Goal: Task Accomplishment & Management: Use online tool/utility

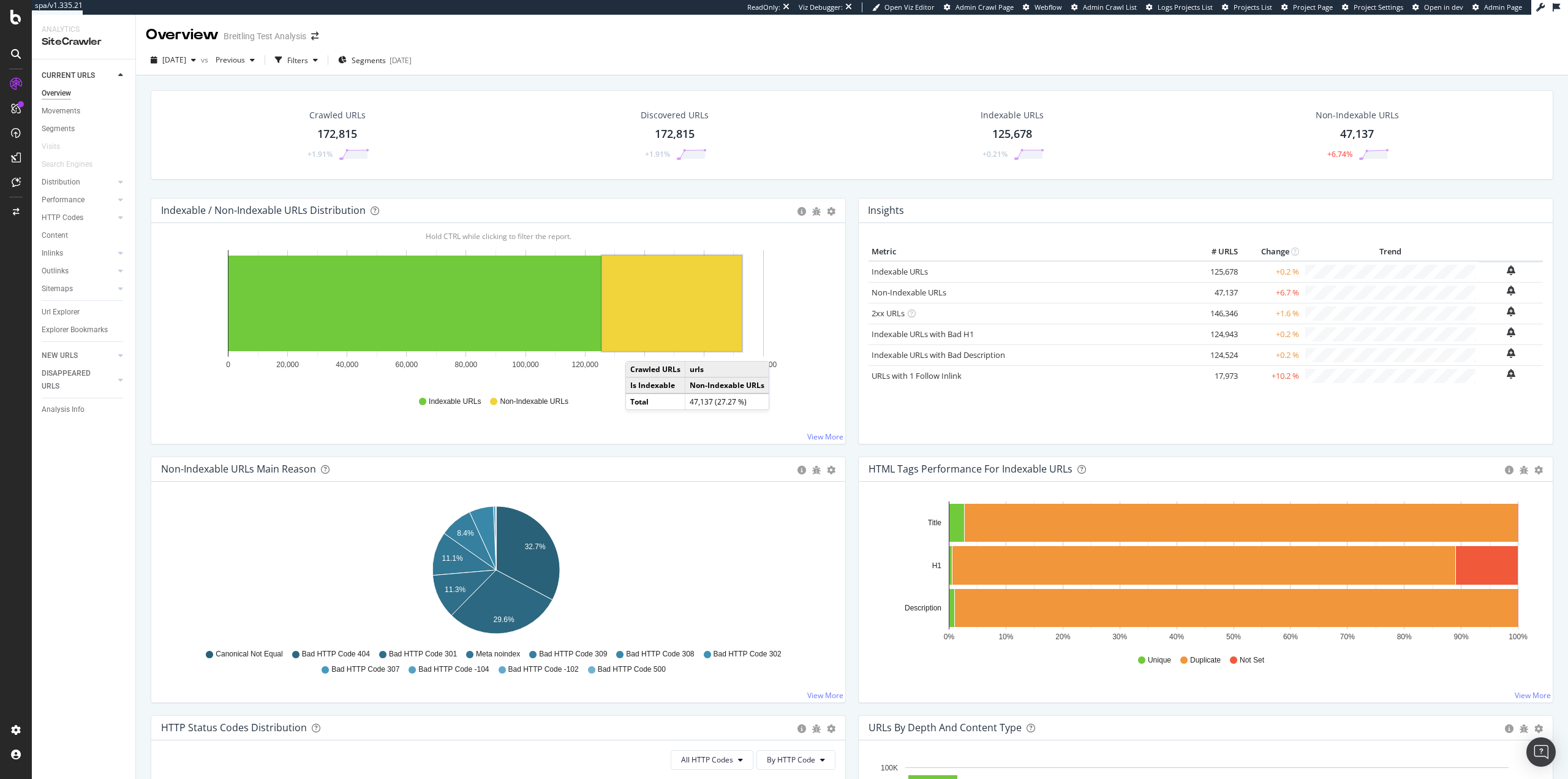
click at [134, 520] on div "CURRENT URLS Overview Movements Segments Visits Search Engines Distribution Top…" at bounding box center [84, 419] width 104 height 720
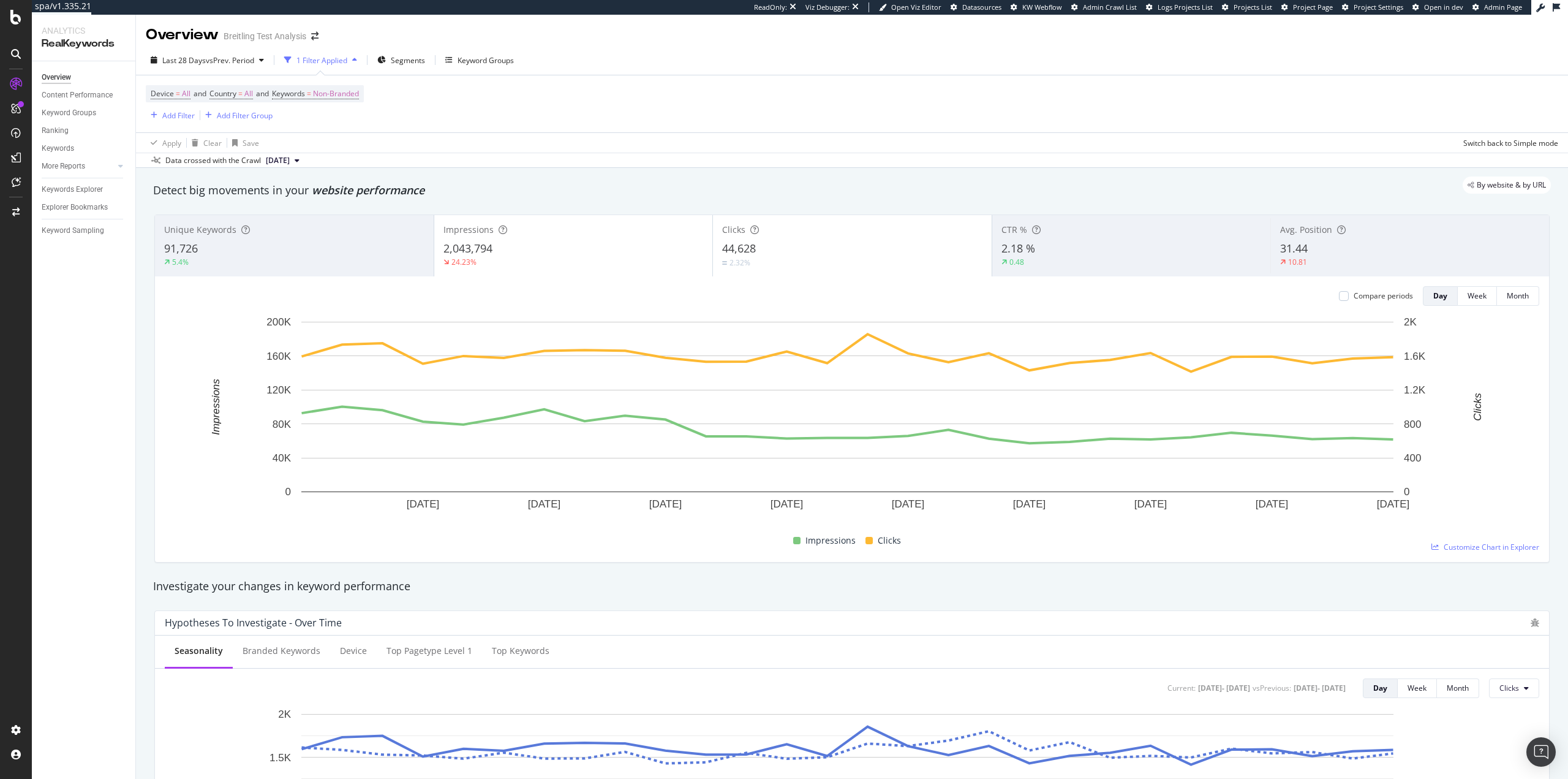
click at [552, 118] on div "Device = All and Country = All and Keywords = Non-Branded Add Filter Add Filter…" at bounding box center [852, 104] width 1412 height 57
click at [78, 194] on div "Keywords Explorer" at bounding box center [72, 190] width 61 height 13
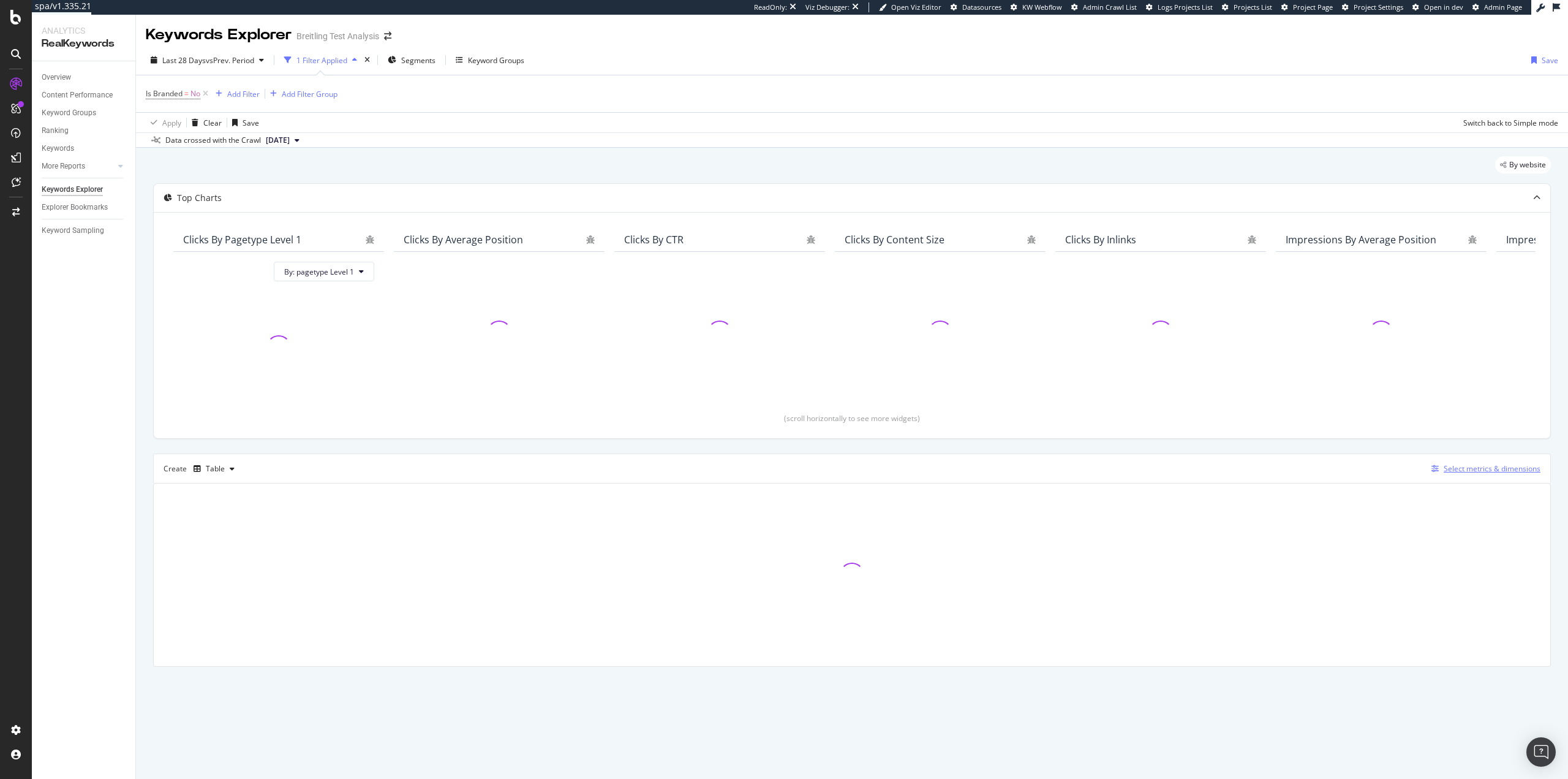
click at [1475, 466] on div "Select metrics & dimensions" at bounding box center [1492, 468] width 97 height 10
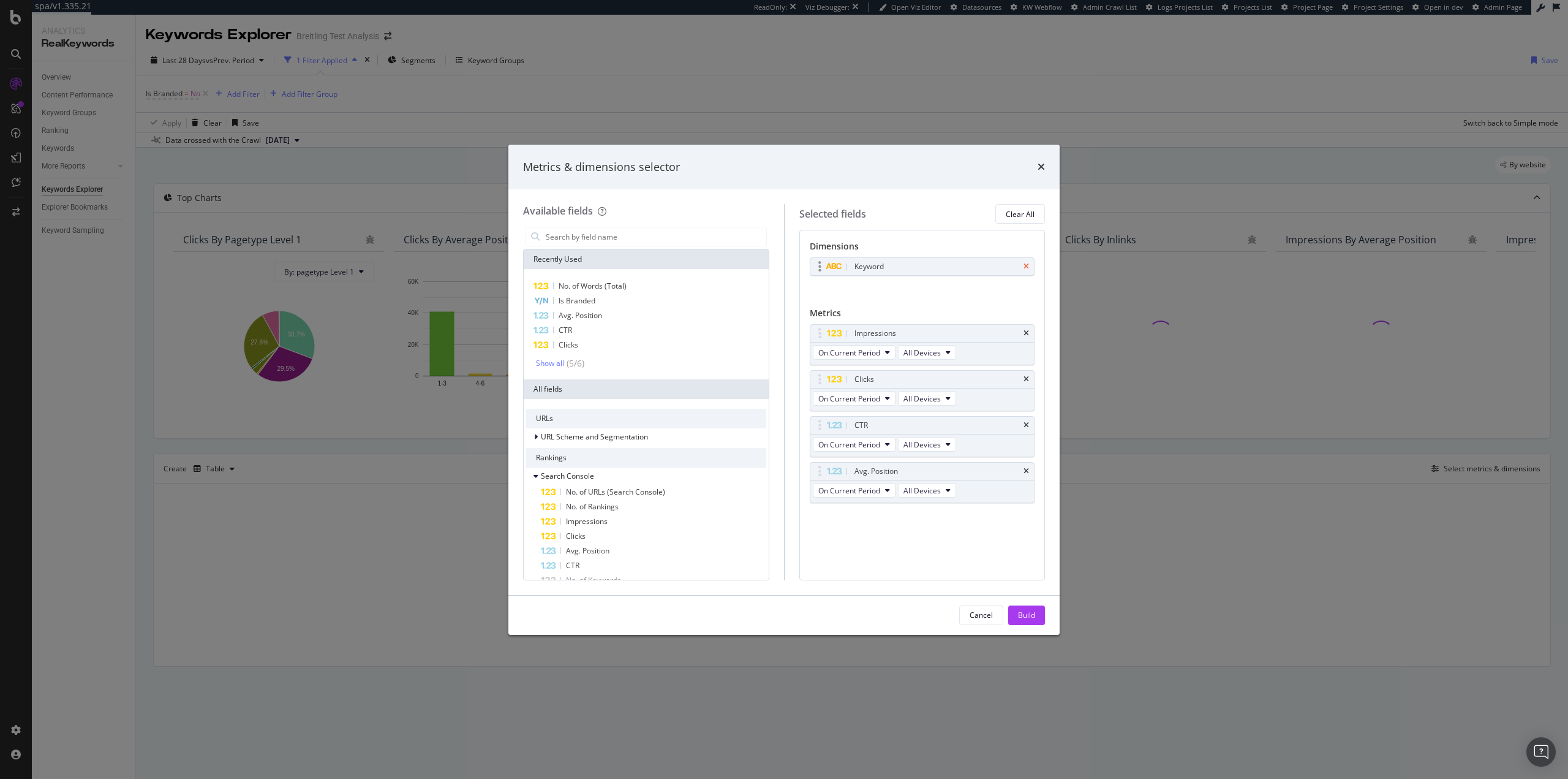
click at [1026, 268] on icon "times" at bounding box center [1026, 266] width 6 height 7
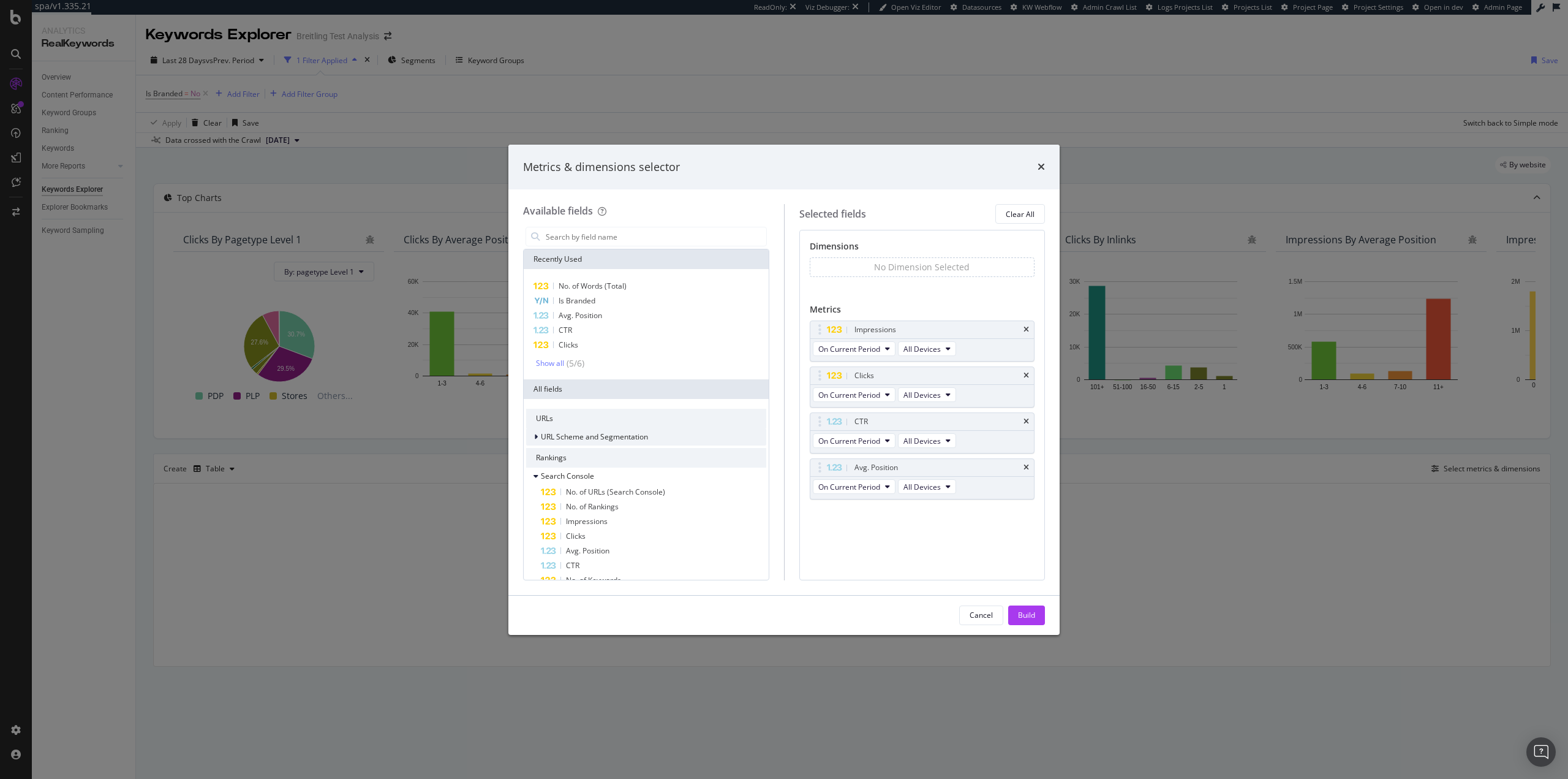
click at [590, 439] on span "URL Scheme and Segmentation" at bounding box center [594, 437] width 107 height 10
click at [634, 454] on div "pagetype Level" at bounding box center [653, 453] width 226 height 15
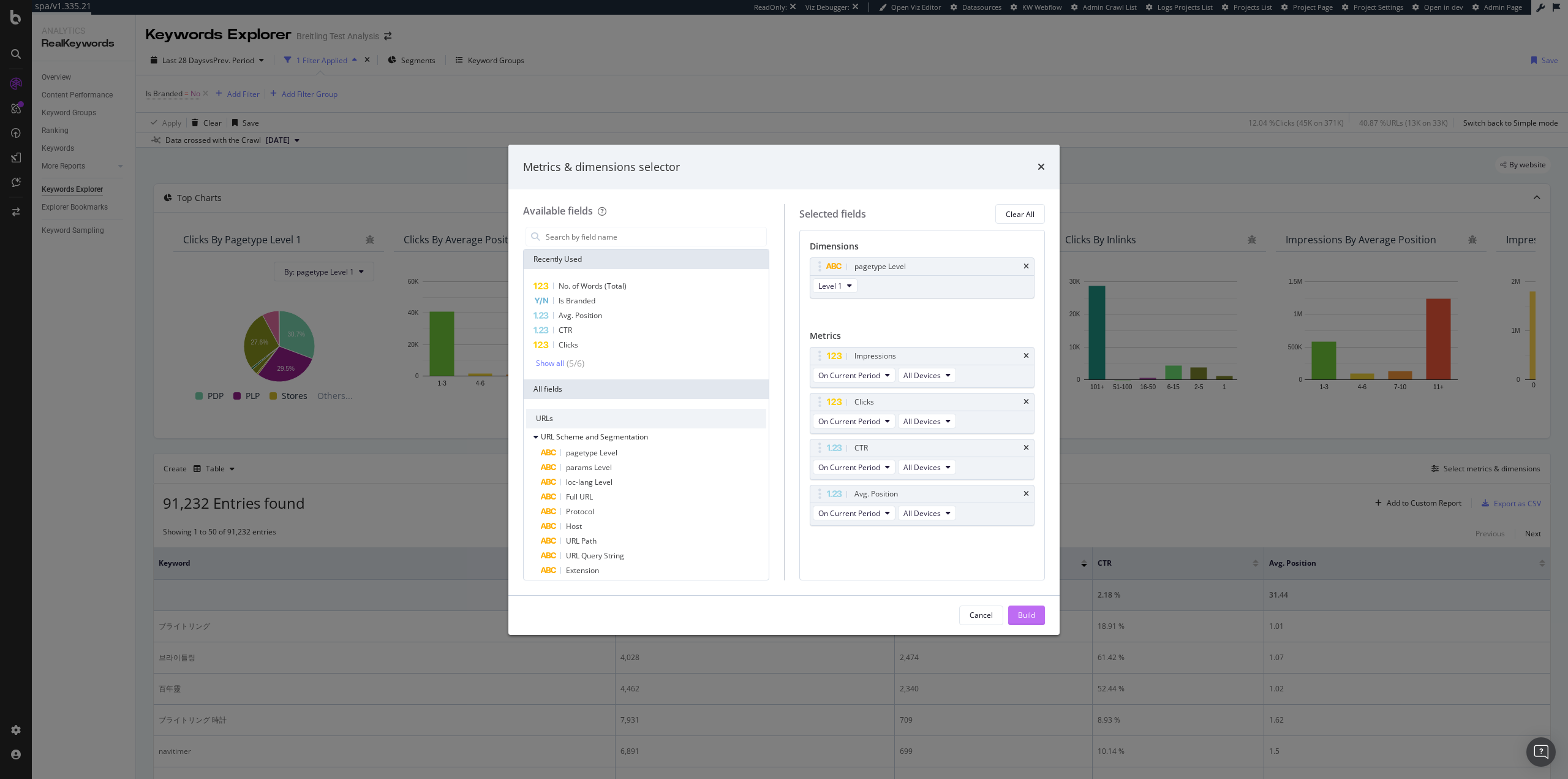
click at [1036, 615] on button "Build" at bounding box center [1026, 615] width 37 height 19
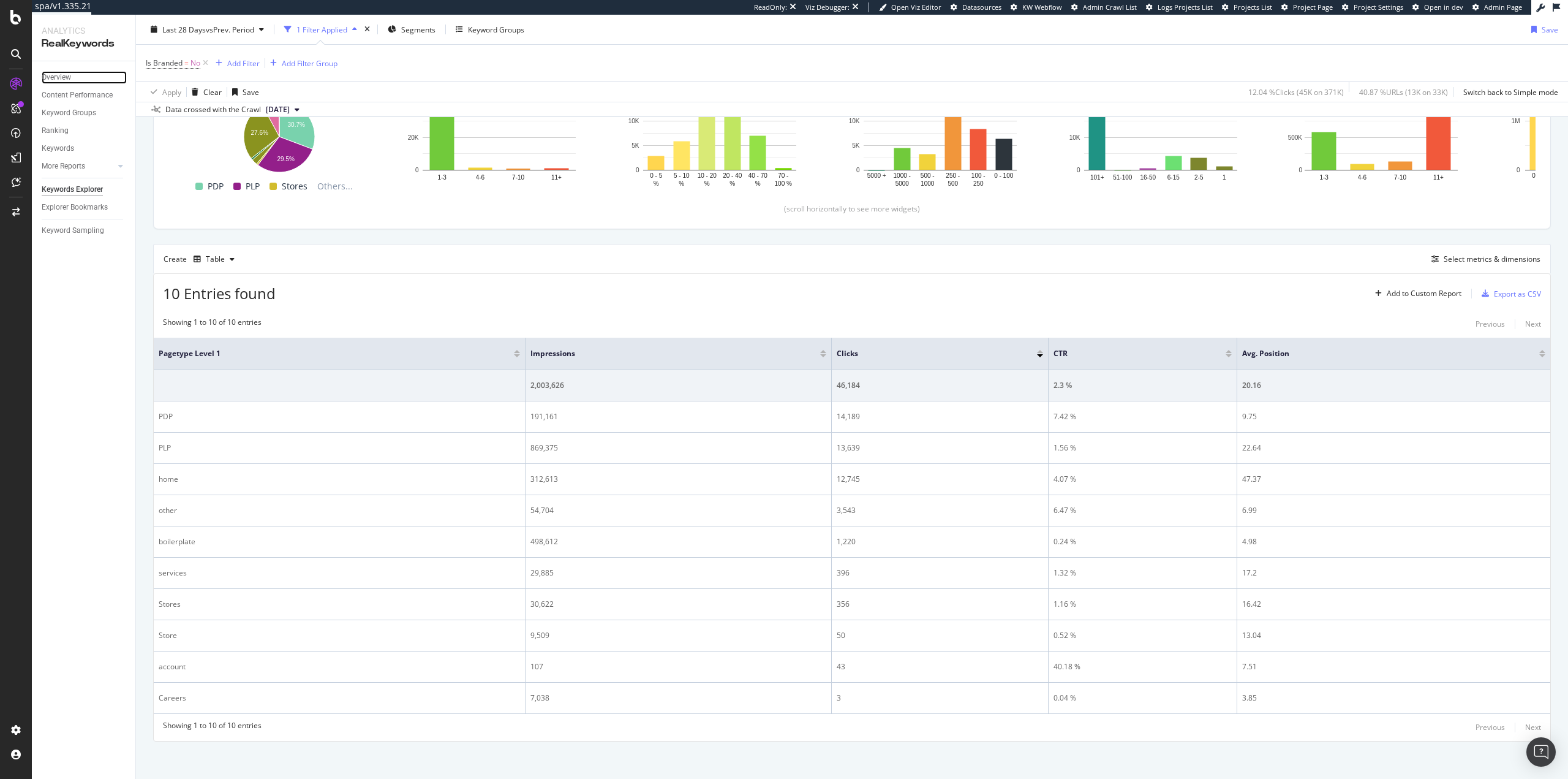
scroll to position [215, 0]
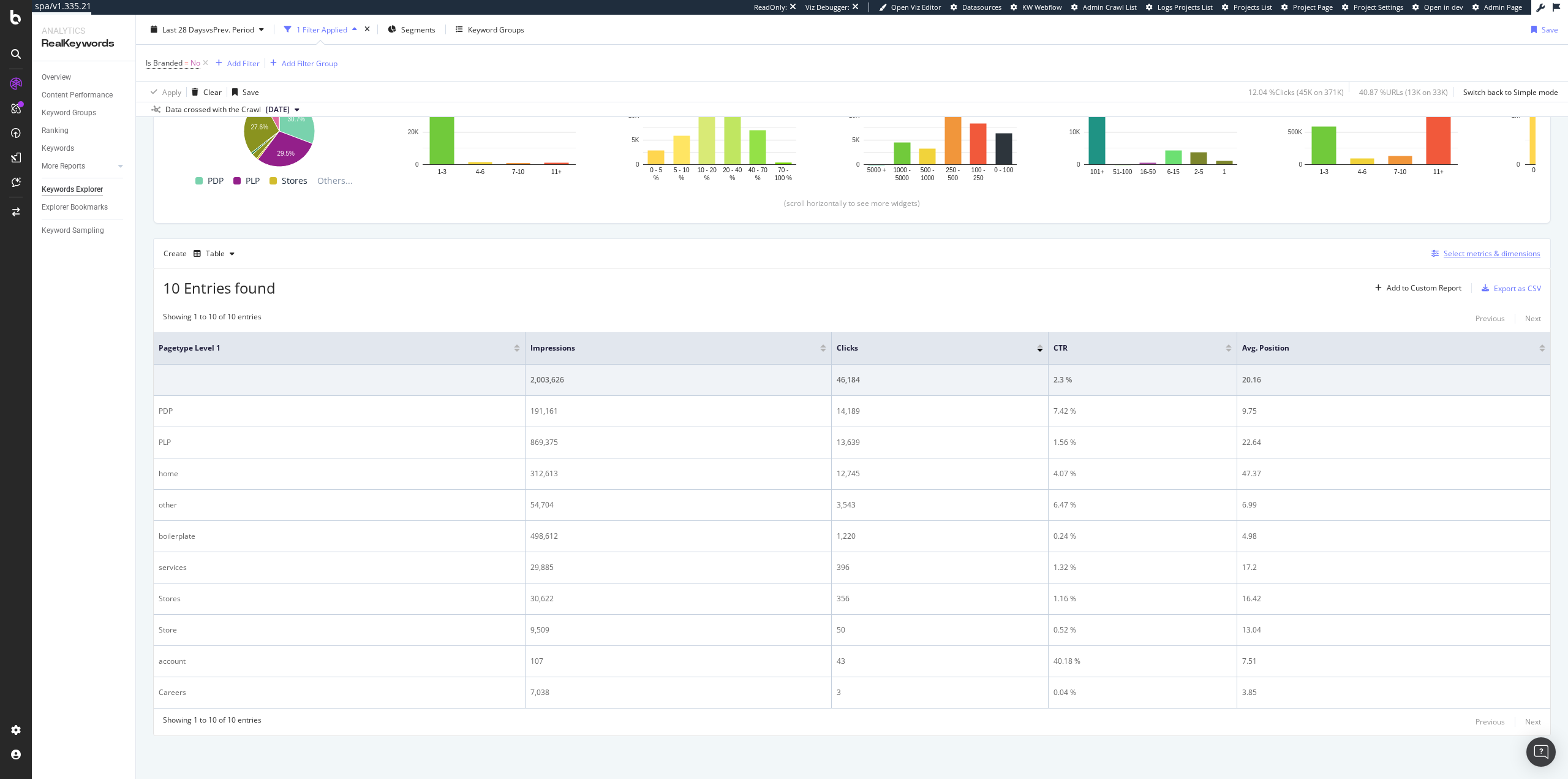
click at [1468, 257] on div "Select metrics & dimensions" at bounding box center [1492, 253] width 97 height 10
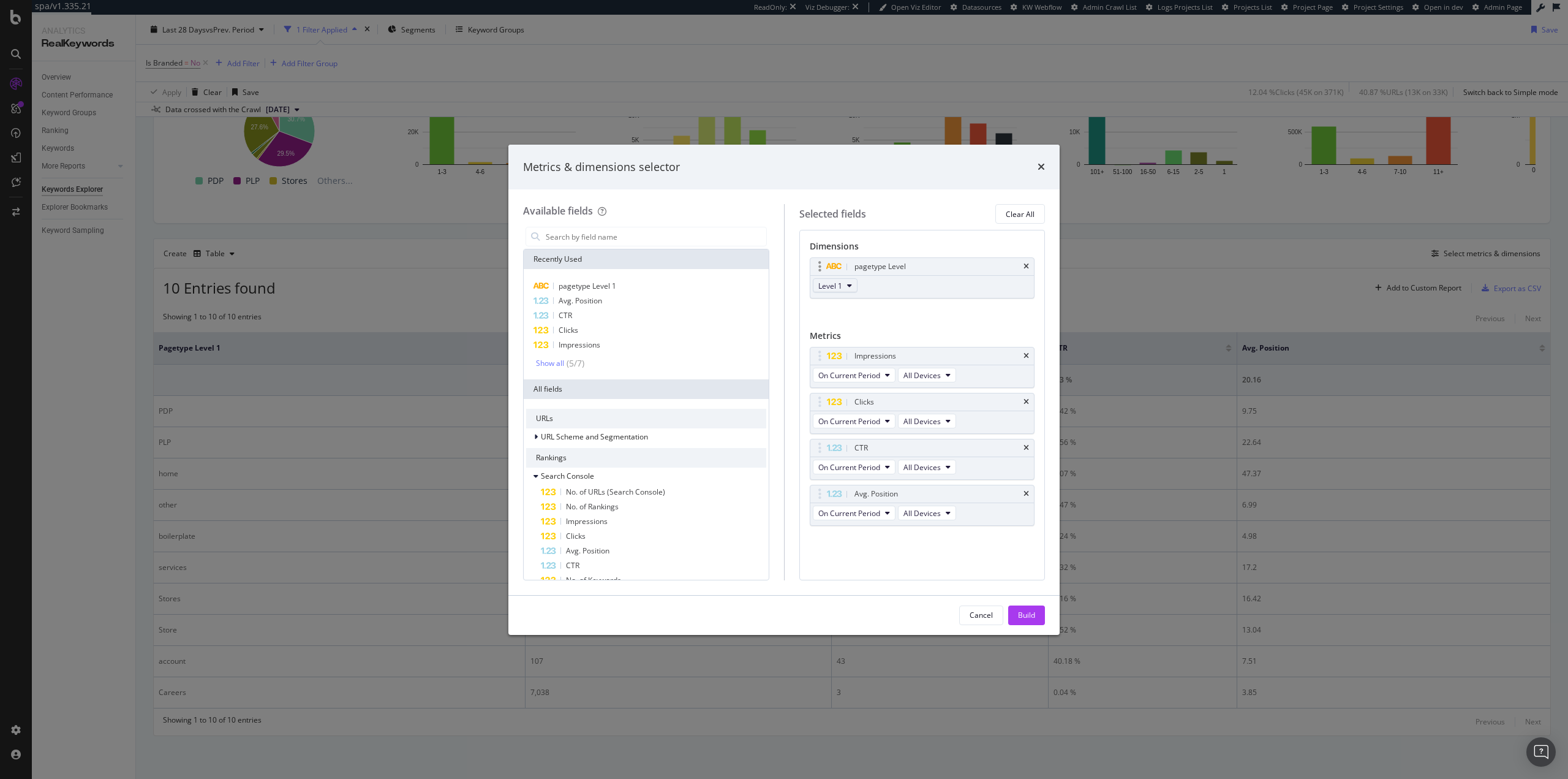
click at [833, 286] on span "Level 1" at bounding box center [830, 286] width 24 height 10
click at [844, 326] on span "Level 2" at bounding box center [836, 330] width 24 height 11
drag, startPoint x: 1026, startPoint y: 618, endPoint x: 999, endPoint y: 527, distance: 94.9
click at [1026, 617] on div "Build" at bounding box center [1027, 615] width 17 height 10
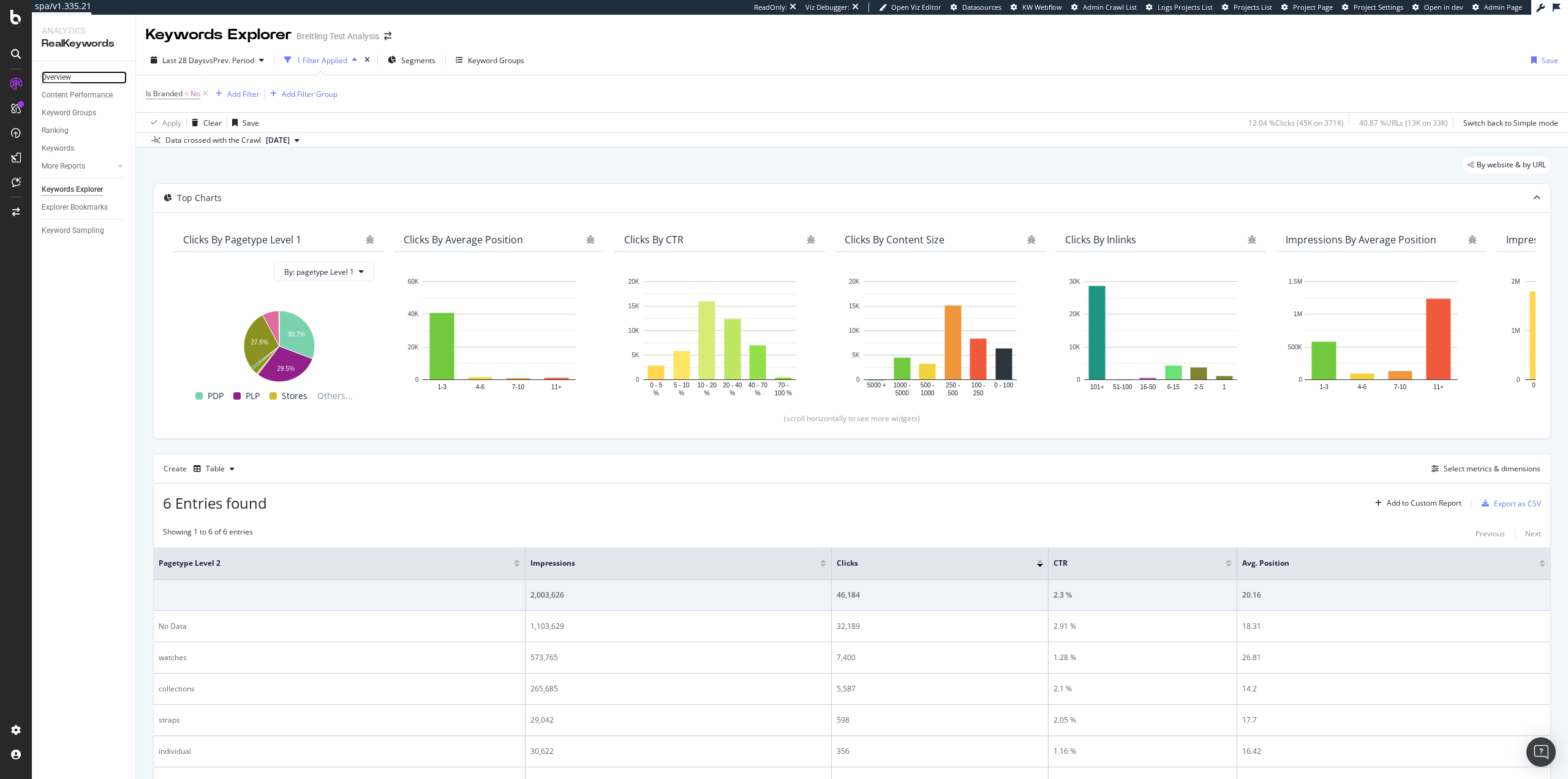
click at [60, 77] on div "Overview" at bounding box center [57, 78] width 30 height 13
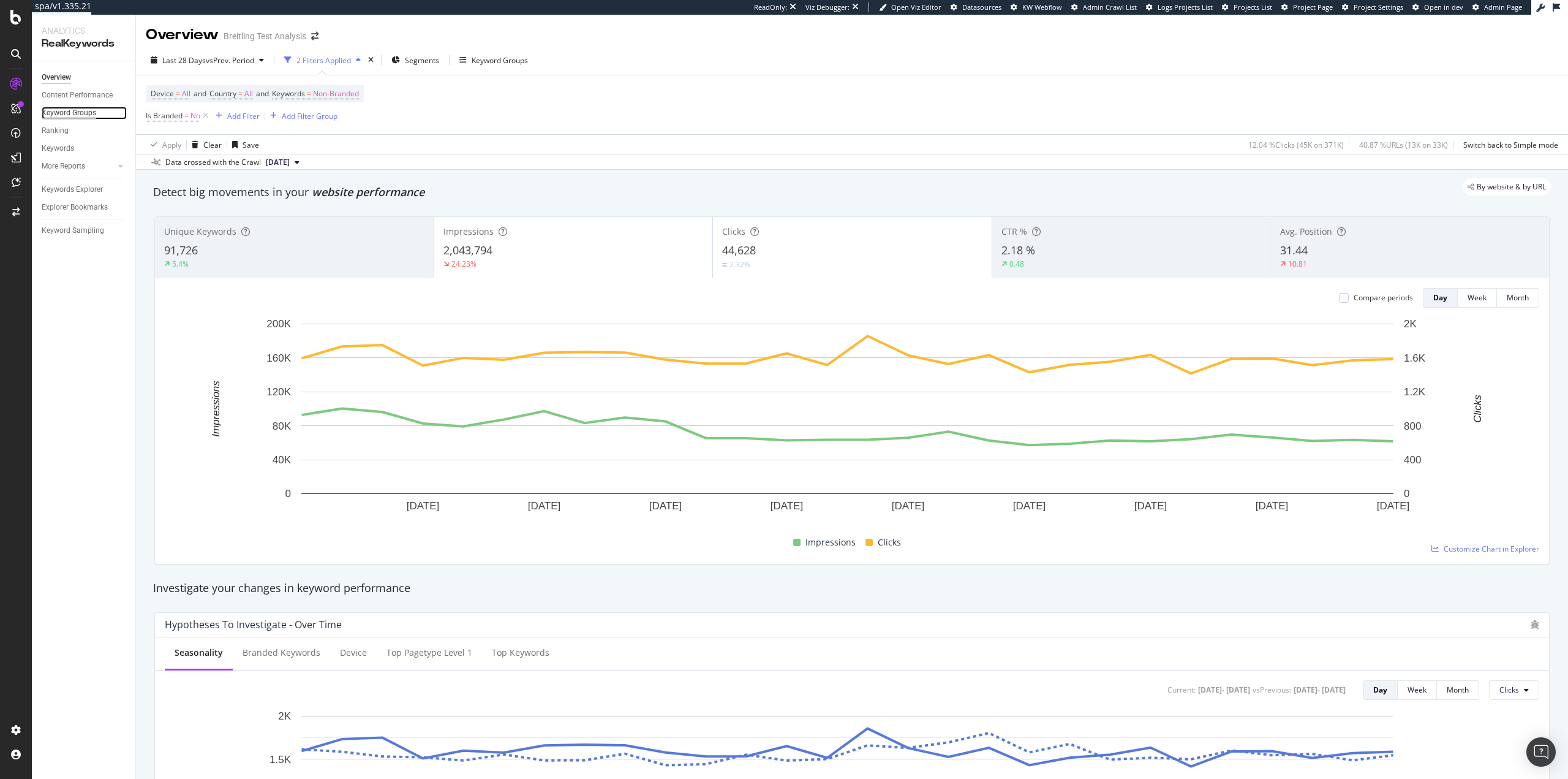
click at [75, 115] on div "Keyword Groups" at bounding box center [69, 113] width 55 height 13
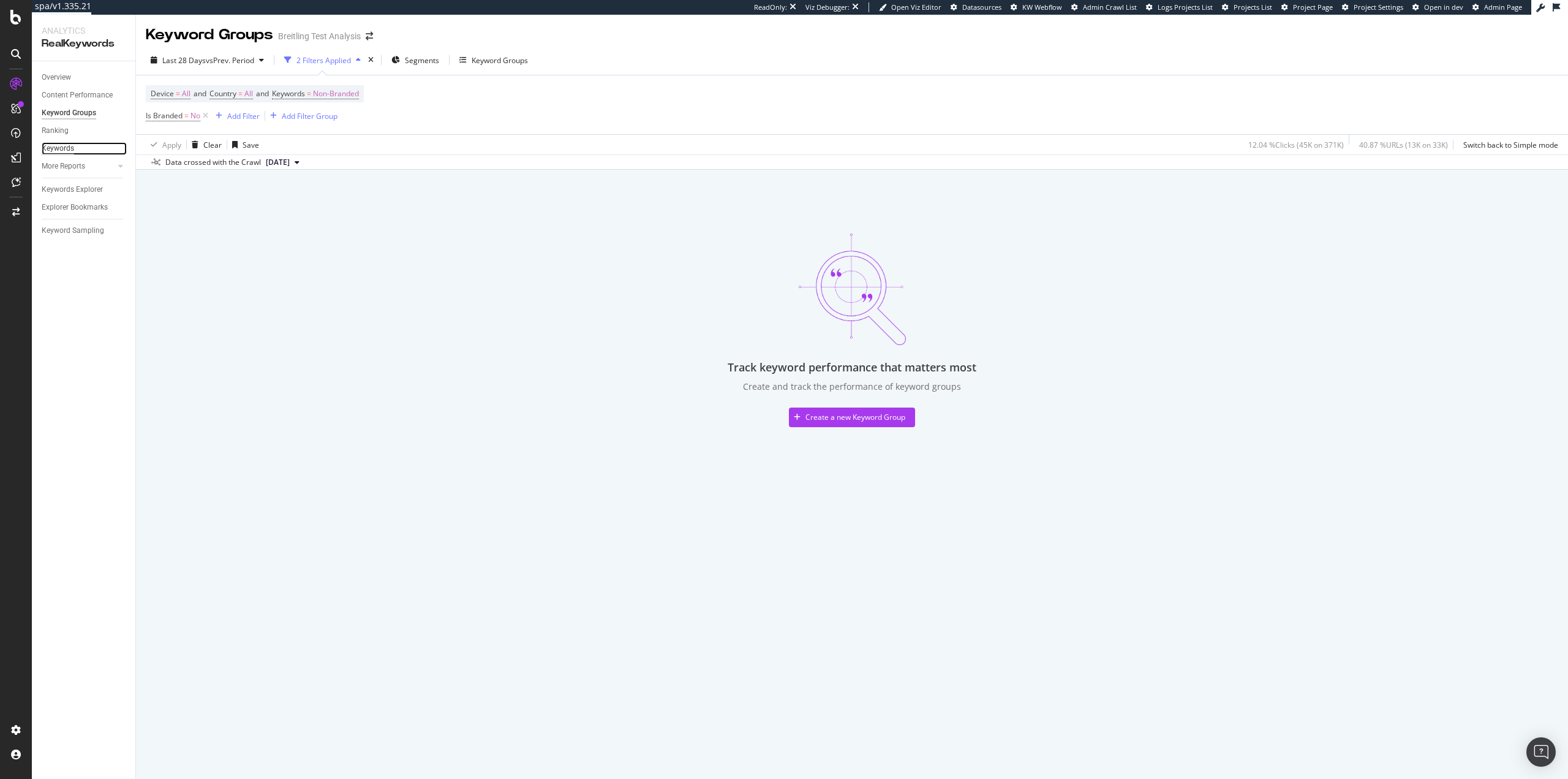
click at [62, 143] on div "Keywords" at bounding box center [58, 149] width 32 height 13
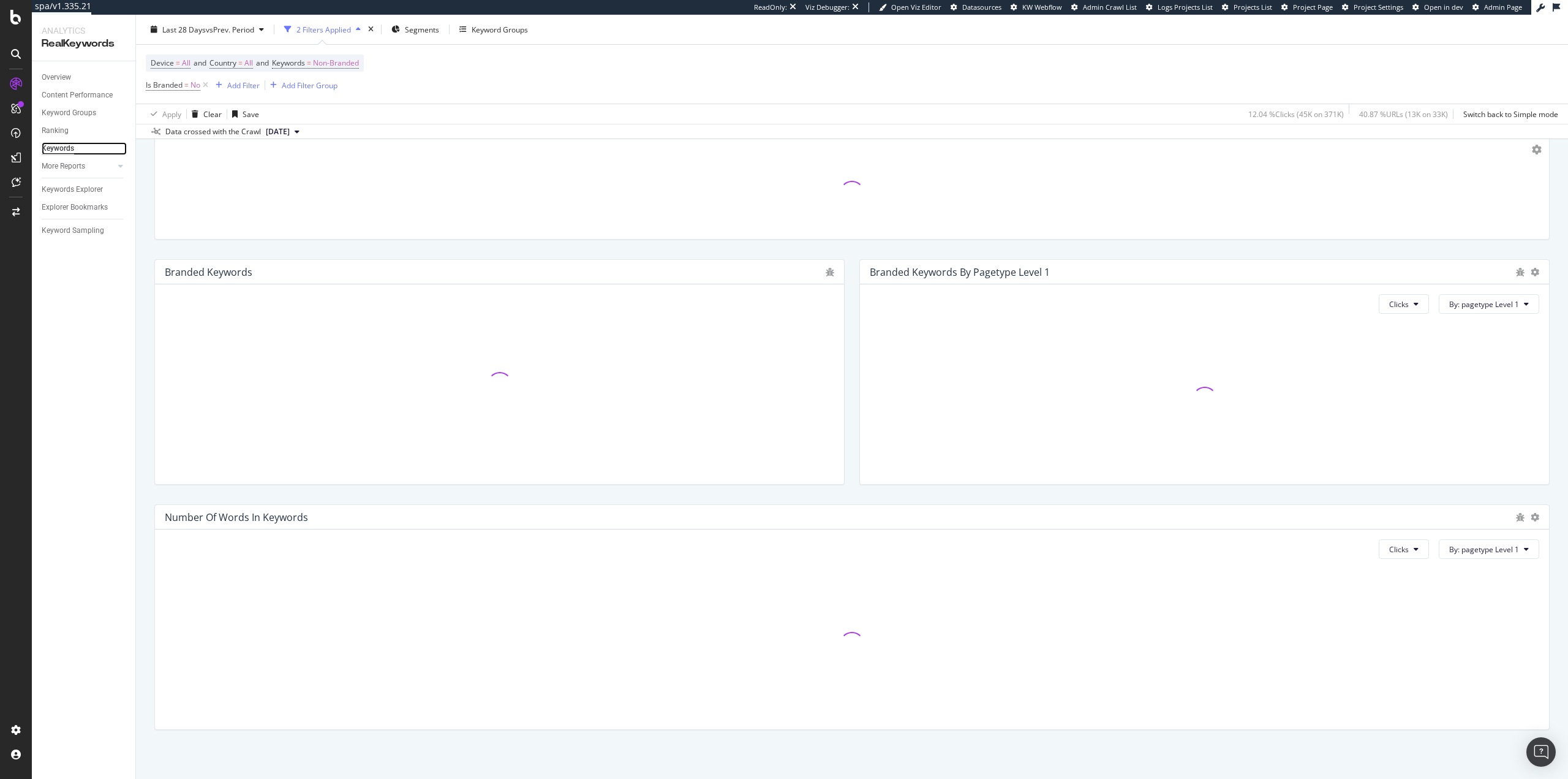
scroll to position [95, 0]
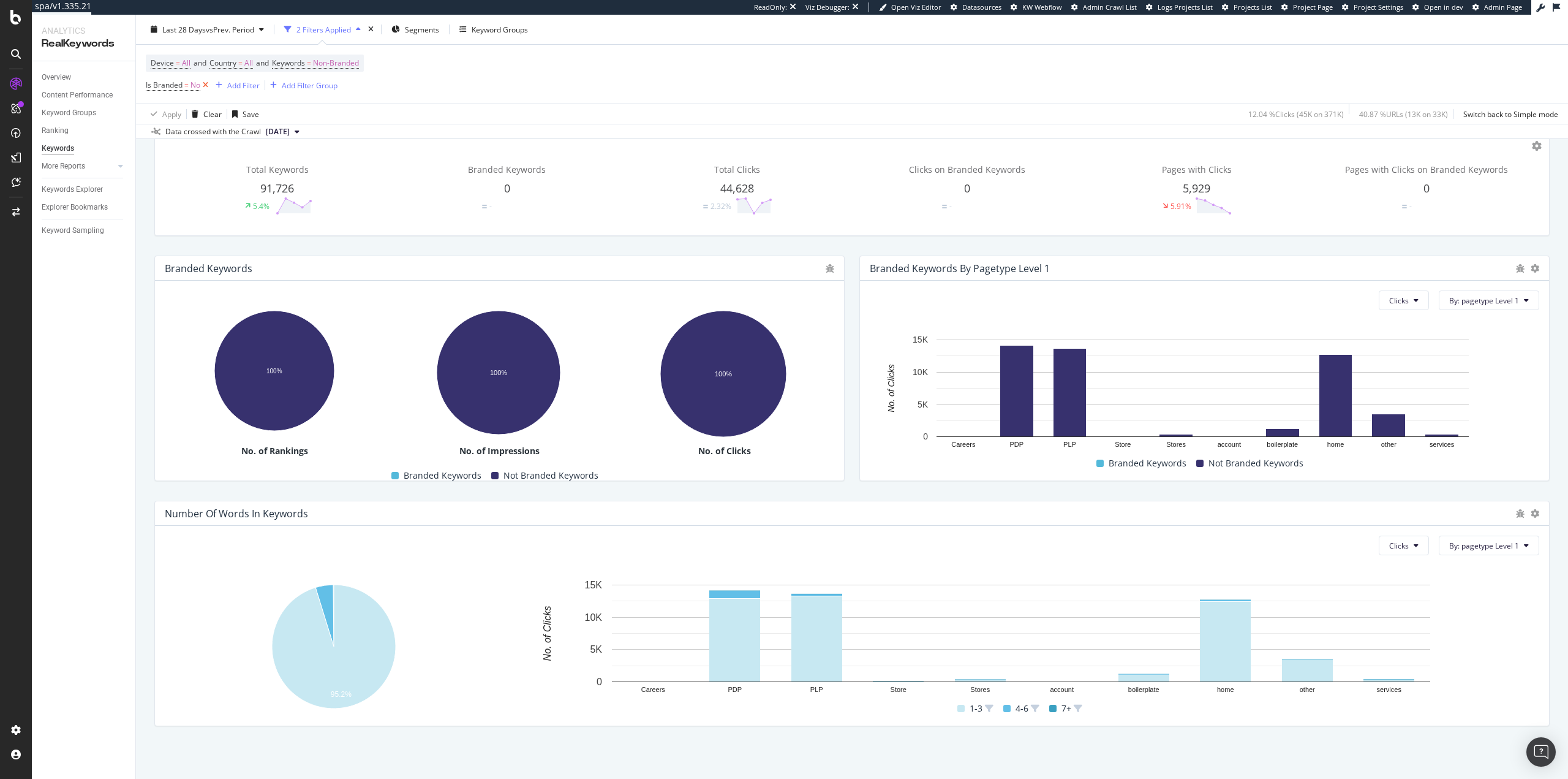
click at [205, 86] on icon at bounding box center [206, 85] width 10 height 12
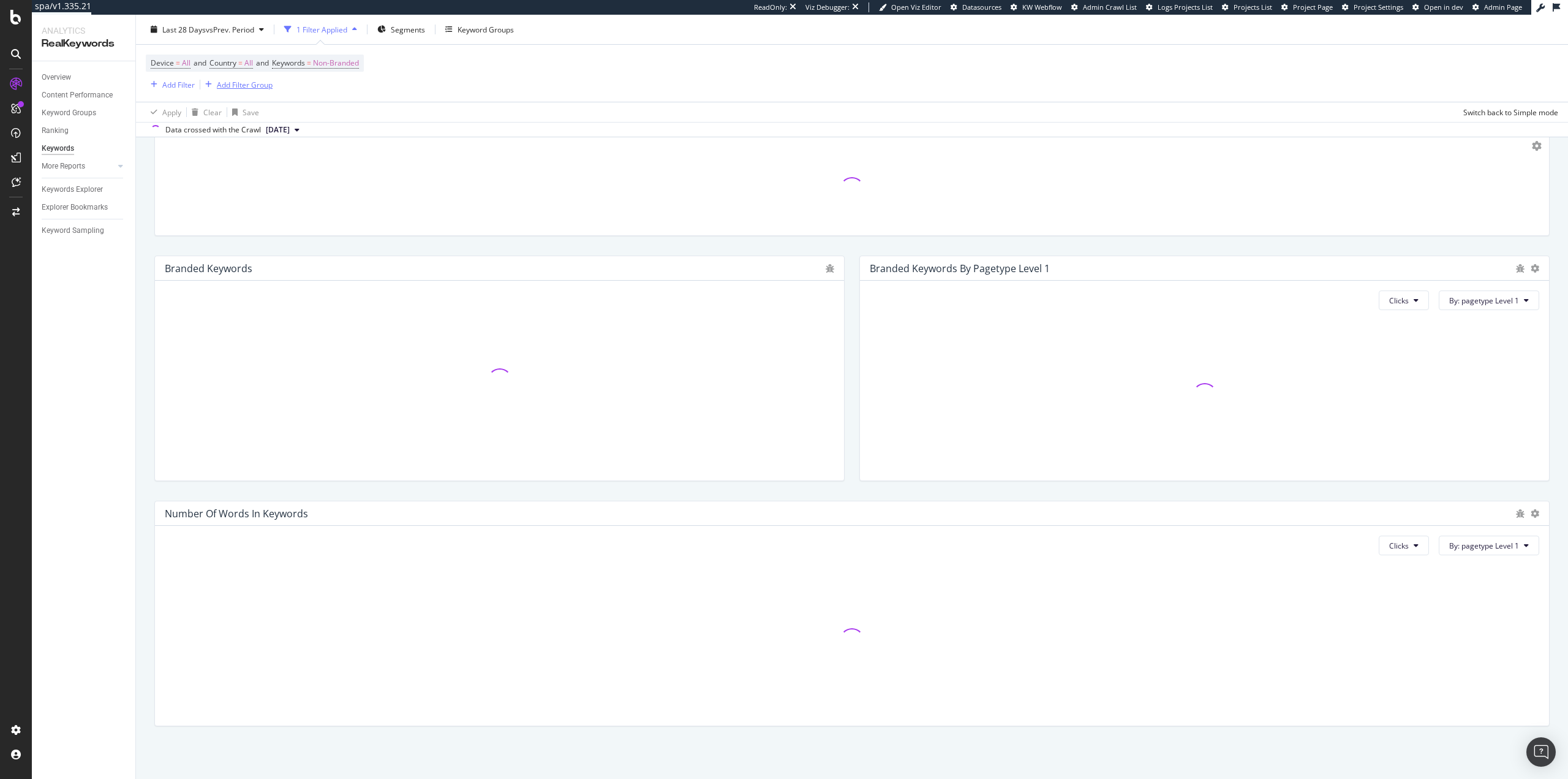
scroll to position [93, 0]
click at [350, 63] on span "Non-Branded" at bounding box center [336, 63] width 46 height 17
click at [539, 82] on div "Device = All and Country = All and Keywords = Non-Branded Add Filter Add Filter…" at bounding box center [852, 73] width 1412 height 57
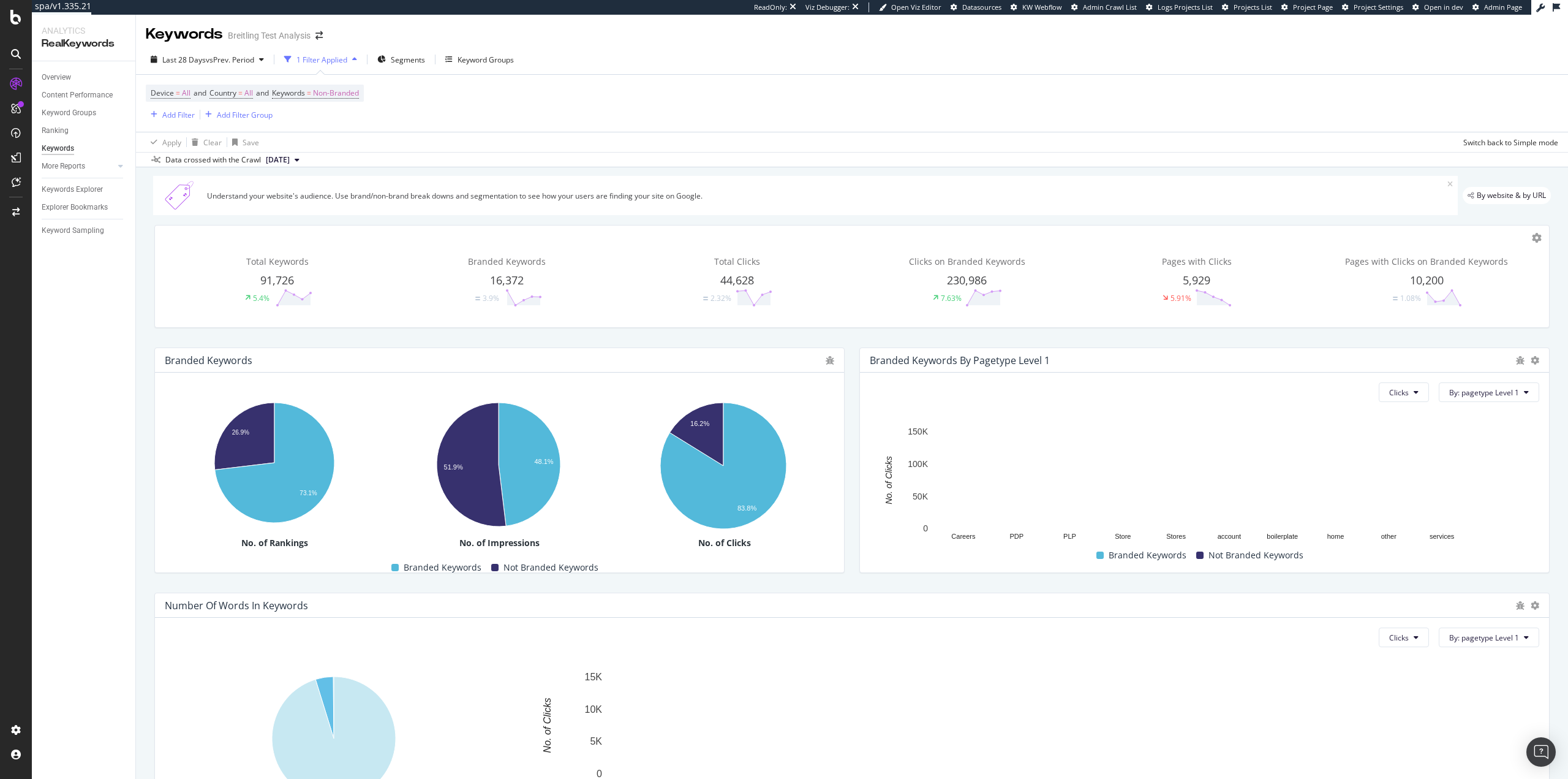
scroll to position [0, 0]
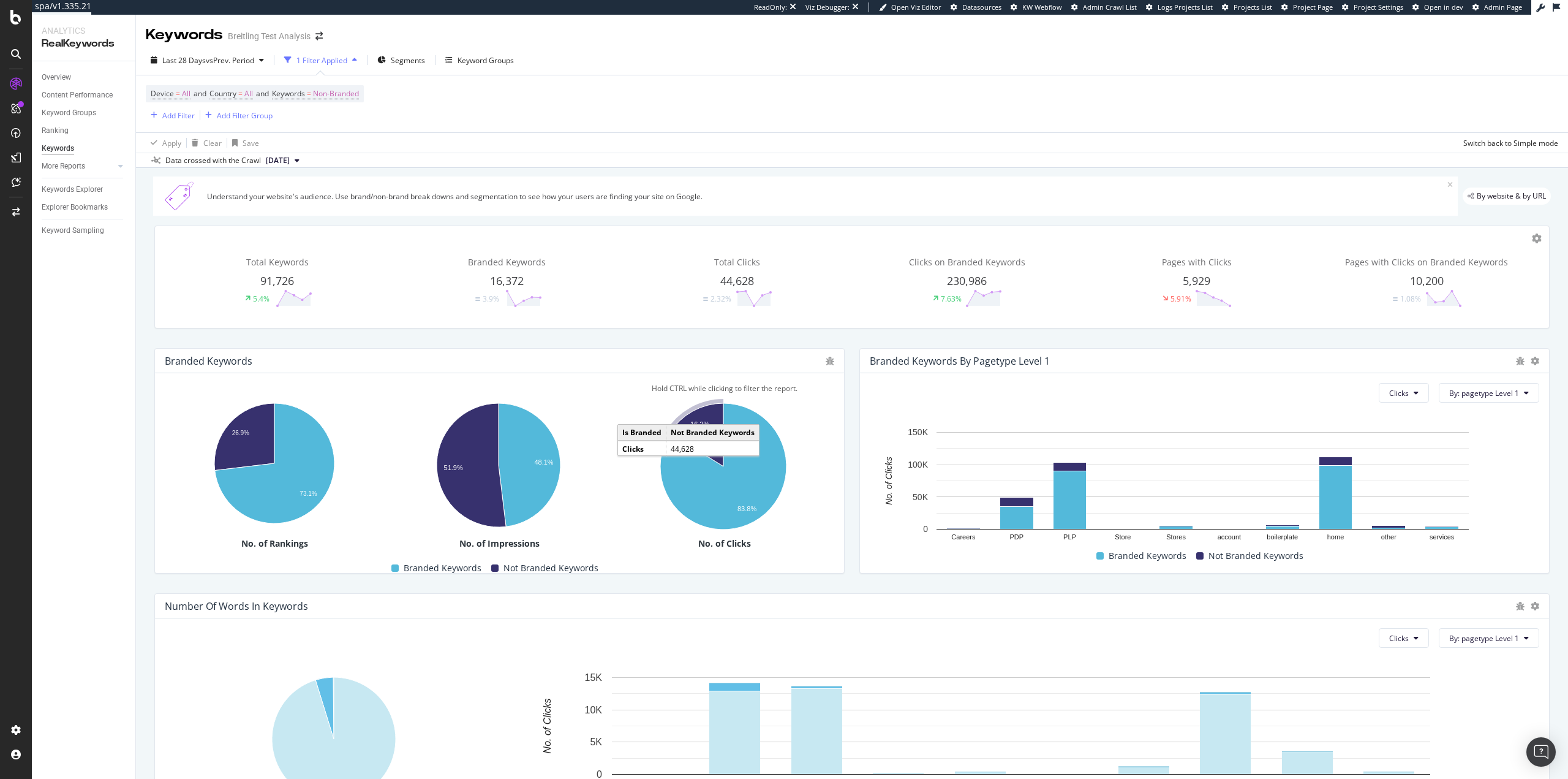
click at [714, 411] on icon "A chart." at bounding box center [696, 435] width 54 height 63
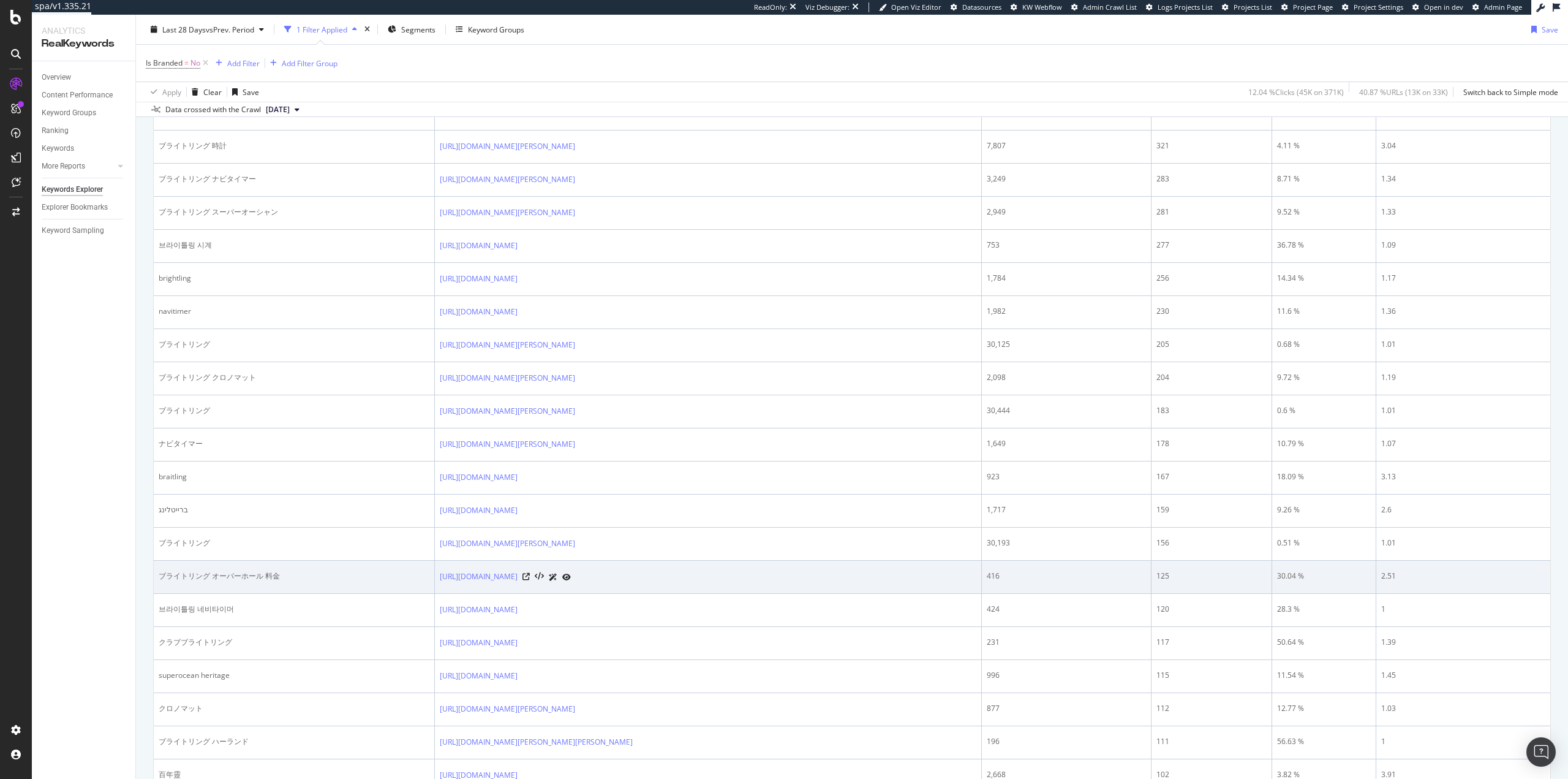
scroll to position [858, 0]
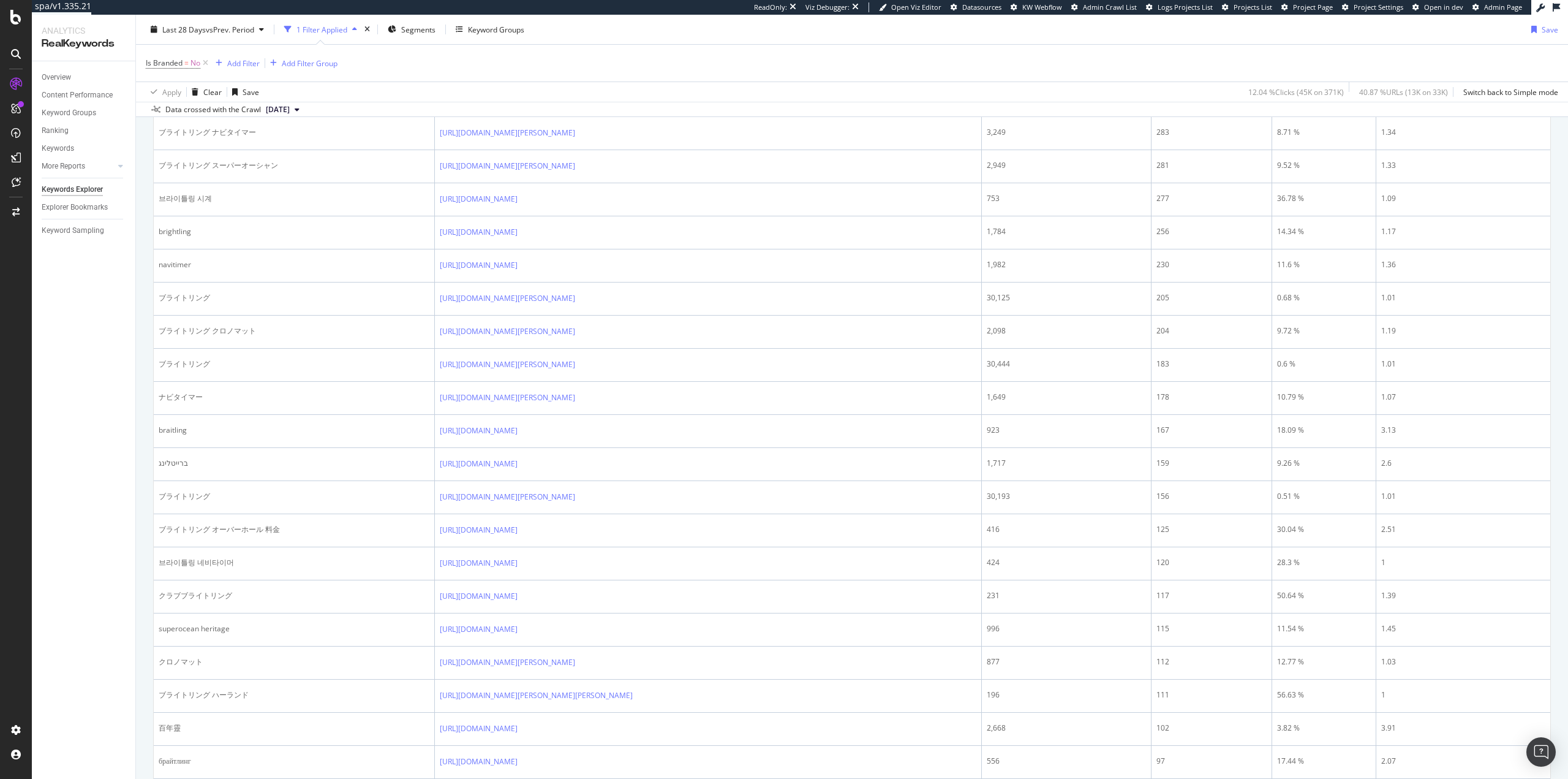
drag, startPoint x: 81, startPoint y: 491, endPoint x: 80, endPoint y: 483, distance: 8.1
click at [80, 488] on div "Overview Content Performance Keyword Groups Ranking Keywords More Reports Count…" at bounding box center [84, 420] width 104 height 718
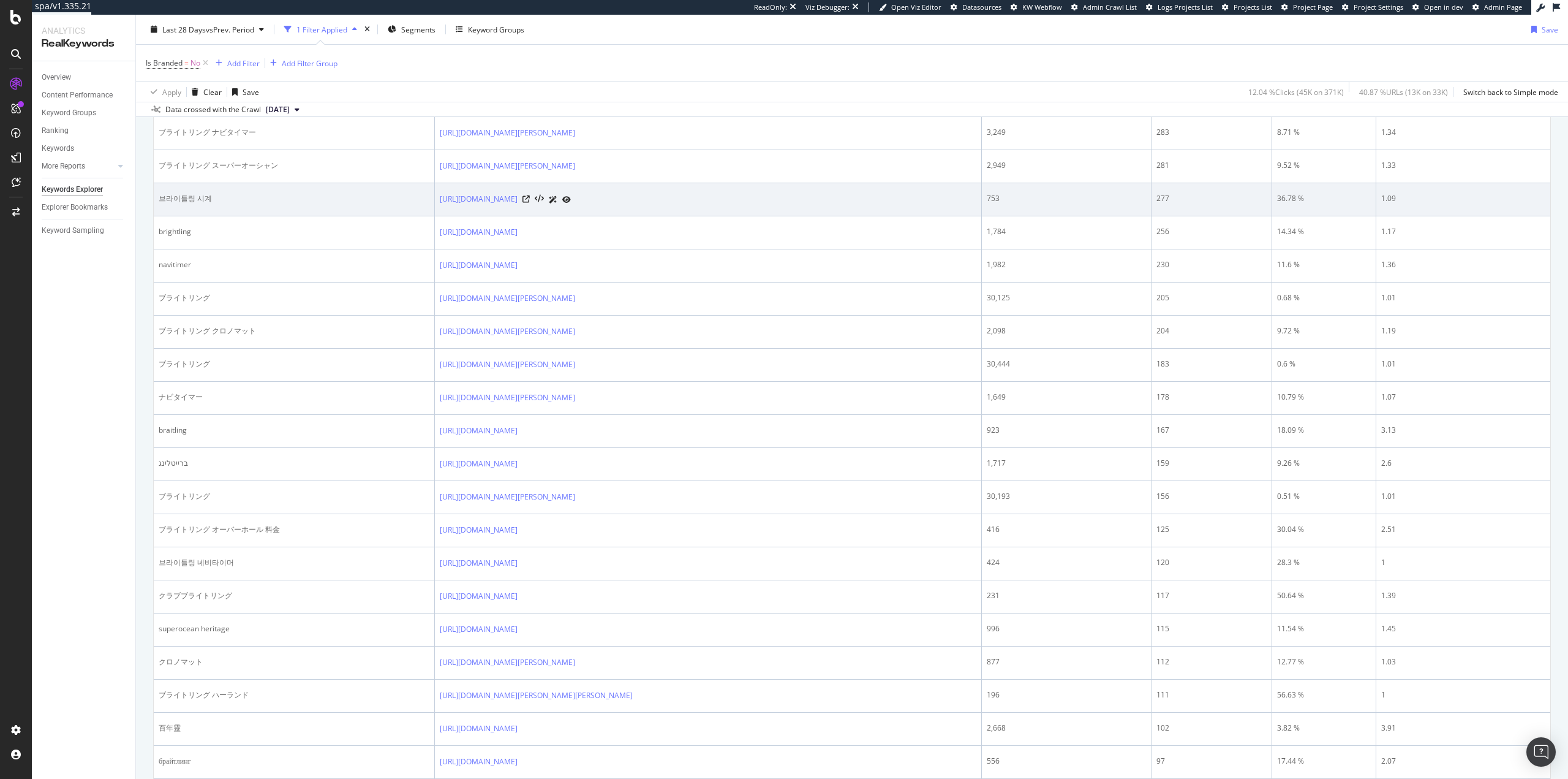
drag, startPoint x: 174, startPoint y: 197, endPoint x: 177, endPoint y: 190, distance: 7.6
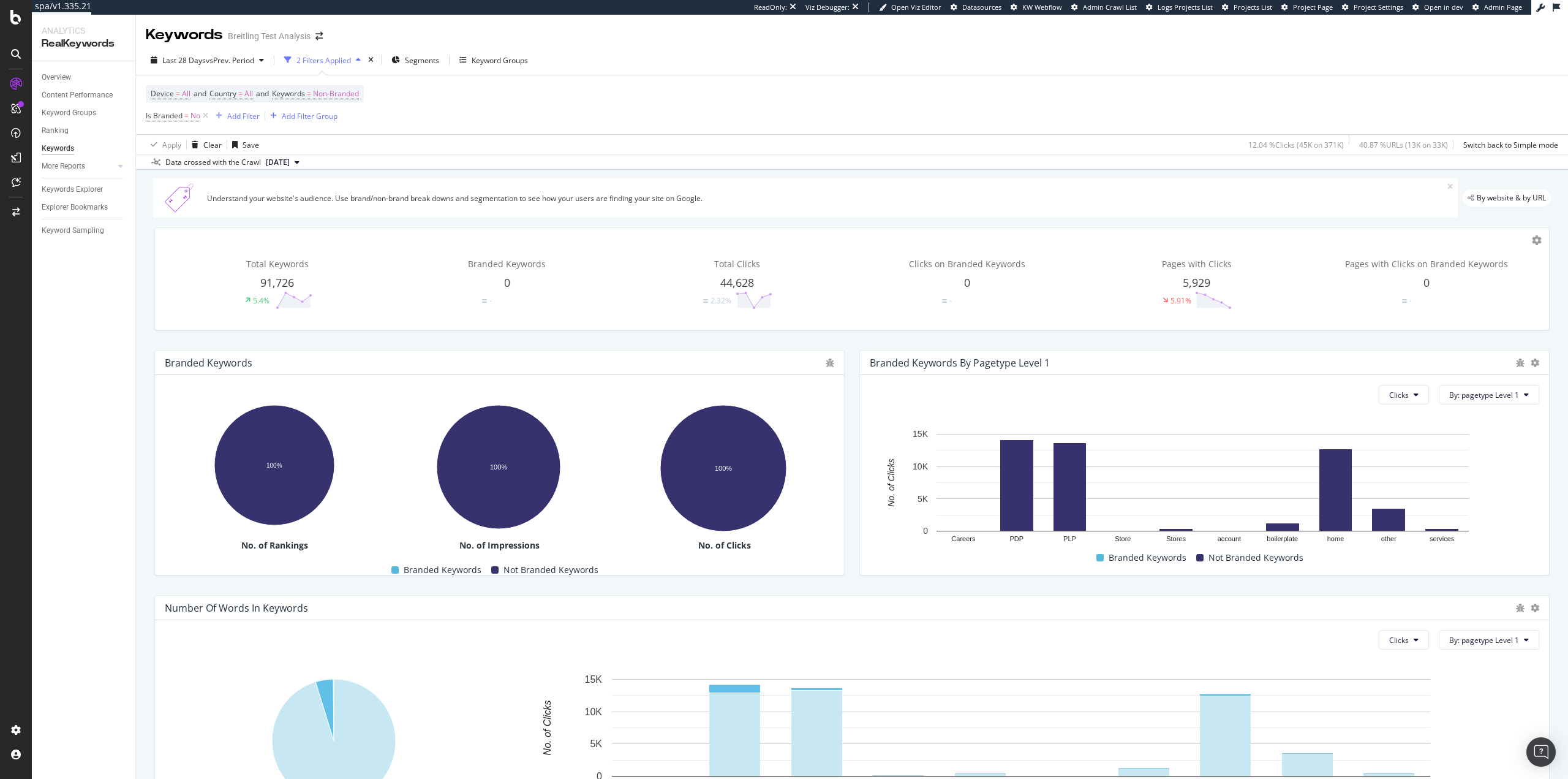
drag, startPoint x: 114, startPoint y: 458, endPoint x: 105, endPoint y: 453, distance: 10.3
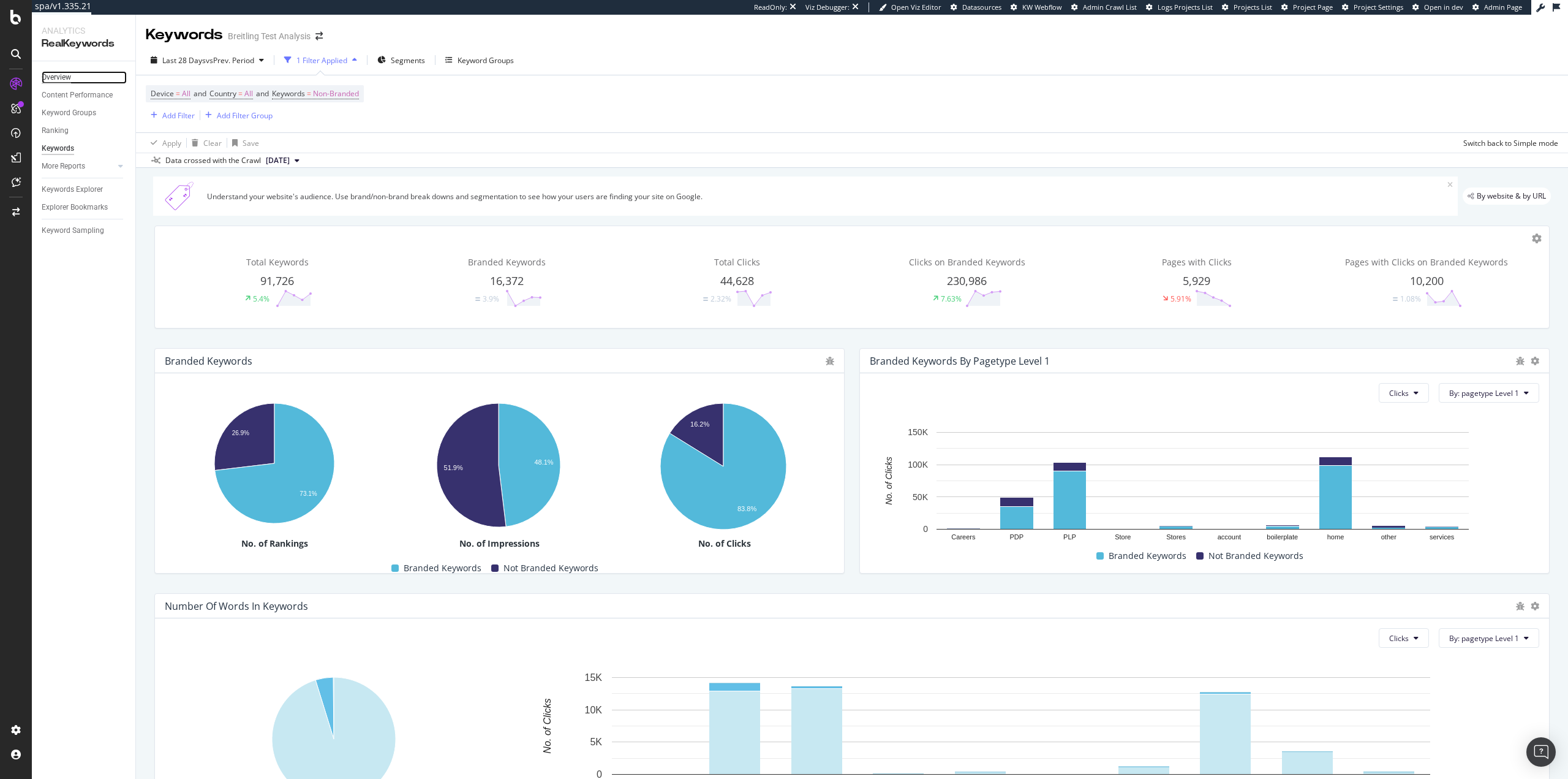
click at [59, 83] on div "Overview" at bounding box center [57, 78] width 30 height 13
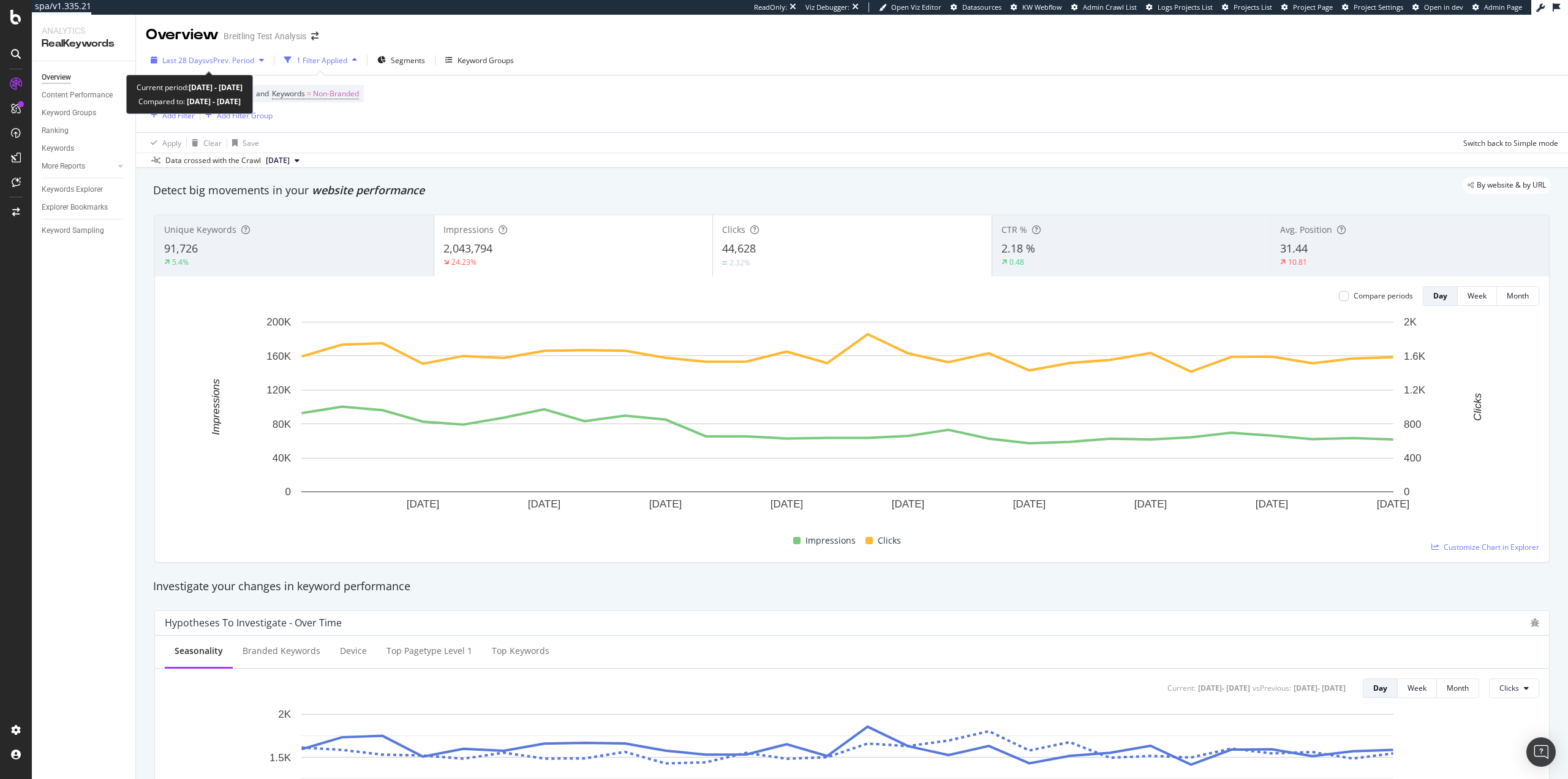
click at [230, 61] on span "vs Prev. Period" at bounding box center [230, 60] width 48 height 10
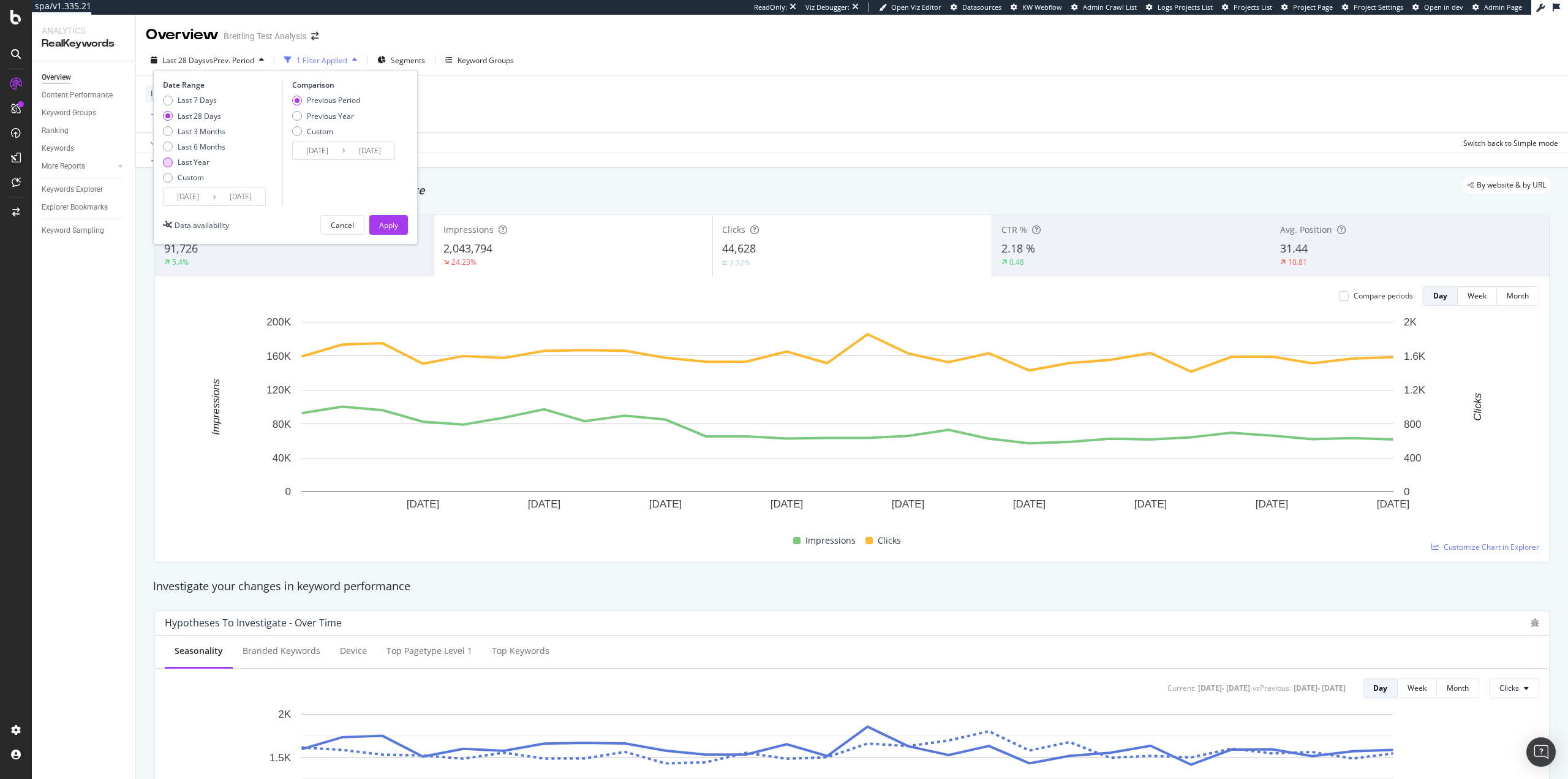
click at [176, 162] on div "Last Year" at bounding box center [194, 162] width 62 height 10
type input "2024/08/11"
click at [386, 225] on div "Apply" at bounding box center [389, 225] width 19 height 10
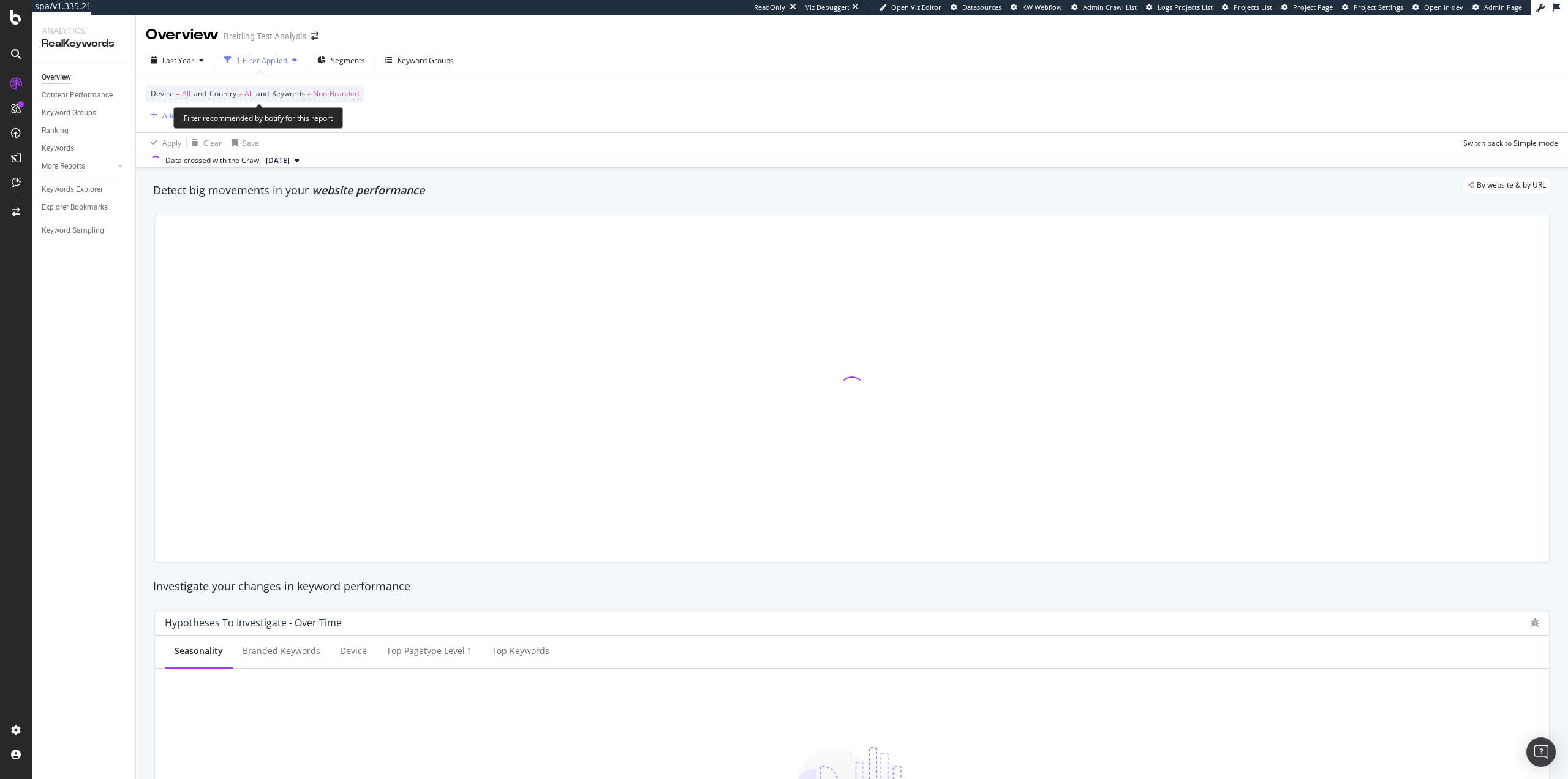
click at [346, 95] on span "Non-Branded" at bounding box center [336, 93] width 46 height 17
click at [334, 118] on span "Non-Branded" at bounding box center [315, 122] width 51 height 10
click at [617, 115] on div "Device = All and Country = All and Keywords = Non-Branded Add Filter Add Filter…" at bounding box center [852, 104] width 1412 height 57
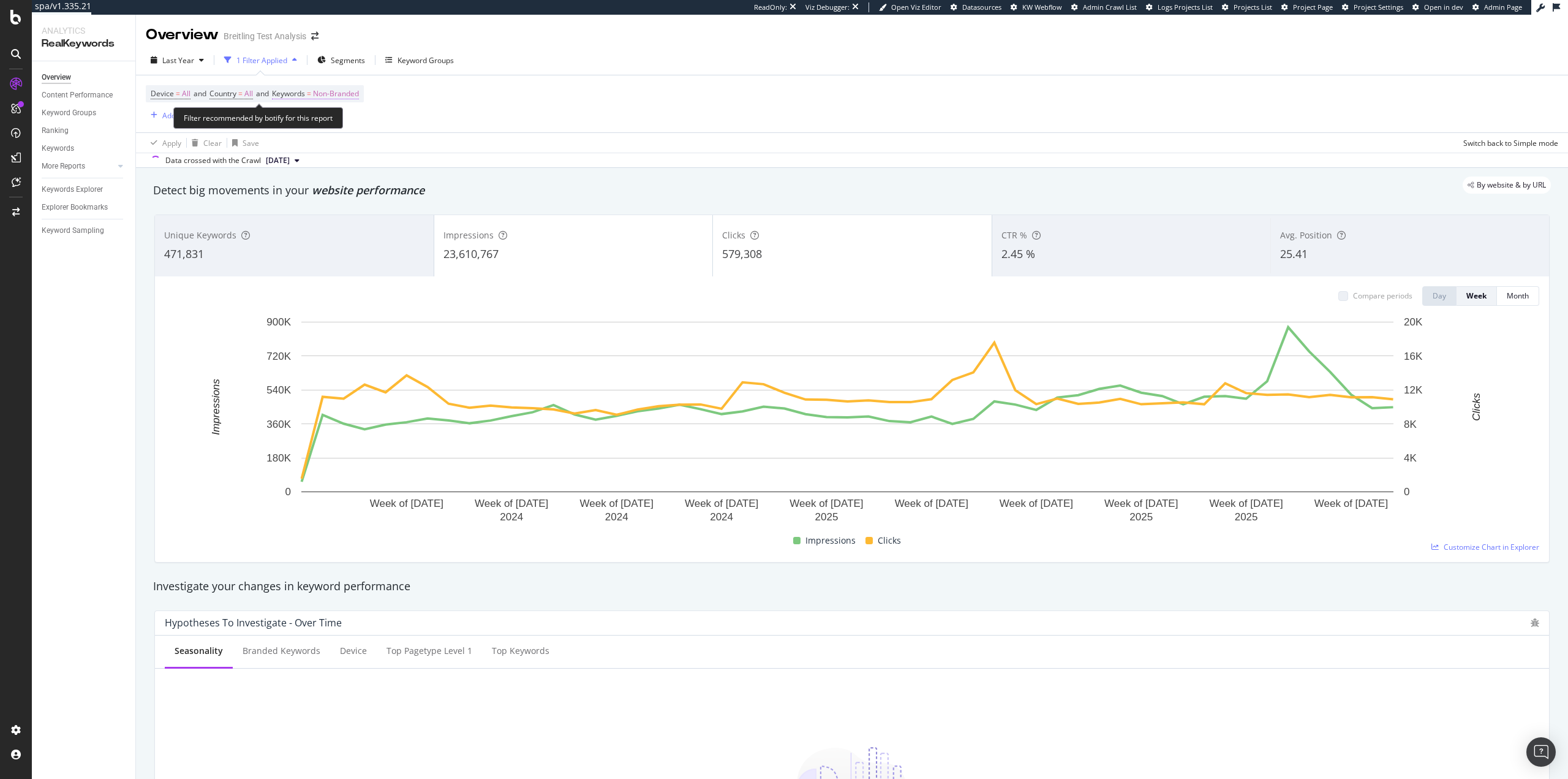
click at [348, 91] on span "Non-Branded" at bounding box center [336, 93] width 46 height 17
click at [318, 120] on span "Non-Branded" at bounding box center [315, 122] width 51 height 10
click at [323, 221] on span "All" at bounding box center [363, 218] width 125 height 11
click at [411, 144] on div "Apply" at bounding box center [415, 149] width 19 height 10
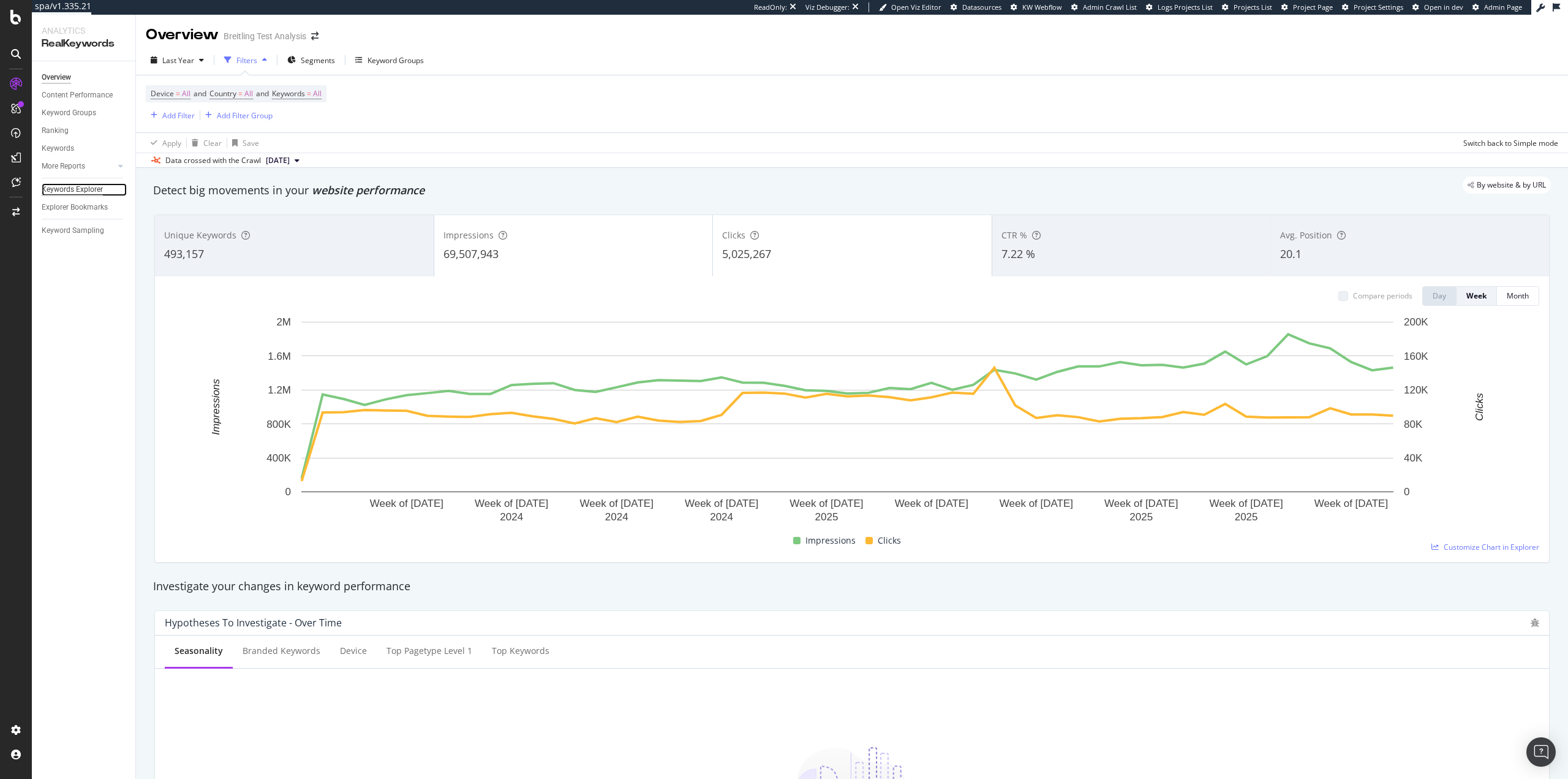
click at [87, 190] on div "Keywords Explorer" at bounding box center [72, 190] width 61 height 13
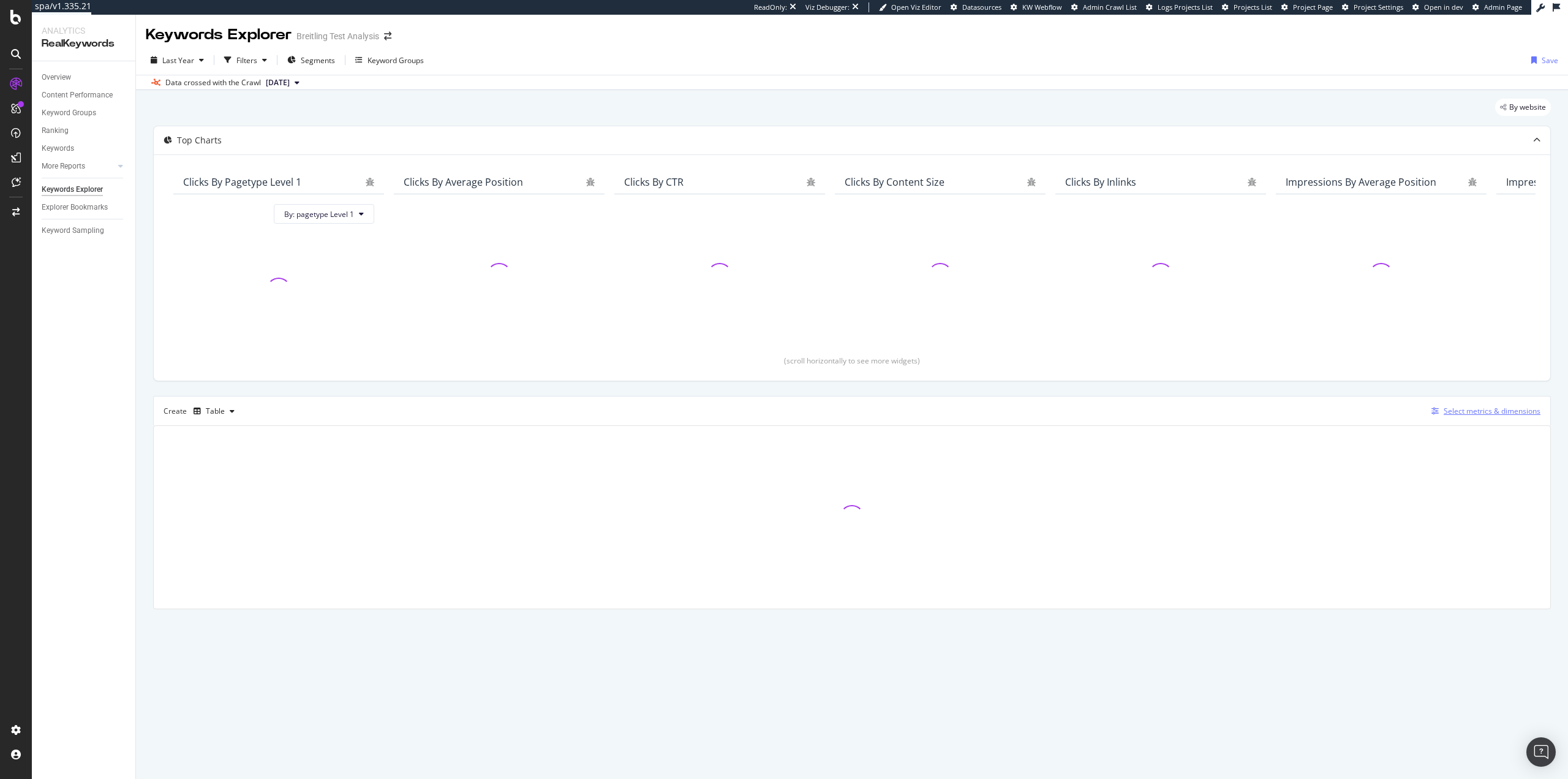
click at [1510, 416] on div "Select metrics & dimensions" at bounding box center [1492, 411] width 97 height 10
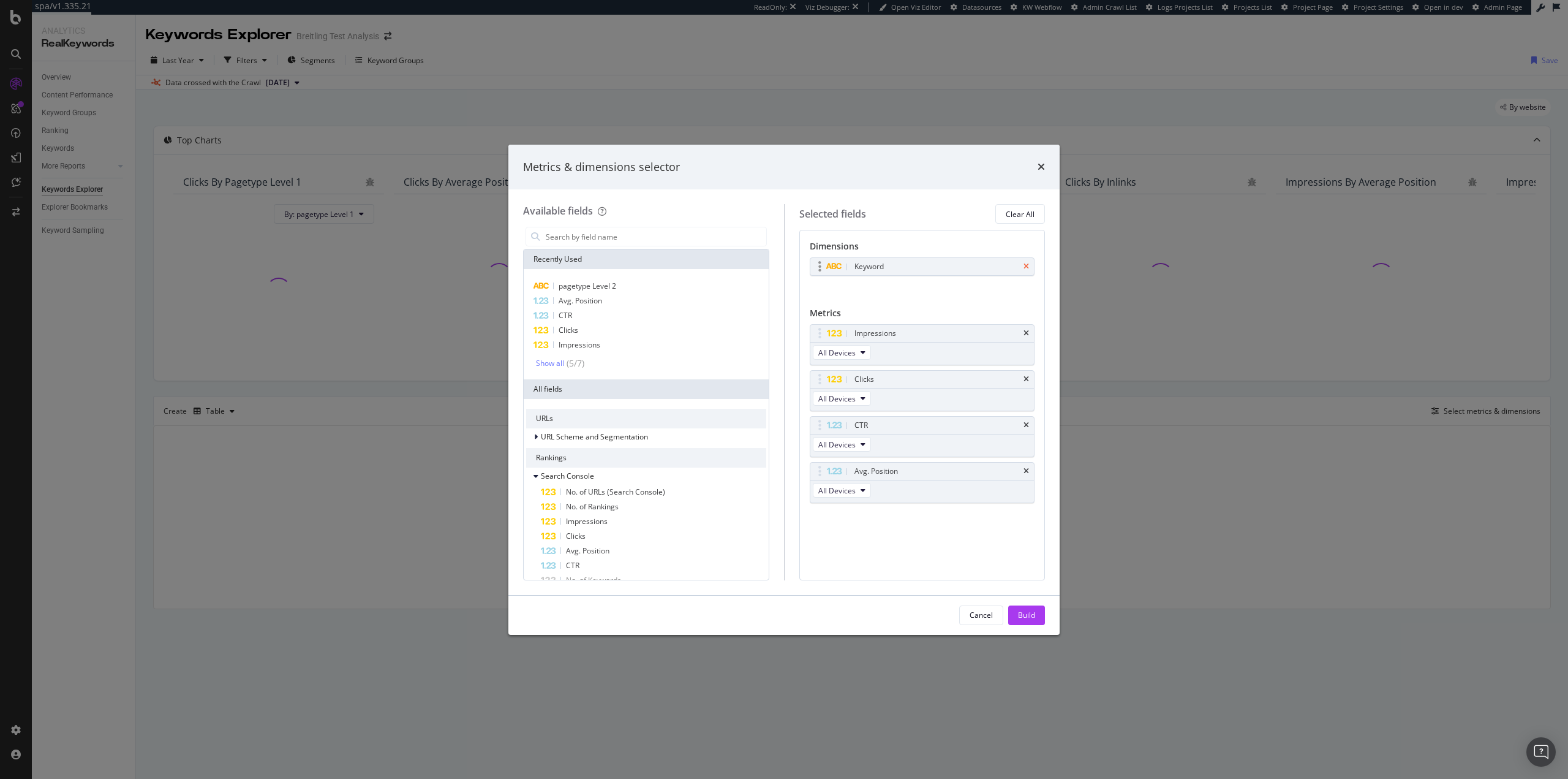
click at [1029, 263] on icon "times" at bounding box center [1026, 266] width 6 height 7
click at [662, 235] on input "modal" at bounding box center [655, 236] width 222 height 19
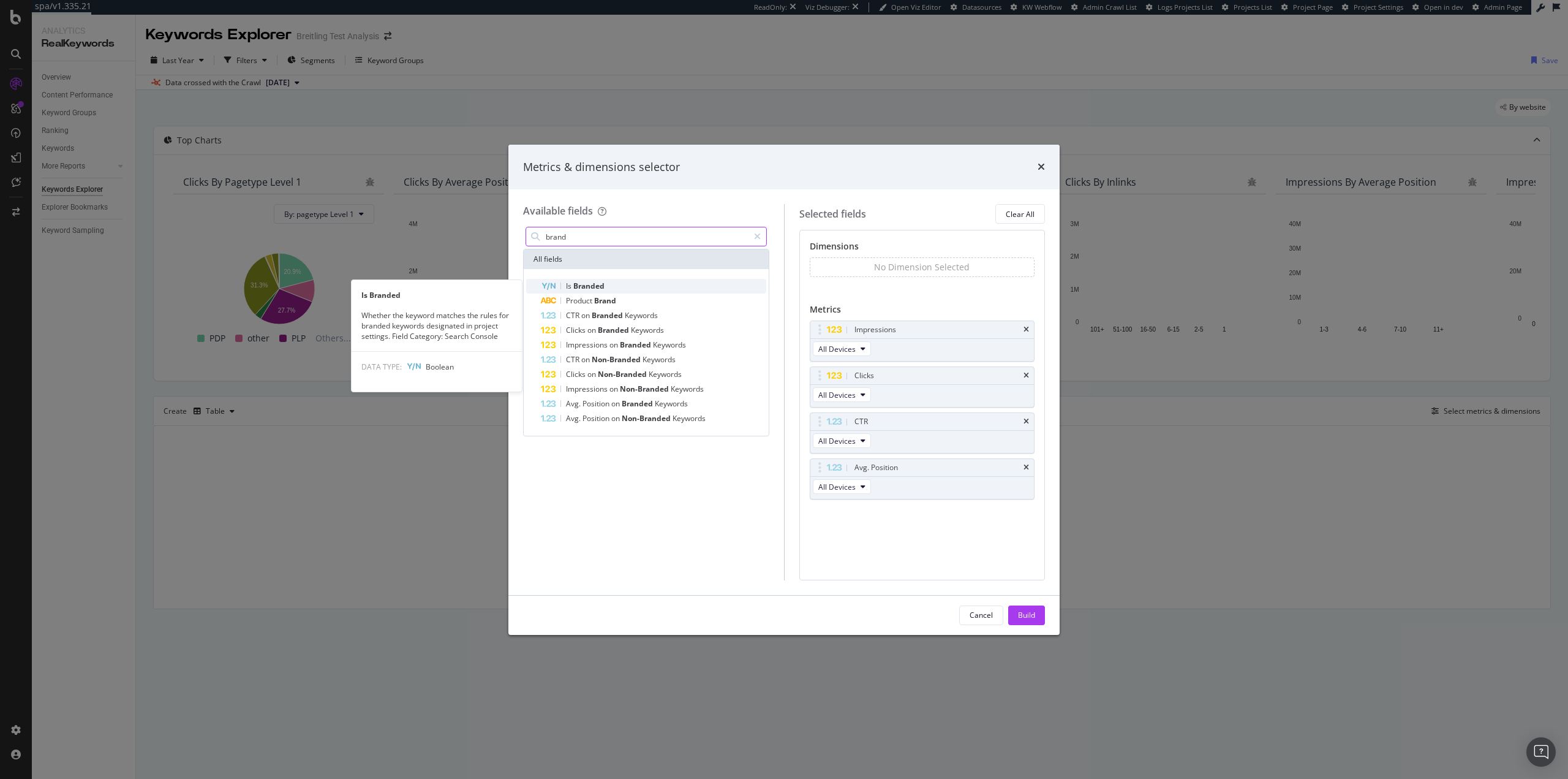
type input "brand"
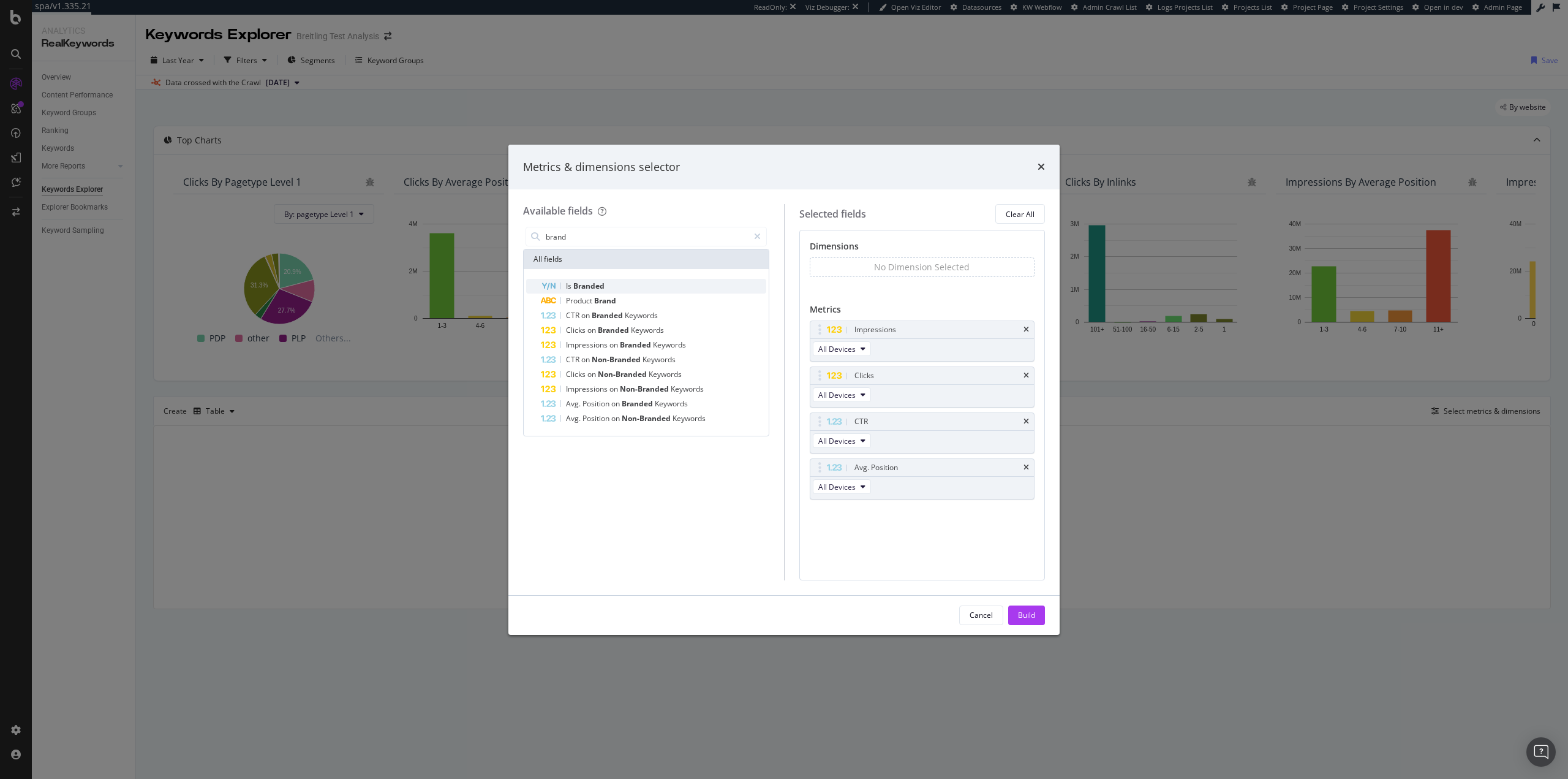
click at [647, 284] on div "Is Branded" at bounding box center [653, 286] width 226 height 15
click at [1024, 615] on div "Build" at bounding box center [1027, 615] width 17 height 10
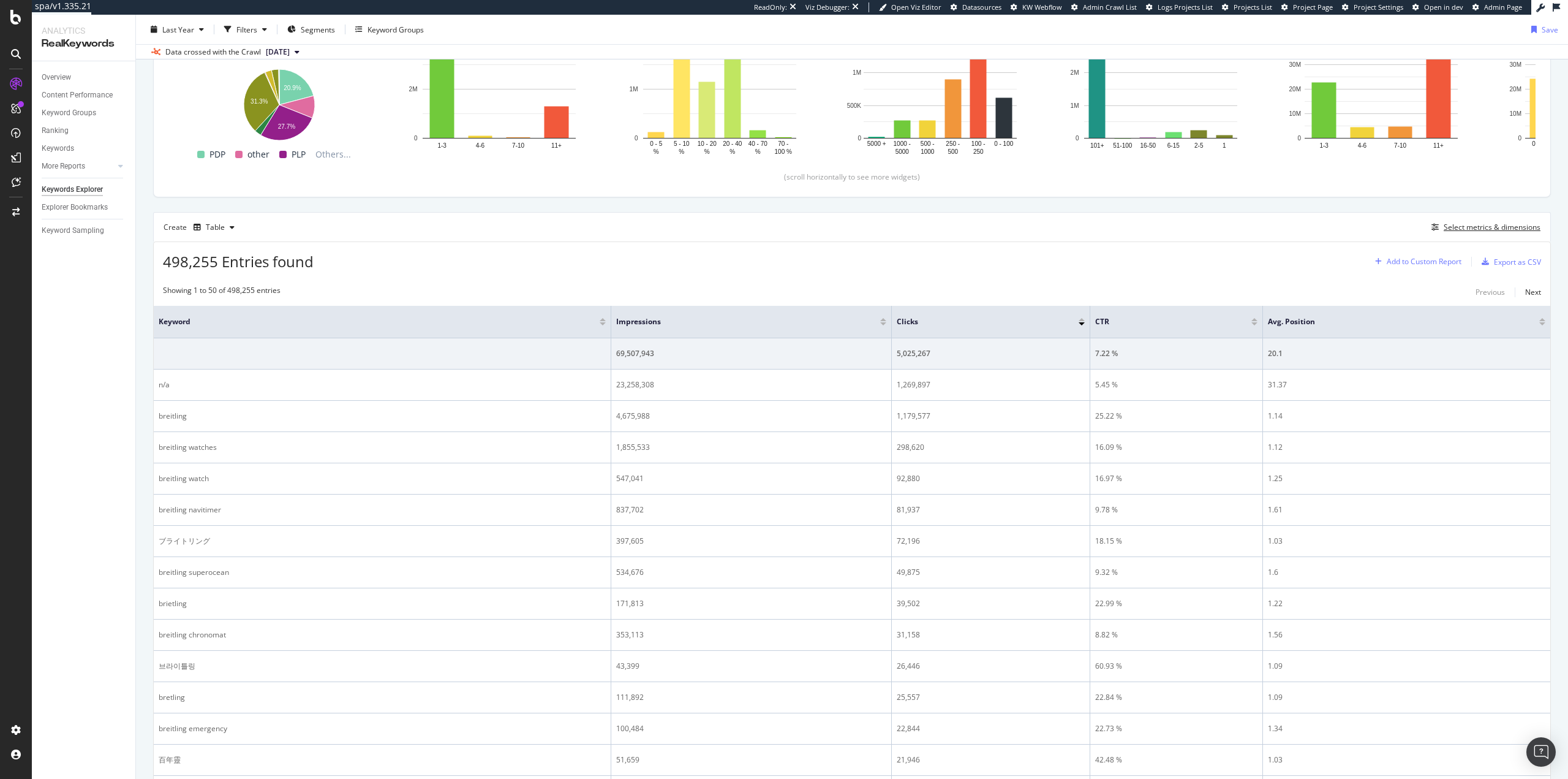
scroll to position [123, 0]
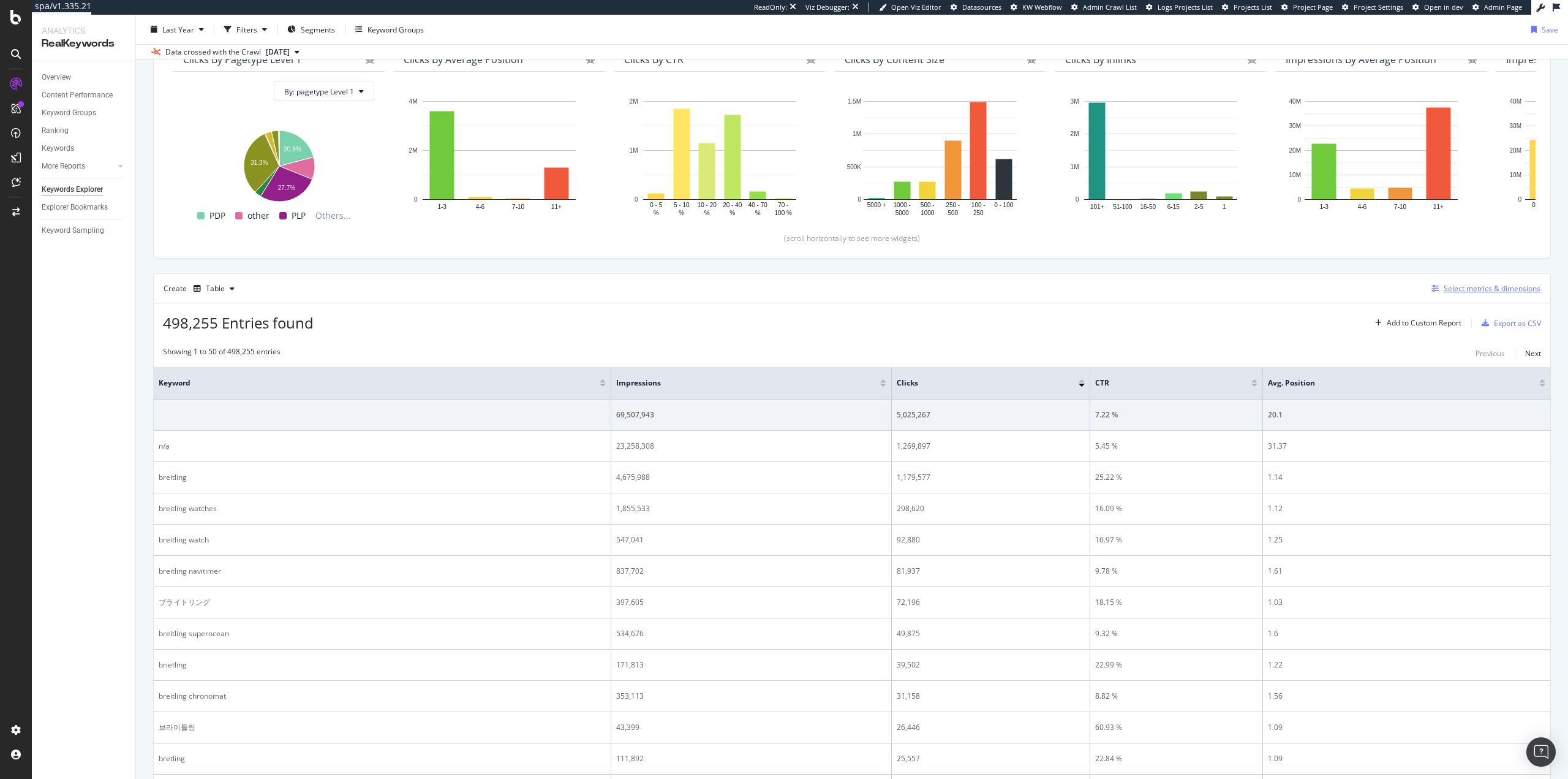
click at [1473, 284] on div "Select metrics & dimensions" at bounding box center [1492, 288] width 97 height 10
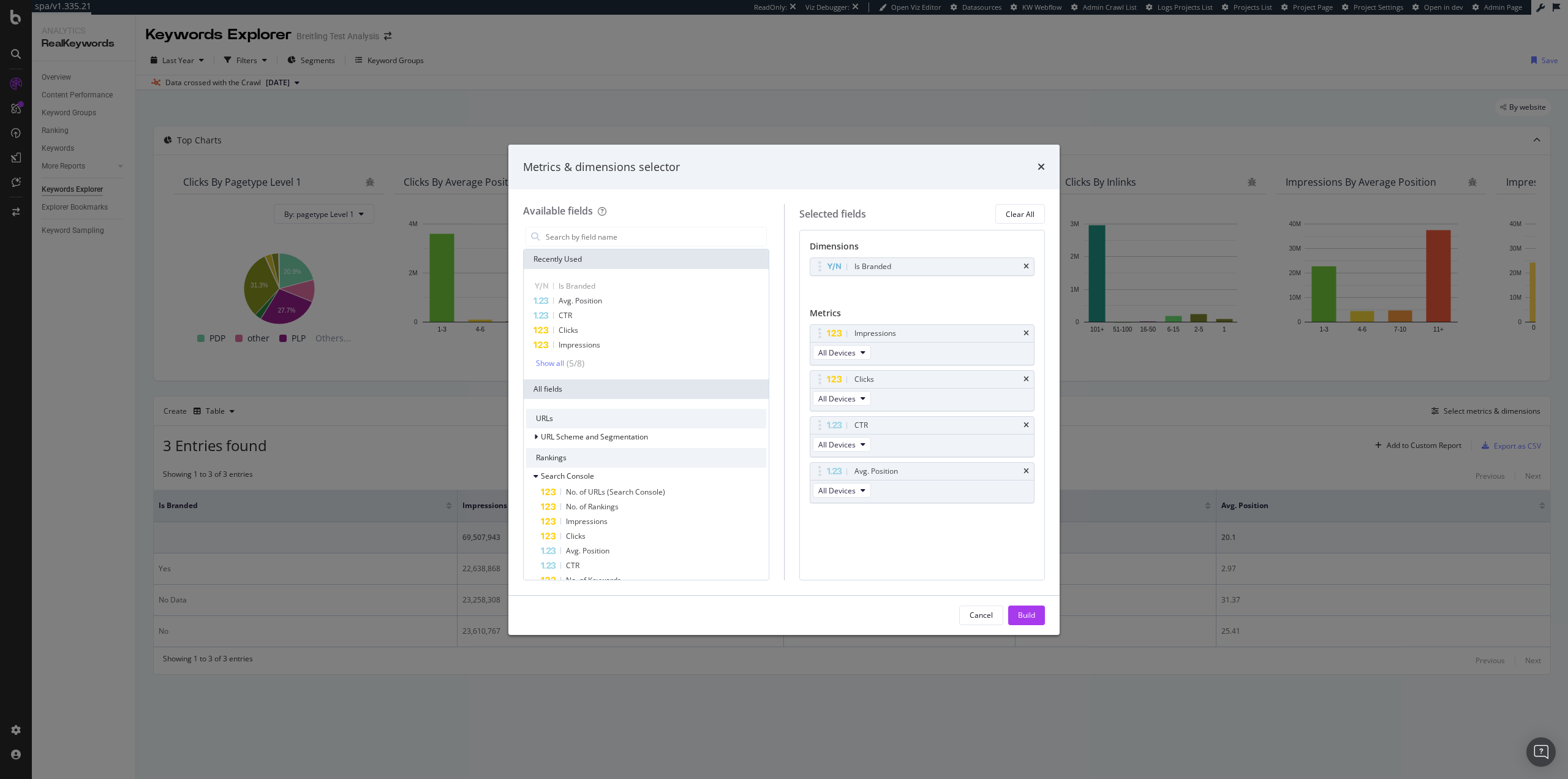
scroll to position [0, 0]
click at [1041, 164] on icon "times" at bounding box center [1041, 167] width 7 height 10
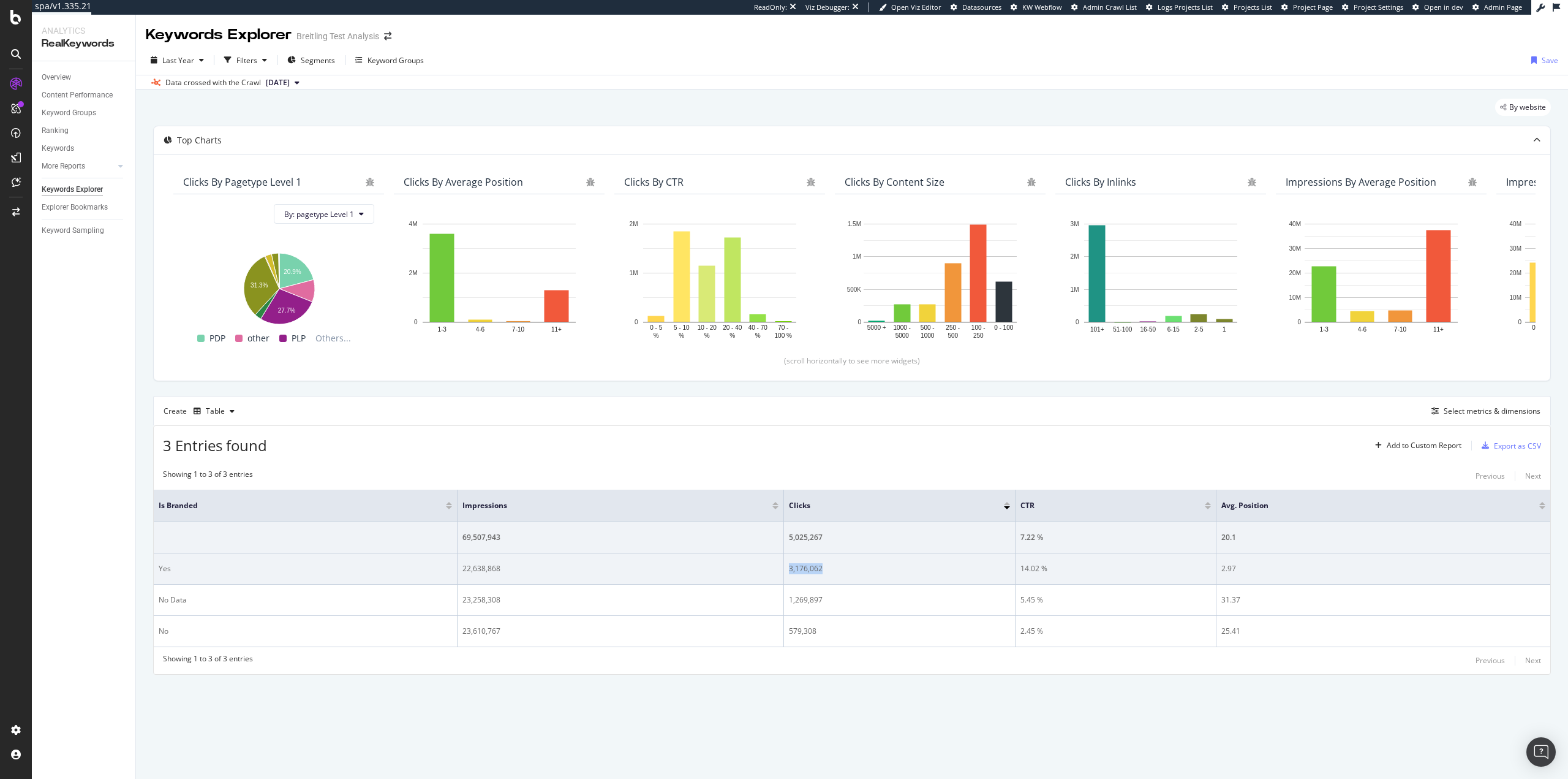
drag, startPoint x: 858, startPoint y: 571, endPoint x: 782, endPoint y: 569, distance: 76.0
click at [782, 569] on tr "Yes 22,638,868 3,176,062 14.02 % 2.97" at bounding box center [852, 569] width 1396 height 32
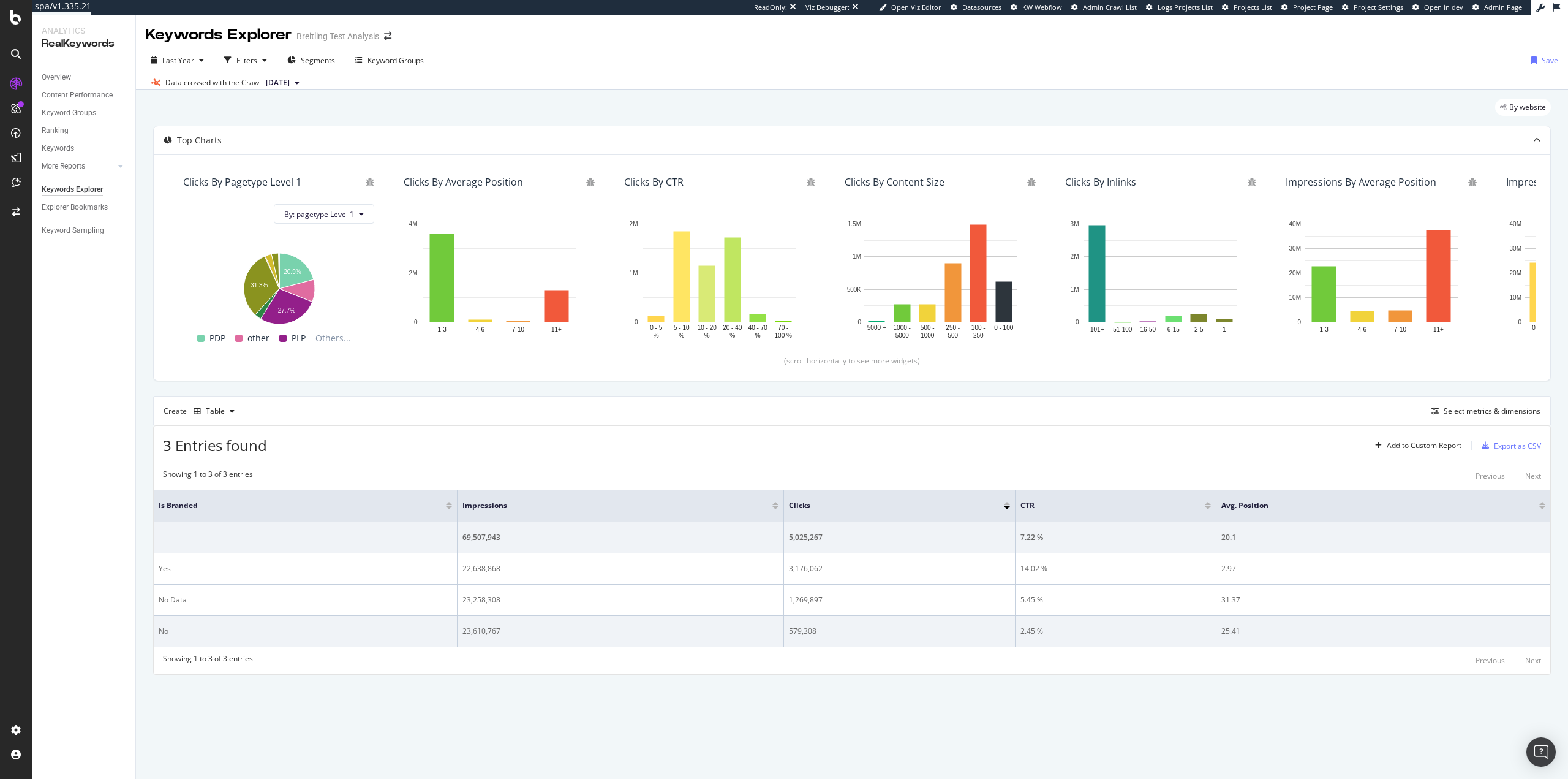
click at [818, 637] on td "579,308" at bounding box center [899, 632] width 231 height 32
drag, startPoint x: 833, startPoint y: 634, endPoint x: 778, endPoint y: 635, distance: 55.0
click at [778, 635] on tr "No 23,610,767 579,308 2.45 % 25.41" at bounding box center [852, 632] width 1396 height 32
click at [739, 645] on td "23,610,767" at bounding box center [621, 632] width 327 height 32
click at [798, 634] on div "579,308" at bounding box center [899, 631] width 221 height 11
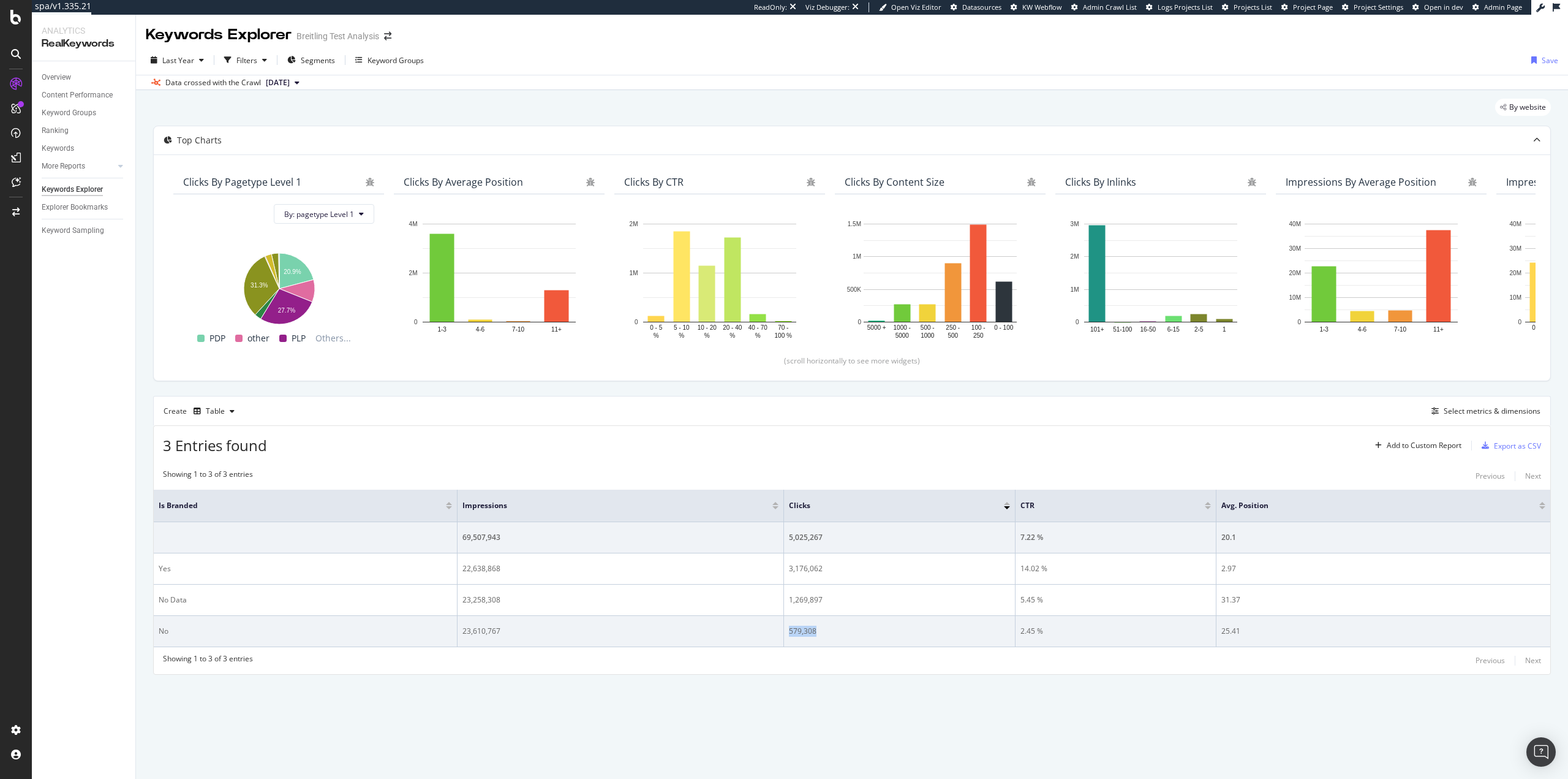
click at [798, 634] on div "579,308" at bounding box center [899, 631] width 221 height 11
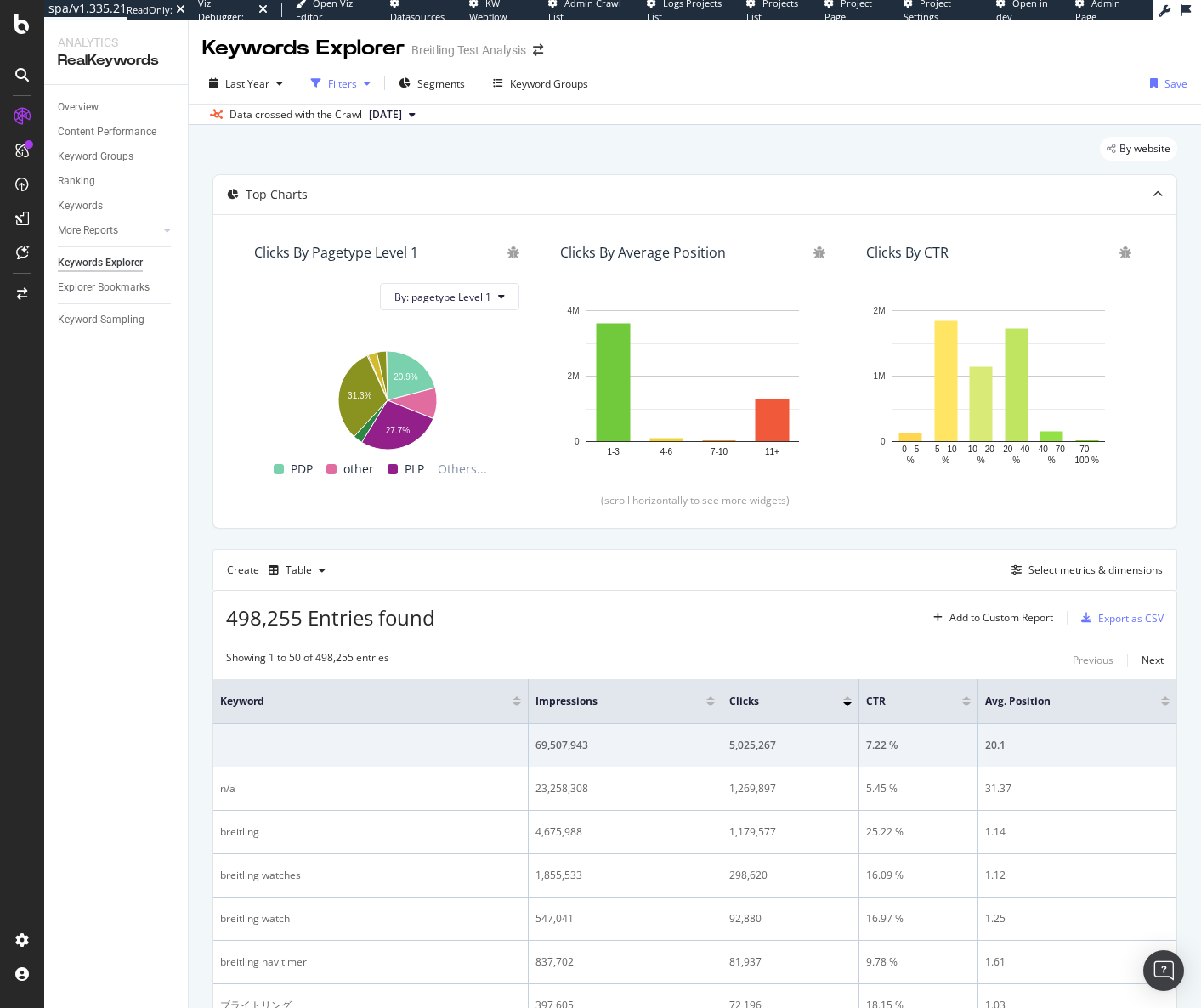
click at [359, 89] on div "Filters" at bounding box center [341, 83] width 73 height 26
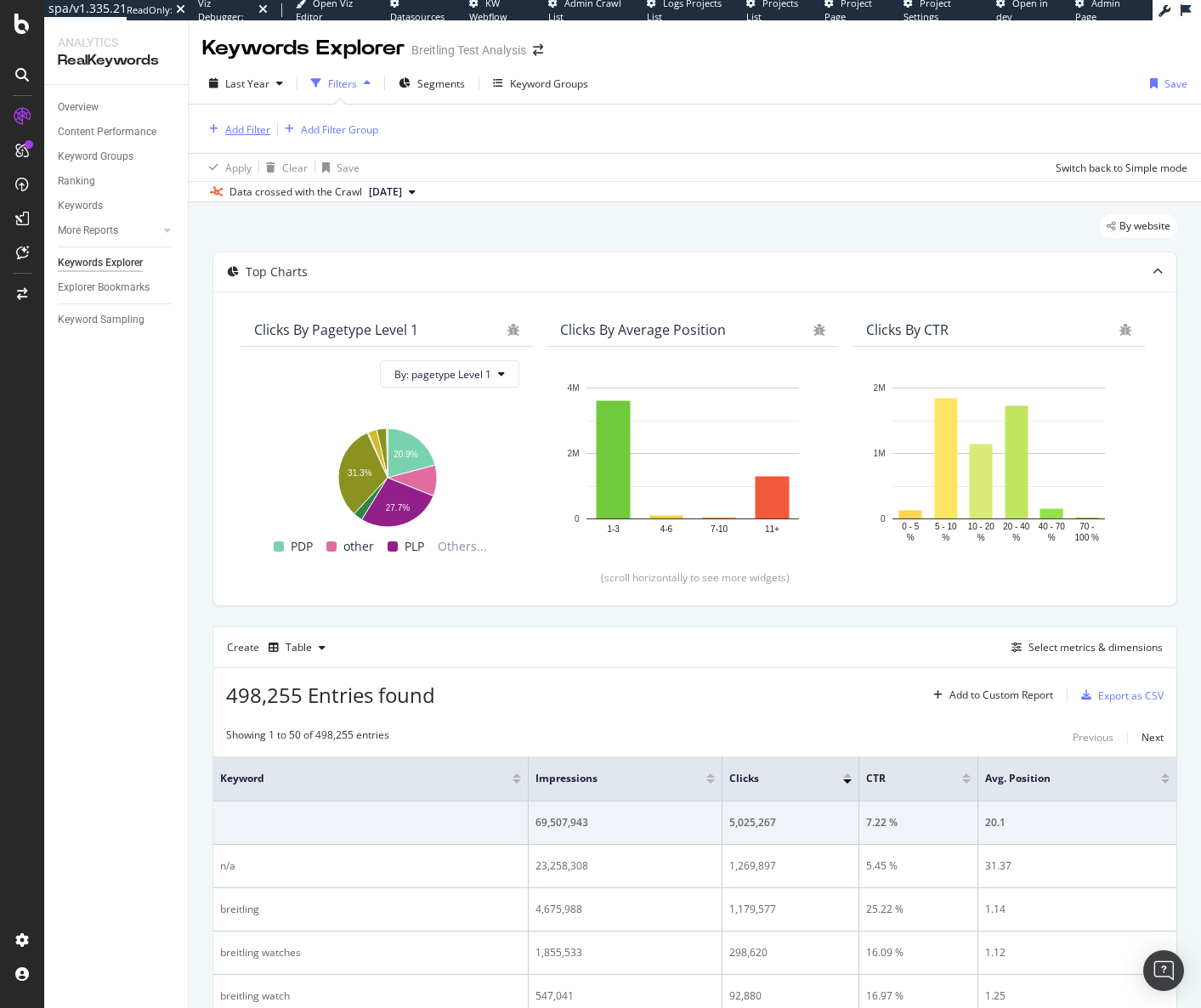
click at [261, 129] on div "Add Filter" at bounding box center [247, 129] width 45 height 14
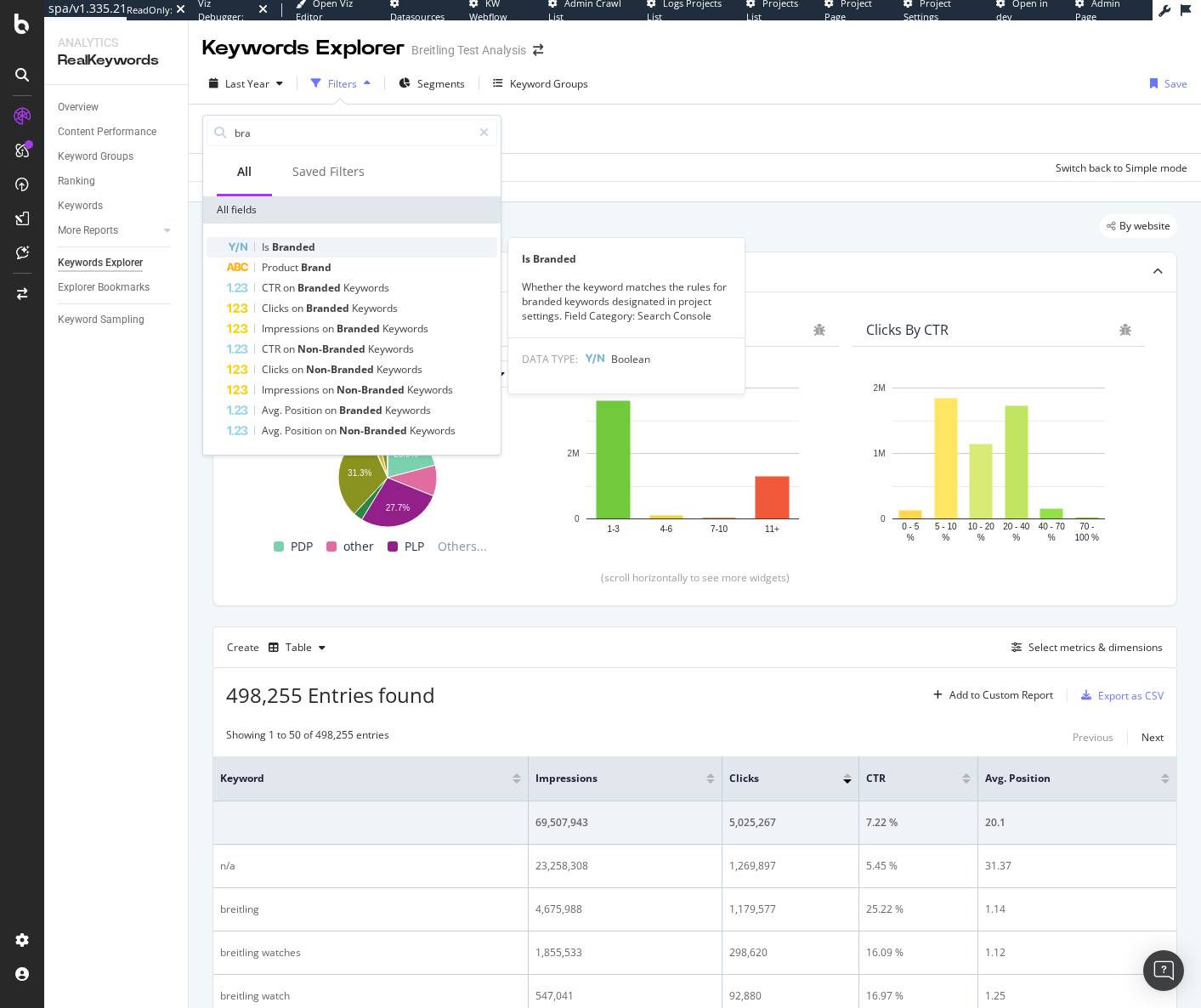
type input "bra"
click at [315, 244] on span "Branded" at bounding box center [294, 247] width 44 height 14
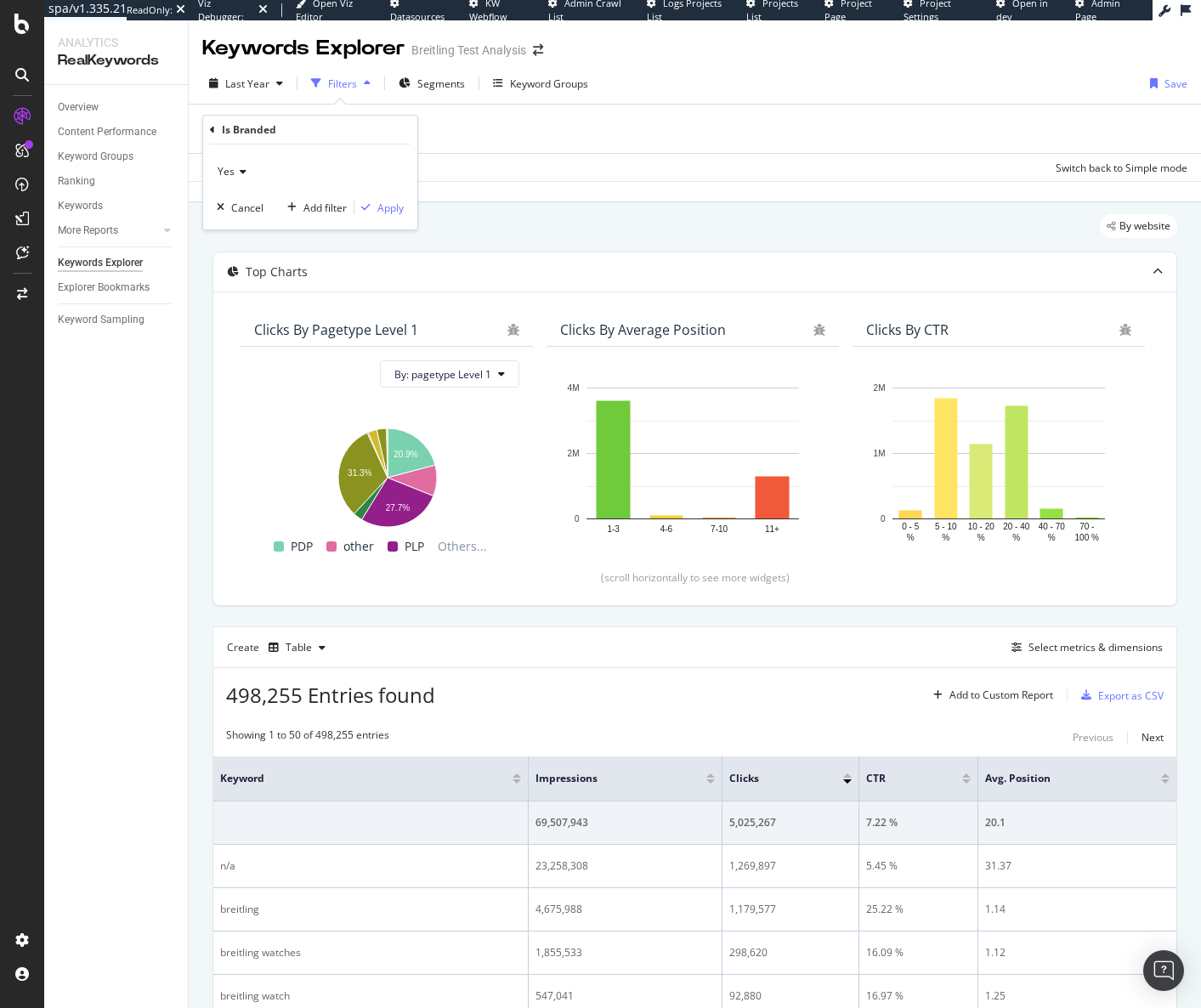
click at [244, 174] on icon at bounding box center [240, 171] width 12 height 10
click at [249, 226] on div "No" at bounding box center [312, 228] width 182 height 22
click at [384, 208] on div "Apply" at bounding box center [391, 208] width 27 height 14
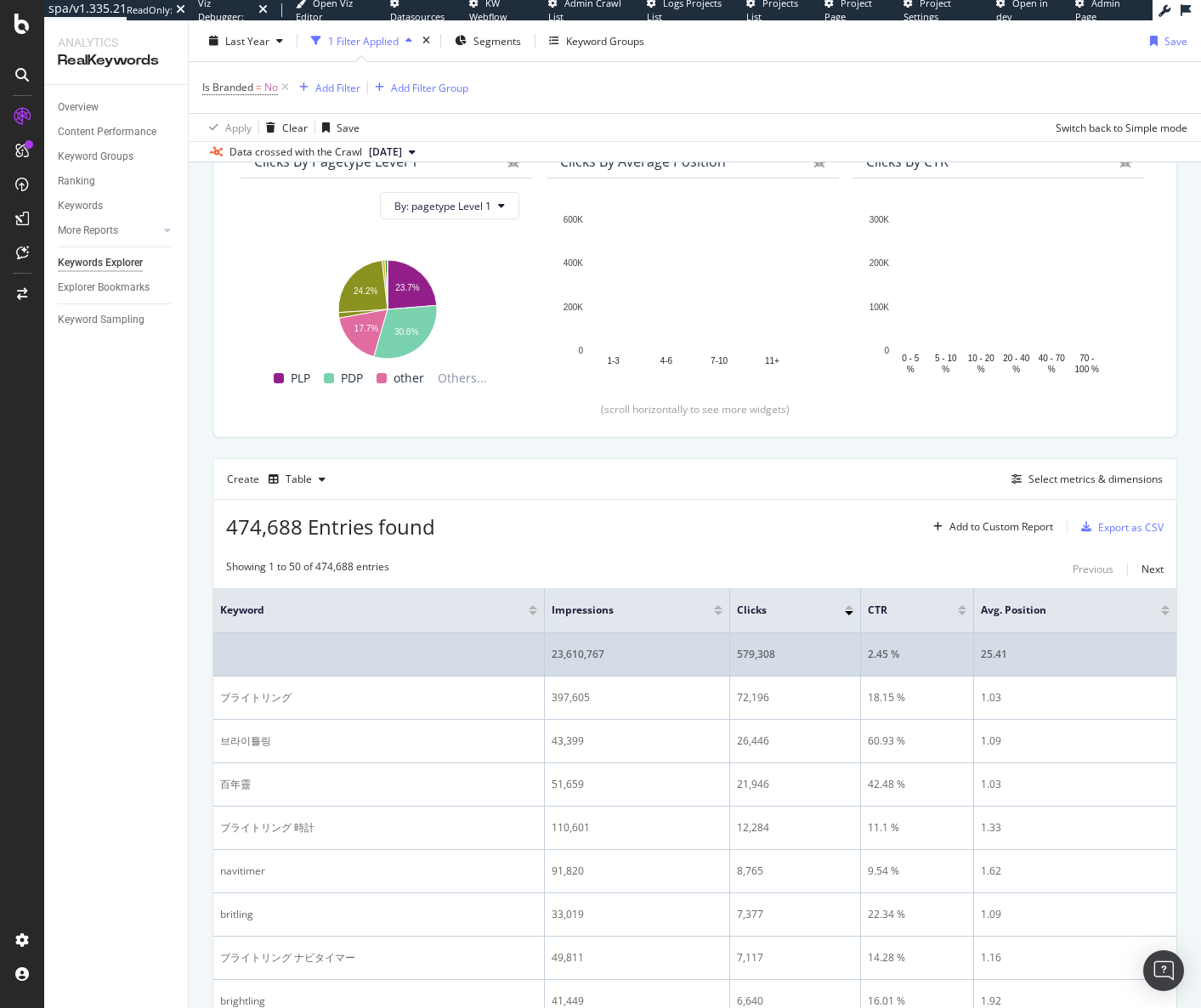
scroll to position [425, 0]
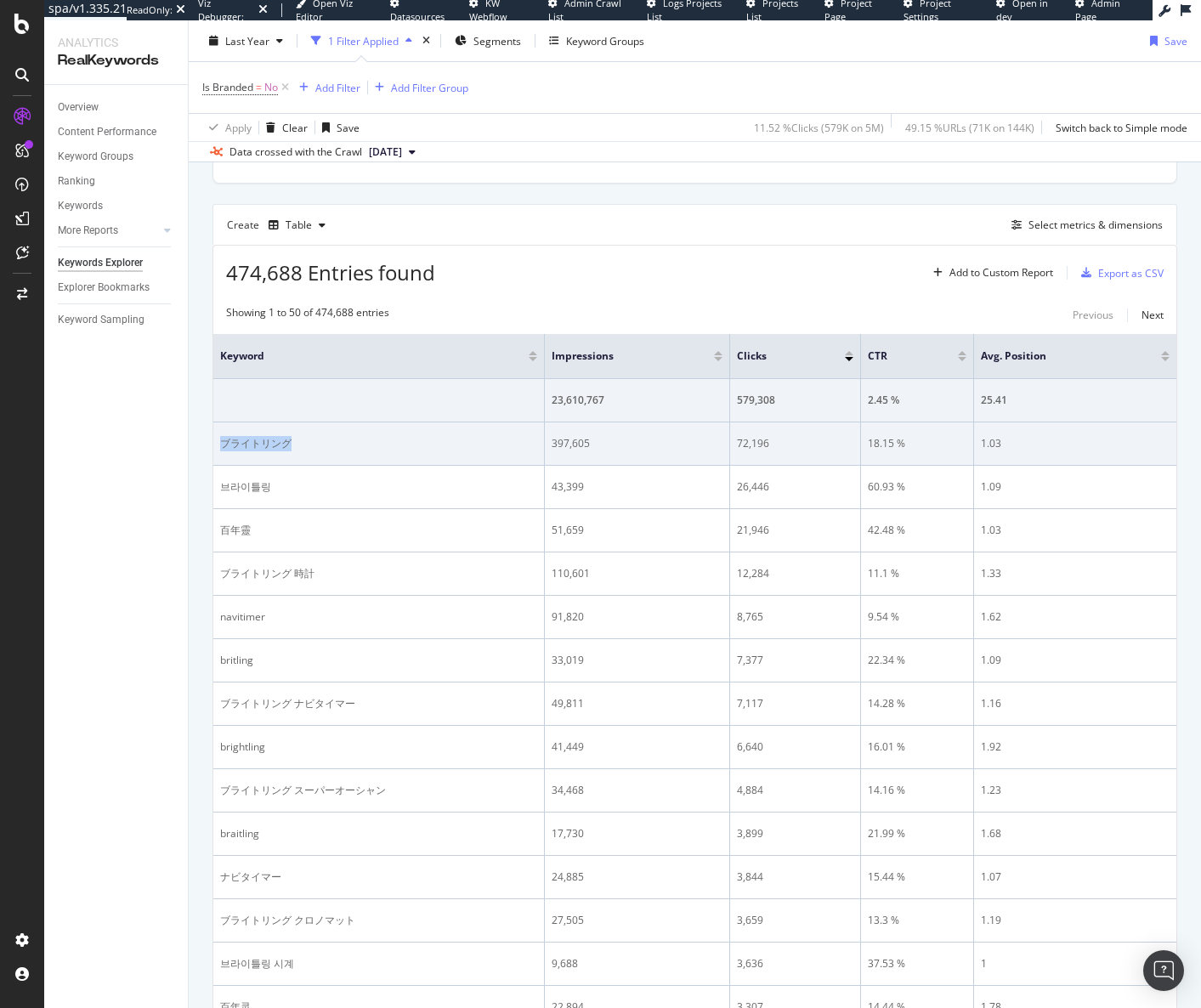
drag, startPoint x: 294, startPoint y: 450, endPoint x: 217, endPoint y: 451, distance: 77.0
click at [217, 451] on td "ブライトリング" at bounding box center [379, 444] width 332 height 44
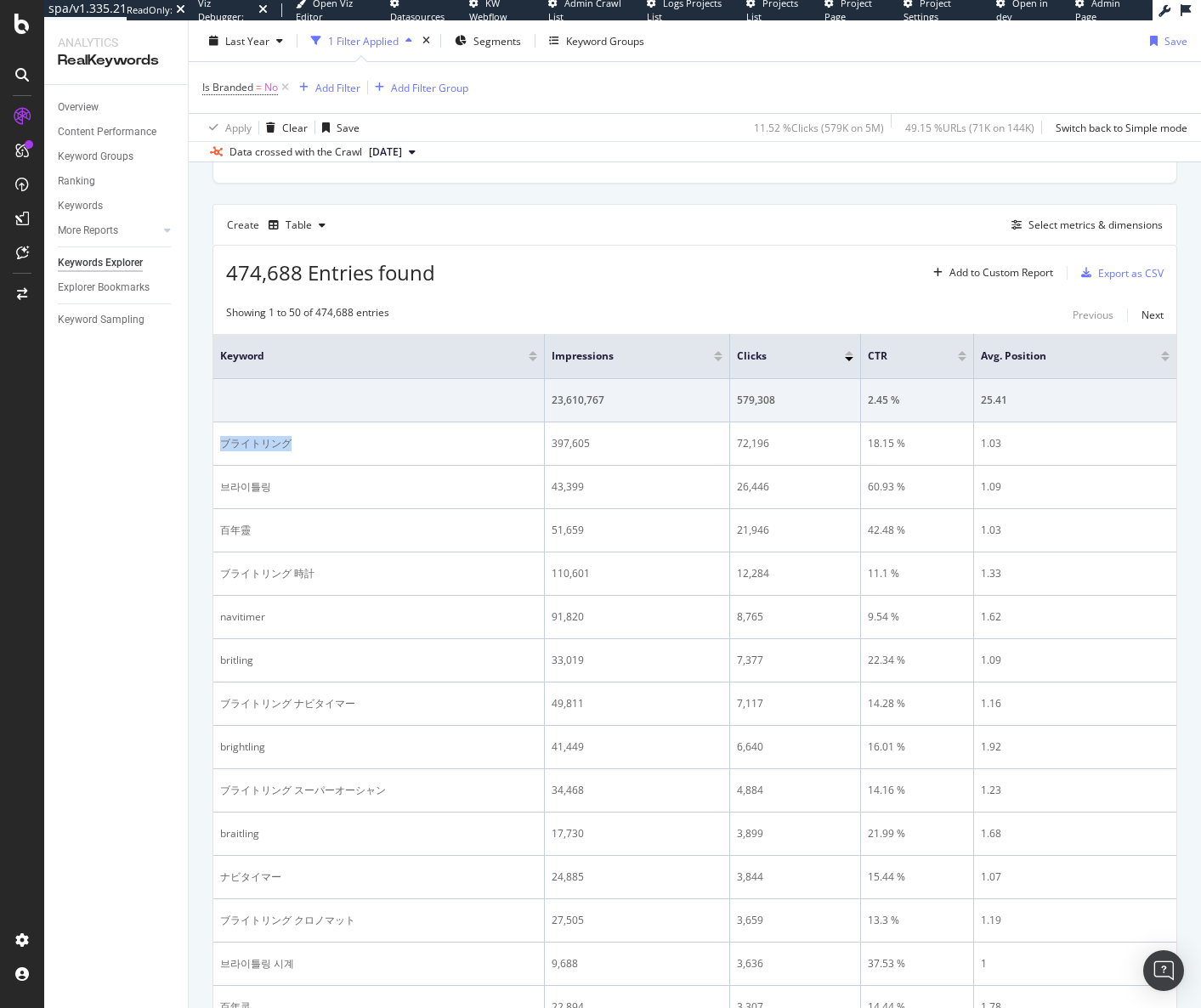
copy div "ブライトリング"
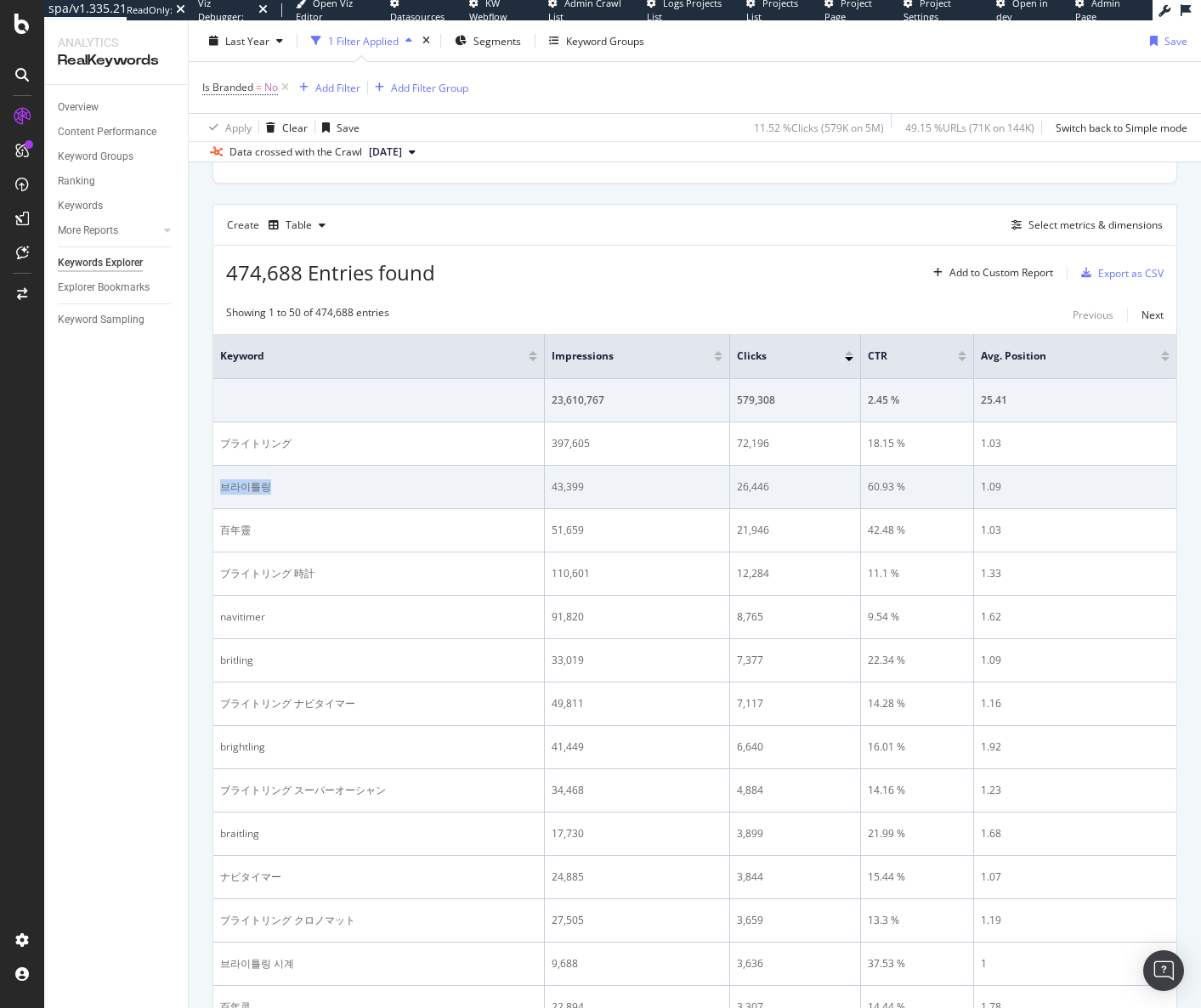
click at [219, 487] on td "브라이틀링" at bounding box center [379, 487] width 332 height 44
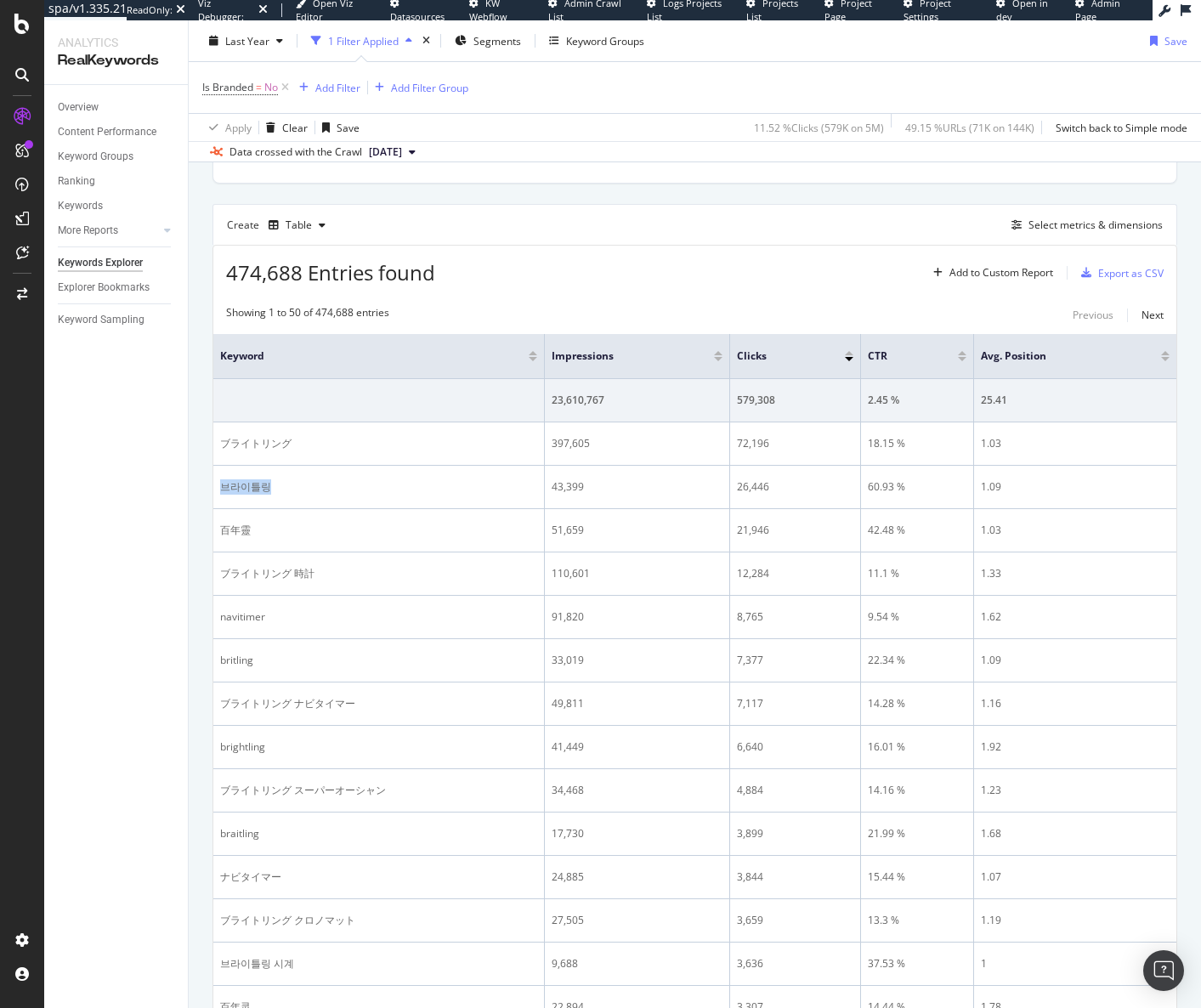
copy div "브라이틀링"
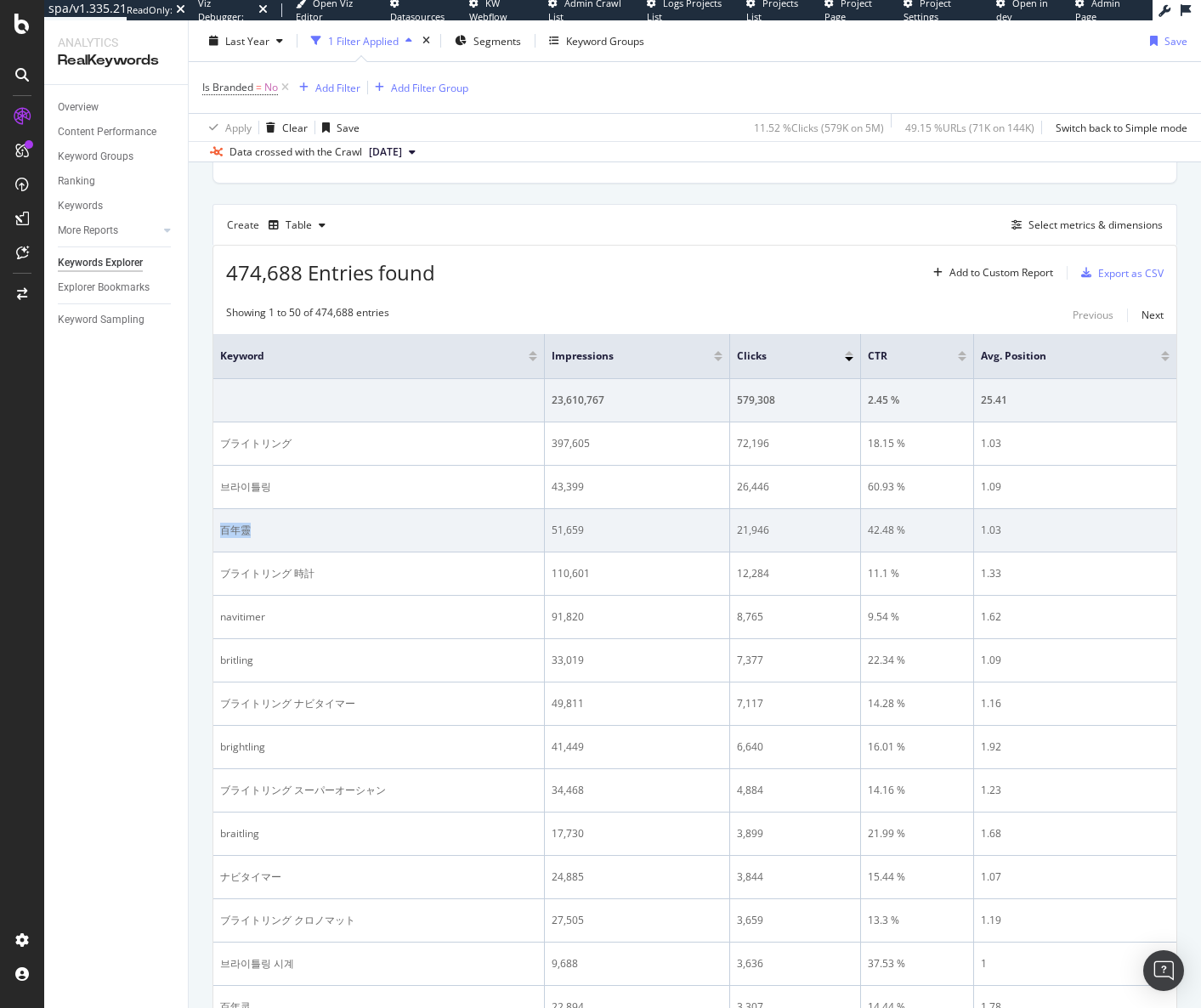
drag, startPoint x: 224, startPoint y: 532, endPoint x: 213, endPoint y: 531, distance: 11.0
click at [213, 531] on td "百年靈" at bounding box center [379, 531] width 332 height 44
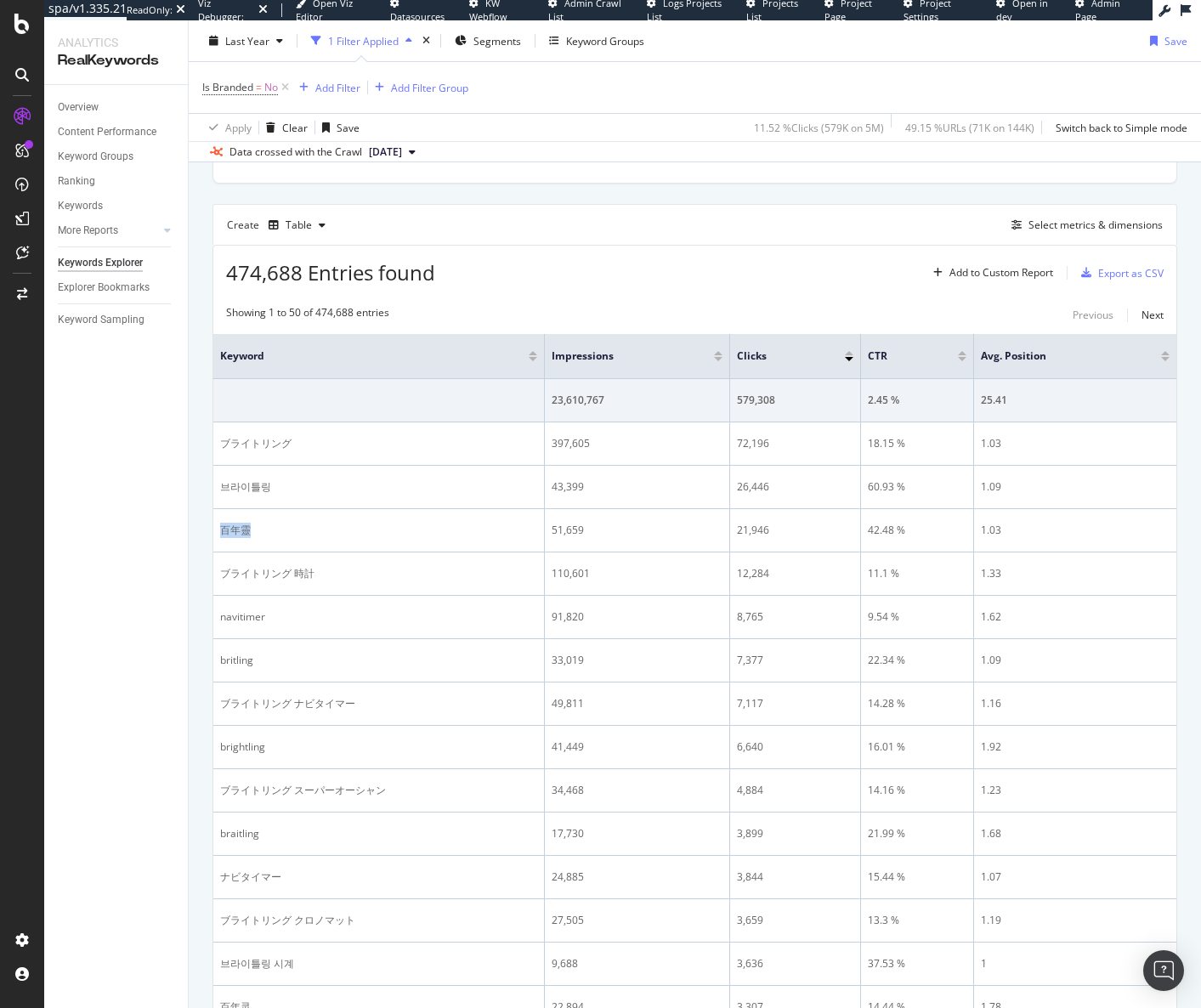
copy div "百年靈"
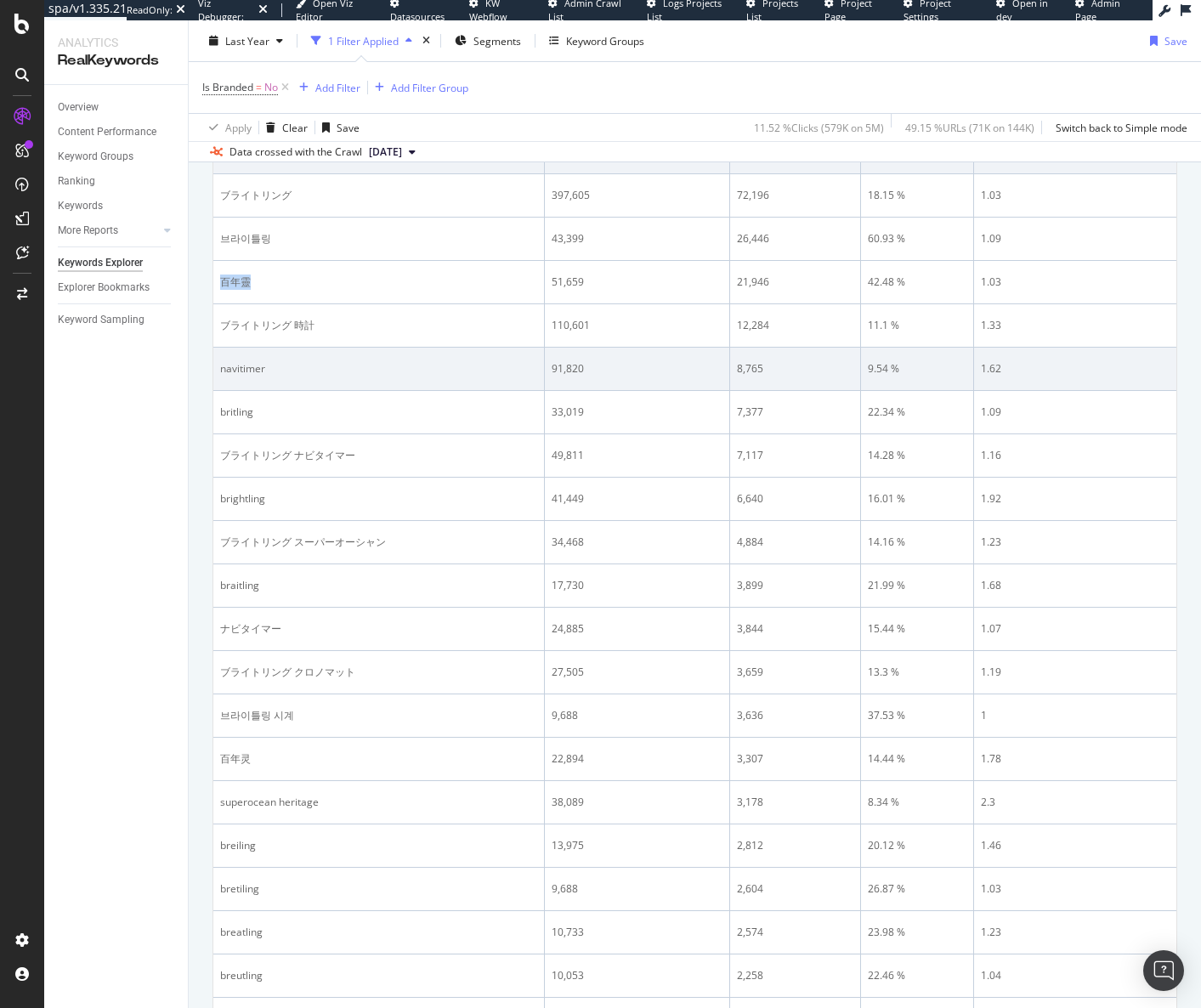
scroll to position [680, 0]
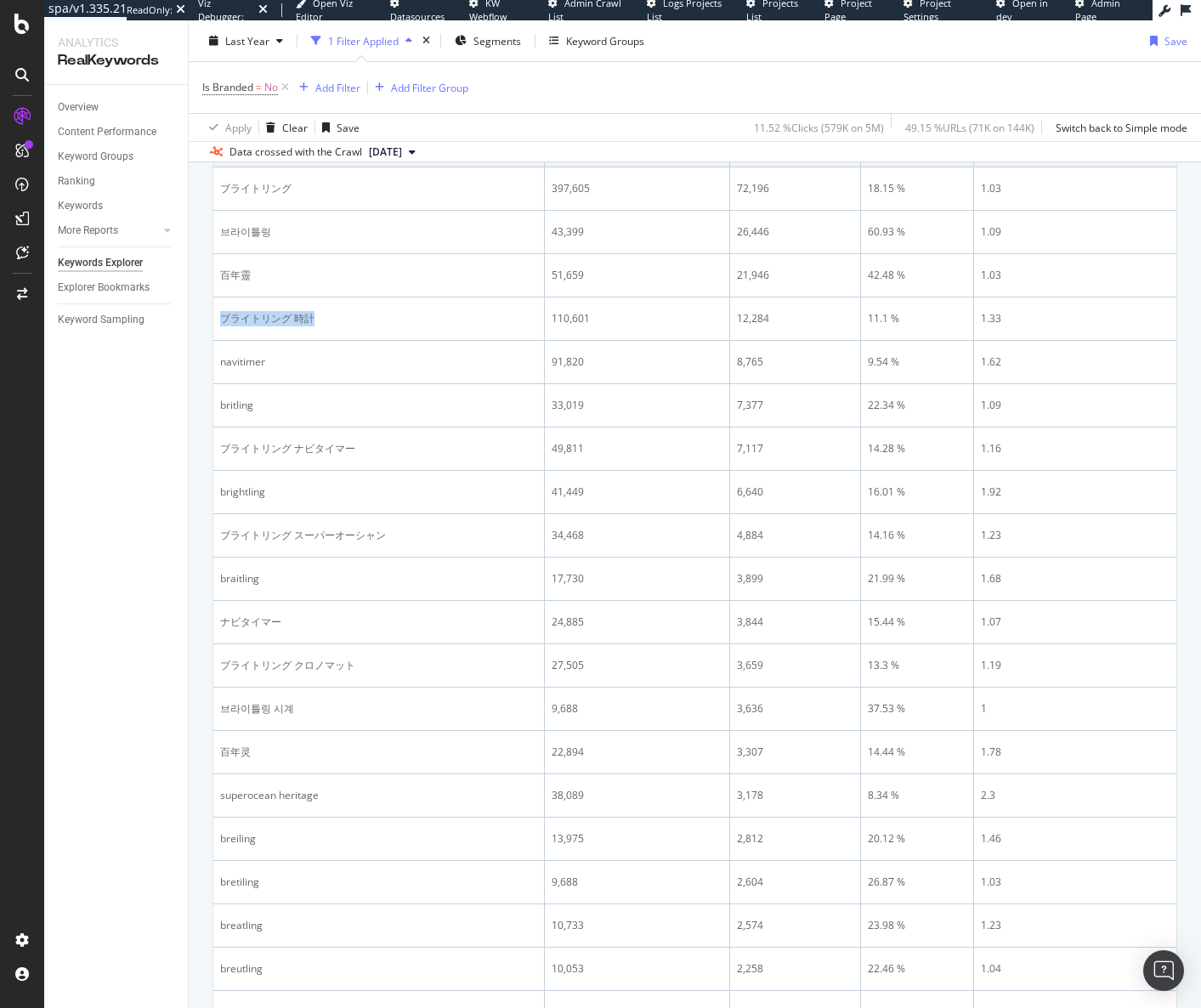
drag, startPoint x: 331, startPoint y: 326, endPoint x: 212, endPoint y: 326, distance: 119.0
click at [221, 326] on td "ブライトリング 時計" at bounding box center [379, 318] width 332 height 44
copy div "ブライトリング 時計"
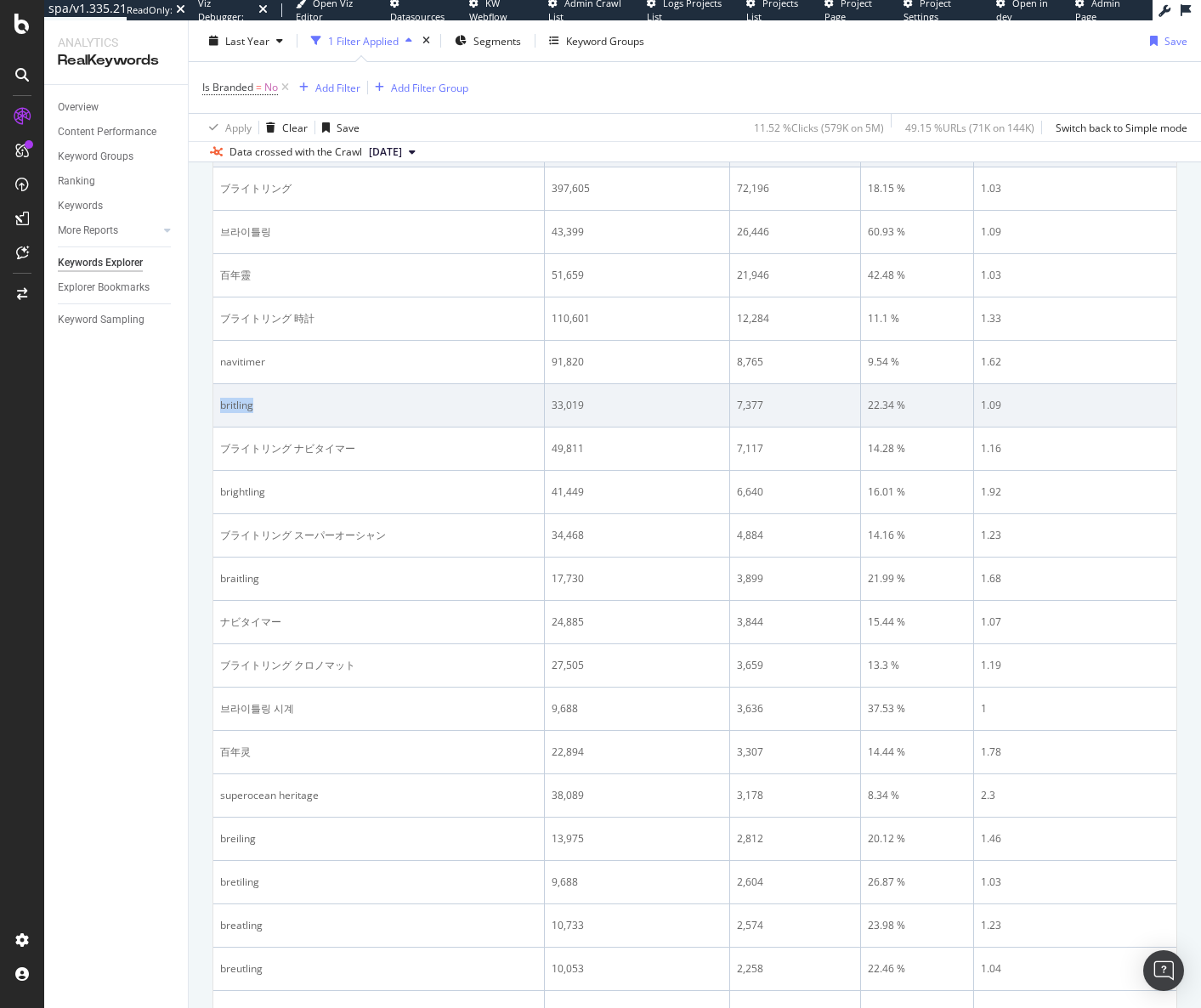
drag, startPoint x: 264, startPoint y: 410, endPoint x: 218, endPoint y: 411, distance: 46.0
click at [218, 411] on td "britling" at bounding box center [379, 406] width 332 height 44
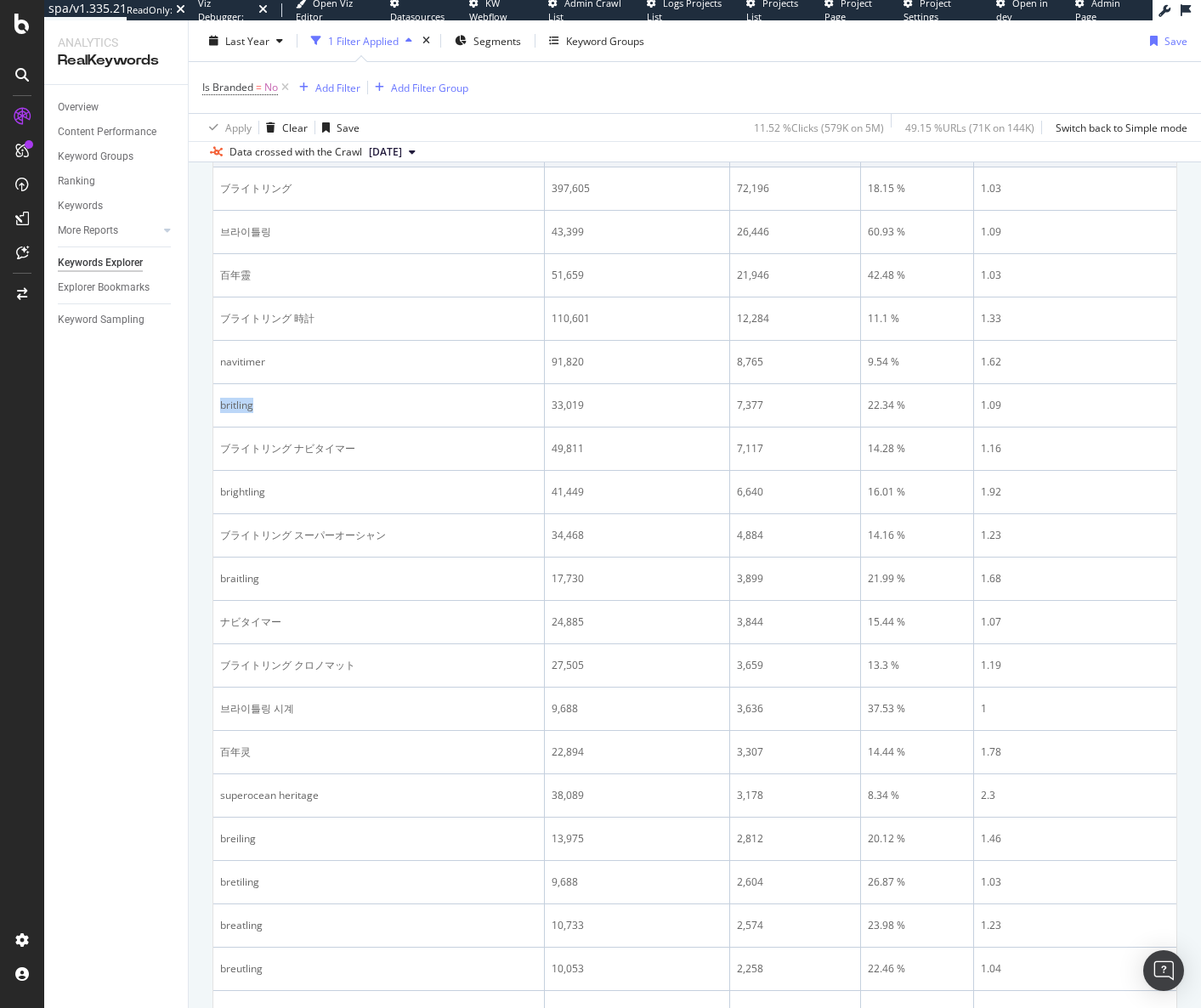
copy div "britling"
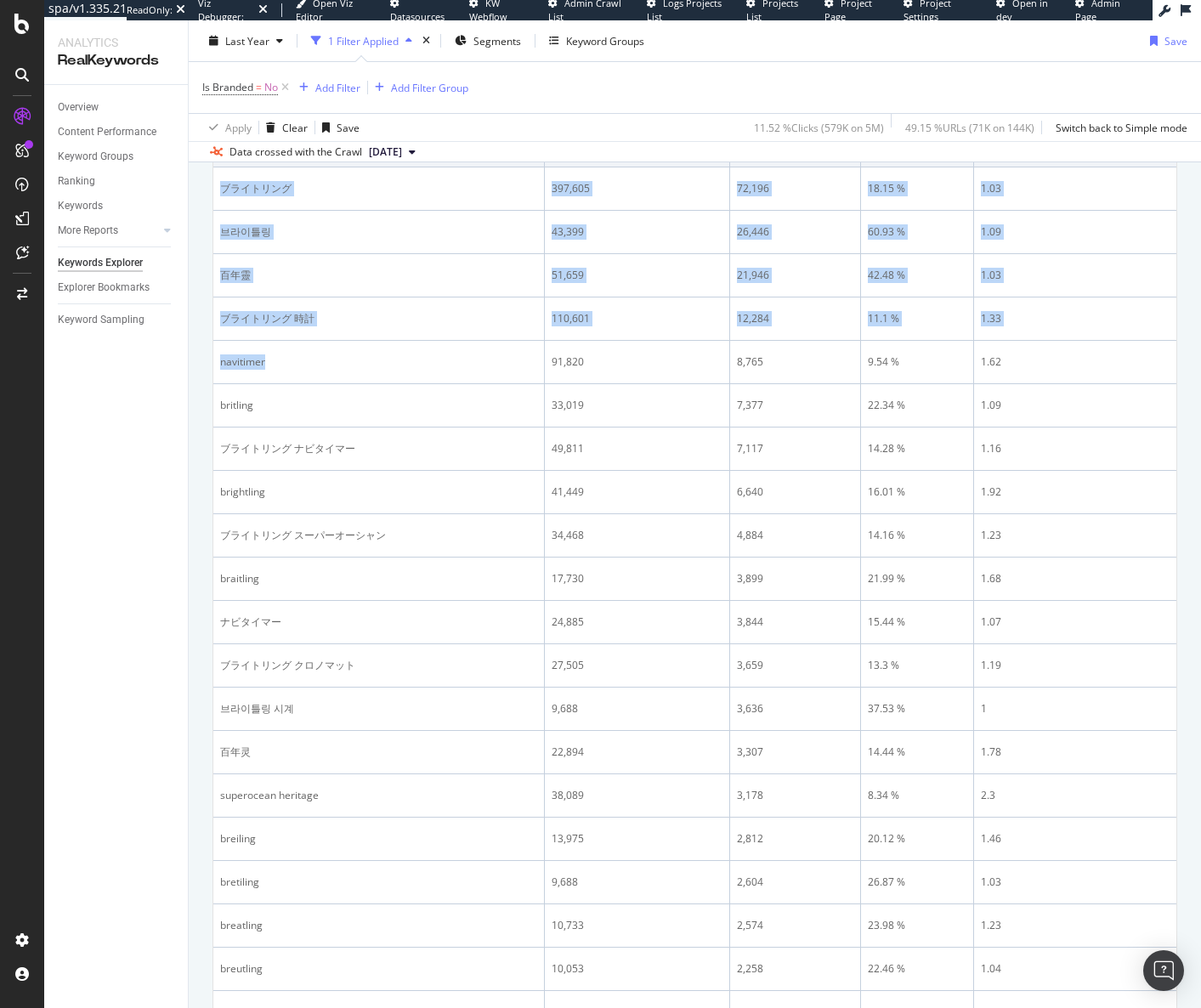
drag, startPoint x: 286, startPoint y: 360, endPoint x: 209, endPoint y: 361, distance: 77.0
click at [209, 361] on div "By website Top Charts Clicks By pagetype Level 1 By: pagetype Level 1 Hold CTRL…" at bounding box center [695, 978] width 1013 height 2907
copy table "Keyword Impressions Clicks CTR Avg. Position 23,610,767 579,308 2.45 % 25.41 ブラ…"
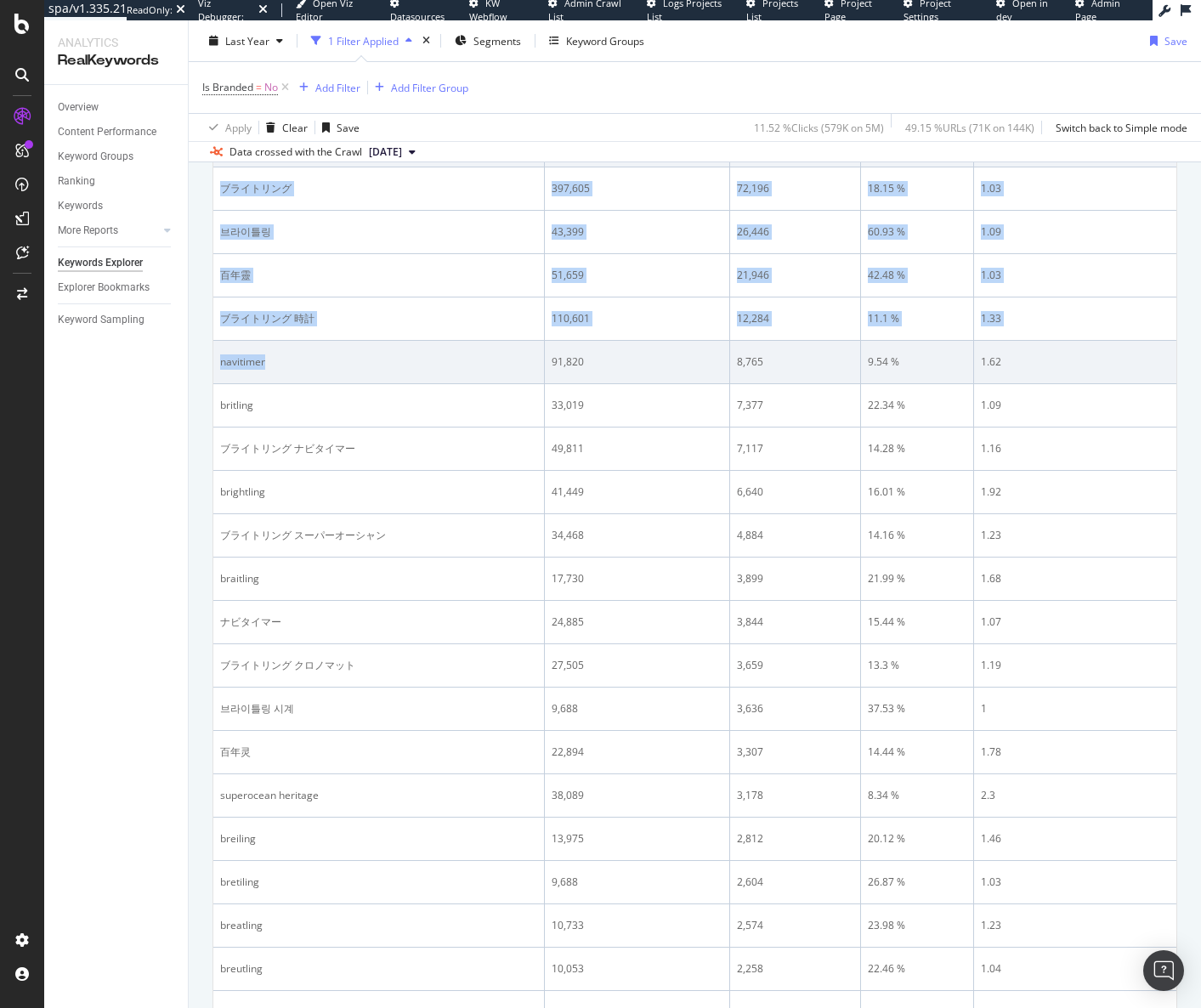
click at [256, 362] on div "navitimer" at bounding box center [378, 361] width 317 height 15
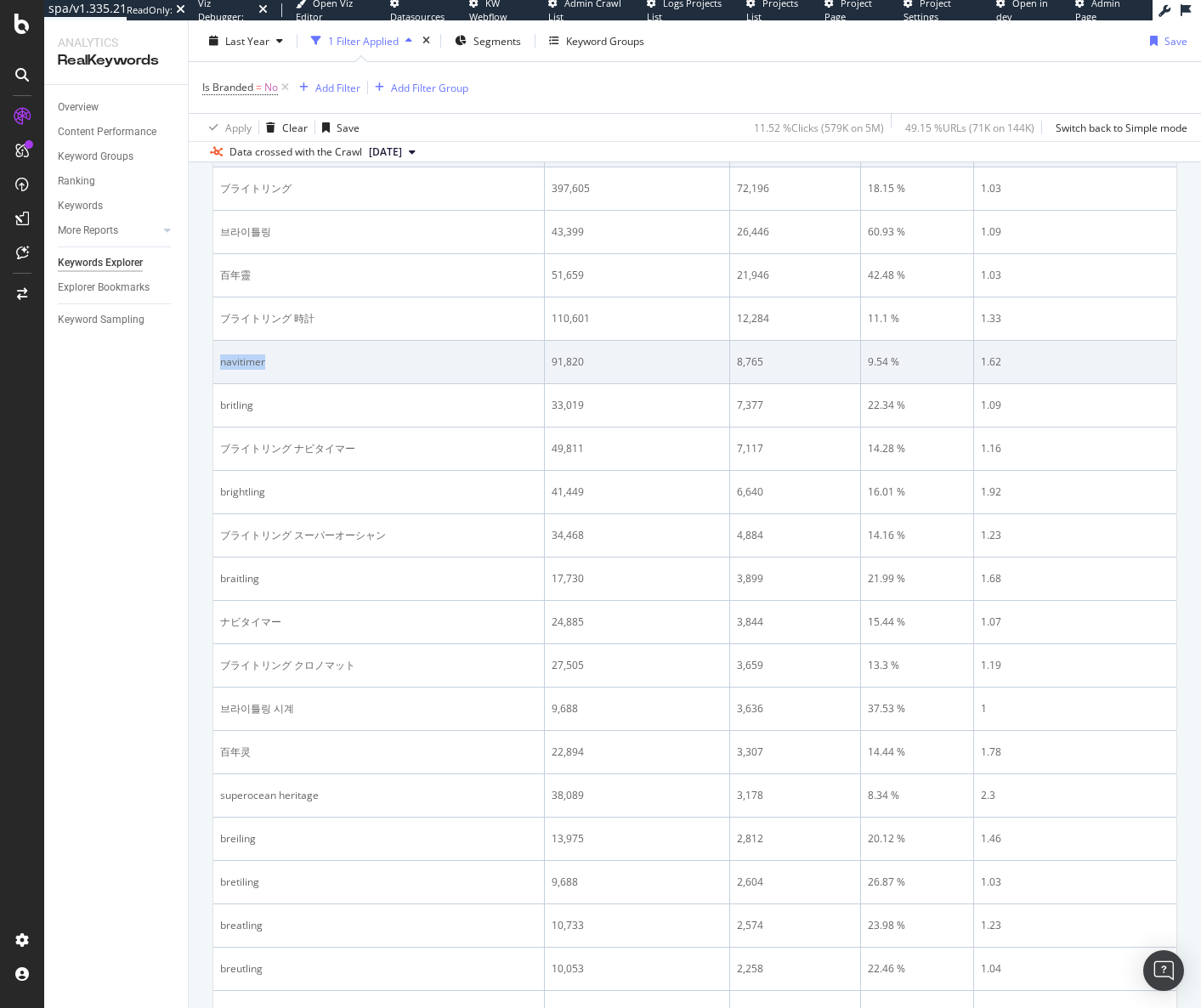
click at [256, 362] on div "navitimer" at bounding box center [378, 361] width 317 height 15
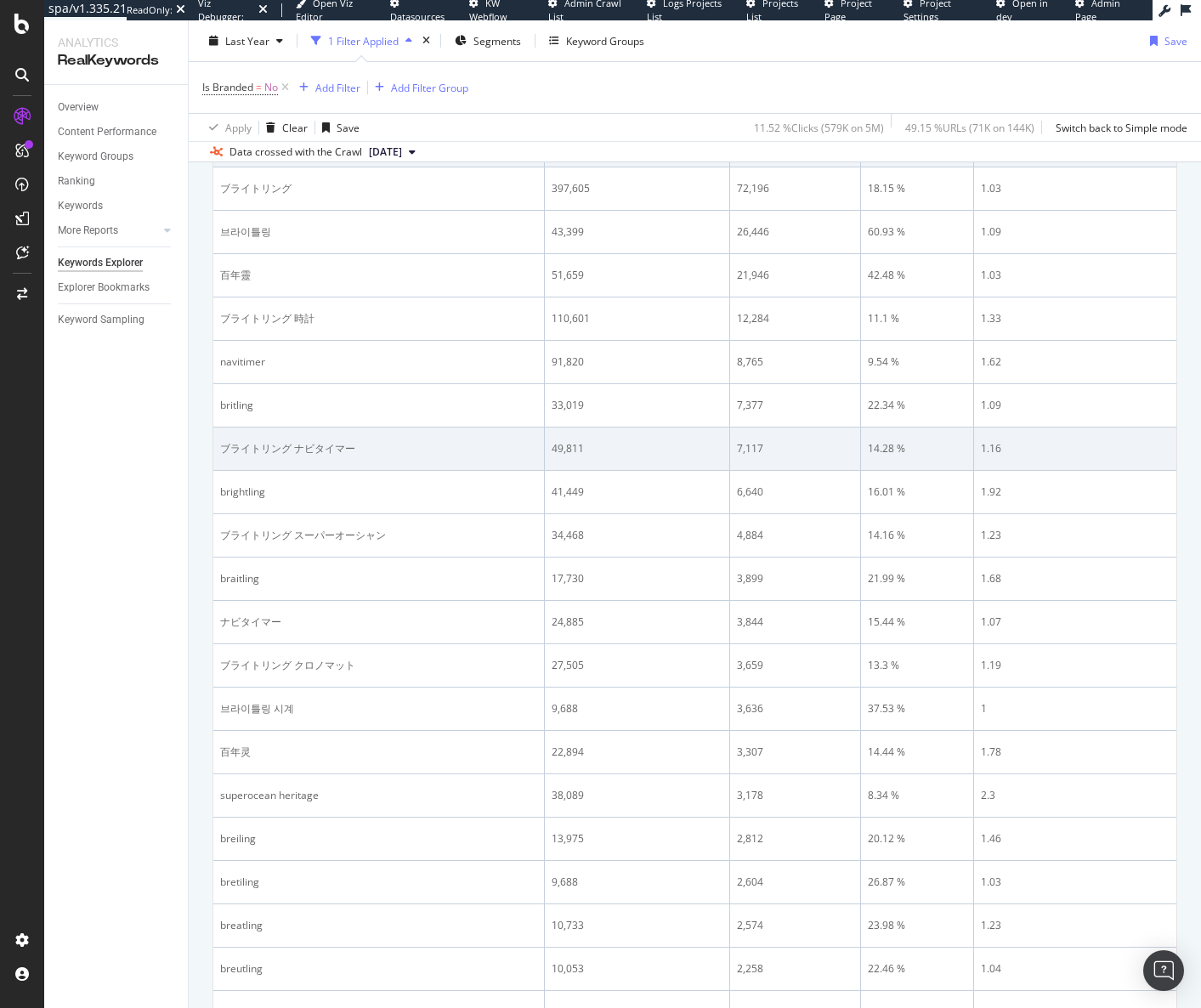
click at [285, 447] on div "ブライトリング ナビタイマー" at bounding box center [378, 448] width 317 height 15
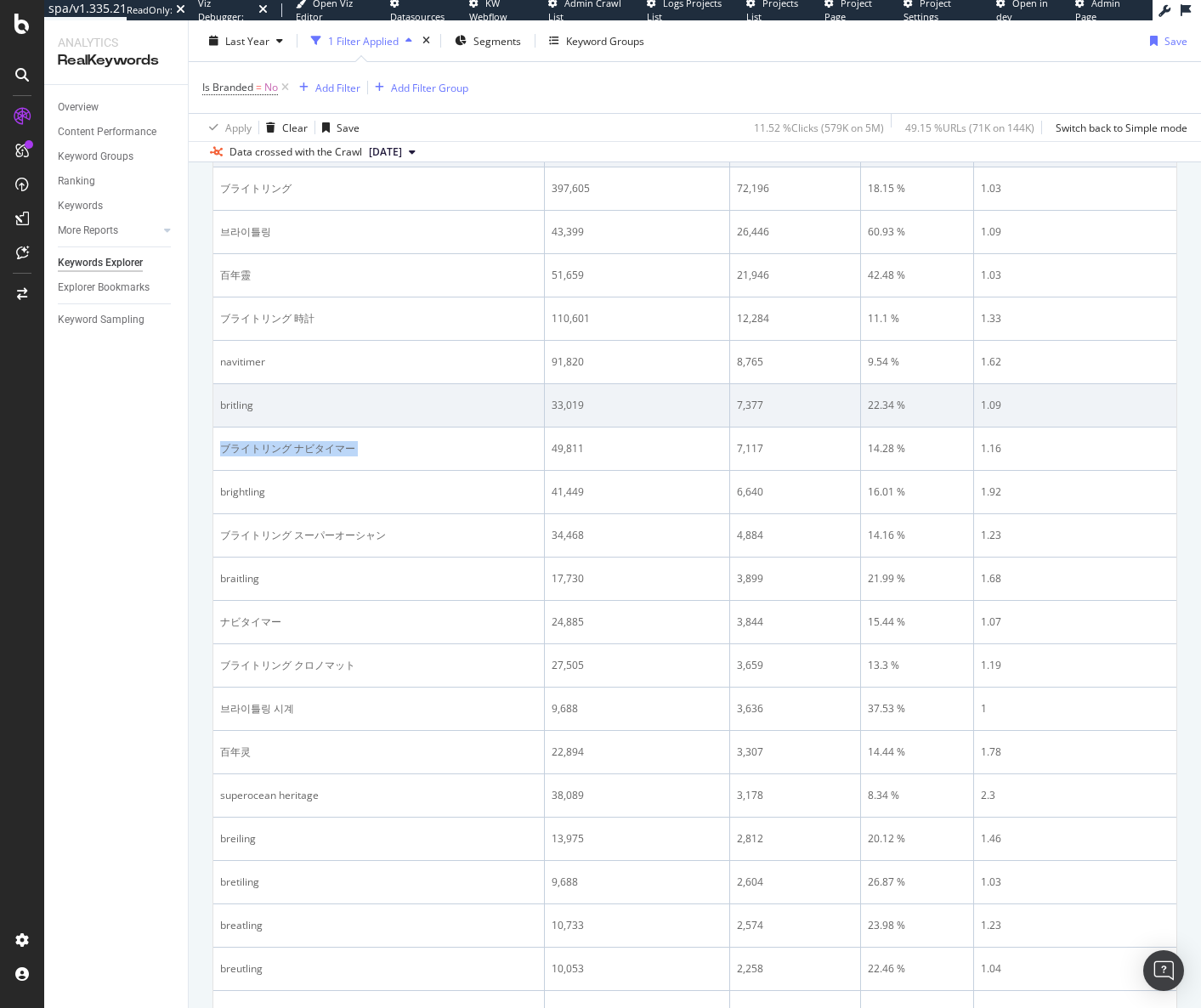
copy div "ブライトリング ナビタイマー"
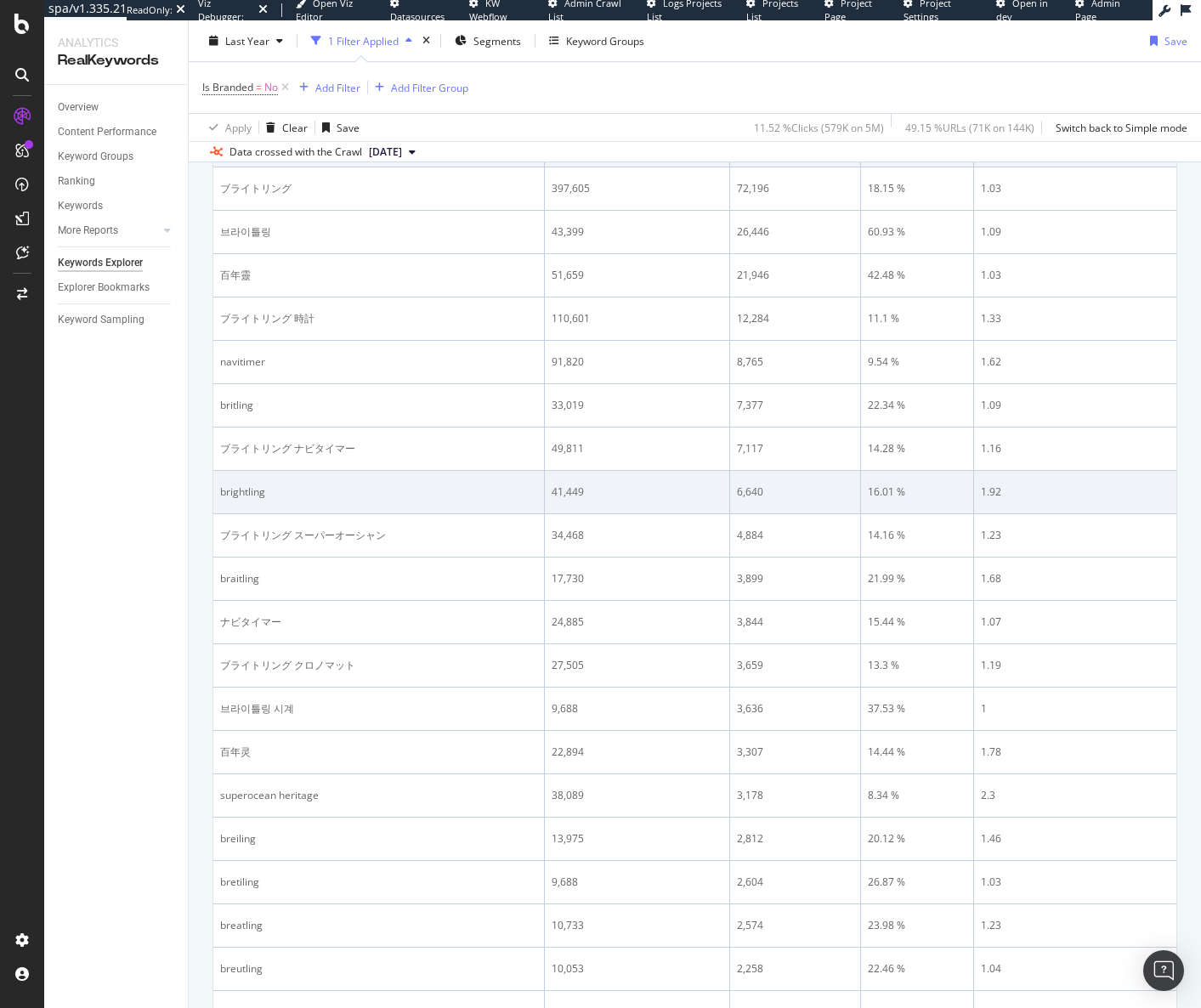
click at [246, 494] on div "brightling" at bounding box center [378, 492] width 317 height 15
copy div "brightling"
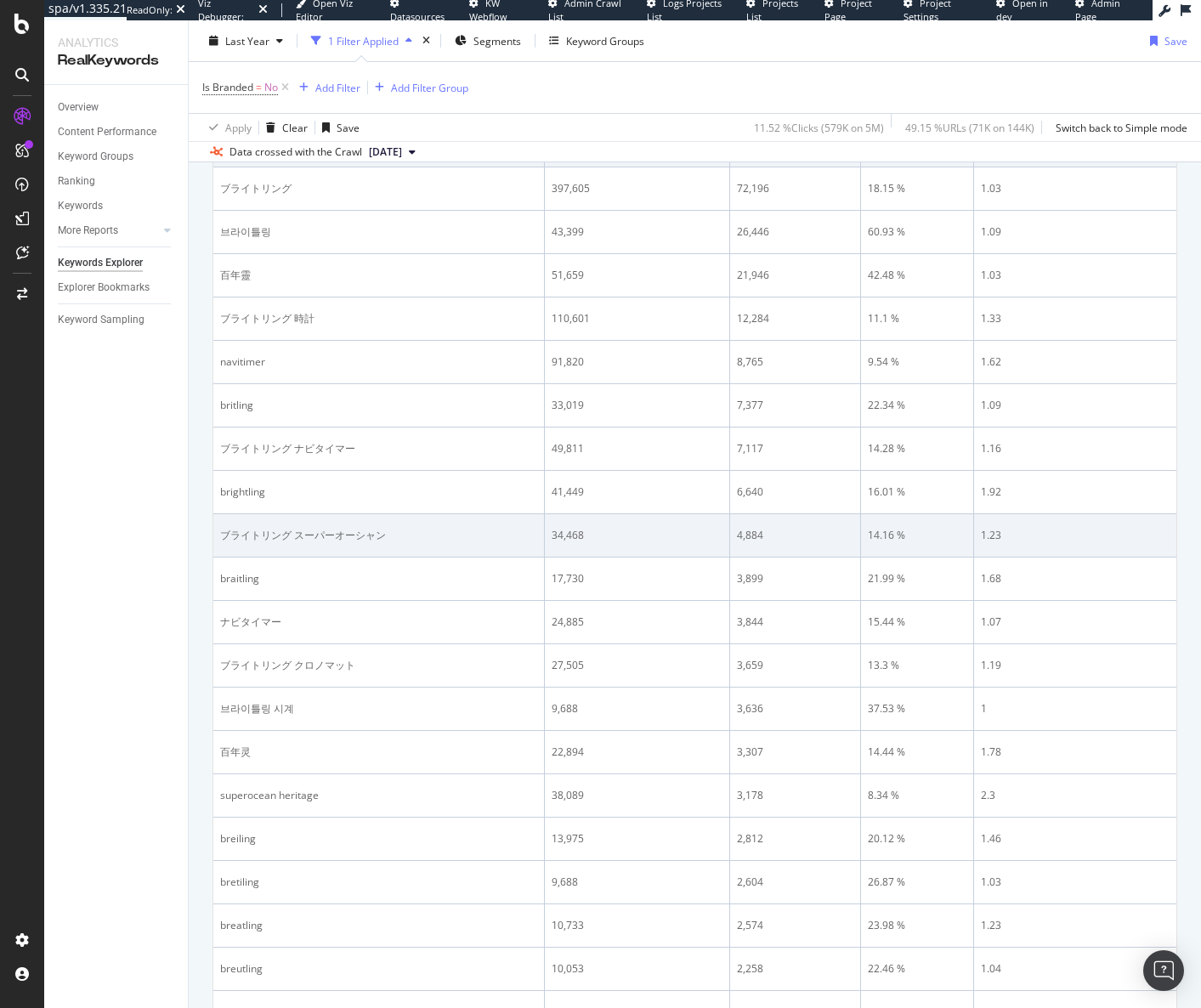
click at [300, 526] on td "ブライトリング スーパーオーシャン" at bounding box center [379, 535] width 332 height 44
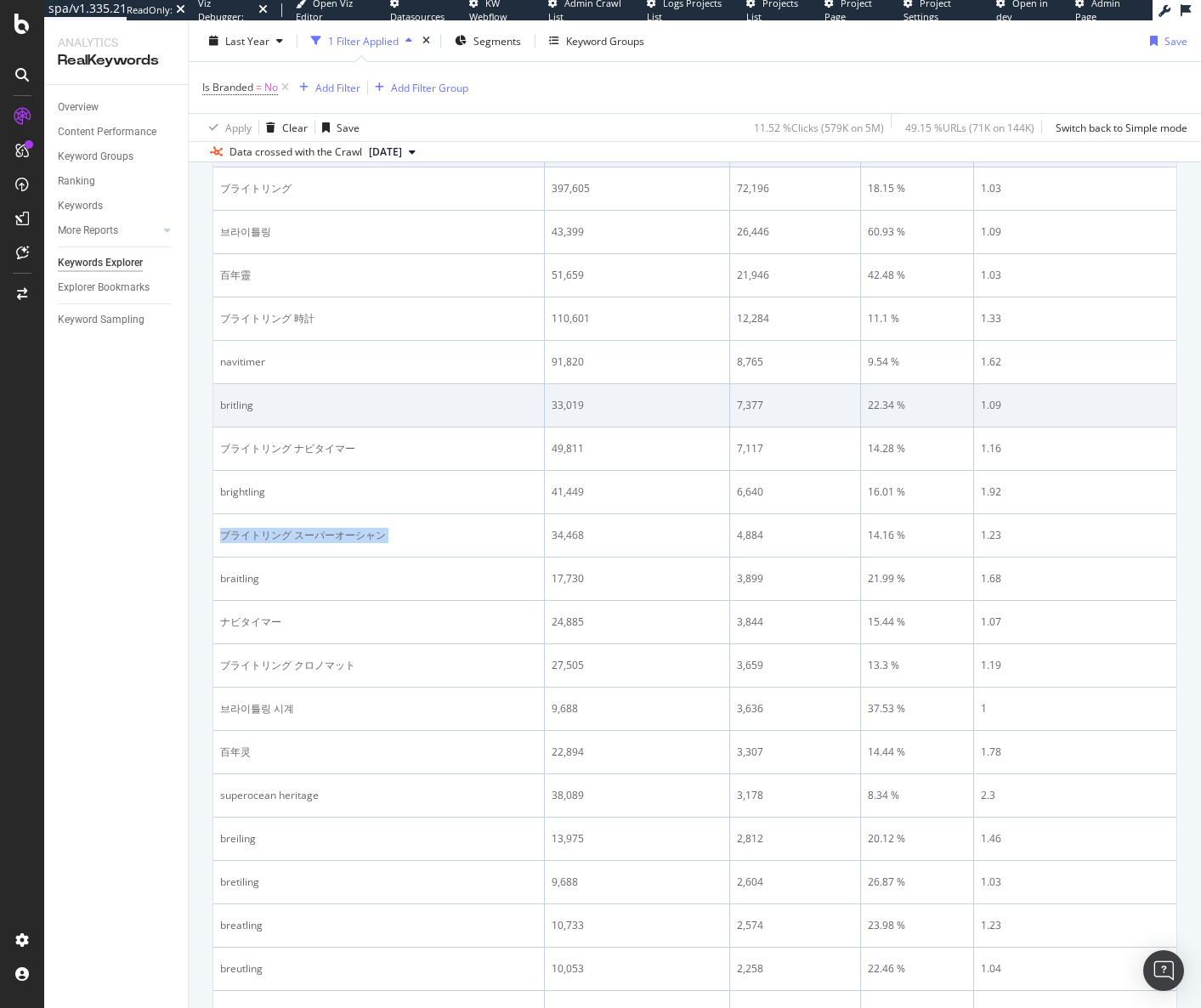
copy div "ブライトリング スーパーオーシャン"
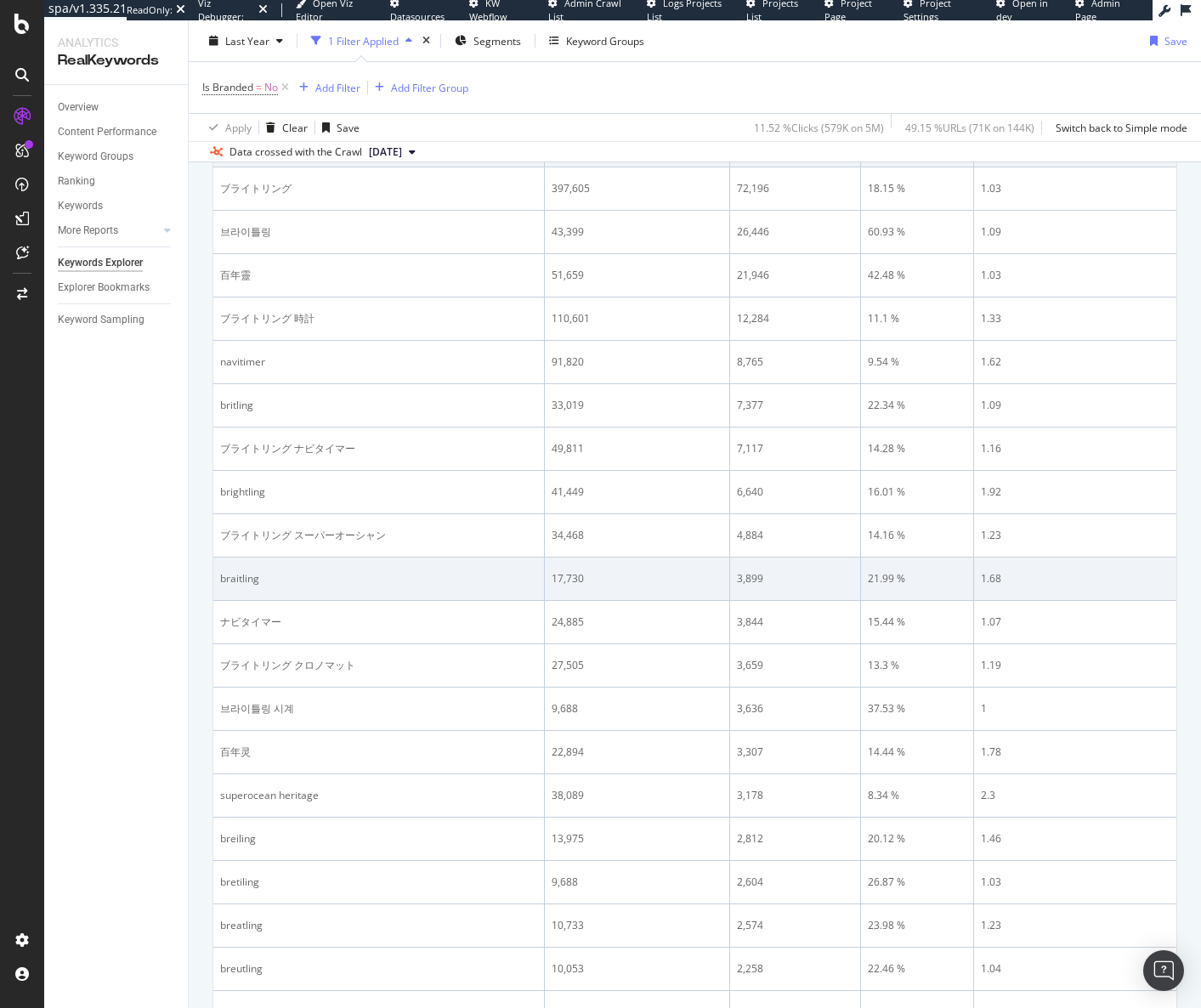
click at [240, 574] on div "braitling" at bounding box center [378, 578] width 317 height 15
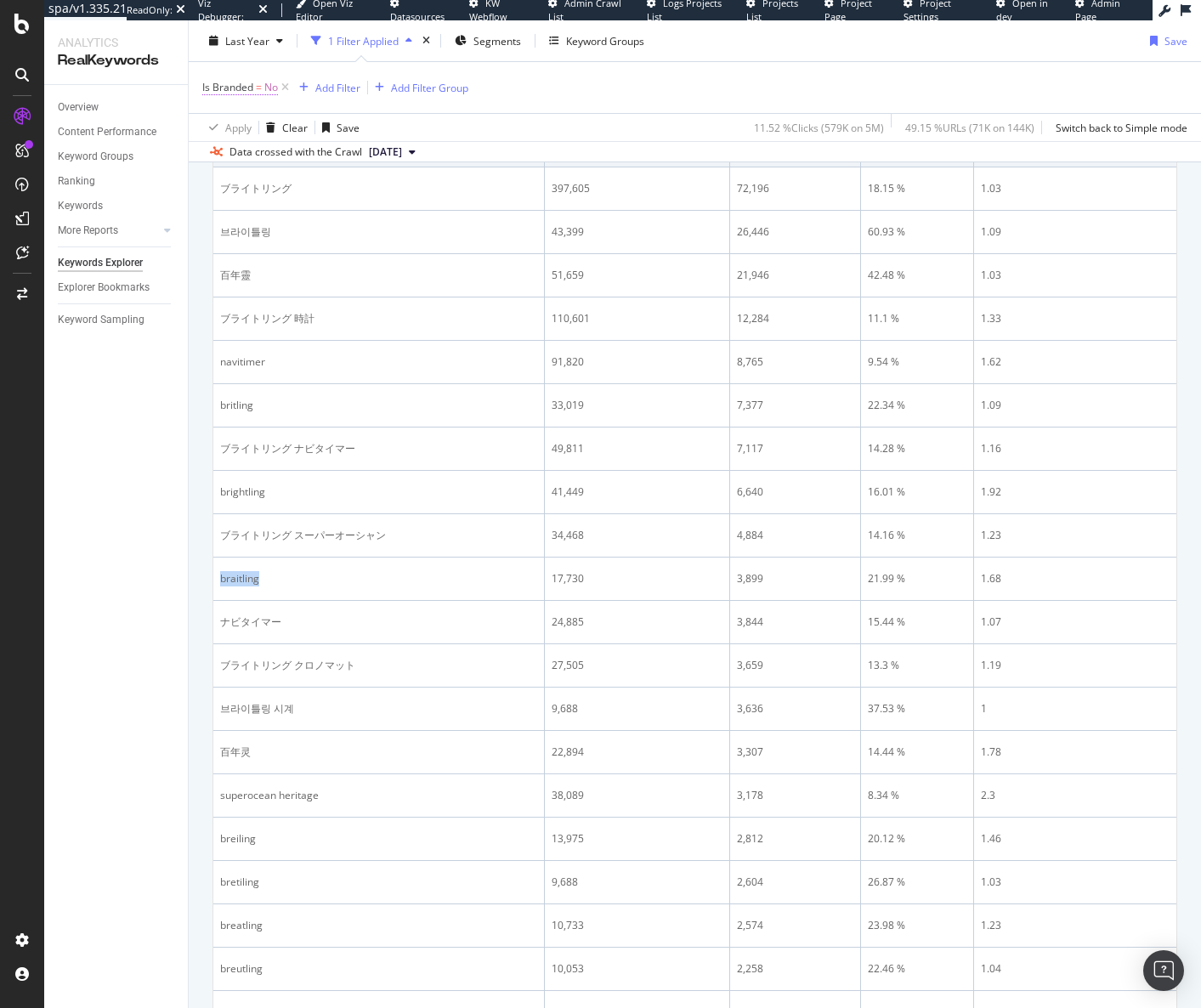
copy div "braitling"
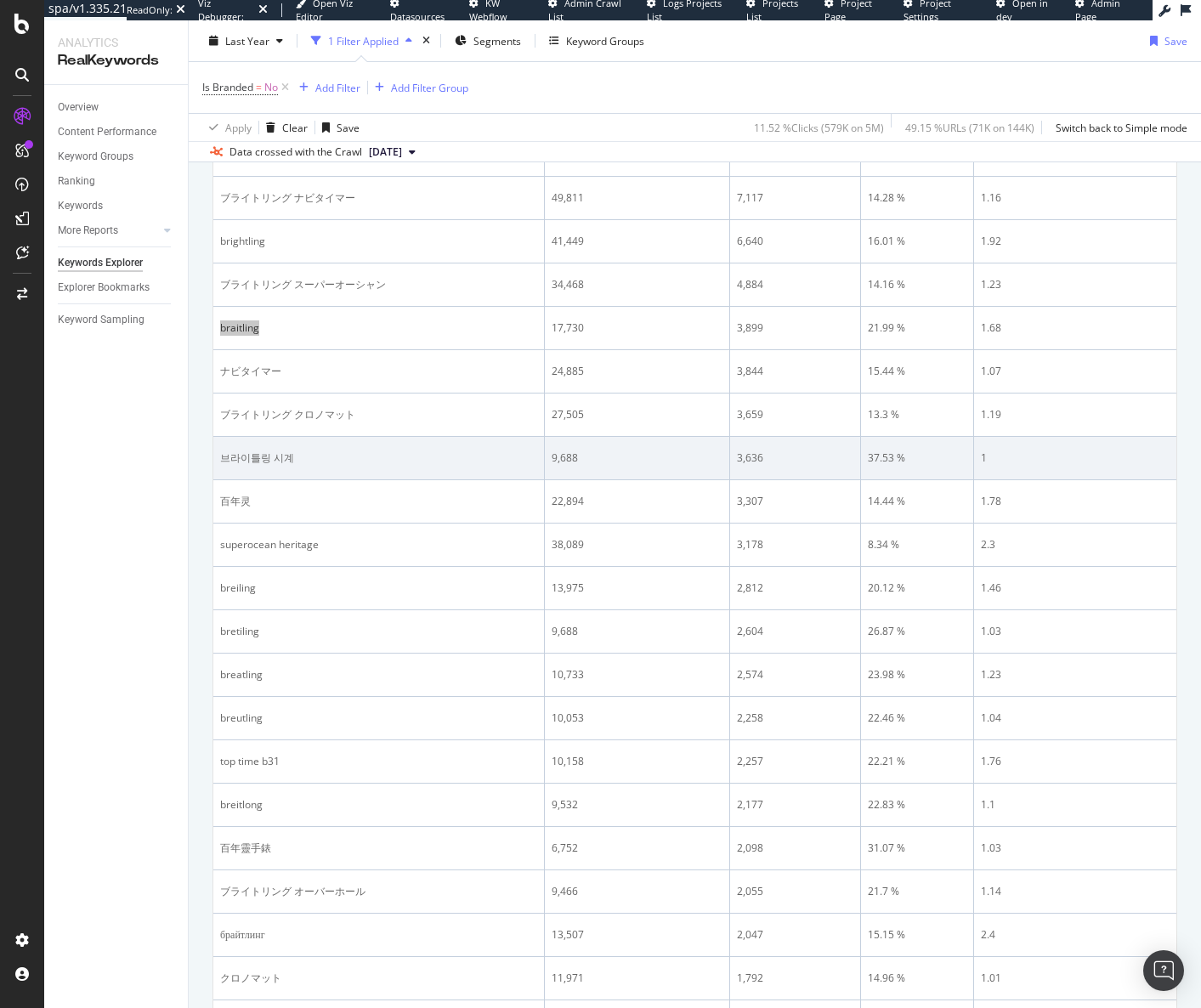
scroll to position [935, 0]
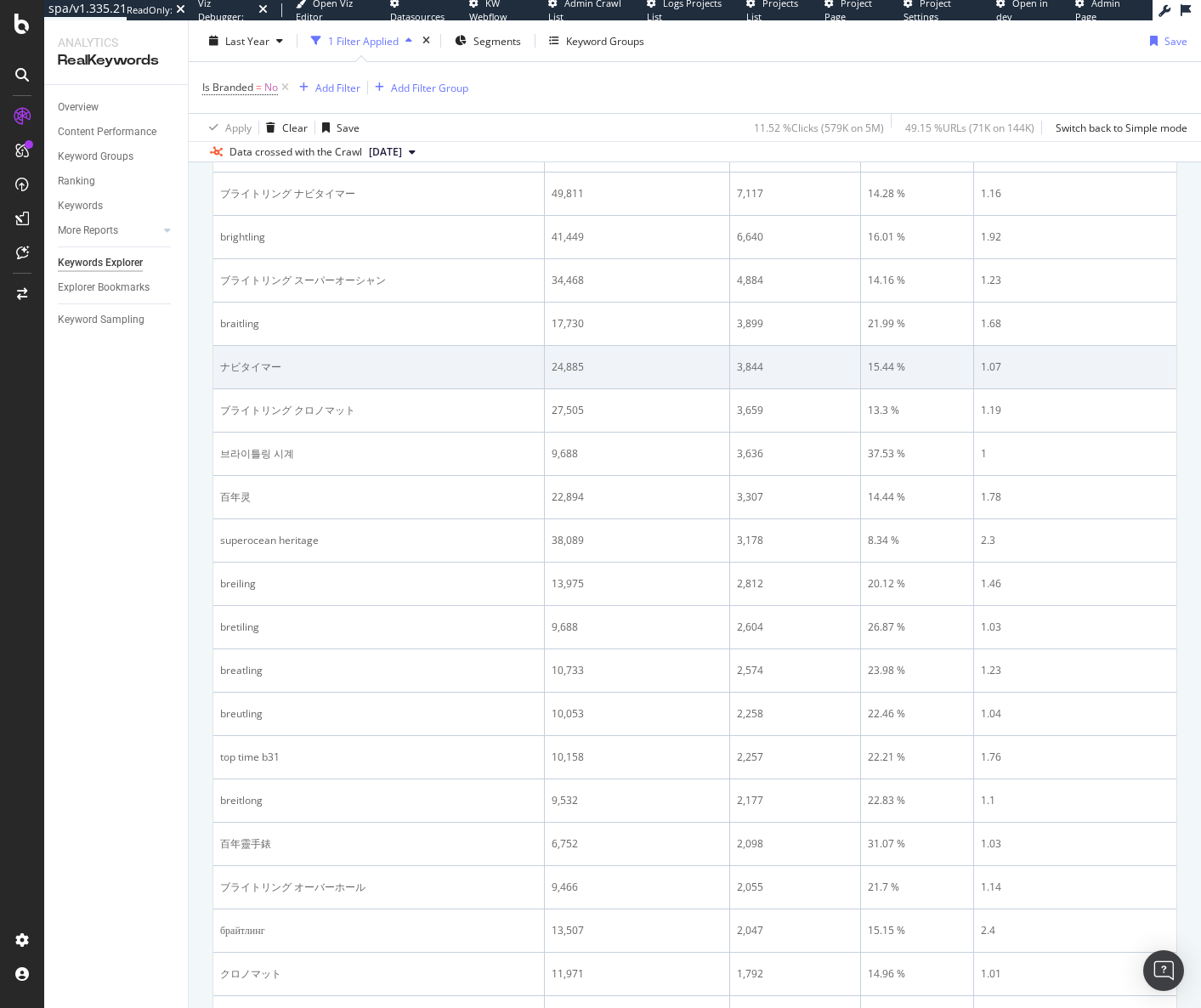
click at [262, 353] on td "ナビタイマー" at bounding box center [379, 368] width 332 height 44
click at [263, 357] on td "ナビタイマー" at bounding box center [379, 368] width 332 height 44
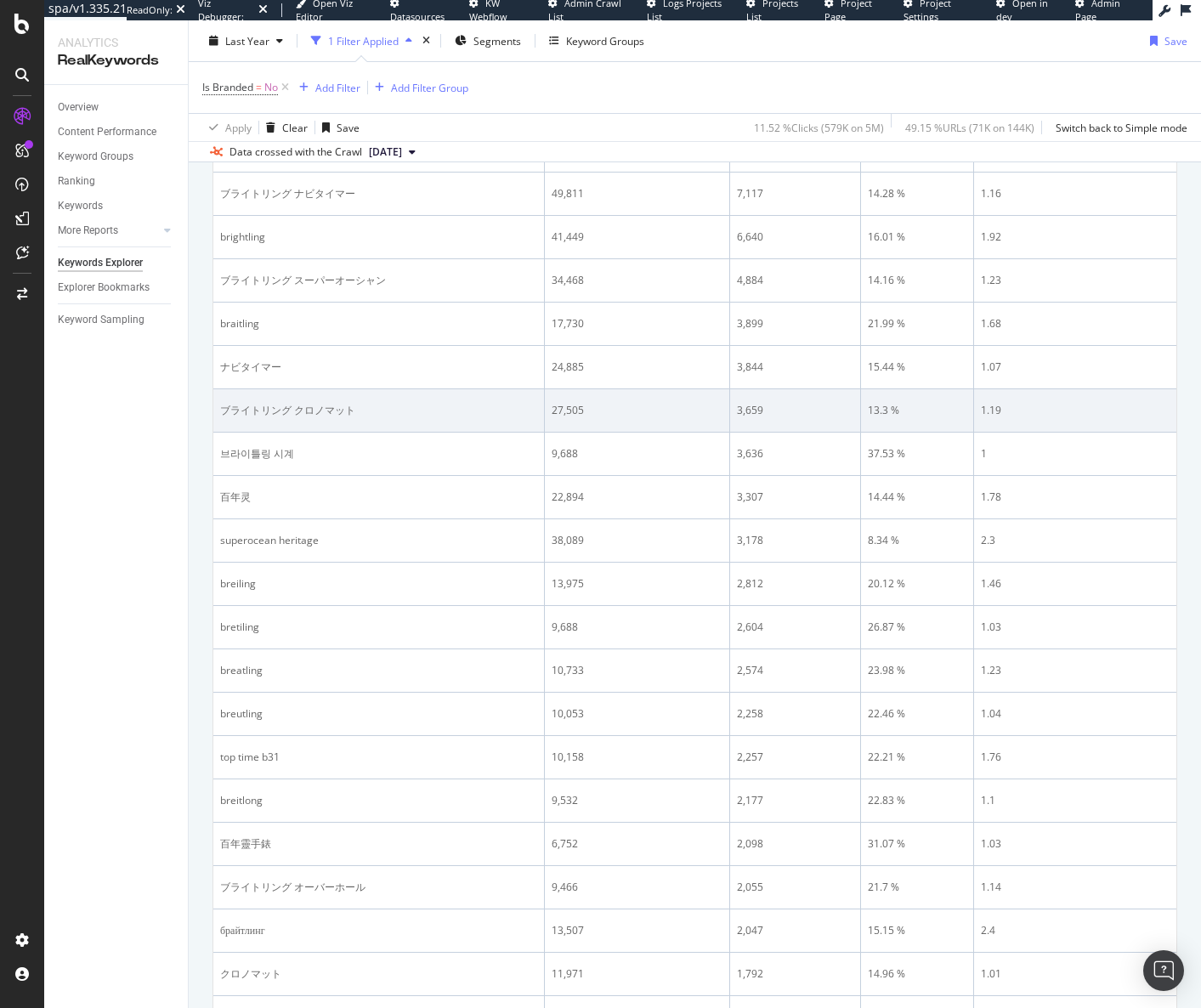
click at [297, 410] on div "ブライトリング クロノマット" at bounding box center [378, 410] width 317 height 15
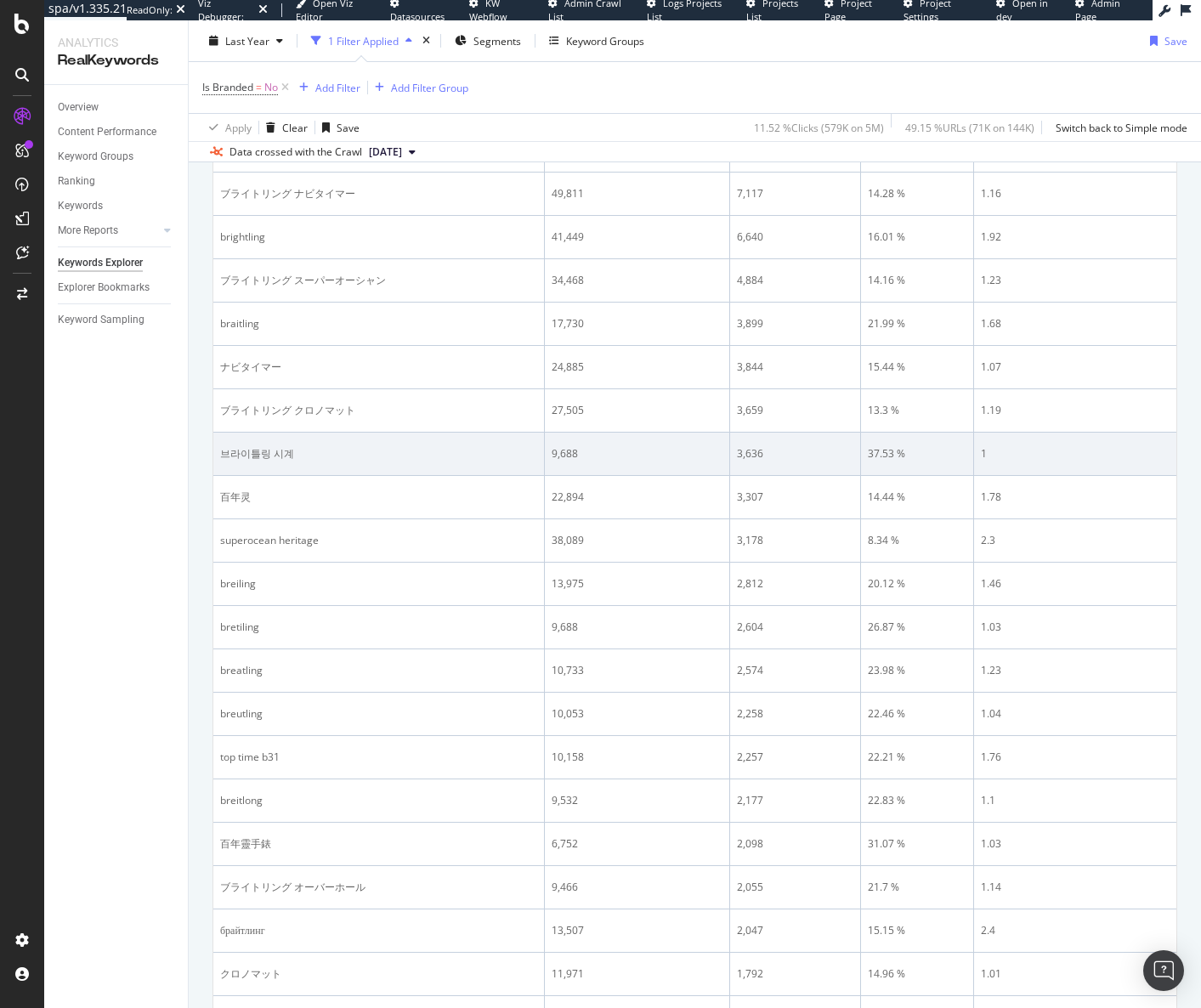
click at [252, 455] on div "브라이틀링 시계" at bounding box center [378, 453] width 317 height 15
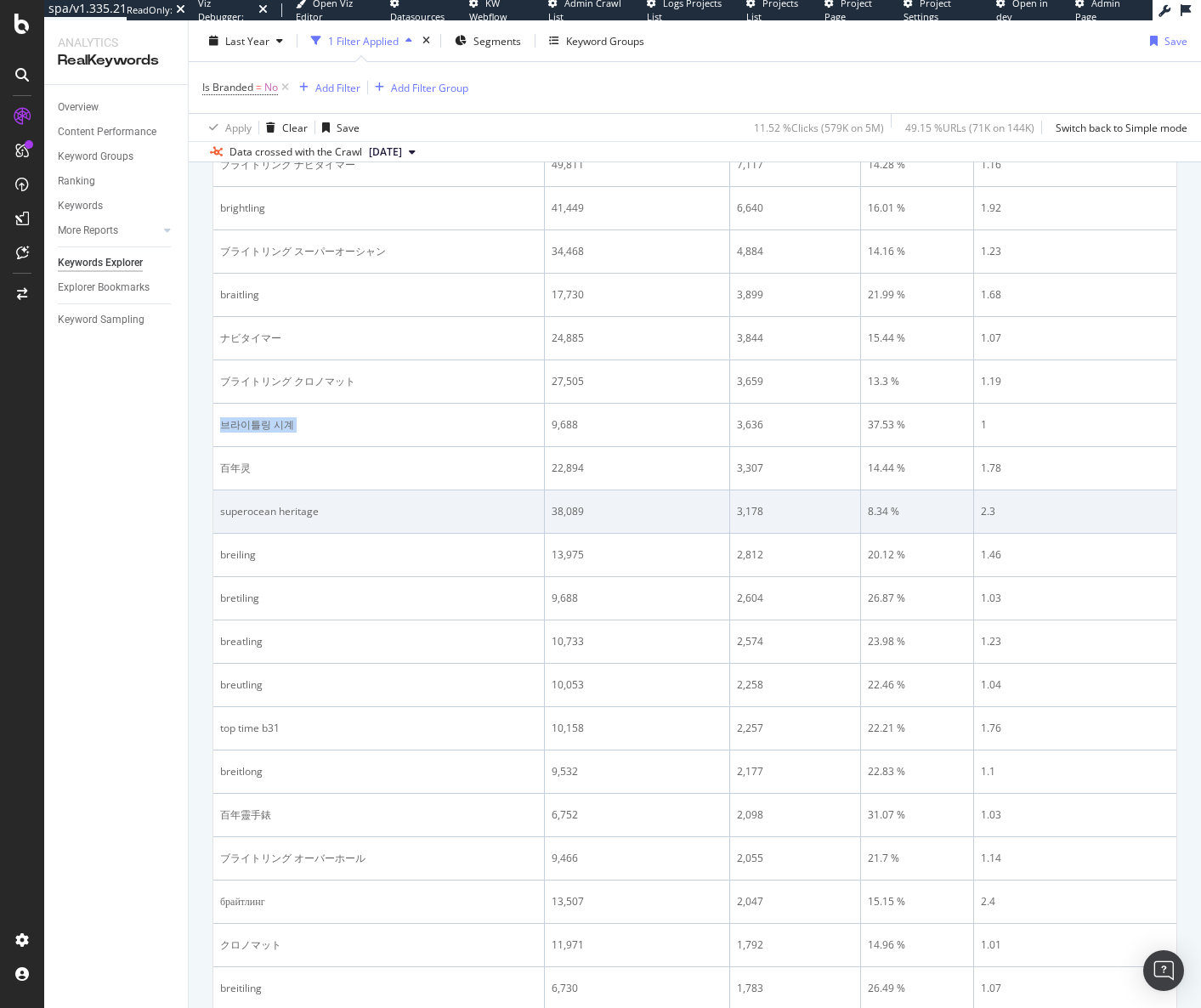
scroll to position [1105, 0]
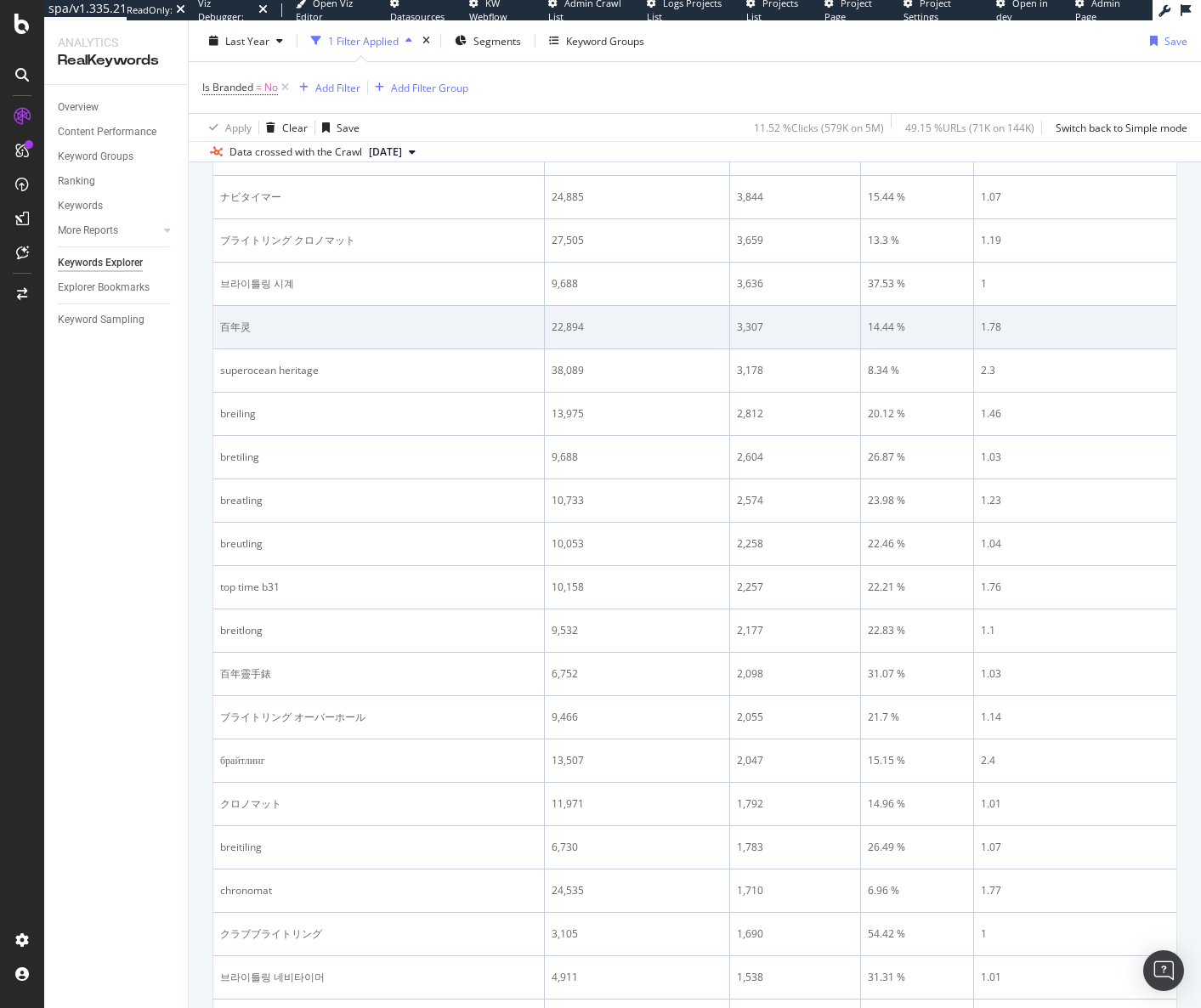
click at [241, 322] on div "百年灵" at bounding box center [378, 326] width 317 height 15
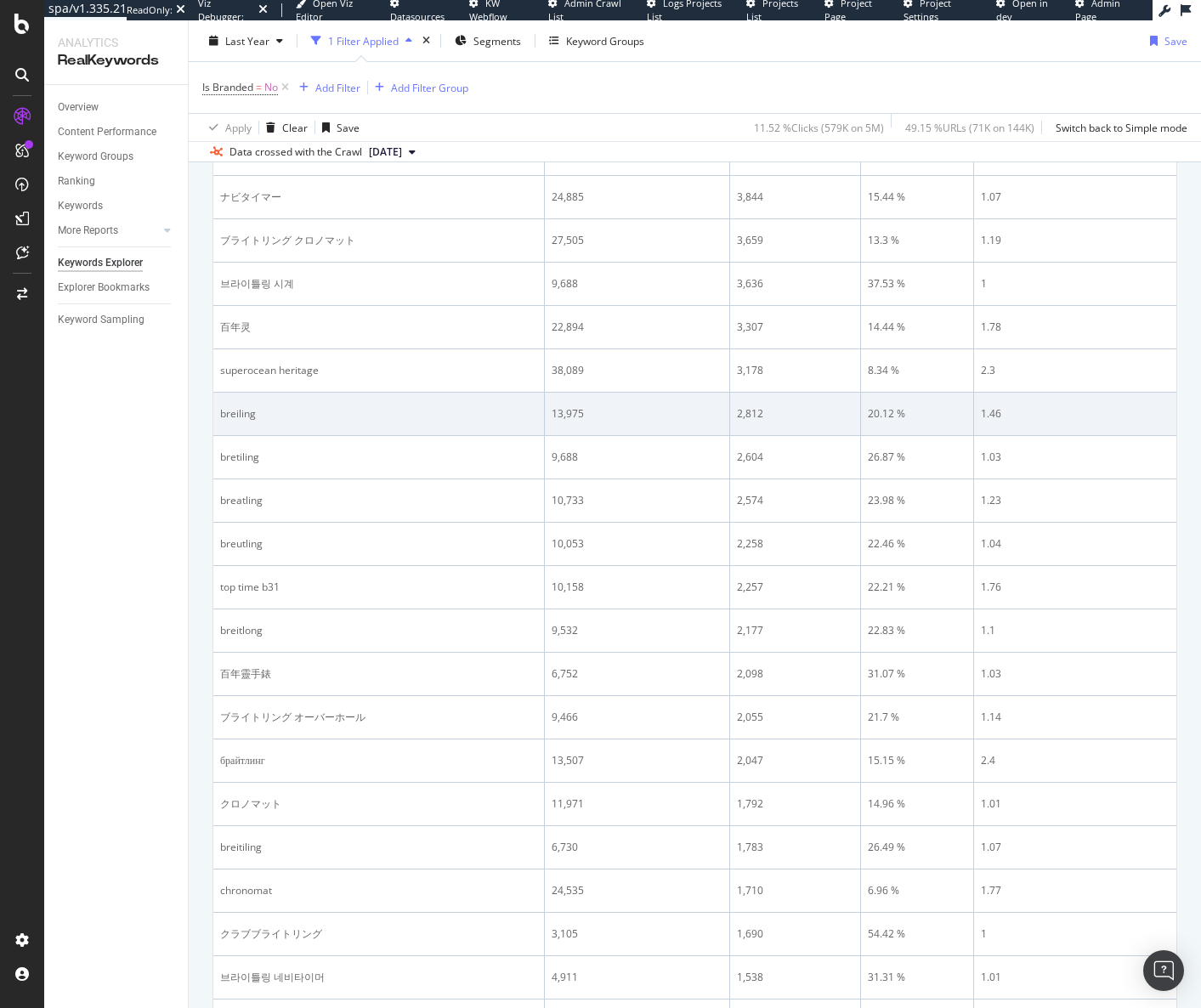
click at [235, 416] on div "breiling" at bounding box center [378, 413] width 317 height 15
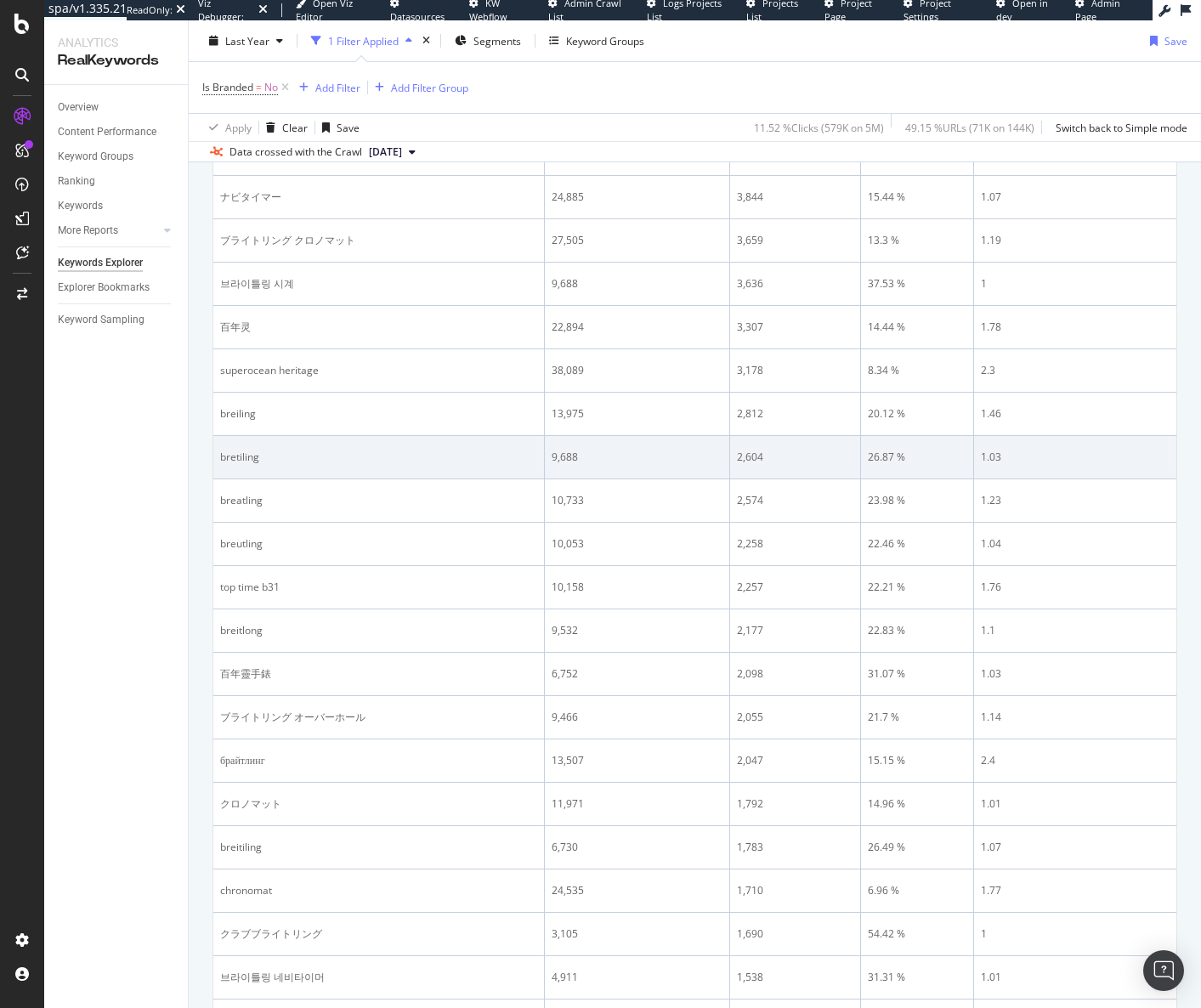
click at [246, 452] on div "bretiling" at bounding box center [378, 457] width 317 height 15
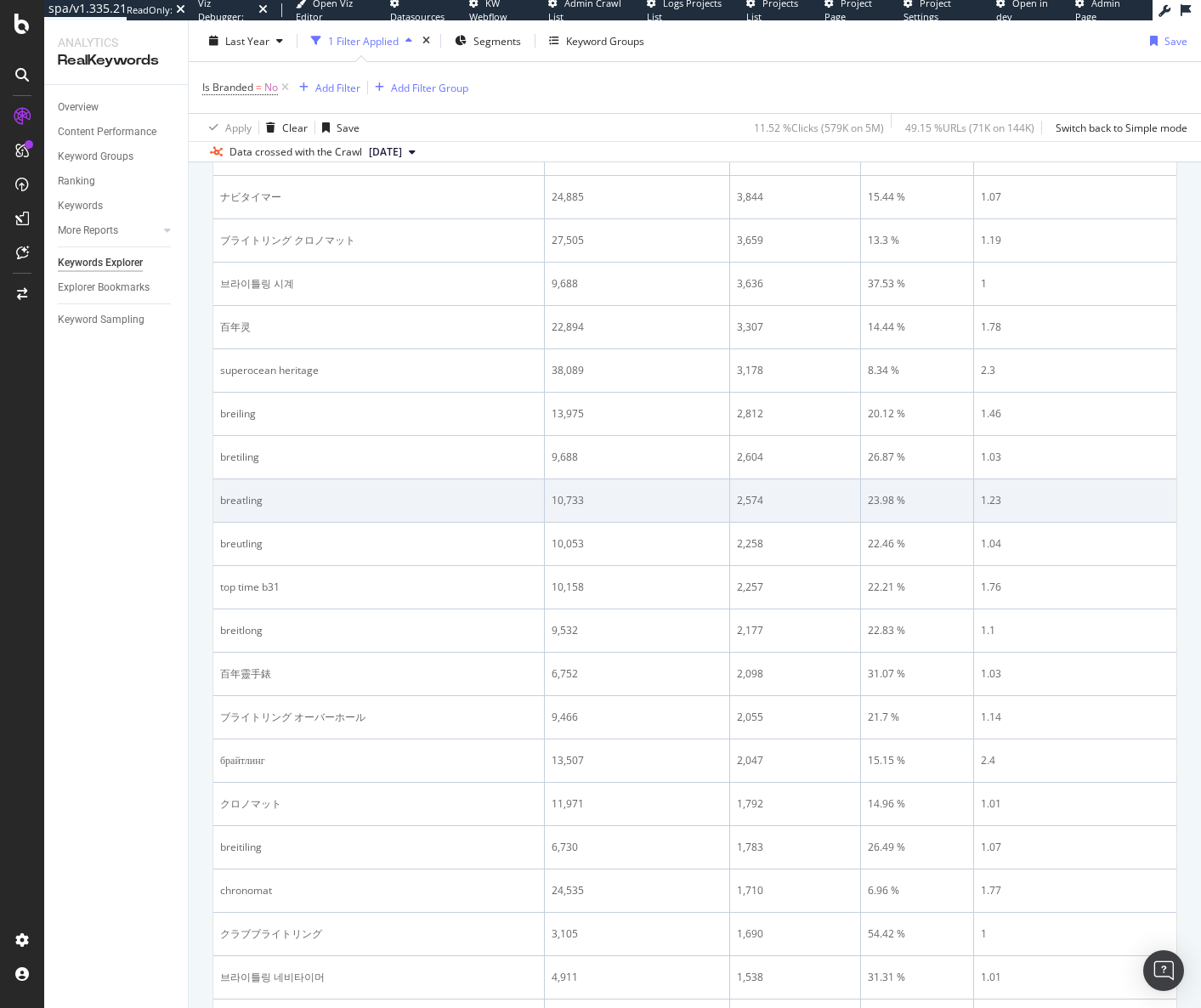
click at [261, 486] on td "breatling" at bounding box center [379, 500] width 332 height 44
click at [248, 508] on td "breatling" at bounding box center [379, 500] width 332 height 44
click at [259, 494] on div "breatling" at bounding box center [378, 500] width 317 height 15
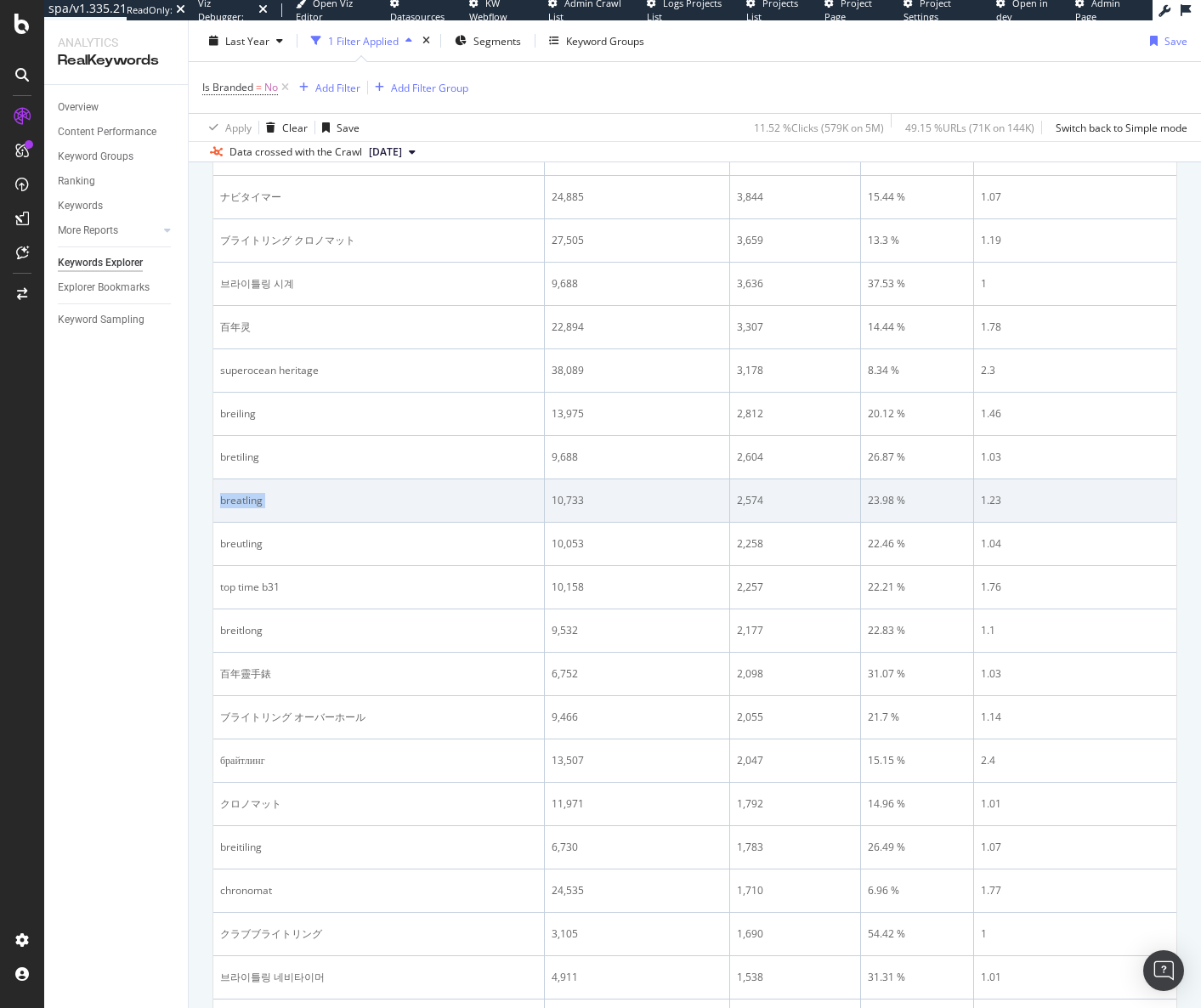
click at [259, 494] on div "breatling" at bounding box center [378, 500] width 317 height 15
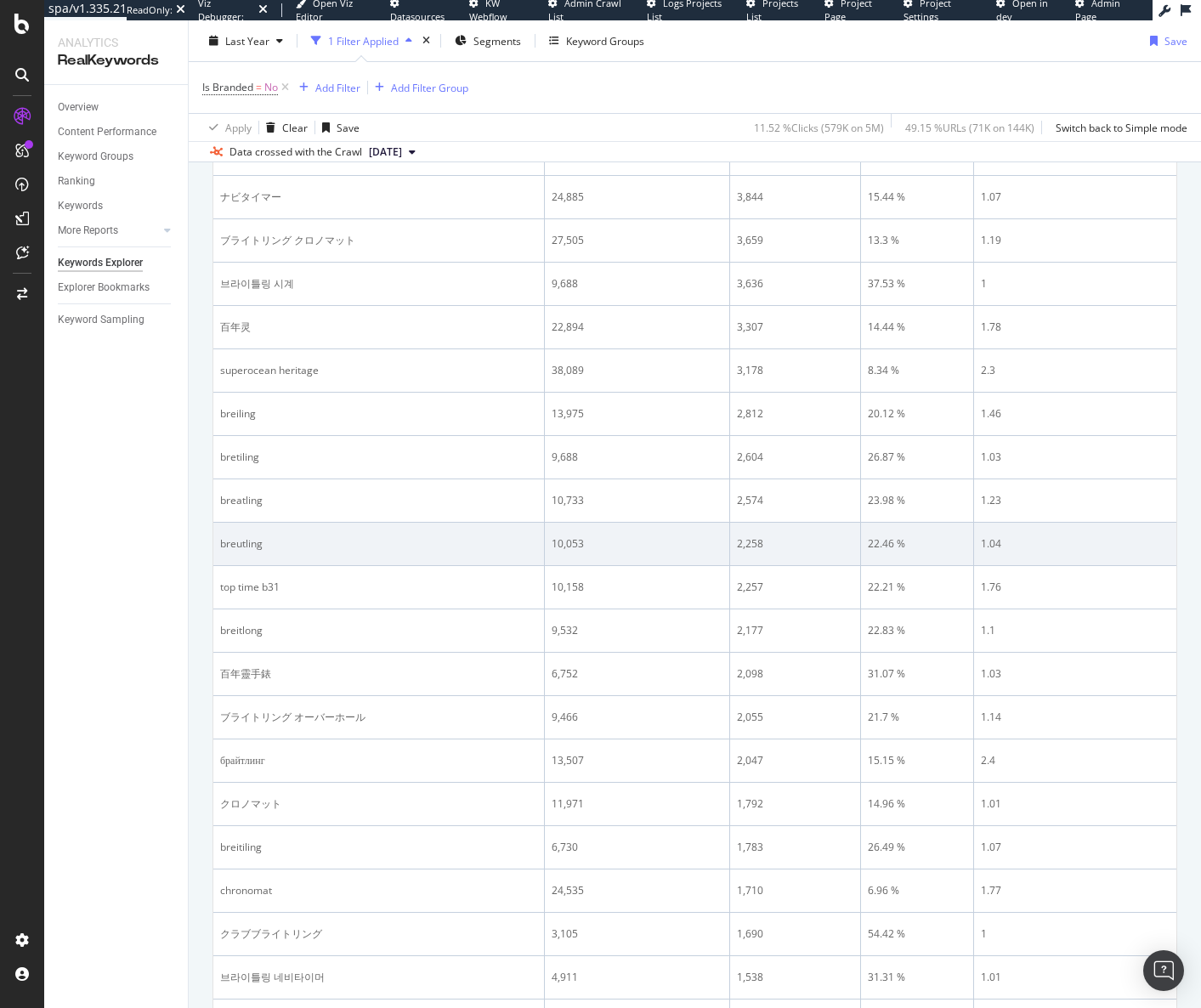
click at [234, 548] on div "breutling" at bounding box center [378, 543] width 317 height 15
click at [235, 548] on div "breutling" at bounding box center [378, 543] width 317 height 15
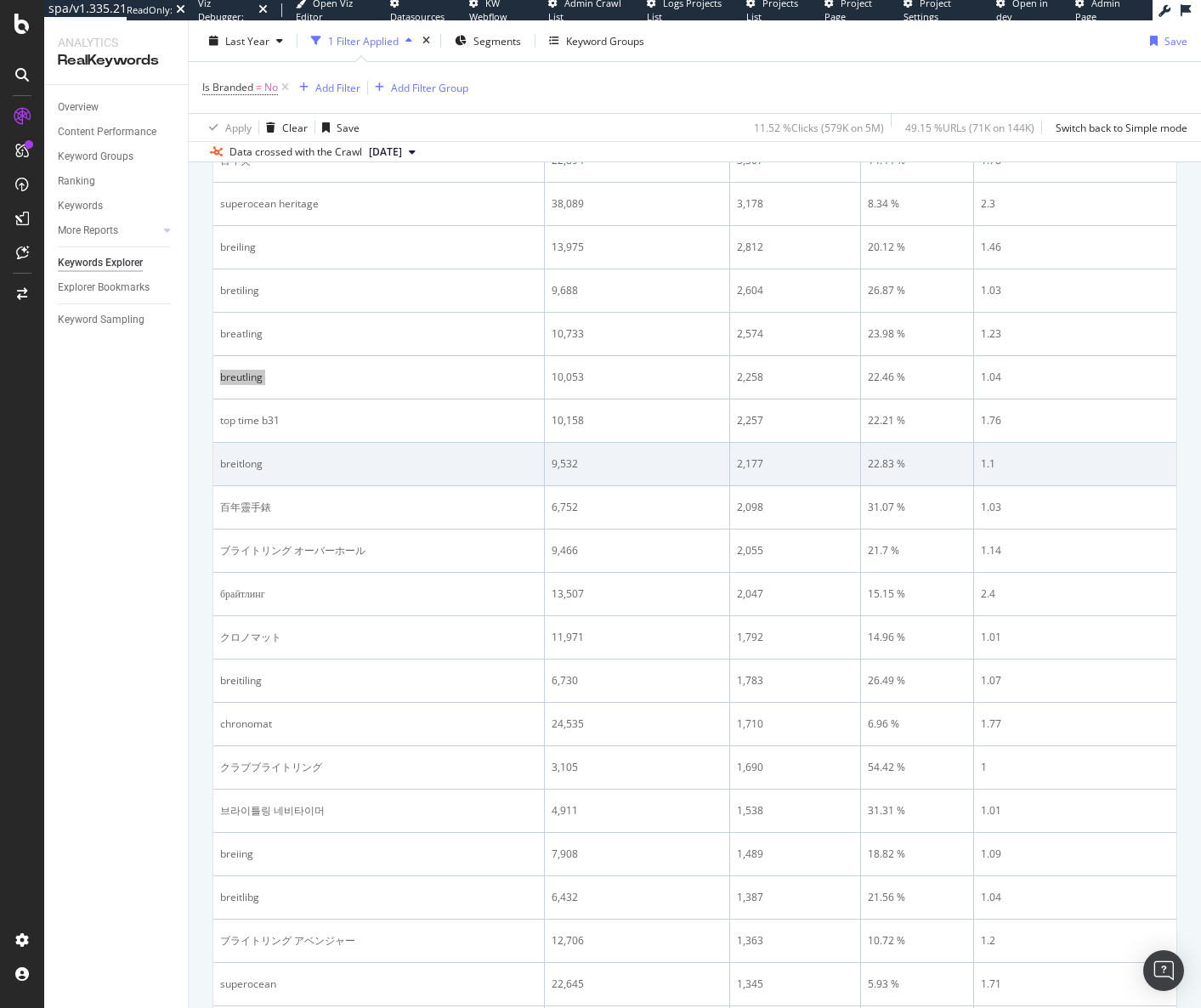
scroll to position [1275, 0]
click at [253, 459] on div "breitlong" at bounding box center [378, 460] width 317 height 15
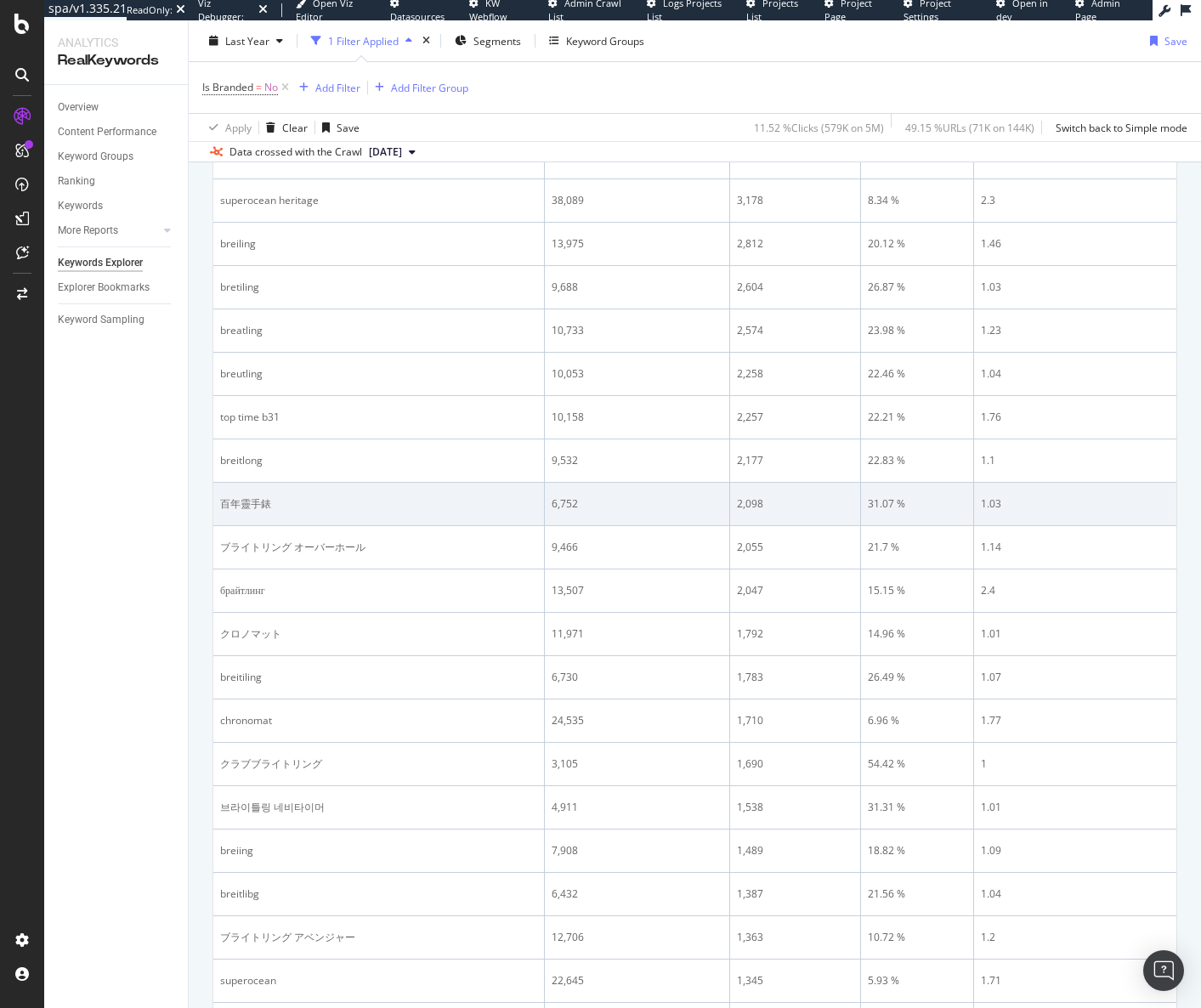
click at [246, 501] on div "百年靈手錶" at bounding box center [378, 503] width 317 height 15
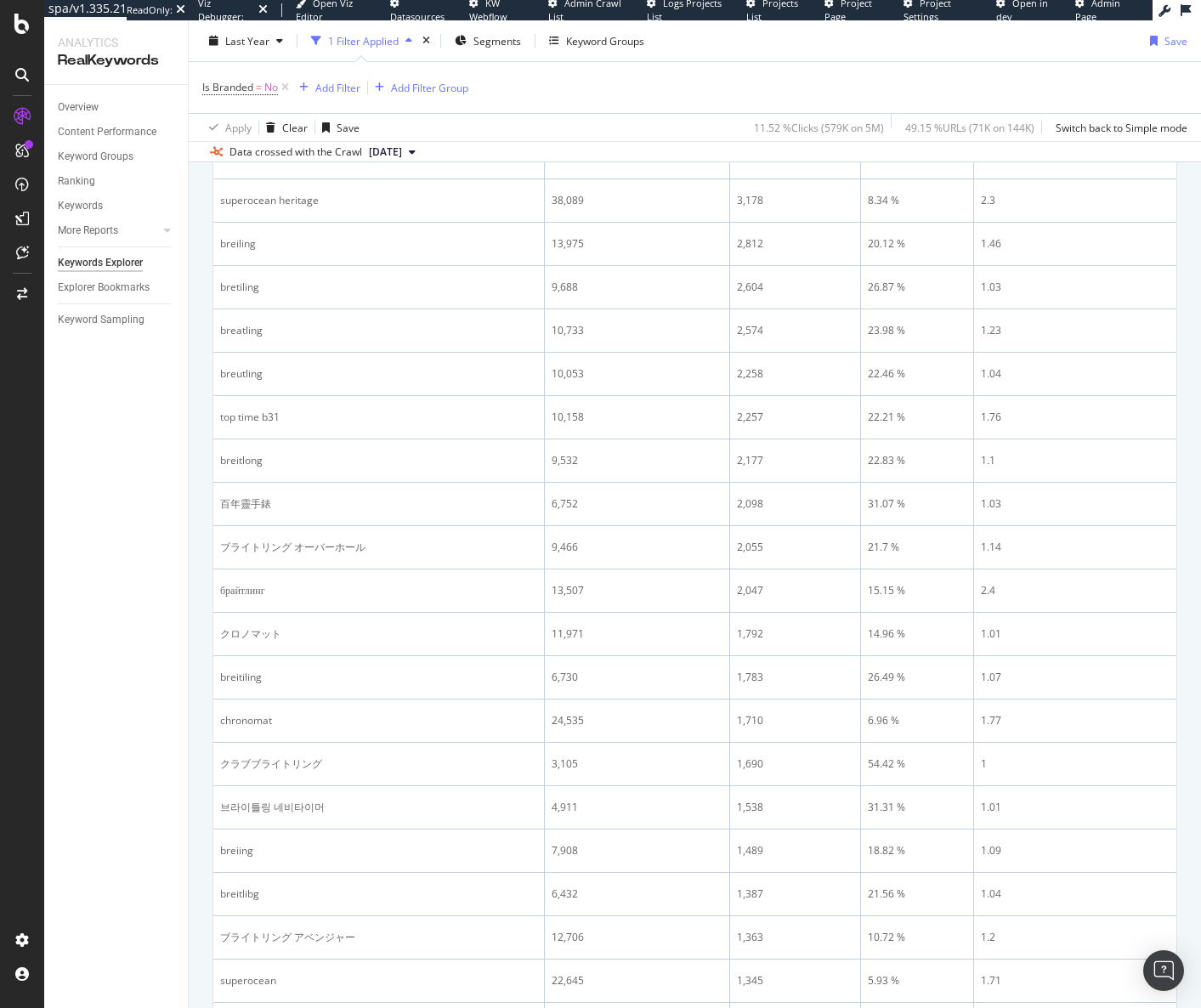
click at [158, 974] on div "Overview Content Performance Keyword Groups Ranking Keywords More Reports Count…" at bounding box center [116, 546] width 144 height 923
drag, startPoint x: 151, startPoint y: 667, endPoint x: 210, endPoint y: 603, distance: 87.0
click at [151, 665] on div "Overview Content Performance Keyword Groups Ranking Keywords More Reports Count…" at bounding box center [116, 546] width 144 height 923
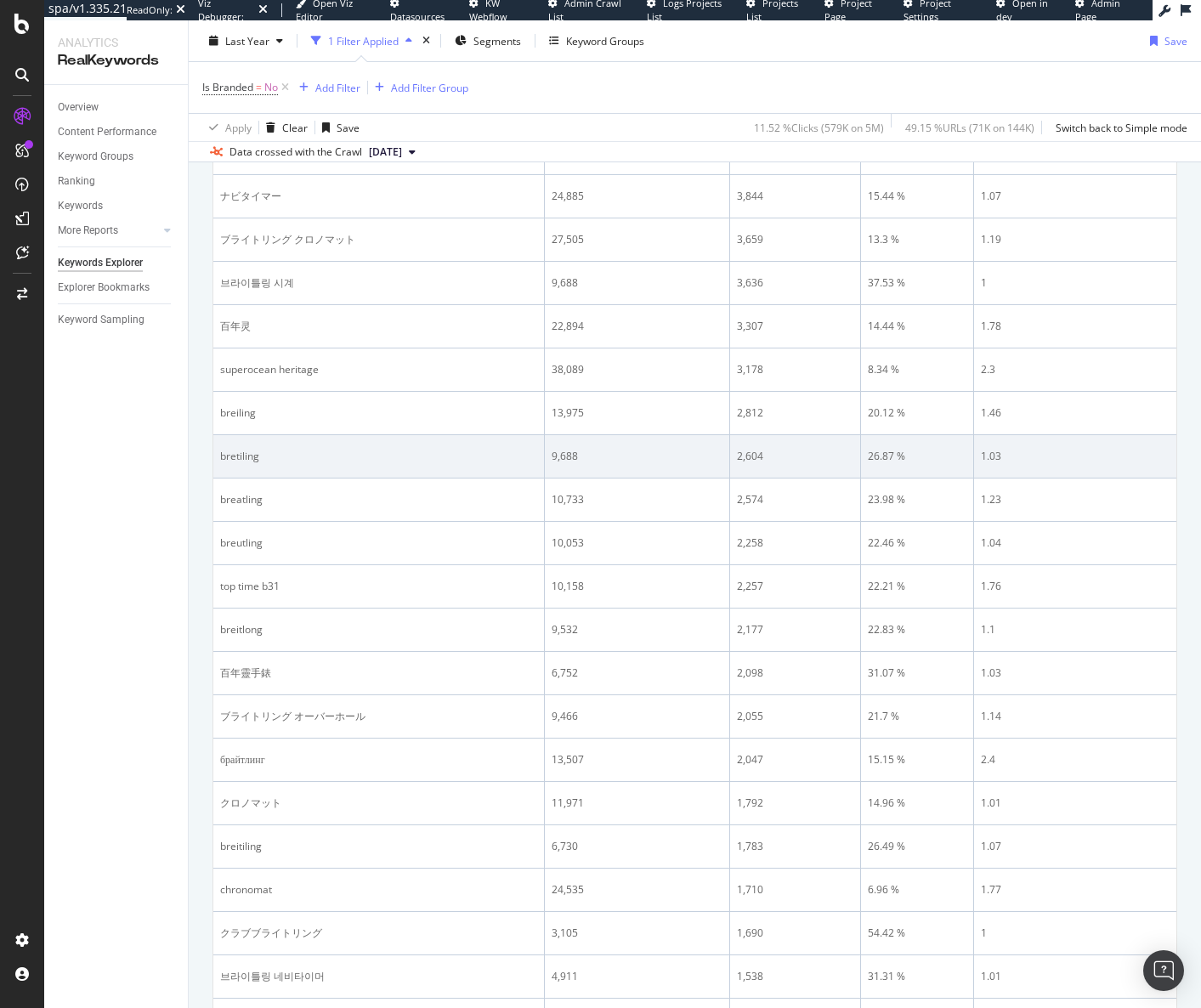
scroll to position [1105, 0]
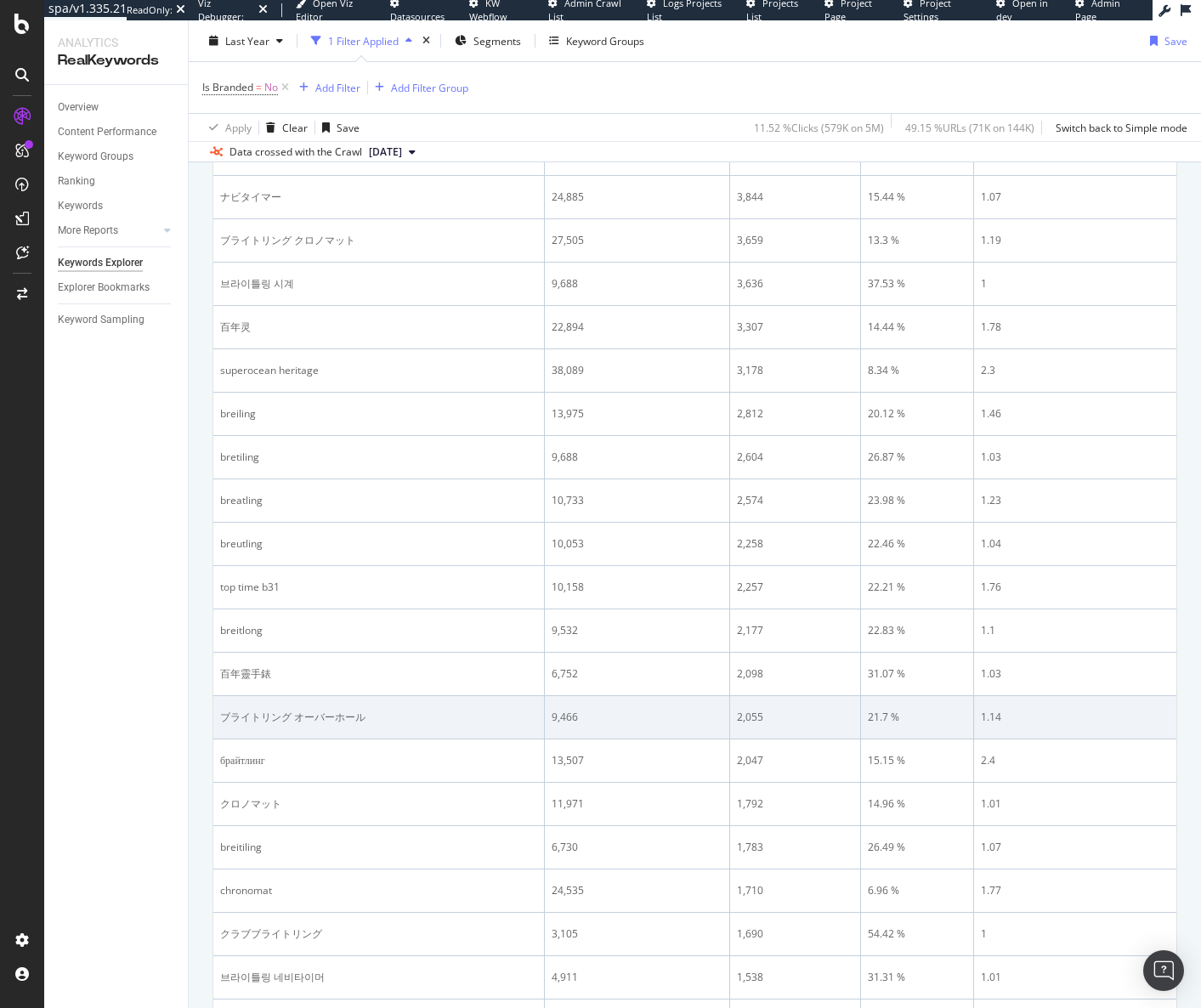
click at [244, 714] on div "ブライトリング オーバーホール" at bounding box center [378, 717] width 317 height 15
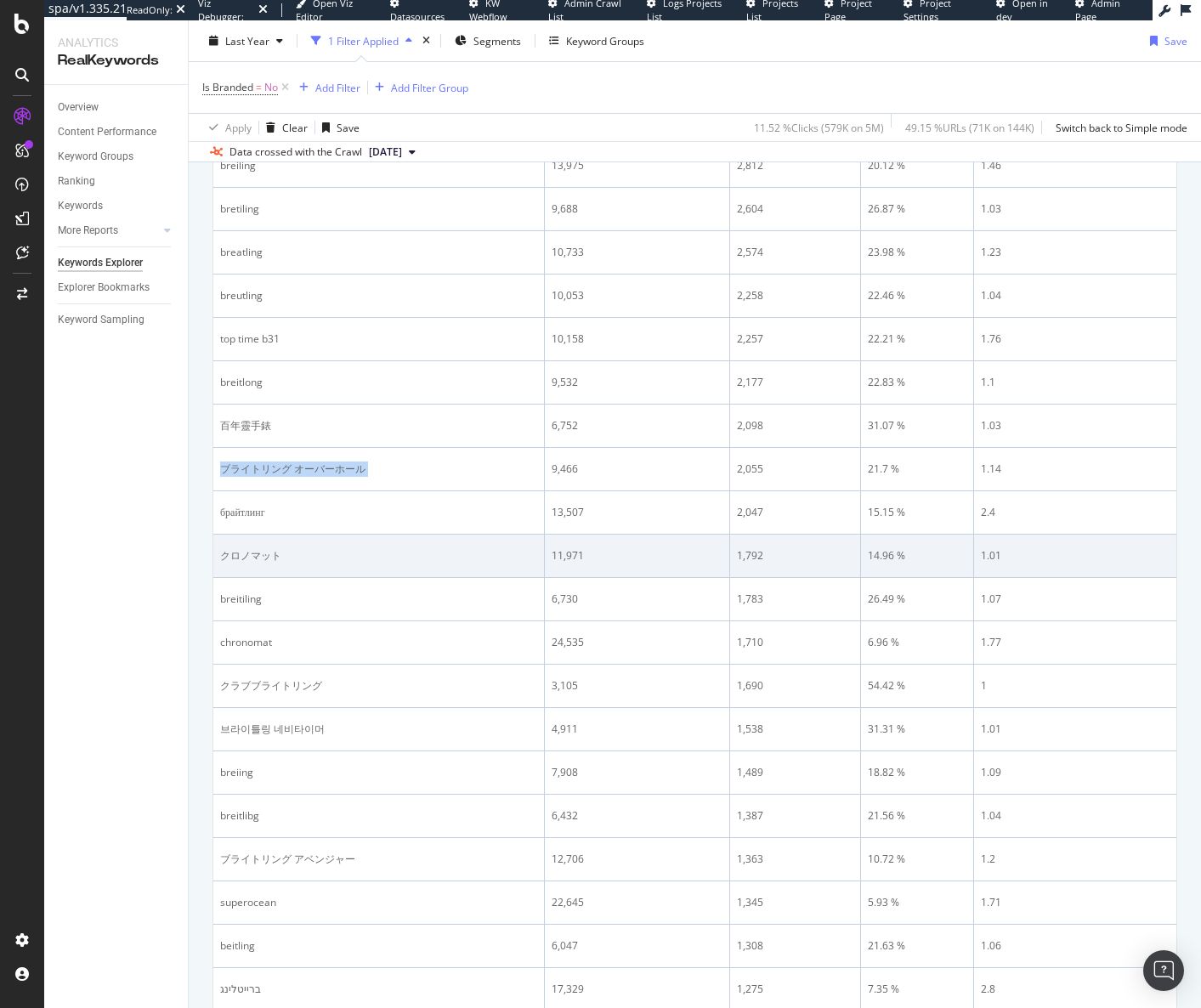
scroll to position [1359, 0]
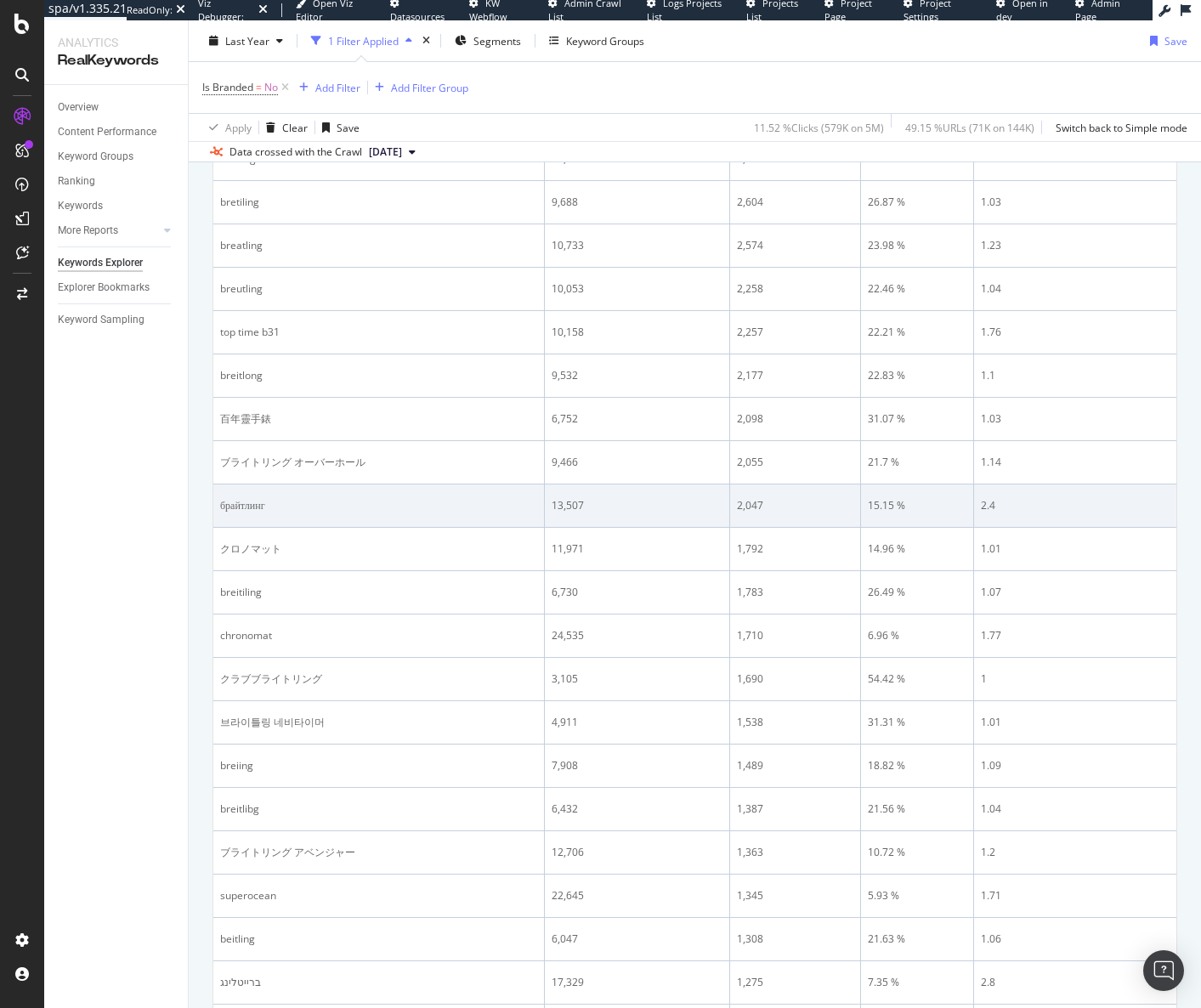
click at [247, 500] on div "брайтлинг" at bounding box center [378, 505] width 317 height 15
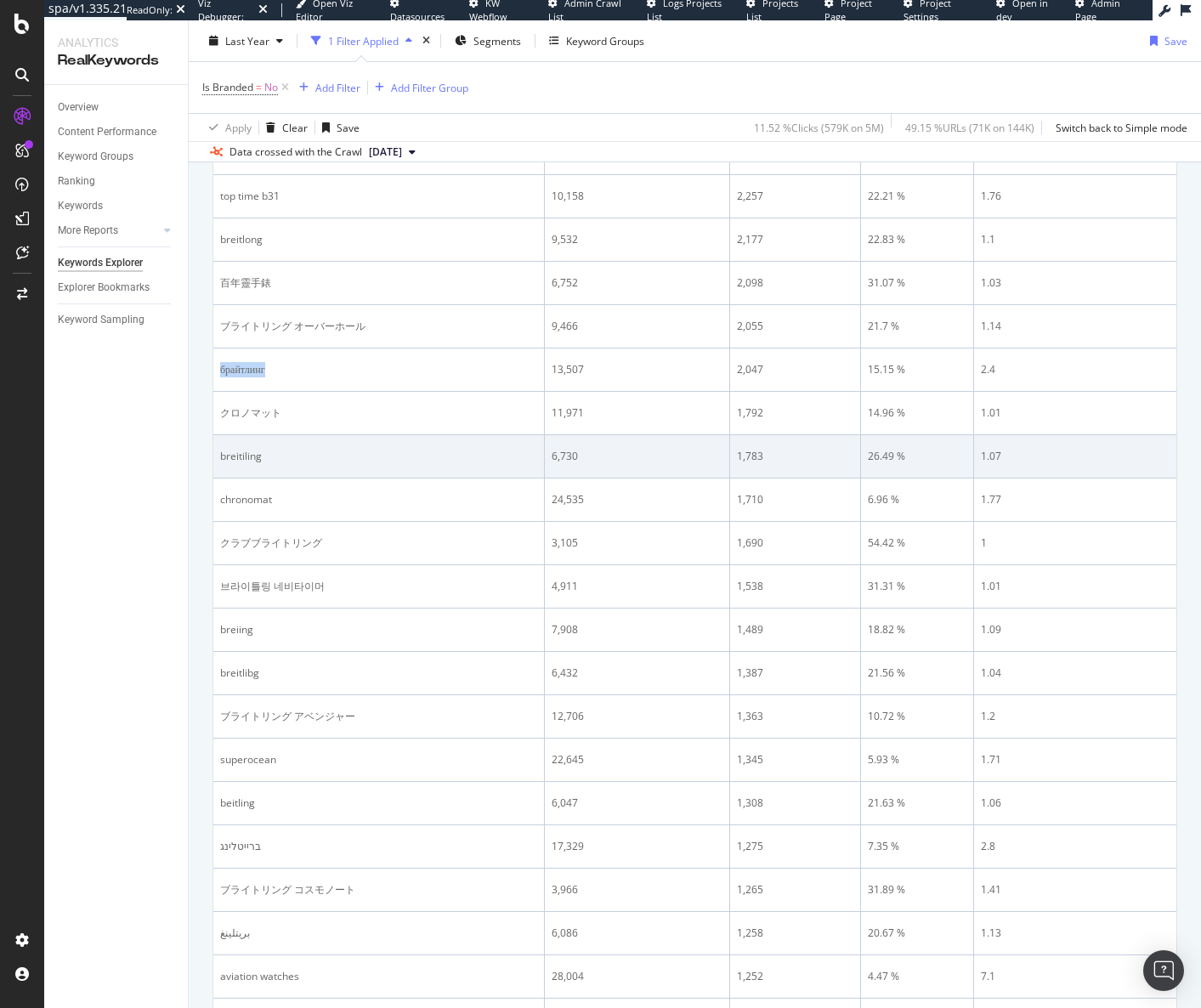
scroll to position [1530, 0]
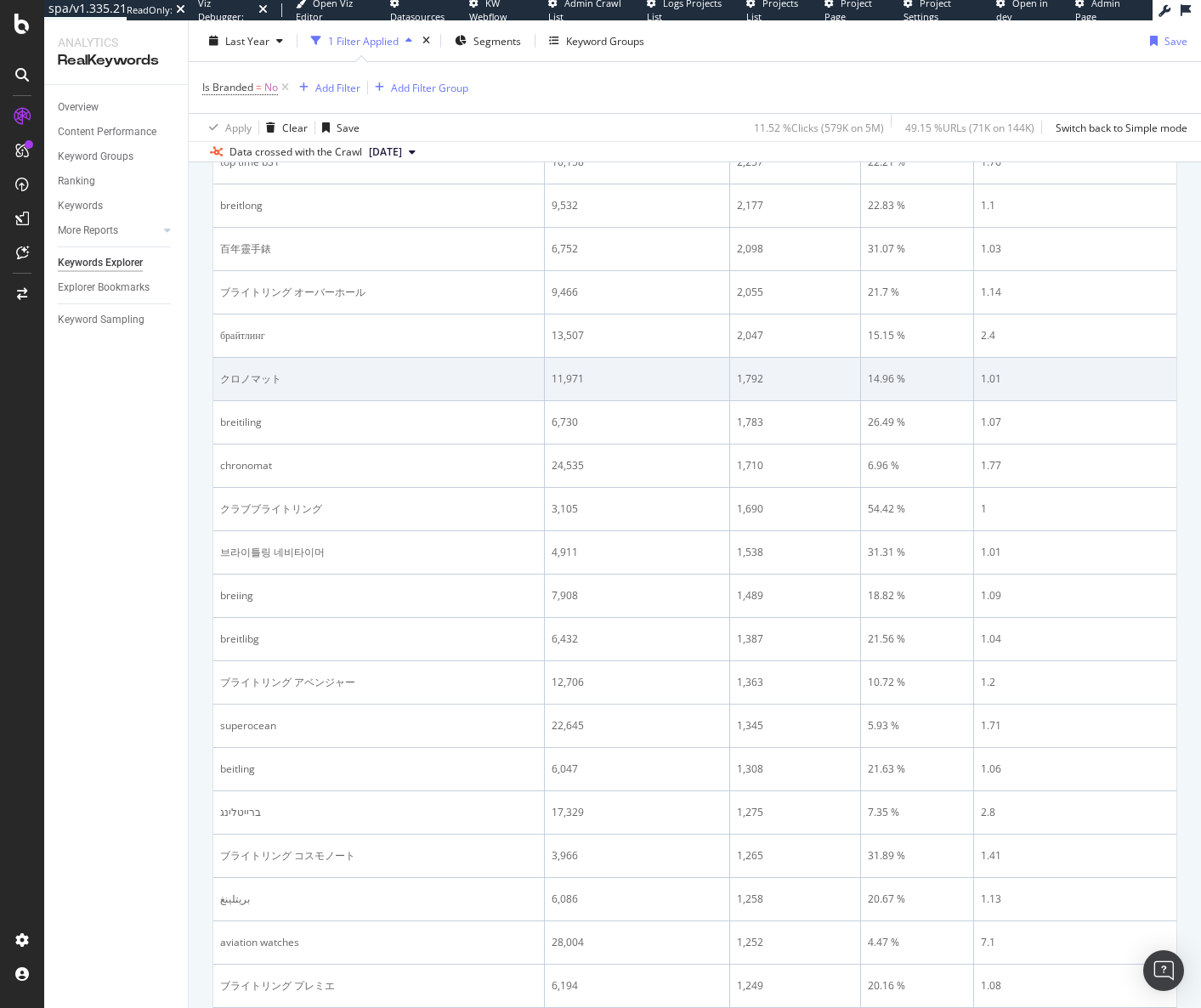
click at [259, 380] on div "クロノマット" at bounding box center [378, 378] width 317 height 15
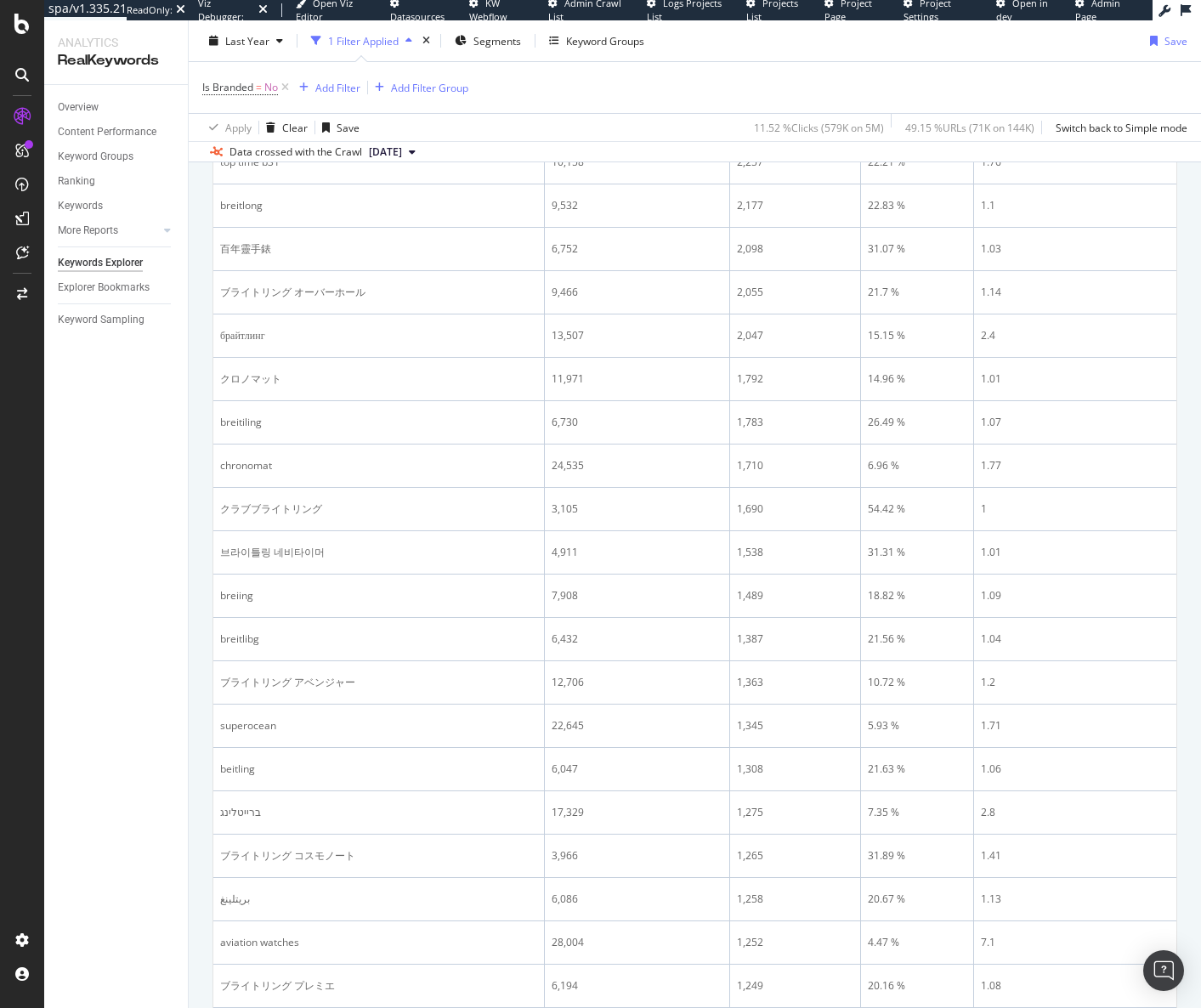
drag, startPoint x: 177, startPoint y: 971, endPoint x: 183, endPoint y: 930, distance: 41.4
click at [177, 954] on div "Overview Content Performance Keyword Groups Ranking Keywords More Reports Count…" at bounding box center [116, 546] width 144 height 923
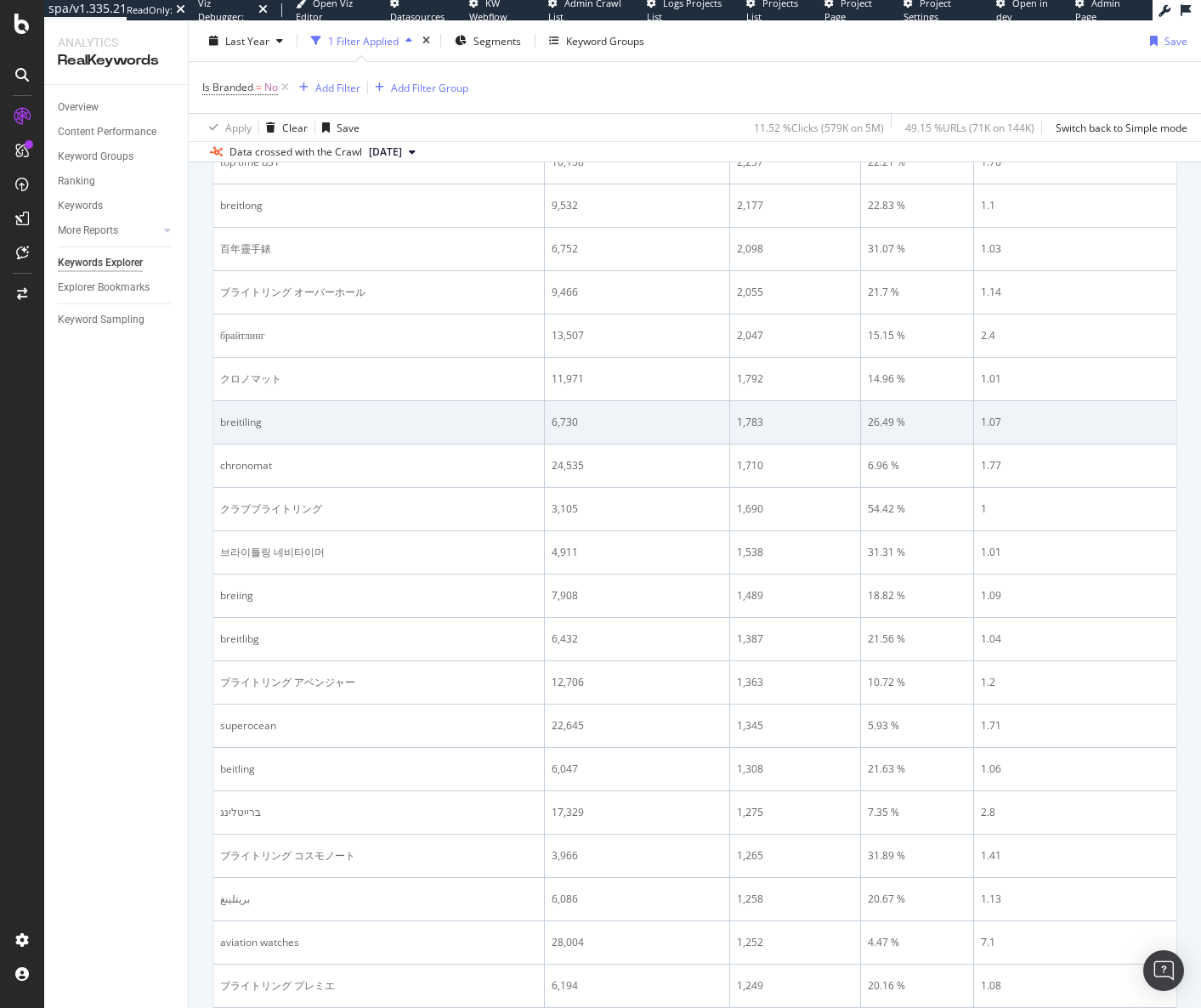
click at [240, 419] on div "breitiling" at bounding box center [378, 422] width 317 height 15
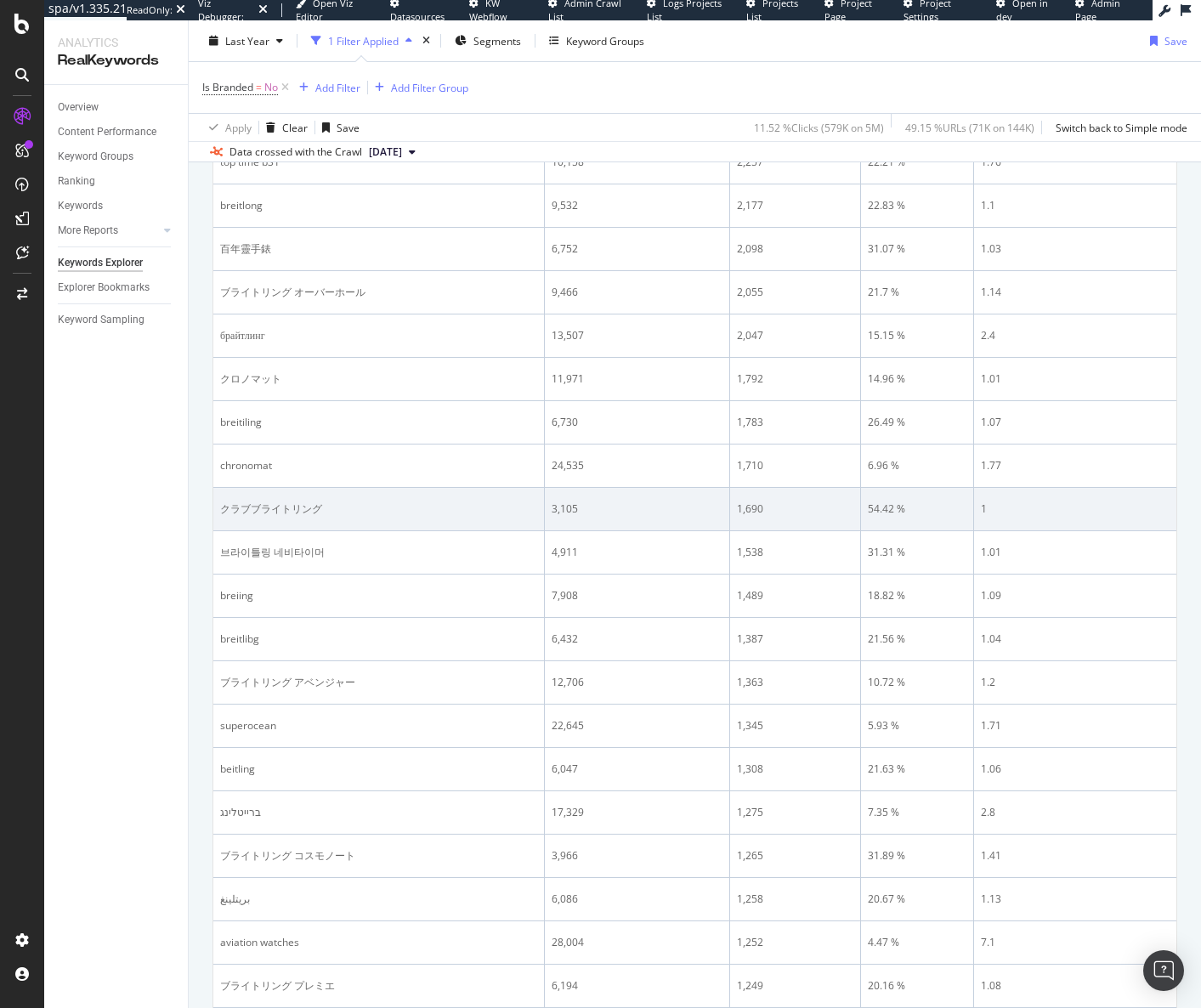
click at [264, 507] on div "クラブブライトリング" at bounding box center [378, 508] width 317 height 15
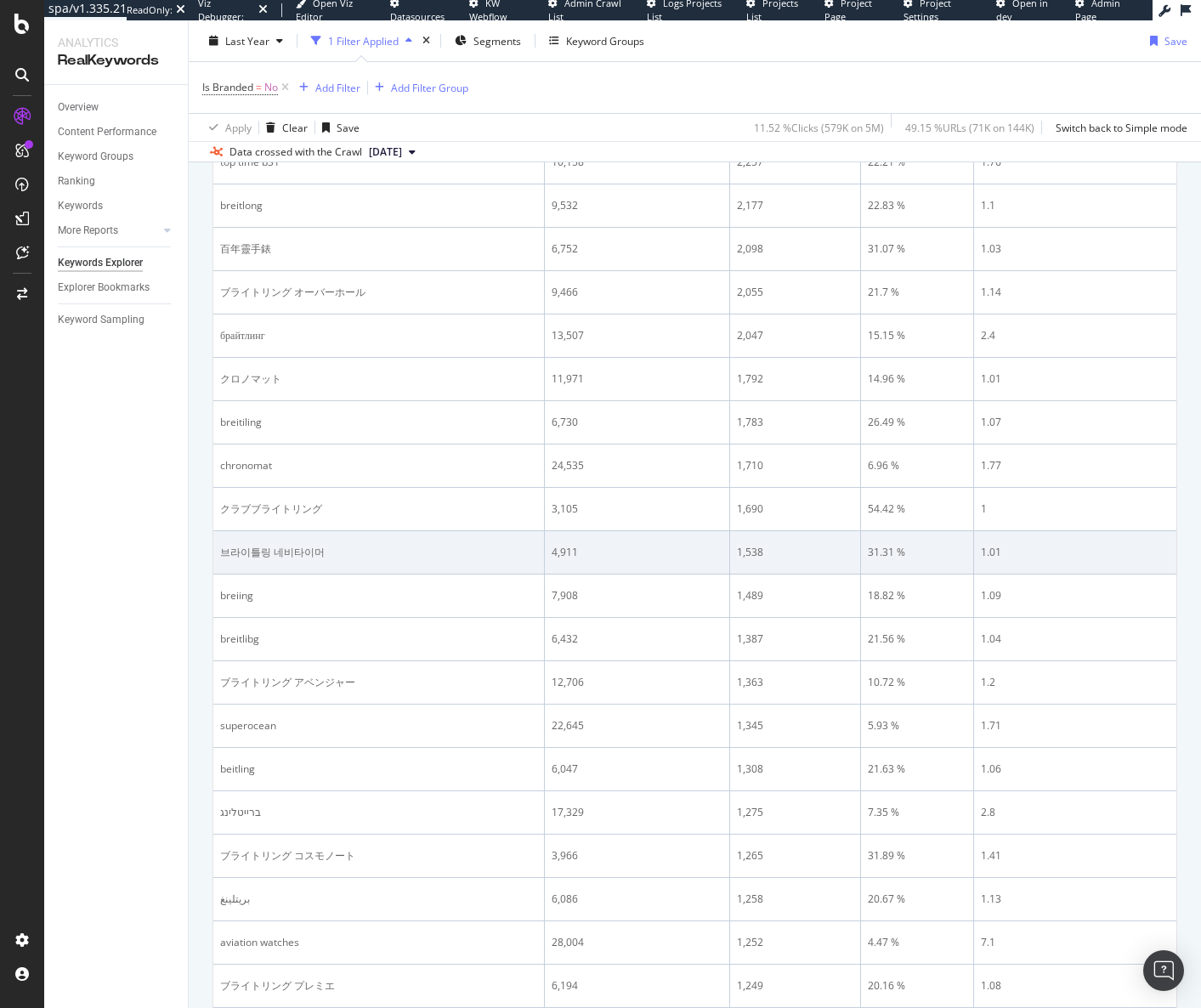
click at [253, 548] on div "브라이틀링 네비타이머" at bounding box center [378, 552] width 317 height 15
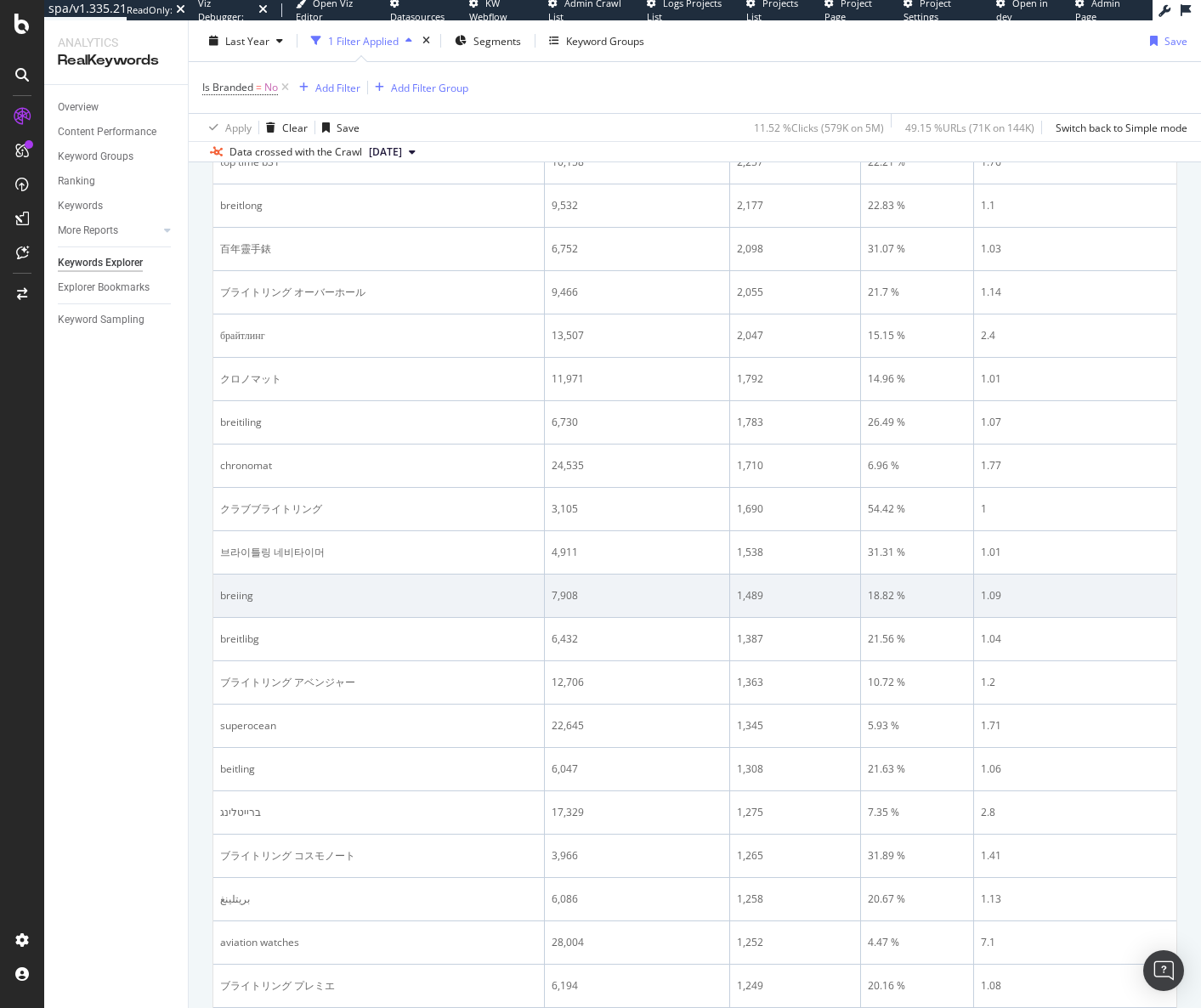
click at [236, 588] on div "breiing" at bounding box center [378, 595] width 317 height 15
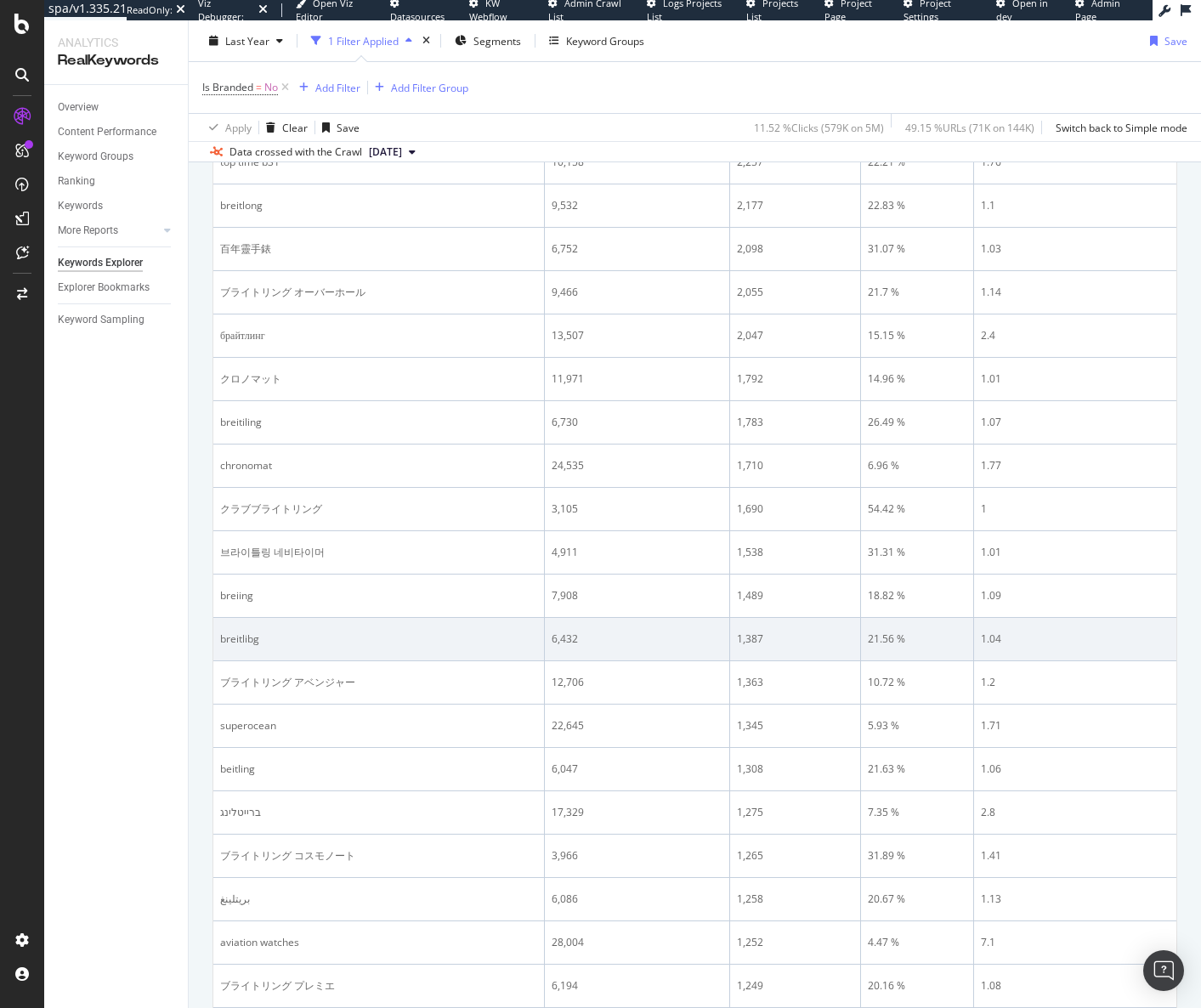
click at [214, 646] on td "breitlibg" at bounding box center [379, 640] width 332 height 44
click at [234, 639] on div "breitlibg" at bounding box center [378, 639] width 317 height 15
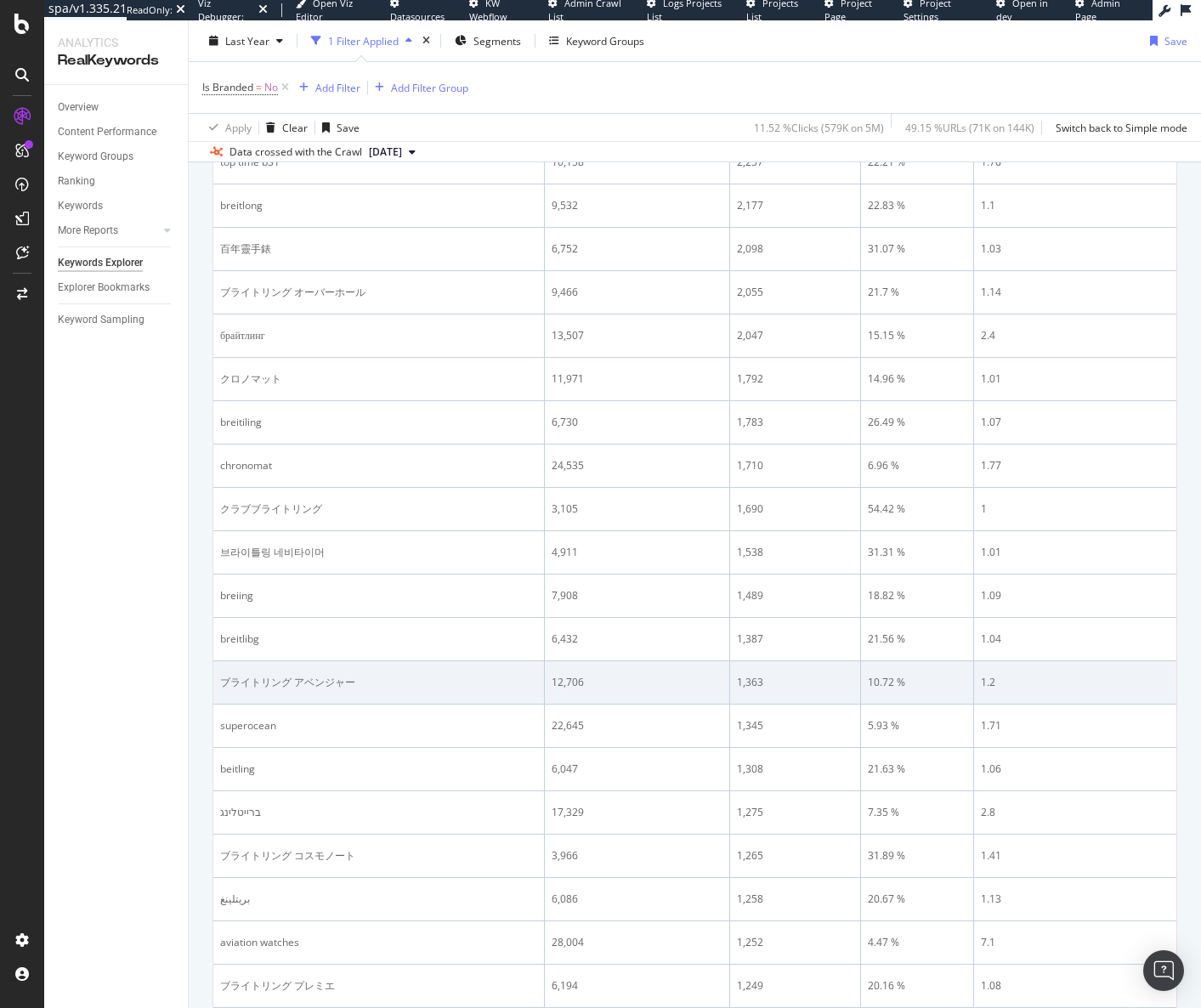
click at [247, 672] on td "ブライトリング アベンジャー" at bounding box center [379, 682] width 332 height 44
click at [249, 672] on td "ブライトリング アベンジャー" at bounding box center [379, 682] width 332 height 44
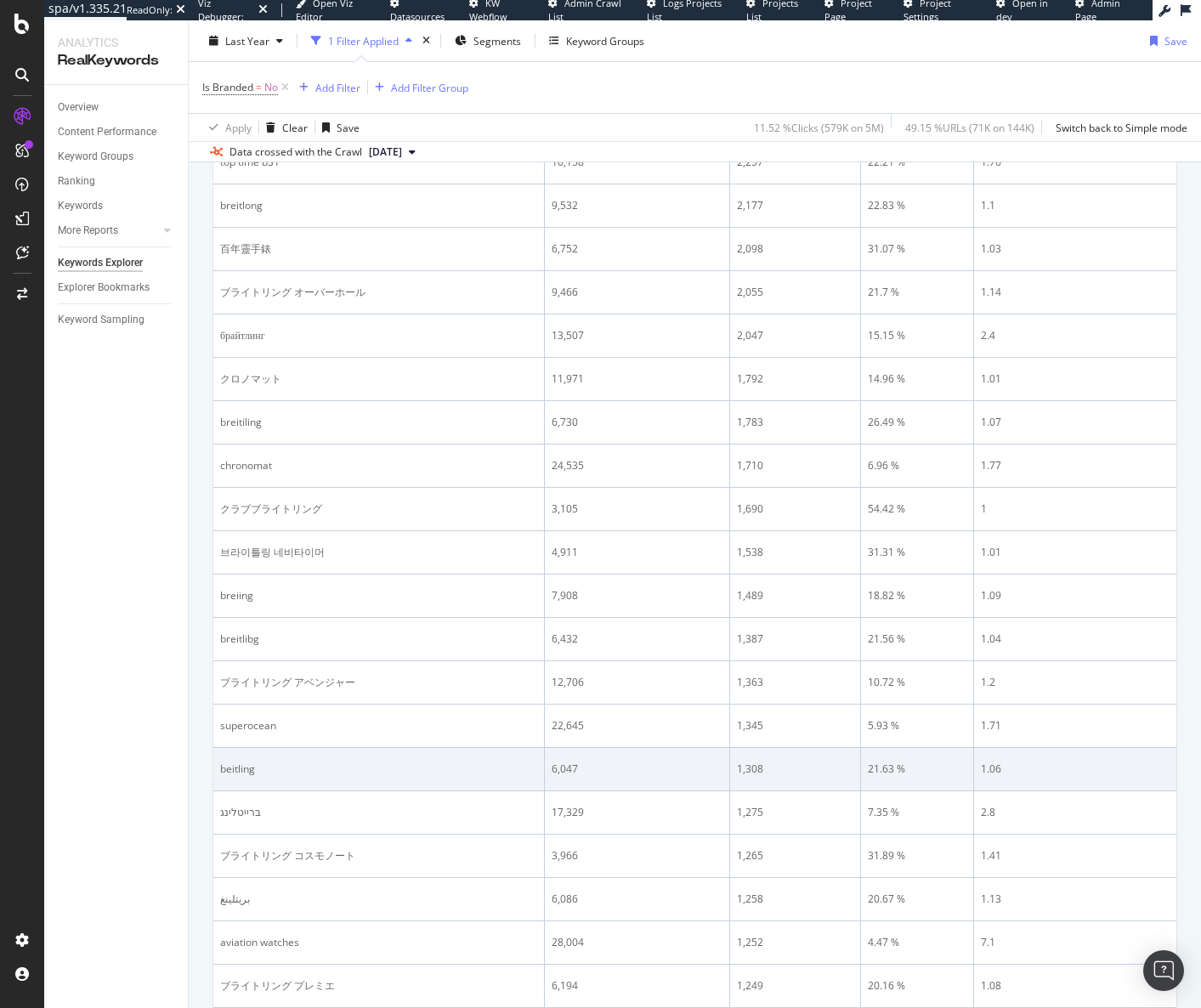
click at [236, 770] on div "beitling" at bounding box center [378, 769] width 317 height 15
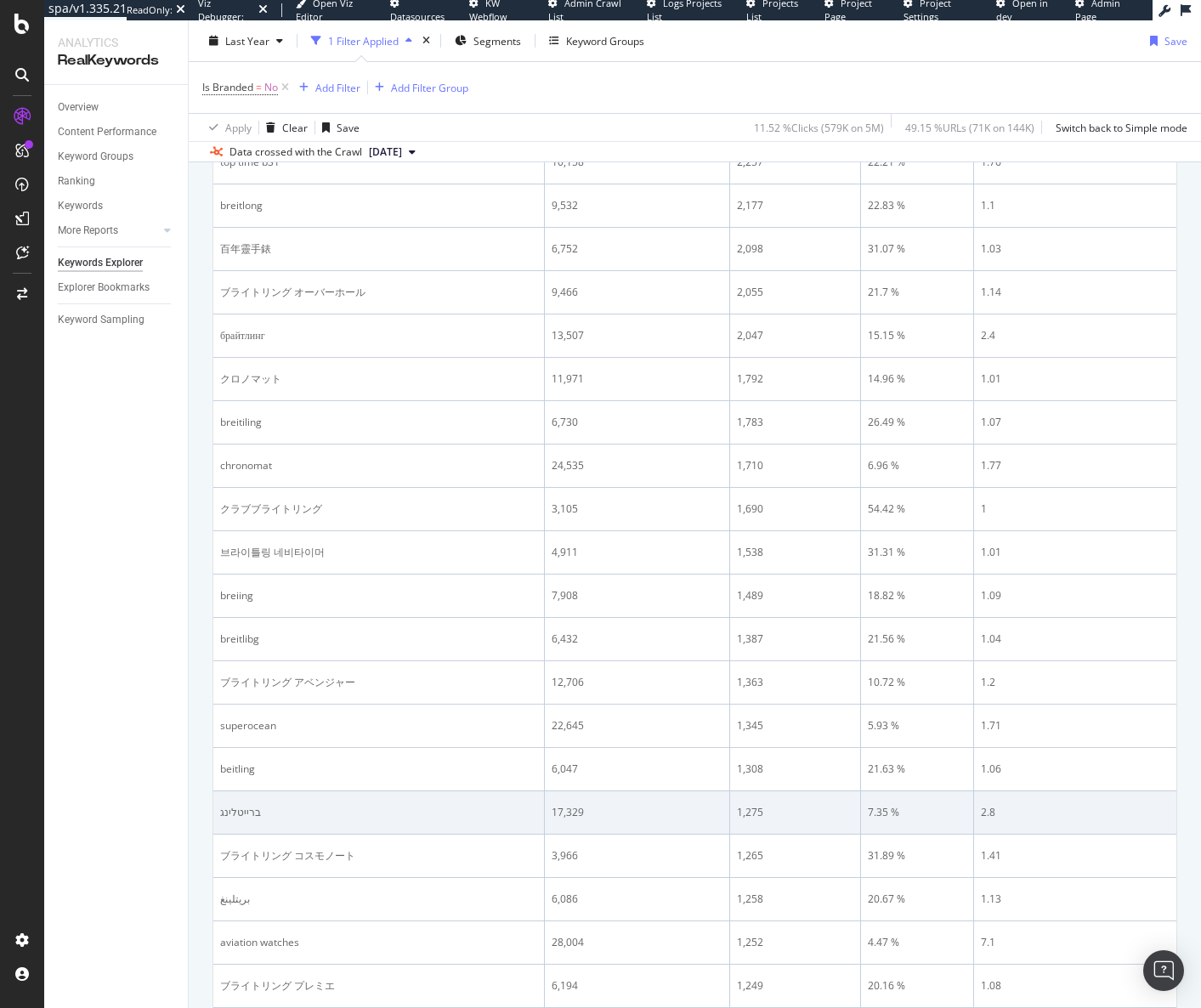
click at [243, 807] on div "ברייטלינג" at bounding box center [378, 812] width 317 height 15
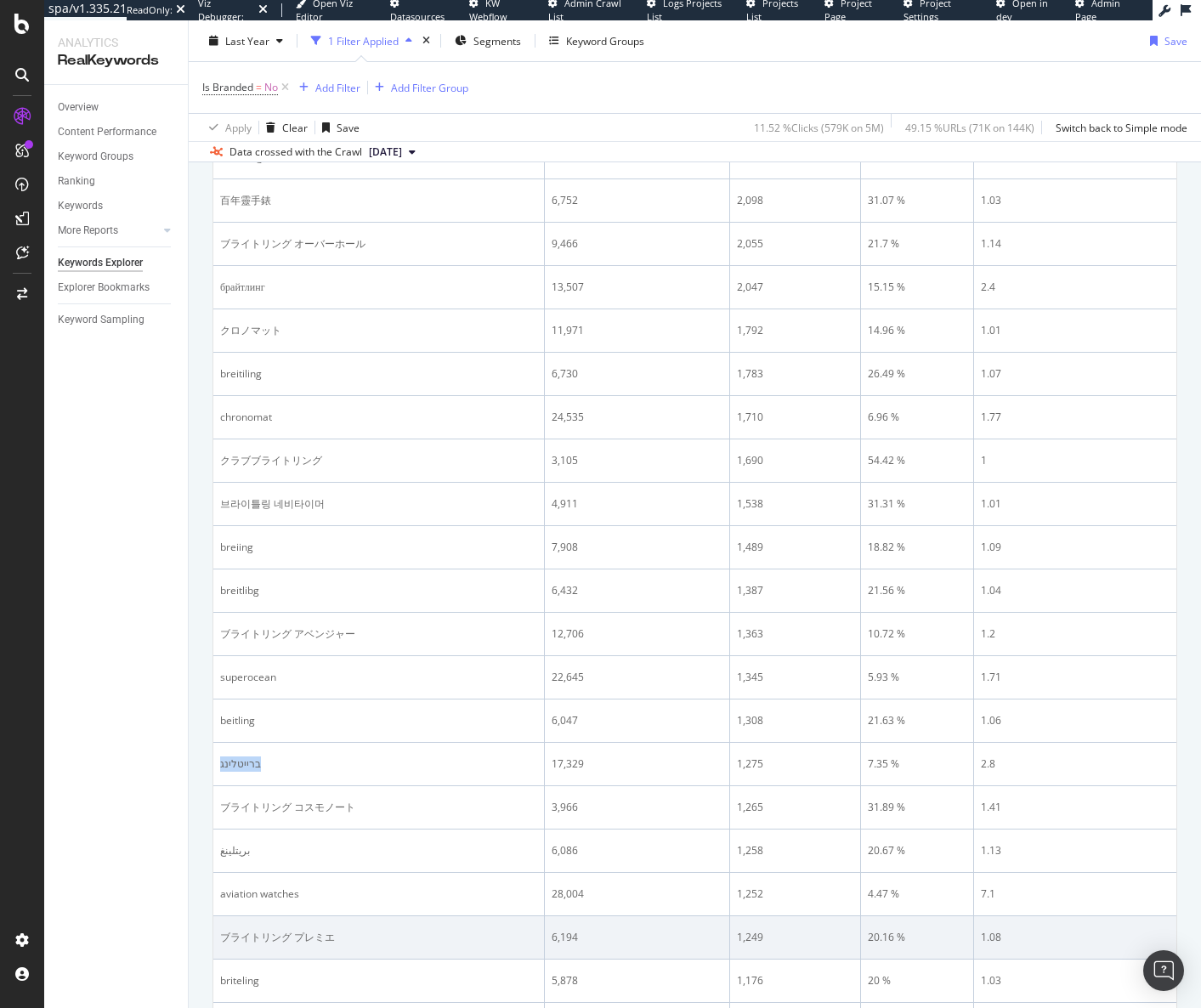
scroll to position [1870, 0]
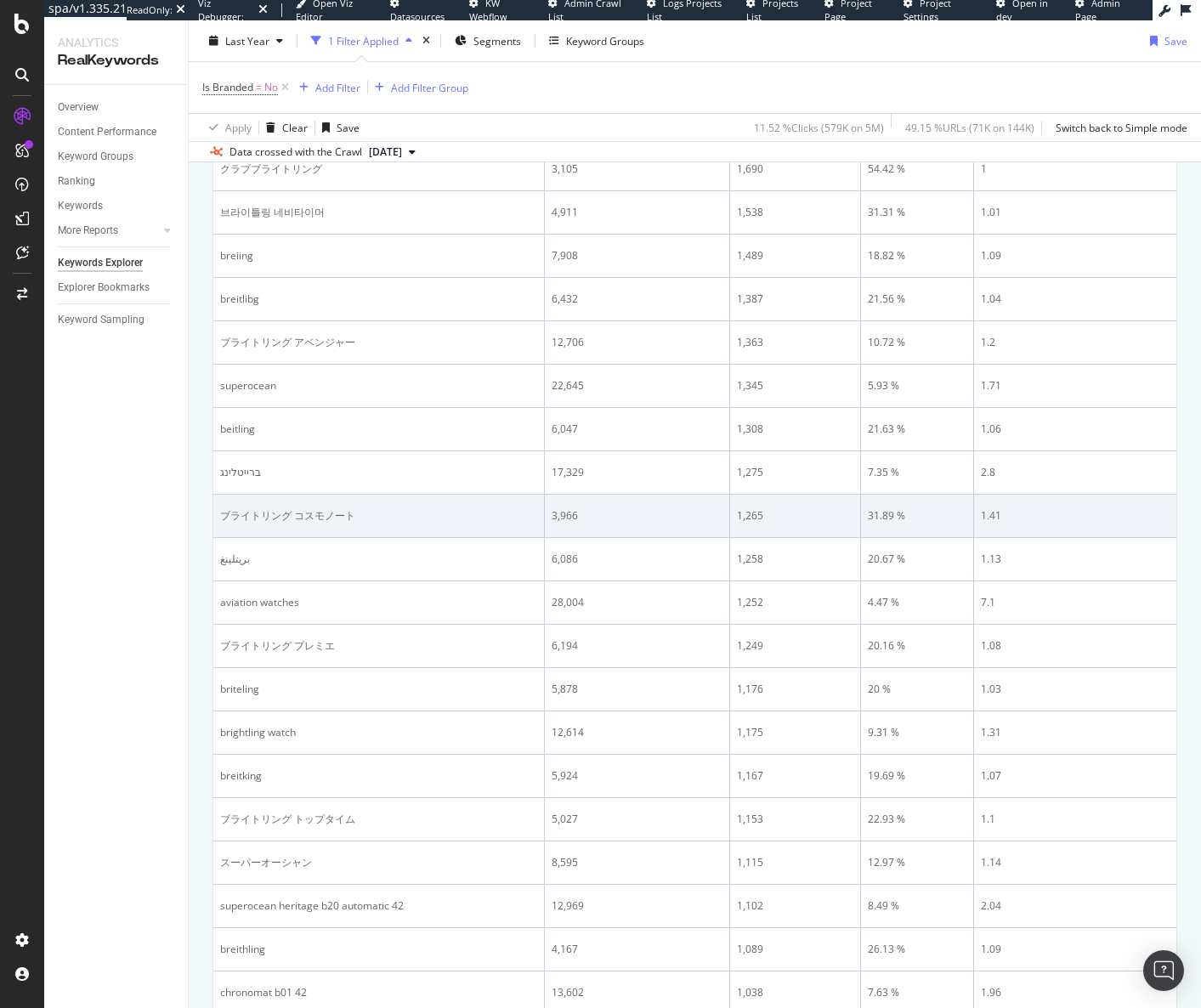
click at [339, 517] on div "ブライトリング コスモノート" at bounding box center [378, 516] width 317 height 15
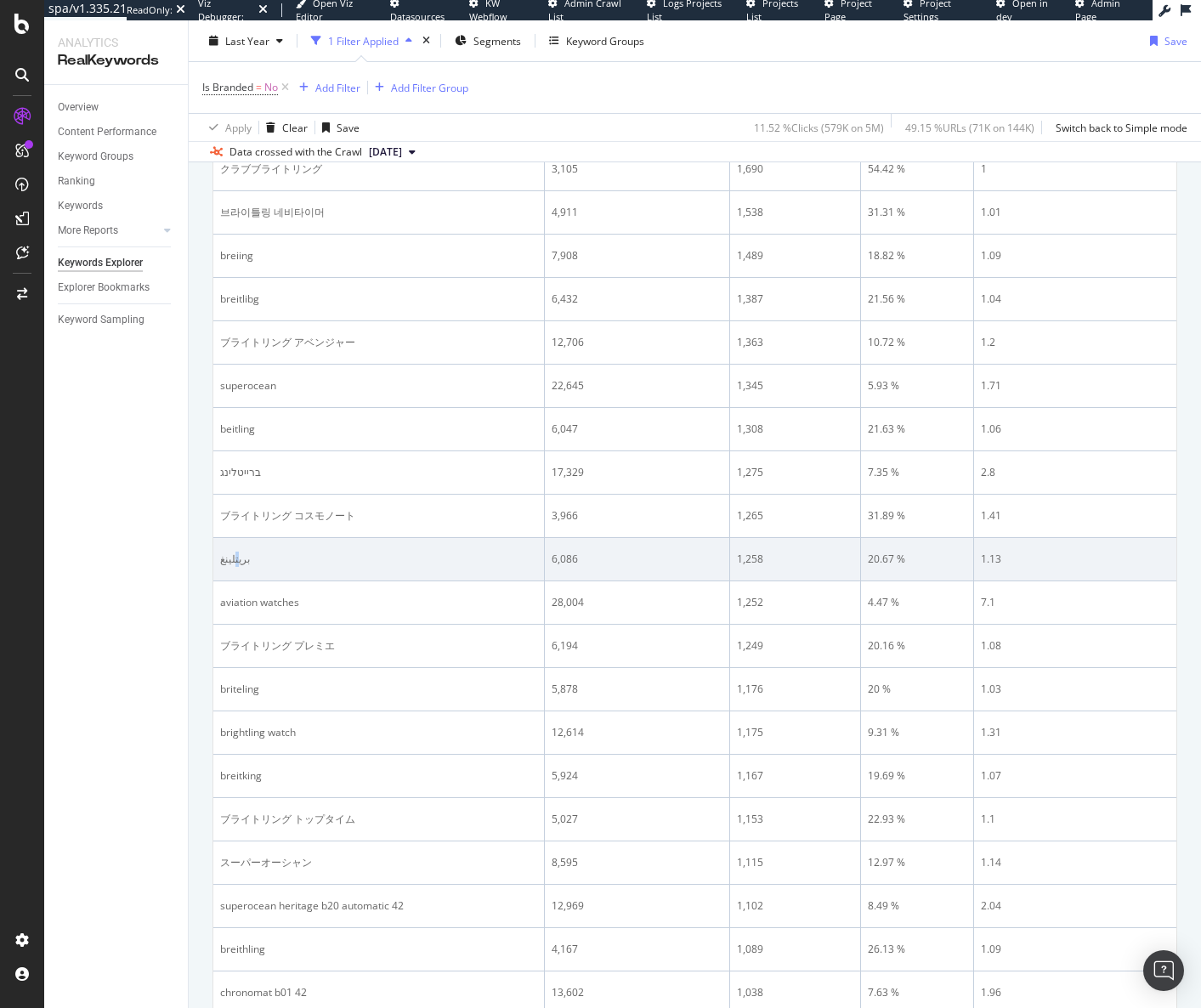
click at [233, 554] on div "بريتلينغ" at bounding box center [378, 558] width 317 height 15
click at [229, 562] on div "بريتلينغ" at bounding box center [378, 558] width 317 height 15
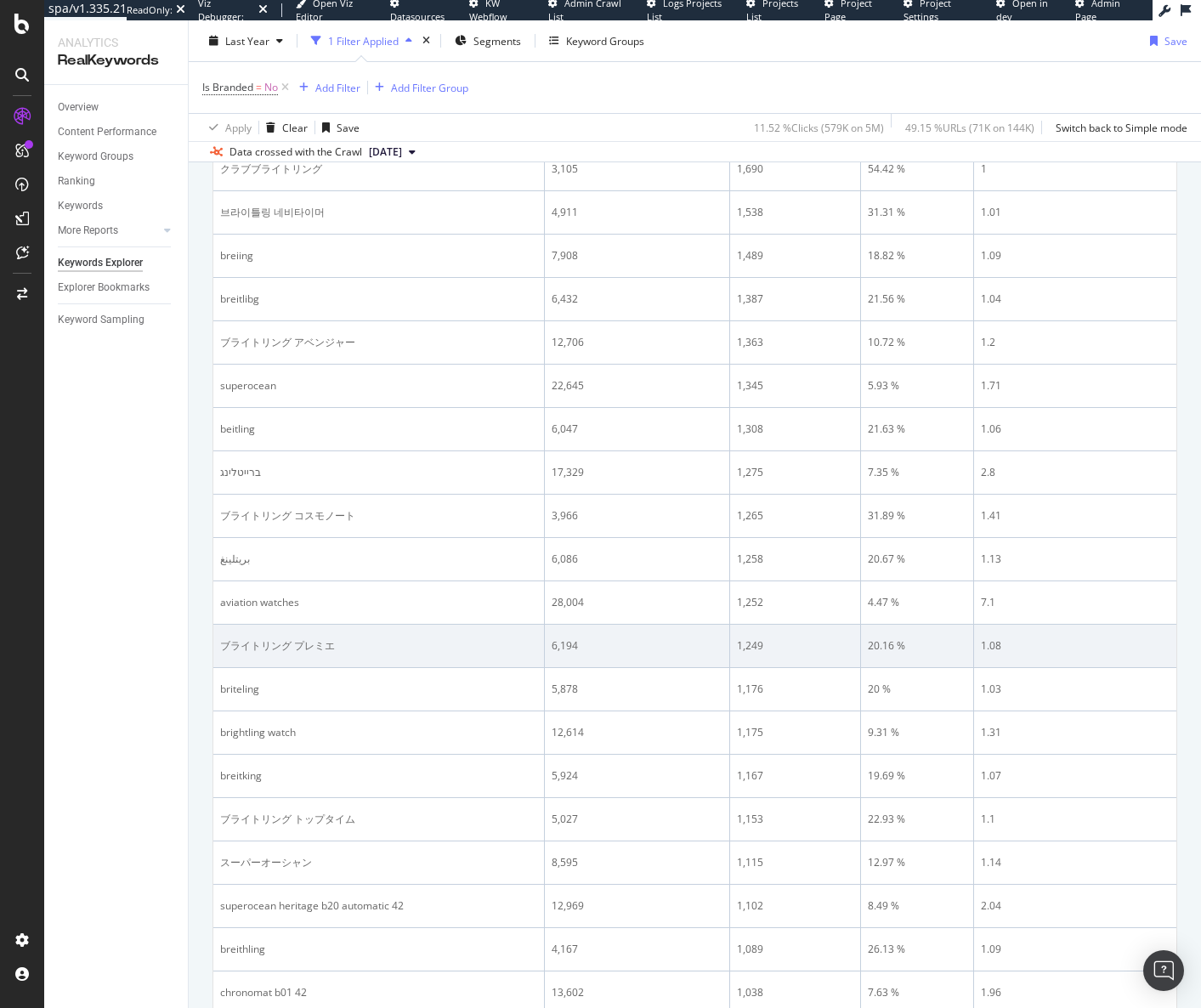
click at [269, 636] on td "ブライトリング プレミエ" at bounding box center [379, 646] width 332 height 44
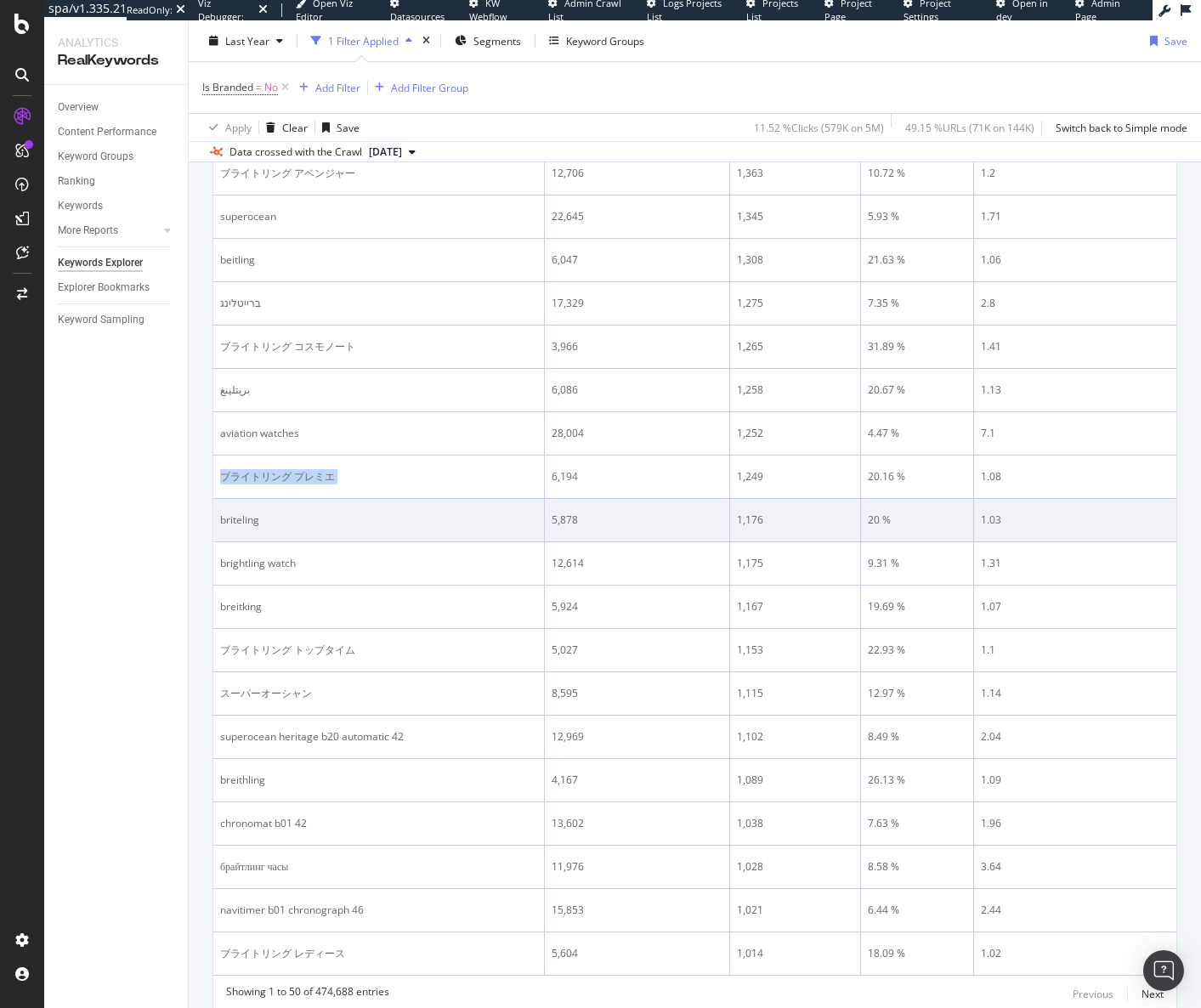
scroll to position [2040, 0]
click at [235, 513] on div "briteling" at bounding box center [378, 519] width 317 height 15
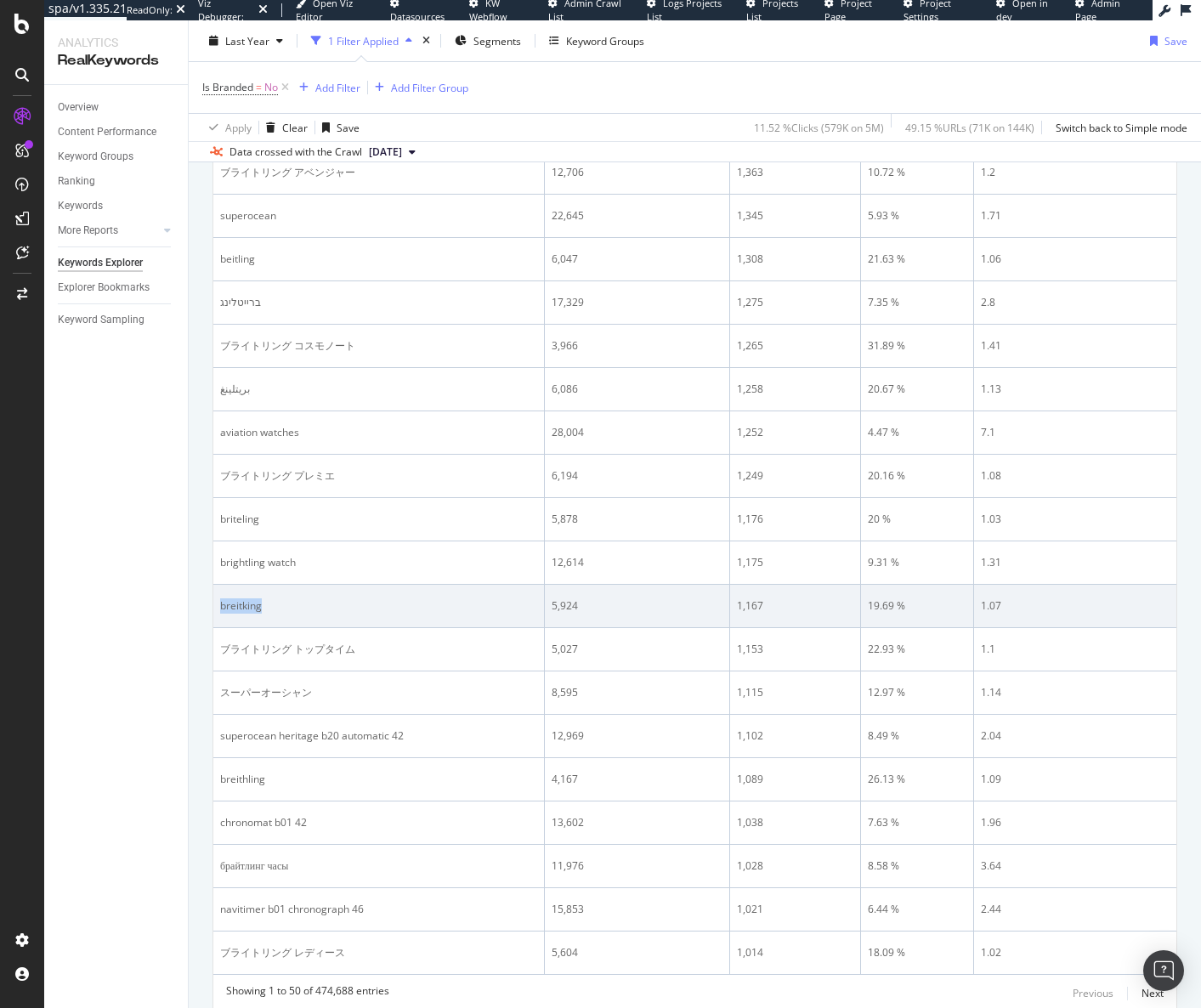
drag, startPoint x: 228, startPoint y: 603, endPoint x: 218, endPoint y: 599, distance: 10.8
click at [219, 602] on td "breitking" at bounding box center [379, 607] width 332 height 44
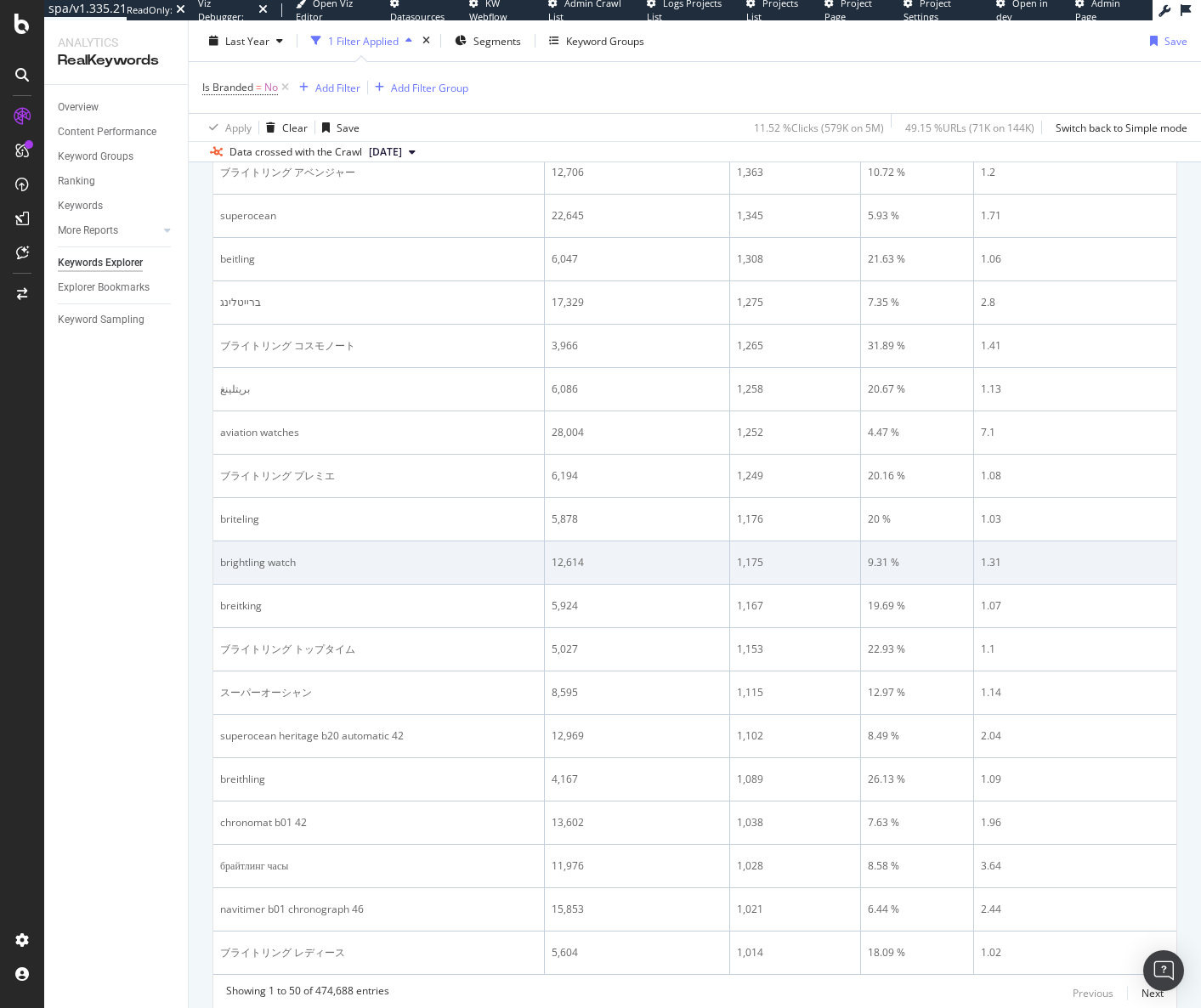
click at [263, 556] on div "brightling watch" at bounding box center [378, 562] width 317 height 15
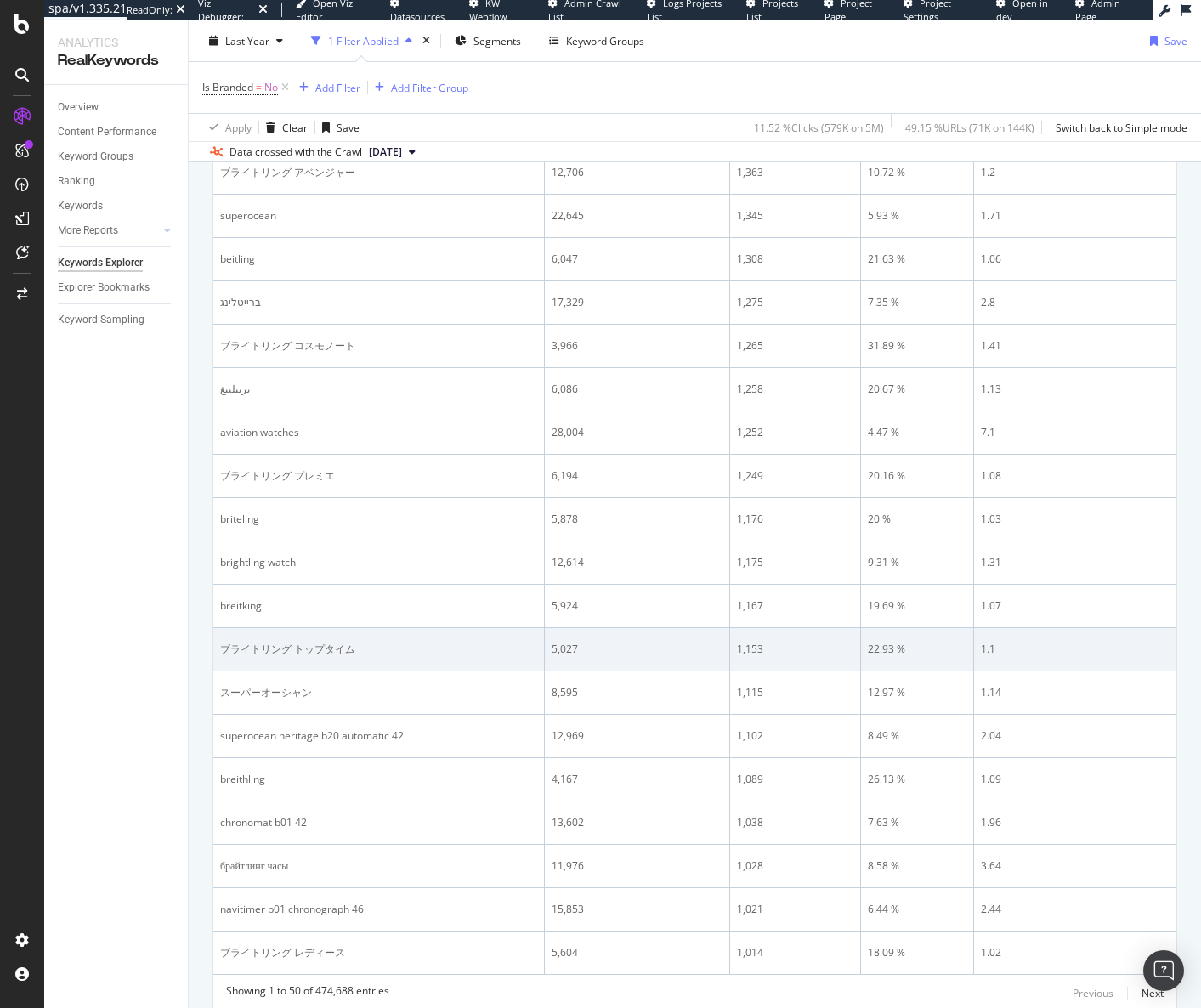
click at [270, 649] on div "ブライトリング トップタイム" at bounding box center [378, 649] width 317 height 15
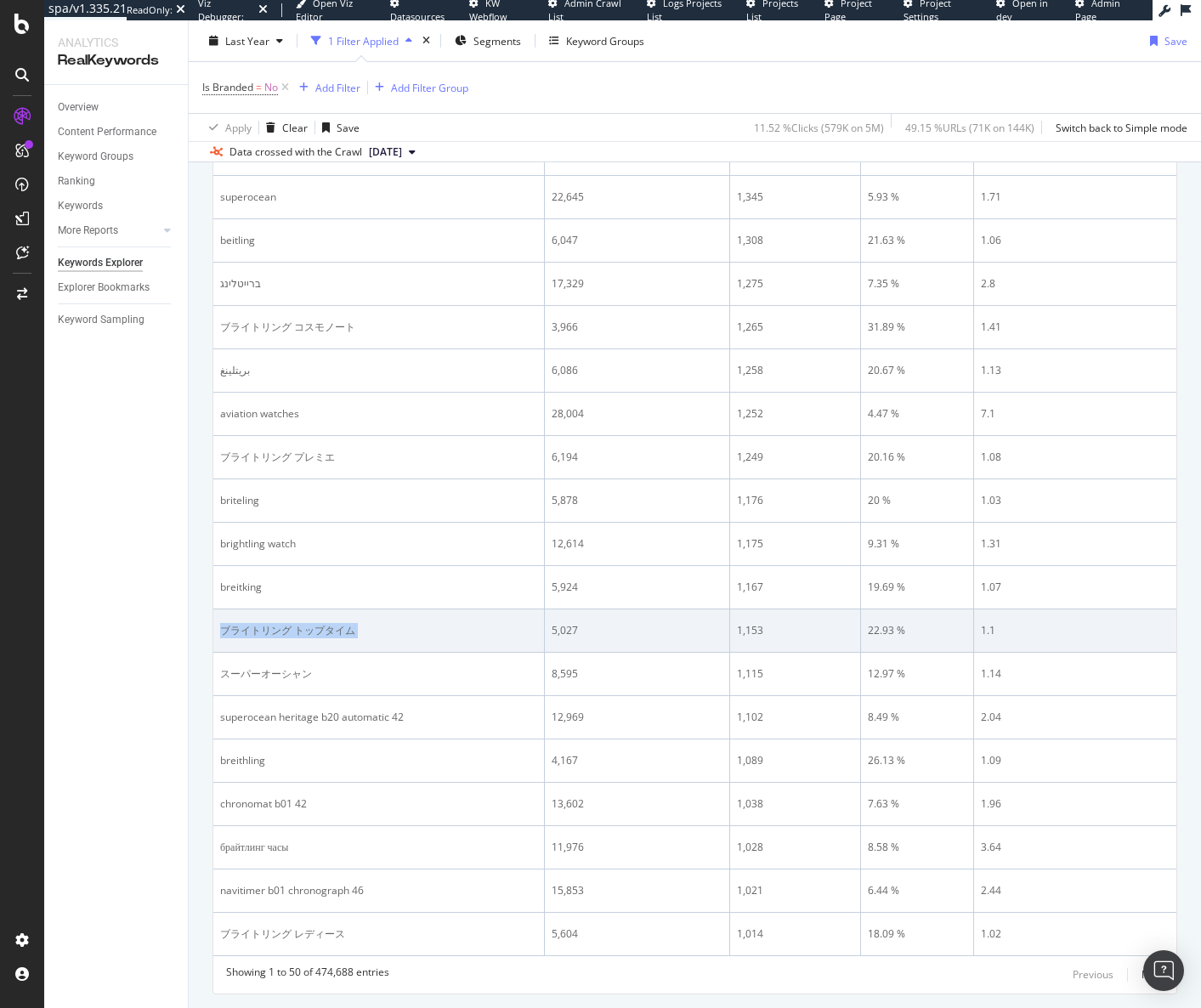
scroll to position [2104, 0]
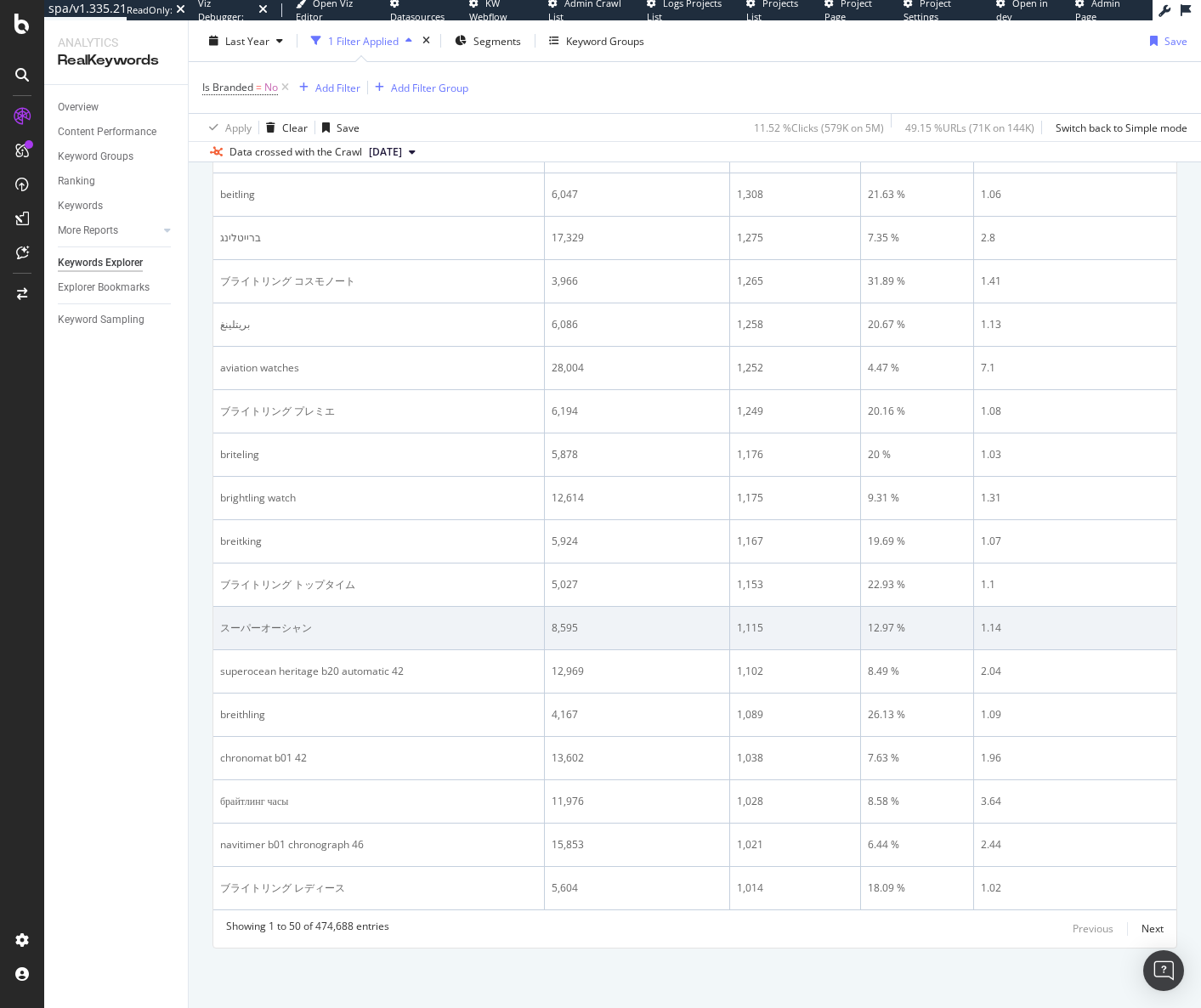
click at [269, 641] on td "スーパーオーシャン" at bounding box center [379, 628] width 332 height 44
click at [274, 632] on div "スーパーオーシャン" at bounding box center [378, 628] width 317 height 15
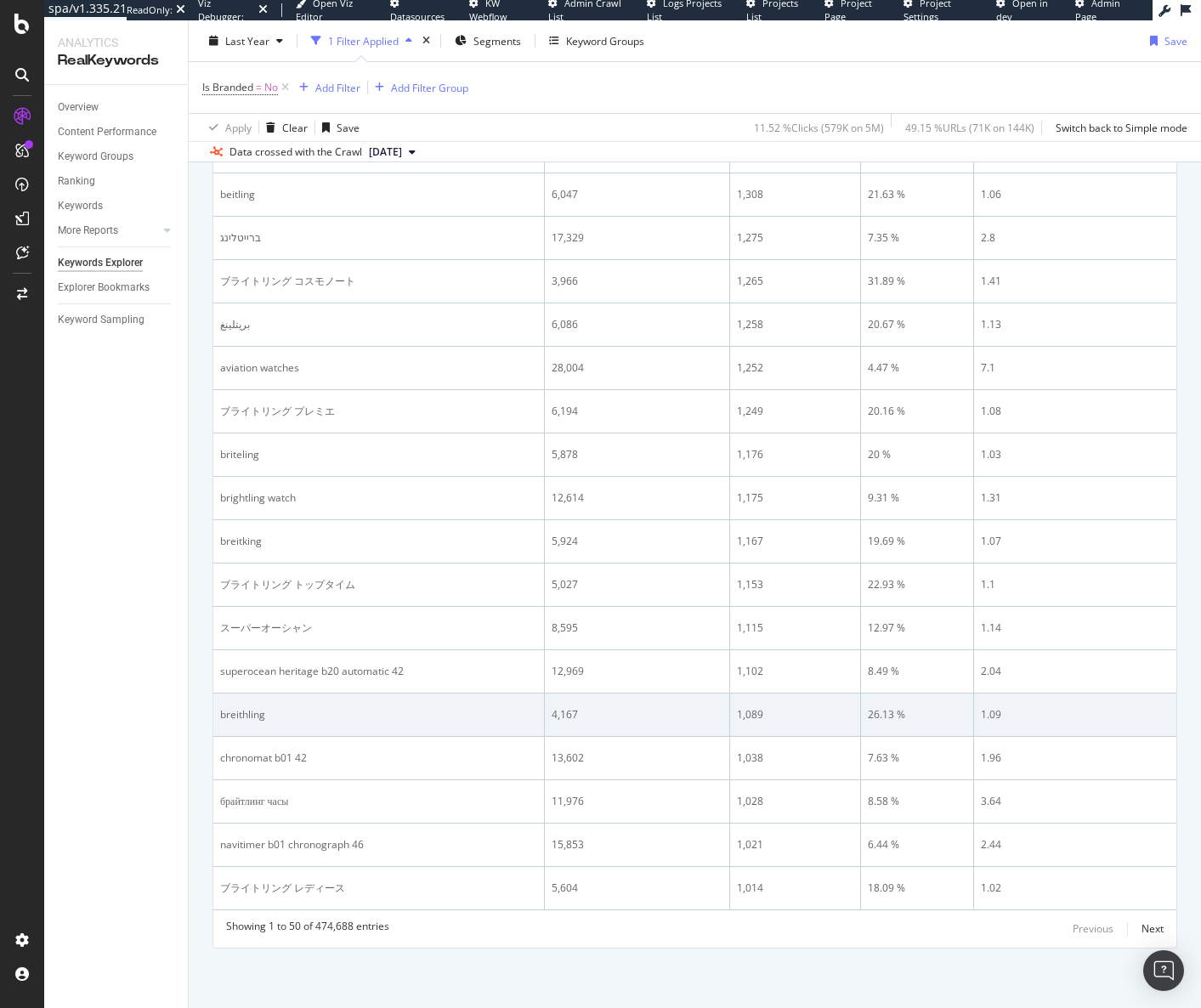
click at [257, 712] on div "breithling" at bounding box center [378, 715] width 317 height 15
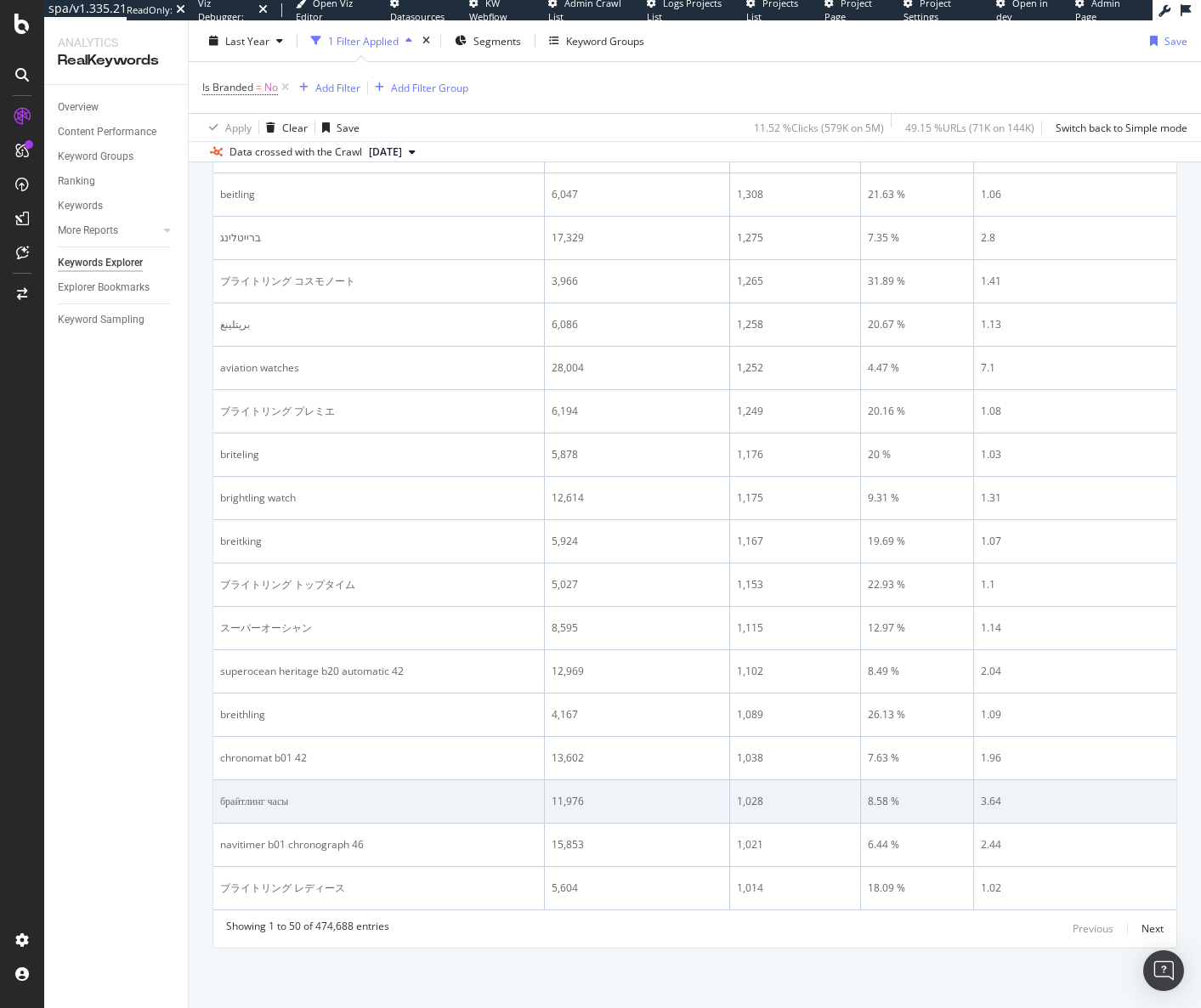
click at [264, 799] on div "брайтлинг часы" at bounding box center [378, 801] width 317 height 15
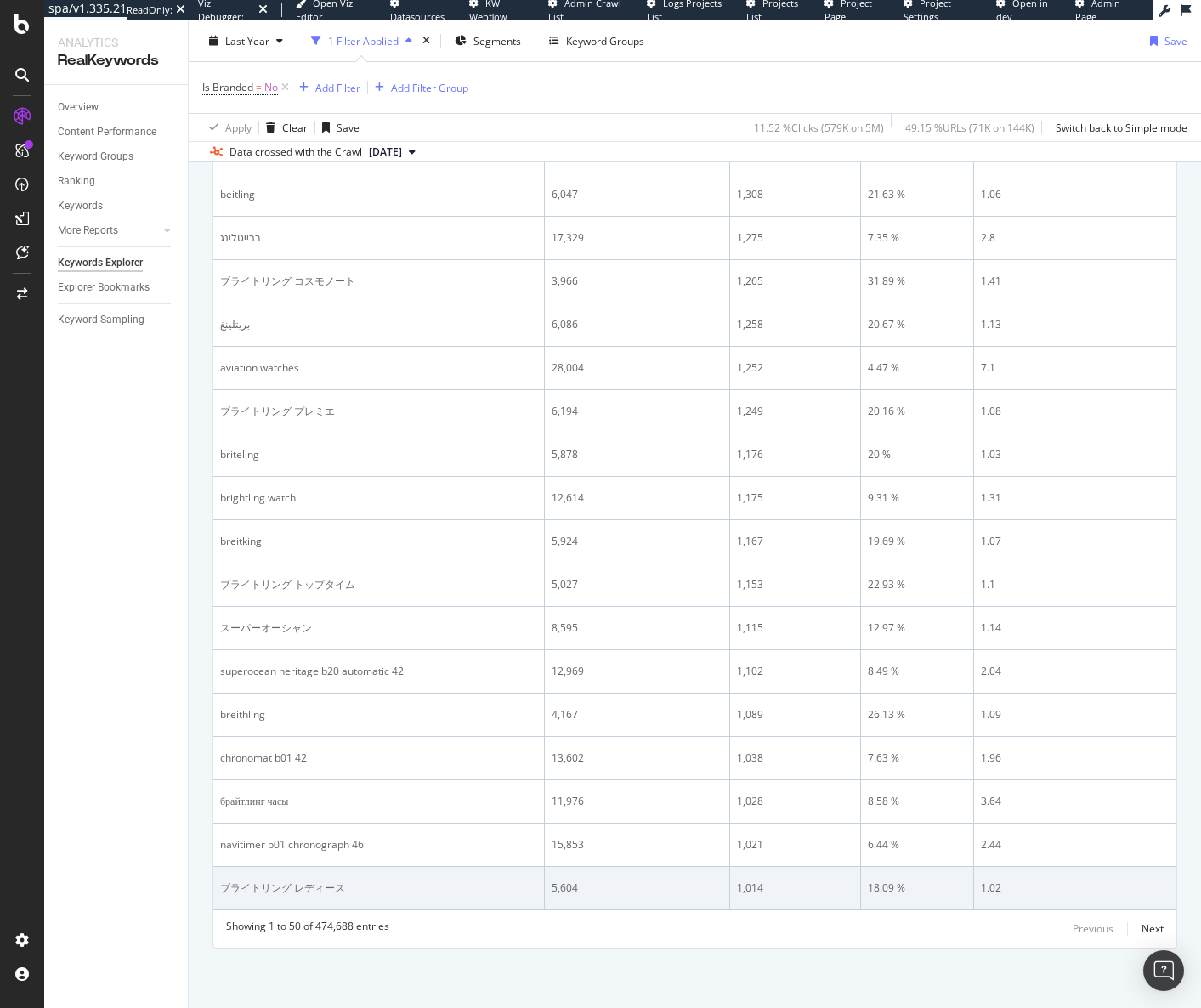
click at [314, 896] on td "ブライトリング レディース" at bounding box center [379, 888] width 332 height 44
click at [314, 895] on div "ブライトリング レディース" at bounding box center [378, 888] width 317 height 15
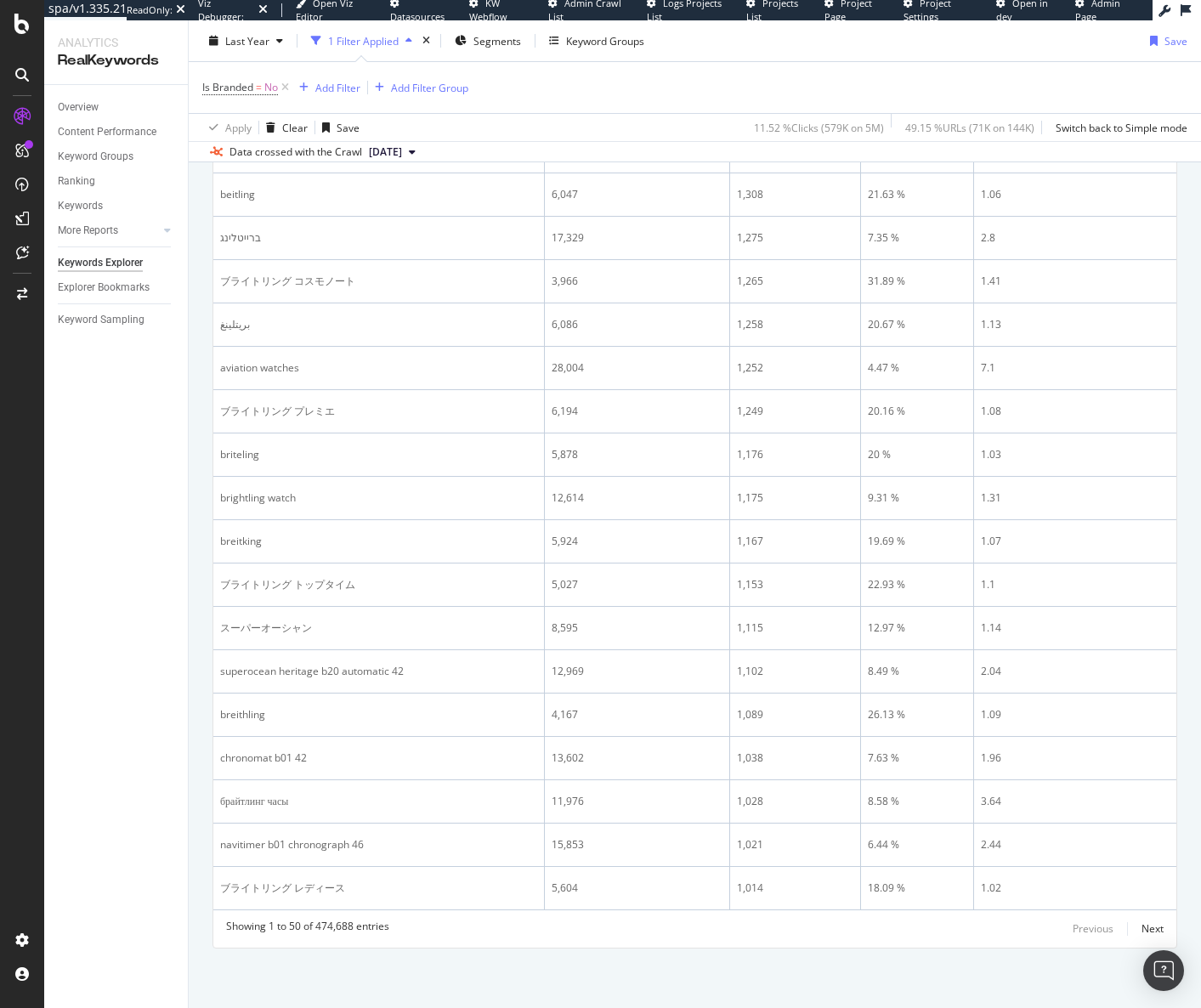
drag, startPoint x: 145, startPoint y: 473, endPoint x: 131, endPoint y: 442, distance: 34.0
click at [143, 472] on div "Overview Content Performance Keyword Groups Ranking Keywords More Reports Count…" at bounding box center [116, 546] width 144 height 923
click at [1142, 934] on div "Next" at bounding box center [1153, 929] width 22 height 14
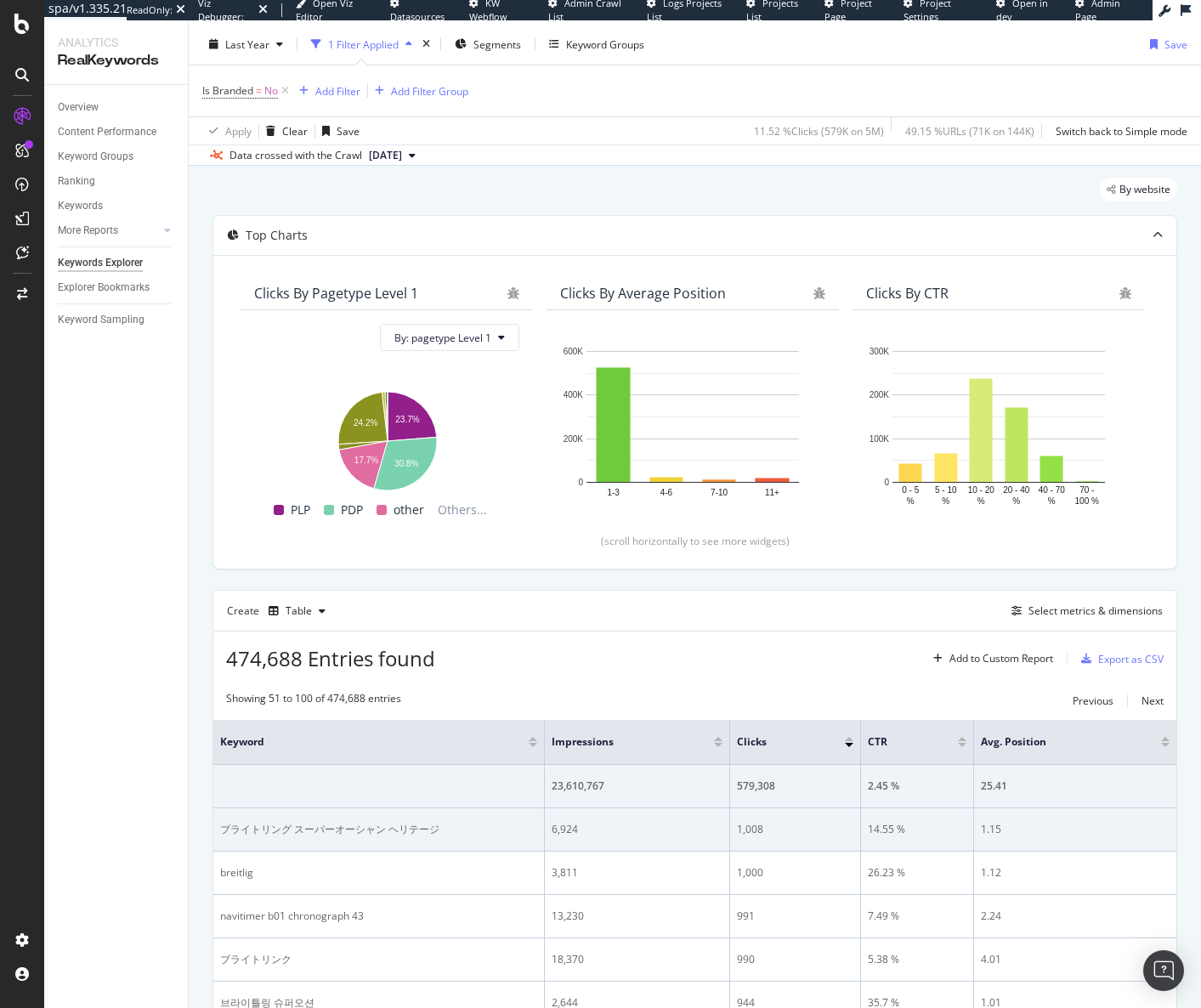
scroll to position [340, 0]
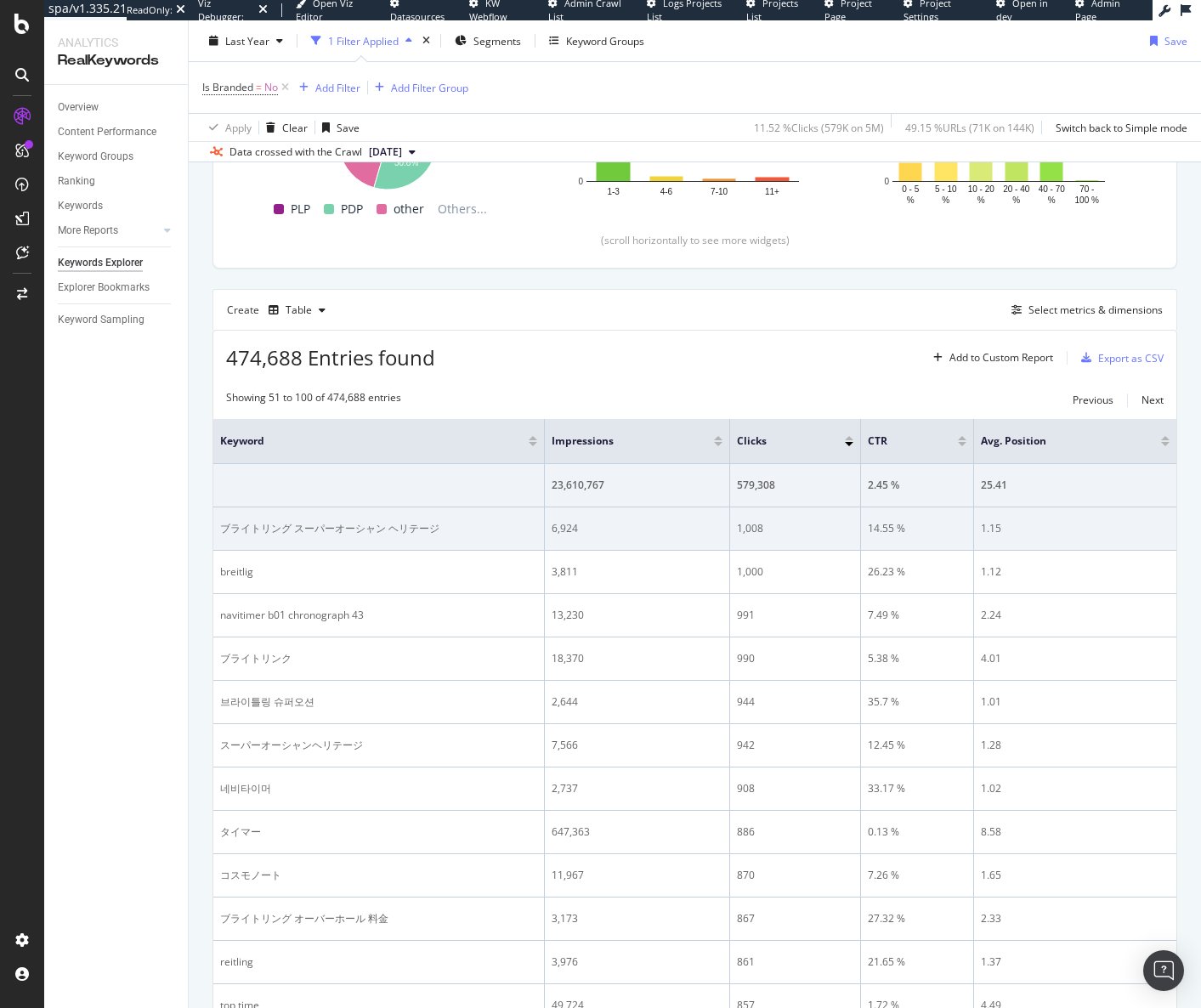
click at [370, 529] on div "ブライトリング スーパーオーシャン ヘリテージ" at bounding box center [378, 528] width 317 height 15
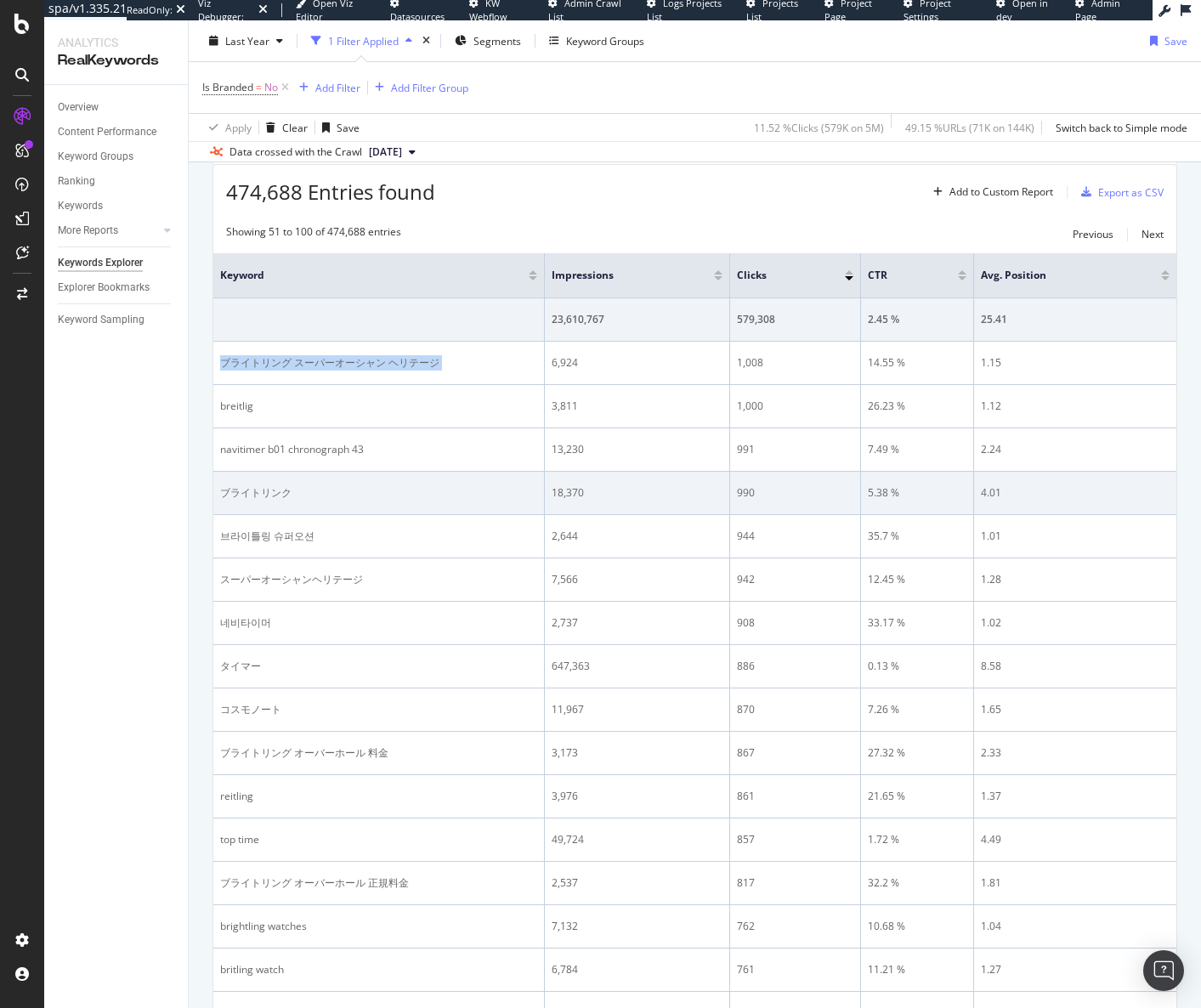
scroll to position [510, 0]
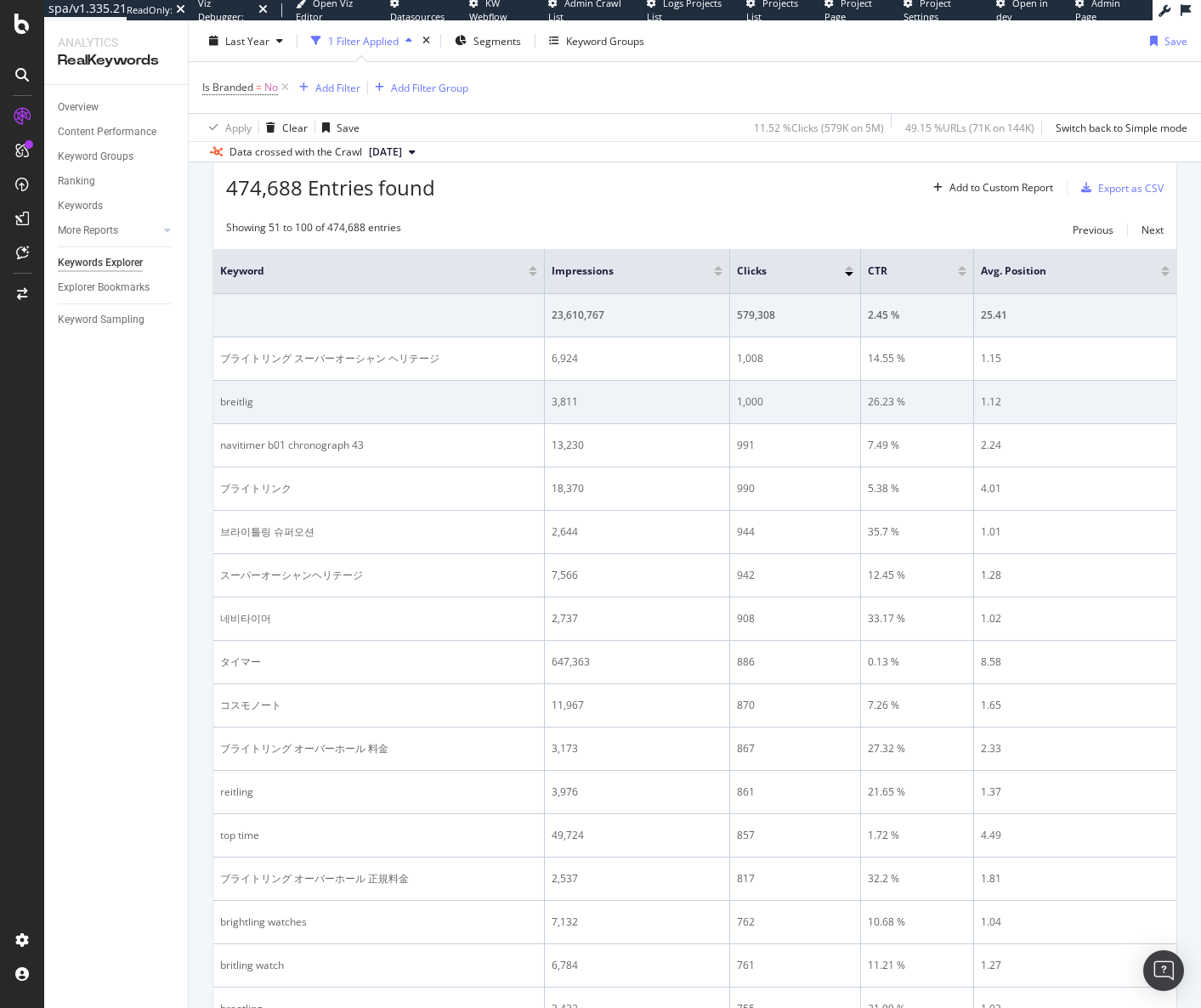
click at [243, 400] on div "breitlig" at bounding box center [378, 401] width 317 height 15
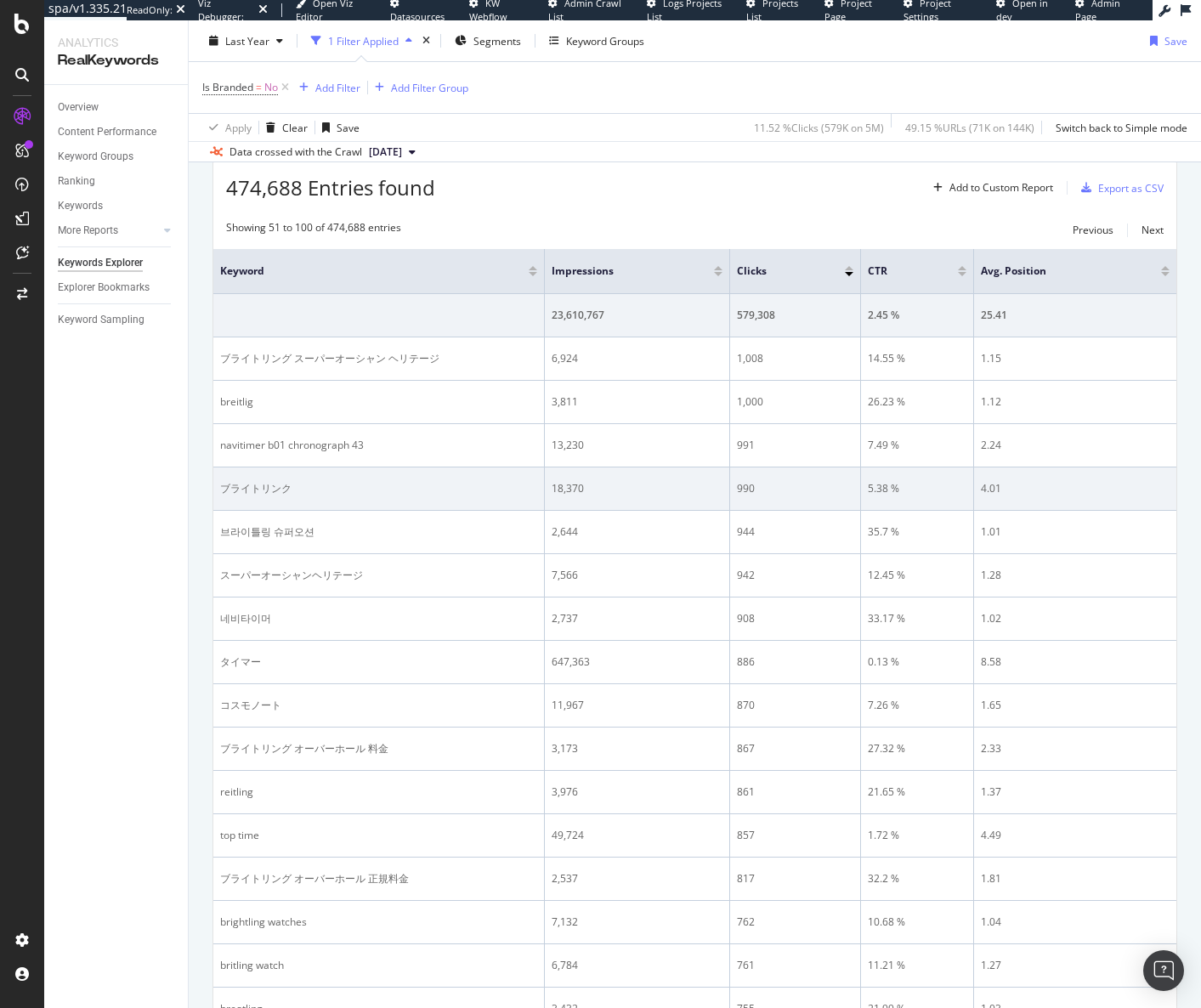
click at [225, 477] on td "ブライトリンク" at bounding box center [379, 489] width 332 height 44
drag, startPoint x: 225, startPoint y: 477, endPoint x: 240, endPoint y: 486, distance: 17.5
click at [228, 477] on td "ブライトリンク" at bounding box center [379, 489] width 332 height 44
click at [240, 486] on div "ブライトリンク" at bounding box center [378, 488] width 317 height 15
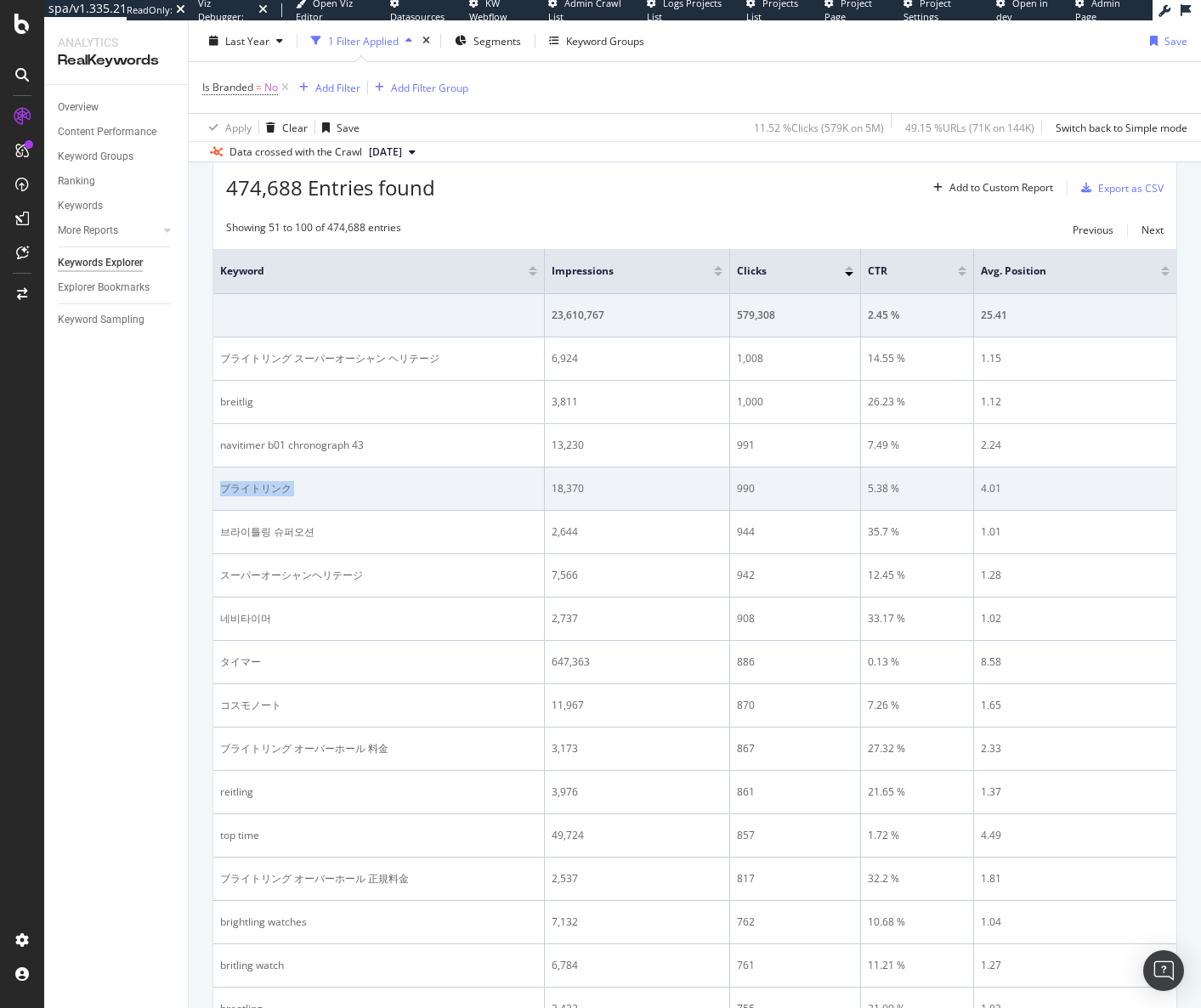
click at [239, 486] on div "ブライトリンク" at bounding box center [378, 488] width 317 height 15
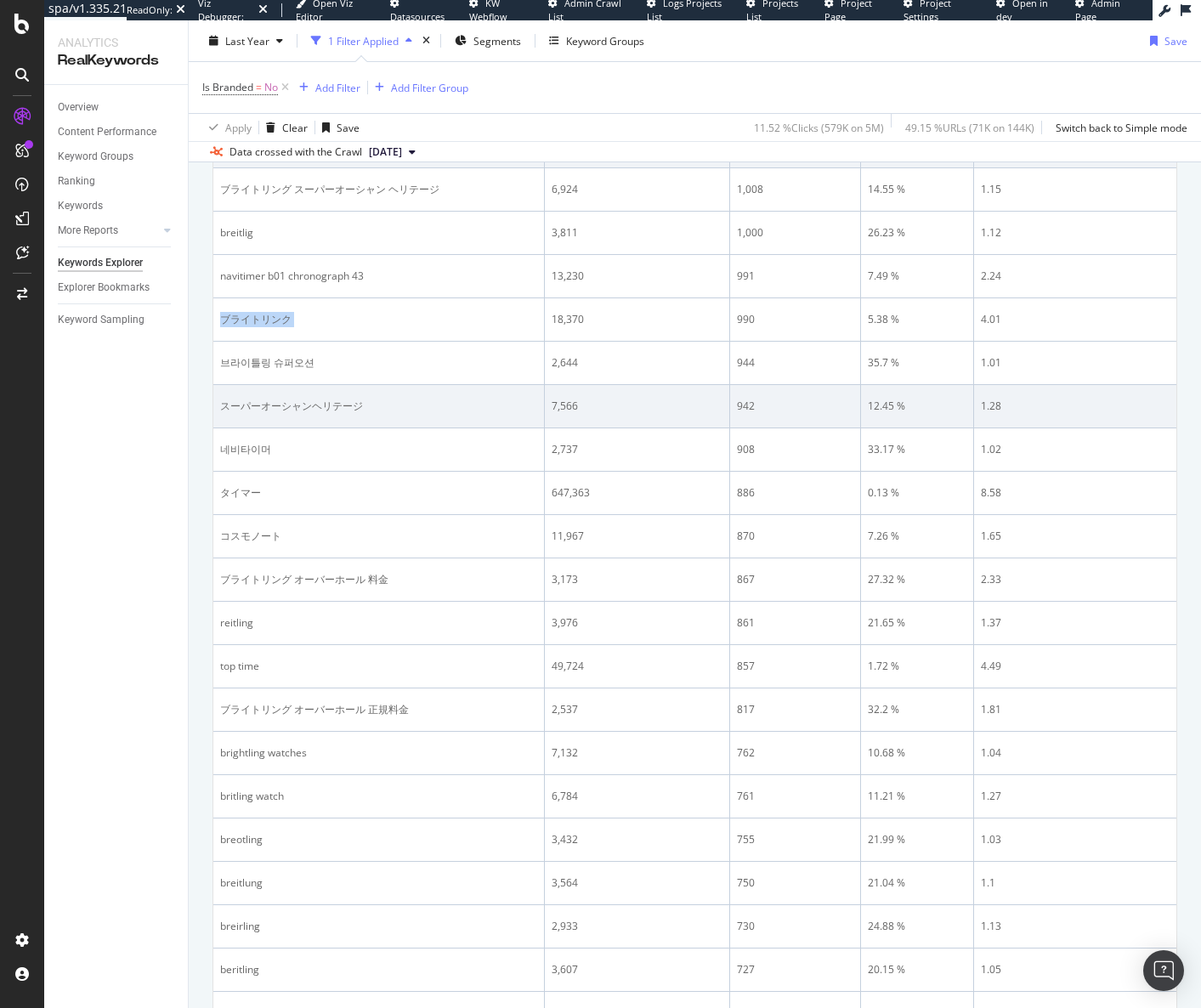
scroll to position [680, 0]
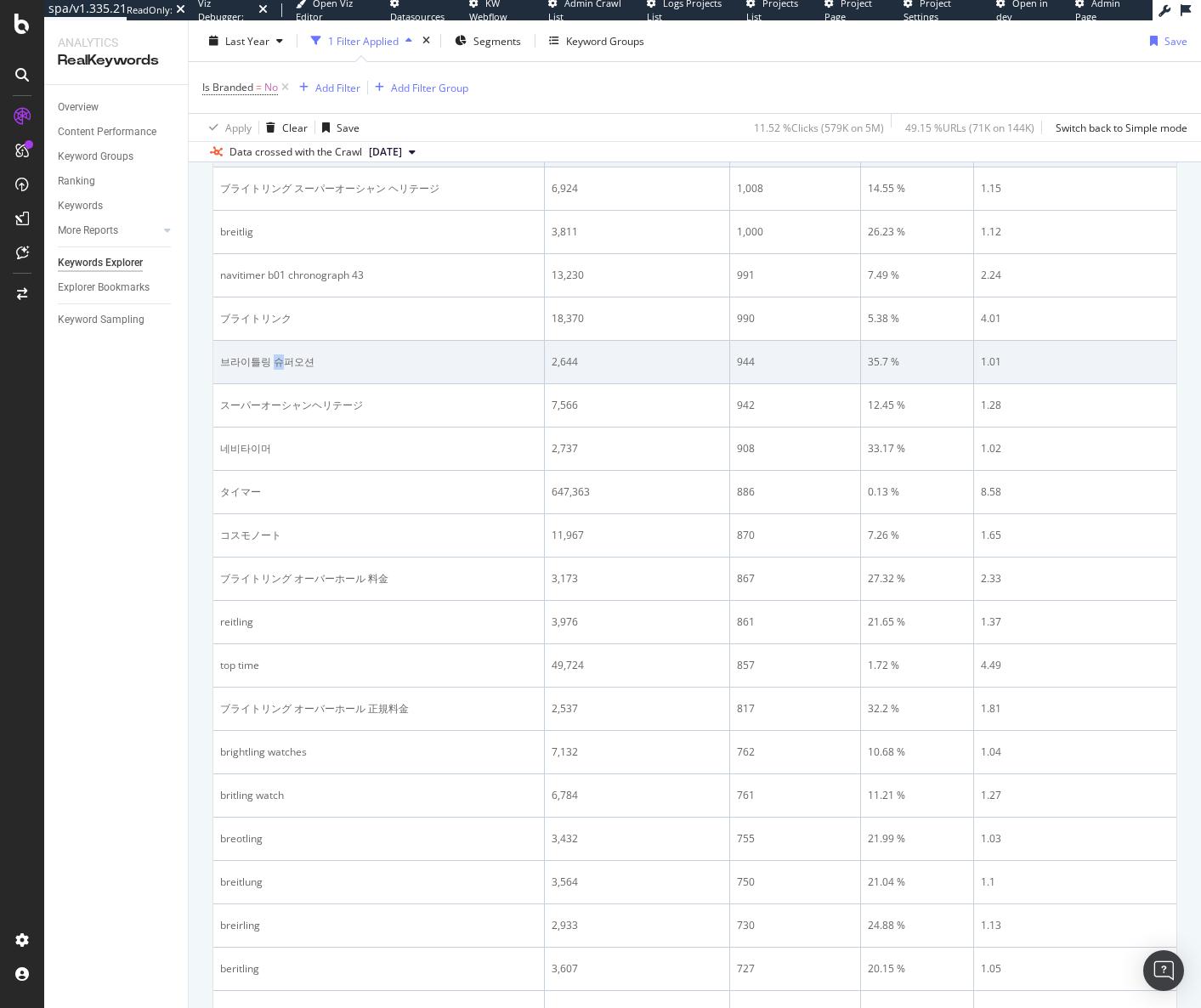
click at [279, 365] on div "브라이틀링 슈퍼오션" at bounding box center [378, 361] width 317 height 15
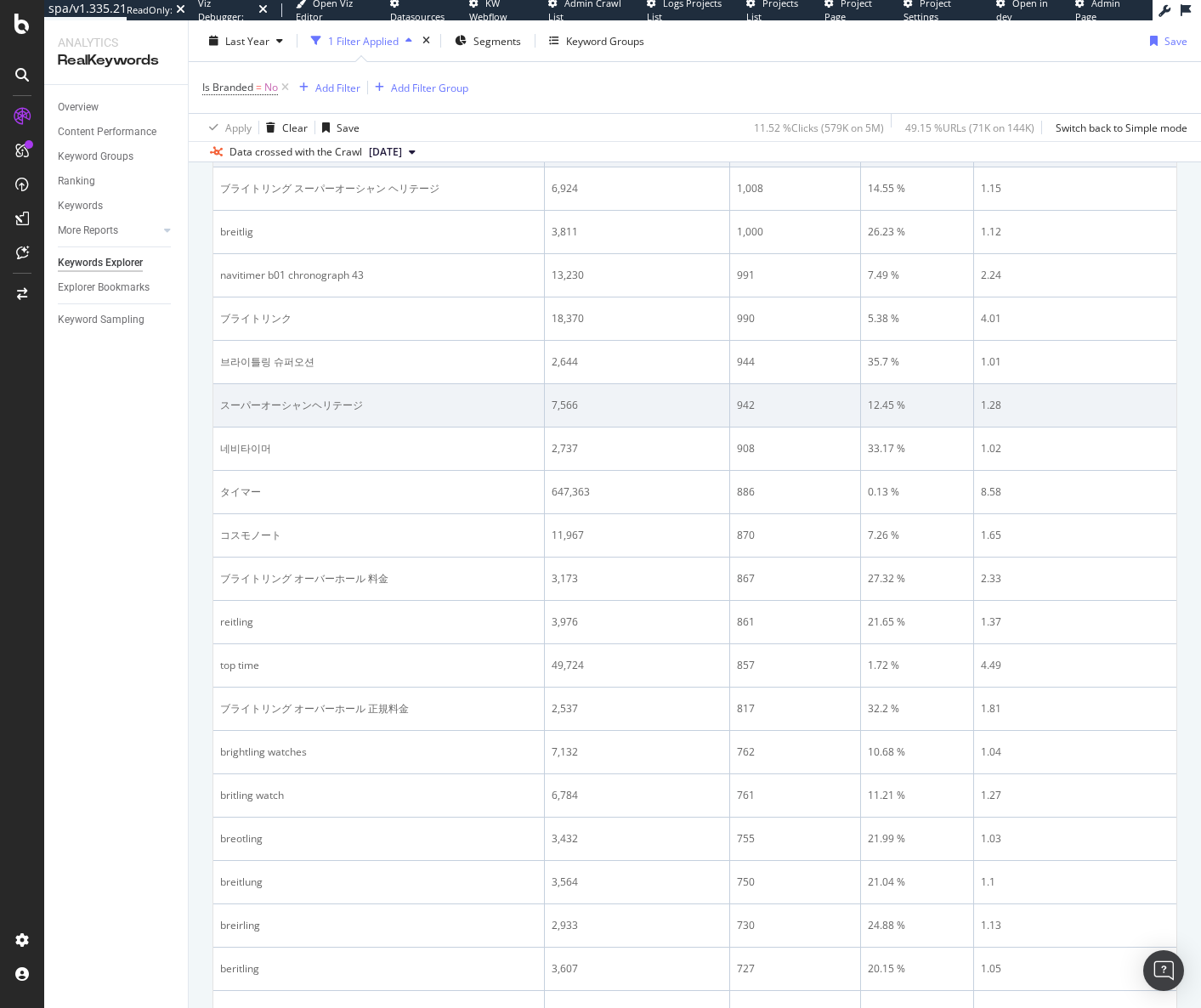
click at [283, 405] on div "スーパーオーシャンヘリテージ" at bounding box center [378, 405] width 317 height 15
click at [284, 405] on div "スーパーオーシャンヘリテージ" at bounding box center [378, 405] width 317 height 15
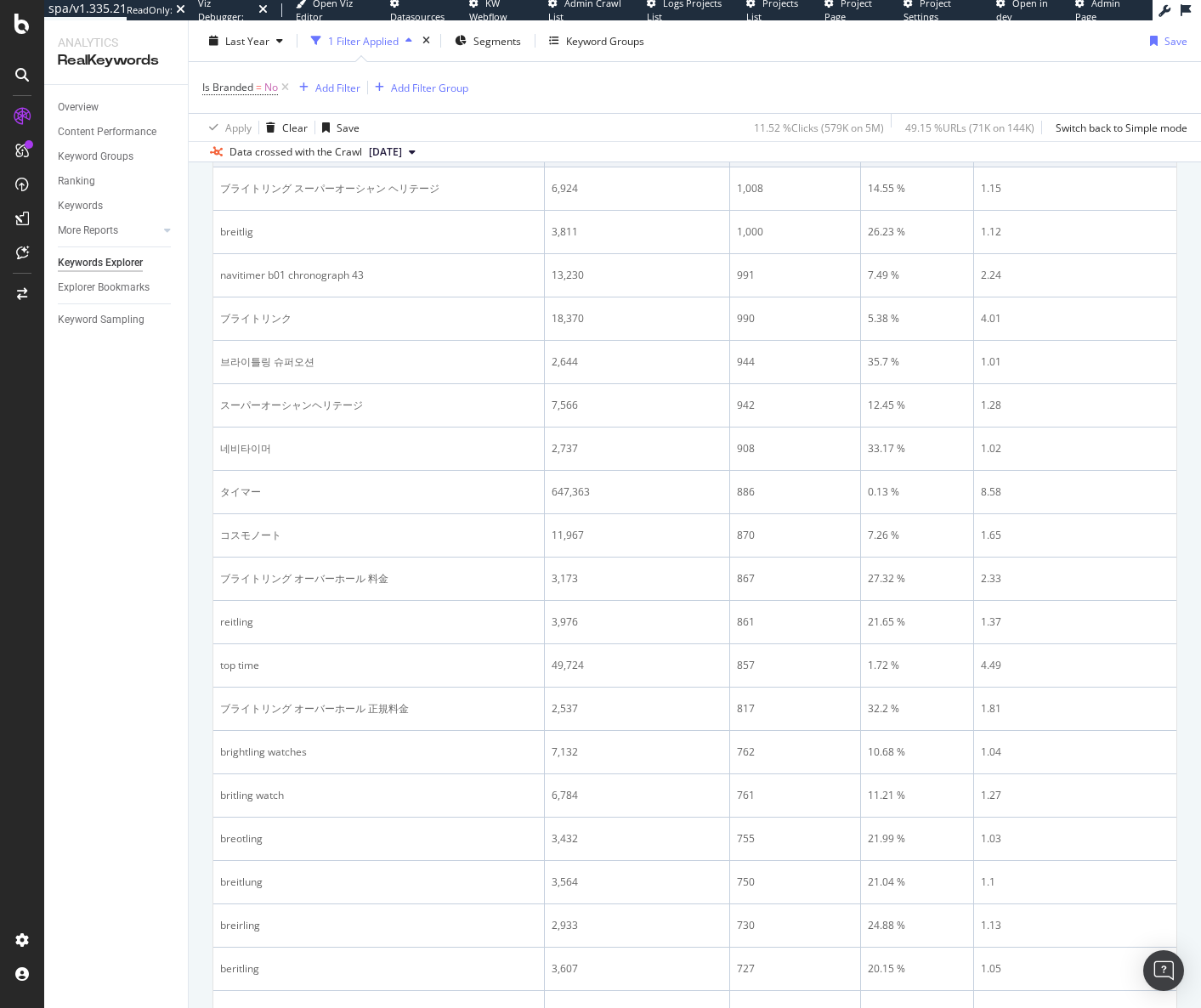
click at [189, 962] on div "By website Top Charts Clicks By pagetype Level 1 By: pagetype Level 1 Hold CTRL…" at bounding box center [695, 978] width 1013 height 2907
click at [148, 946] on div "Overview Content Performance Keyword Groups Ranking Keywords More Reports Count…" at bounding box center [116, 546] width 144 height 923
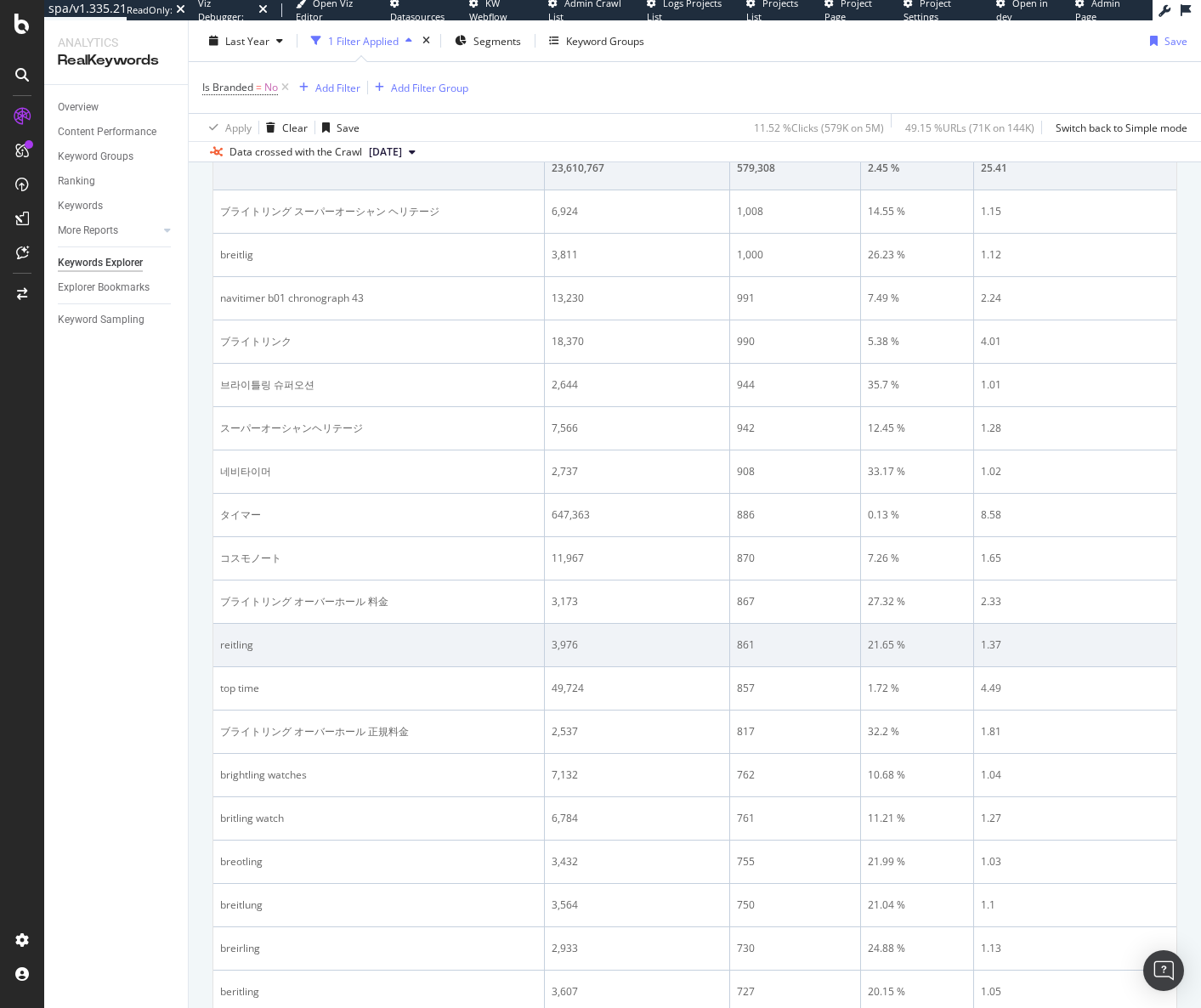
scroll to position [595, 0]
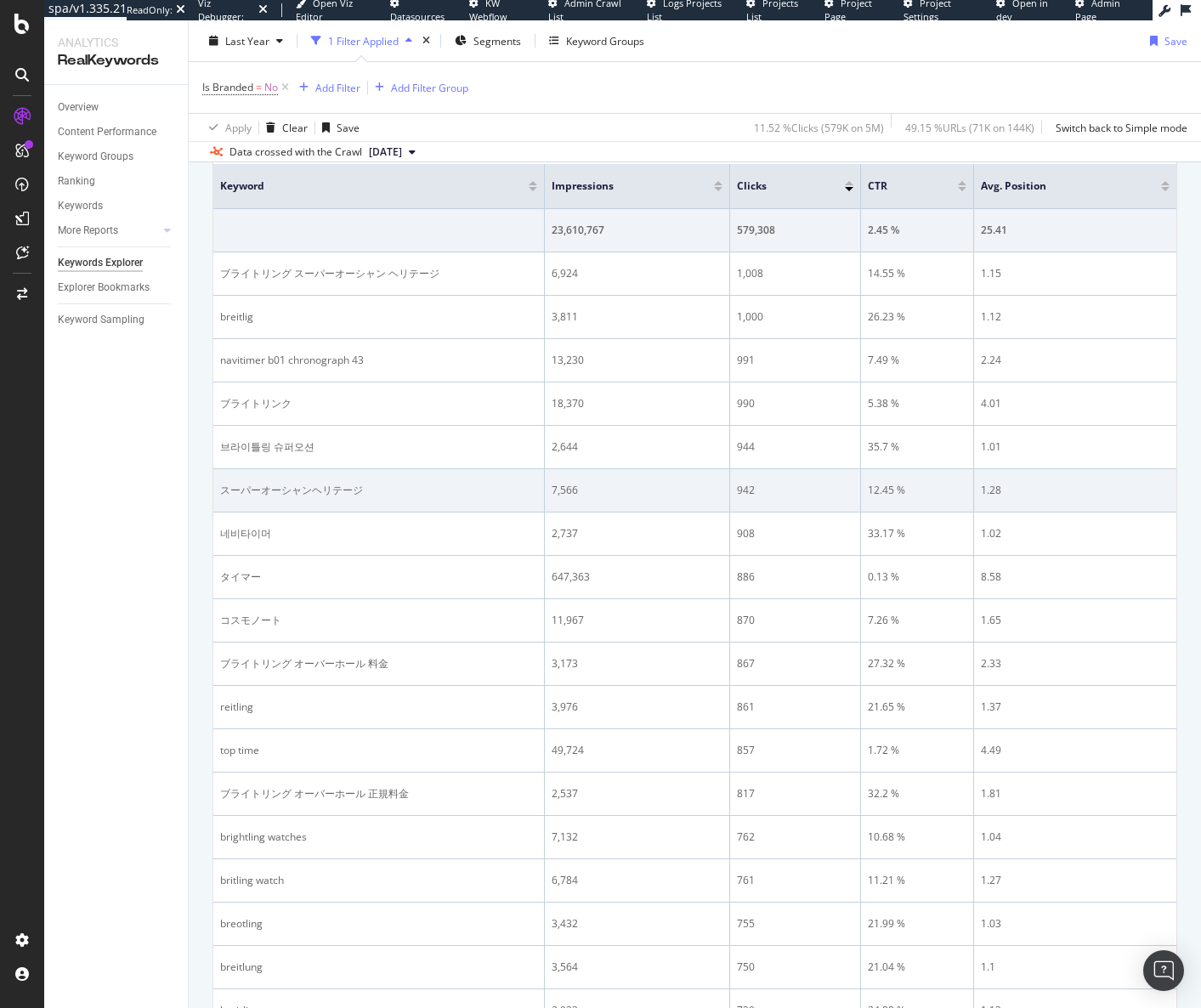
click at [258, 489] on div "スーパーオーシャンヘリテージ" at bounding box center [378, 490] width 317 height 15
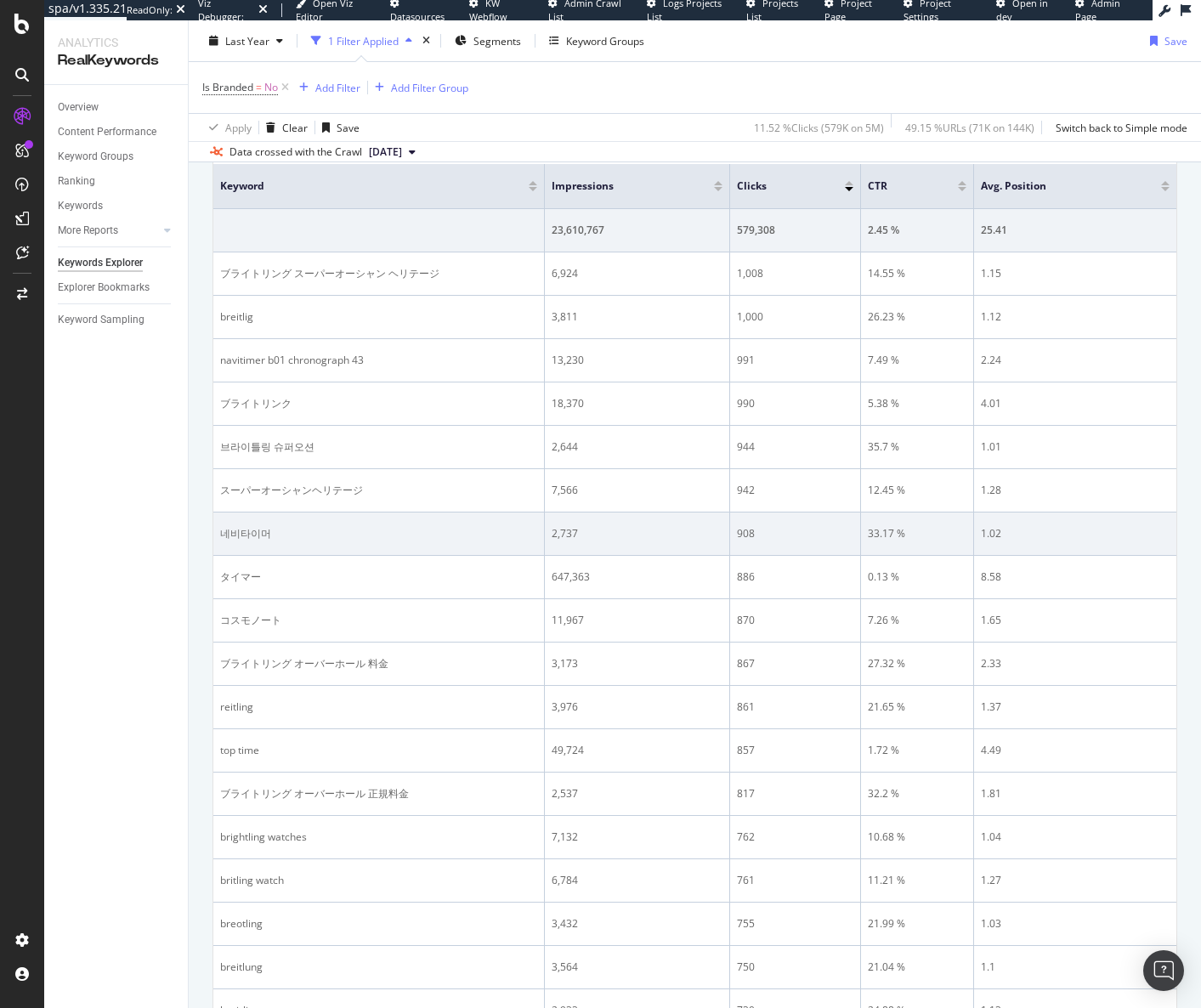
click at [261, 530] on div "네비타이머" at bounding box center [378, 533] width 317 height 15
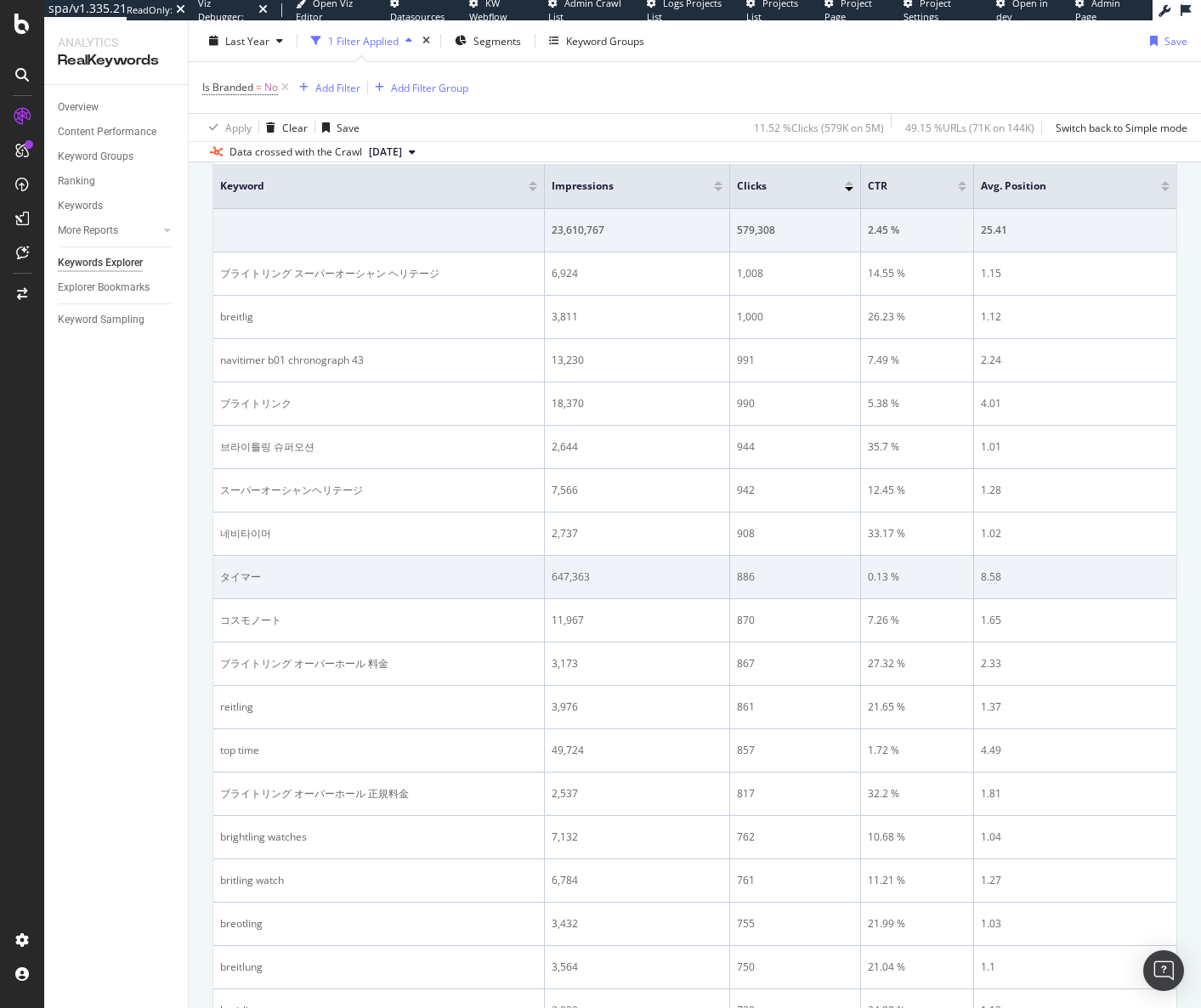
click at [241, 567] on td "タイマー" at bounding box center [379, 577] width 332 height 44
click at [241, 571] on div "タイマー" at bounding box center [378, 576] width 317 height 15
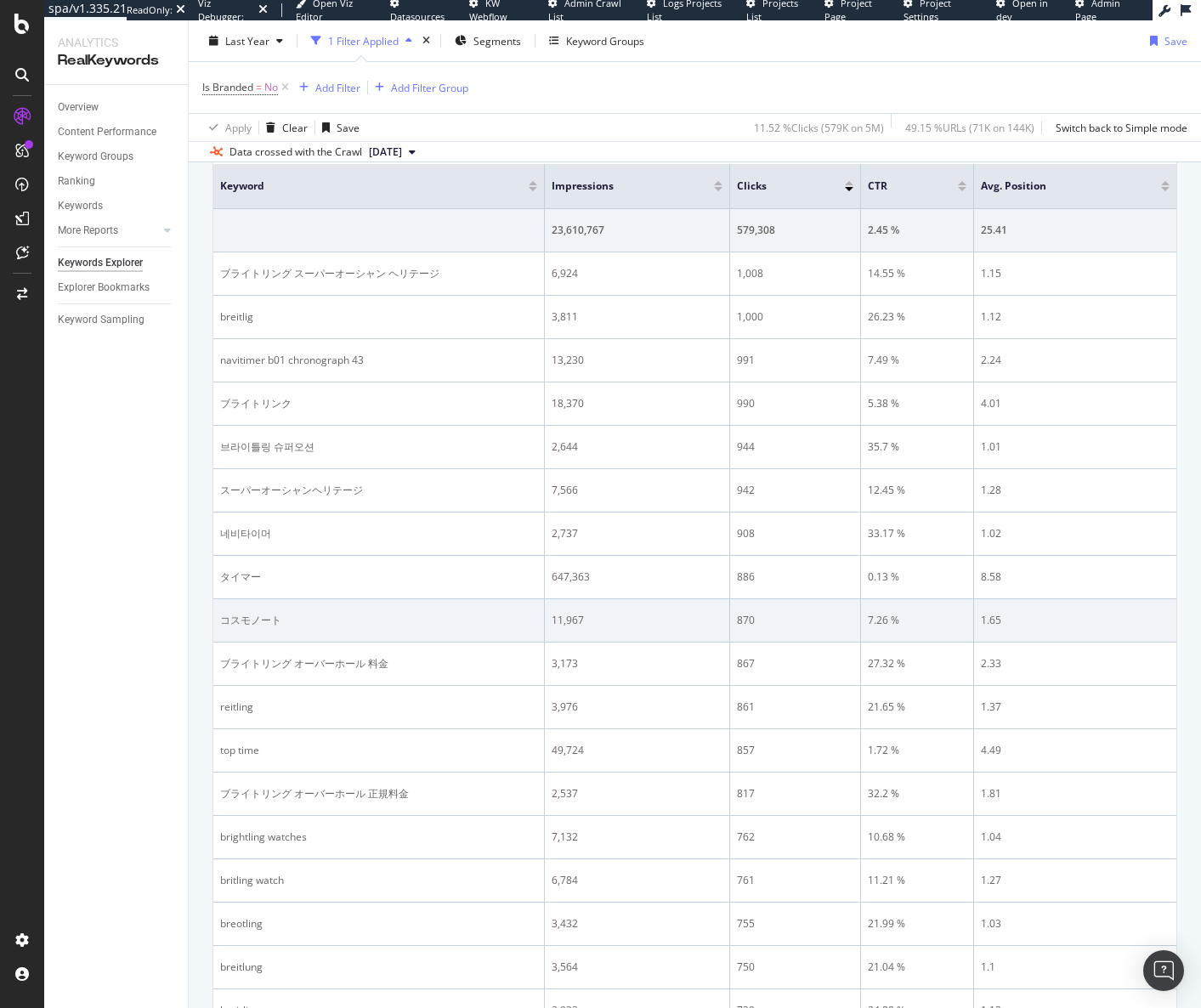
click at [260, 621] on div "コスモノート" at bounding box center [378, 620] width 317 height 15
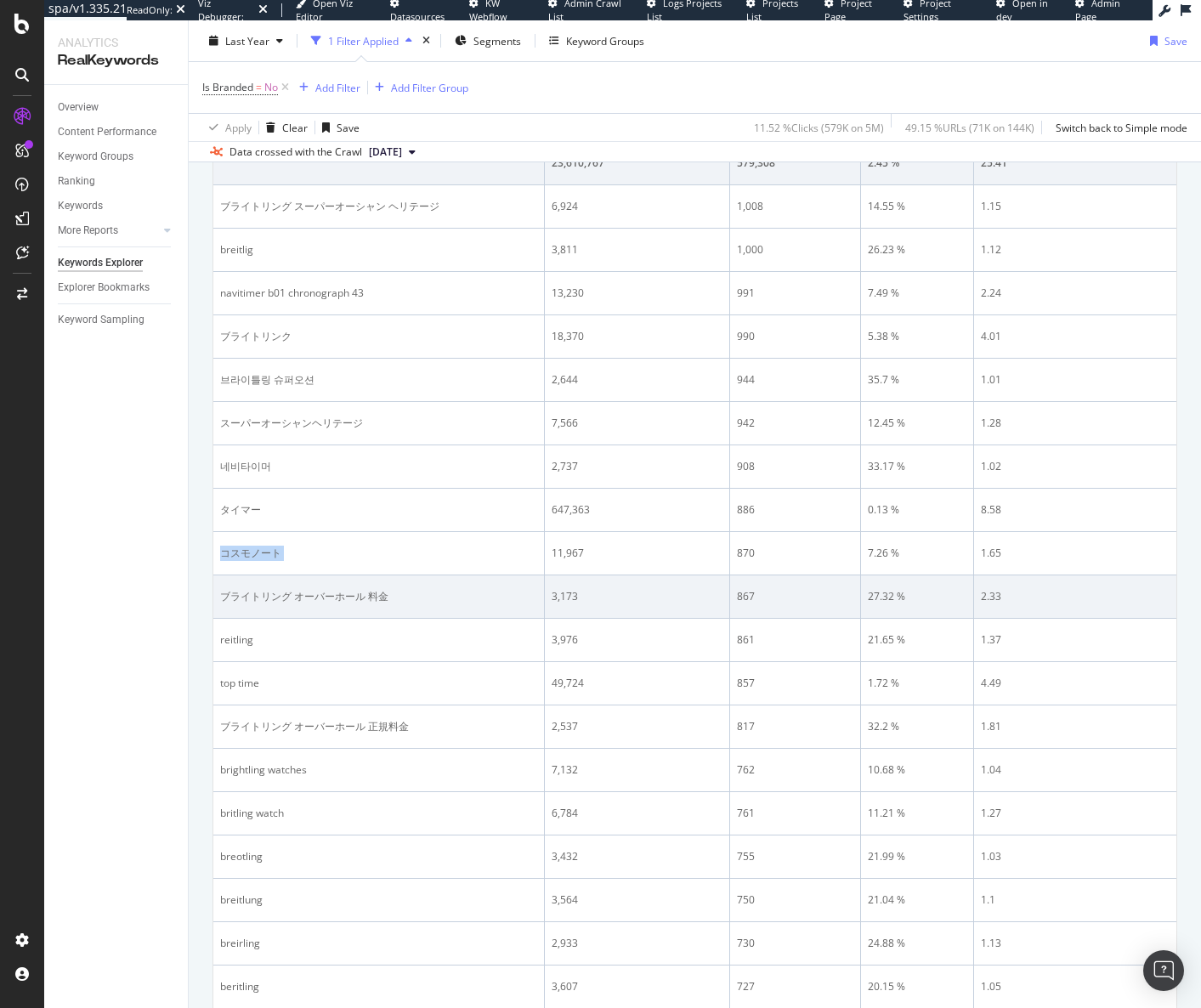
scroll to position [680, 0]
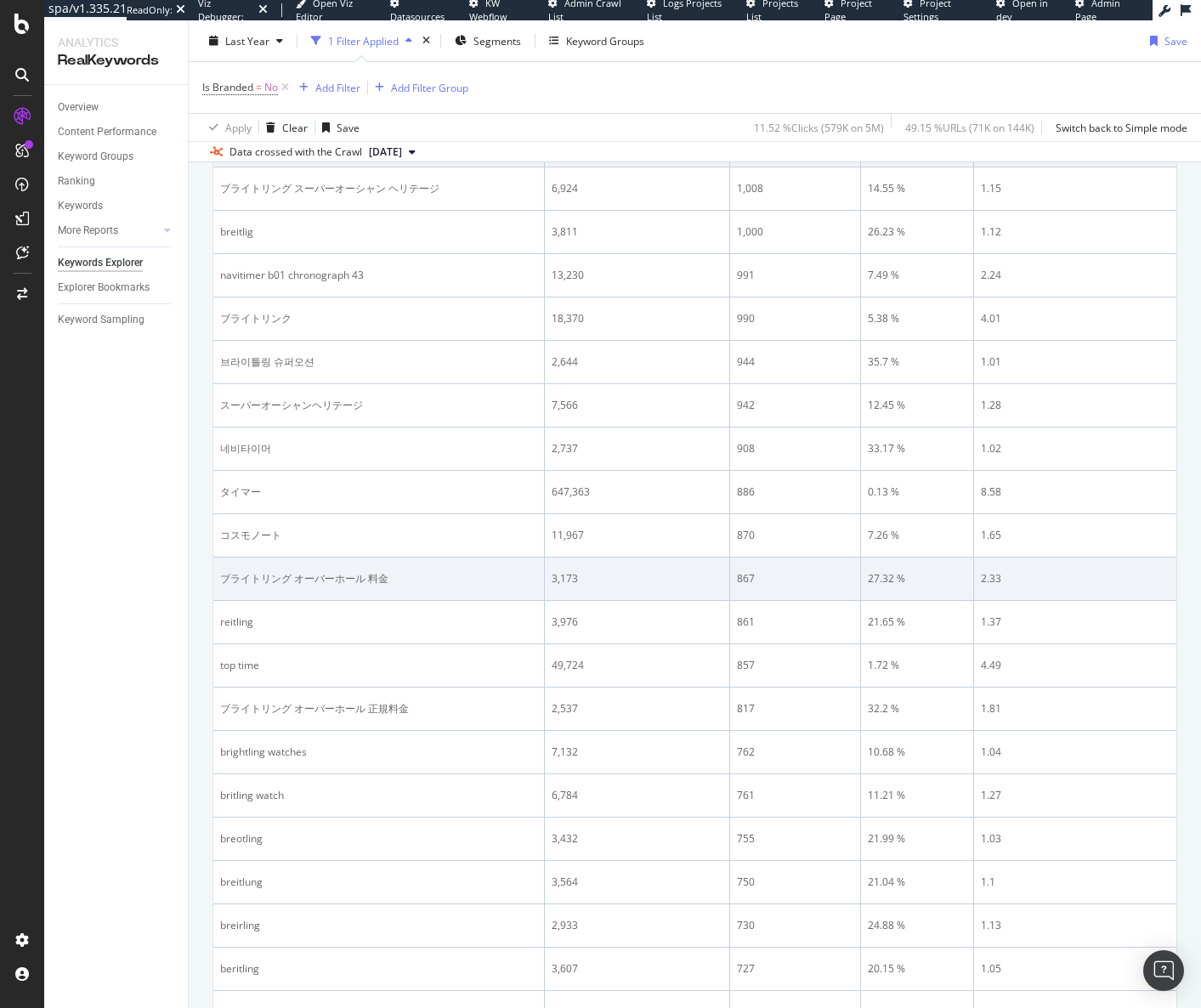
click at [294, 578] on div "ブライトリング オーバーホール 料金" at bounding box center [378, 578] width 317 height 15
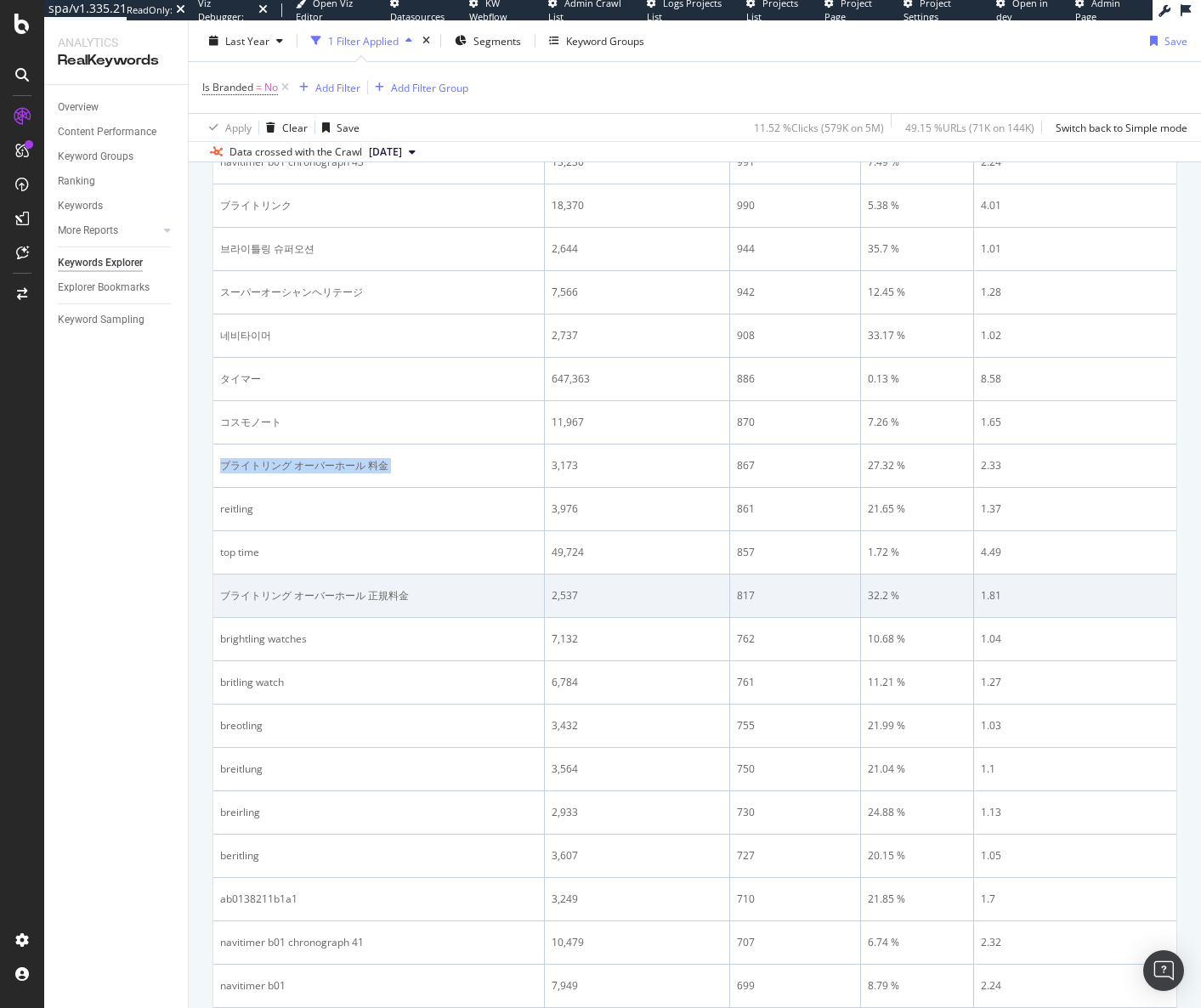
scroll to position [850, 0]
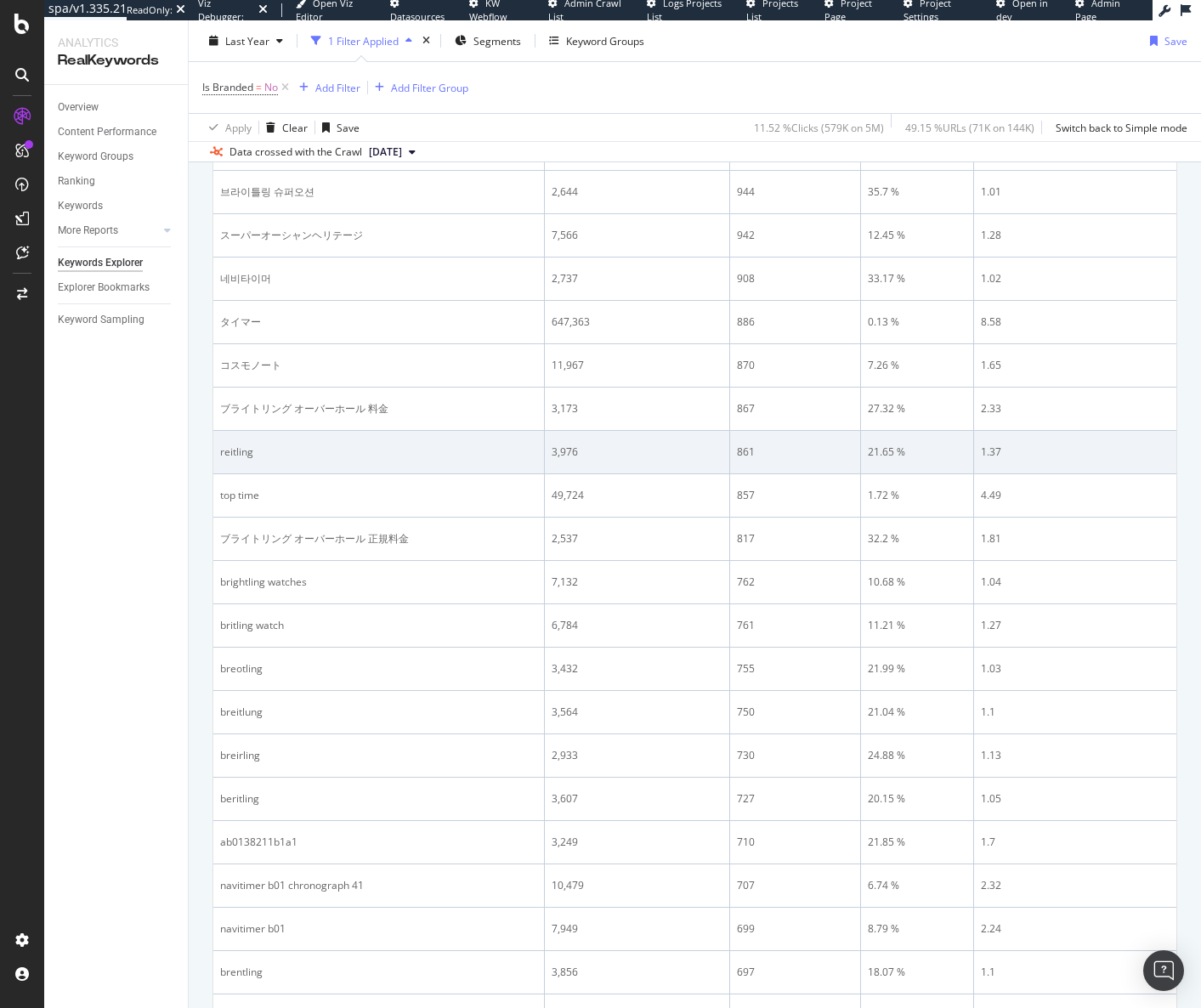
click at [234, 450] on div "reitling" at bounding box center [378, 451] width 317 height 15
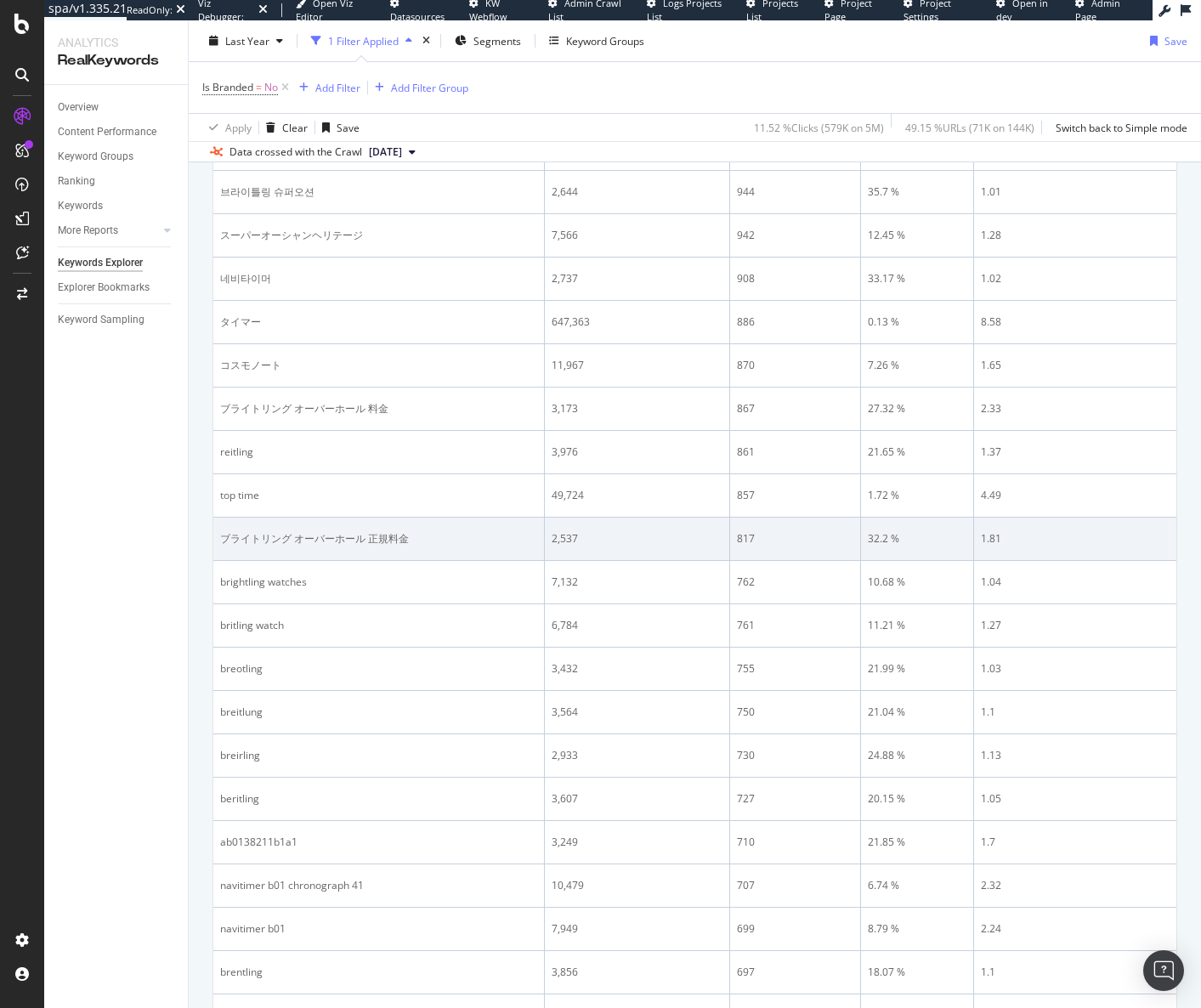
click at [319, 545] on div "ブライトリング オーバーホール 正規料金" at bounding box center [378, 538] width 317 height 15
click at [319, 545] on div "ブライトリング オーバーホール 正規料金" at bounding box center [378, 538] width 317 height 15
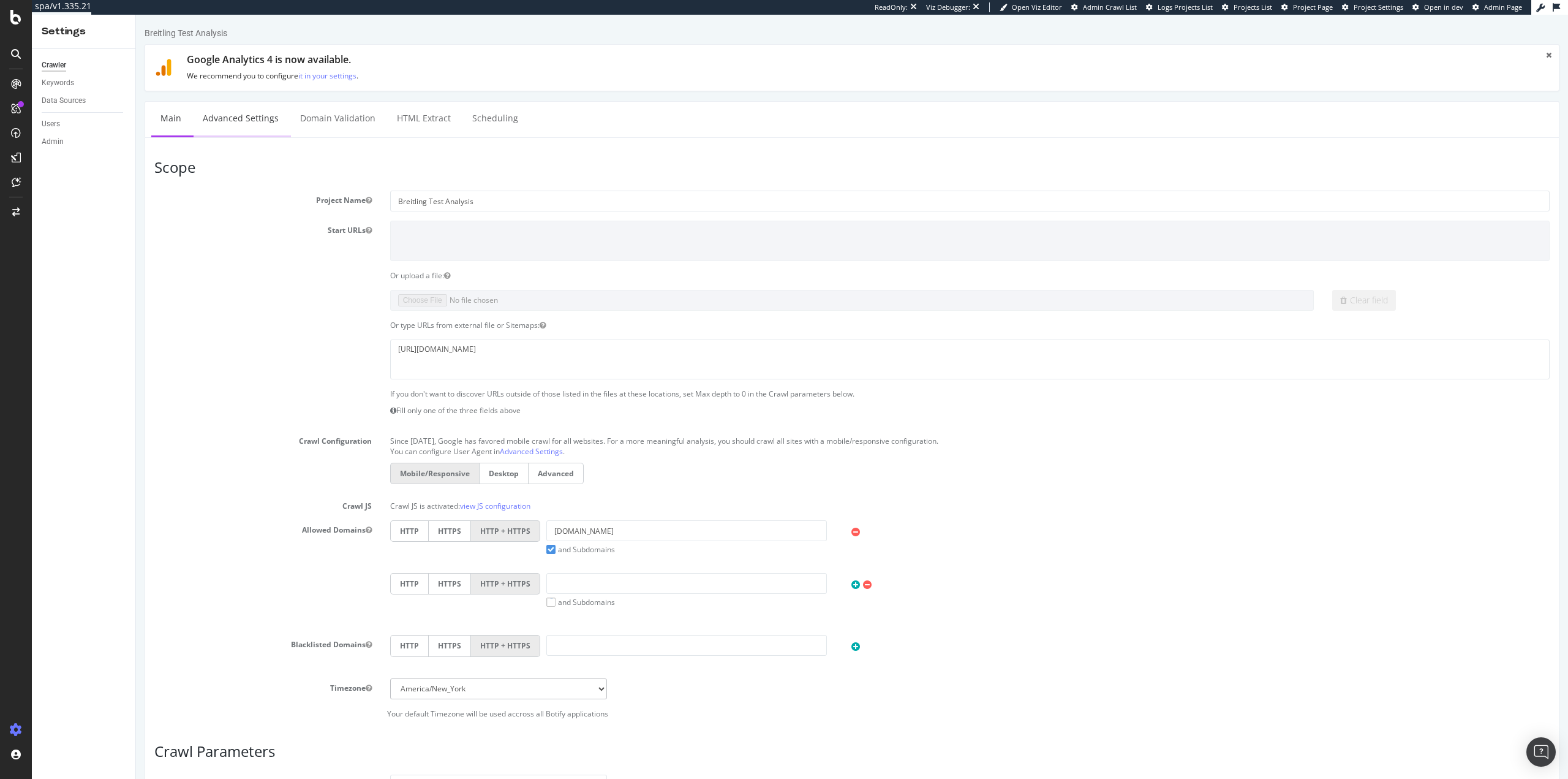
click at [229, 120] on link "Advanced Settings" at bounding box center [240, 118] width 95 height 33
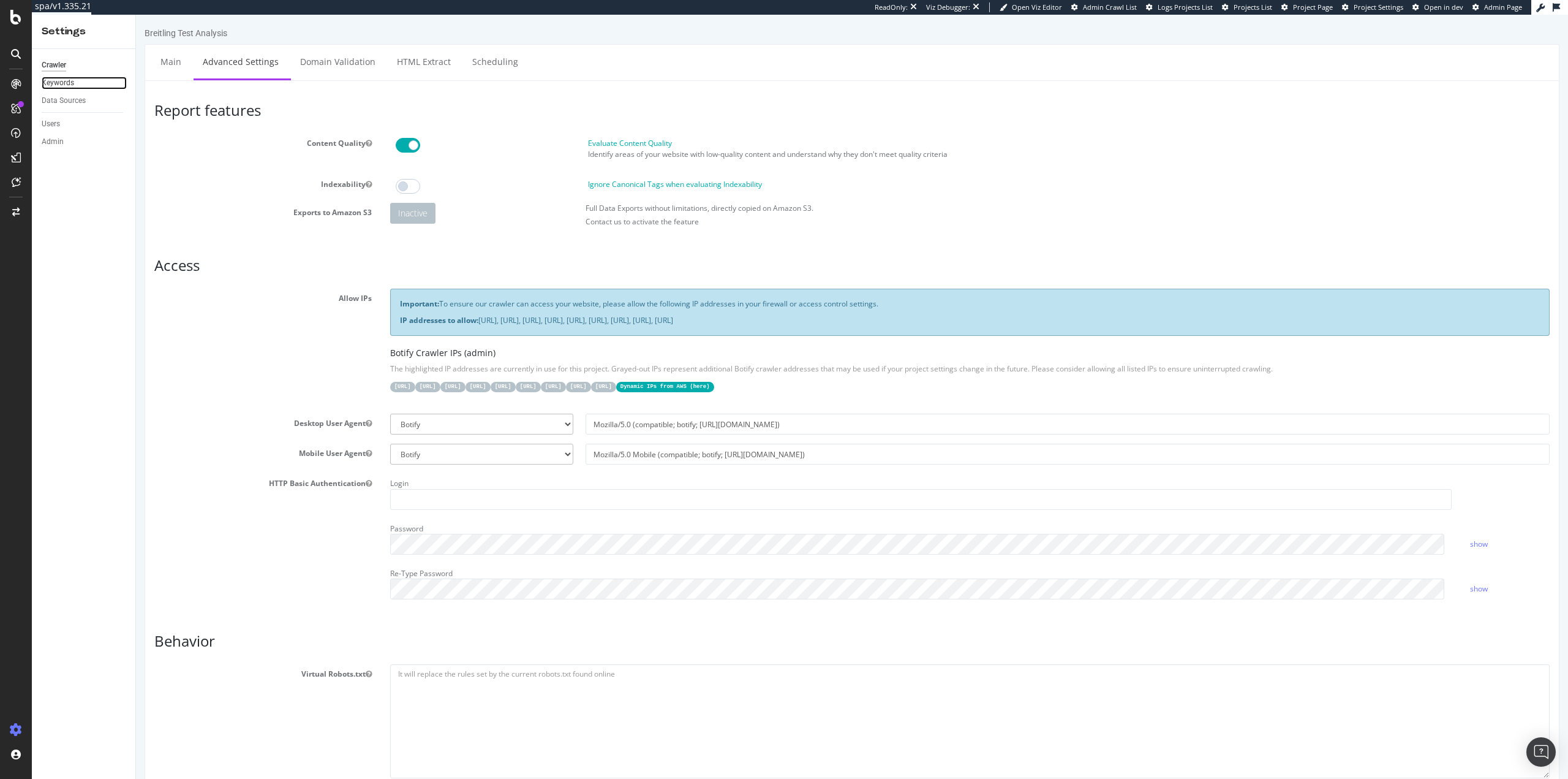
click at [74, 87] on link "Keywords" at bounding box center [84, 83] width 85 height 13
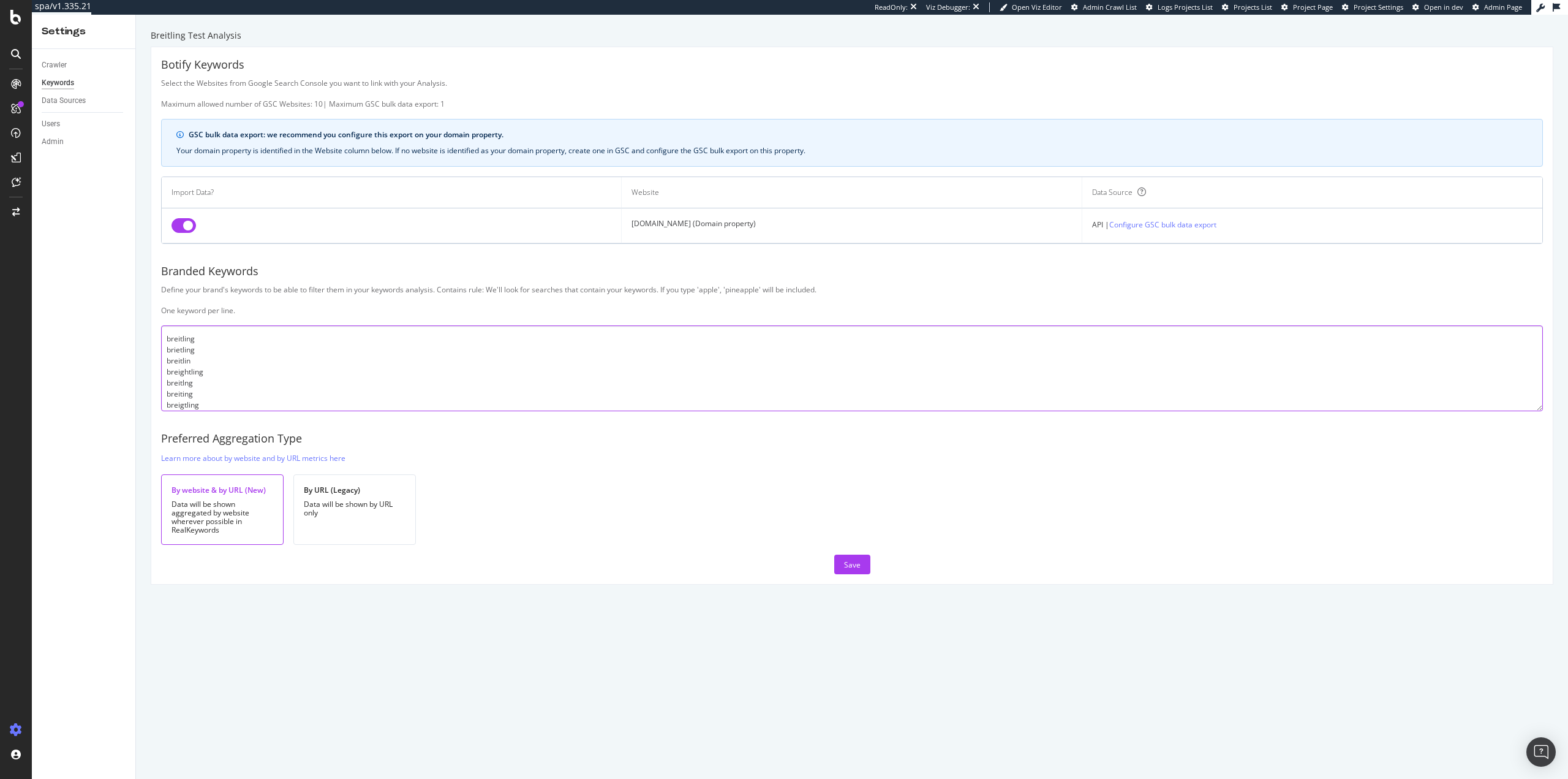
click at [262, 411] on textarea "breitling brietling breitlin breightling breitlng breiting breigtling bretling …" at bounding box center [852, 368] width 1382 height 86
click at [228, 401] on textarea "breitling brietling breitlin breightling breitlng breiting breigtling bretling …" at bounding box center [852, 368] width 1382 height 86
click at [1198, 584] on div "Breitling Test Analysis Botify Keywords Select the Websites from Google Search …" at bounding box center [852, 397] width 1432 height 764
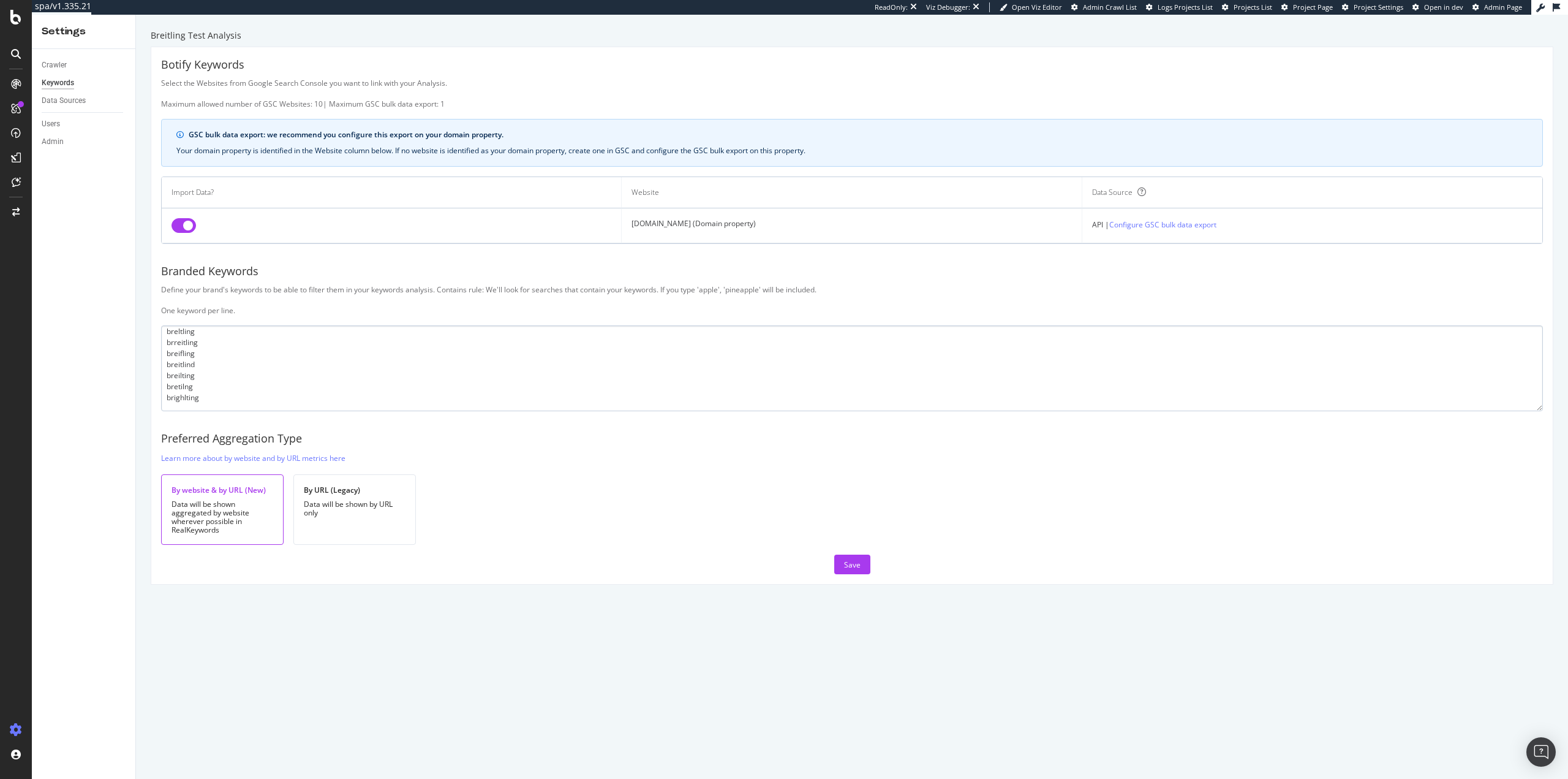
scroll to position [195, 0]
click at [217, 396] on textarea "breitling brietling breitlin breightling breitlng breiting breigtling bretling …" at bounding box center [852, 368] width 1382 height 86
paste textarea "ブライトリング"
click at [242, 403] on textarea "breitling brietling breitlin breightling breitlng breiting breigtling bretling …" at bounding box center [852, 368] width 1382 height 86
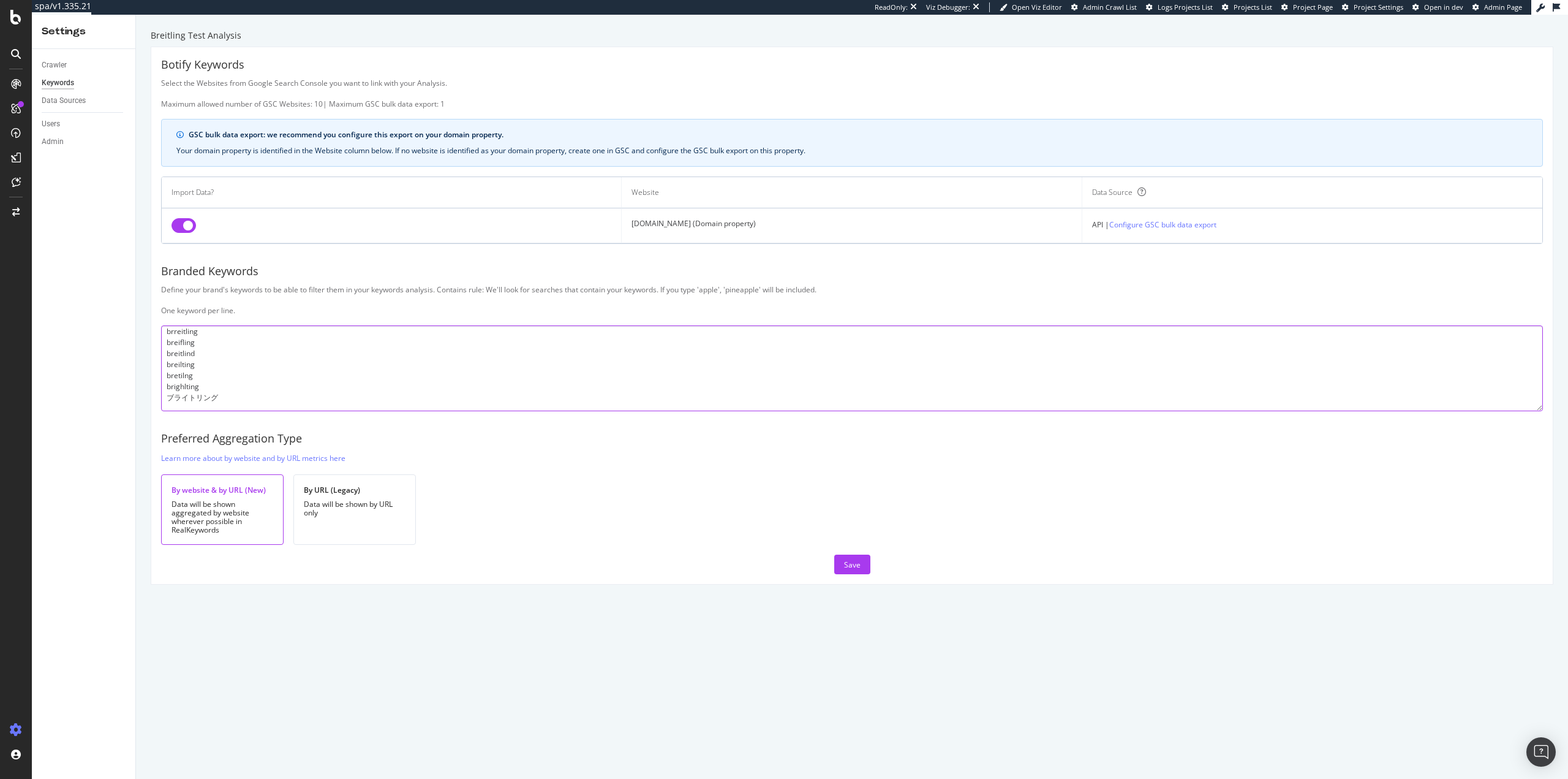
paste textarea "브라이틀링"
click at [224, 399] on textarea "breitling brietling breitlin breightling breitlng breiting breigtling bretling …" at bounding box center [852, 368] width 1382 height 86
click at [221, 406] on textarea "breitling brietling breitlin breightling breitlng breiting breigtling bretling …" at bounding box center [852, 368] width 1382 height 86
paste textarea "百年靈"
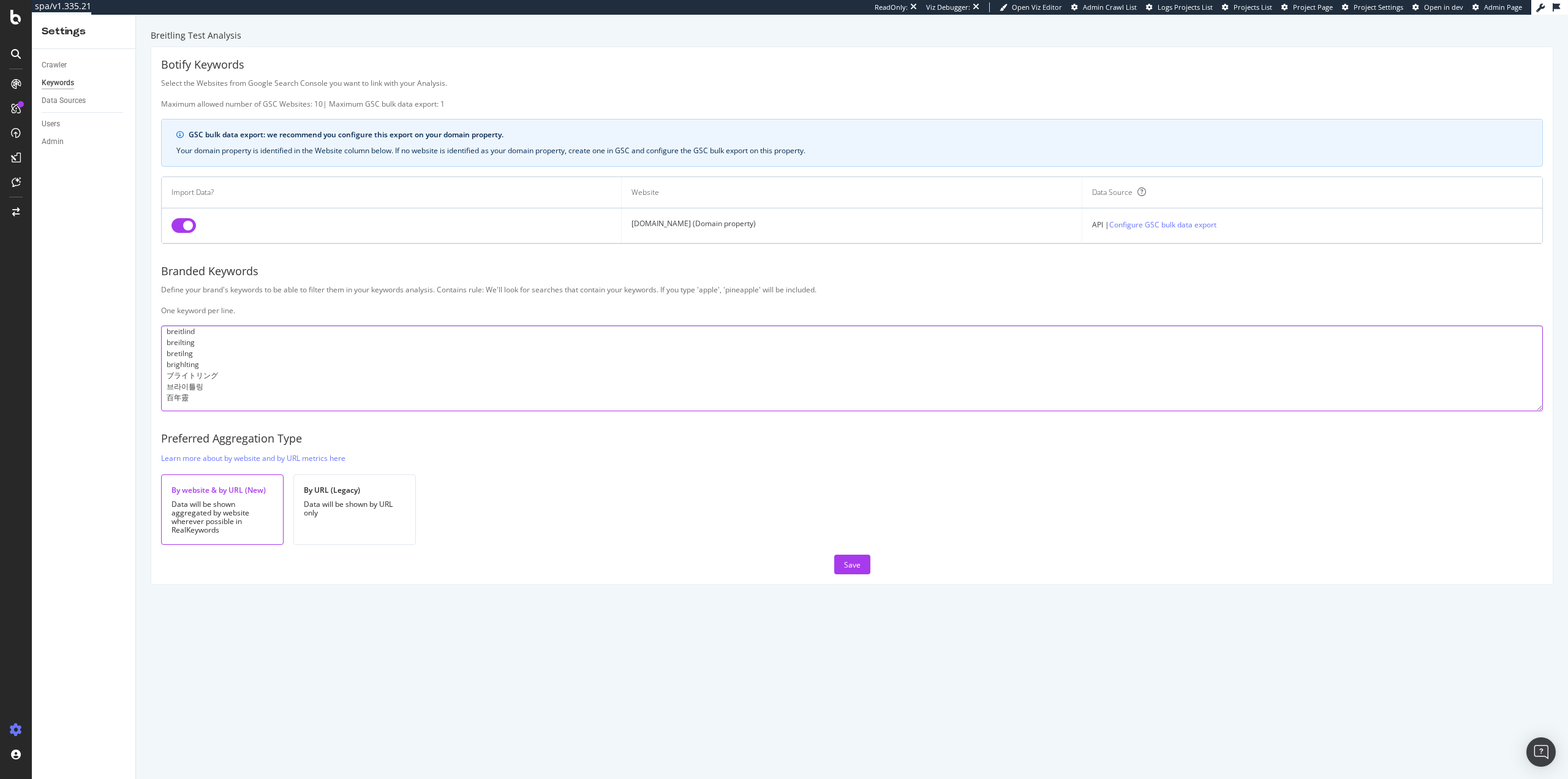
click at [188, 407] on textarea "breitling brietling breitlin breightling breitlng breiting breigtling bretling …" at bounding box center [852, 368] width 1382 height 86
paste textarea "ブライトリング 時計"
click at [208, 407] on textarea "breitling brietling breitlin breightling breitlng breiting breigtling bretling …" at bounding box center [852, 368] width 1382 height 86
paste textarea "britling"
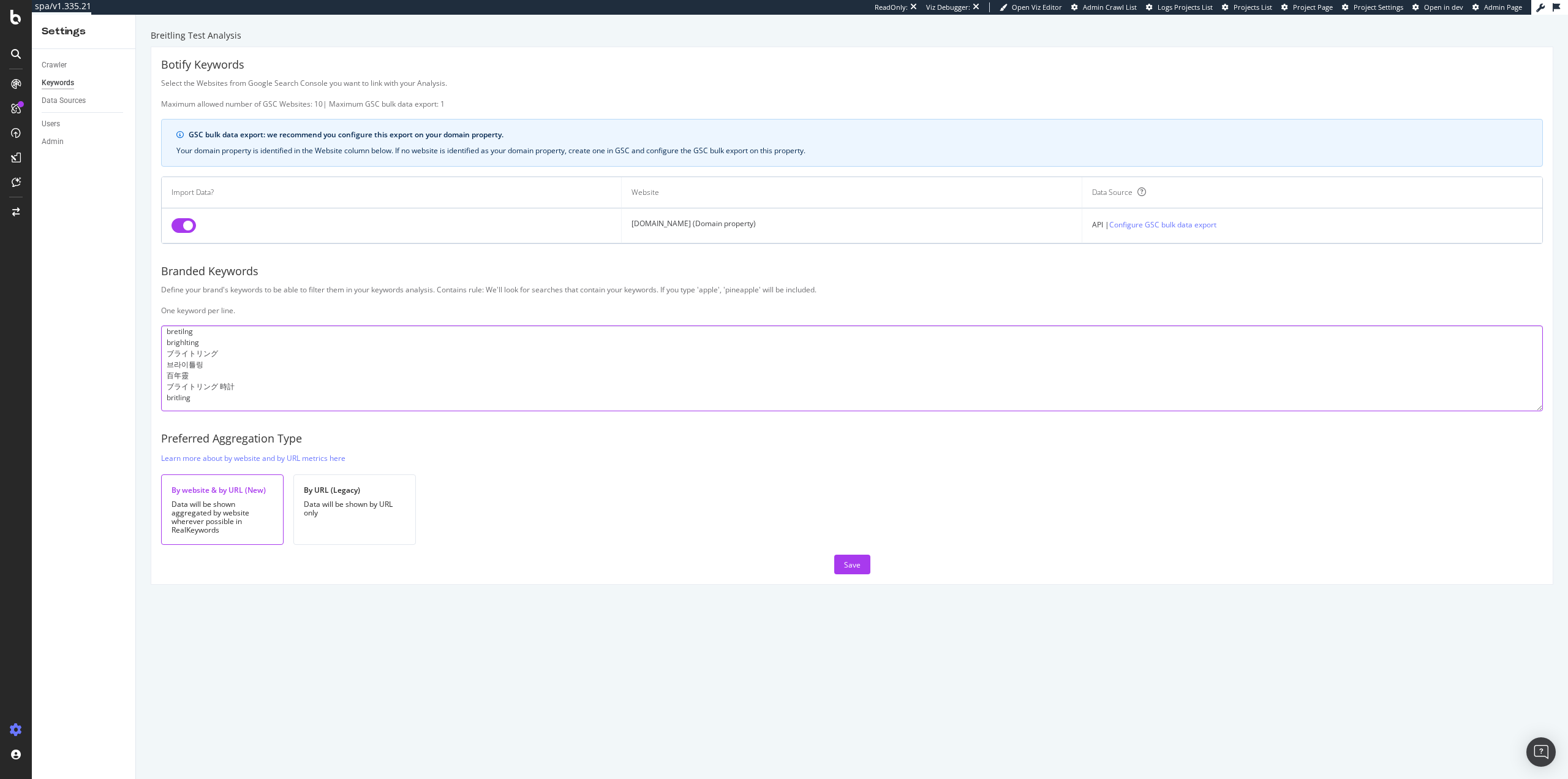
scroll to position [243, 0]
click at [227, 405] on textarea "breitling brietling breitlin breightling breitlng breiting breigtling bretling …" at bounding box center [852, 368] width 1382 height 86
paste textarea "ブライトリング ナビタイマー"
click at [206, 400] on textarea "breitling brietling breitlin breightling breitlng breiting breigtling bretling …" at bounding box center [852, 368] width 1382 height 86
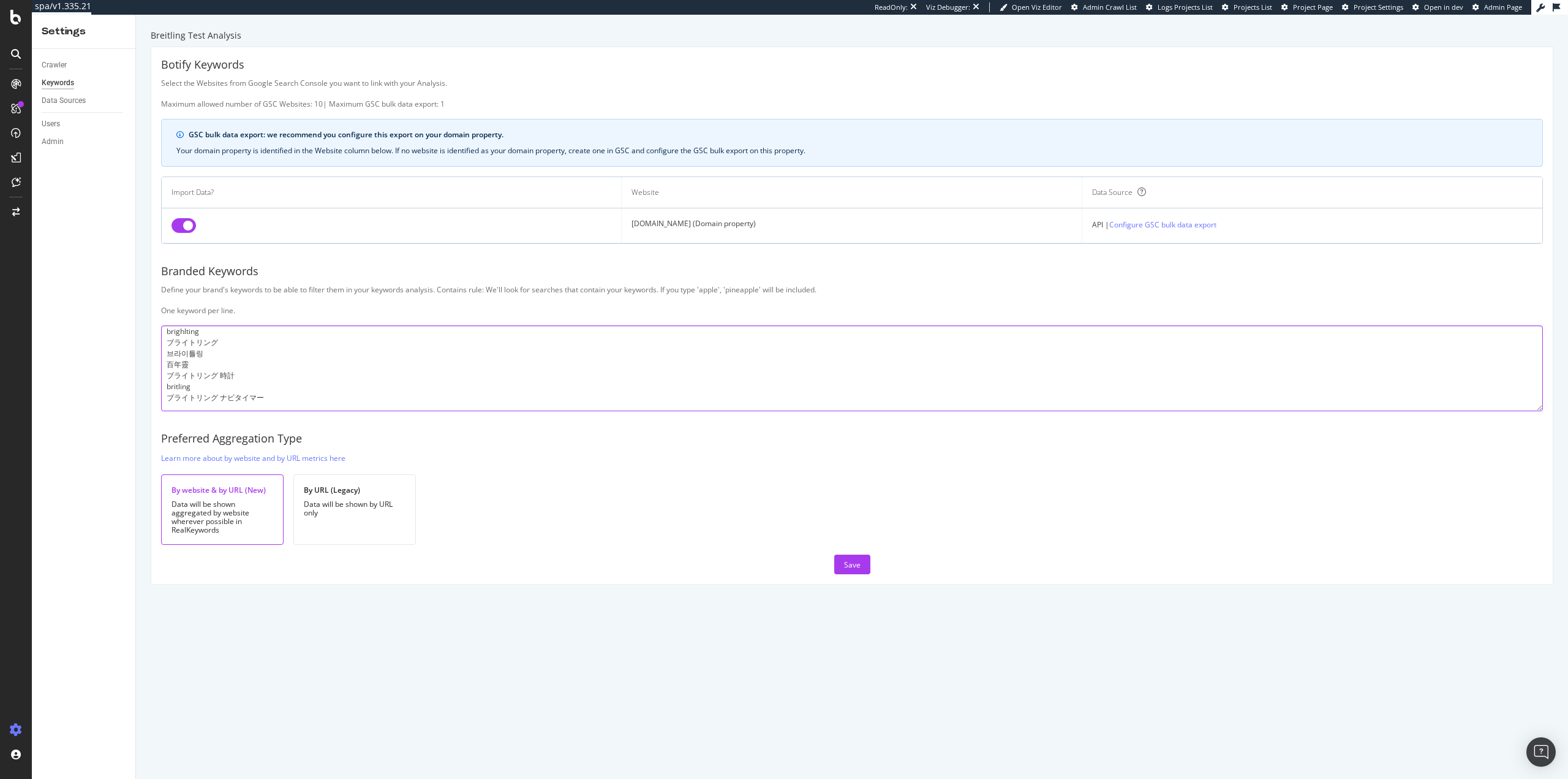
paste textarea "brightling"
click at [193, 405] on textarea "breitling brietling breitlin breightling breitlng breiting breigtling bretling …" at bounding box center [852, 368] width 1382 height 86
paste textarea "ブライトリング スーパーオーシャン"
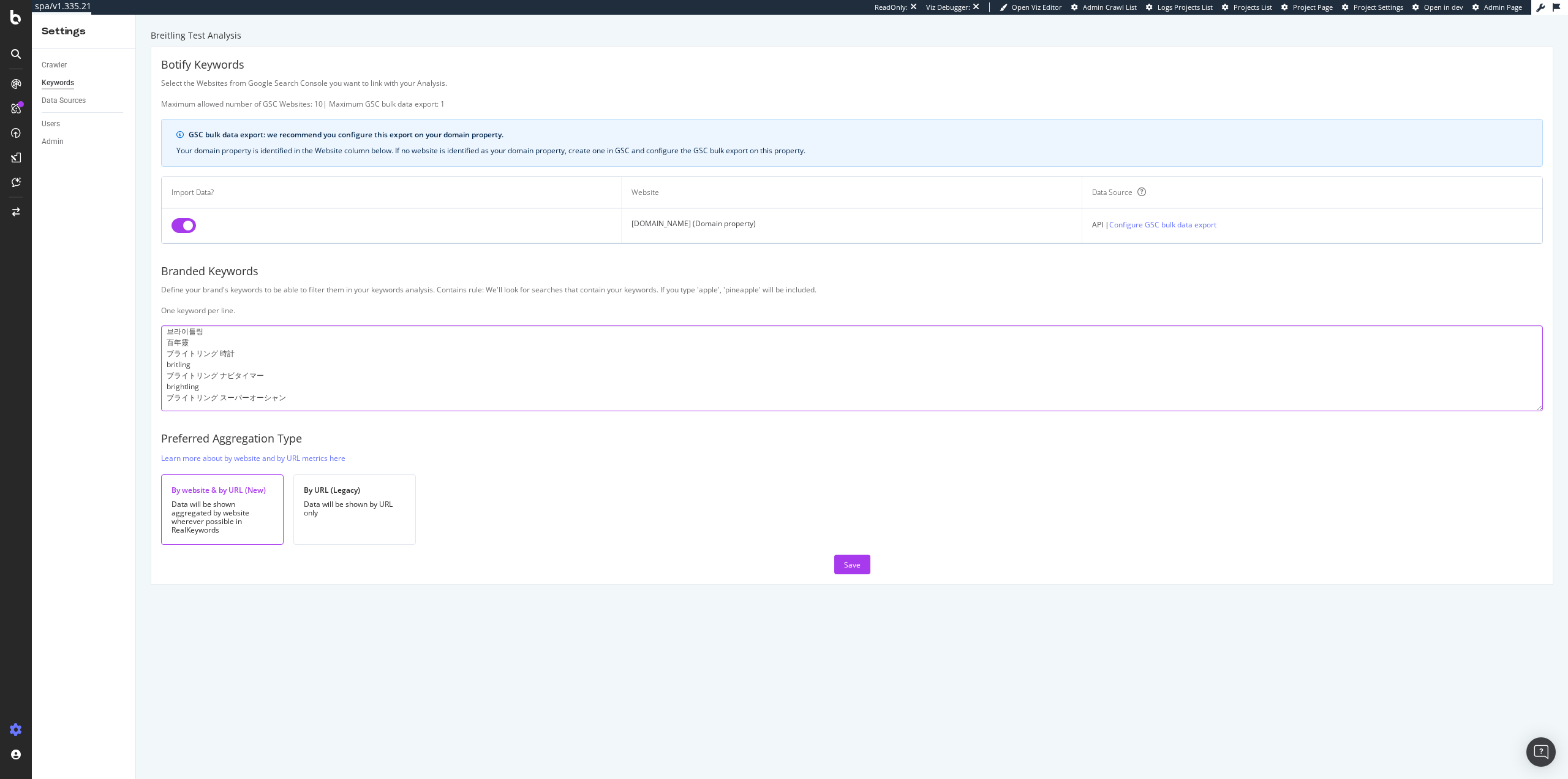
click at [221, 407] on textarea "breitling brietling breitlin breightling breitlng breiting breigtling bretling …" at bounding box center [852, 368] width 1382 height 86
paste textarea "braitling"
click at [198, 405] on textarea "breitling brietling breitlin breightling breitlng breiting breigtling bretling …" at bounding box center [852, 368] width 1382 height 86
paste textarea "ブライトリング クロノマット"
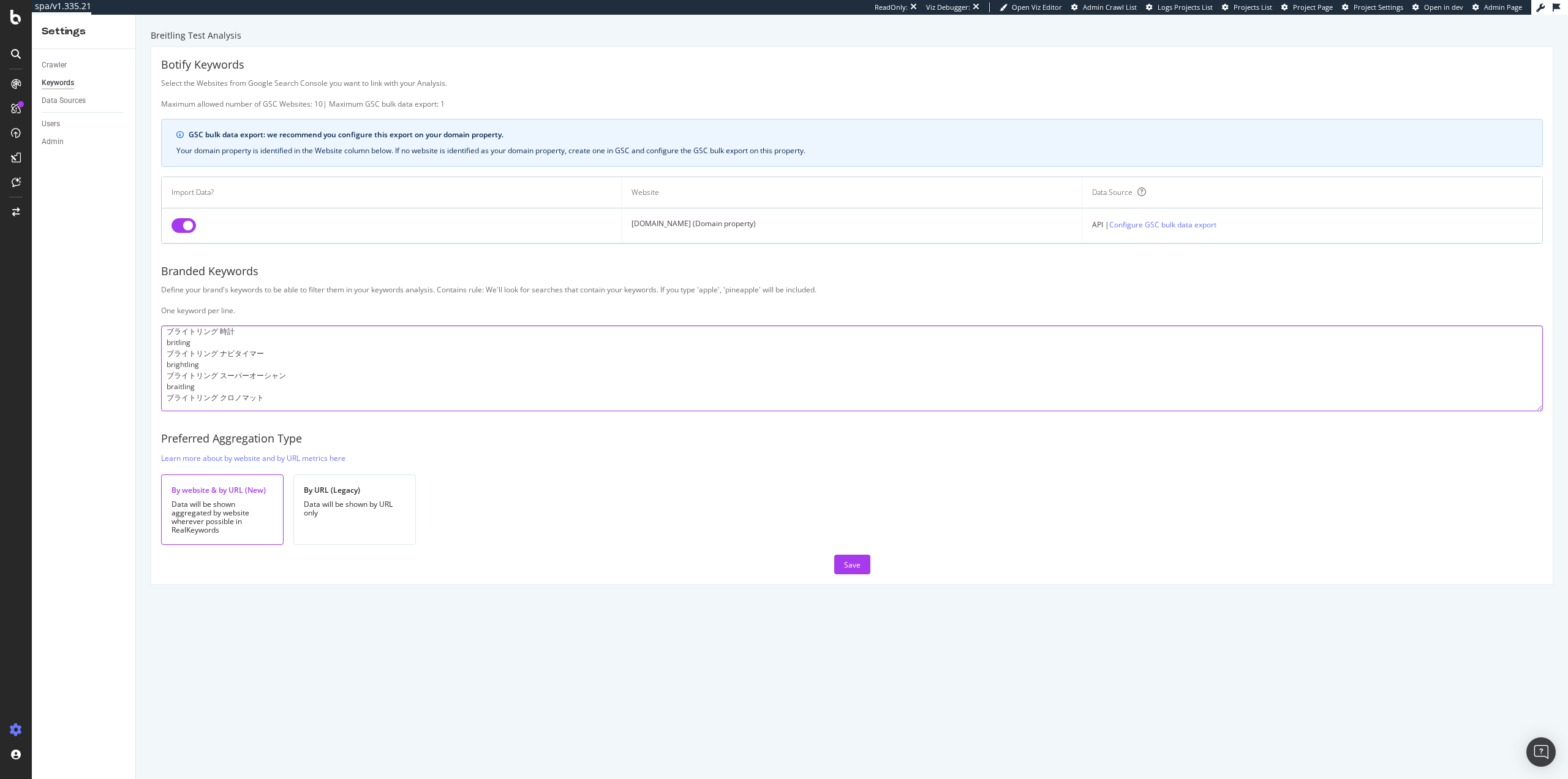
scroll to position [298, 0]
click at [194, 403] on textarea "breitling brietling breitlin breightling breitlng breiting breigtling bretling …" at bounding box center [852, 368] width 1382 height 86
paste textarea "브라이틀링 시계"
click at [293, 405] on textarea "breitling brietling breitlin breightling breitlng breiting breigtling bretling …" at bounding box center [852, 368] width 1382 height 86
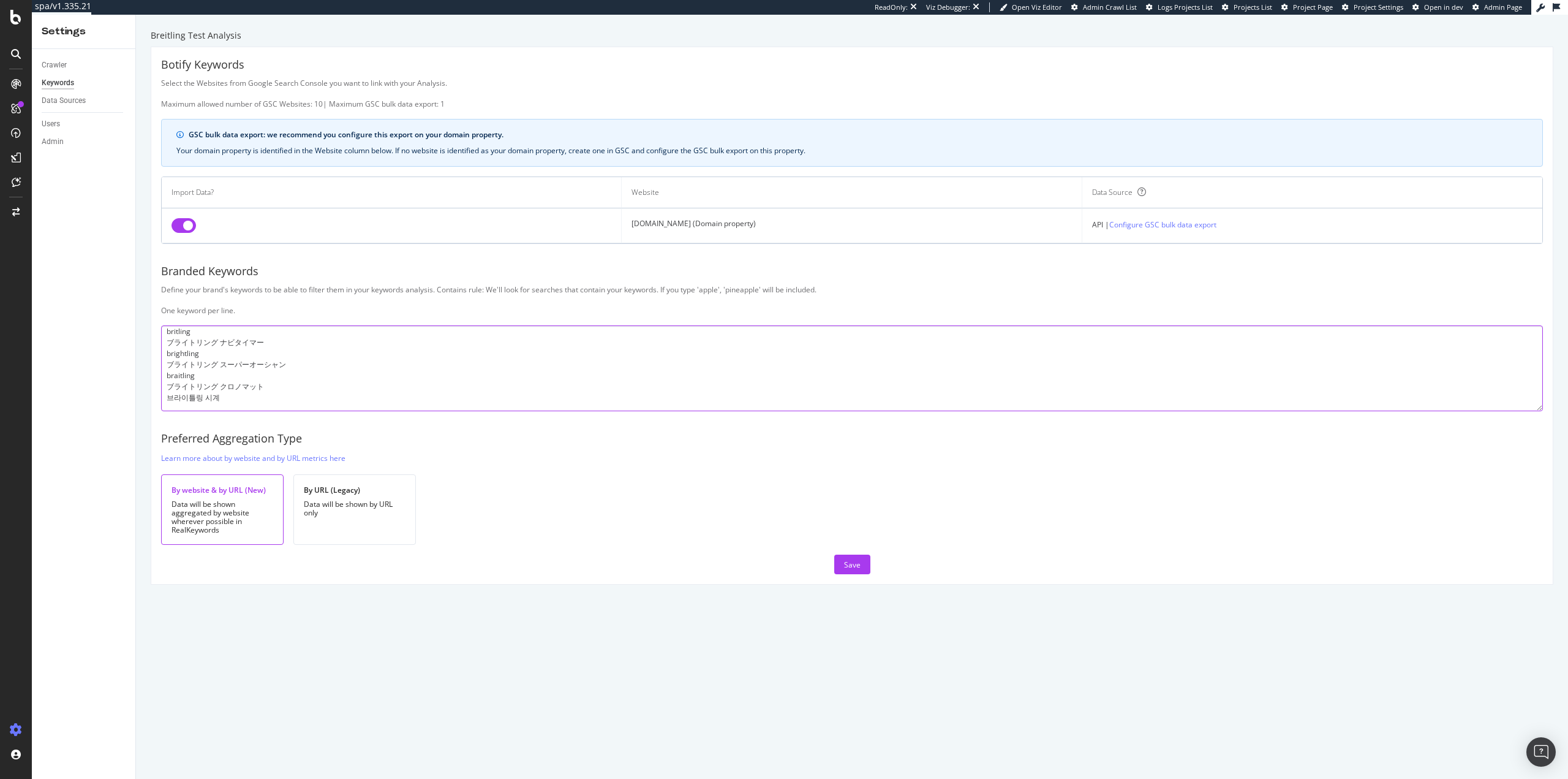
click at [183, 407] on textarea "breitling brietling breitlin breightling breitlng breiting breigtling bretling …" at bounding box center [852, 368] width 1382 height 86
paste textarea "百年灵"
click at [248, 405] on textarea "breitling brietling breitlin breightling breitlng breiting breigtling bretling …" at bounding box center [852, 368] width 1382 height 86
paste textarea "breiling"
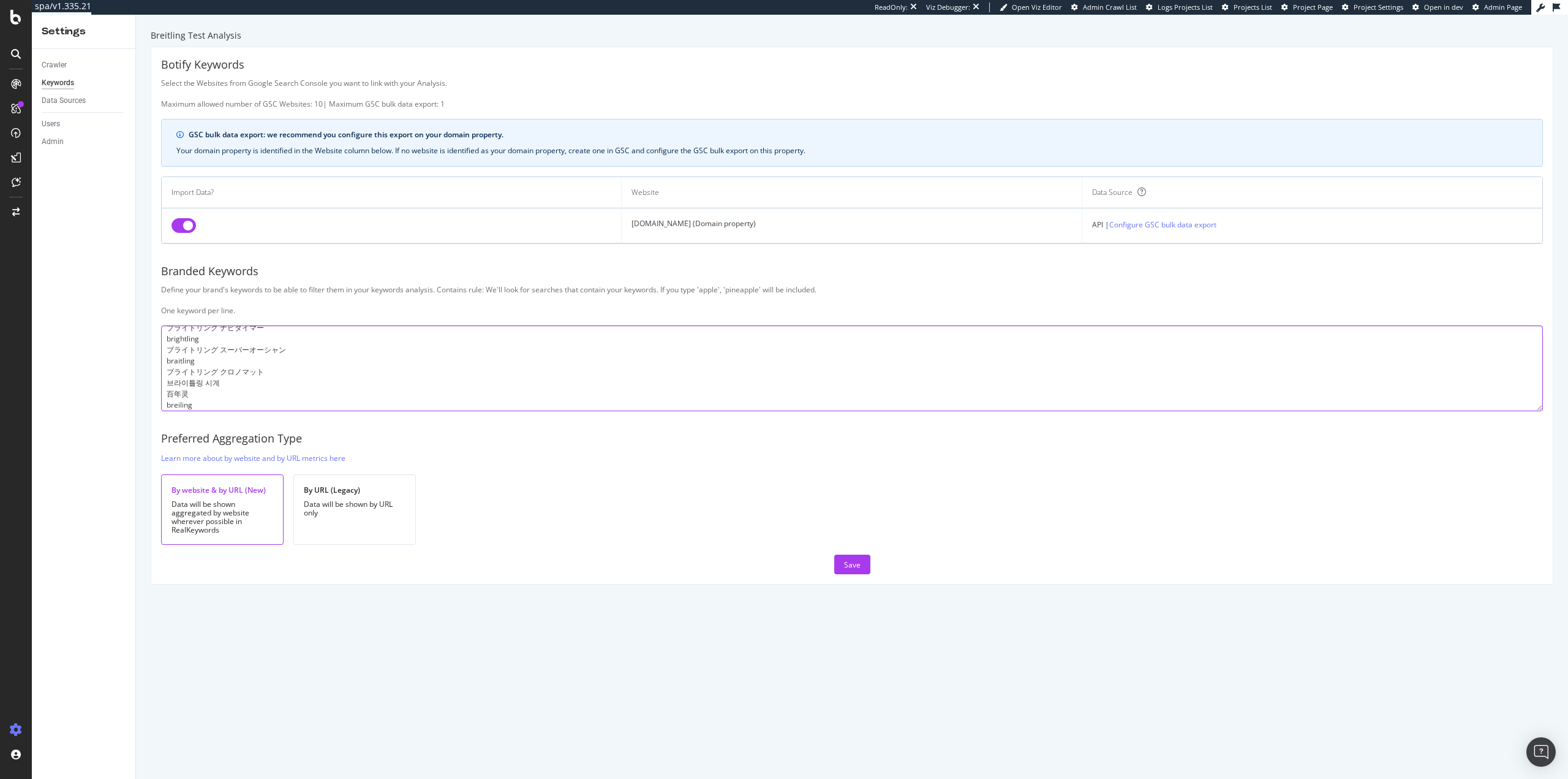
scroll to position [331, 0]
click at [188, 402] on textarea "breitling brietling breitlin breightling breitlng breiting breigtling bretling …" at bounding box center [852, 368] width 1382 height 86
paste textarea "bretiling"
click at [207, 403] on textarea "breitling brietling breitlin breightling breitlng breiting breigtling bretling …" at bounding box center [852, 368] width 1382 height 86
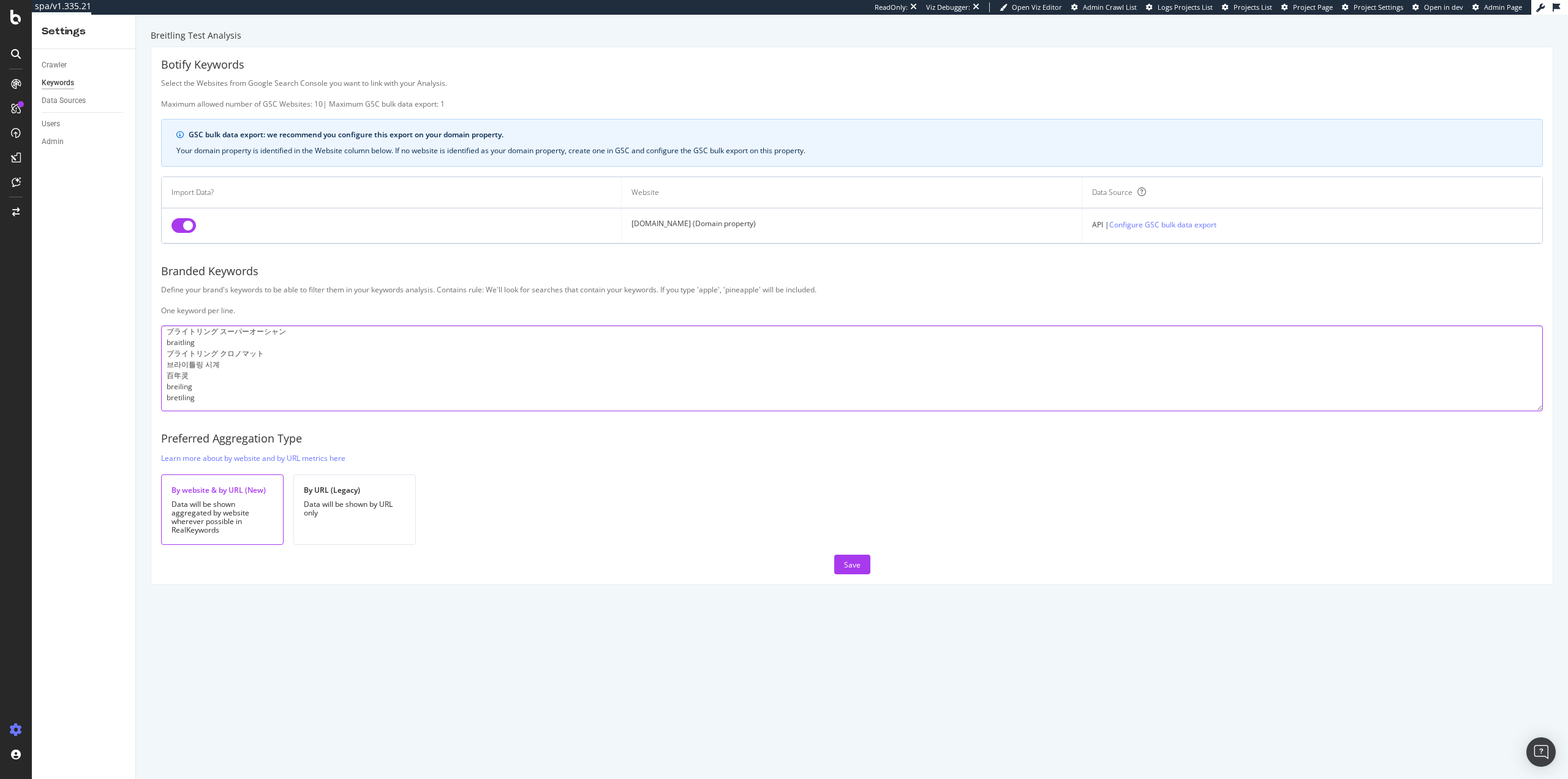
paste textarea "breatling"
click at [196, 405] on textarea "breitling brietling breitlin breightling breitlng breiting breigtling bretling …" at bounding box center [852, 368] width 1382 height 86
paste textarea "breutling"
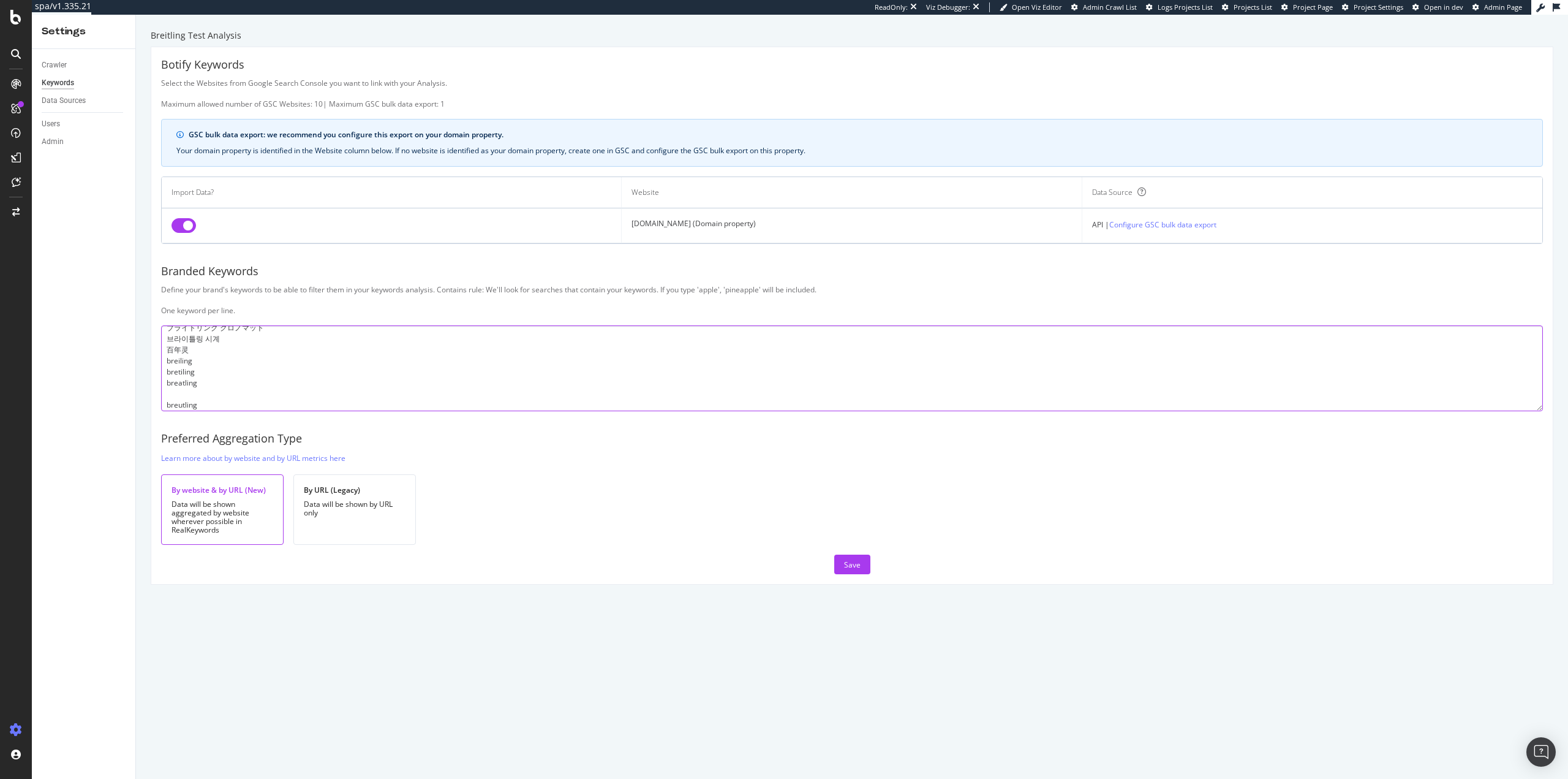
click at [177, 392] on textarea "breitling brietling breitlin breightling breitlng breiting breigtling bretling …" at bounding box center [852, 368] width 1382 height 86
paste textarea "breitlong"
click at [216, 405] on textarea "breitling brietling breitlin breightling breitlng breiting breigtling bretling …" at bounding box center [852, 368] width 1382 height 86
click at [217, 405] on textarea "breitling brietling breitlin breightling breitlng breiting breigtling bretling …" at bounding box center [852, 368] width 1382 height 86
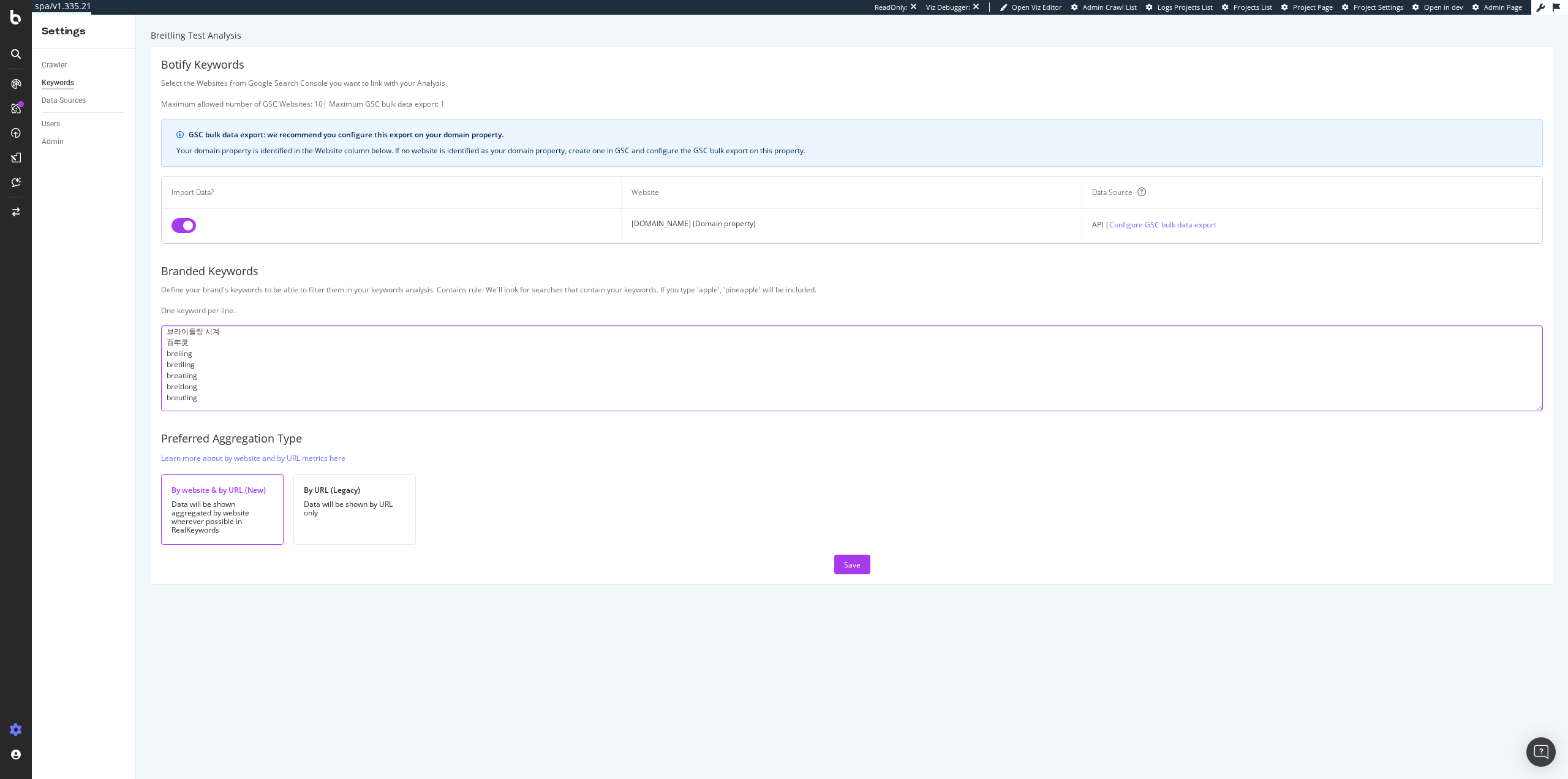
paste textarea "百年靈手錶"
click at [194, 658] on div "Breitling Test Analysis Botify Keywords Select the Websites from Google Search …" at bounding box center [852, 397] width 1432 height 764
click at [207, 405] on textarea "breitling brietling breitlin breightling breitlng breiting breigtling bretling …" at bounding box center [852, 368] width 1382 height 86
click at [209, 408] on textarea "breitling brietling breitlin breightling breitlng breiting breigtling bretling …" at bounding box center [852, 368] width 1382 height 86
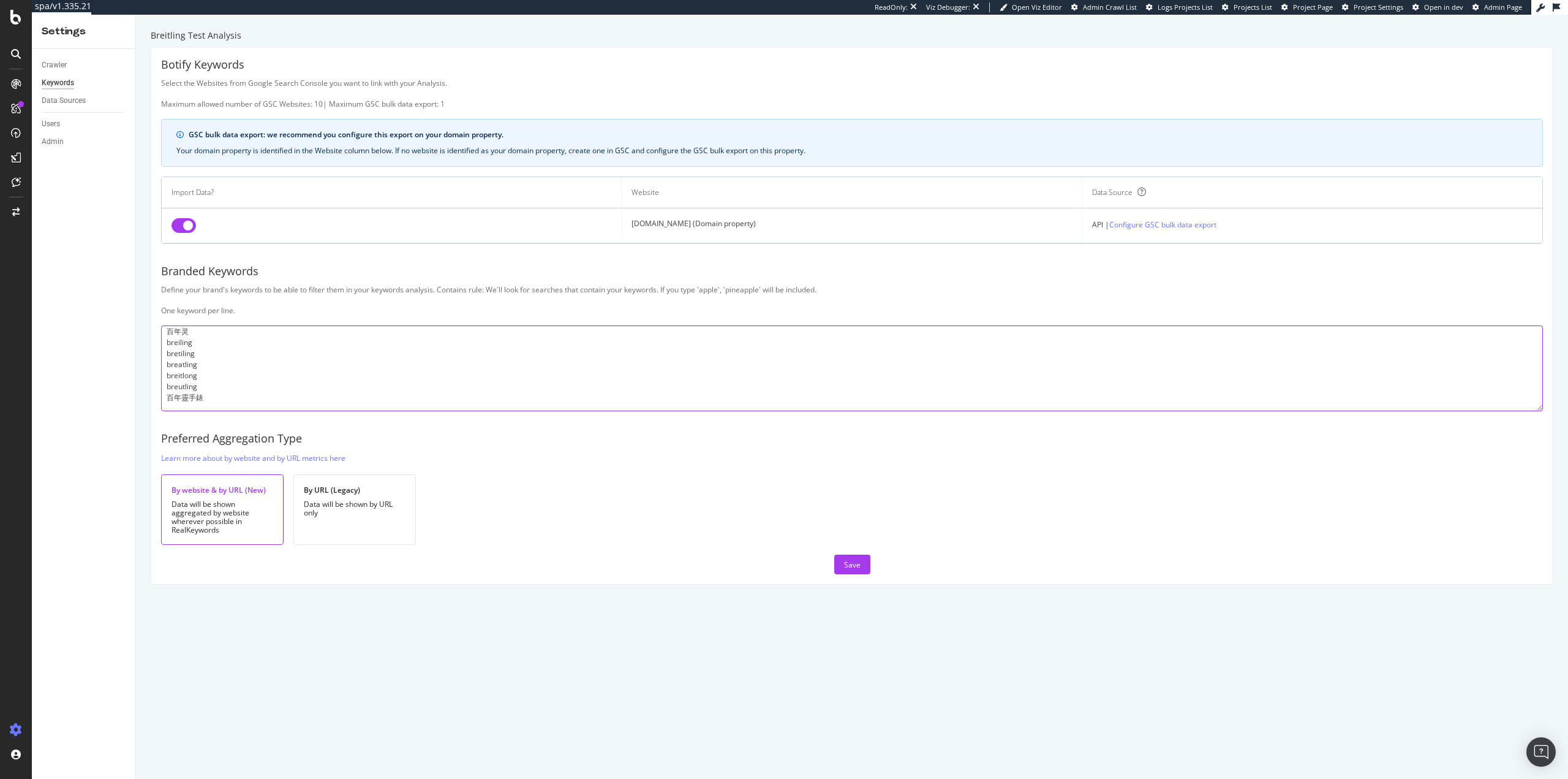
paste textarea "ブライトリング オーバーホール"
click at [210, 410] on textarea "breitling brietling breitlin breightling breitlng breiting breigtling bretling …" at bounding box center [852, 368] width 1382 height 86
paste textarea "брайтлинг"
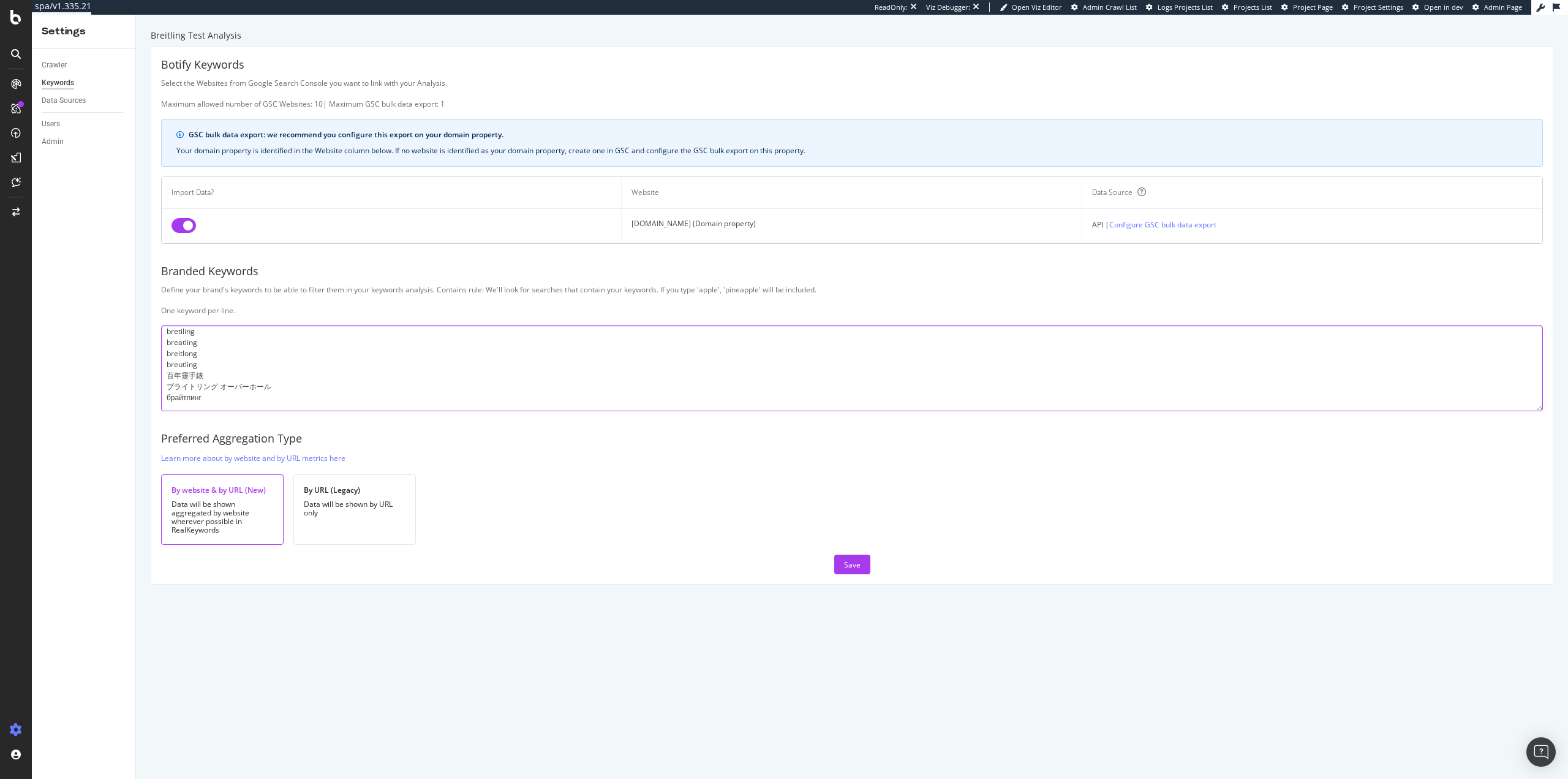
drag, startPoint x: 175, startPoint y: 403, endPoint x: 182, endPoint y: 403, distance: 7.0
click at [175, 403] on textarea "breitling brietling breitlin breightling breitlng breiting breigtling bretling …" at bounding box center [852, 368] width 1382 height 86
click at [201, 394] on textarea "breitling brietling breitlin breightling breitlng breiting breigtling bretling …" at bounding box center [852, 368] width 1382 height 86
click at [208, 390] on textarea "breitling brietling breitlin breightling breitlng breiting breigtling bretling …" at bounding box center [852, 368] width 1382 height 86
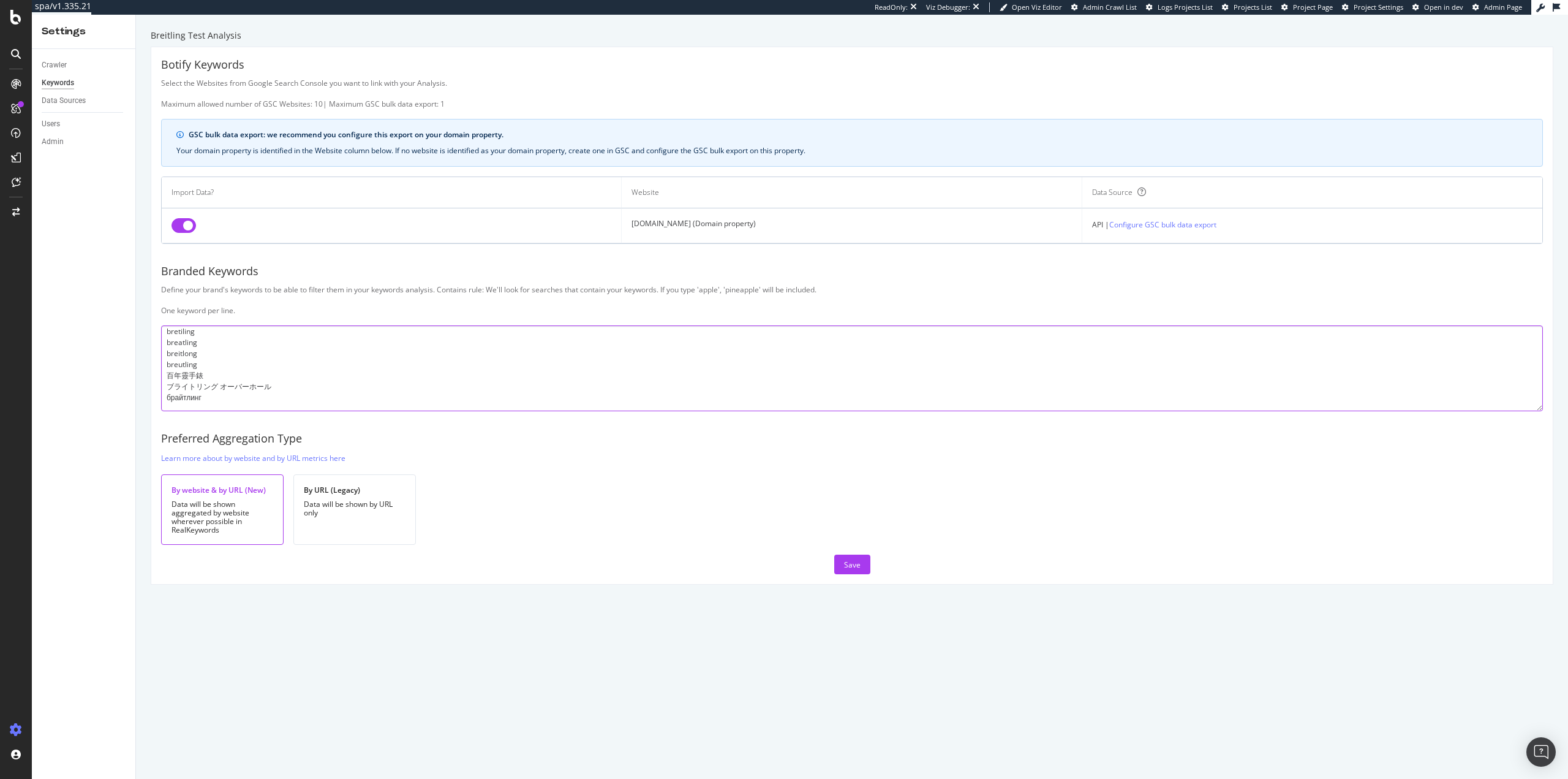
click at [240, 394] on textarea "breitling brietling breitlin breightling breitlng breiting breigtling bretling …" at bounding box center [852, 368] width 1382 height 86
click at [239, 387] on textarea "breitling brietling breitlin breightling breitlng breiting breigtling bretling …" at bounding box center [852, 368] width 1382 height 86
paste textarea "breitiling"
click at [189, 395] on textarea "breitling brietling breitlin breightling breitlng breiting breigtling bretling …" at bounding box center [852, 368] width 1382 height 86
paste textarea "クラブブライトリング"
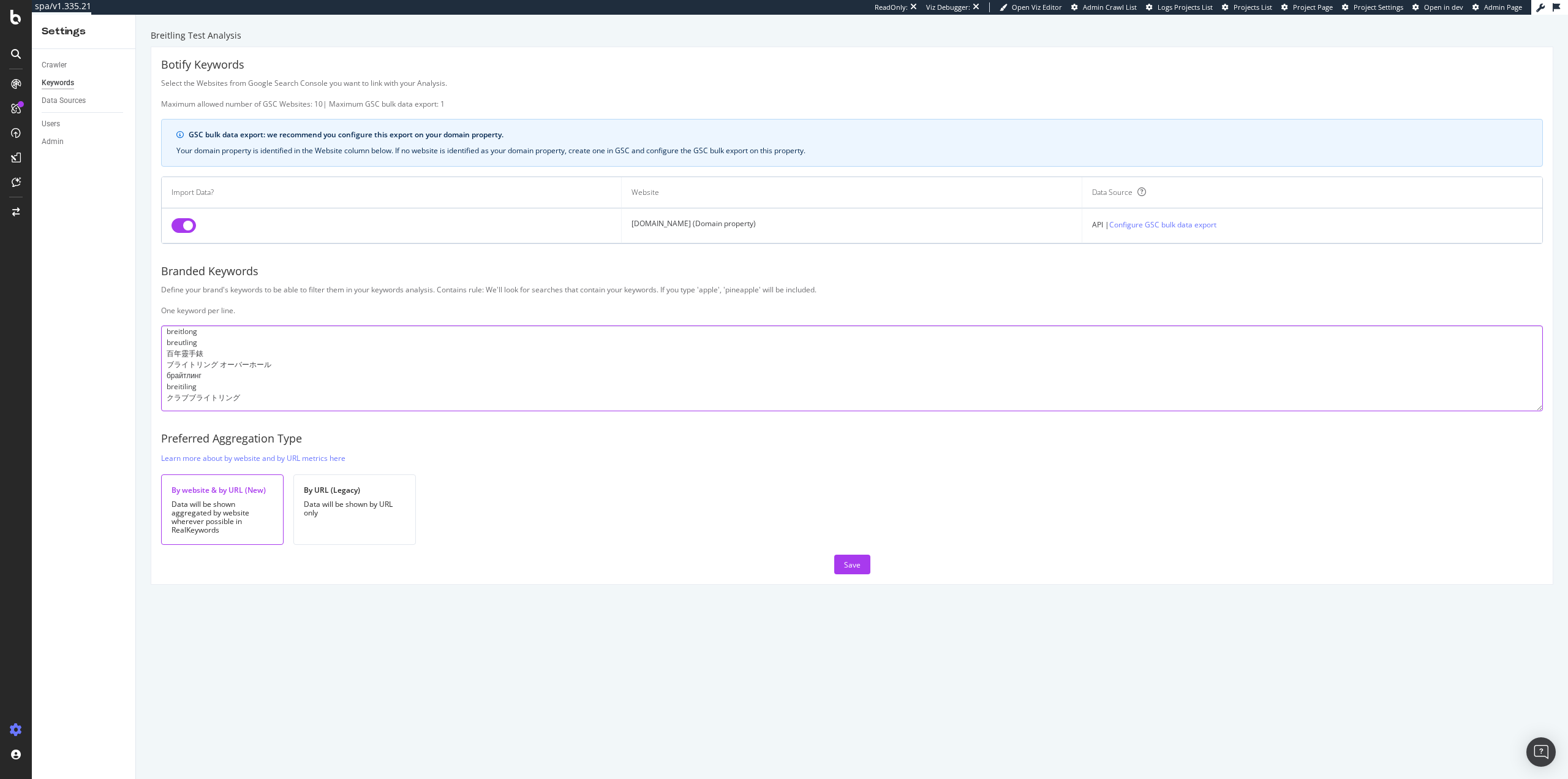
scroll to position [430, 0]
click at [176, 406] on textarea "breitling brietling breitlin breightling breitlng breiting breigtling bretling …" at bounding box center [852, 368] width 1382 height 86
paste textarea "브라이틀링 네비타이머"
click at [189, 409] on textarea "breitling brietling breitlin breightling breitlng breiting breigtling bretling …" at bounding box center [852, 368] width 1382 height 86
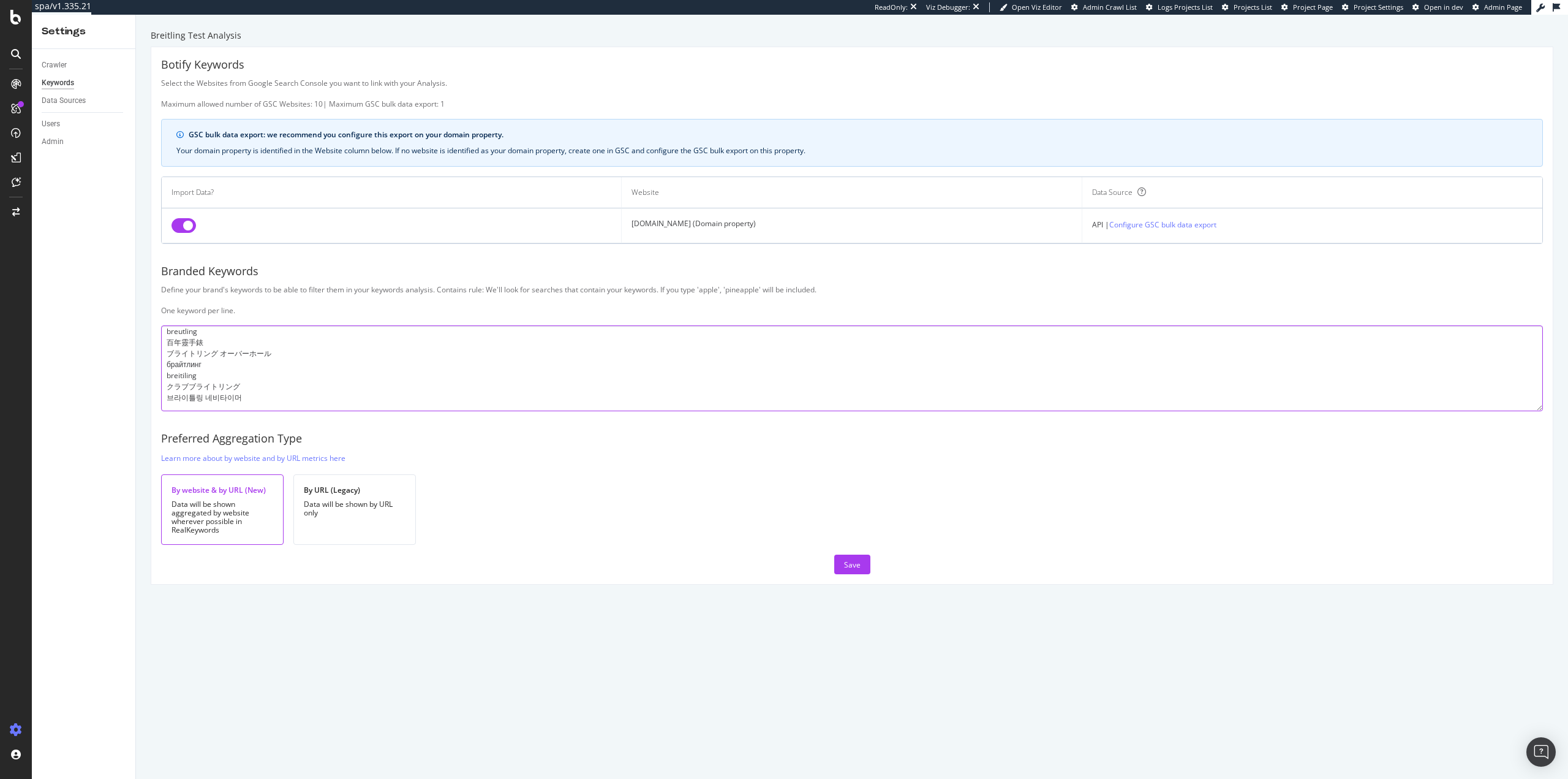
paste textarea "breiing"
click at [184, 406] on textarea "breitling brietling breitlin breightling breitlng breiting breigtling bretling …" at bounding box center [852, 368] width 1382 height 86
paste textarea "breitlibg"
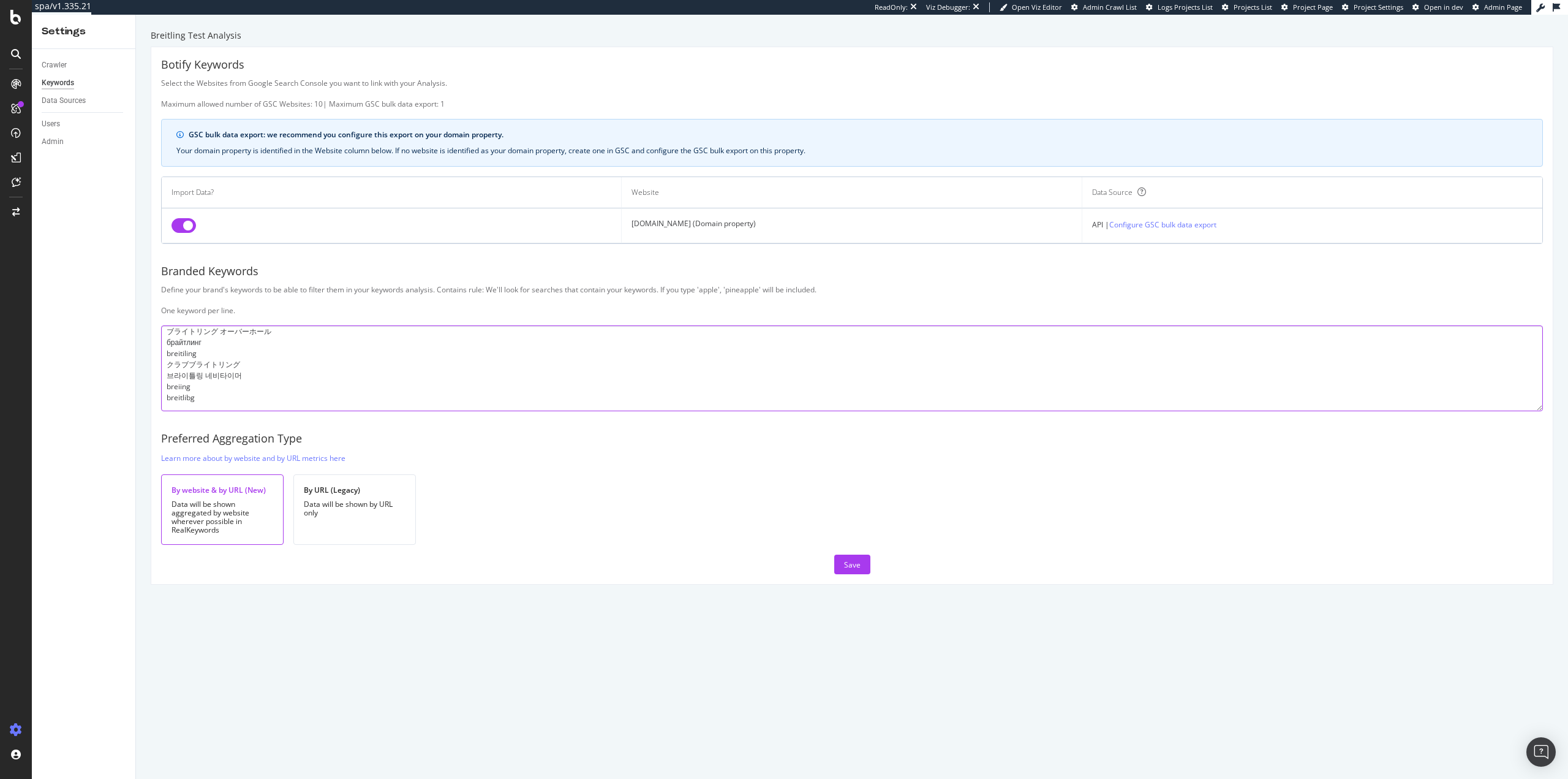
click at [214, 407] on textarea "breitling brietling breitlin breightling breitlng breiting breigtling bretling …" at bounding box center [852, 368] width 1382 height 86
paste textarea "ブライトリング アベンジャー"
click at [231, 407] on textarea "breitling brietling breitlin breightling breitlng breiting breigtling bretling …" at bounding box center [852, 368] width 1382 height 86
paste textarea "beitling"
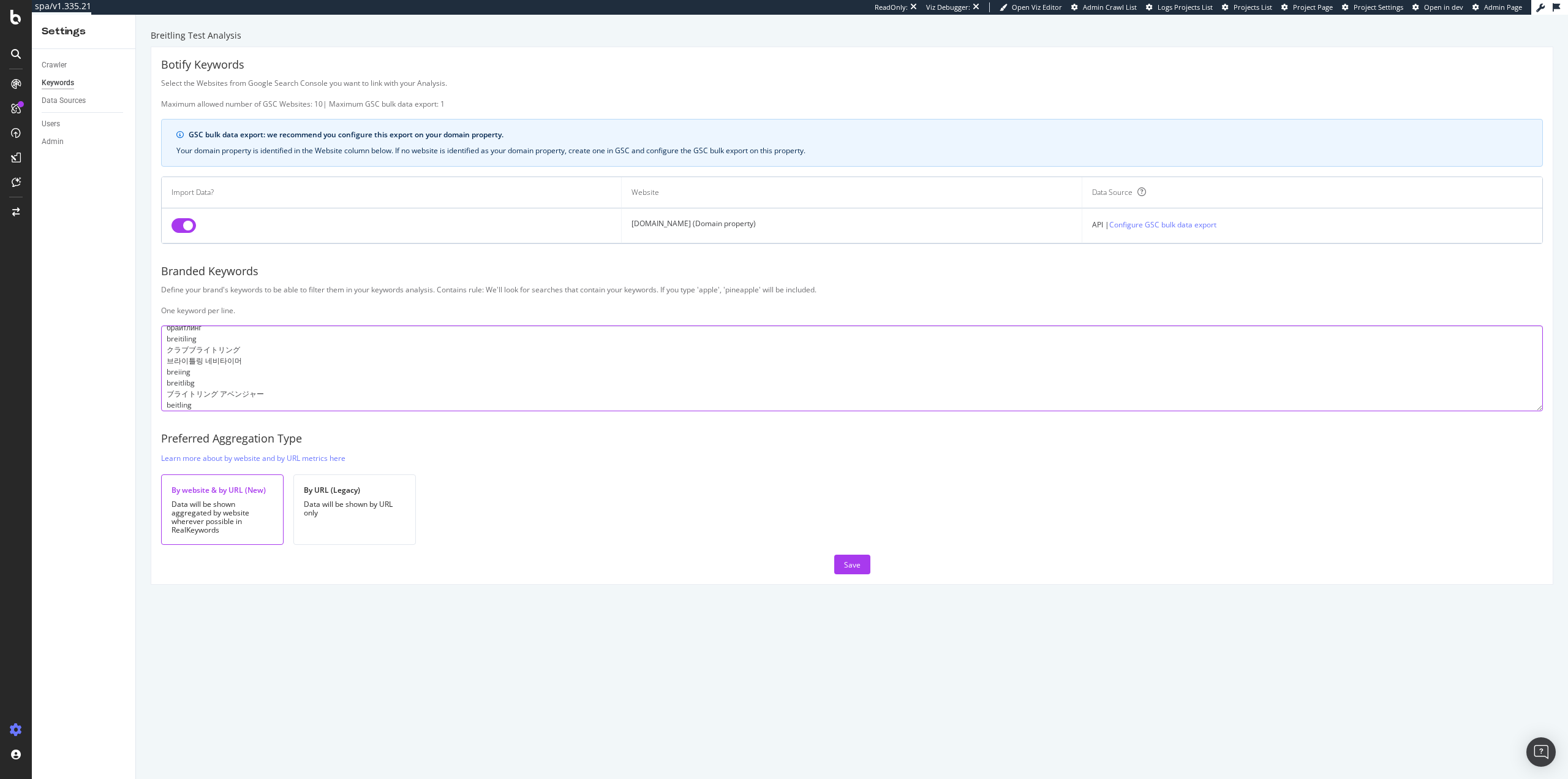
scroll to position [486, 0]
click at [204, 399] on textarea "breitling brietling breitlin breightling breitlng breiting breigtling bretling …" at bounding box center [852, 368] width 1382 height 86
paste textarea "ברייטלינג"
click at [214, 411] on textarea "breitling brietling breitlin breightling breitlng breiting breigtling bretling …" at bounding box center [852, 368] width 1382 height 86
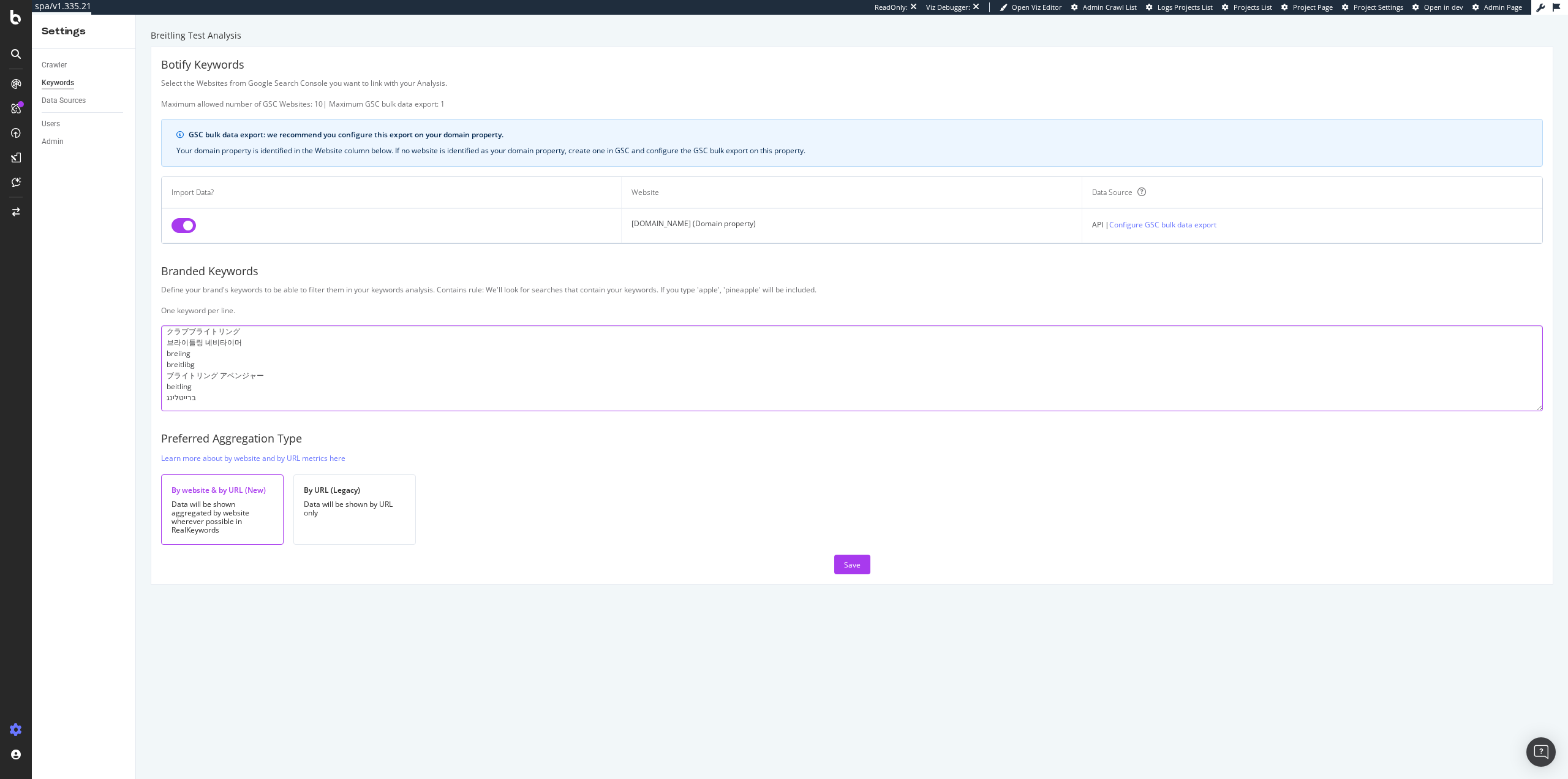
click at [222, 403] on textarea "breitling brietling breitlin breightling breitlng breiting breigtling bretling …" at bounding box center [852, 368] width 1382 height 86
paste textarea "ブライトリング コスモノート"
click at [177, 405] on textarea "breitling brietling breitlin breightling breitlng breiting breigtling bretling …" at bounding box center [852, 368] width 1382 height 86
paste textarea "بريتلينغ"
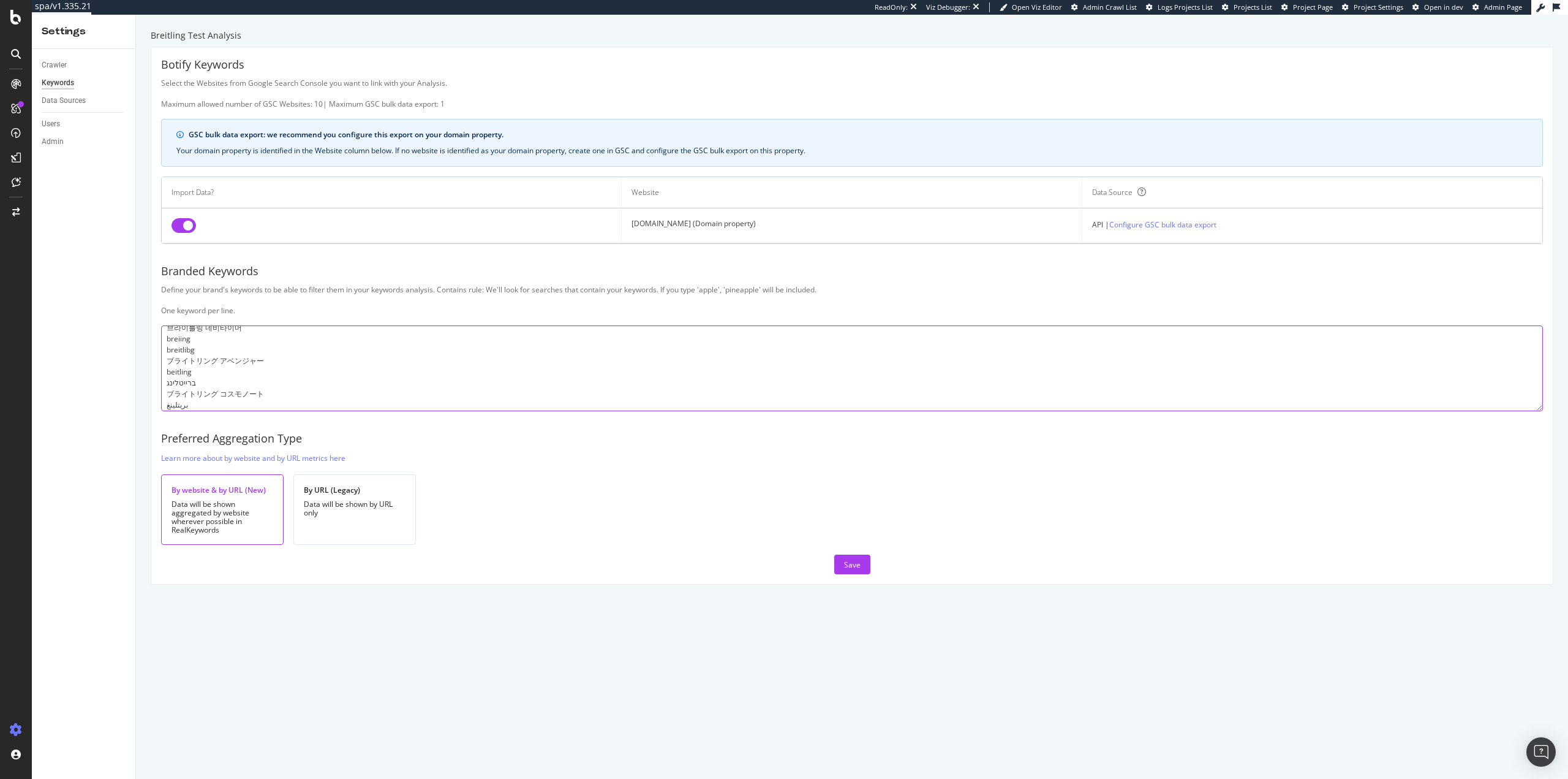
scroll to position [518, 0]
click at [192, 403] on textarea "breitling brietling breitlin breightling breitlng breiting breigtling bretling …" at bounding box center [852, 368] width 1382 height 86
paste textarea "ブライトリング プレミエ"
click at [189, 407] on textarea "breitling brietling breitlin breightling breitlng breiting breigtling bretling …" at bounding box center [852, 368] width 1382 height 86
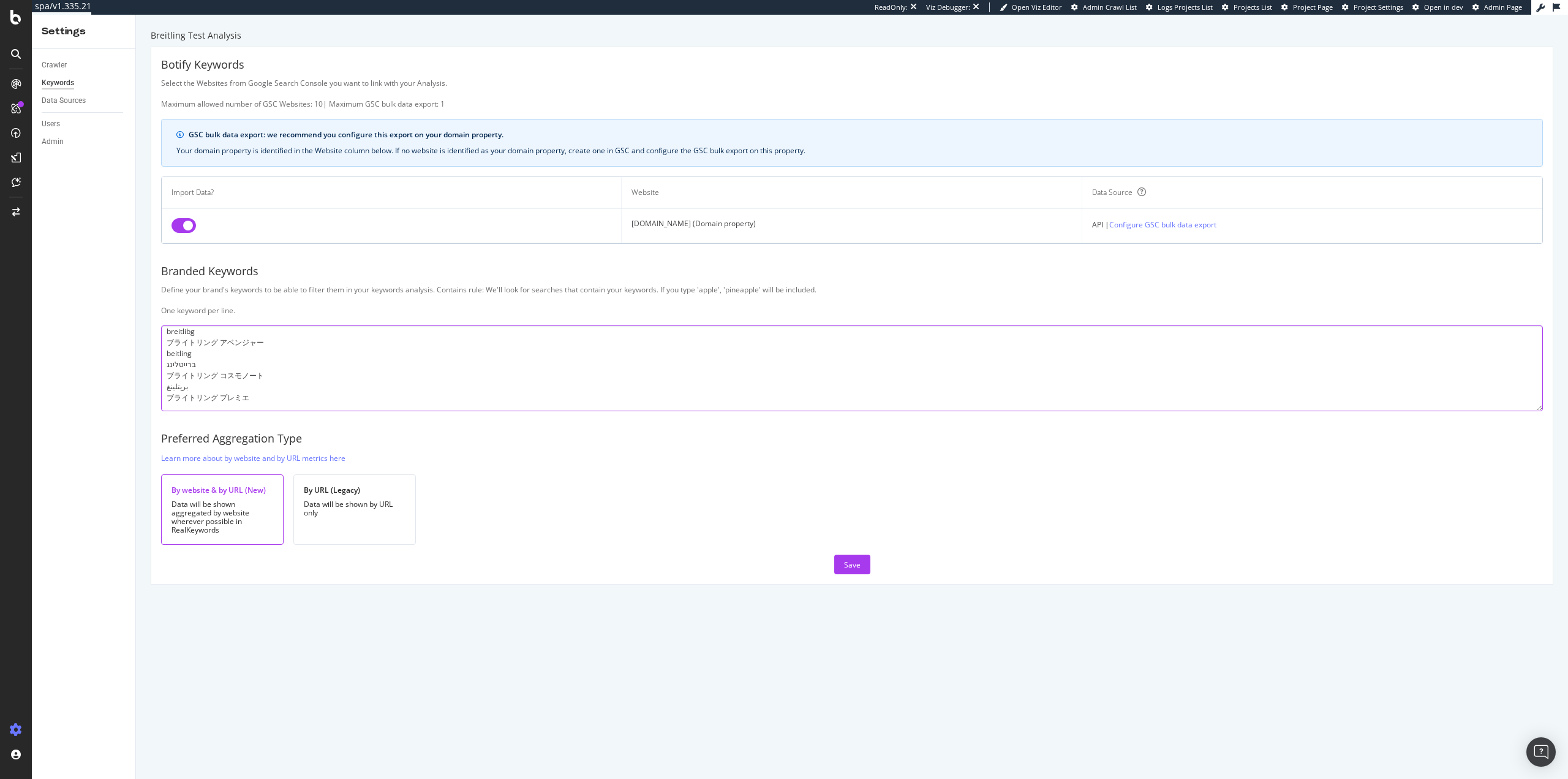
paste textarea "briteling"
click at [222, 405] on textarea "breitling brietling breitlin breightling breitlng breiting breigtling bretling …" at bounding box center [852, 368] width 1382 height 86
paste textarea "breitking"
click at [258, 394] on textarea "breitling brietling breitlin breightling breitlng breiting breigtling bretling …" at bounding box center [852, 368] width 1382 height 86
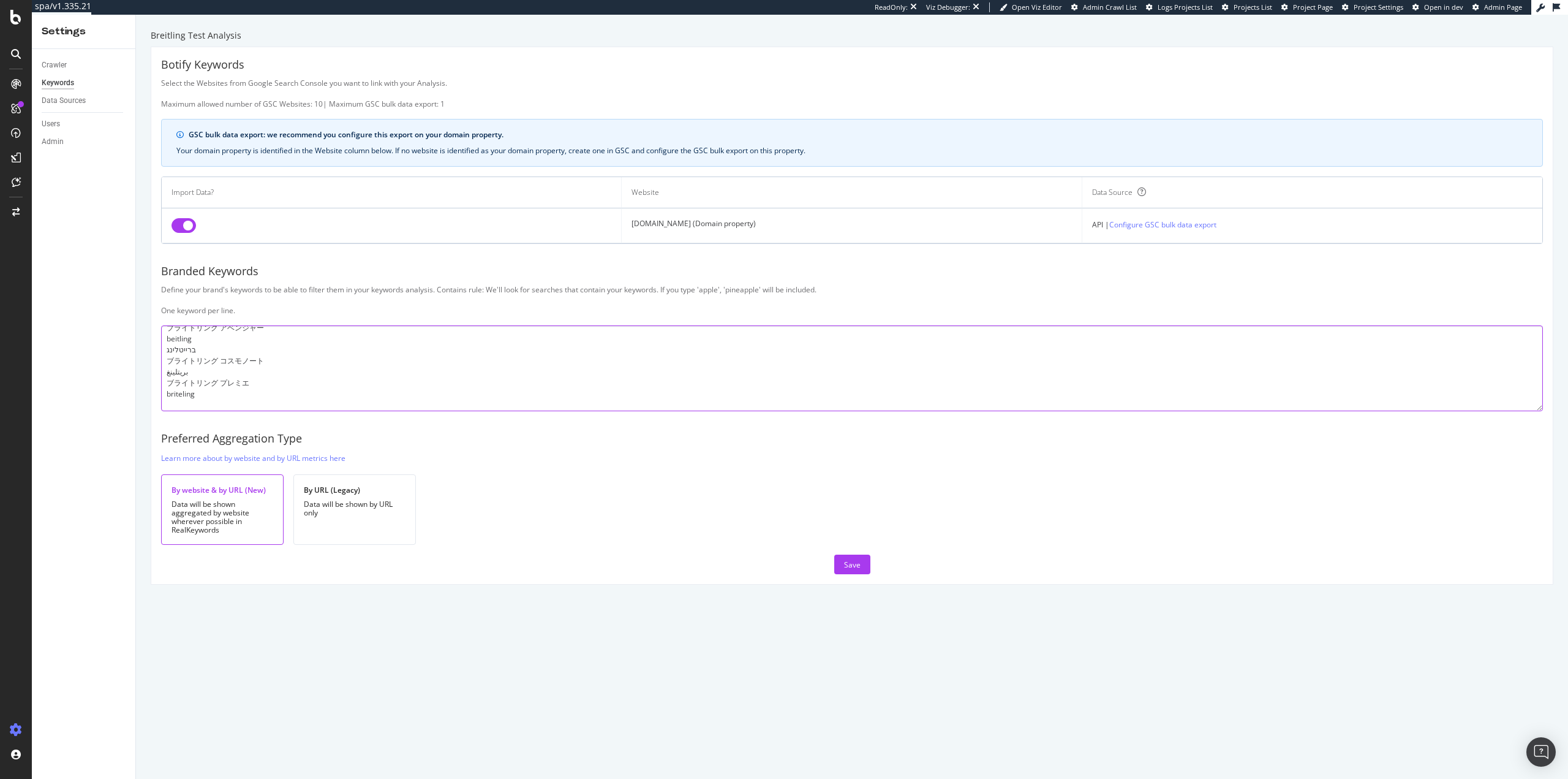
paste textarea "brightling watch"
click at [194, 392] on textarea "breitling brietling breitlin breightling breitlng breiting breigtling bretling …" at bounding box center [852, 368] width 1382 height 86
paste textarea "ブライトリング トップタイム"
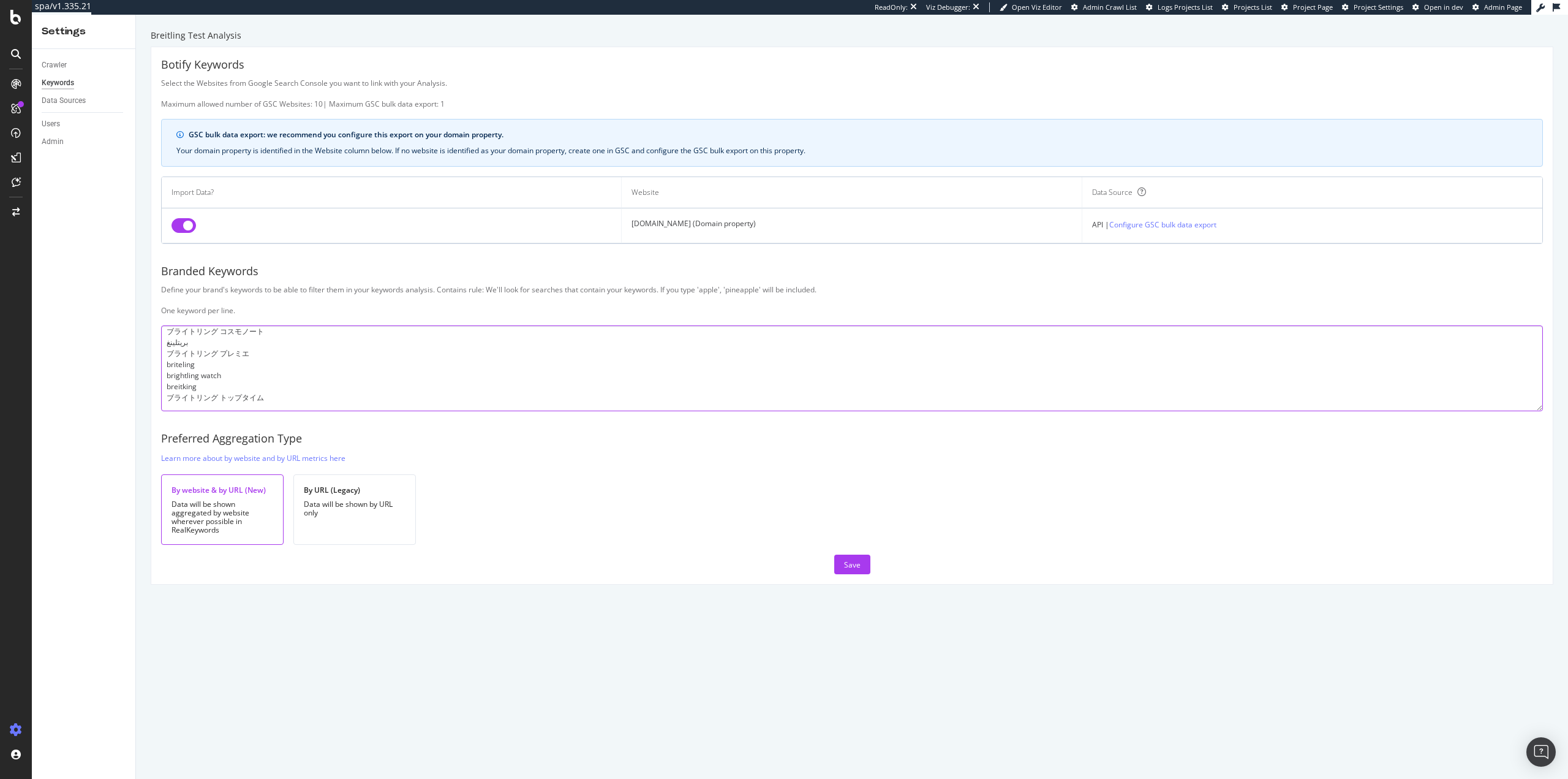
click at [191, 387] on textarea "breitling brietling breitlin breightling breitlng breiting breigtling bretling …" at bounding box center [852, 368] width 1382 height 86
paste textarea "breithling"
click at [199, 398] on textarea "breitling brietling breitlin breightling breitlng breiting breigtling bretling …" at bounding box center [852, 368] width 1382 height 86
paste textarea "брайтлинг часы"
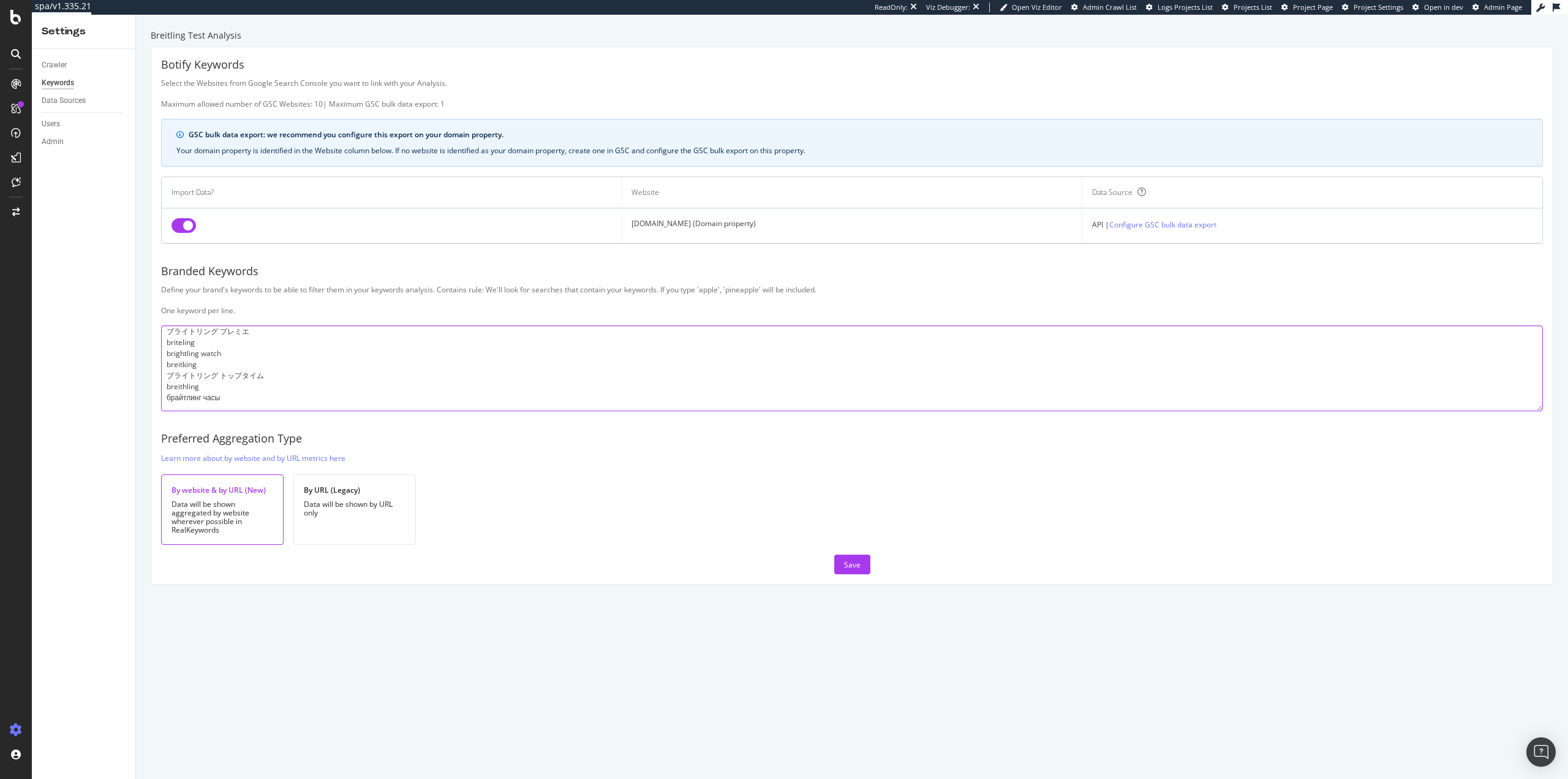
click at [181, 400] on textarea "breitling brietling breitlin breightling breitlng breiting breigtling bretling …" at bounding box center [852, 368] width 1382 height 86
paste textarea "ブライトリング レディース"
click at [264, 405] on textarea at bounding box center [852, 368] width 1382 height 86
click at [190, 406] on textarea at bounding box center [852, 368] width 1382 height 86
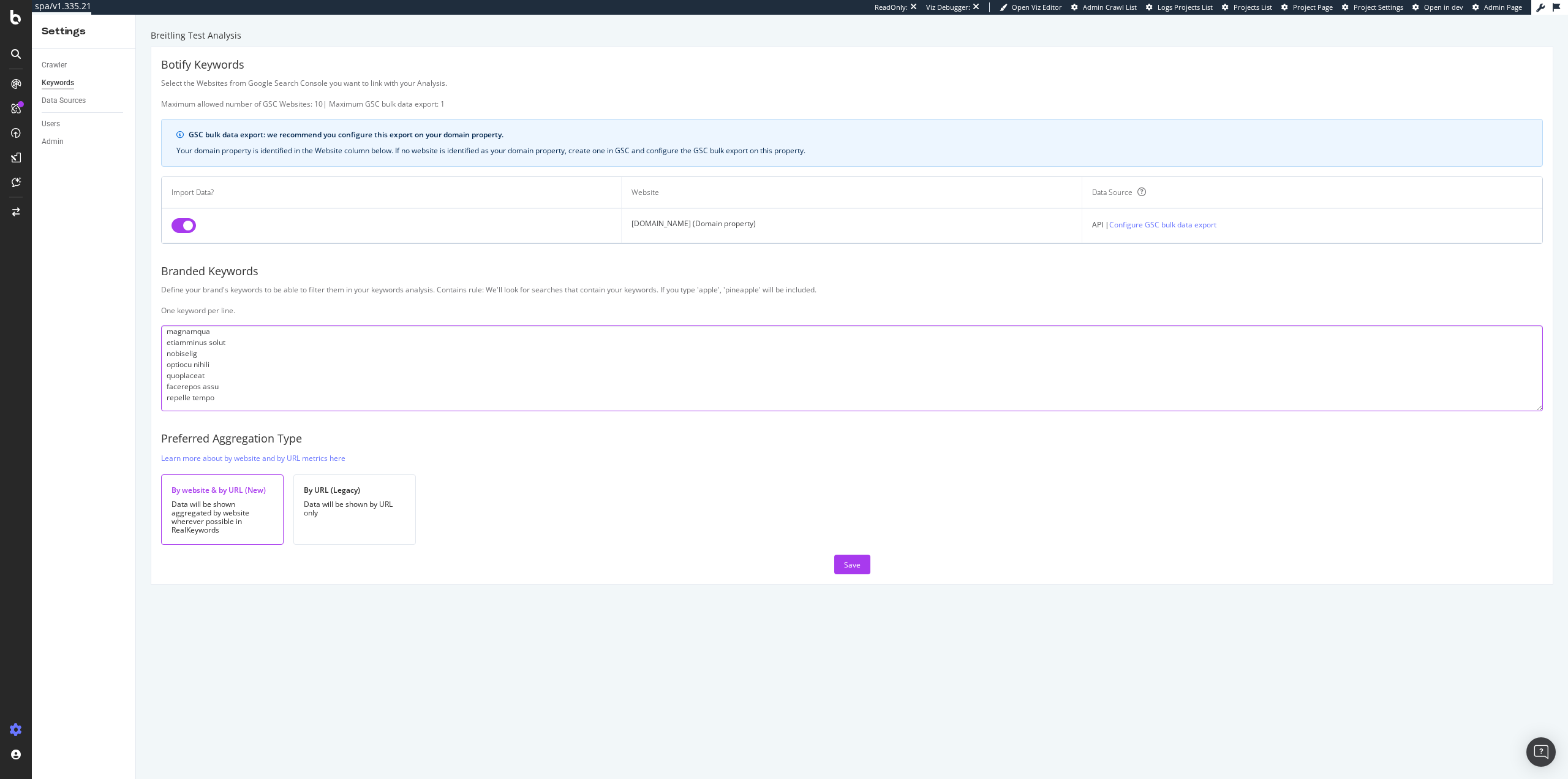
paste textarea "ブライトリング スーパーオーシャン ヘリテージ"
click at [266, 405] on textarea at bounding box center [852, 368] width 1382 height 86
paste textarea "breitlig"
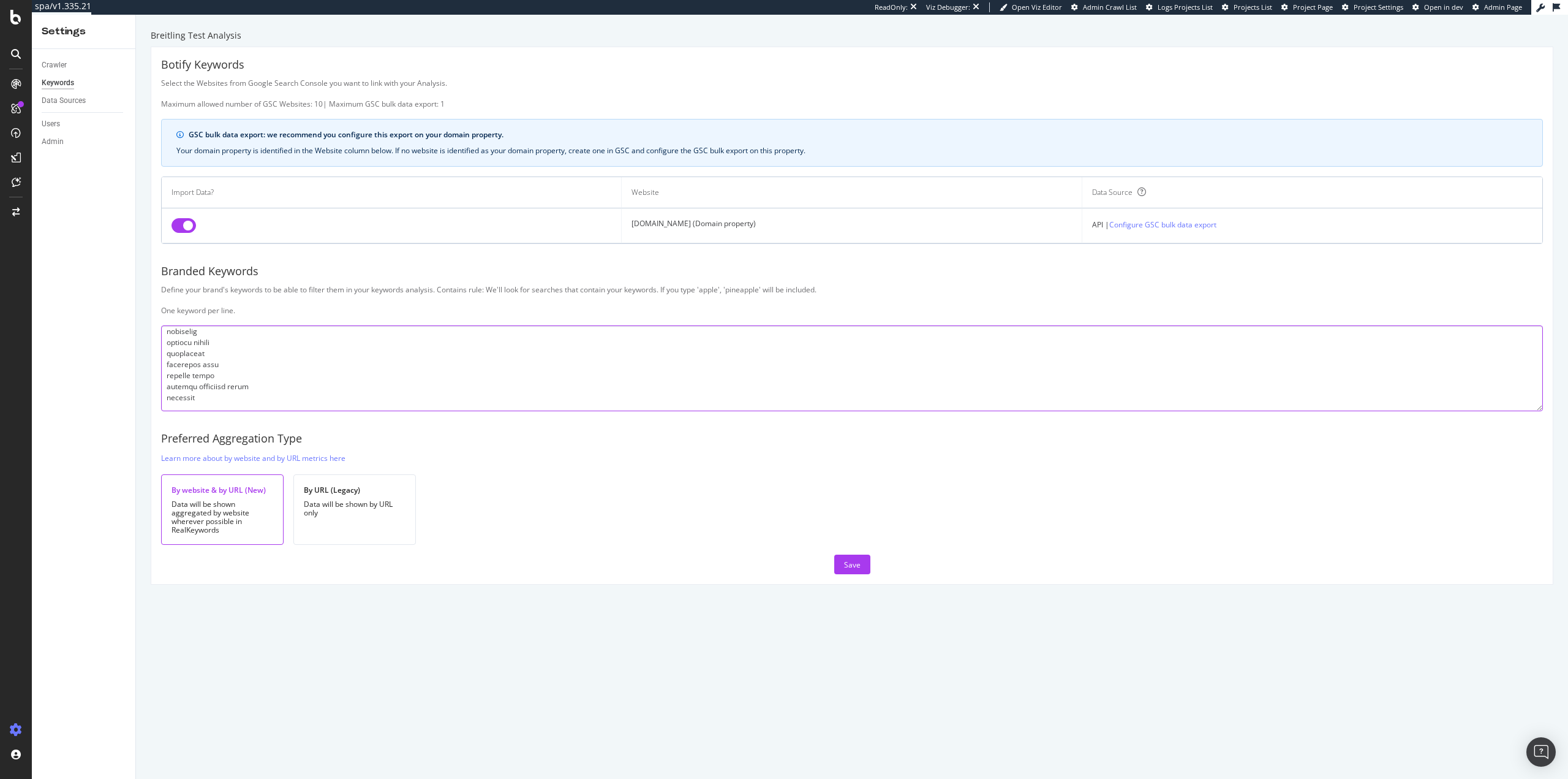
click at [182, 409] on textarea at bounding box center [852, 368] width 1382 height 86
paste textarea "ブライトリンク"
click at [206, 410] on textarea at bounding box center [852, 368] width 1382 height 86
paste textarea "브라이틀링 슈퍼오션"
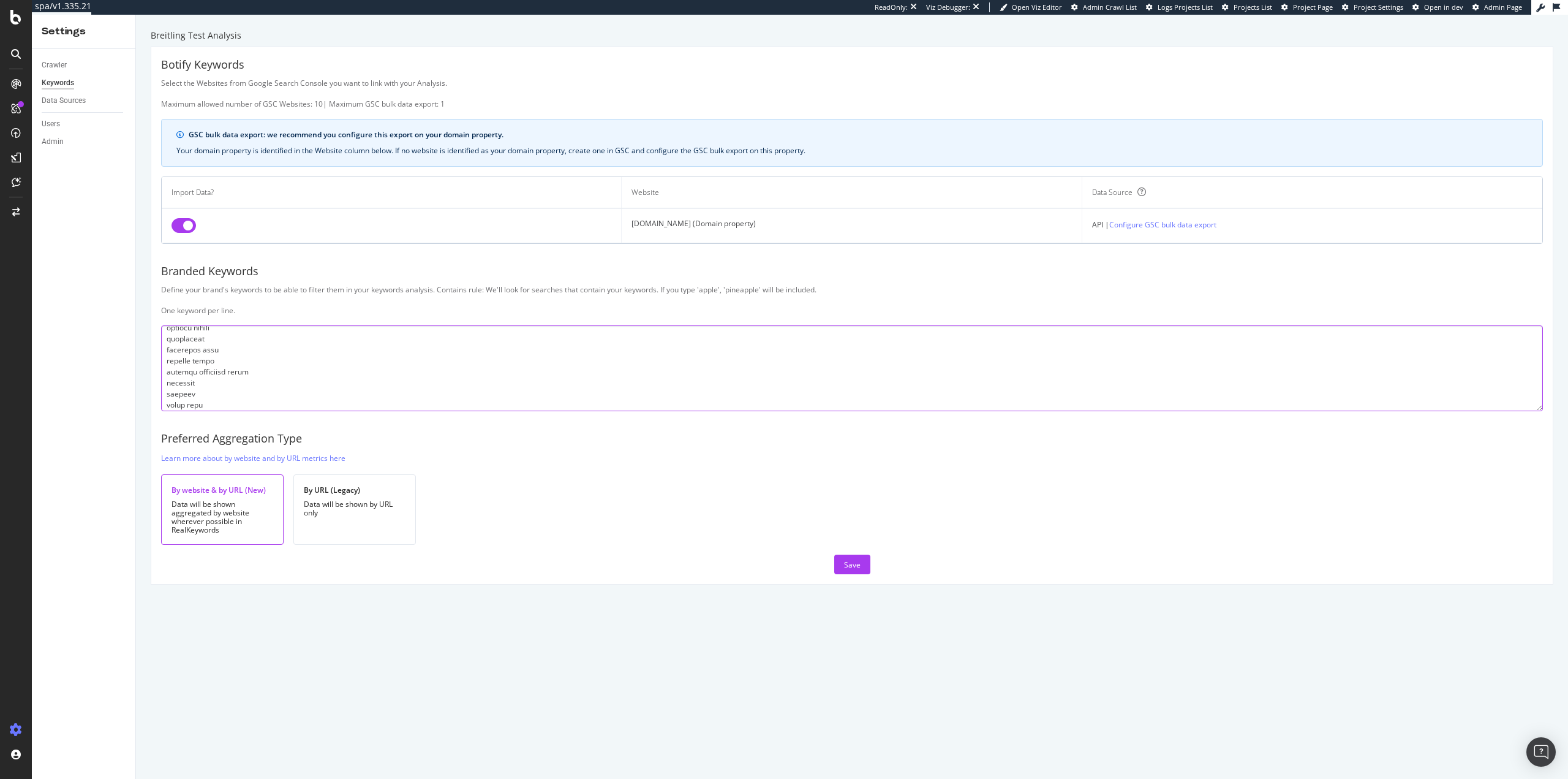
scroll to position [651, 0]
click at [197, 409] on textarea at bounding box center [852, 368] width 1382 height 86
paste textarea "ブライトリング オーバーホール 料金"
click at [206, 408] on textarea at bounding box center [852, 368] width 1382 height 86
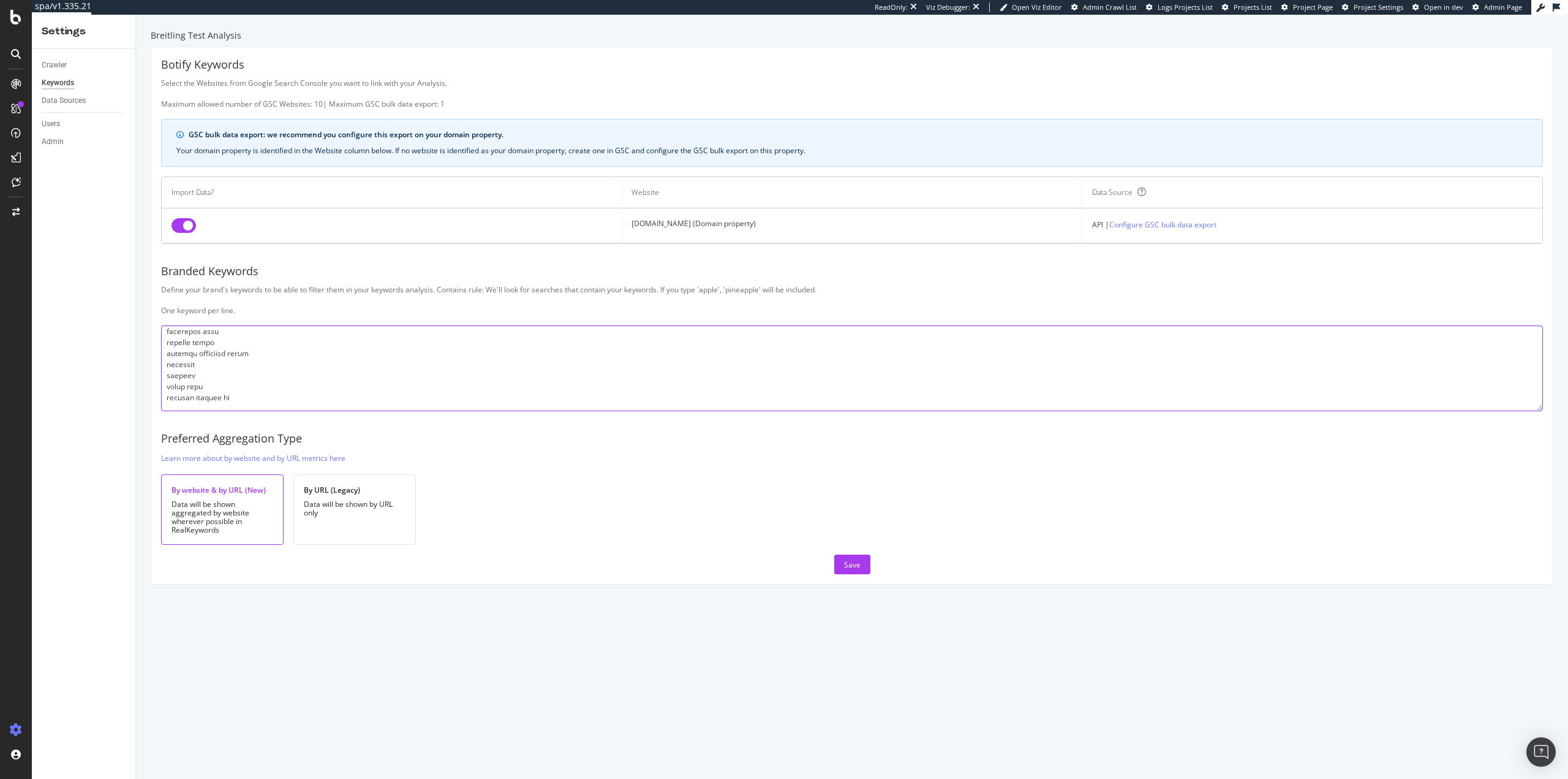
paste textarea "reitling"
type textarea "breitling brietling breitlin breightling breitlng breiting breigtling bretling …"
click at [844, 565] on div "Save" at bounding box center [852, 565] width 17 height 10
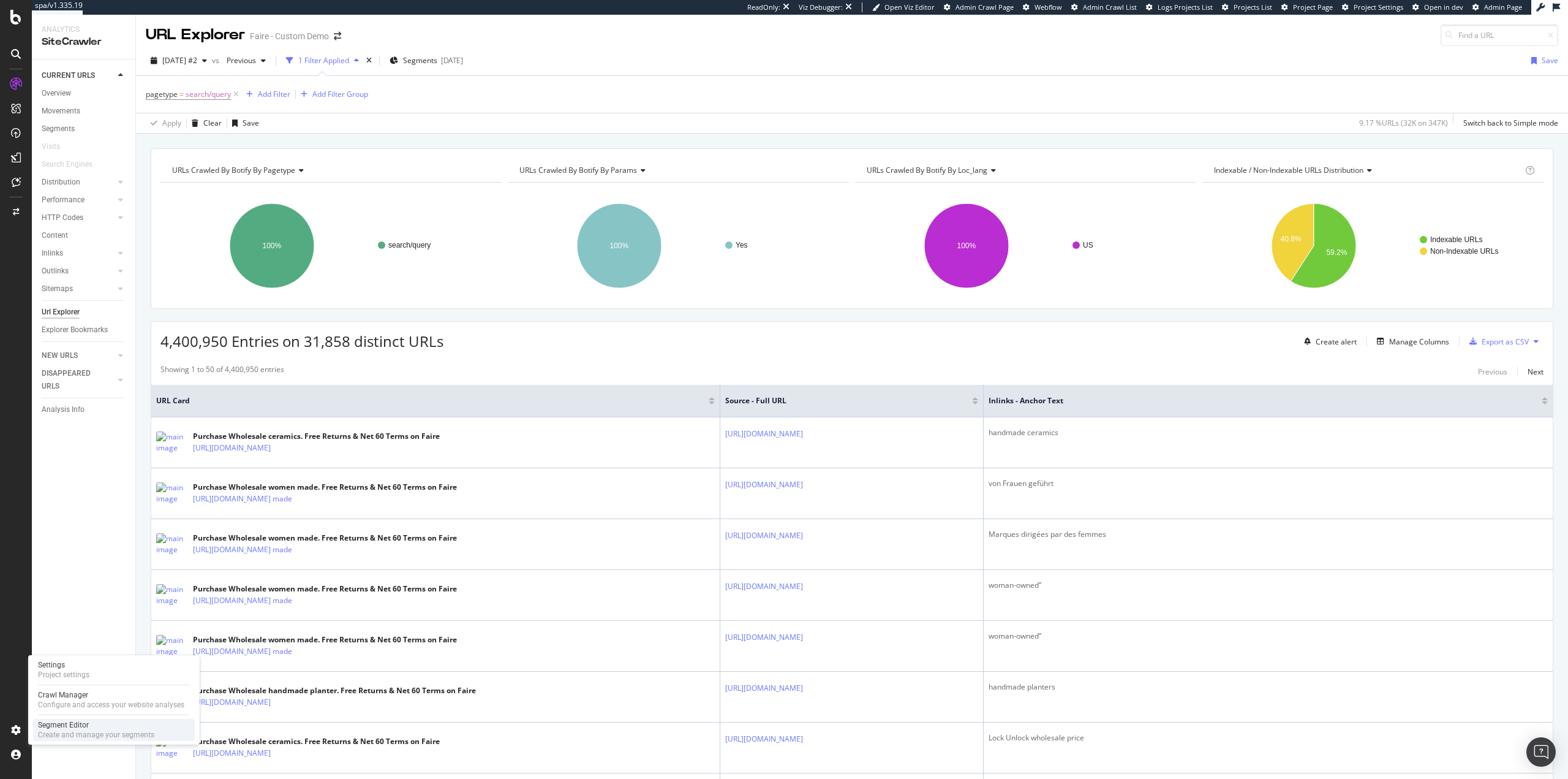
click at [65, 733] on div "Create and manage your segments" at bounding box center [96, 735] width 116 height 10
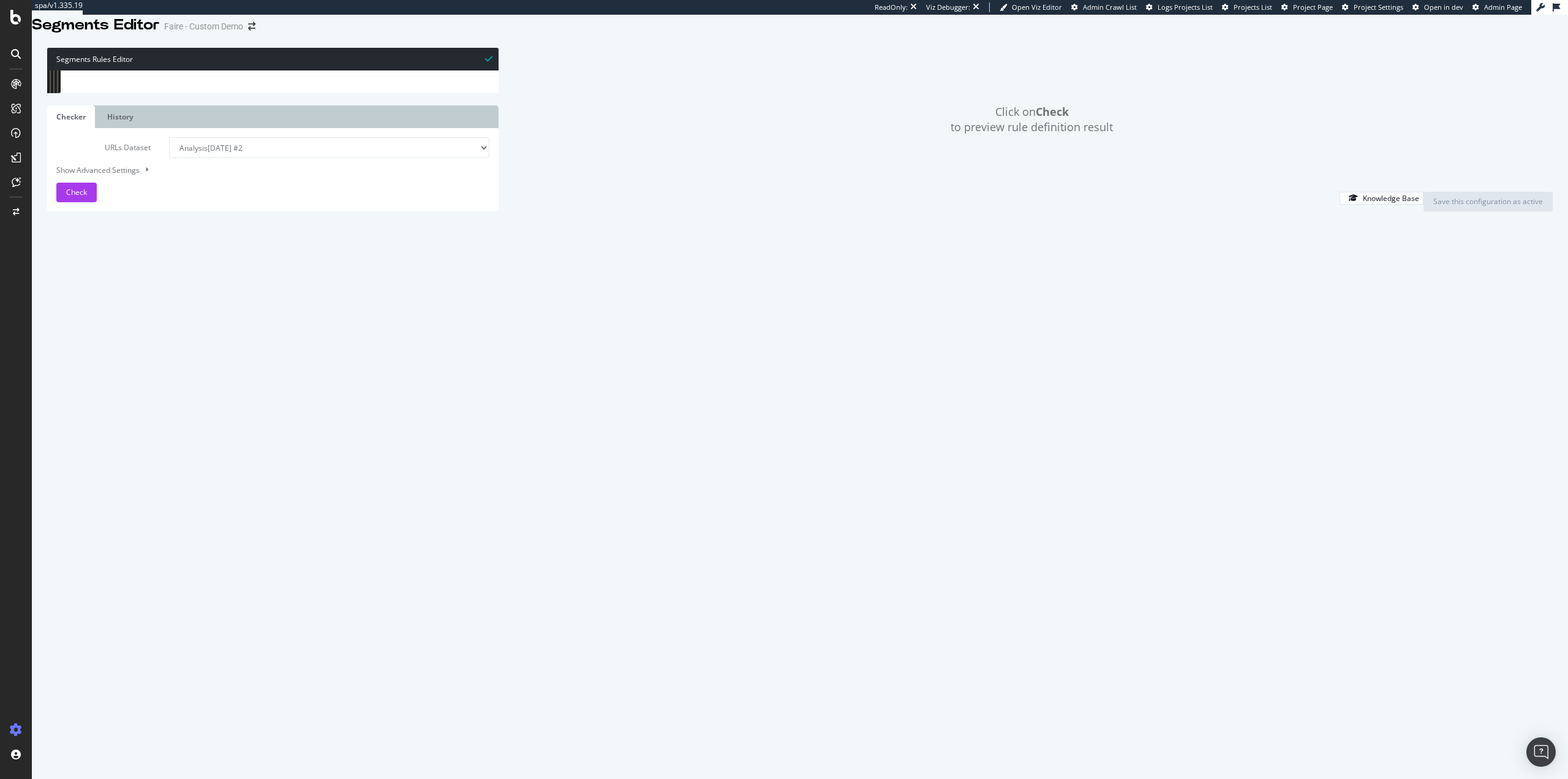
scroll to position [720, 0]
click at [168, 322] on div "@ boiler-plate or ( path */privacy path */privacy/* path */contact path */affil…" at bounding box center [285, 342] width 410 height 558
type textarea "[segment:params]"
type textarea "@Yes/SignIn"
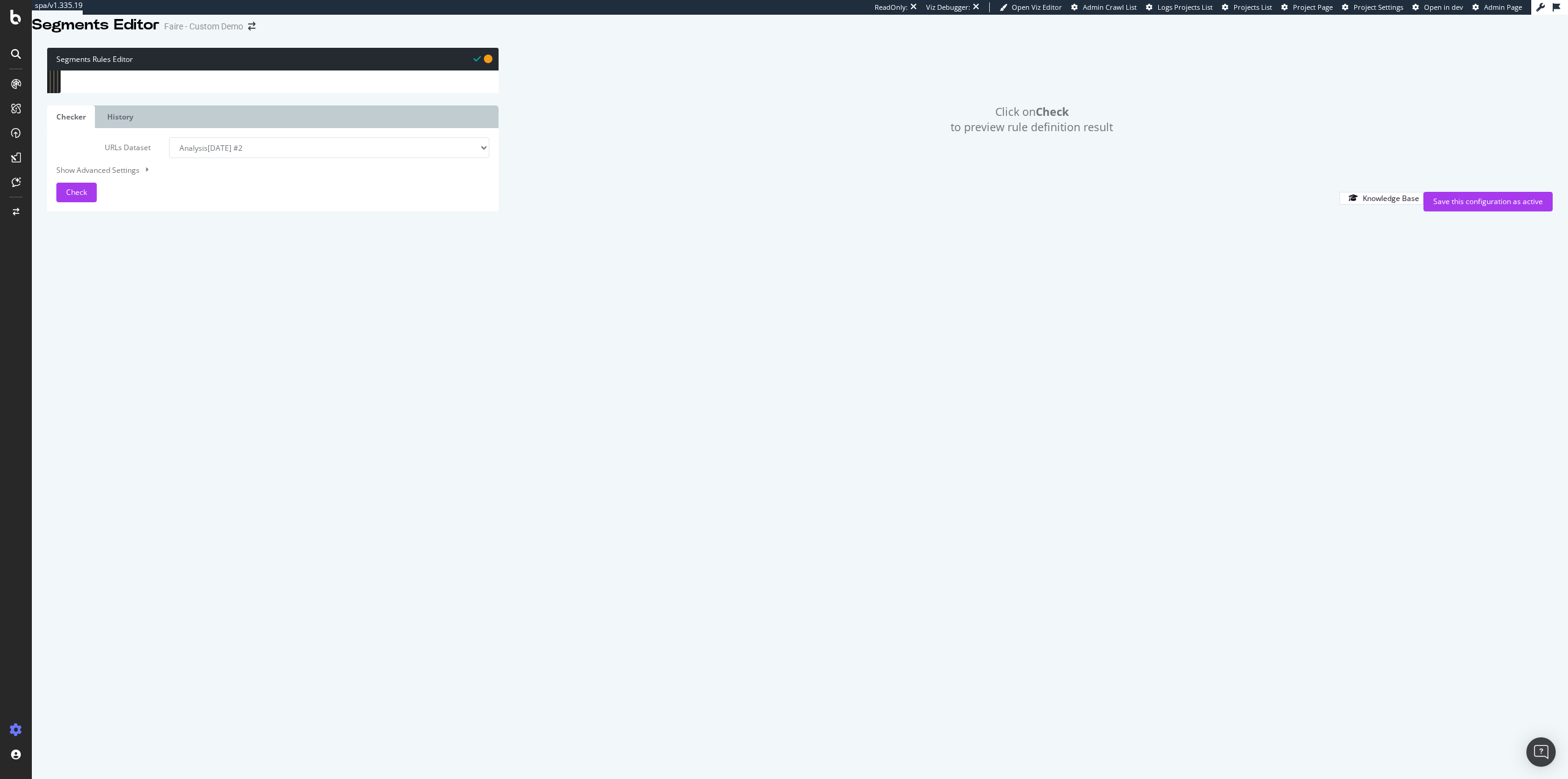
scroll to position [0, 10]
click at [165, 340] on div "@ boiler-plate or ( path */privacy path */privacy/* path */contact path */affil…" at bounding box center [285, 342] width 410 height 558
drag, startPoint x: 250, startPoint y: 342, endPoint x: 65, endPoint y: 329, distance: 185.5
click at [65, 71] on div "path-query rx (signIn\=product)$ 84 85 86 87 88 89 90 91 92 93 94 95 96 97 98 9…" at bounding box center [273, 71] width 451 height 0
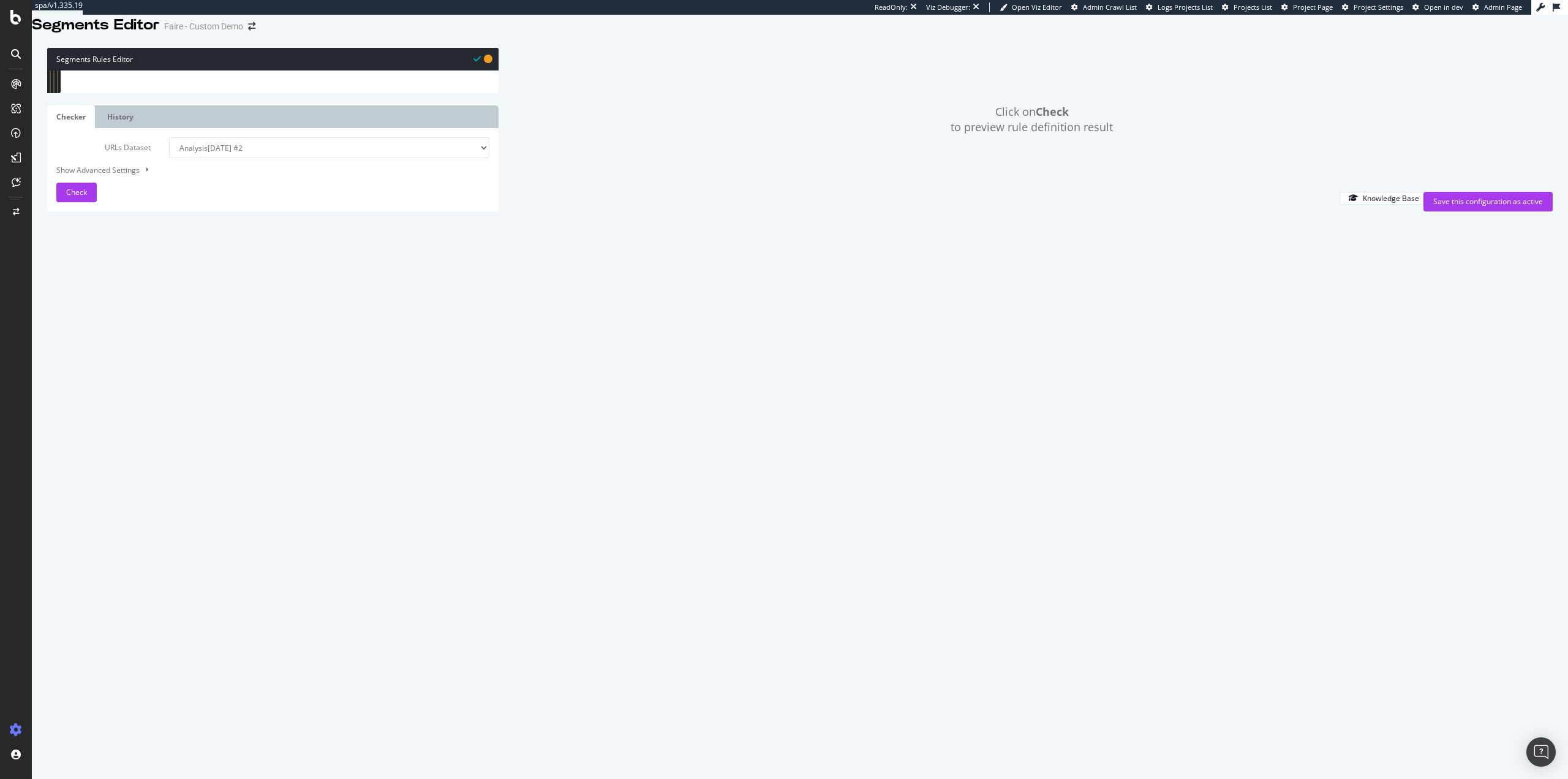
click at [239, 71] on div "@ boiler-plate or ( path */privacy path */privacy/* path */contact path */affil…" at bounding box center [285, 71] width 410 height 0
type textarea "path-query rx (signIn\=product)$"
paste textarea "path-query rx (signIn\=product)$"
click at [129, 365] on div "@ boiler-plate or ( path */privacy path */privacy/* path */contact path */affil…" at bounding box center [285, 342] width 410 height 558
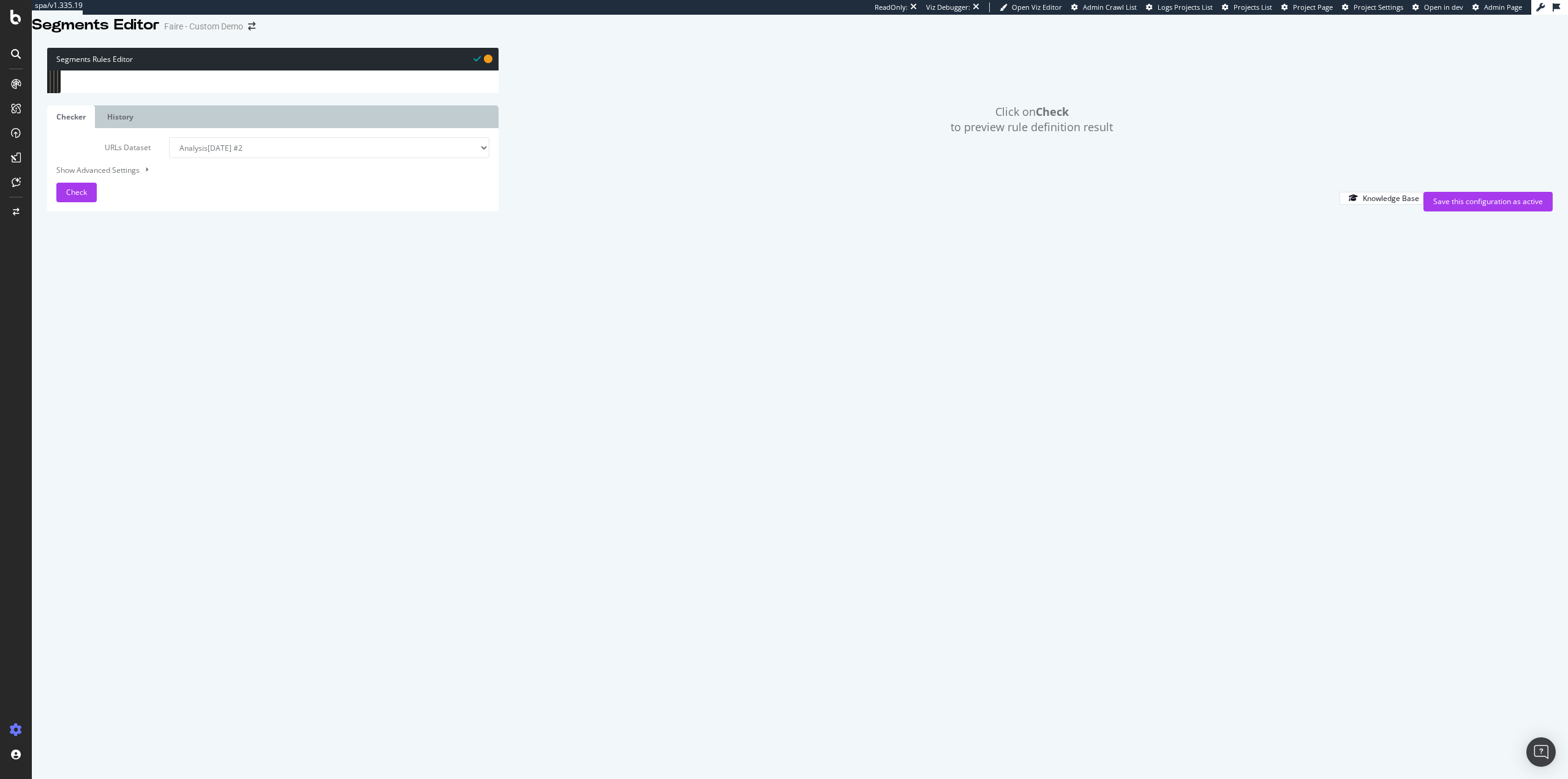
scroll to position [0, 3]
click at [162, 374] on div "@ boiler-plate or ( path */privacy path */privacy/* path */contact path */affil…" at bounding box center [285, 342] width 410 height 558
click at [71, 197] on span "Check" at bounding box center [77, 192] width 21 height 10
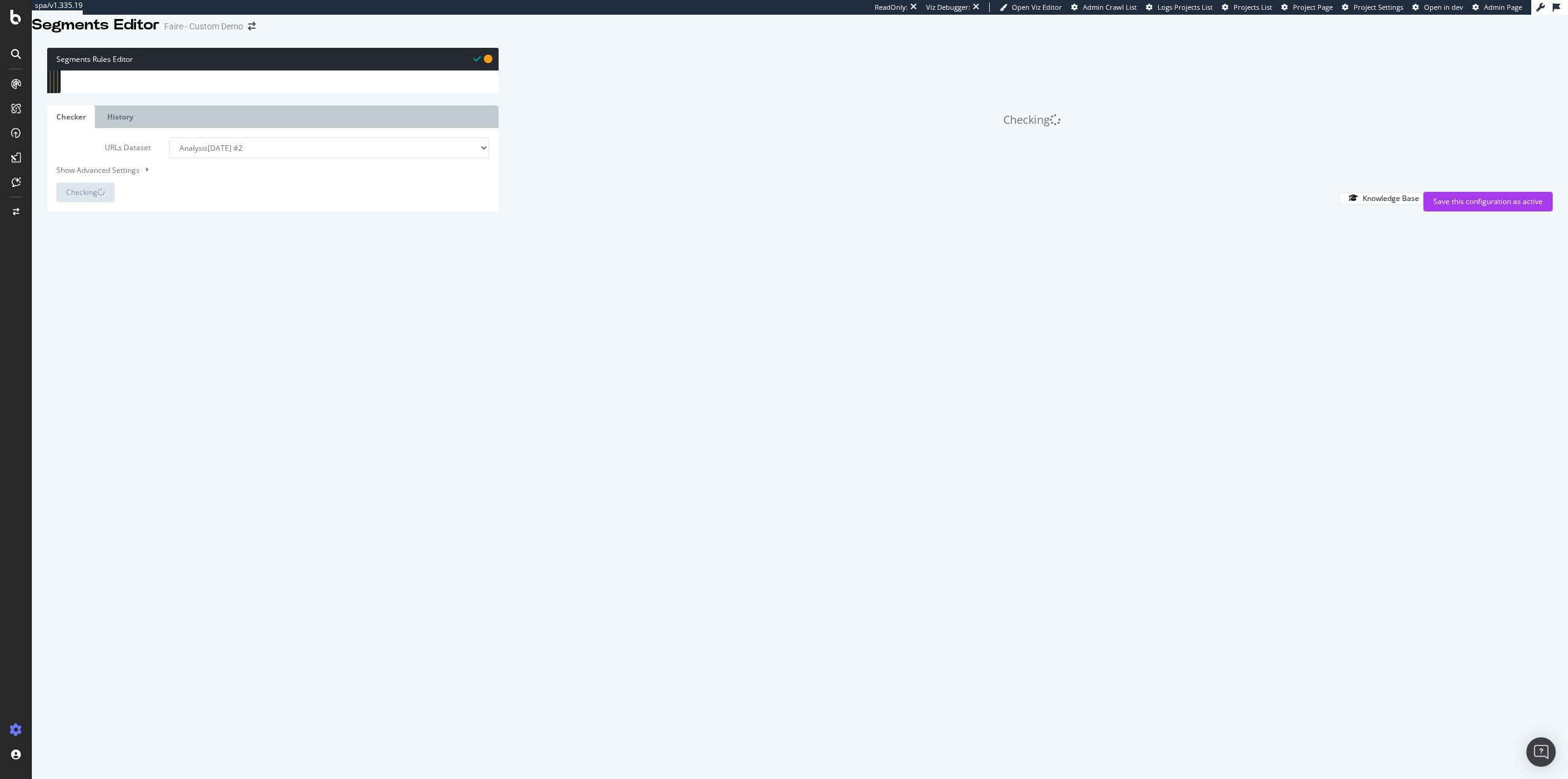
click at [144, 331] on div "@ boiler-plate or ( path */privacy path */privacy/* path */contact path */affil…" at bounding box center [285, 342] width 410 height 558
click at [100, 331] on div "@ boiler-plate or ( path */privacy path */privacy/* path */contact path */affil…" at bounding box center [285, 342] width 410 height 558
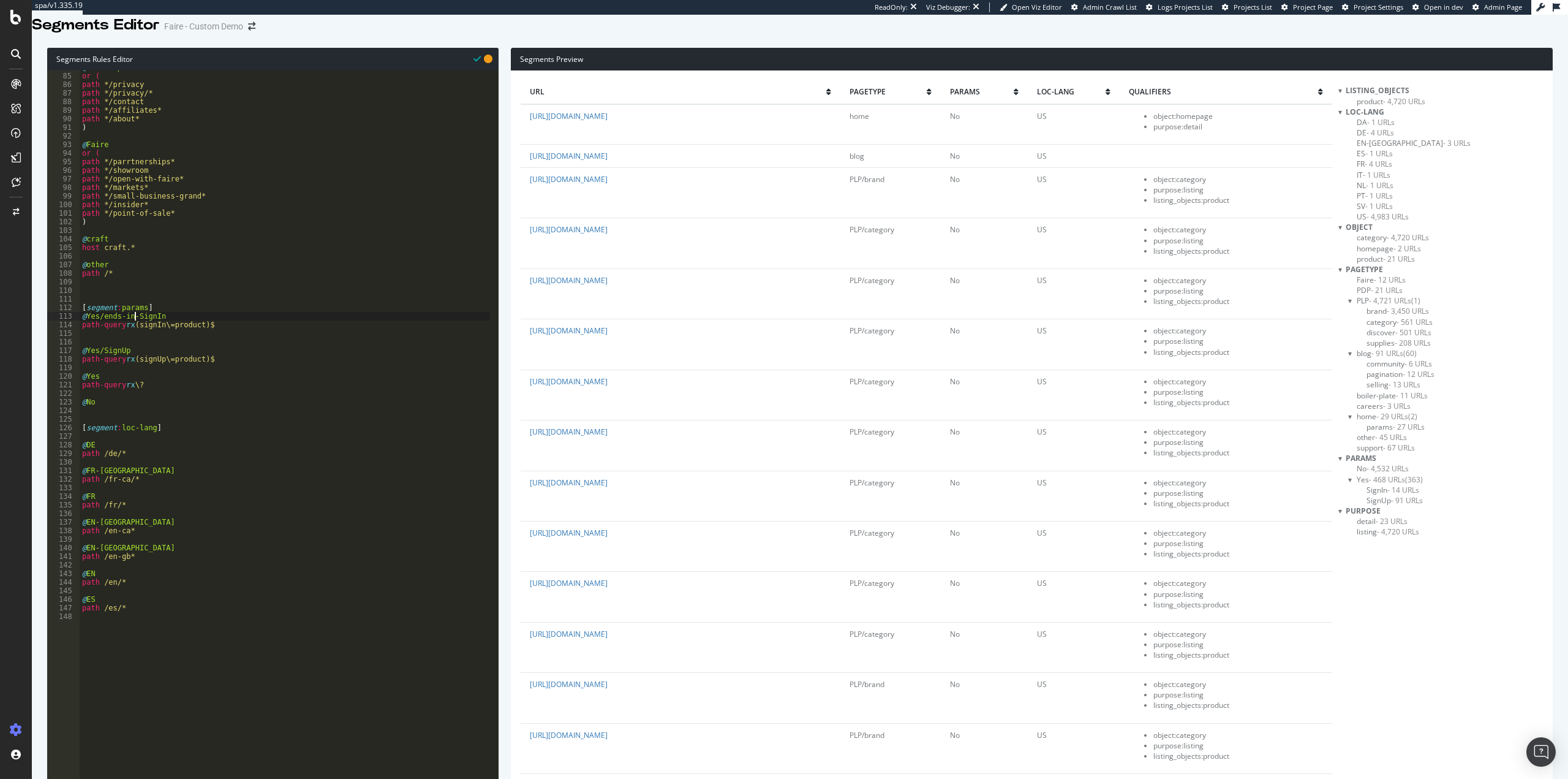
click at [103, 363] on div "@ boiler-plate or ( path */privacy path */privacy/* path */contact path */affil…" at bounding box center [285, 342] width 410 height 558
type textarea "@Yes/ends-in-SignUp"
click at [1383, 506] on span "SignUp - 91 URLs" at bounding box center [1395, 500] width 57 height 10
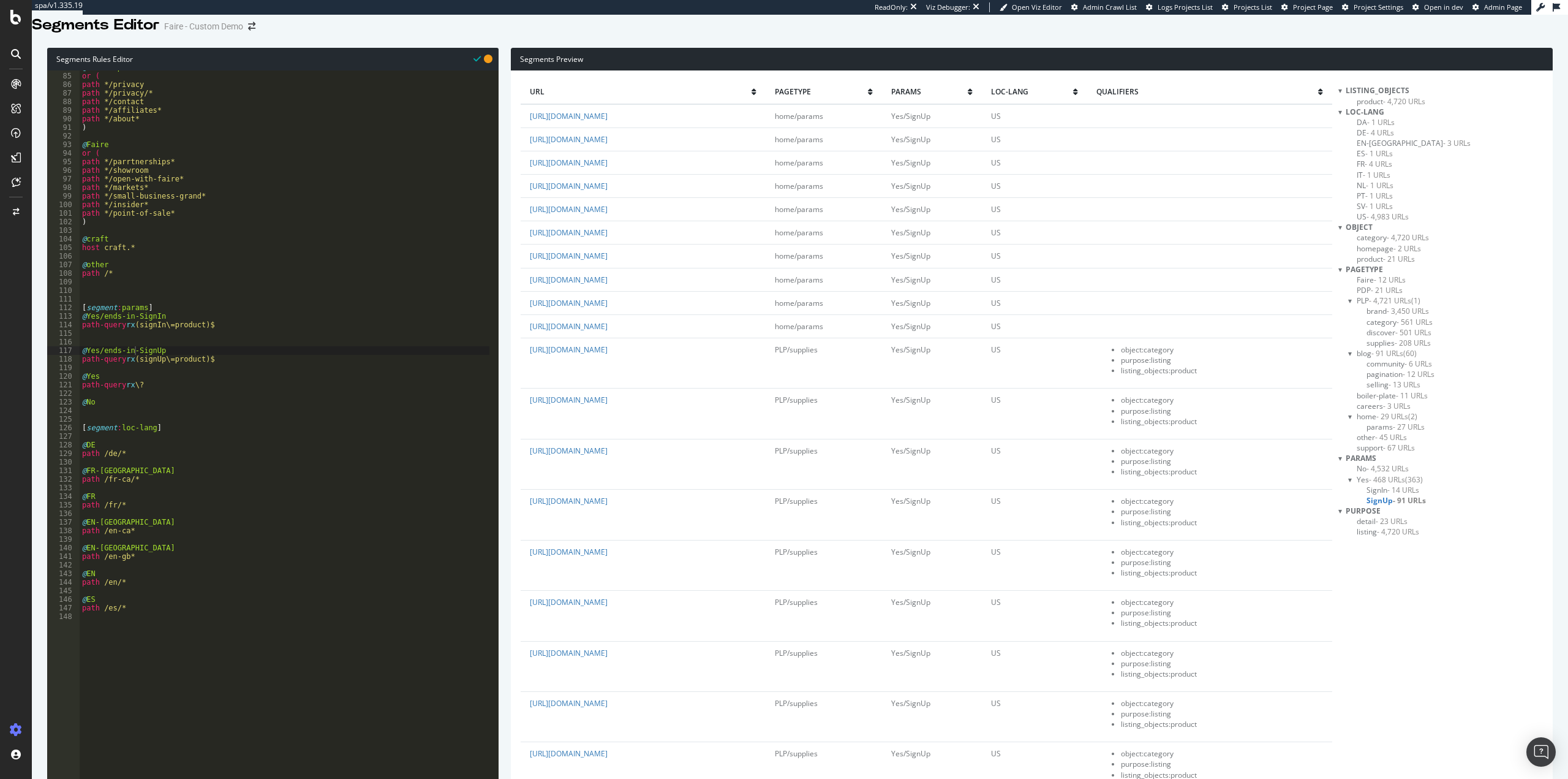
click at [1395, 495] on span "- 14 URLs" at bounding box center [1403, 490] width 32 height 10
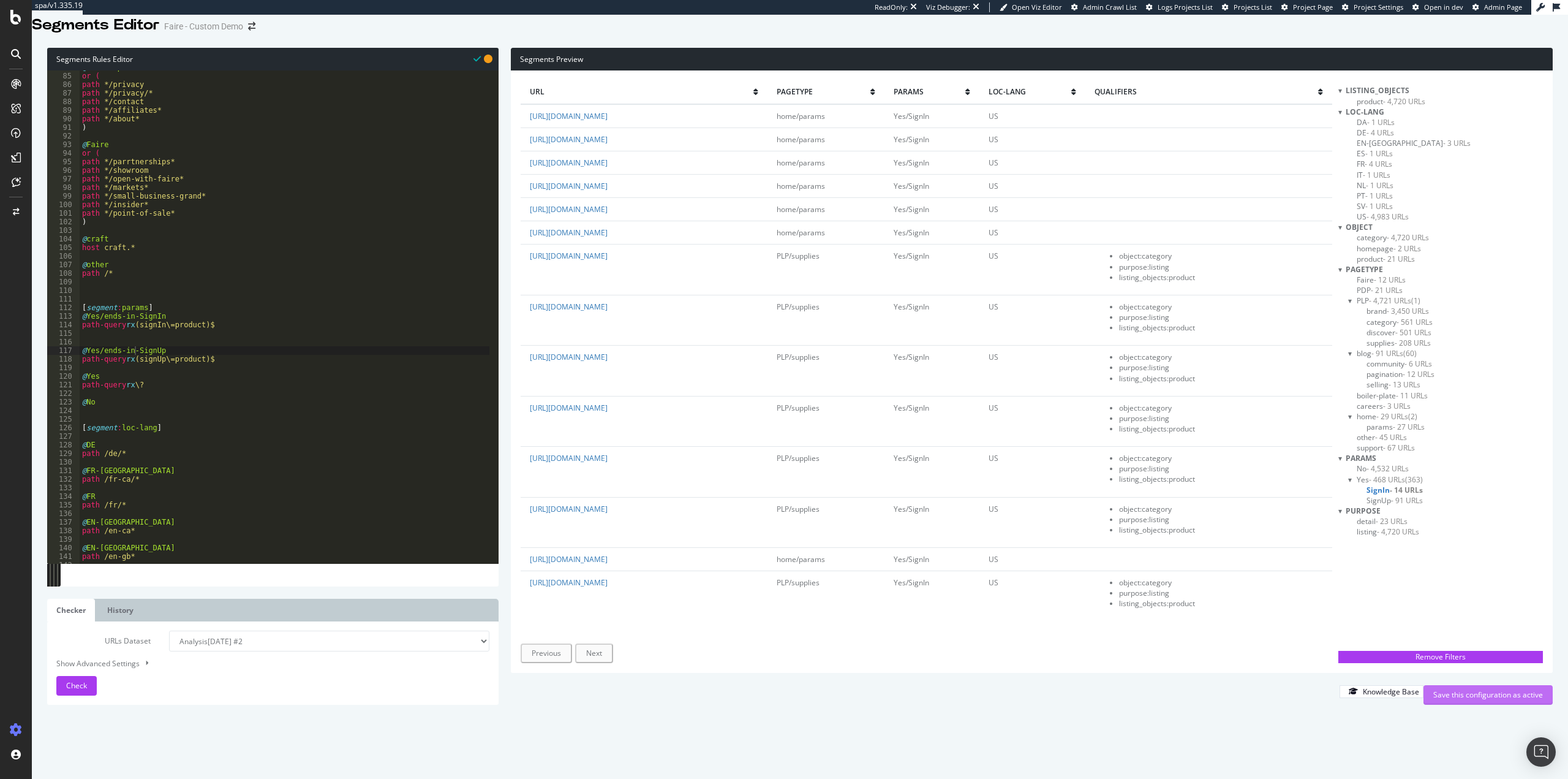
click at [1455, 700] on div "Save this configuration as active" at bounding box center [1488, 695] width 110 height 10
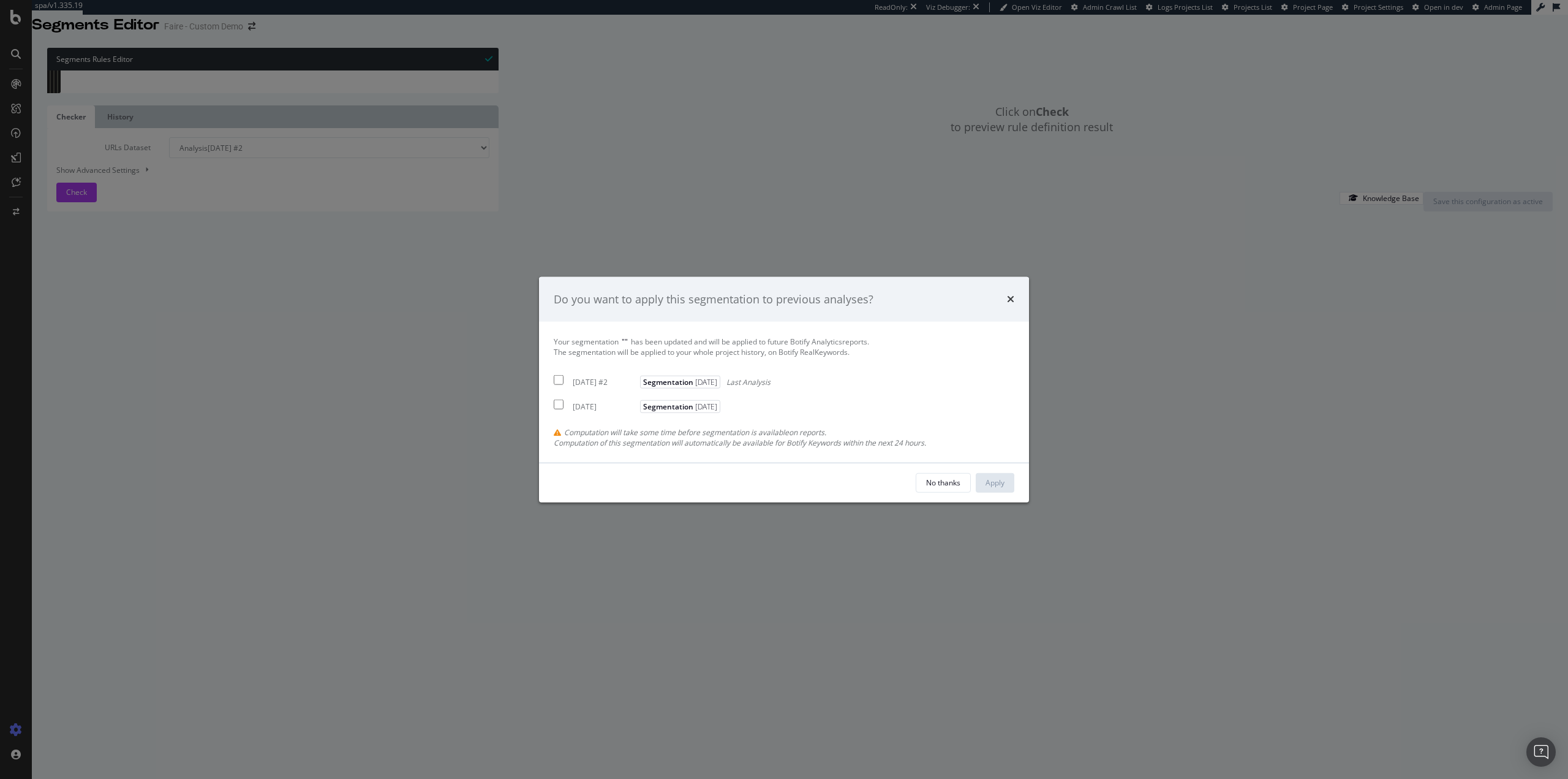
click at [590, 385] on div "[DATE] #2" at bounding box center [605, 382] width 64 height 10
checkbox input "true"
click at [600, 410] on div "2025 Aug. 4th" at bounding box center [605, 406] width 64 height 10
checkbox input "true"
click at [989, 481] on div "Apply" at bounding box center [995, 482] width 19 height 10
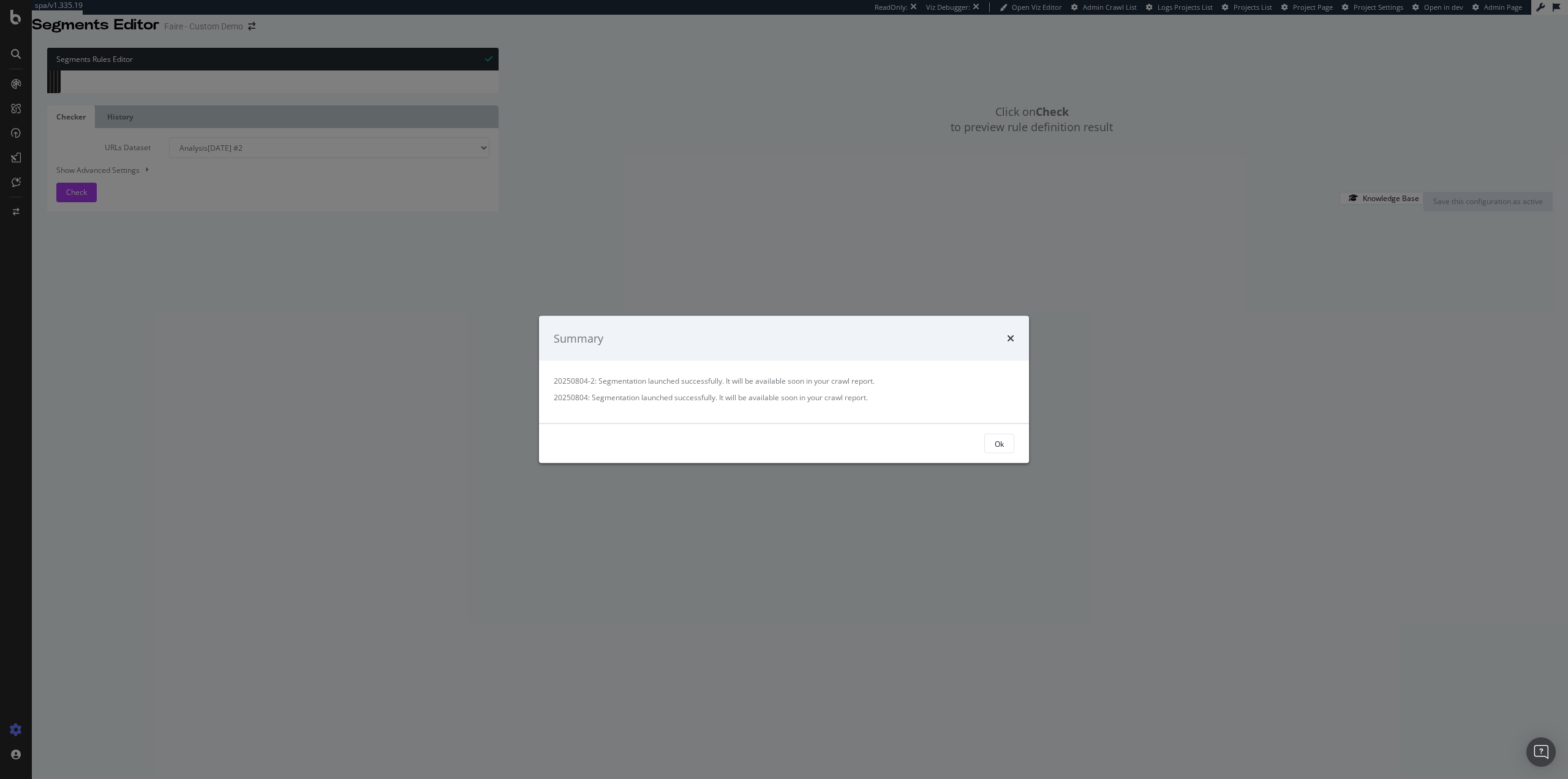
drag, startPoint x: 995, startPoint y: 439, endPoint x: 956, endPoint y: 417, distance: 44.8
click at [995, 439] on div "Ok" at bounding box center [999, 443] width 9 height 10
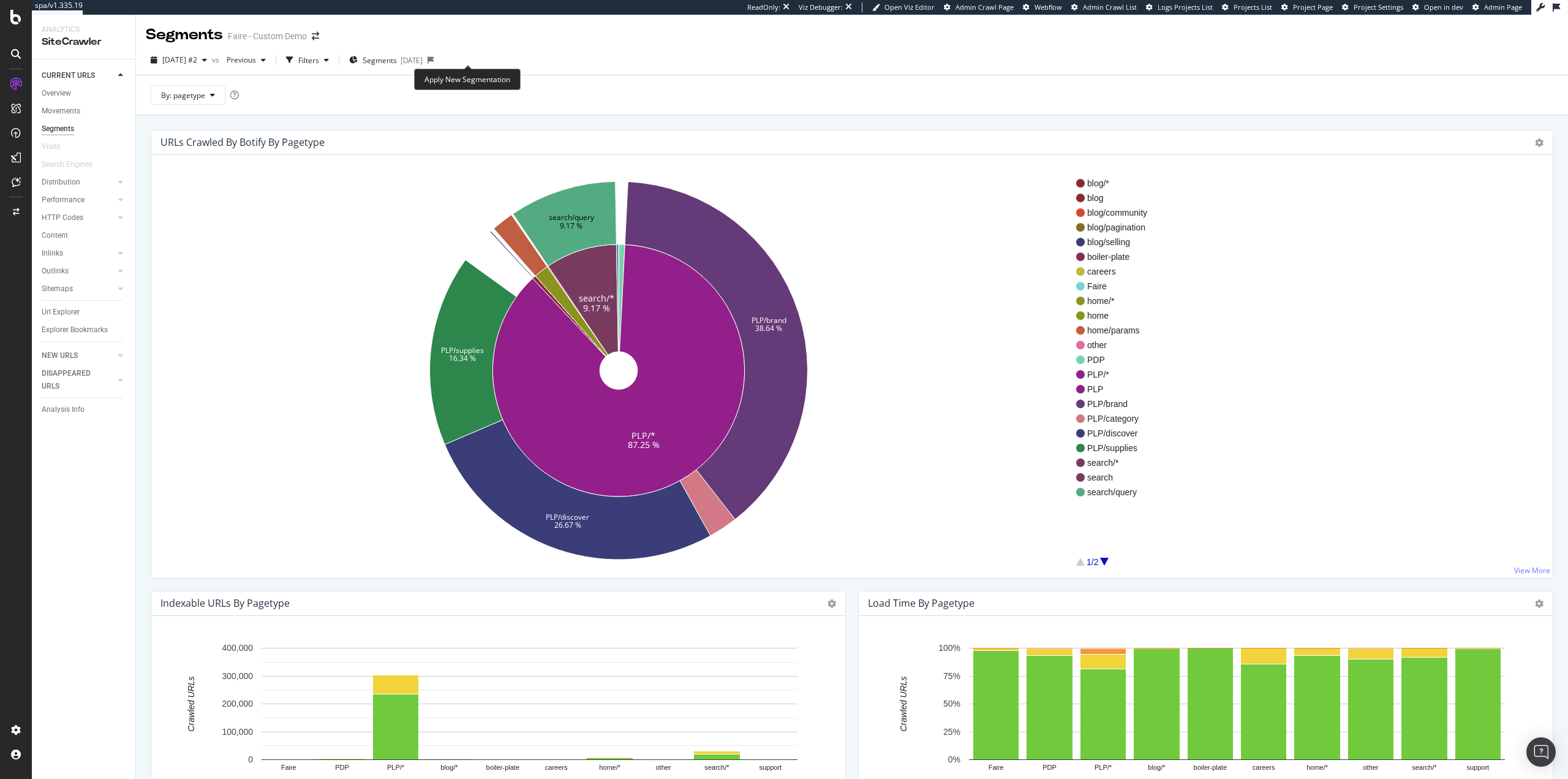
click at [435, 57] on icon at bounding box center [431, 60] width 6 height 7
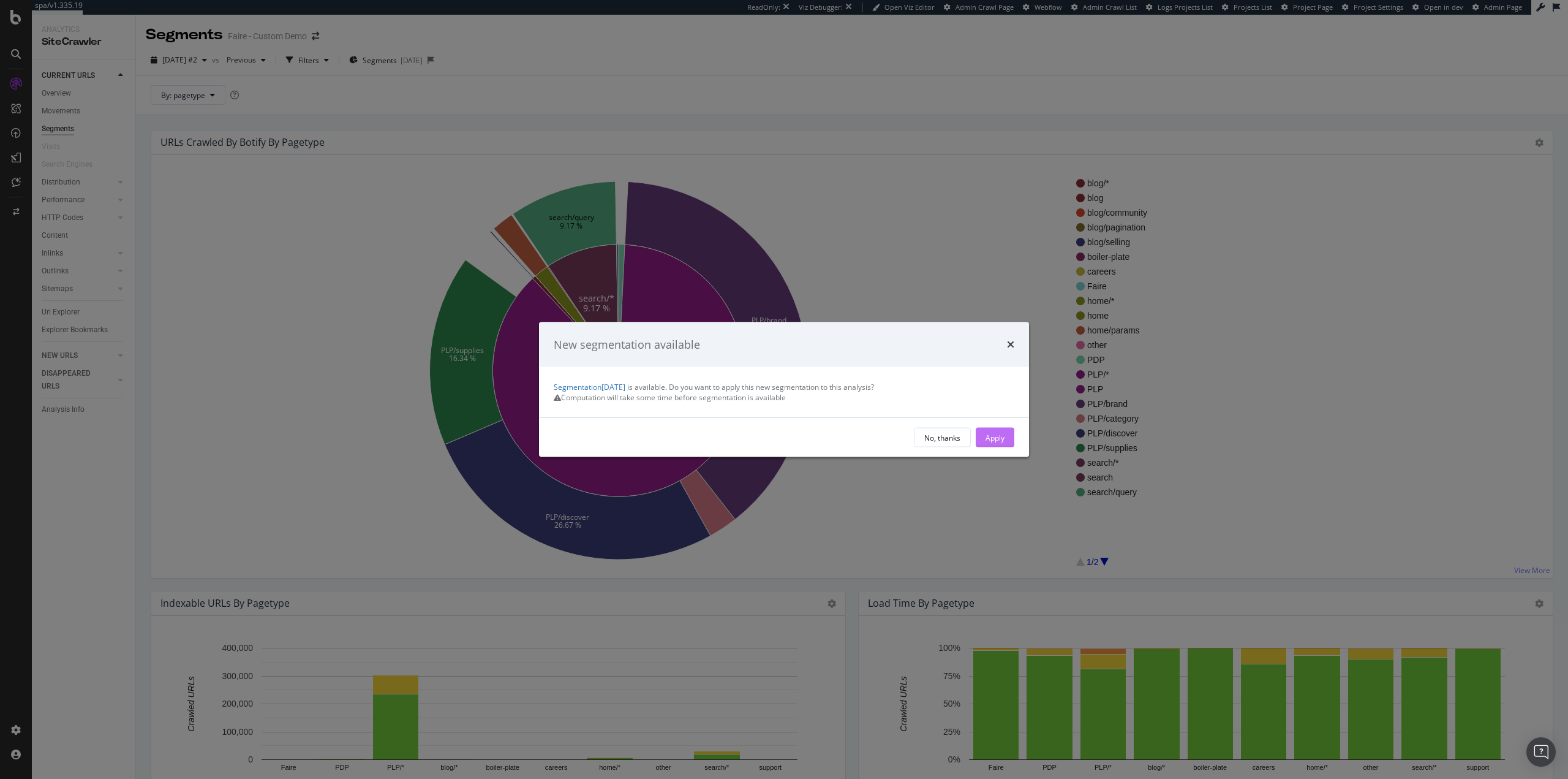
click at [1000, 443] on div "Apply" at bounding box center [995, 437] width 19 height 10
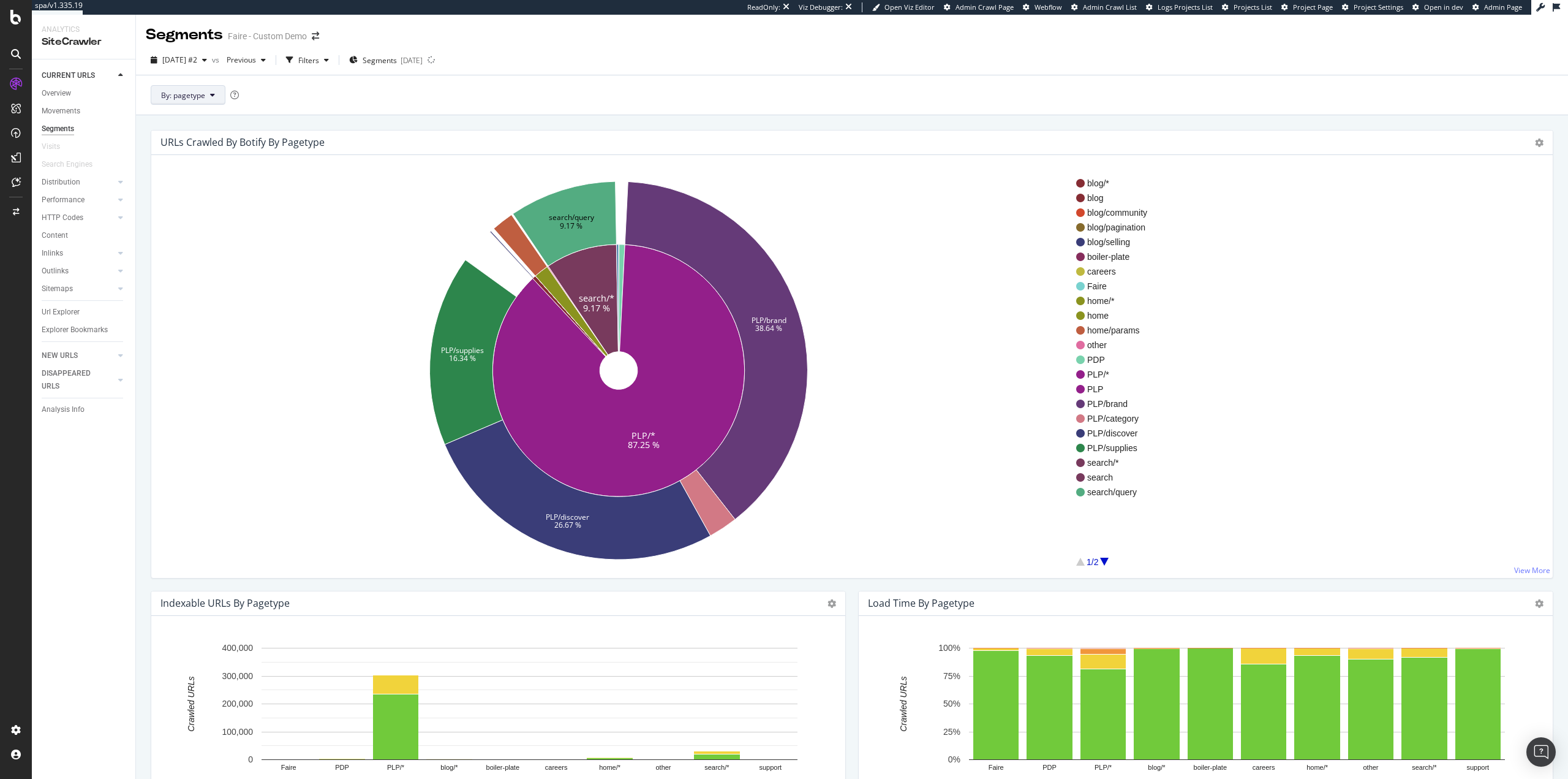
click at [180, 98] on span "By: pagetype" at bounding box center [183, 95] width 44 height 10
click at [192, 162] on span "params" at bounding box center [228, 161] width 132 height 11
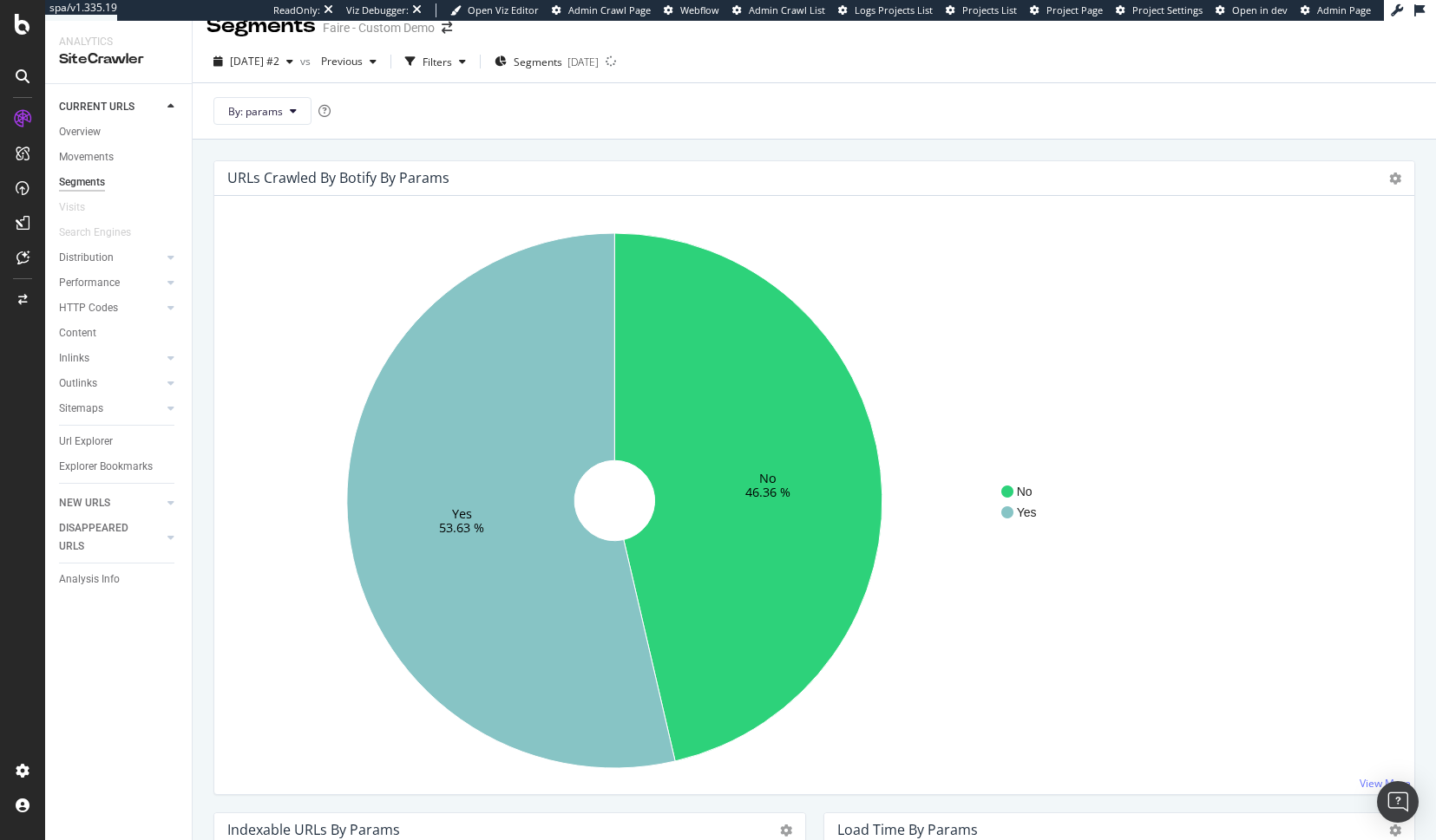
scroll to position [86, 0]
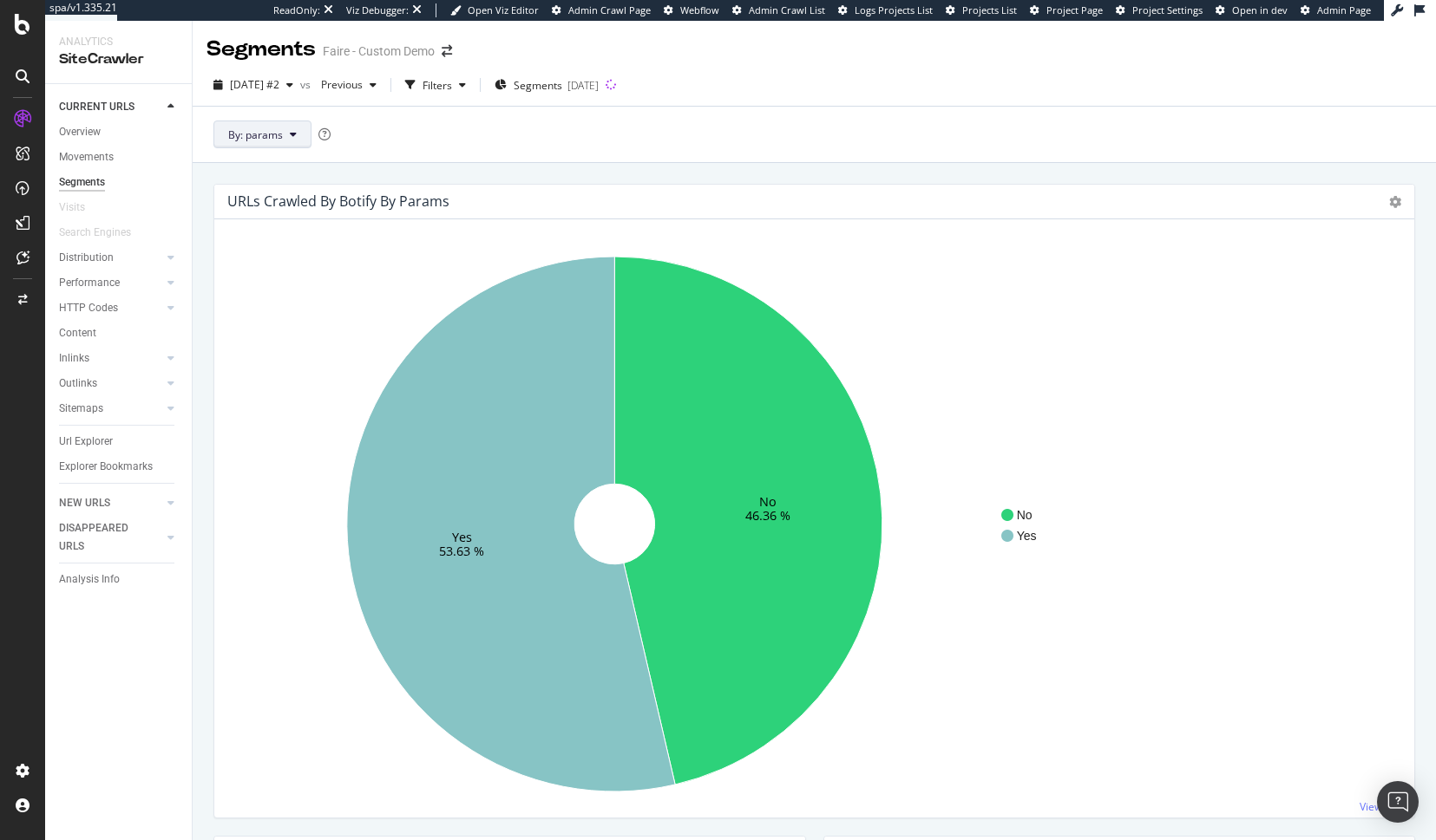
click at [258, 134] on span "By: params" at bounding box center [256, 135] width 55 height 15
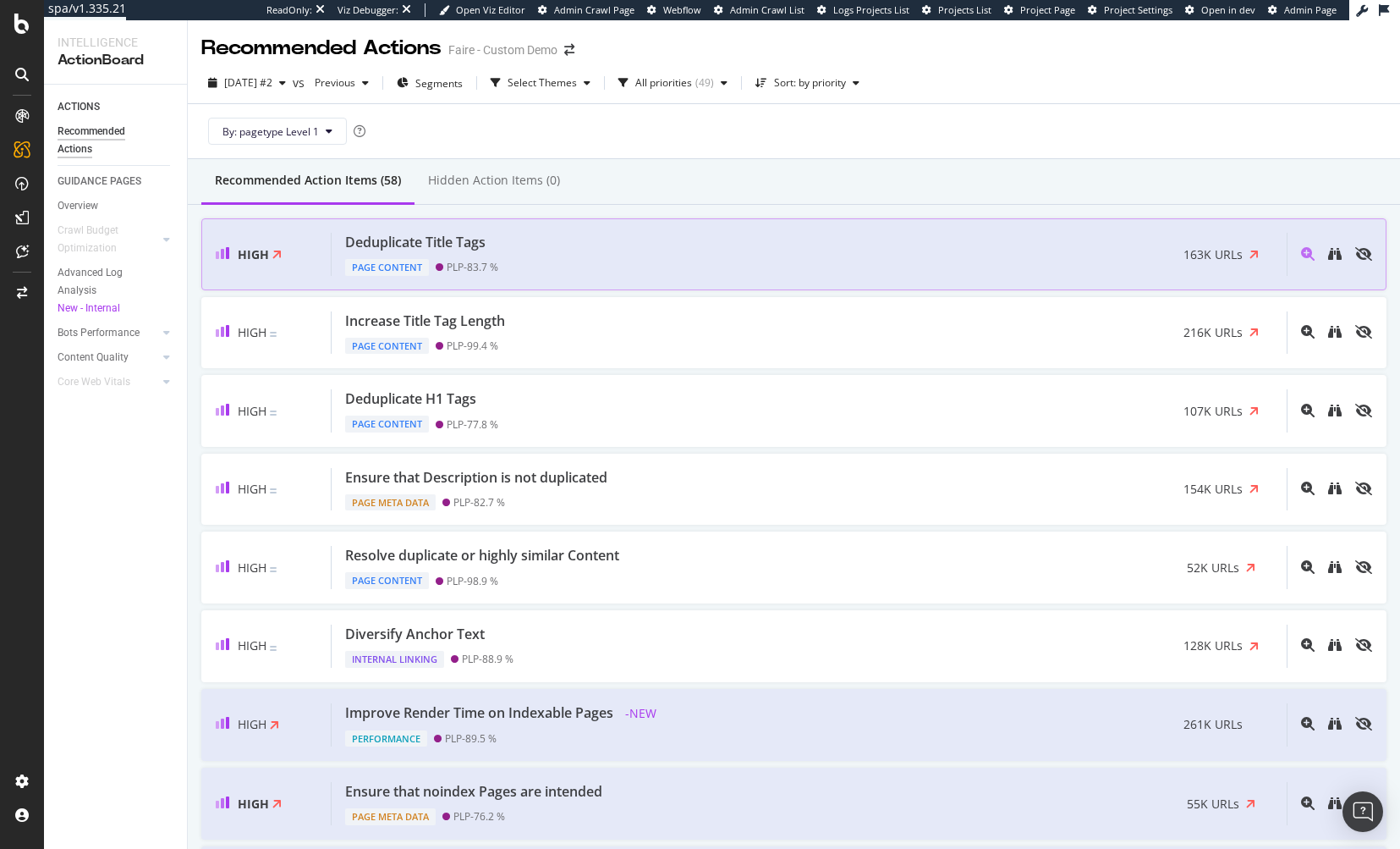
click at [643, 247] on div "Deduplicate Title Tags Page Content PLP - 83.7 % 163K URLs" at bounding box center [809, 254] width 955 height 44
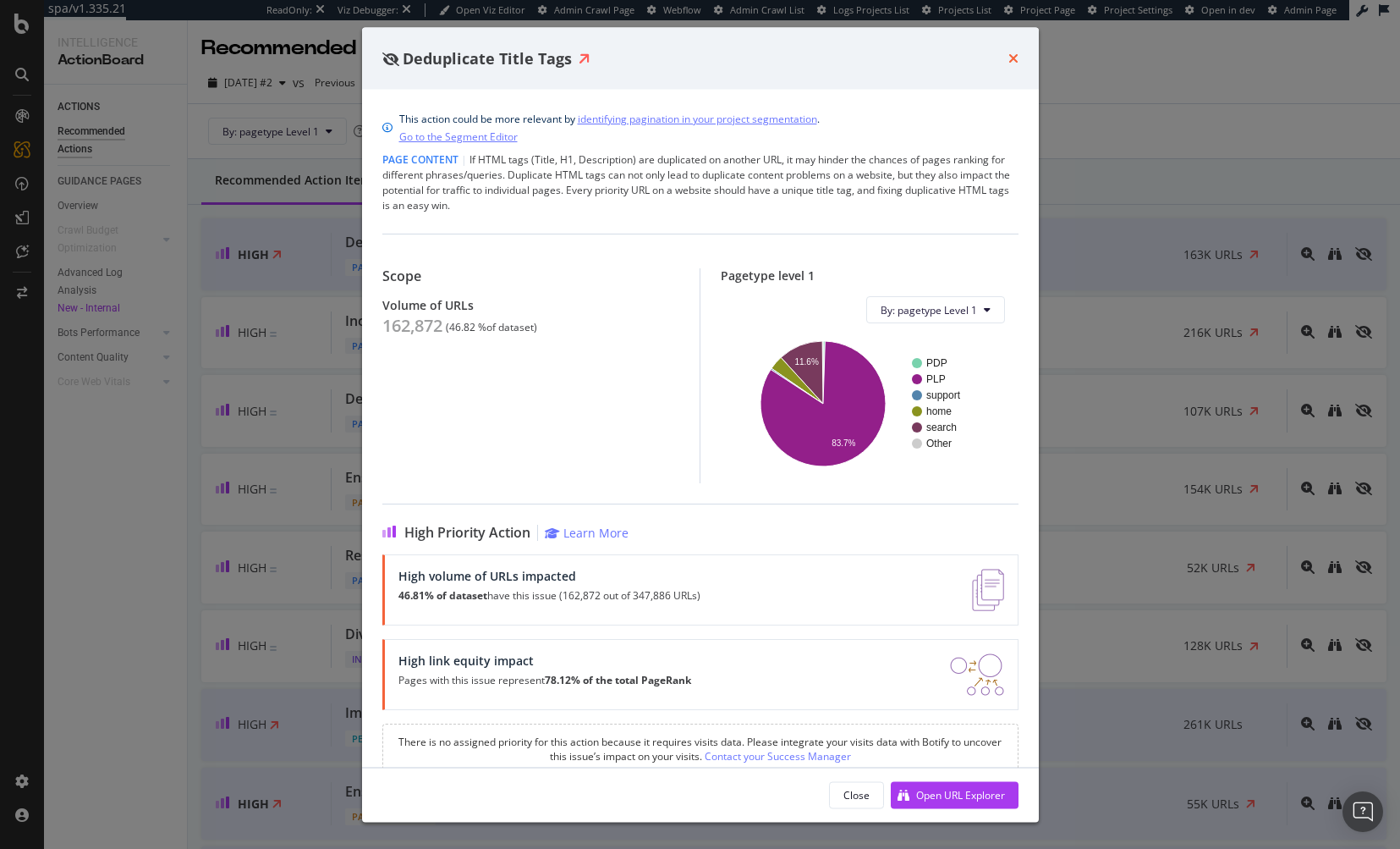
click at [1017, 51] on div "Deduplicate Title Tags" at bounding box center [700, 58] width 676 height 63
click at [1009, 57] on icon "times" at bounding box center [1013, 58] width 10 height 13
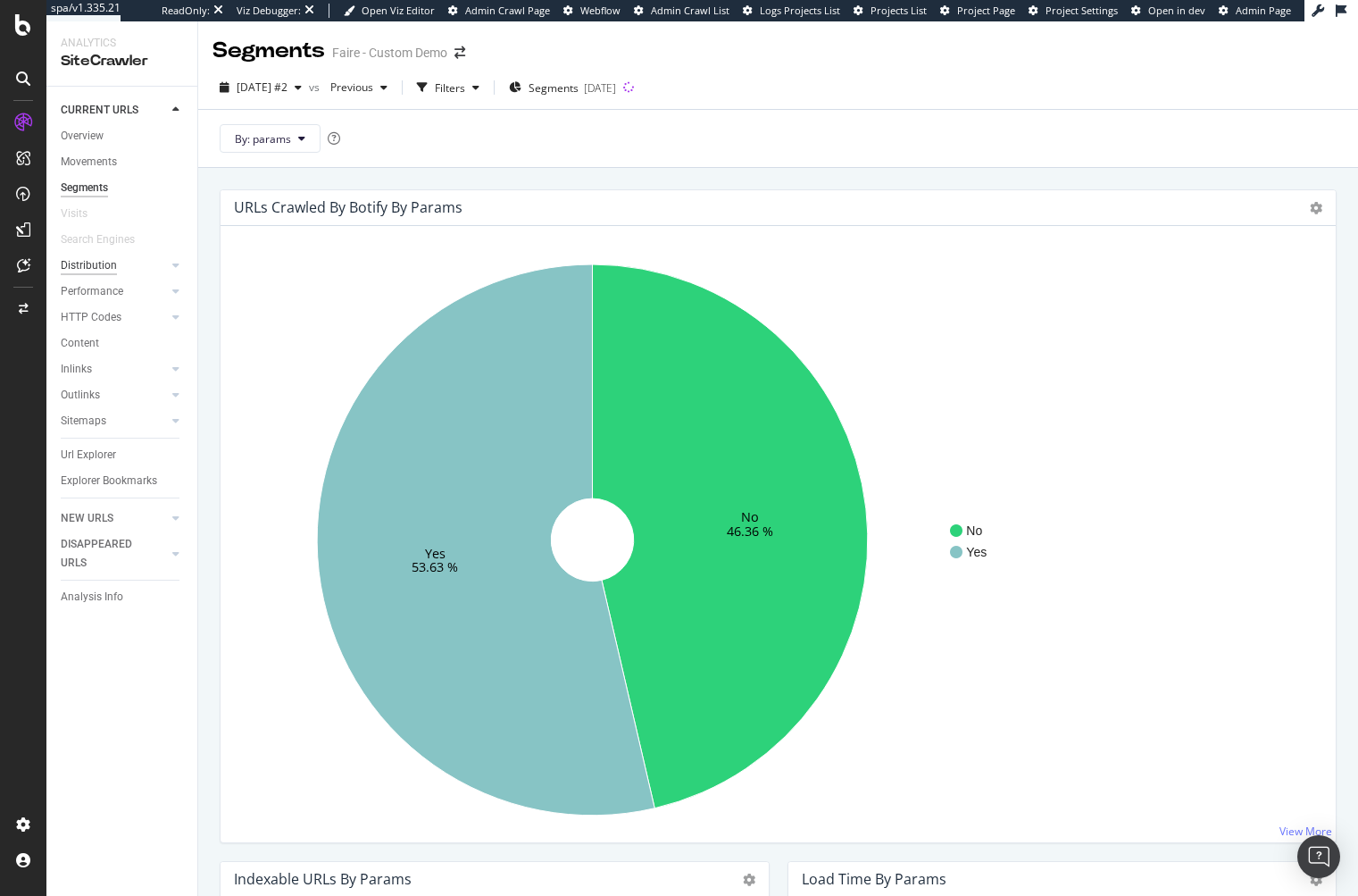
click at [86, 261] on div "Distribution" at bounding box center [89, 265] width 56 height 19
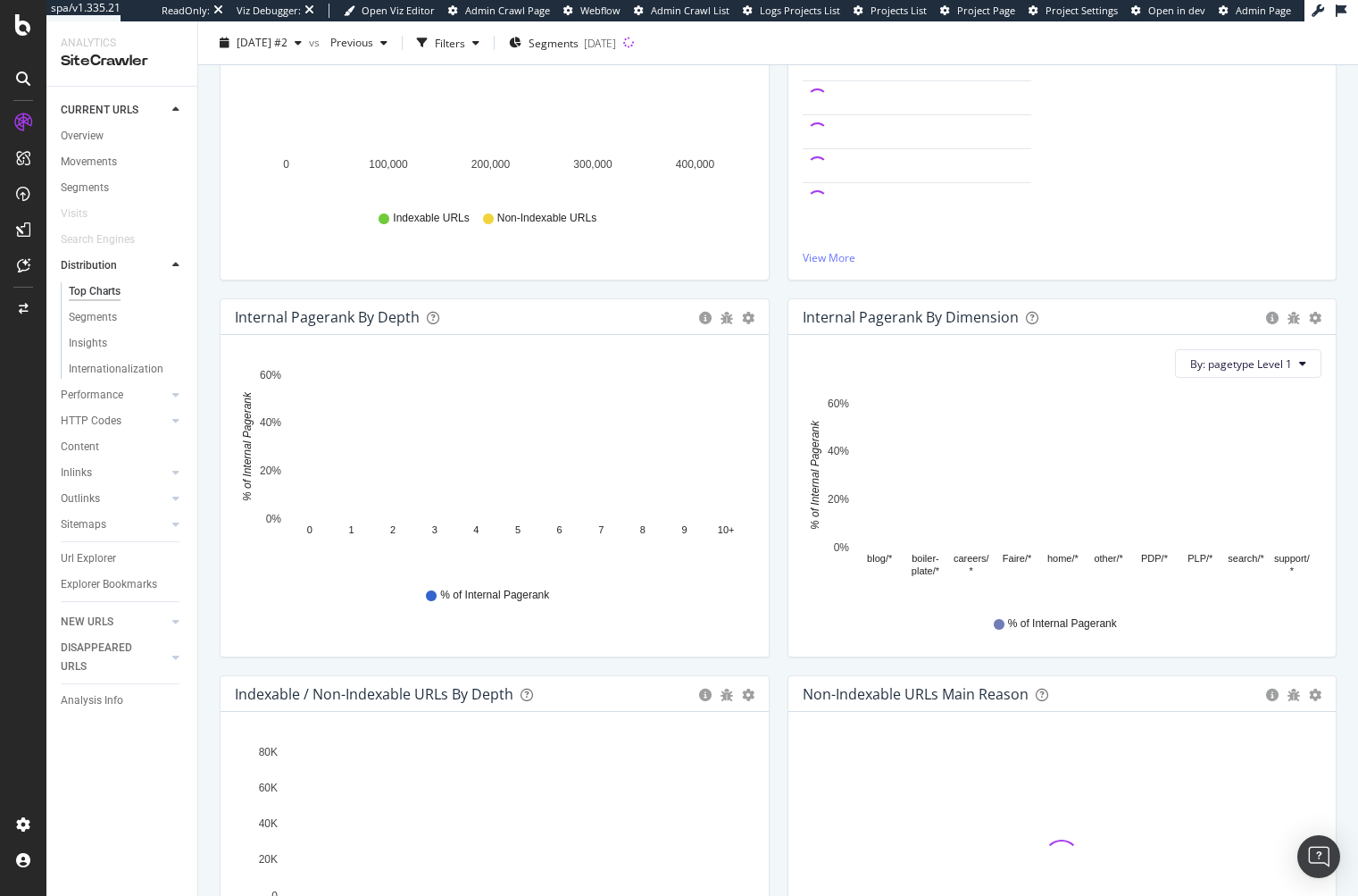
scroll to position [536, 0]
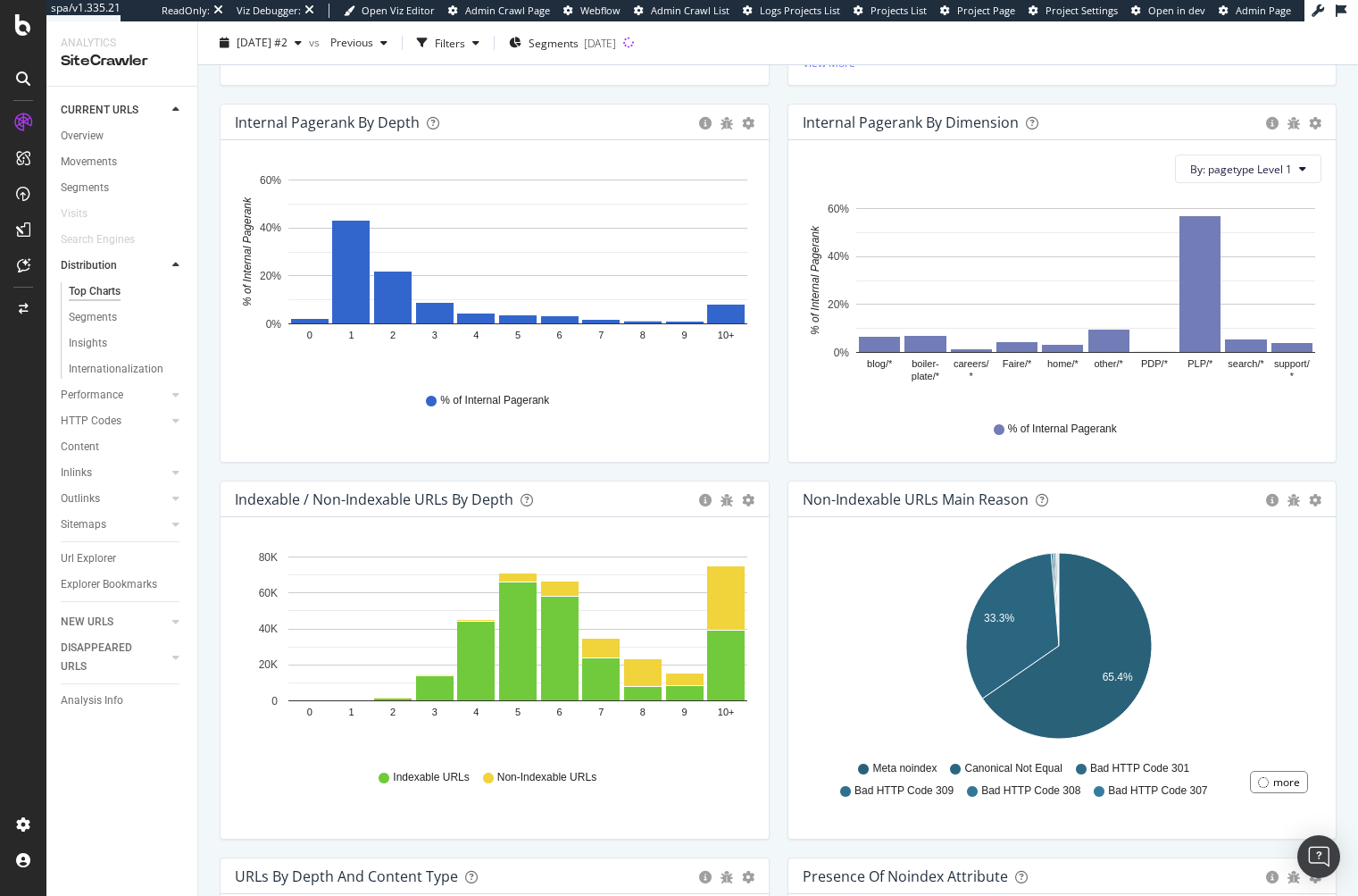
drag, startPoint x: 231, startPoint y: 381, endPoint x: 198, endPoint y: 357, distance: 40.8
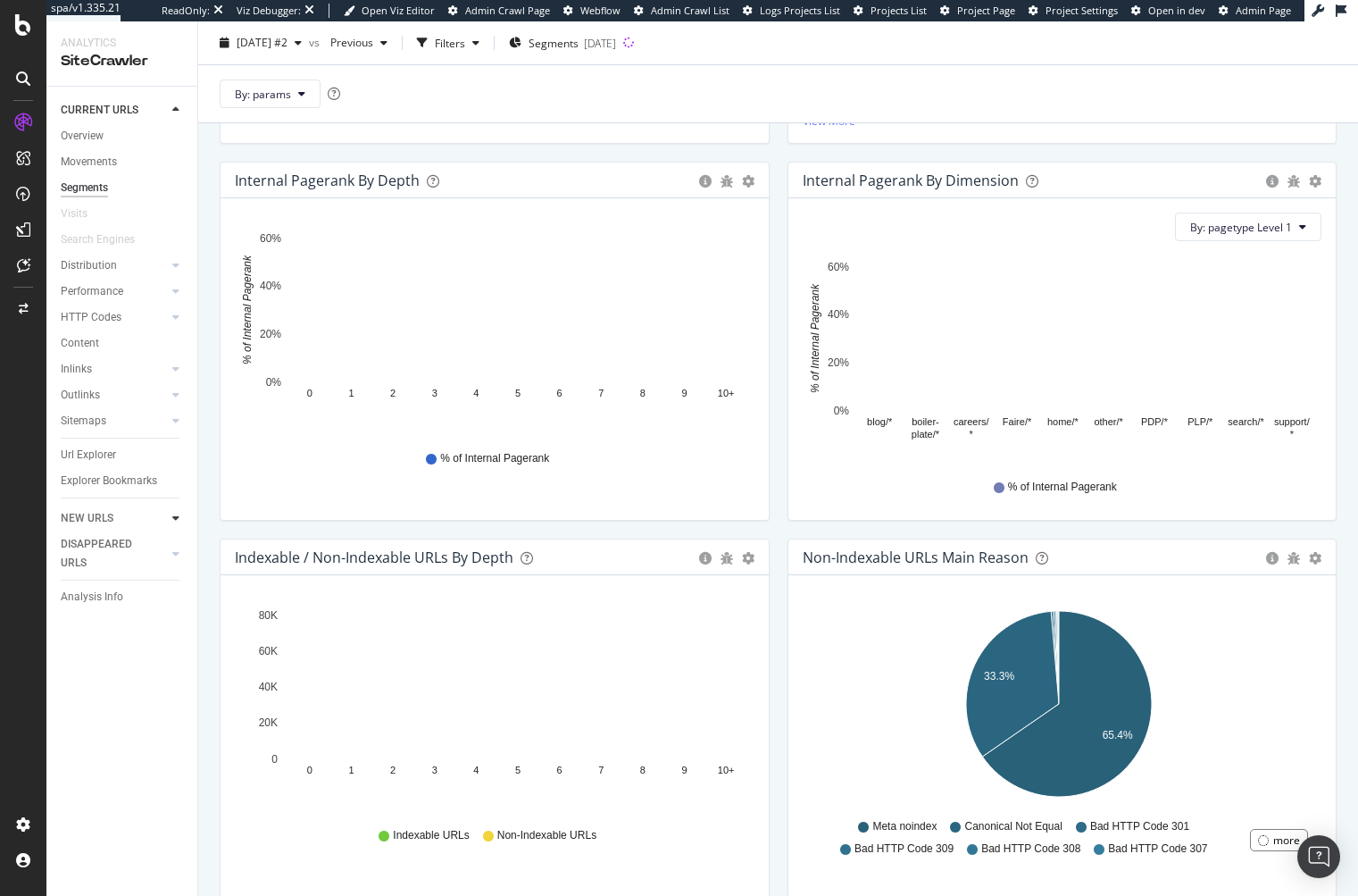
scroll to position [594, 0]
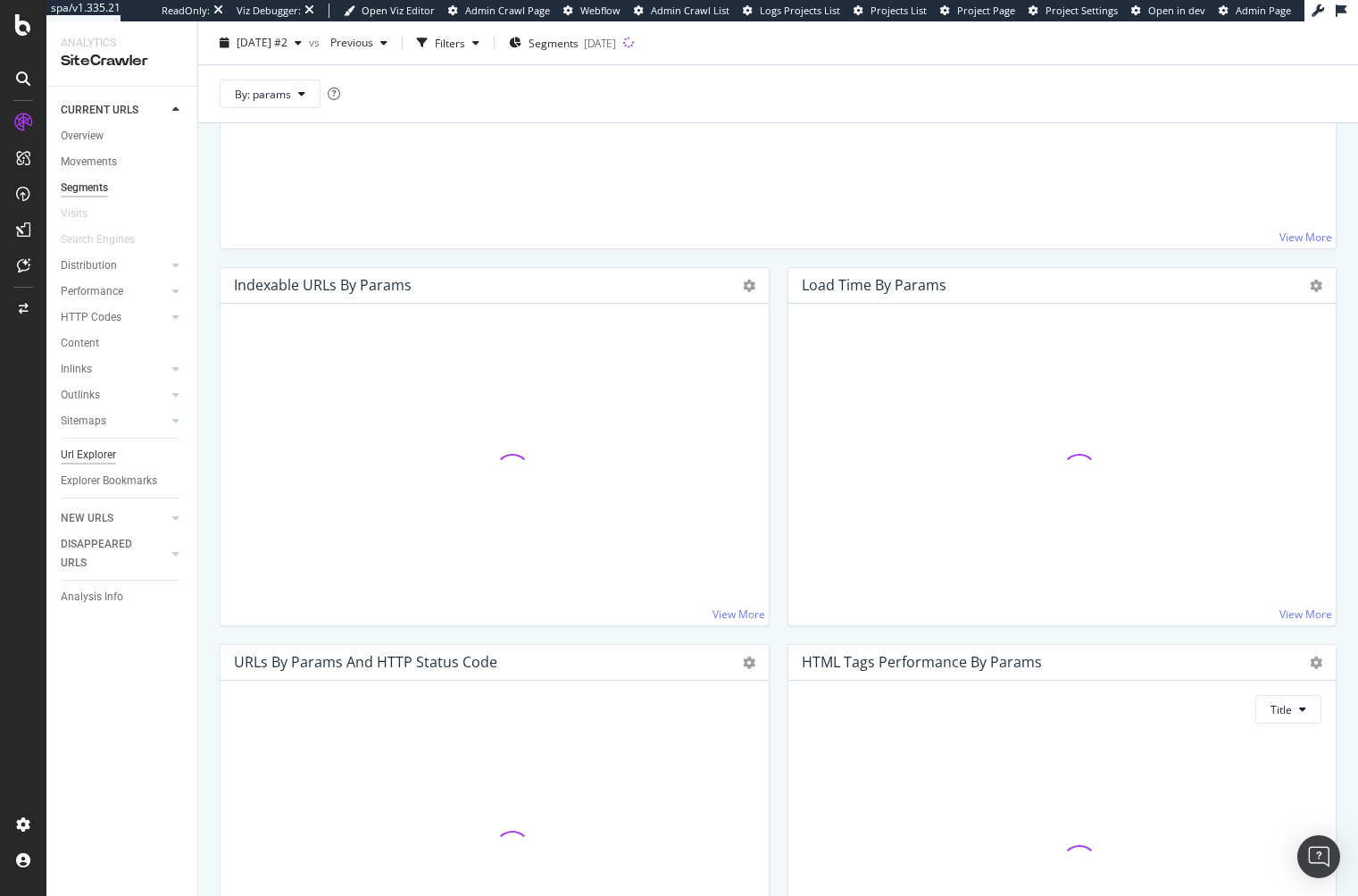
click at [68, 449] on div "Url Explorer" at bounding box center [88, 455] width 55 height 19
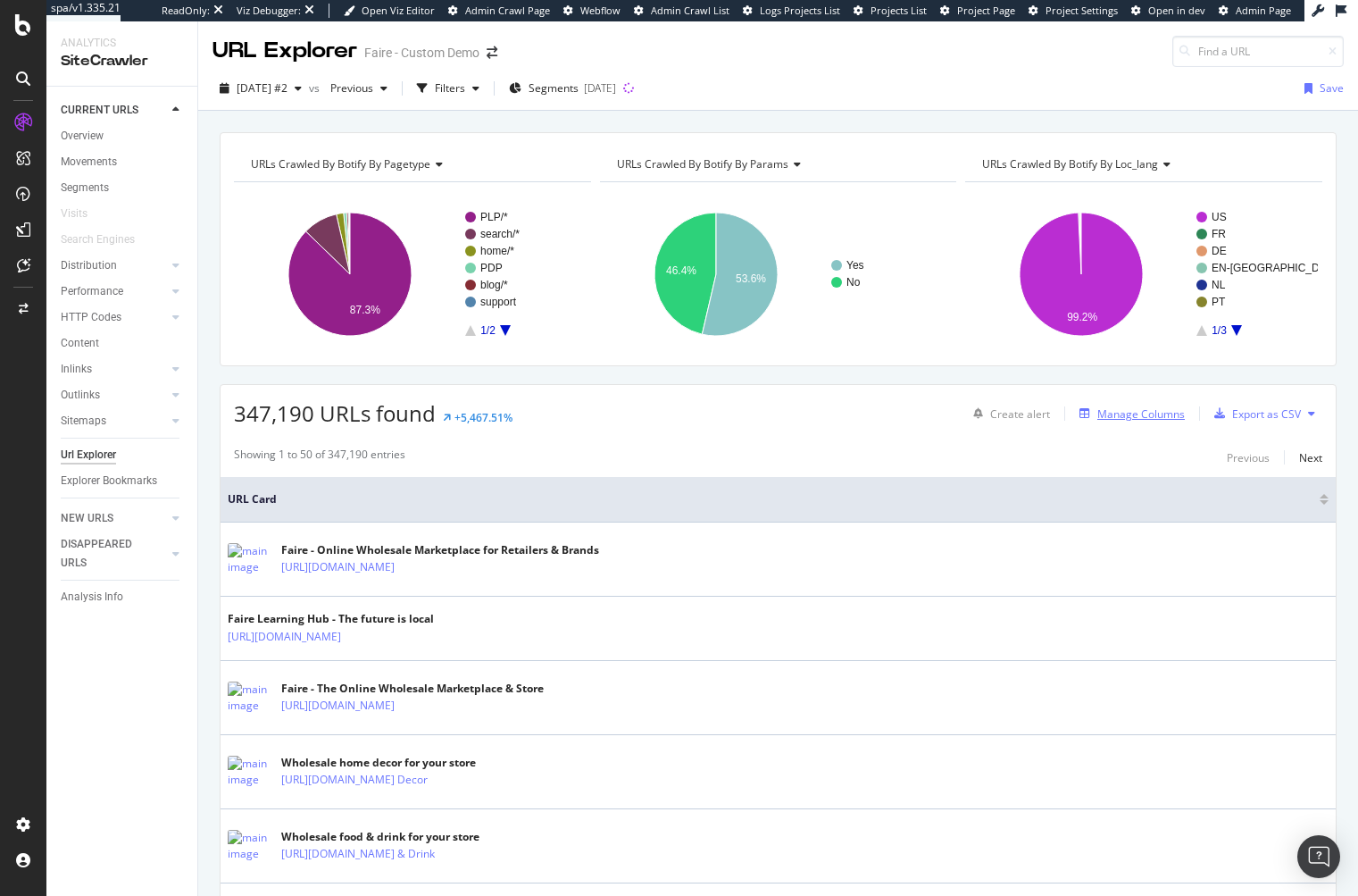
click at [1144, 420] on div "Manage Columns" at bounding box center [1141, 414] width 87 height 15
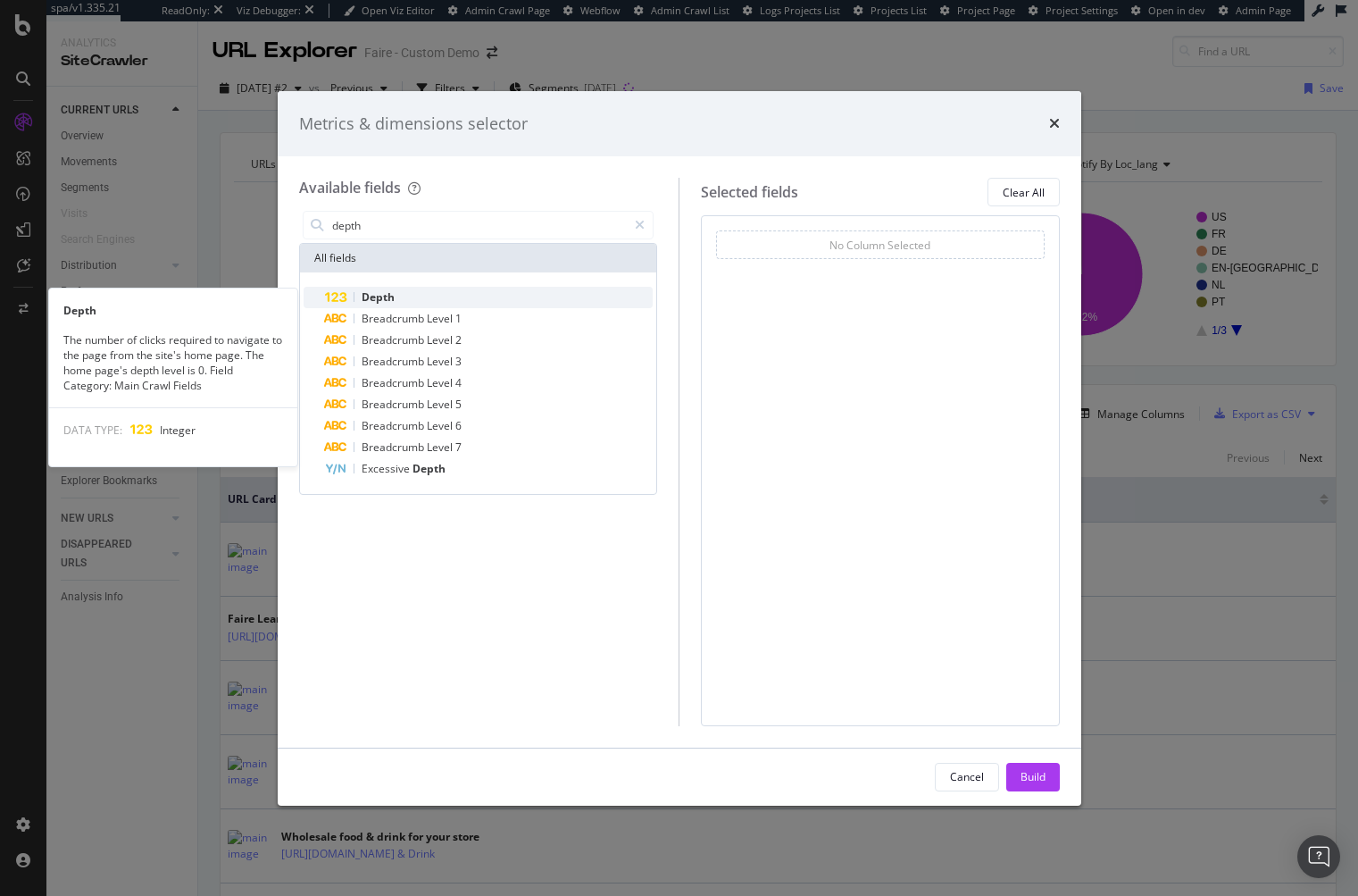
type input "depth"
click at [403, 287] on div "Depth" at bounding box center [489, 297] width 329 height 22
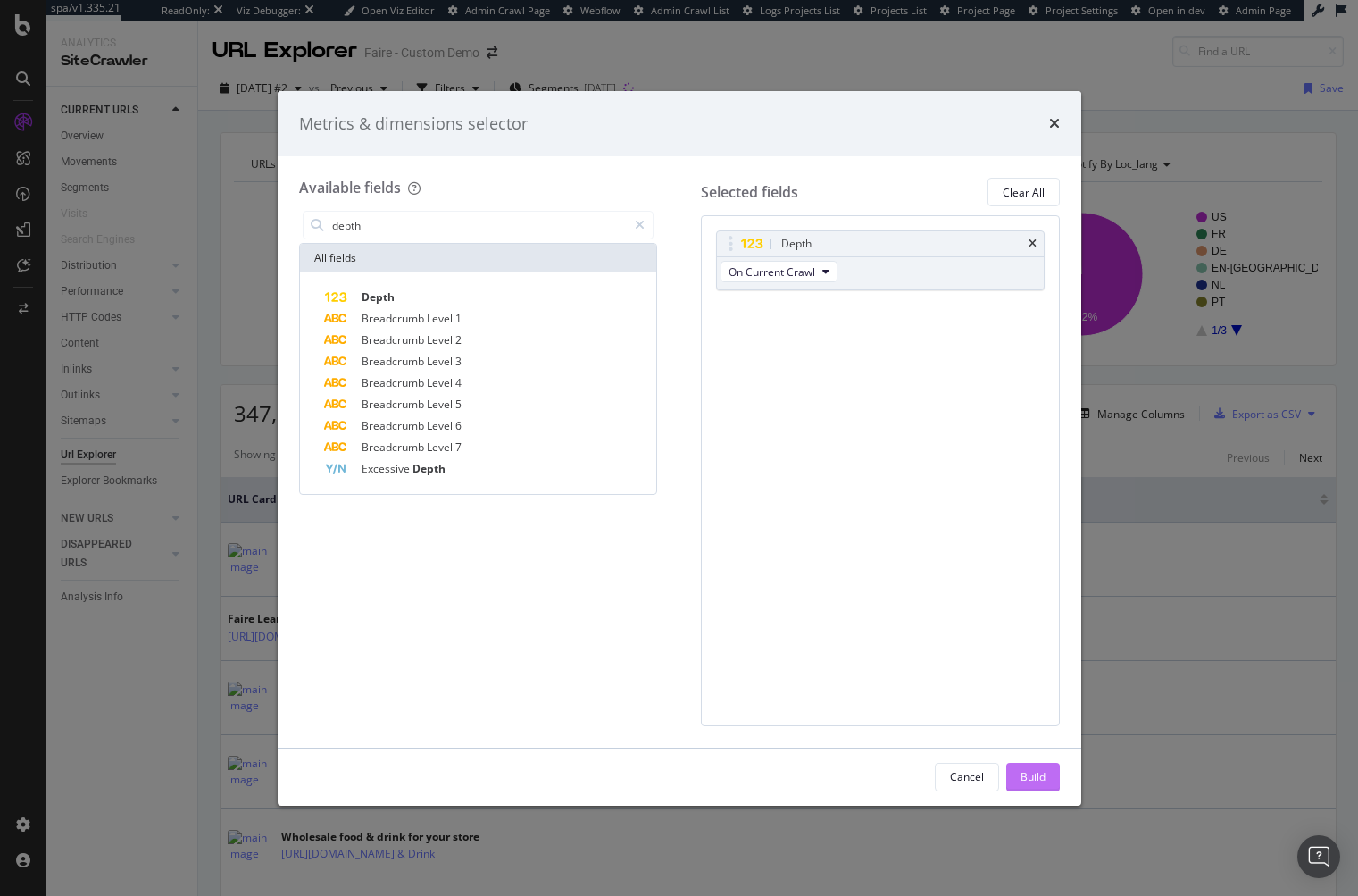
click at [1025, 765] on div "Build" at bounding box center [1033, 777] width 25 height 27
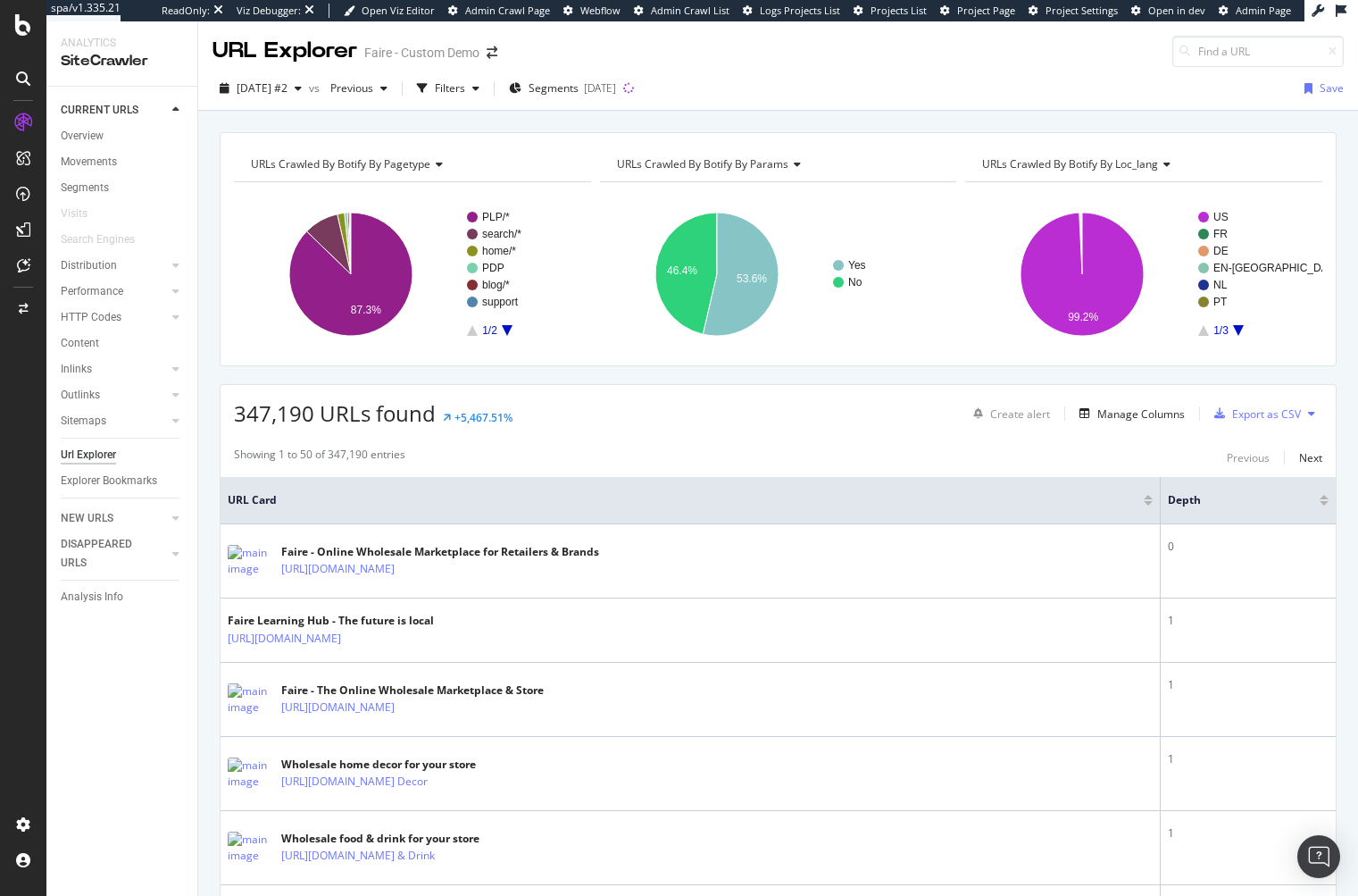
click at [1313, 494] on div "Depth" at bounding box center [1248, 500] width 161 height 18
click at [1320, 498] on div at bounding box center [1324, 497] width 9 height 5
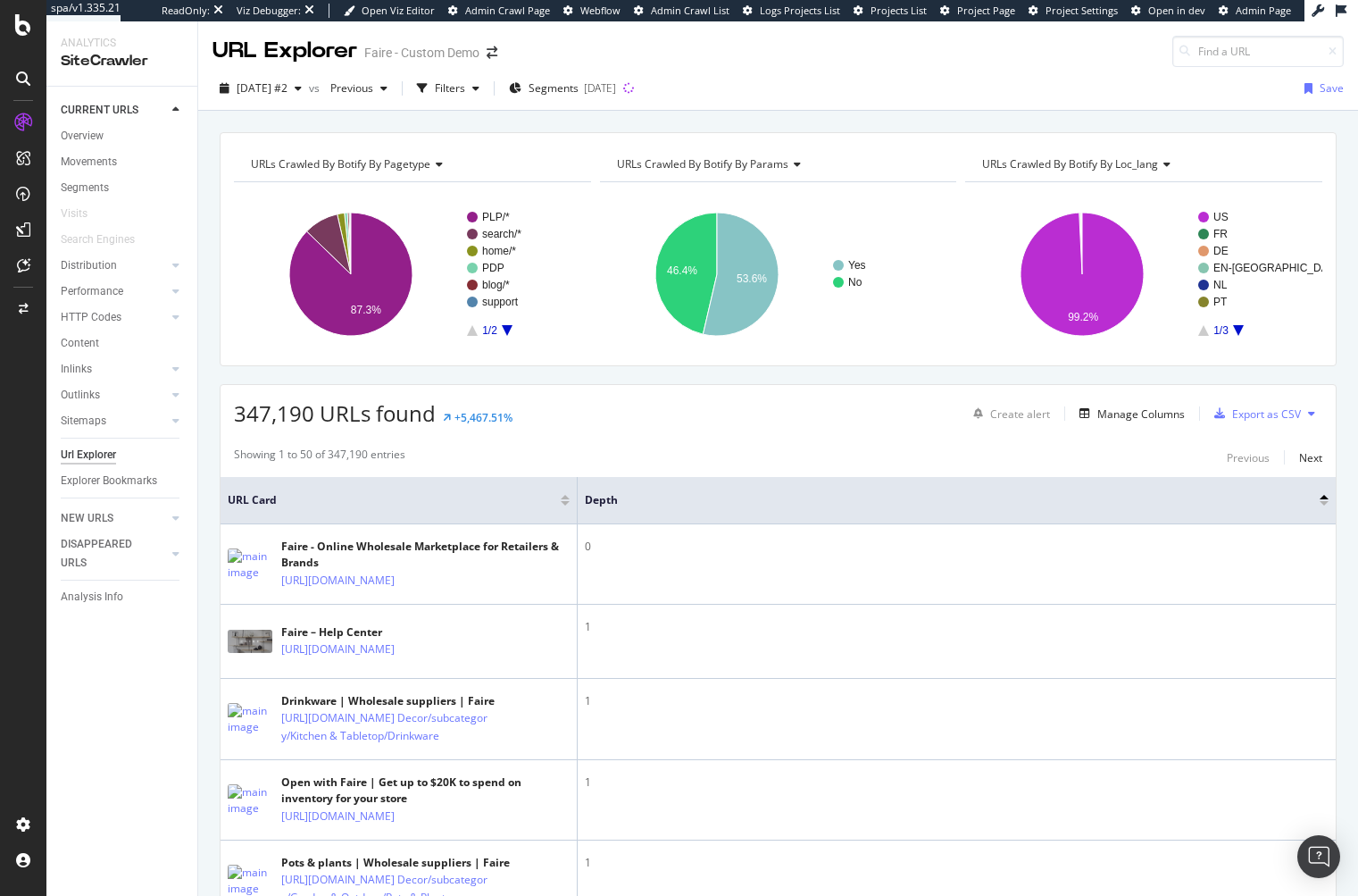
click at [1308, 506] on div "Depth" at bounding box center [957, 500] width 744 height 18
click at [1320, 504] on div at bounding box center [1324, 503] width 9 height 5
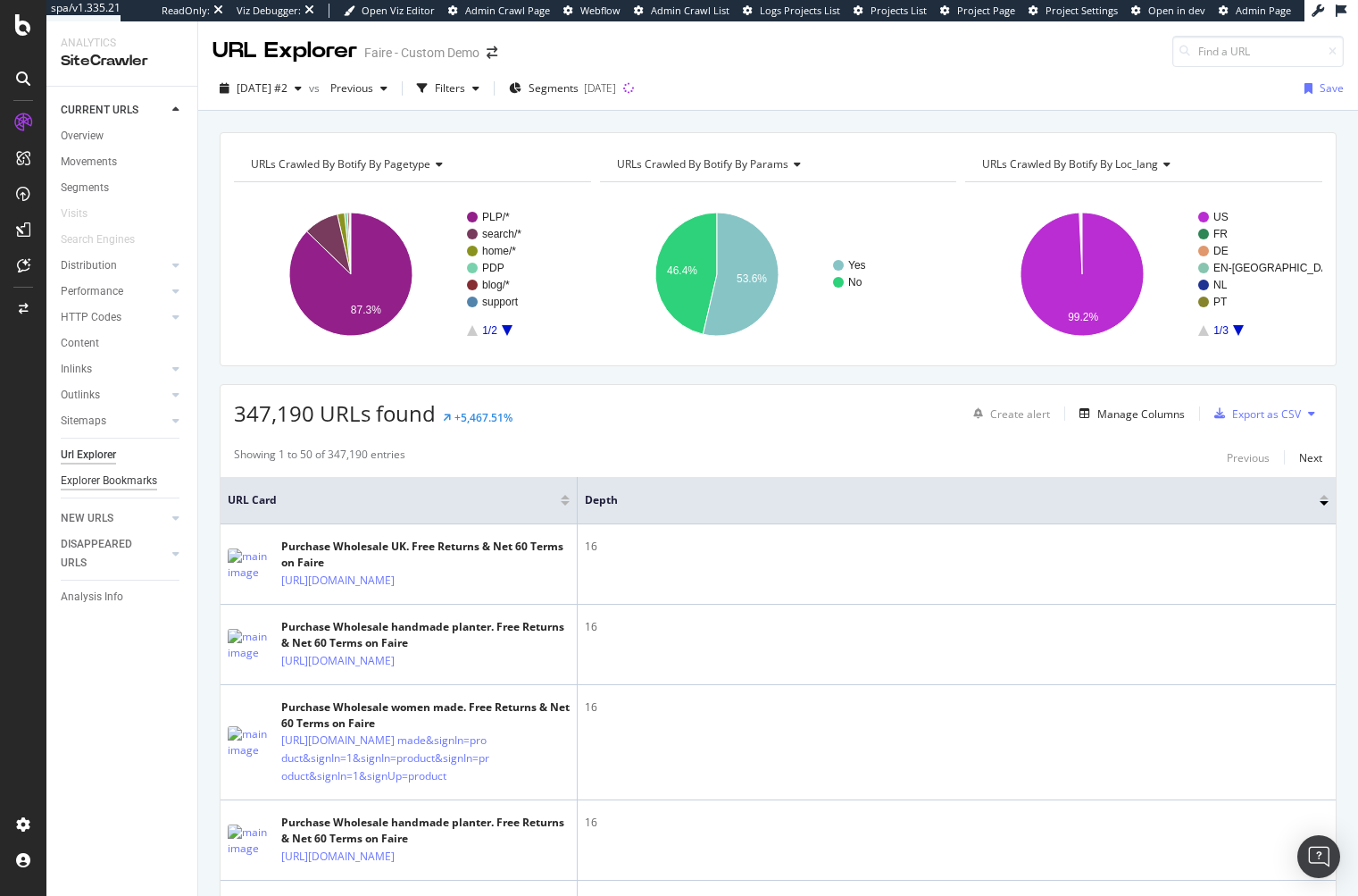
click at [114, 475] on div "Explorer Bookmarks" at bounding box center [109, 481] width 97 height 19
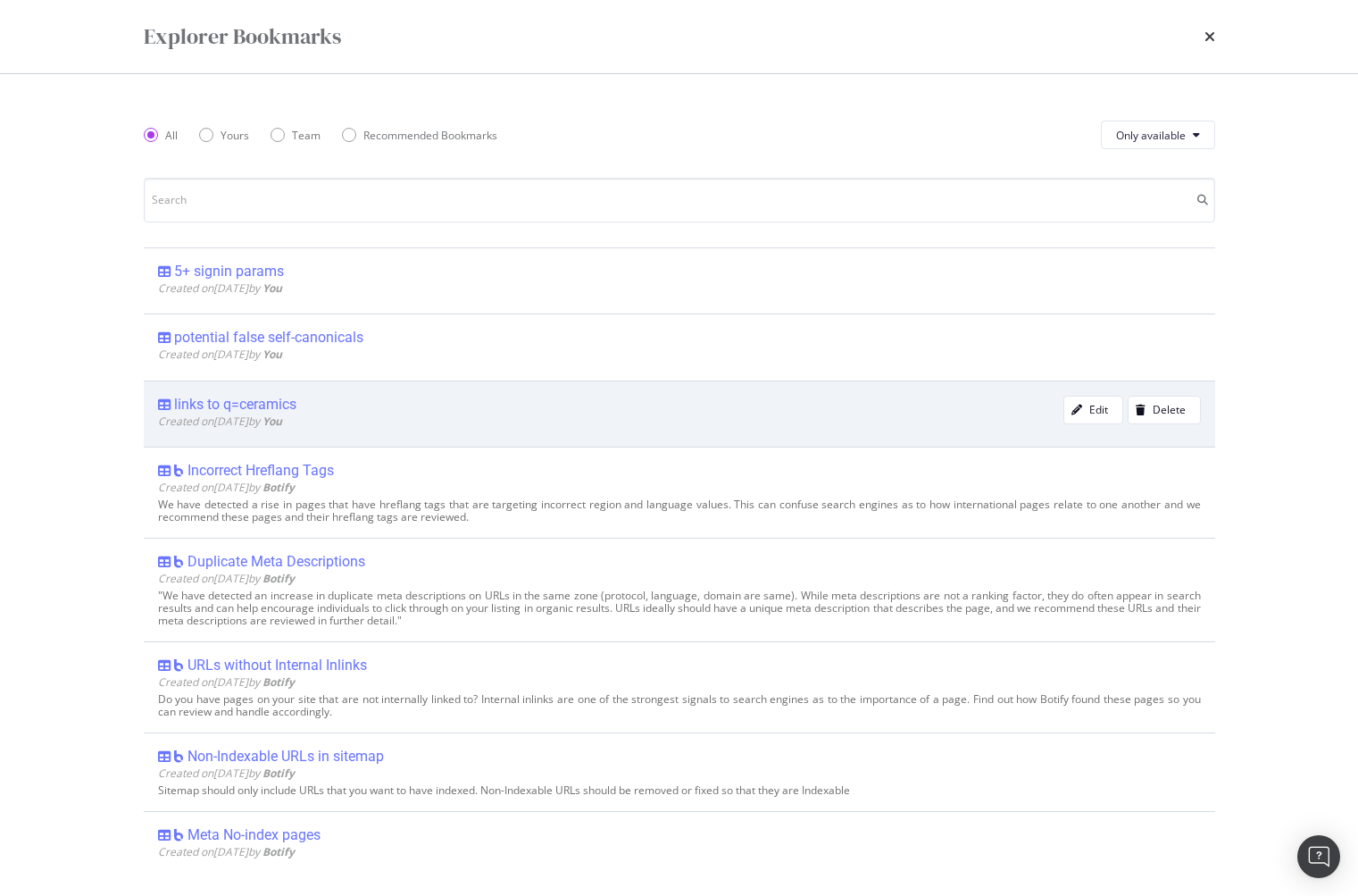
click at [261, 407] on div "links to q=ceramics" at bounding box center [235, 404] width 123 height 18
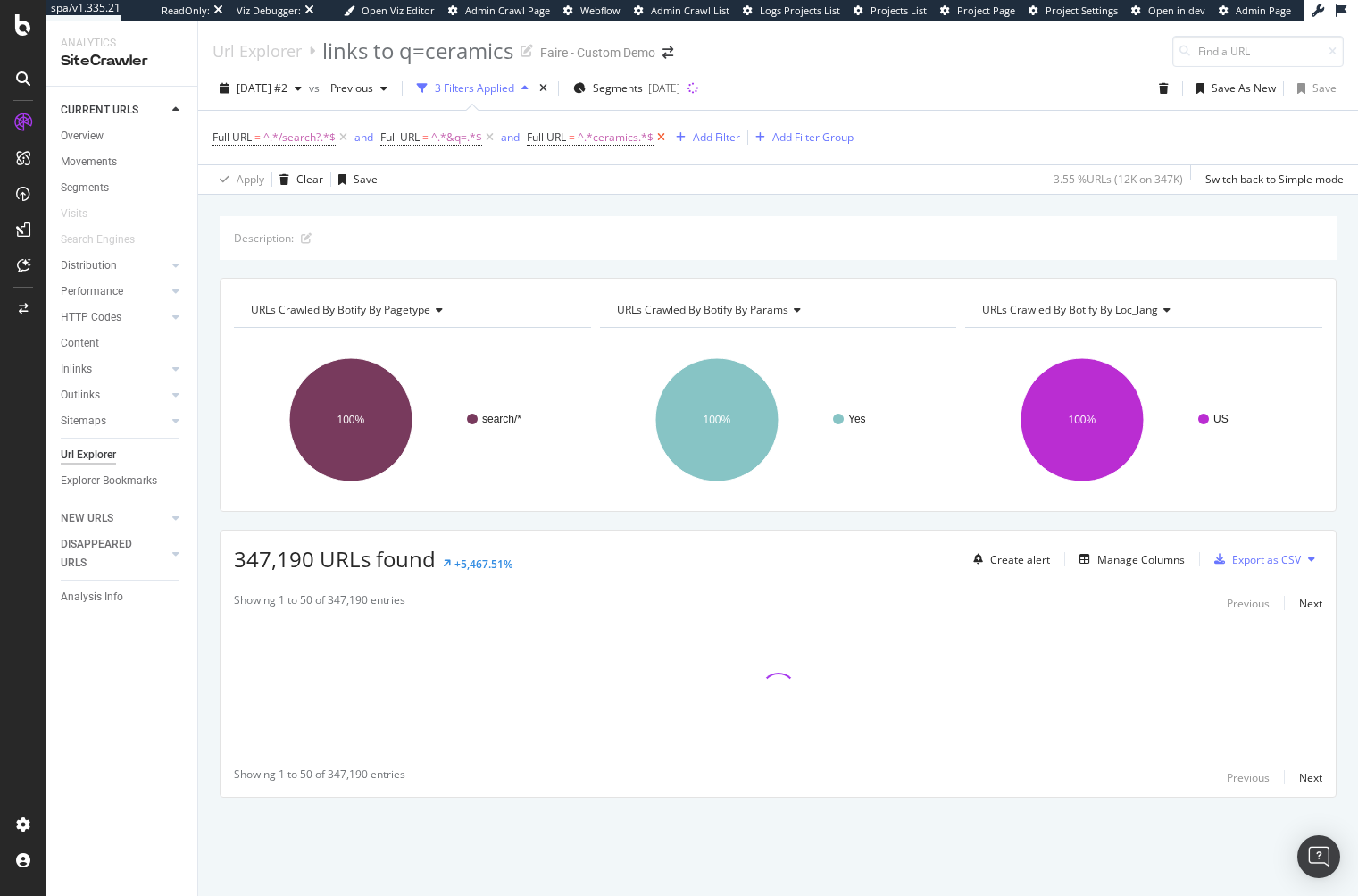
click at [659, 138] on icon at bounding box center [661, 137] width 15 height 18
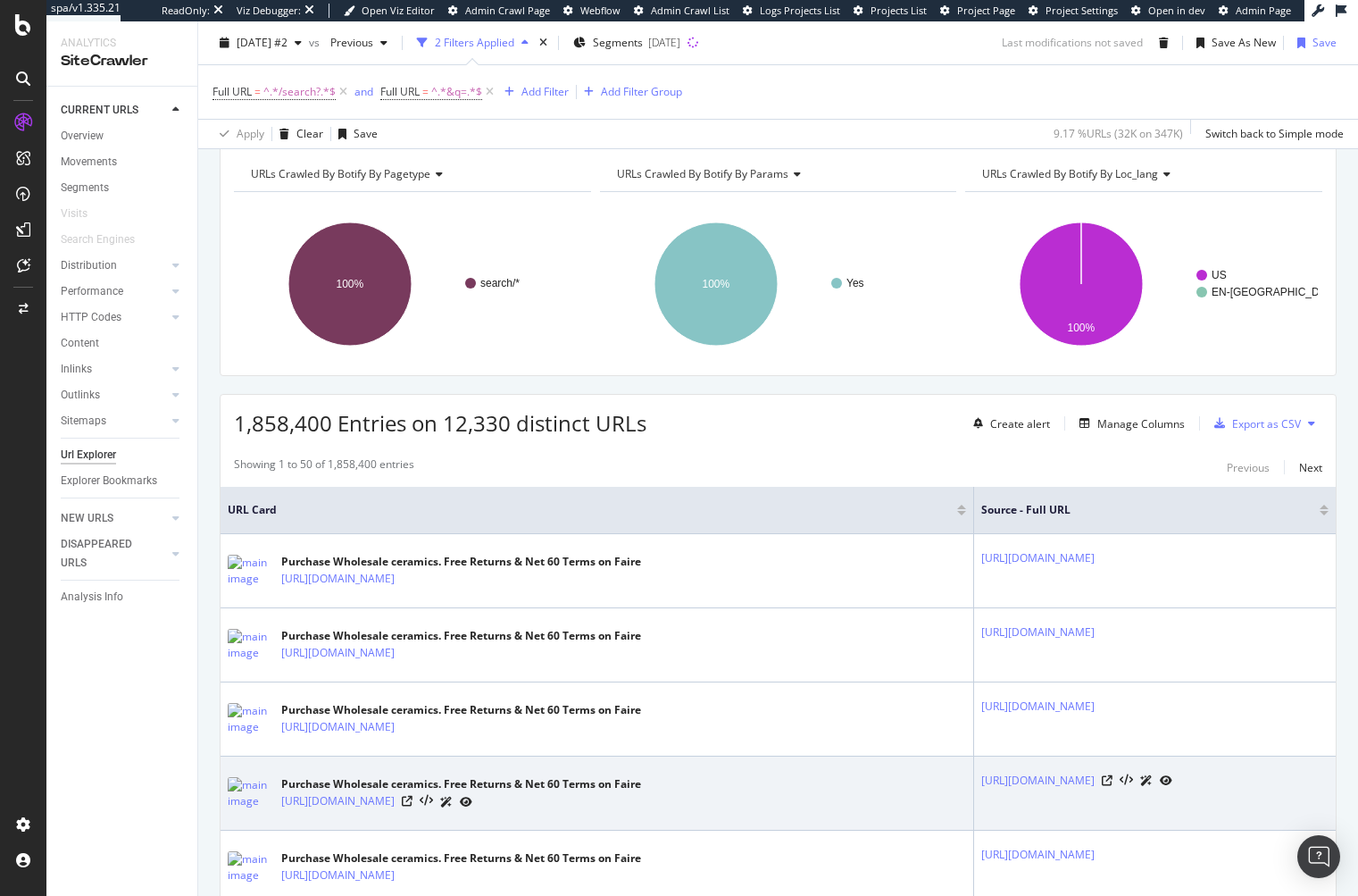
scroll to position [268, 0]
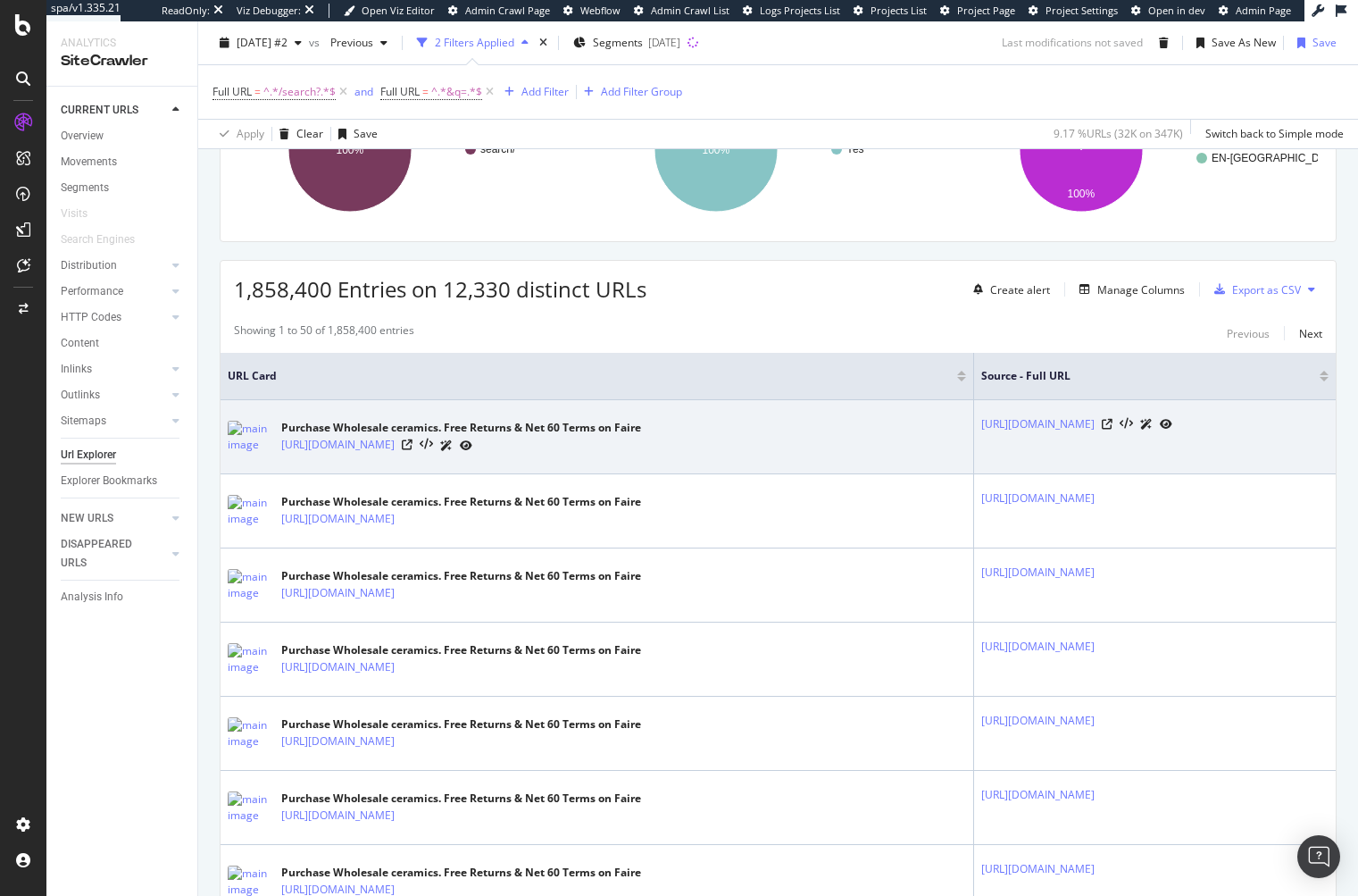
drag, startPoint x: 728, startPoint y: 436, endPoint x: 1103, endPoint y: 399, distance: 376.8
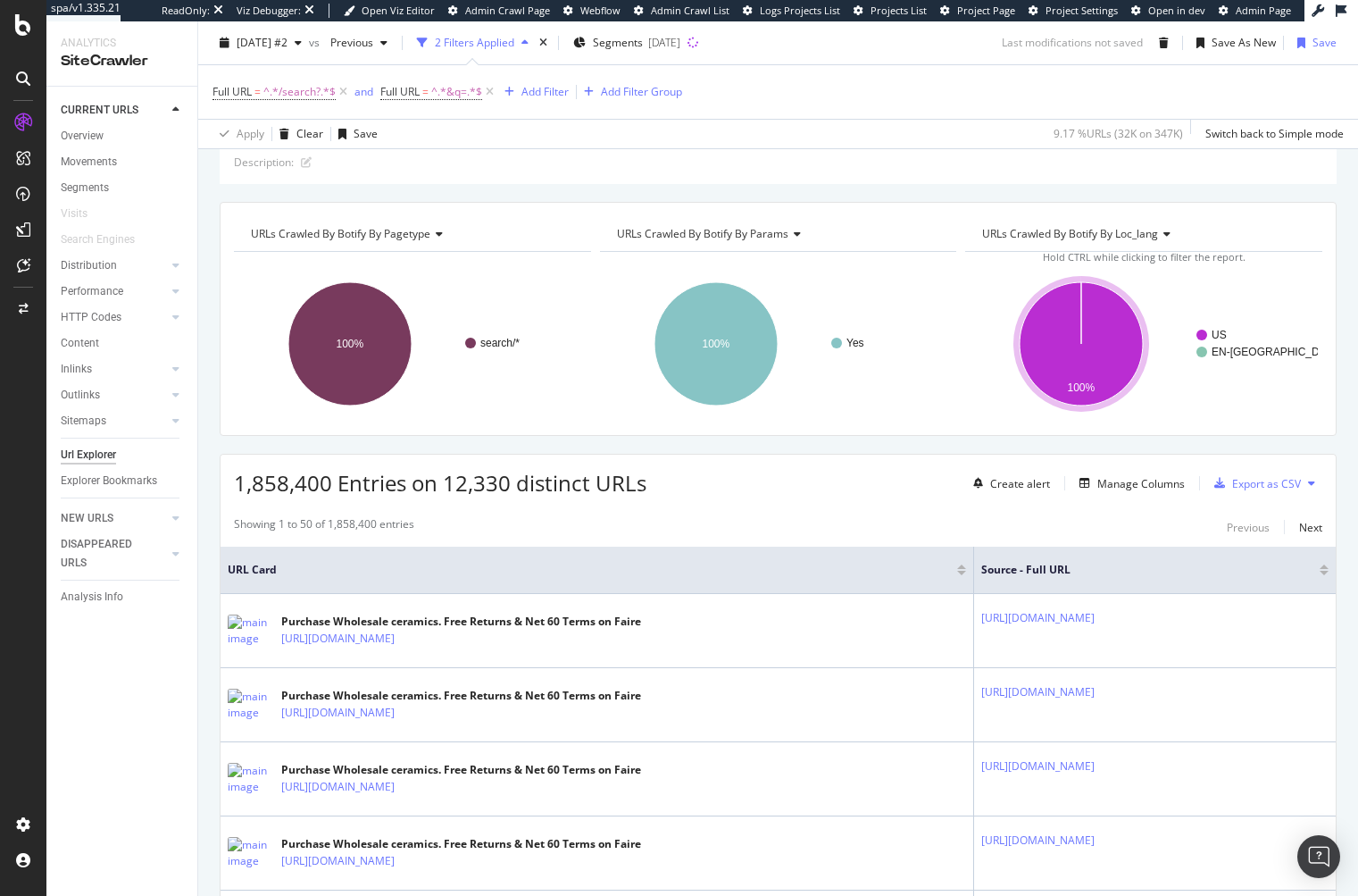
scroll to position [3, 0]
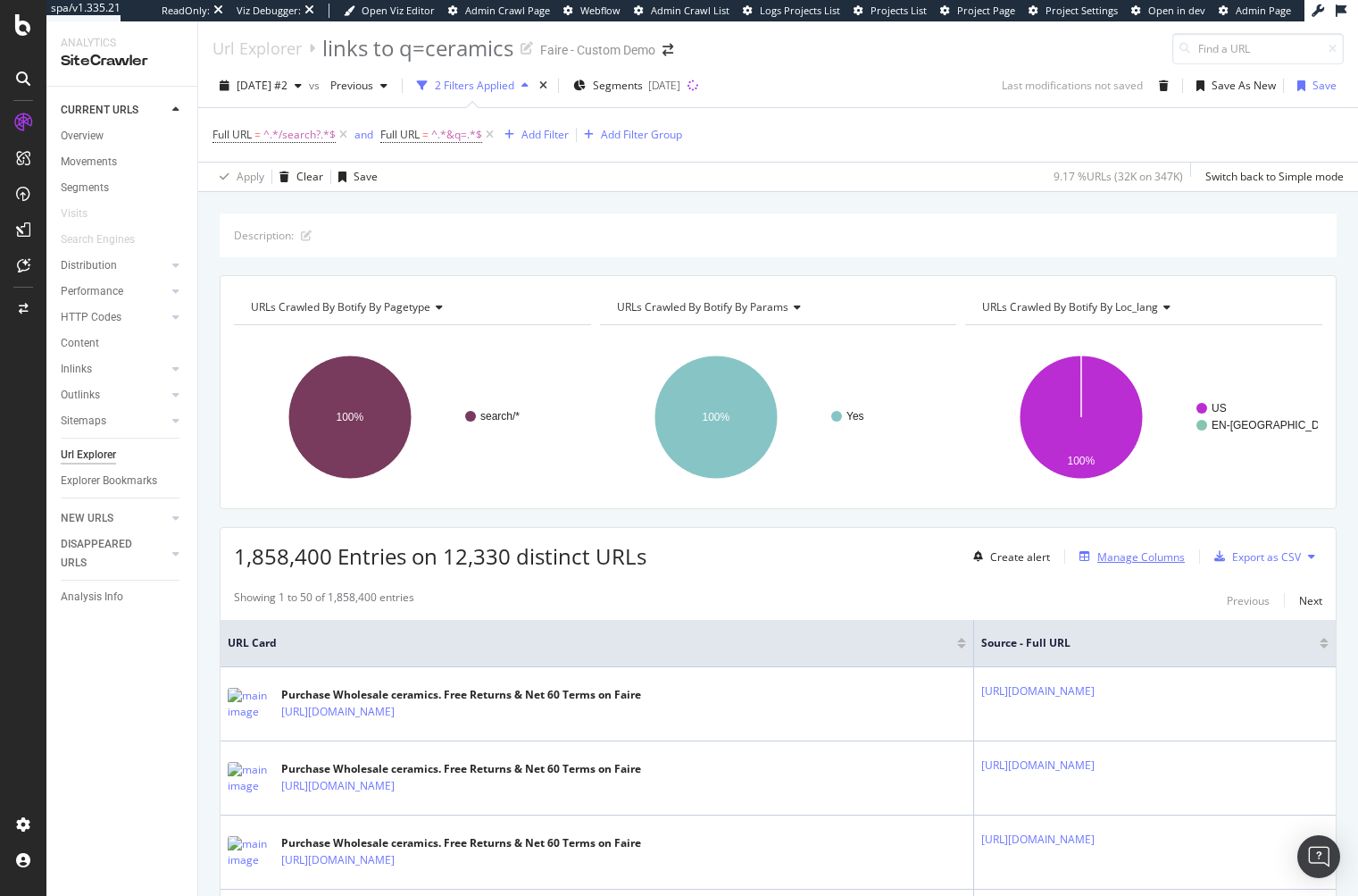
click at [1131, 556] on div "Manage Columns" at bounding box center [1141, 557] width 87 height 15
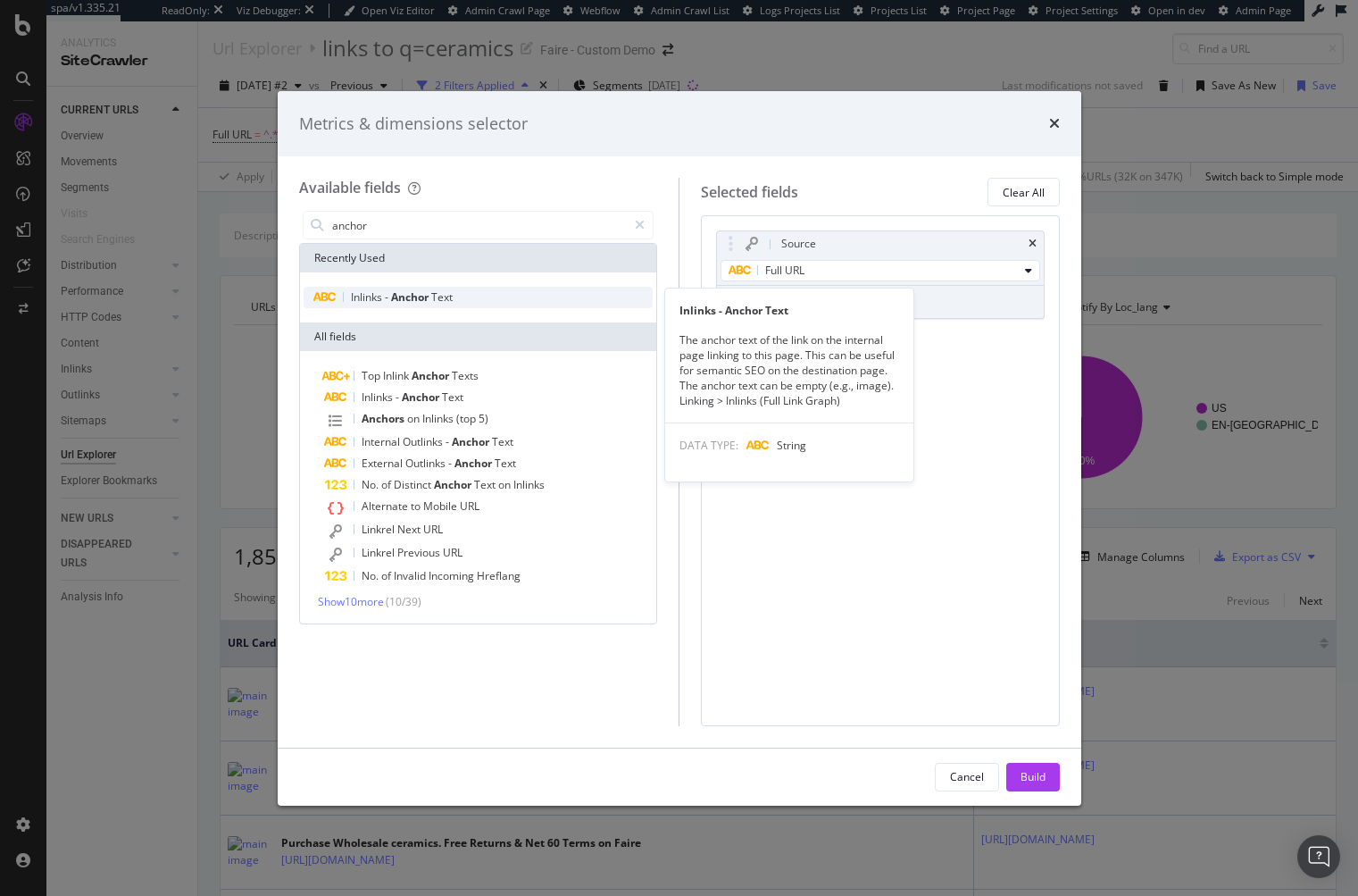
type input "anchor"
click at [490, 306] on div "Inlinks - Anchor Text" at bounding box center [478, 297] width 350 height 22
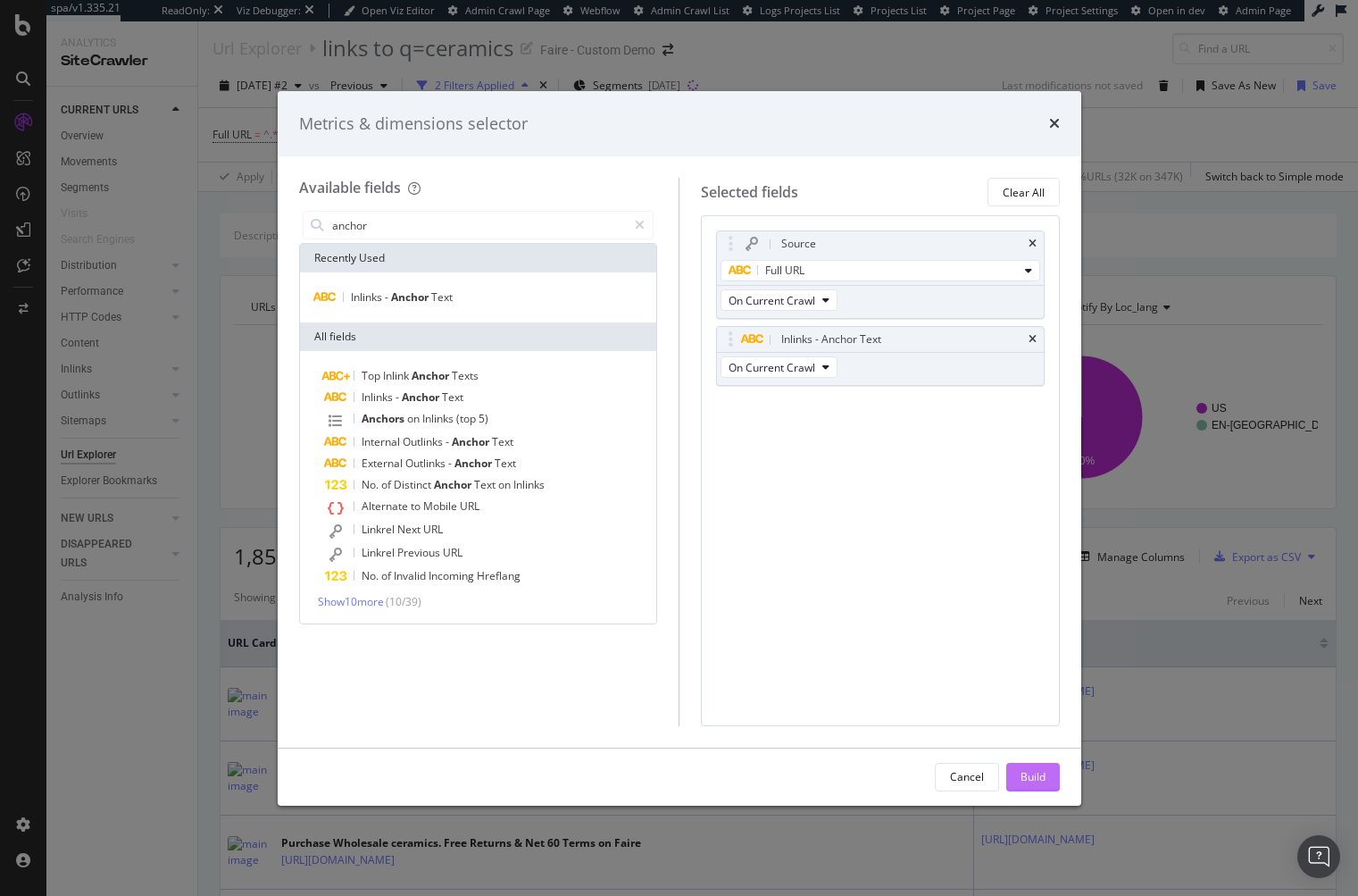
click at [1051, 782] on button "Build" at bounding box center [1033, 777] width 53 height 28
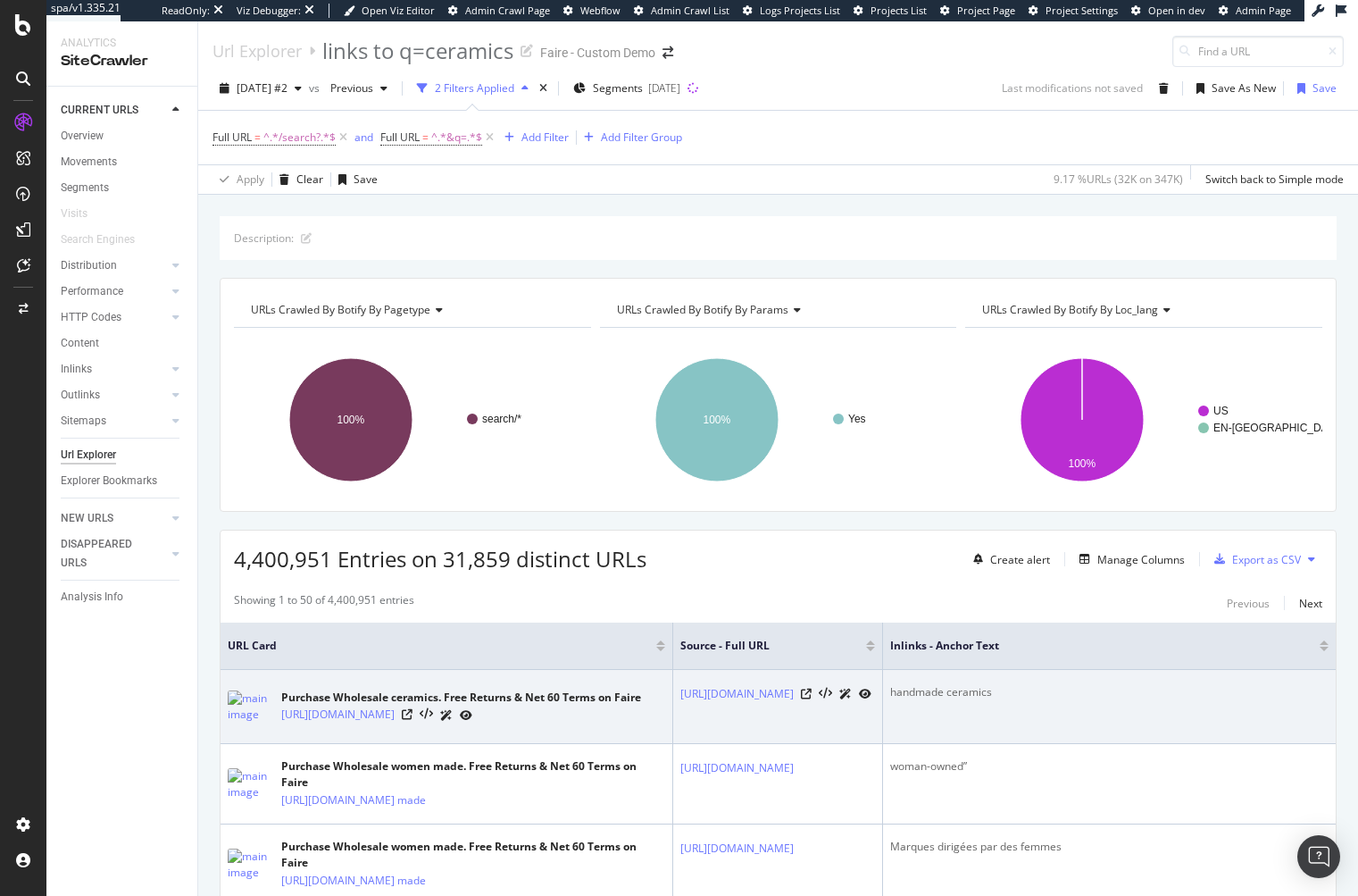
scroll to position [0, 183]
drag, startPoint x: 1191, startPoint y: 723, endPoint x: 1269, endPoint y: 717, distance: 78.2
drag, startPoint x: 1132, startPoint y: 724, endPoint x: 951, endPoint y: 706, distance: 181.9
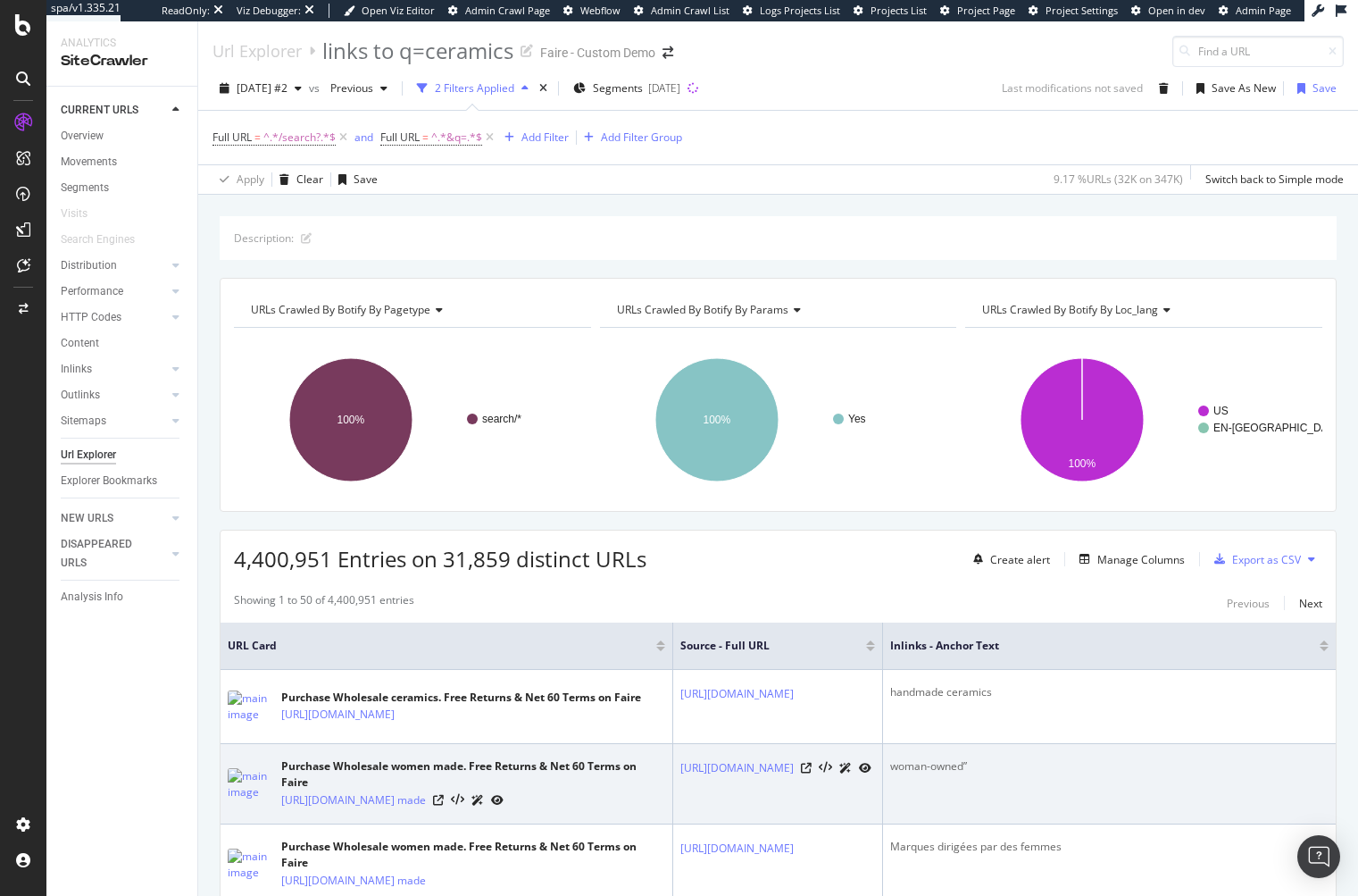
drag, startPoint x: 1224, startPoint y: 482, endPoint x: 1232, endPoint y: 337, distance: 145.2
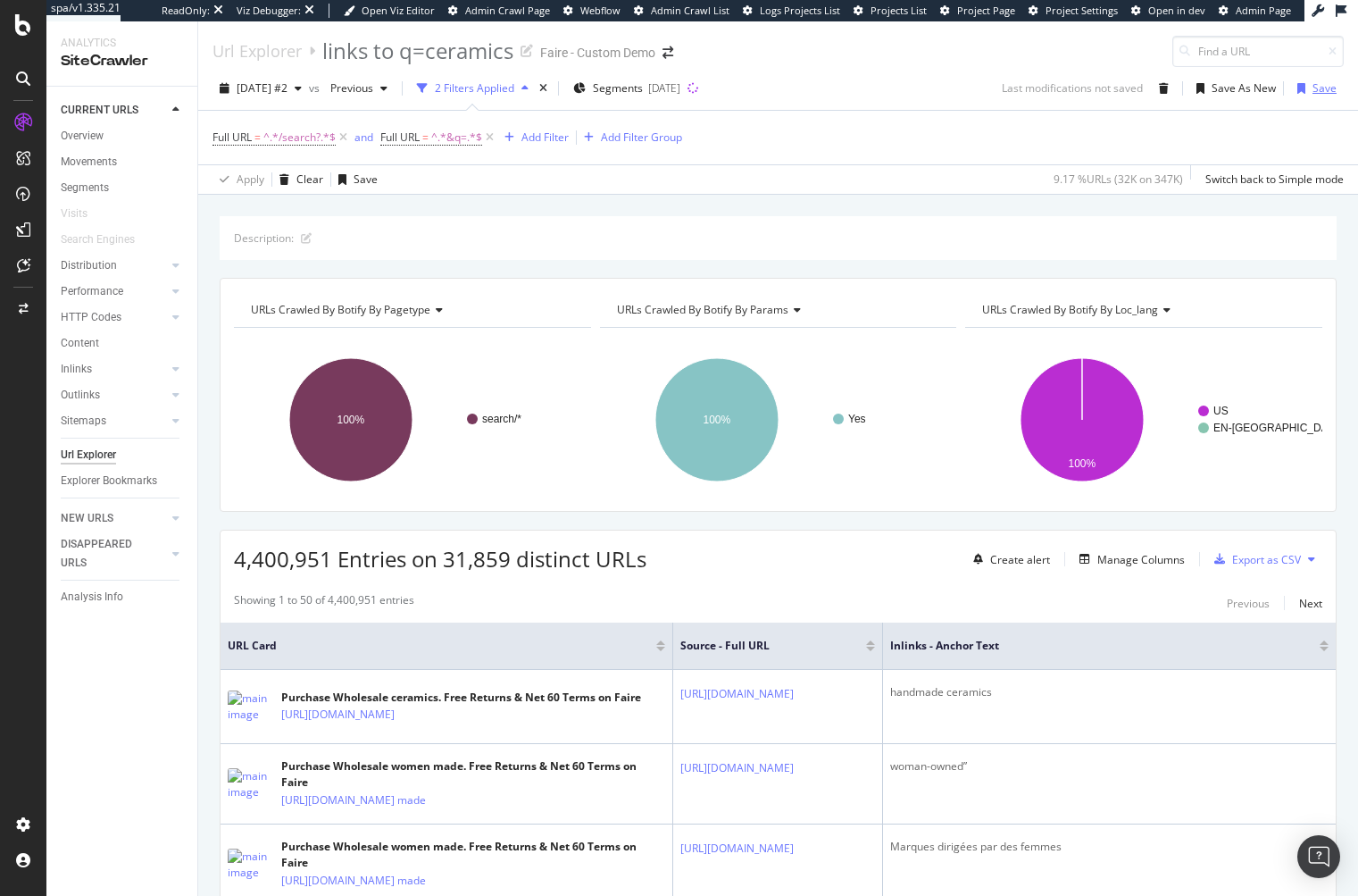
click at [1313, 92] on div "Save" at bounding box center [1325, 88] width 24 height 15
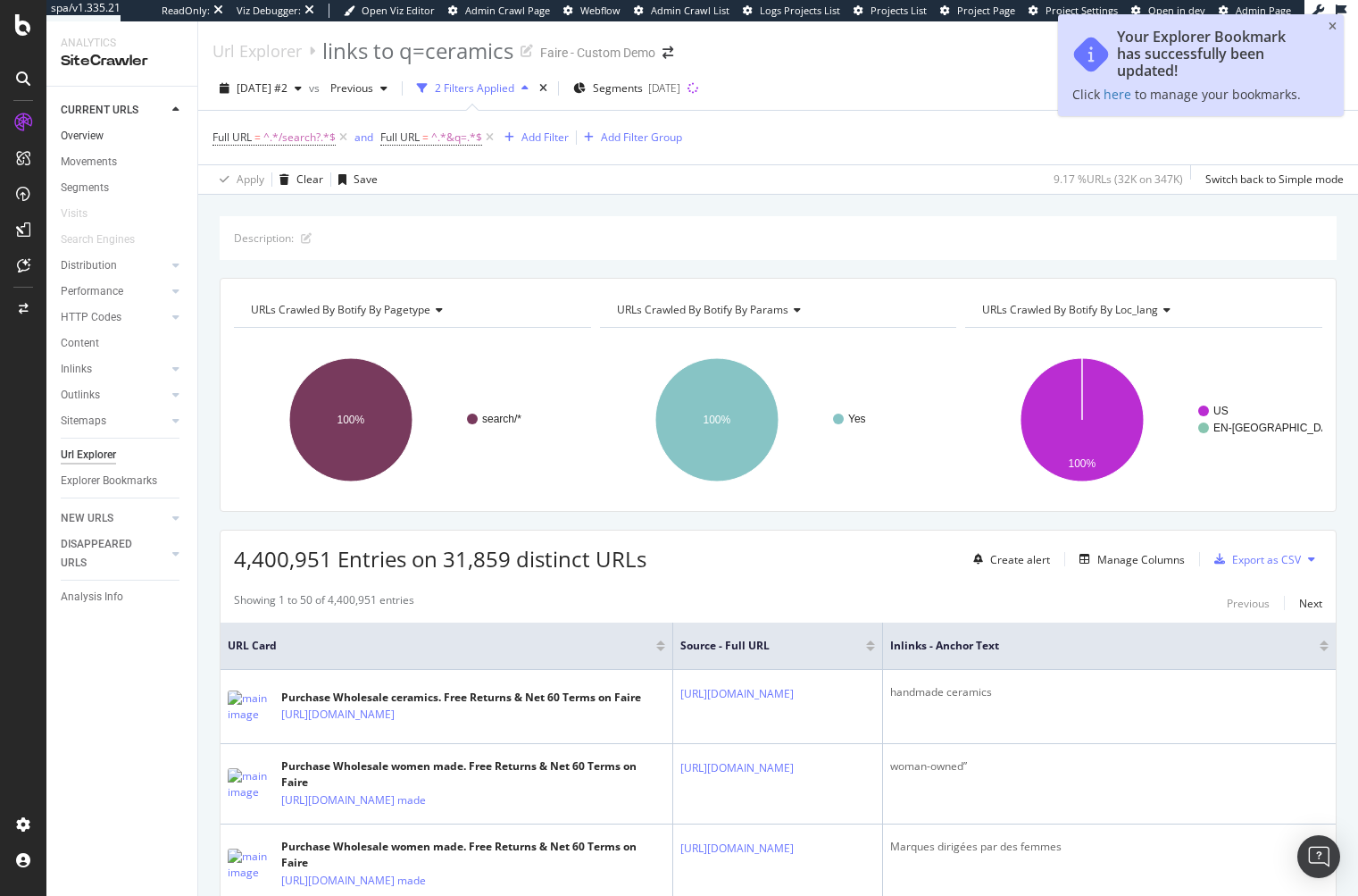
click at [110, 139] on link "Overview" at bounding box center [123, 136] width 124 height 19
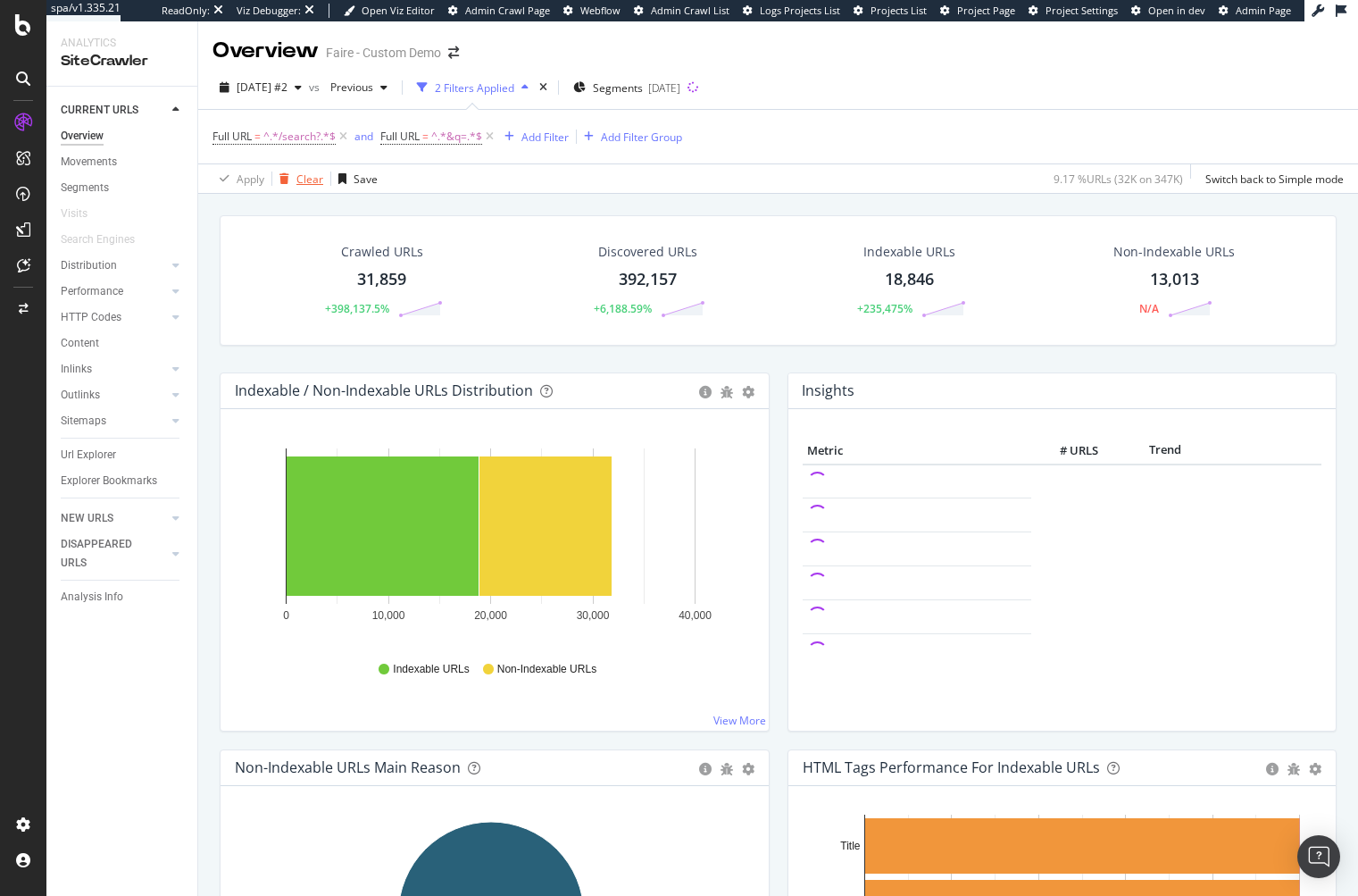
click at [294, 187] on div "Clear" at bounding box center [298, 178] width 51 height 27
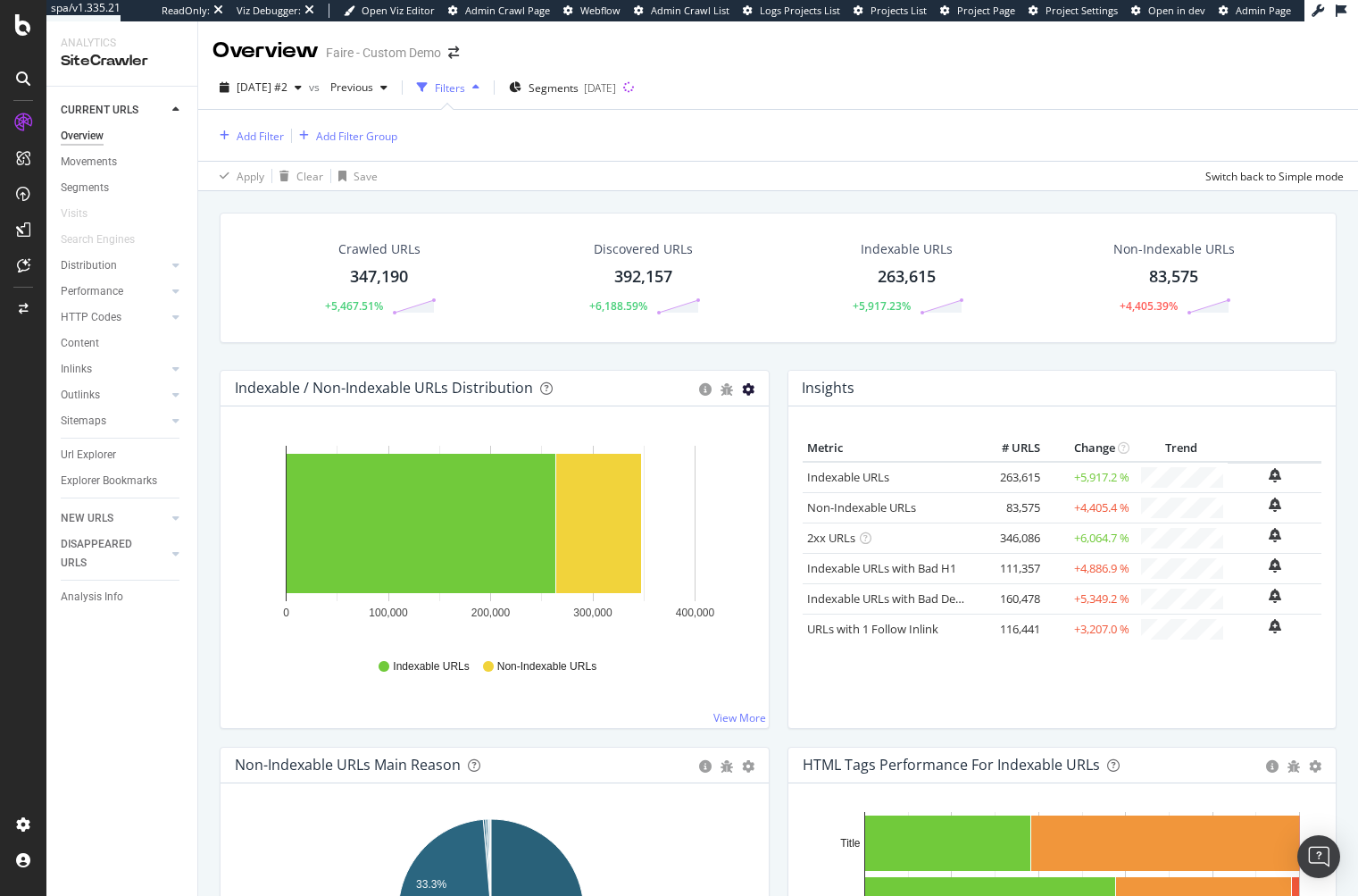
click at [744, 387] on icon "gear" at bounding box center [748, 389] width 12 height 12
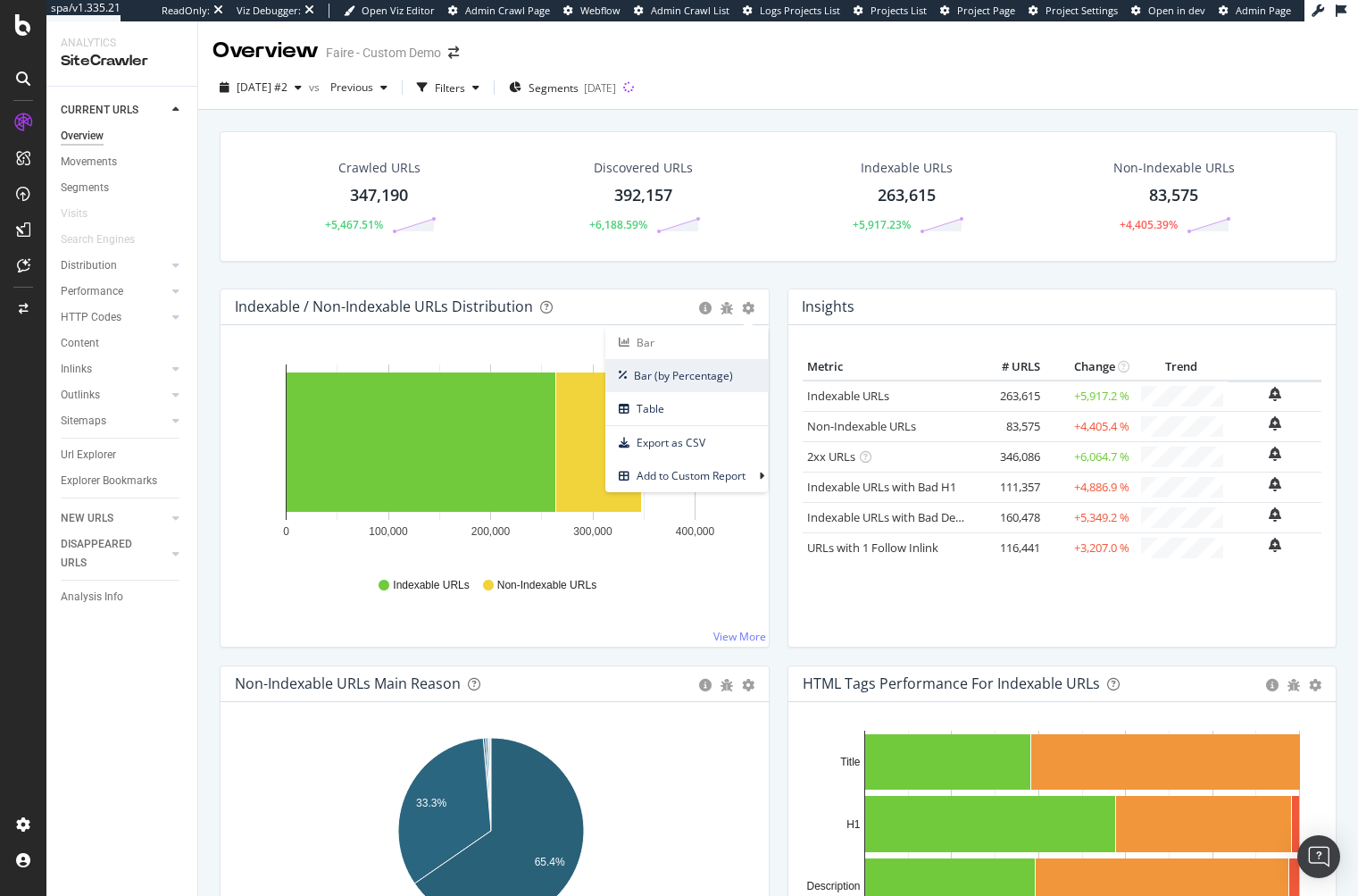
click at [679, 376] on span "Bar (by Percentage)" at bounding box center [686, 376] width 162 height 24
click at [119, 486] on div "Explorer Bookmarks" at bounding box center [109, 481] width 97 height 19
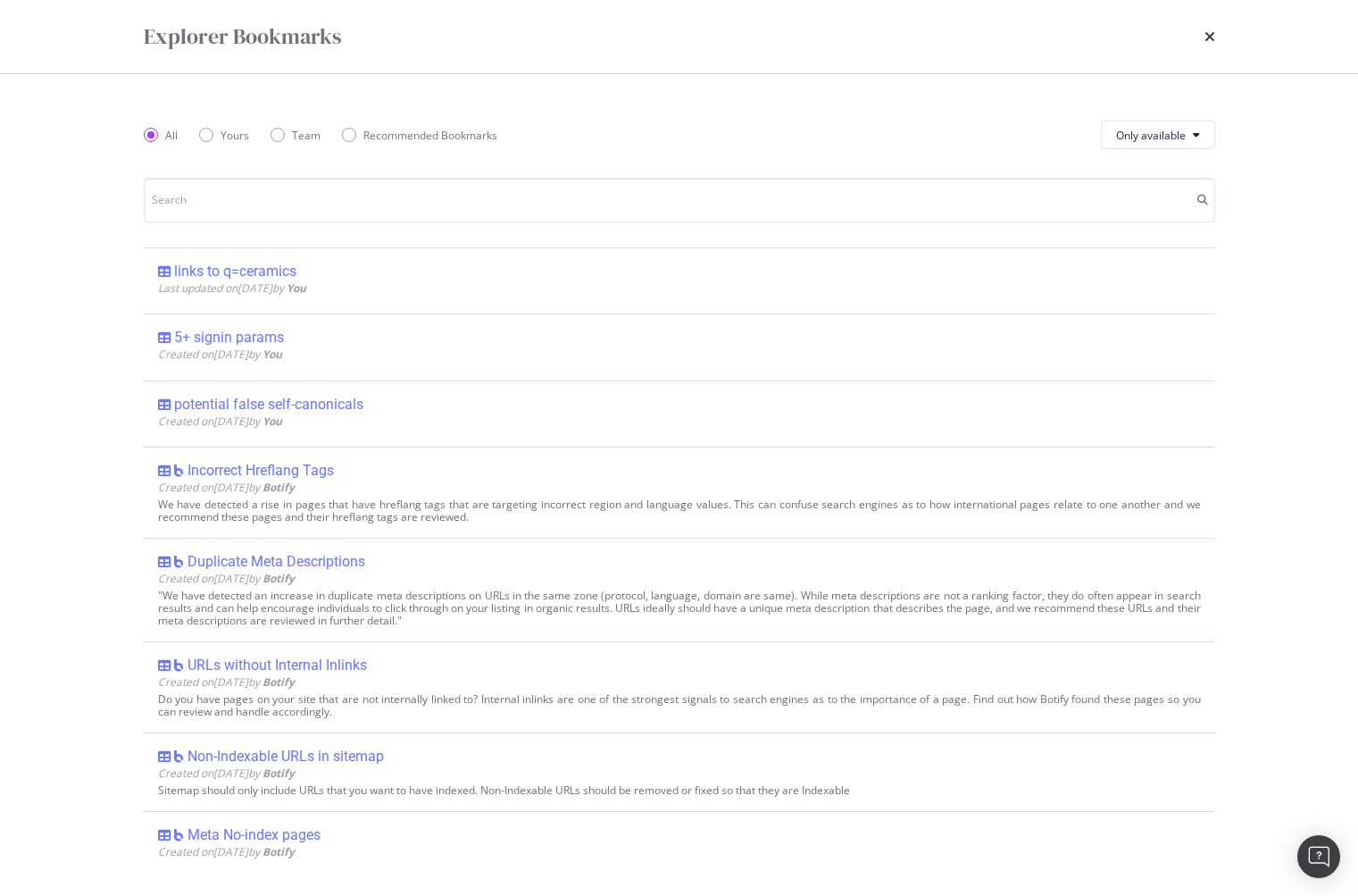
drag, startPoint x: 1206, startPoint y: 38, endPoint x: 1128, endPoint y: 25, distance: 79.1
click at [1207, 37] on icon "times" at bounding box center [1209, 36] width 10 height 14
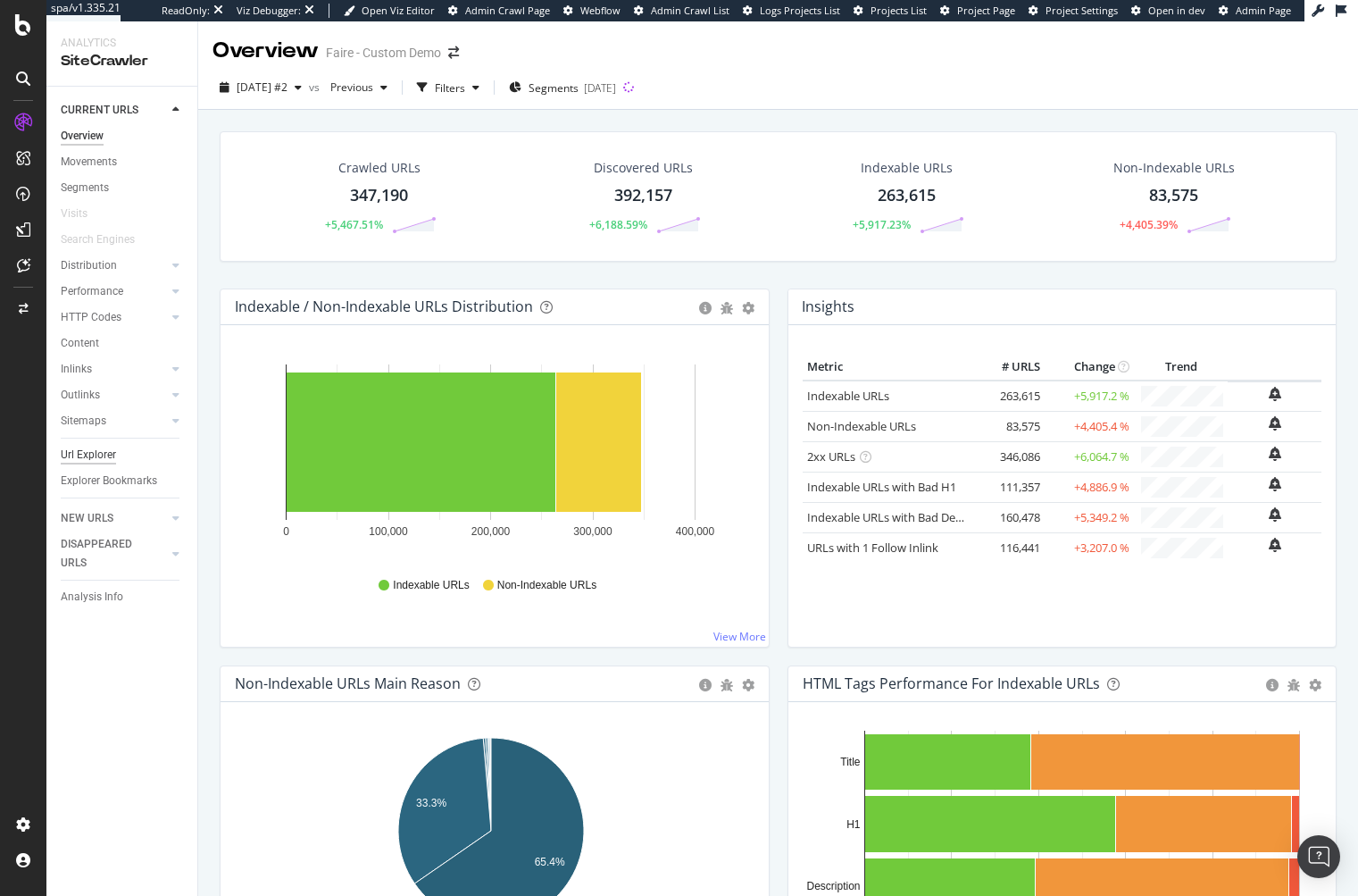
click at [108, 451] on div "Url Explorer" at bounding box center [88, 455] width 55 height 19
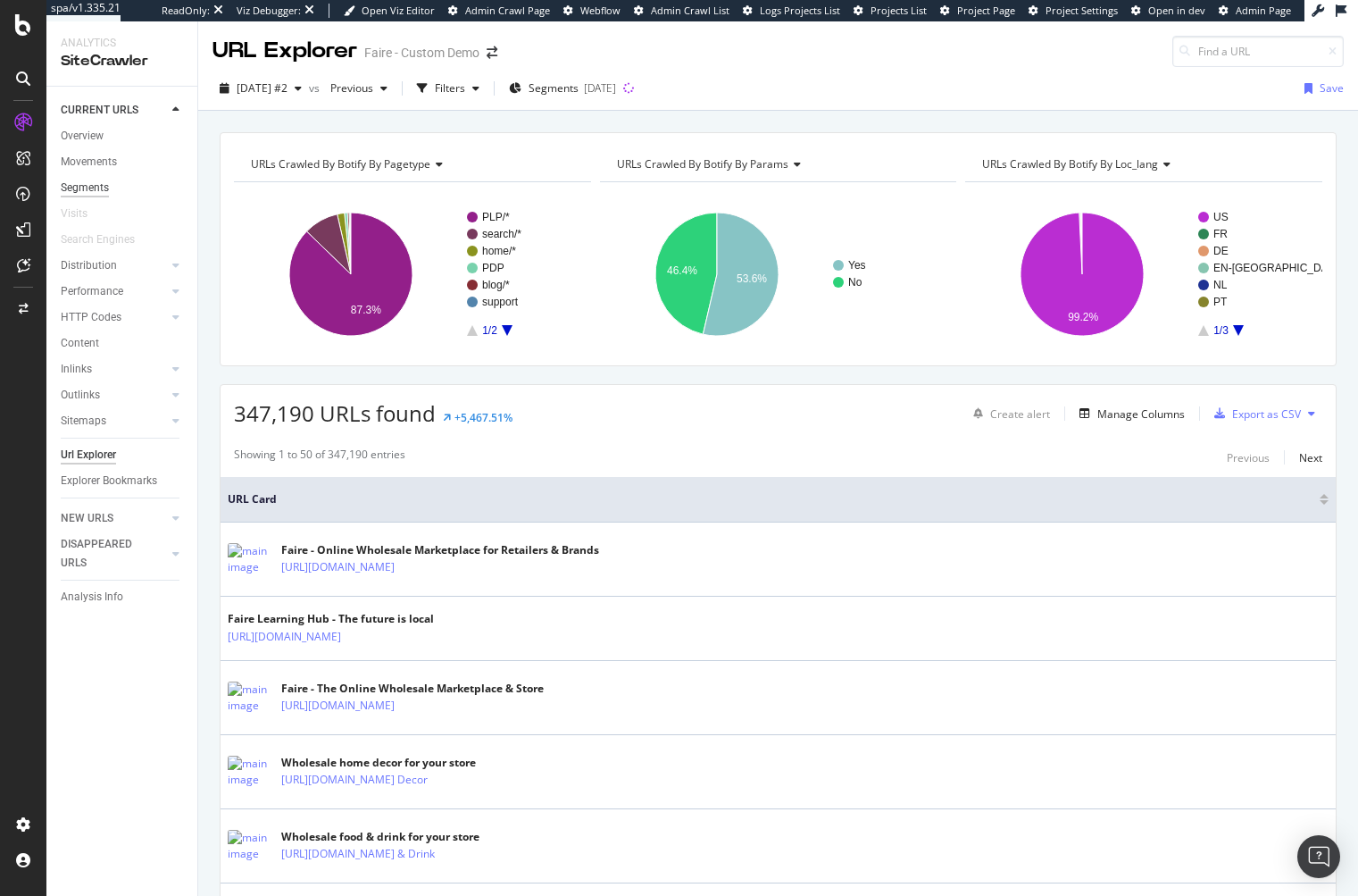
click at [92, 187] on div "Segments" at bounding box center [84, 188] width 48 height 19
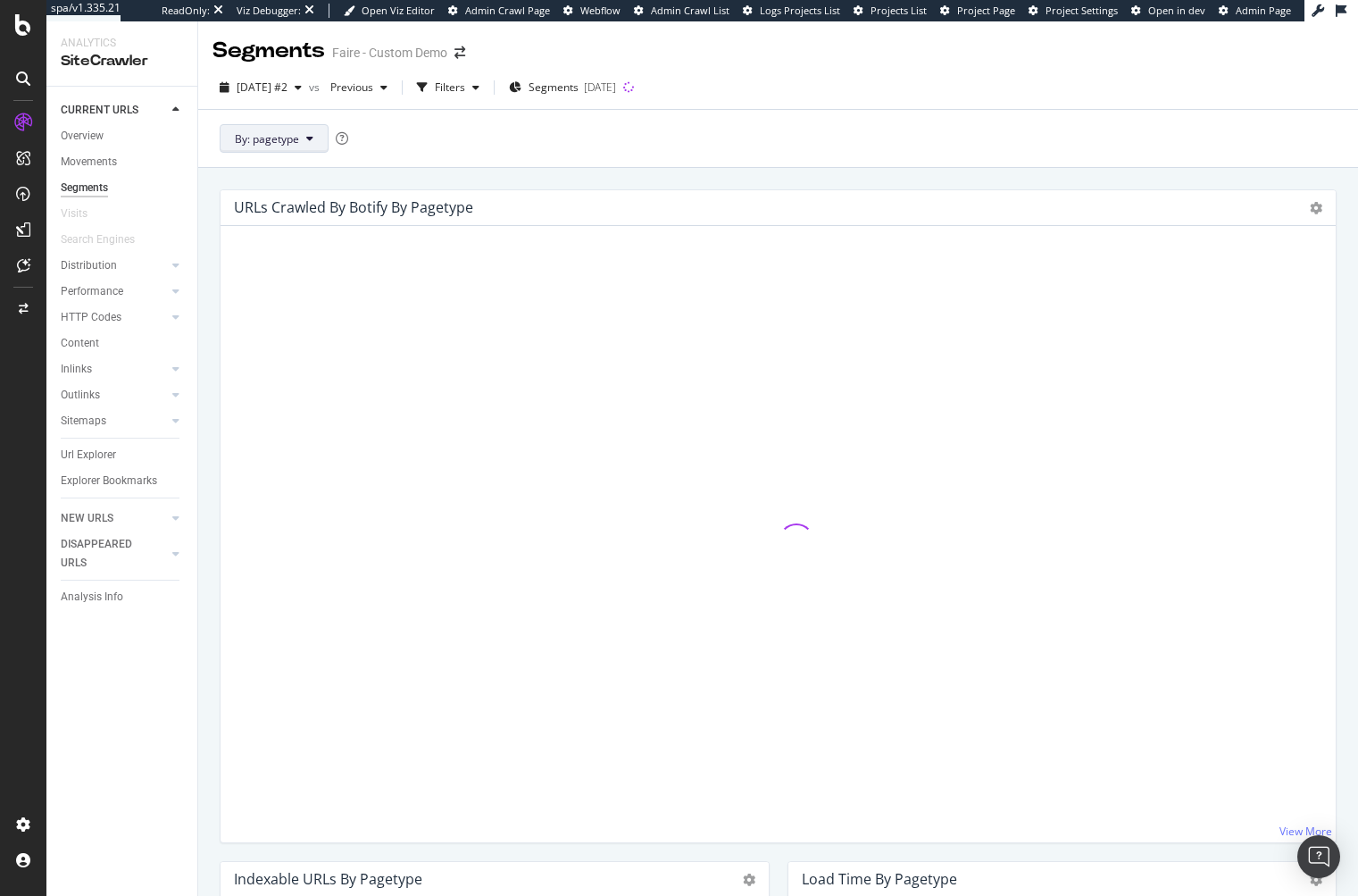
click at [277, 149] on button "By: pagetype" at bounding box center [274, 138] width 109 height 28
click at [266, 236] on span "params" at bounding box center [332, 235] width 193 height 16
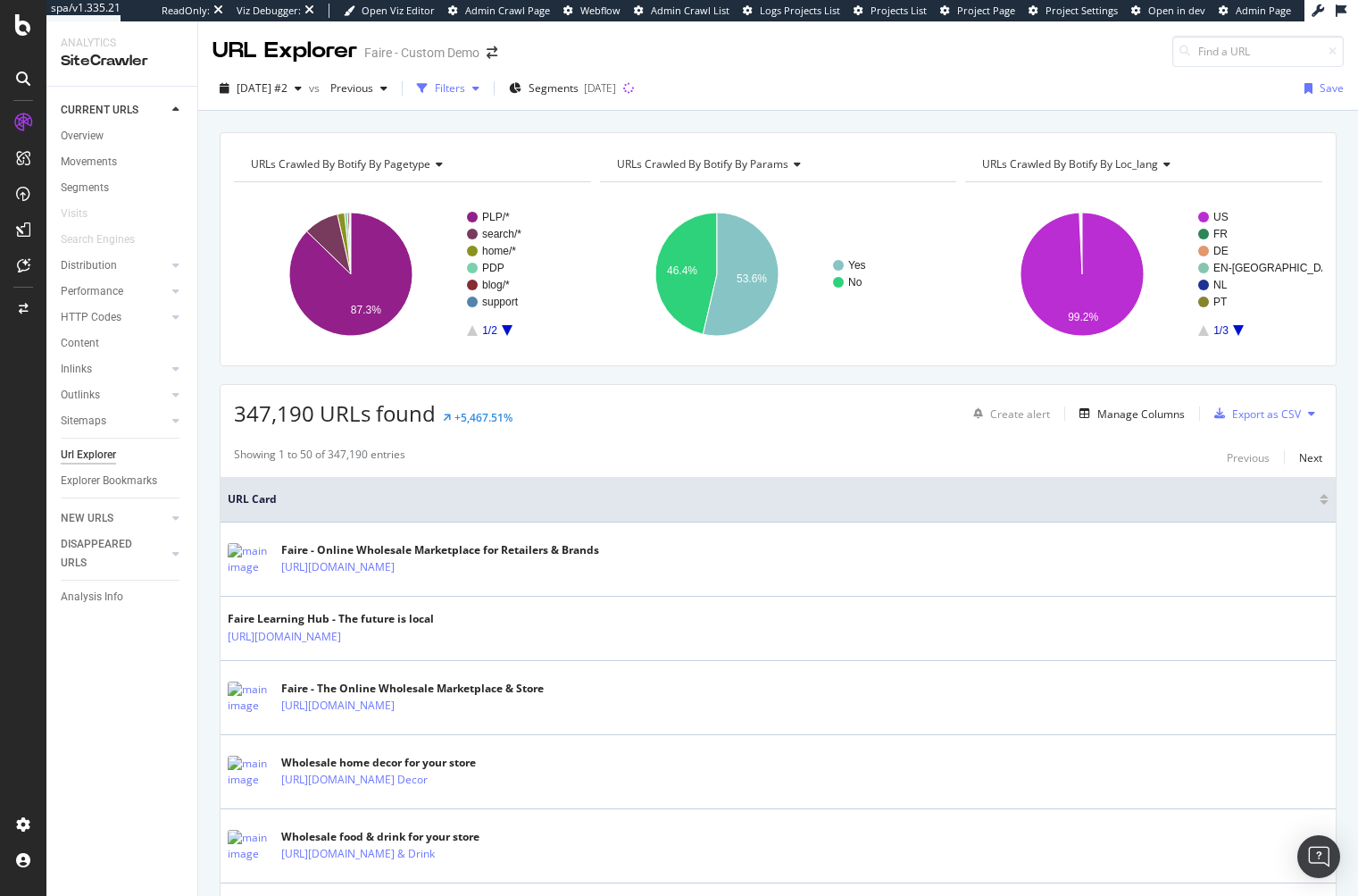
click at [465, 83] on div "Filters" at bounding box center [450, 88] width 30 height 15
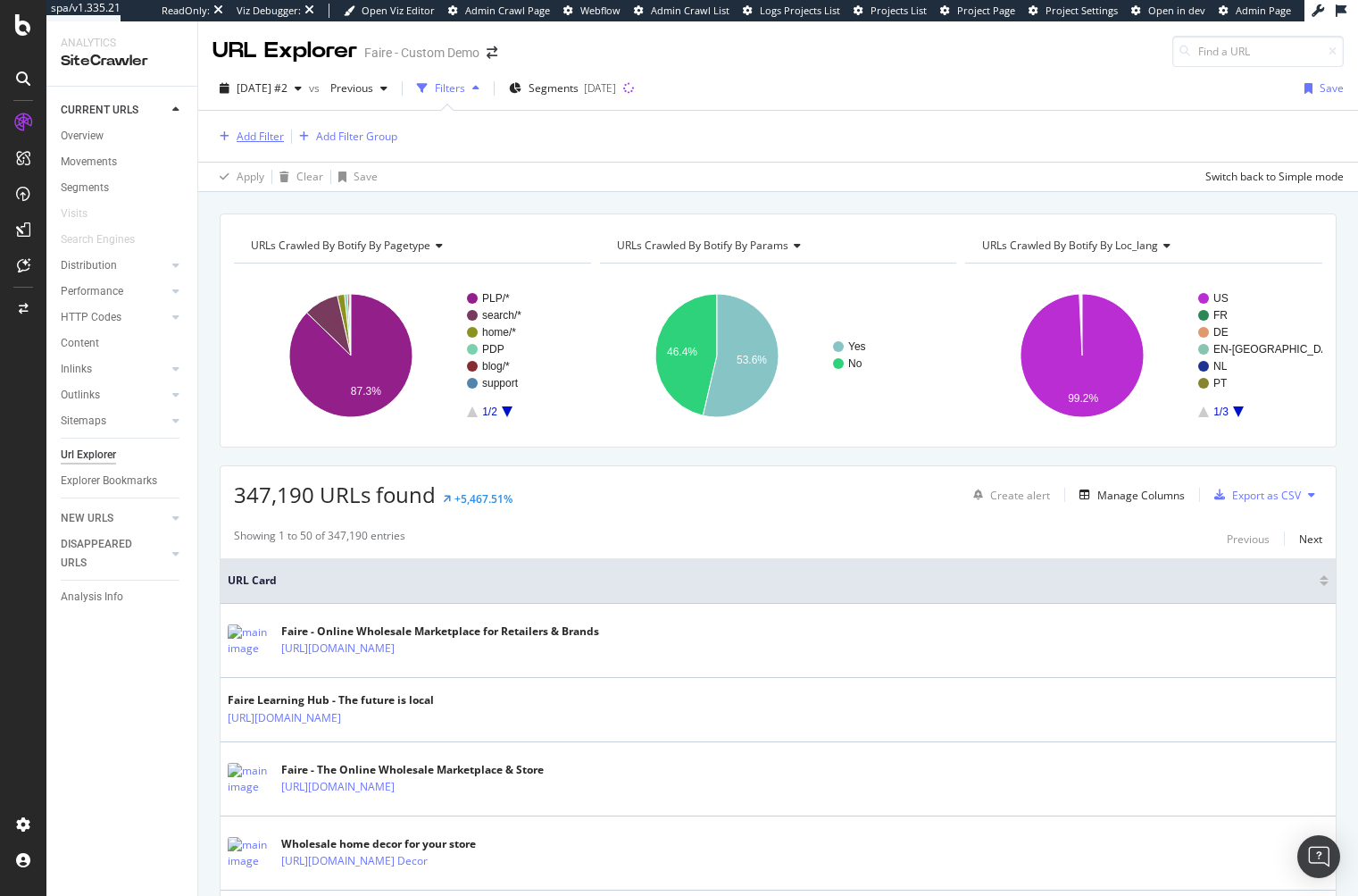
click at [238, 146] on button "Add Filter" at bounding box center [248, 136] width 71 height 22
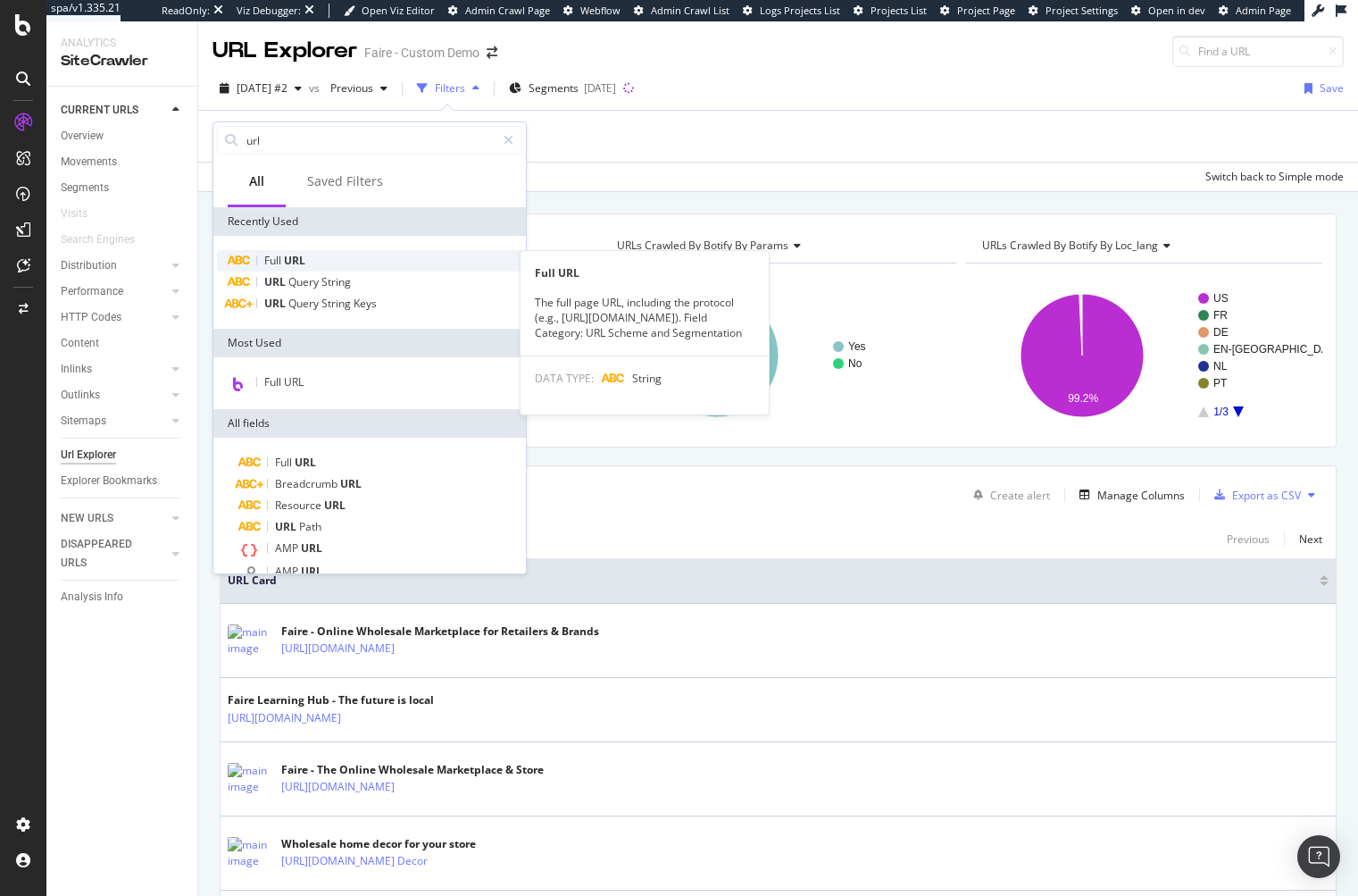
type input "url"
click at [289, 254] on span "URL" at bounding box center [294, 261] width 22 height 15
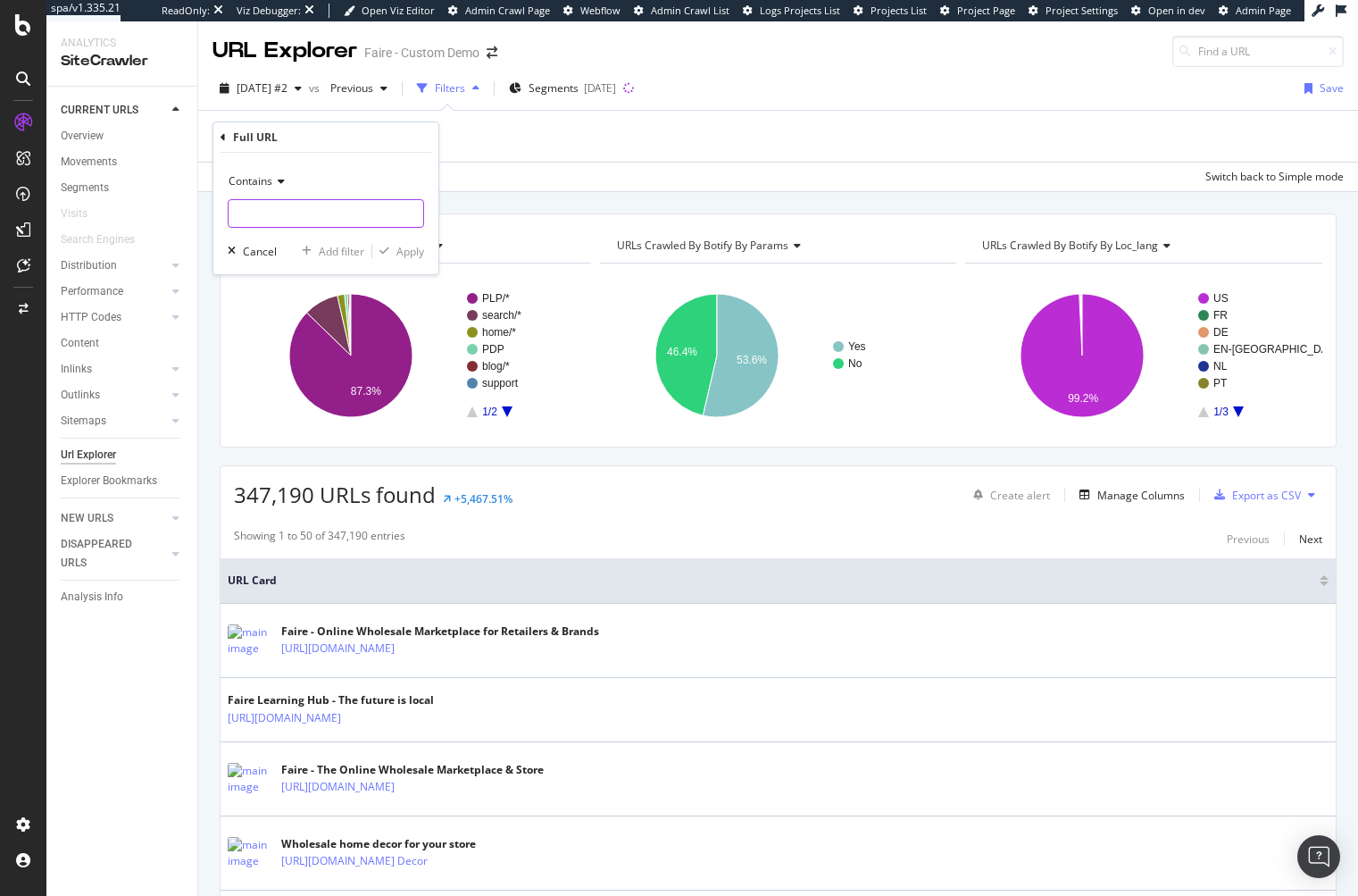
click at [296, 207] on input "text" at bounding box center [326, 213] width 195 height 28
click at [310, 215] on input "brand-" at bounding box center [313, 213] width 169 height 28
type input "/brand-value"
click at [405, 256] on div "Apply" at bounding box center [410, 251] width 28 height 15
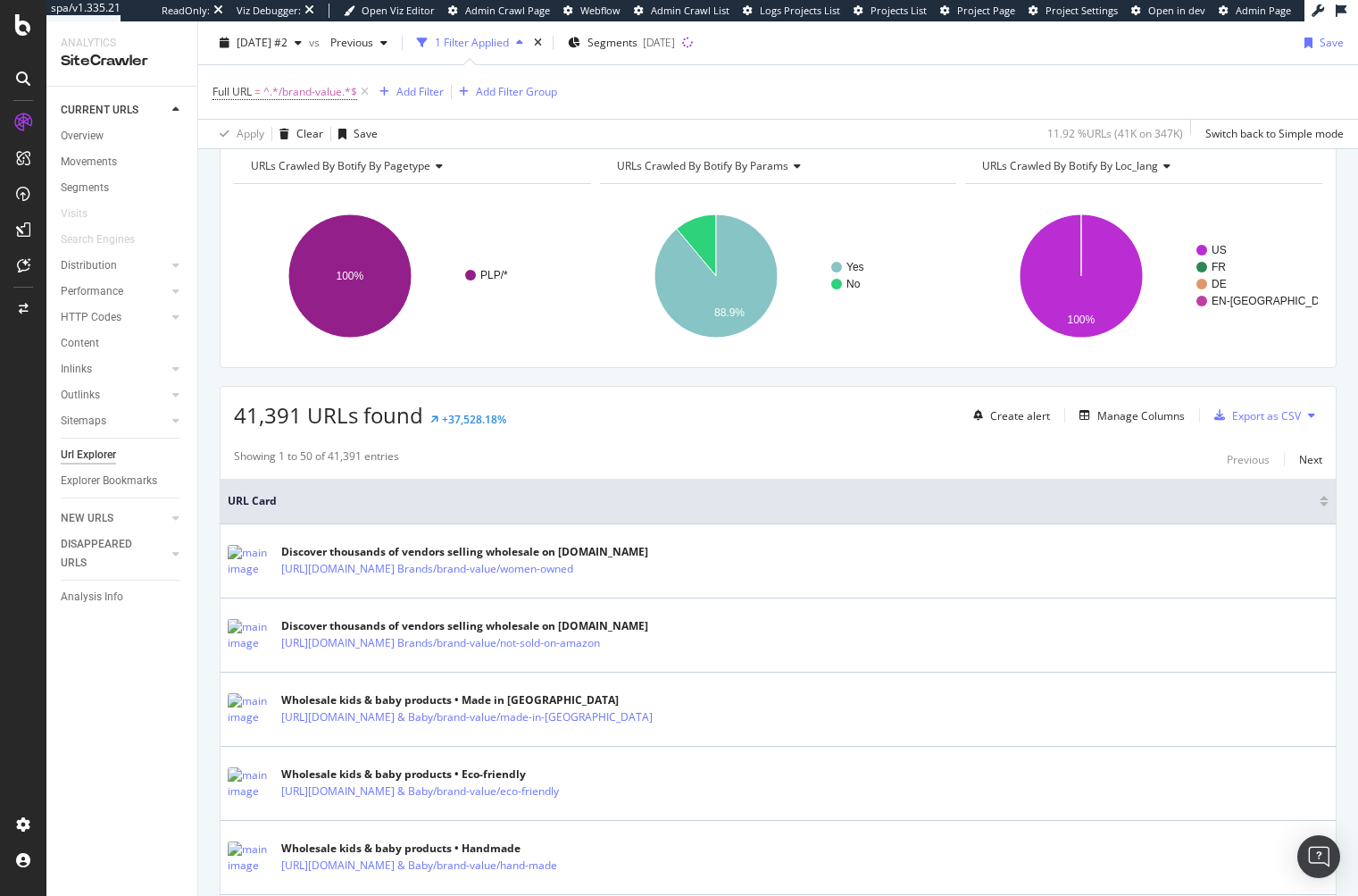
scroll to position [179, 0]
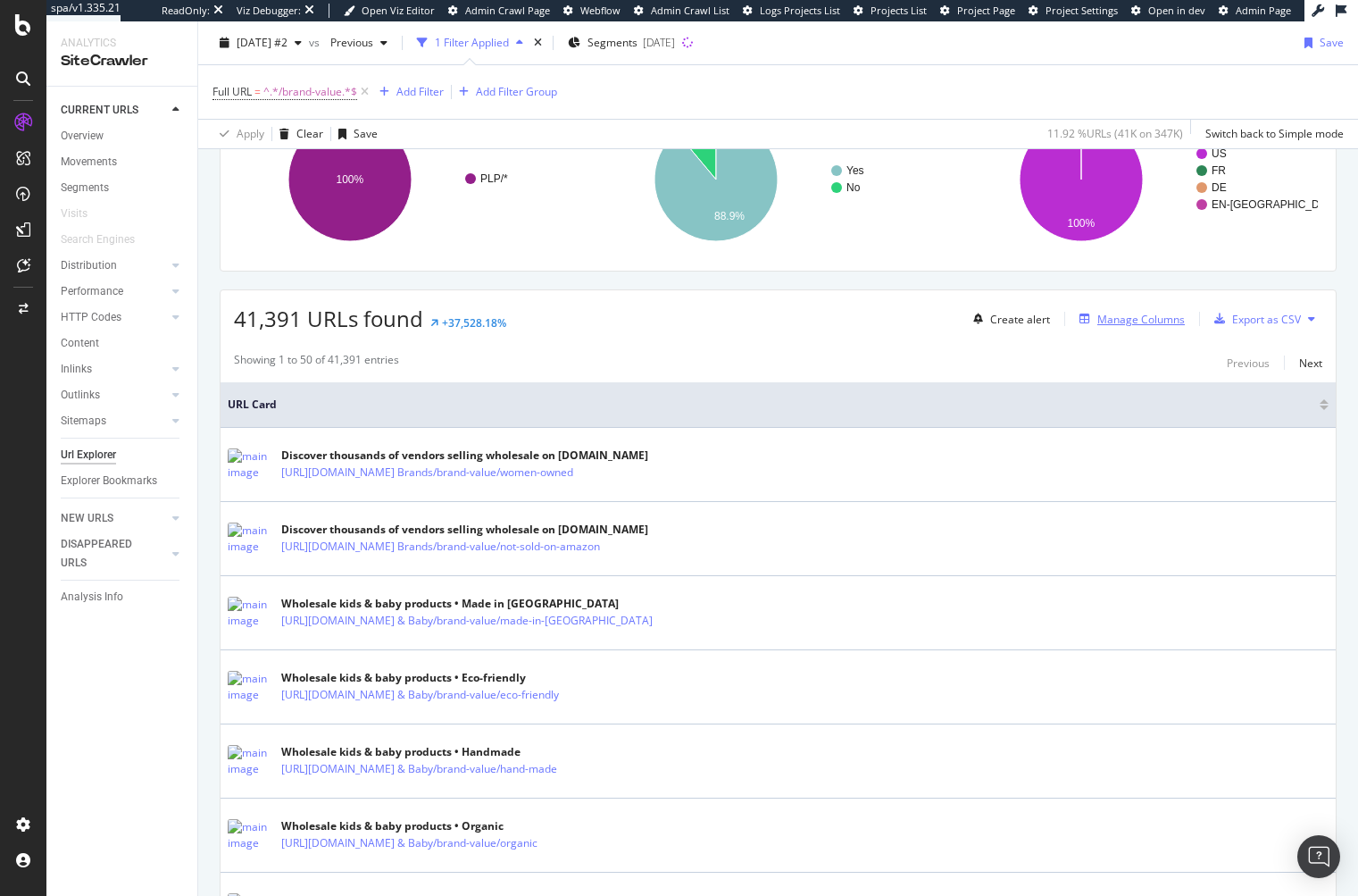
click at [1134, 323] on div "Manage Columns" at bounding box center [1141, 320] width 87 height 15
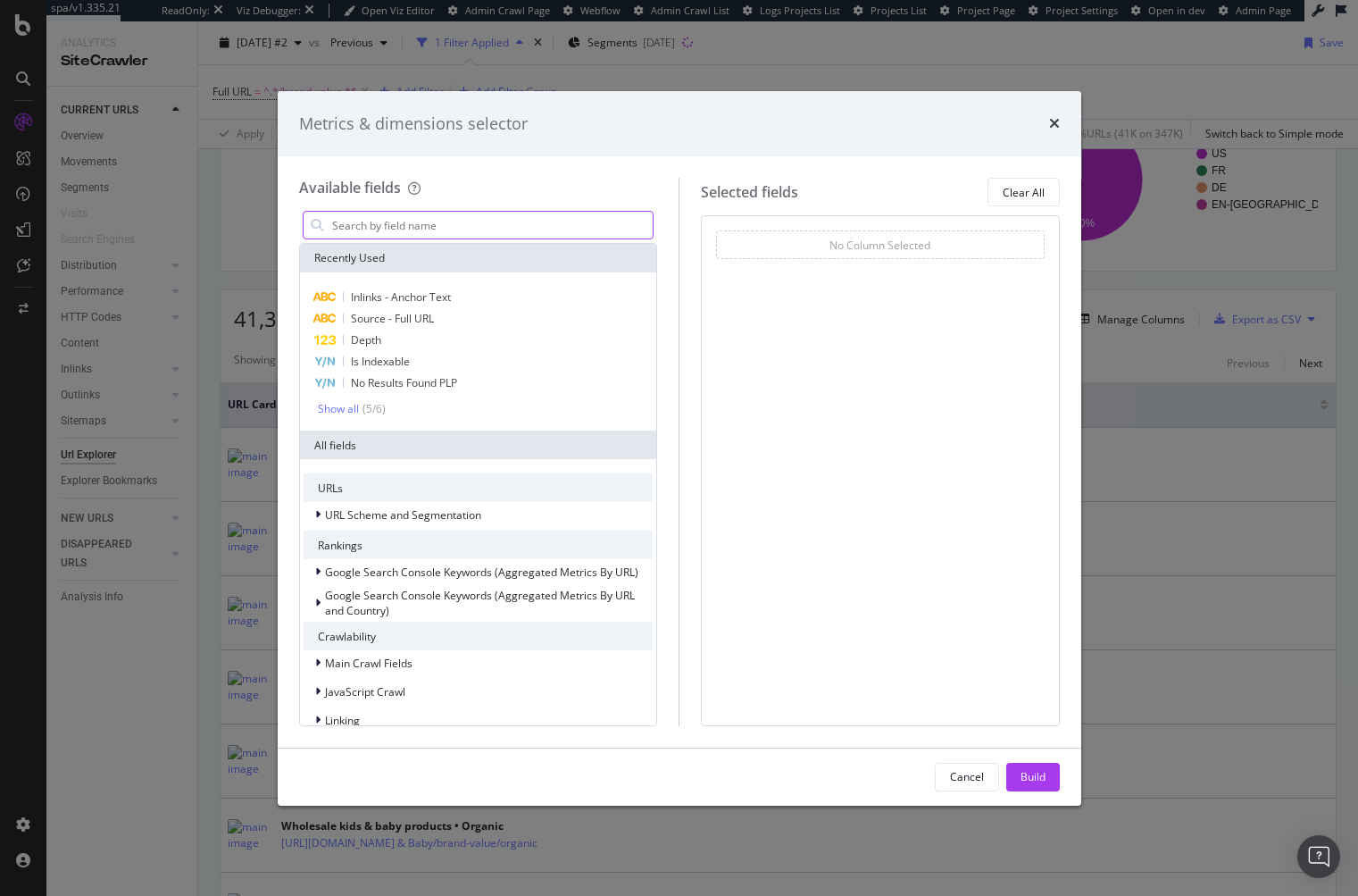
click at [493, 221] on input "modal" at bounding box center [492, 225] width 323 height 27
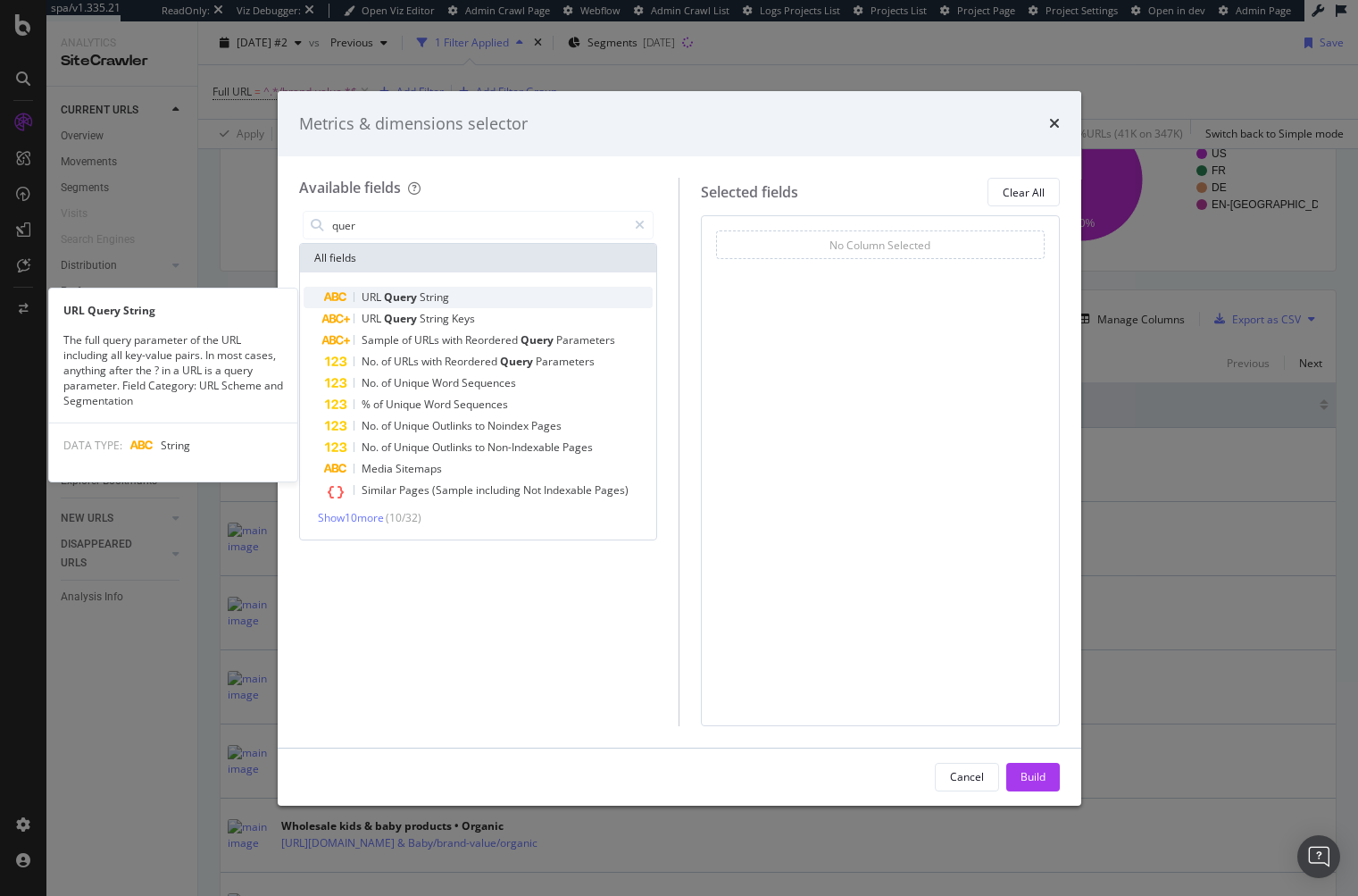
type input "quer"
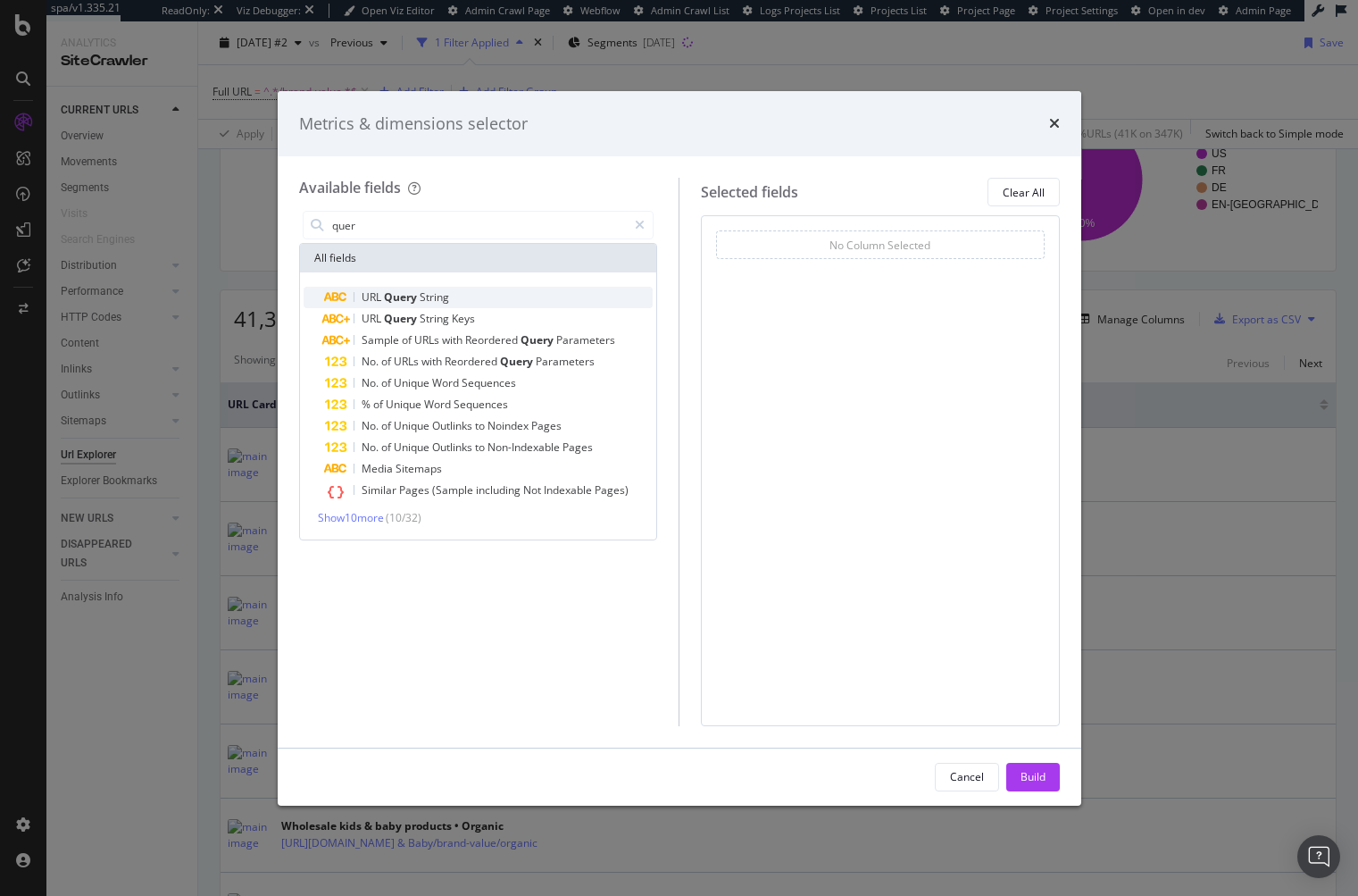
click at [513, 294] on div "URL Query String" at bounding box center [489, 297] width 329 height 22
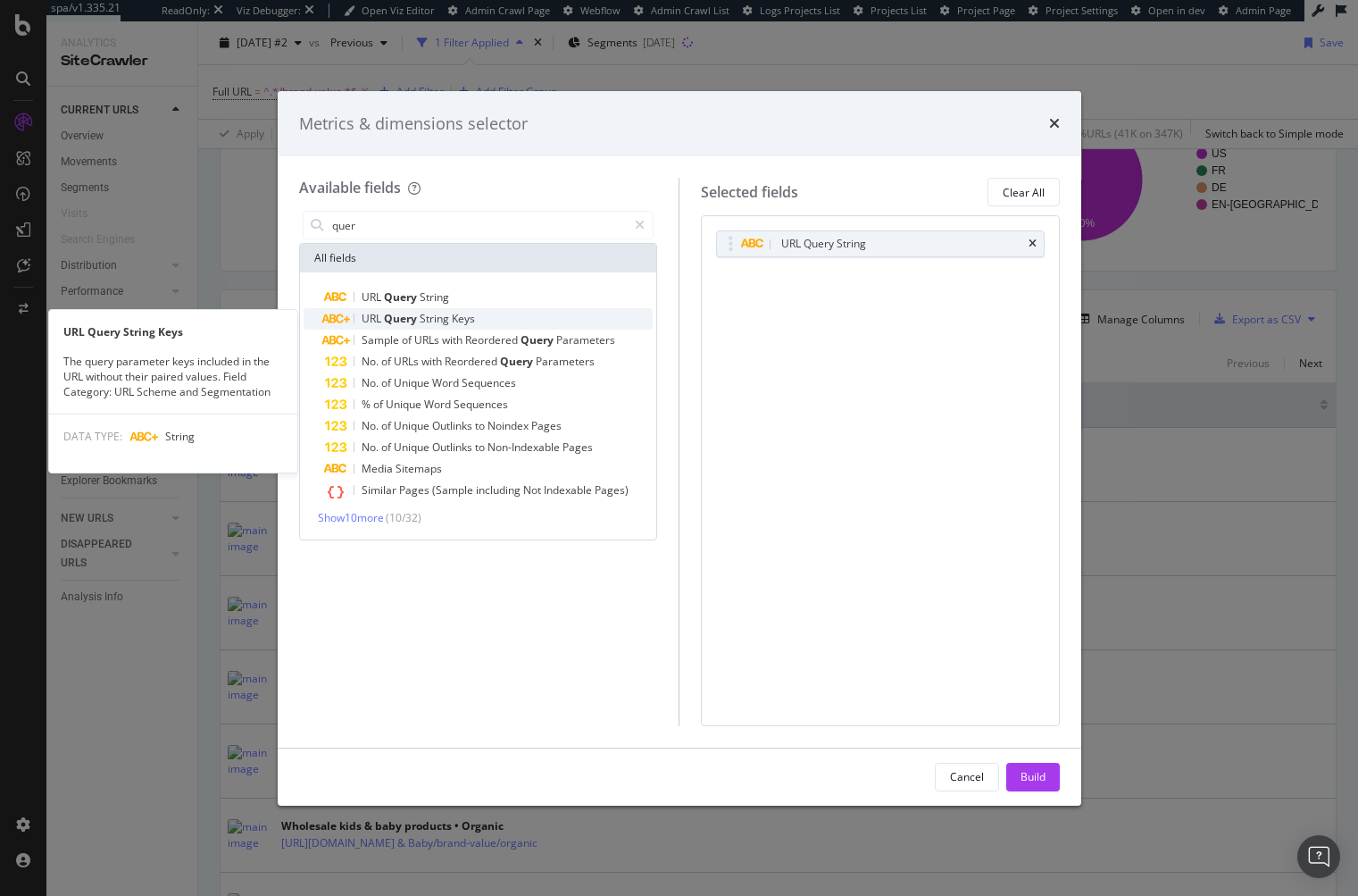
click at [500, 314] on div "URL Query String Keys" at bounding box center [489, 319] width 329 height 22
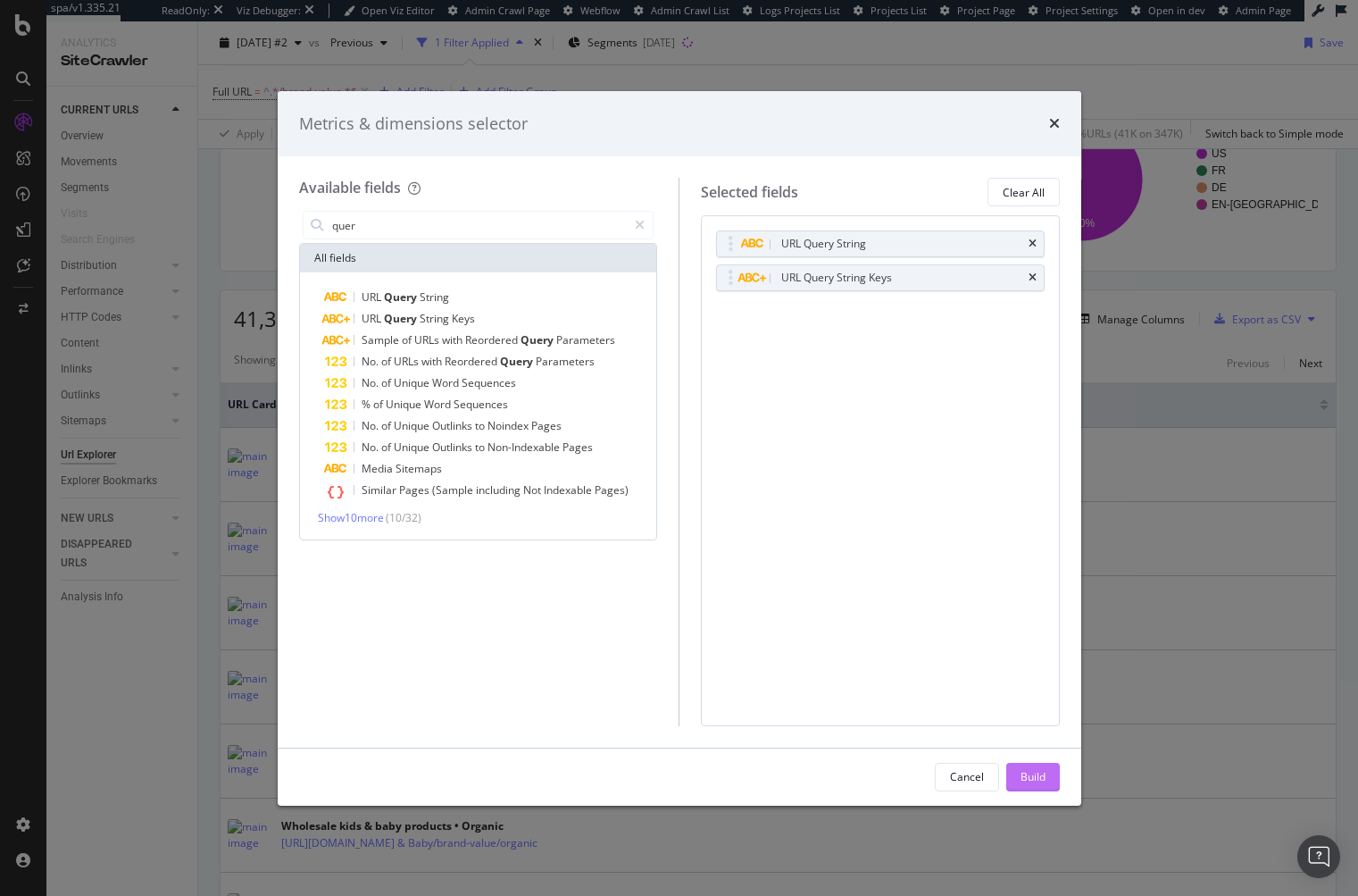
click at [1027, 776] on div "Build" at bounding box center [1033, 776] width 25 height 15
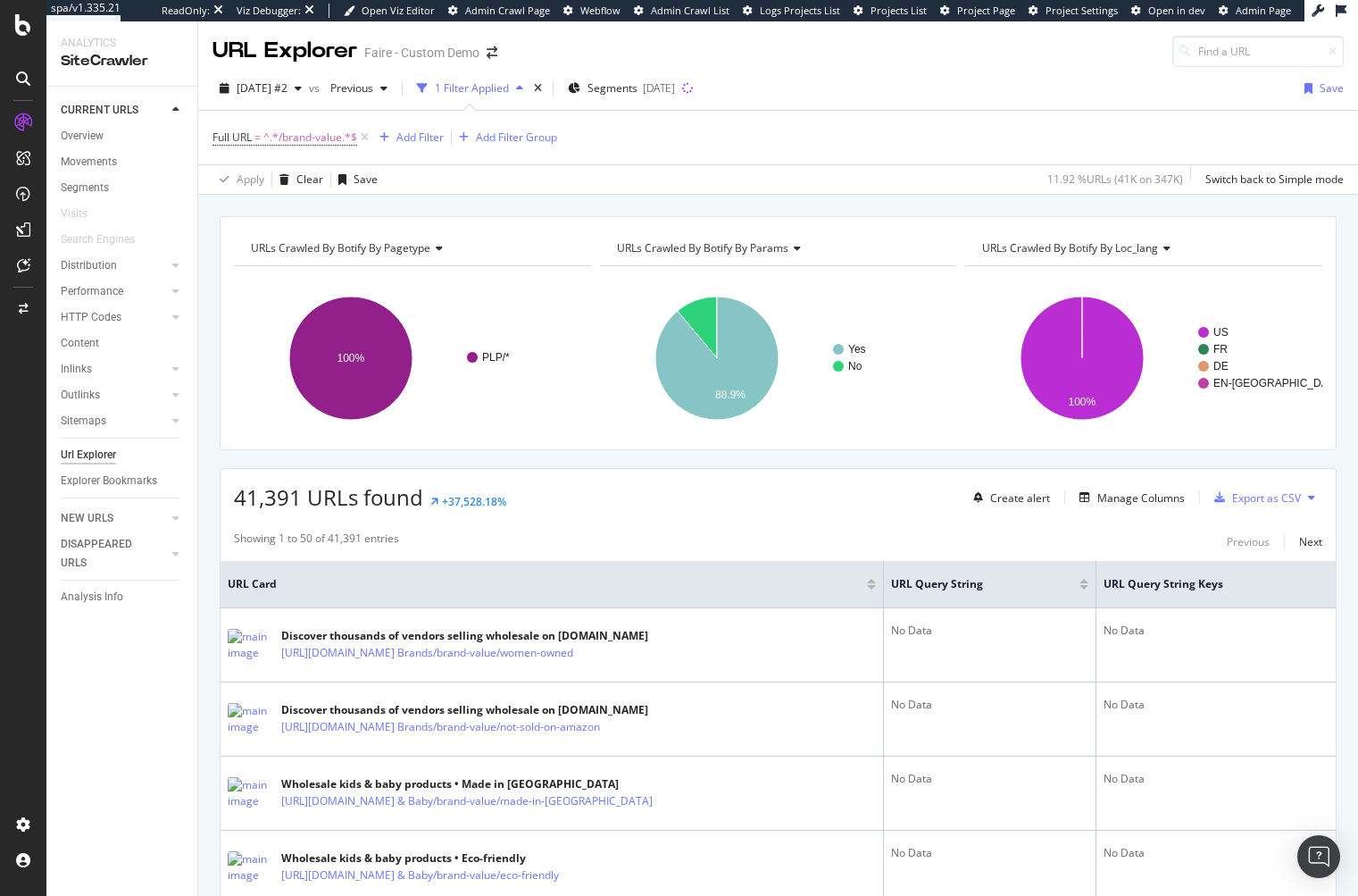
click at [1044, 238] on div "URLs Crawled By Botify By loc_lang" at bounding box center [1142, 248] width 328 height 28
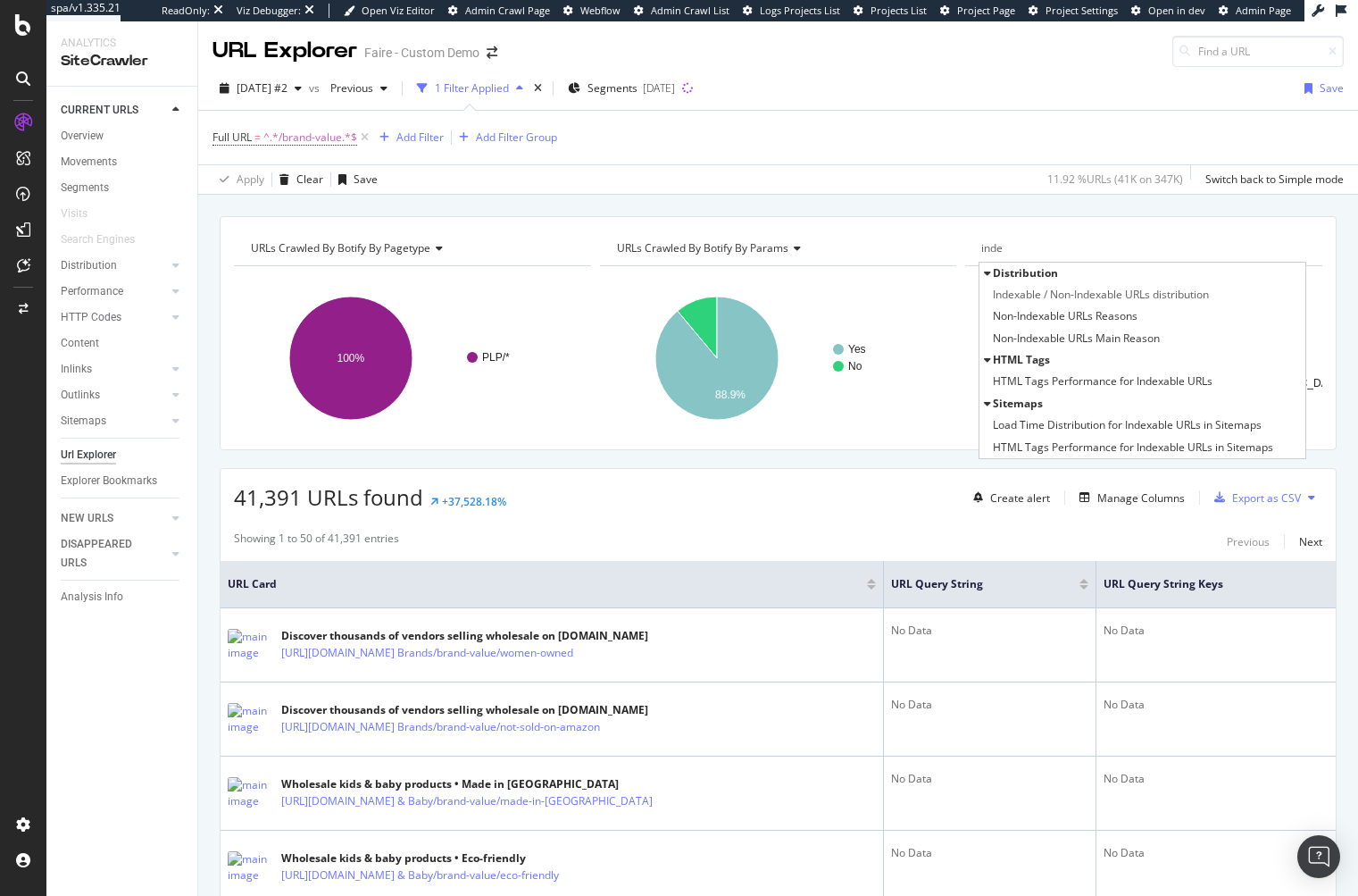
type input "inde"
click at [1004, 295] on span "Indexable / Non-Indexable URLs distribution" at bounding box center [1101, 294] width 216 height 18
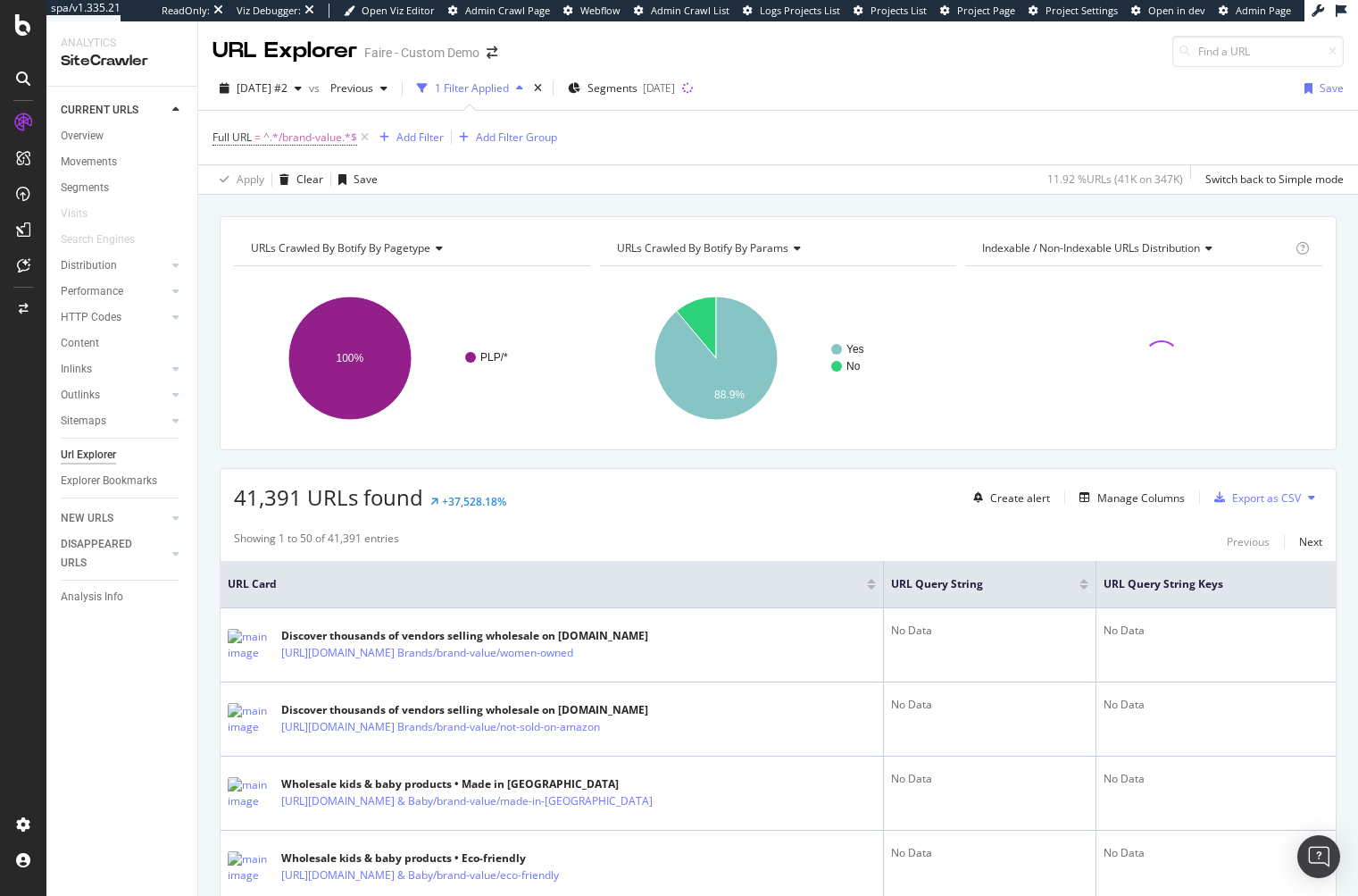
click at [1080, 579] on div at bounding box center [1084, 580] width 9 height 5
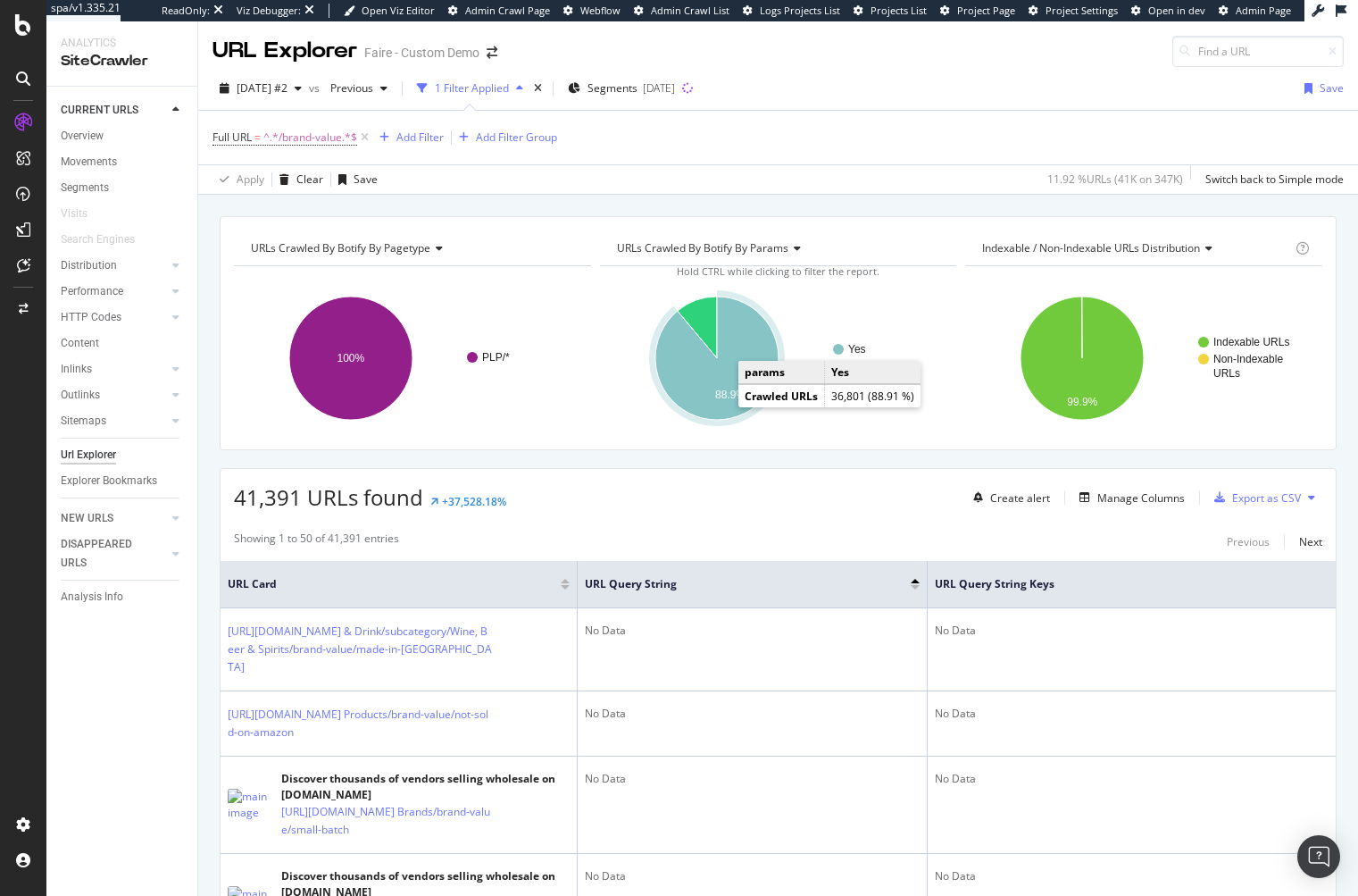
click at [707, 388] on icon "A chart." at bounding box center [716, 357] width 123 height 123
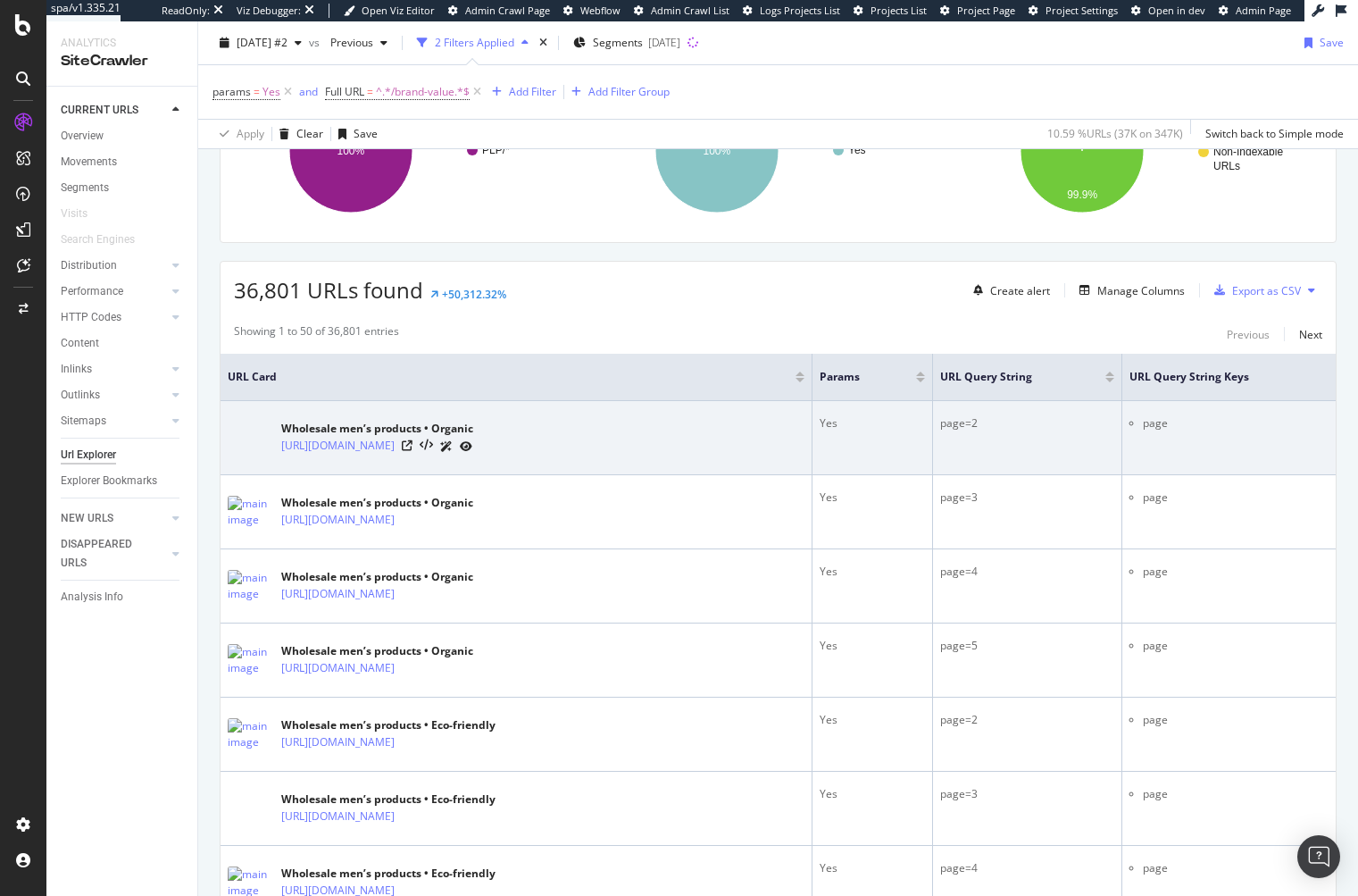
scroll to position [268, 0]
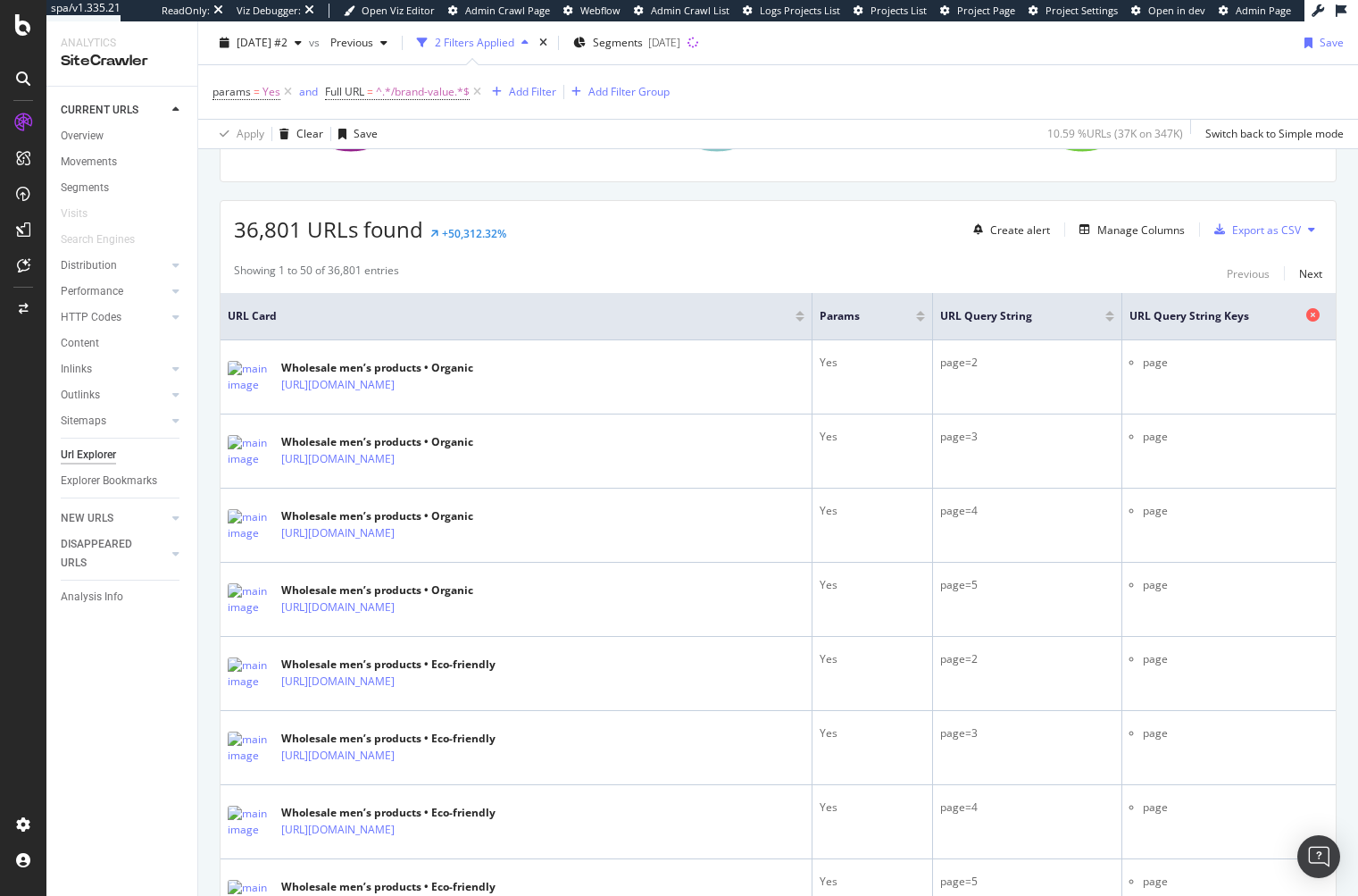
click at [1306, 312] on icon at bounding box center [1313, 315] width 13 height 13
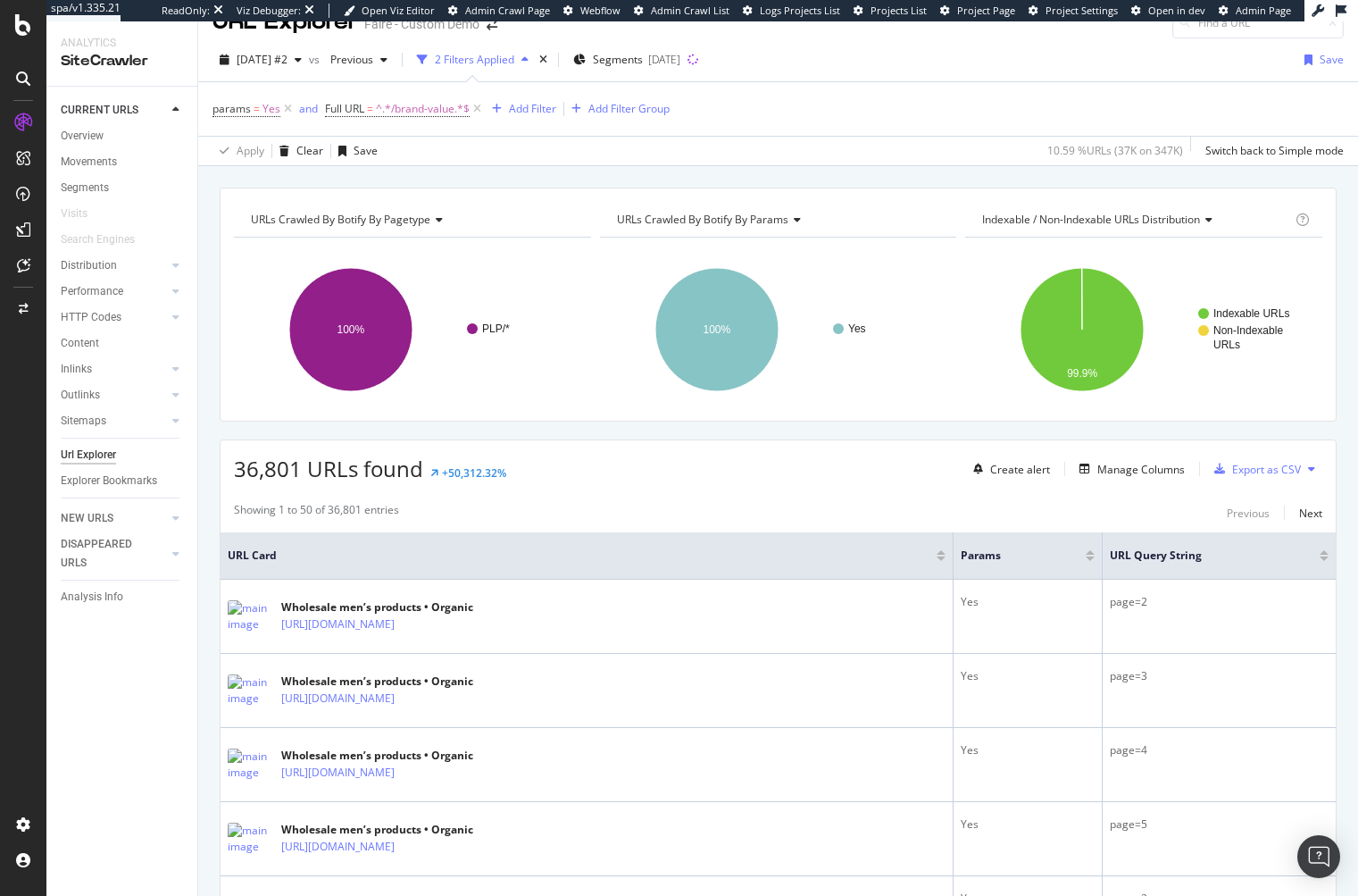
scroll to position [179, 0]
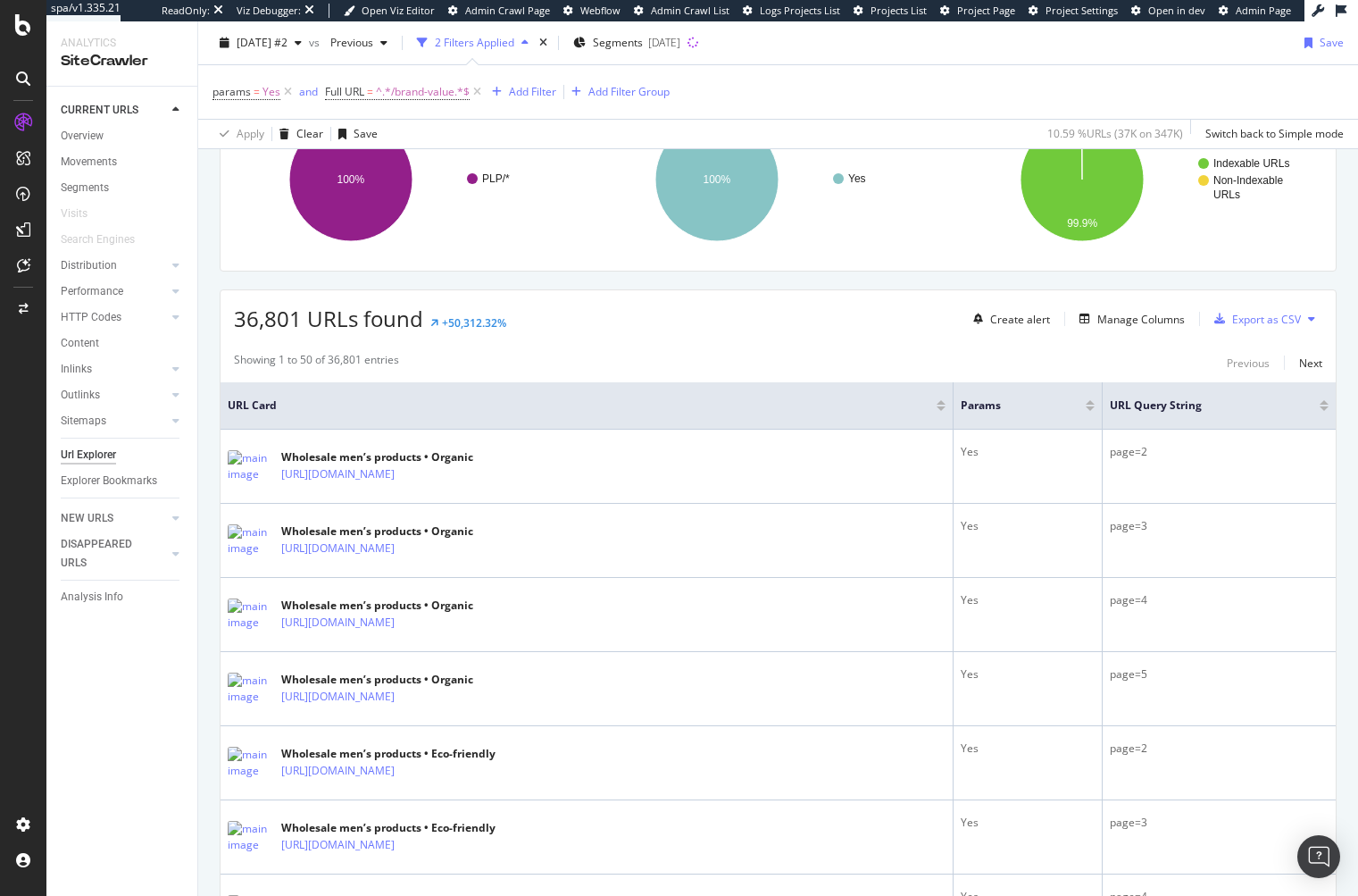
click at [1320, 408] on div at bounding box center [1324, 409] width 9 height 5
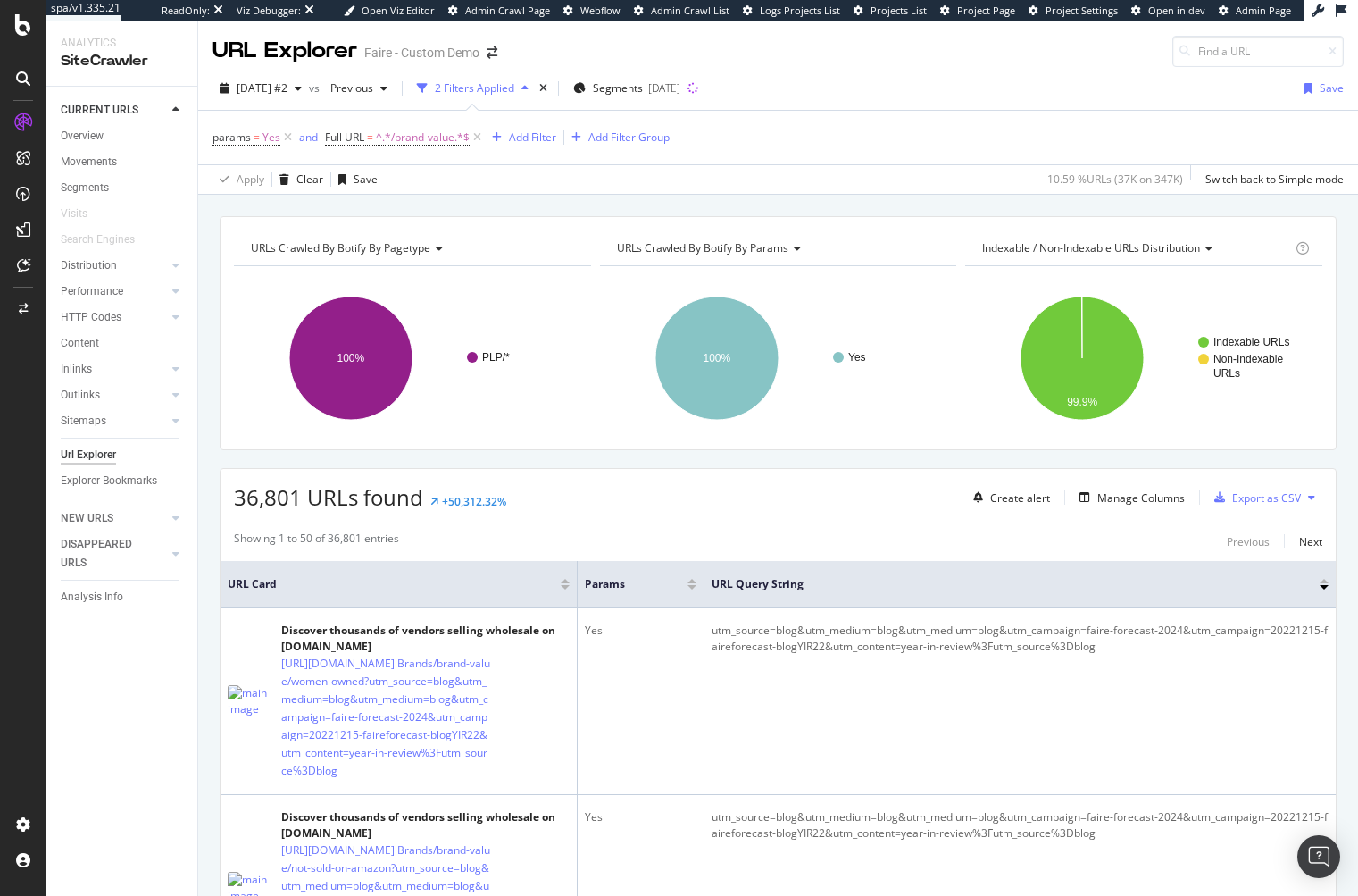
drag, startPoint x: 988, startPoint y: 828, endPoint x: 664, endPoint y: 258, distance: 655.6
click at [658, 146] on div "Add Filter Group" at bounding box center [617, 137] width 105 height 20
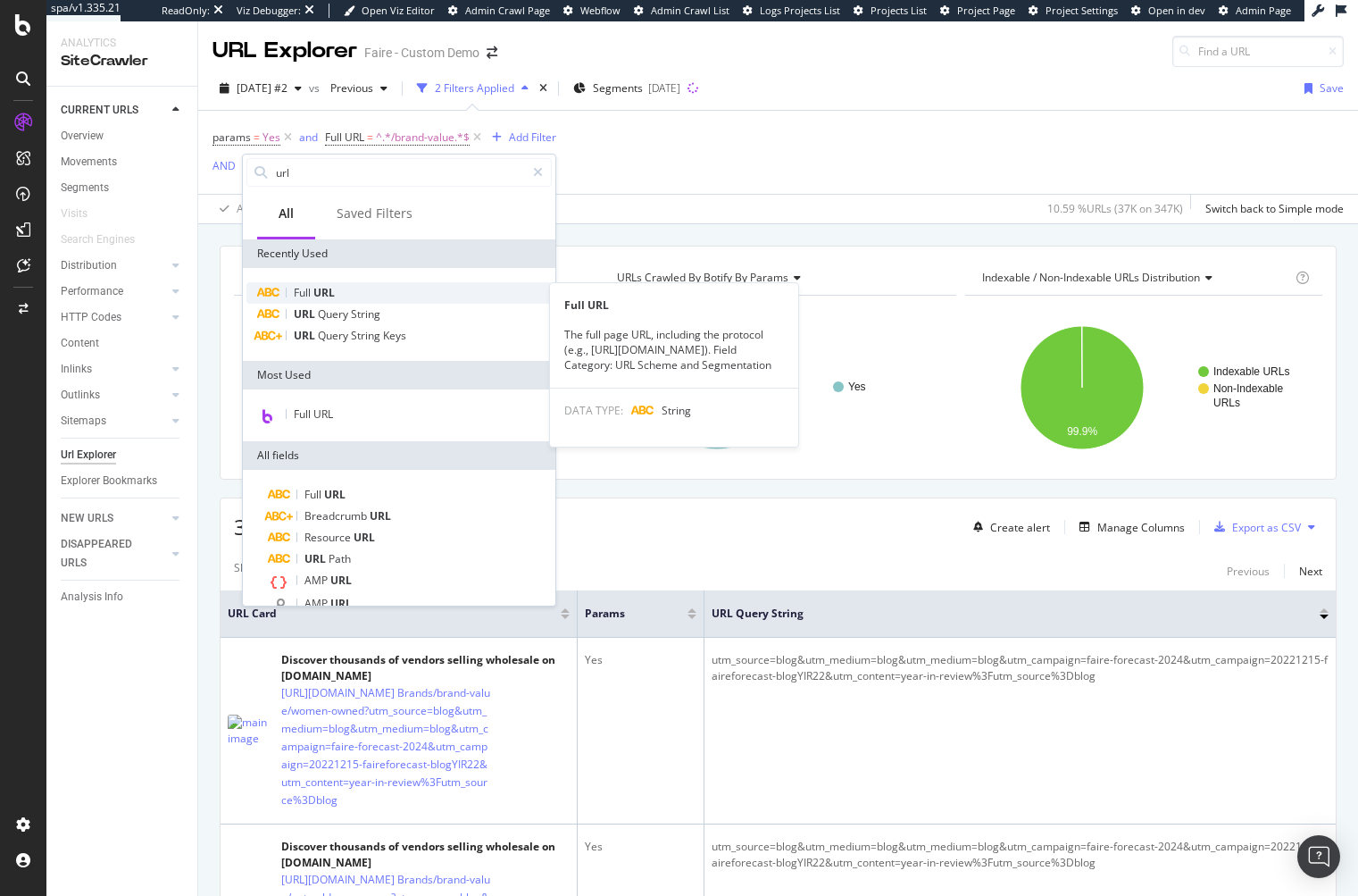
click at [355, 298] on div "Full URL" at bounding box center [399, 292] width 306 height 22
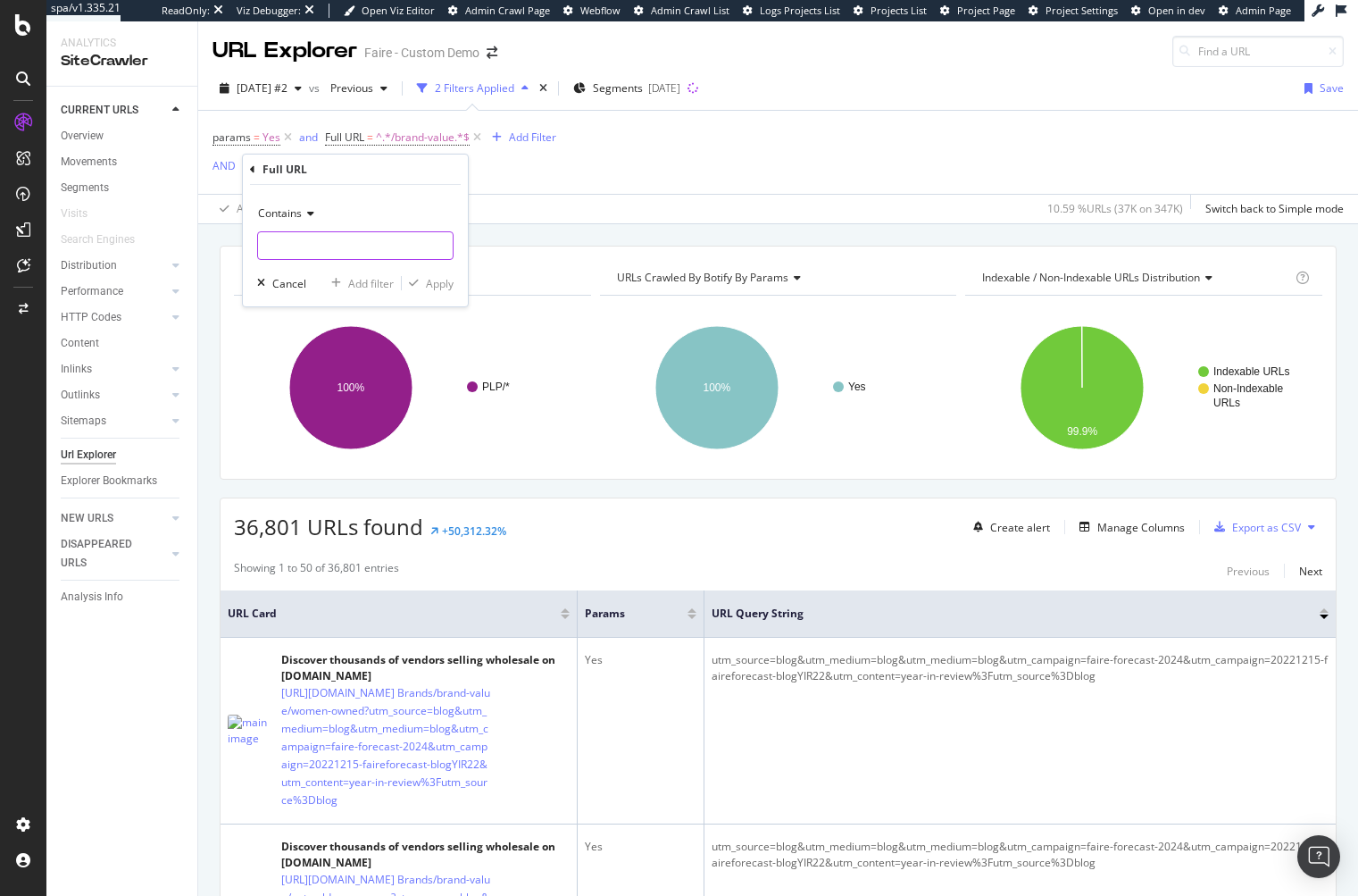
click at [315, 258] on input "text" at bounding box center [355, 246] width 195 height 28
type input "page="
click at [436, 283] on div "Apply" at bounding box center [440, 283] width 28 height 15
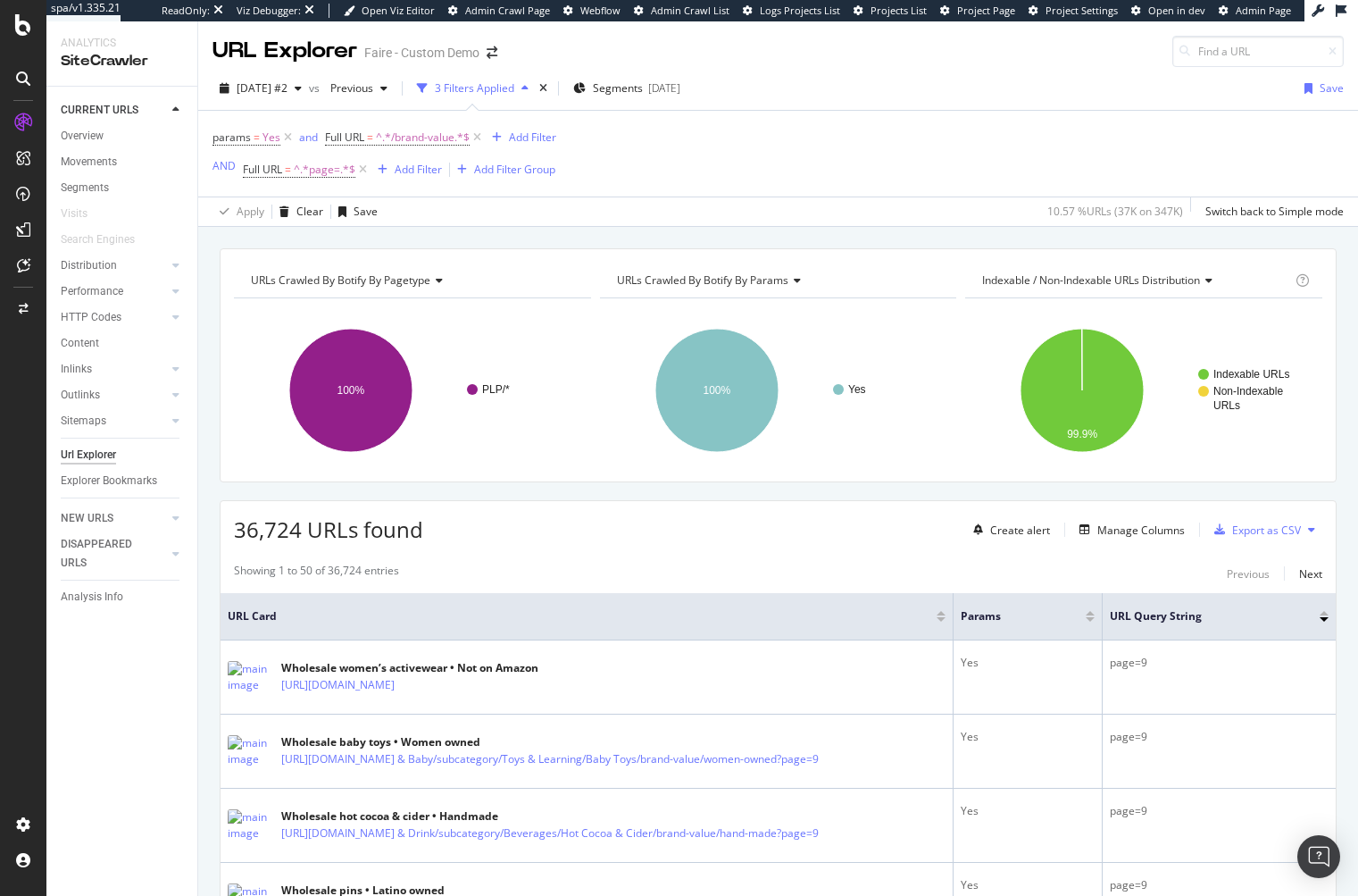
drag, startPoint x: 98, startPoint y: 453, endPoint x: 107, endPoint y: 454, distance: 9.1
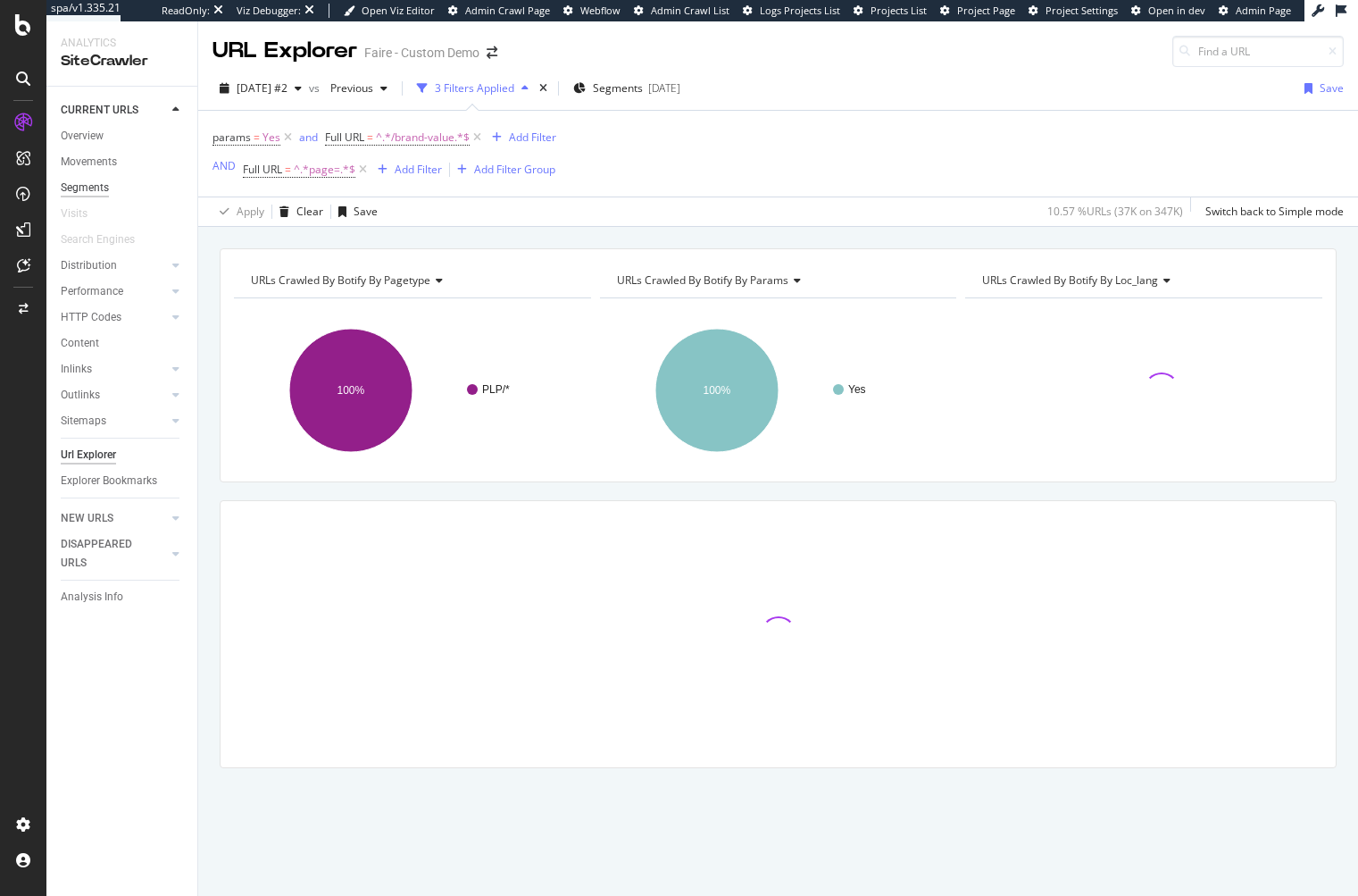
click at [82, 196] on div "Segments" at bounding box center [84, 188] width 48 height 19
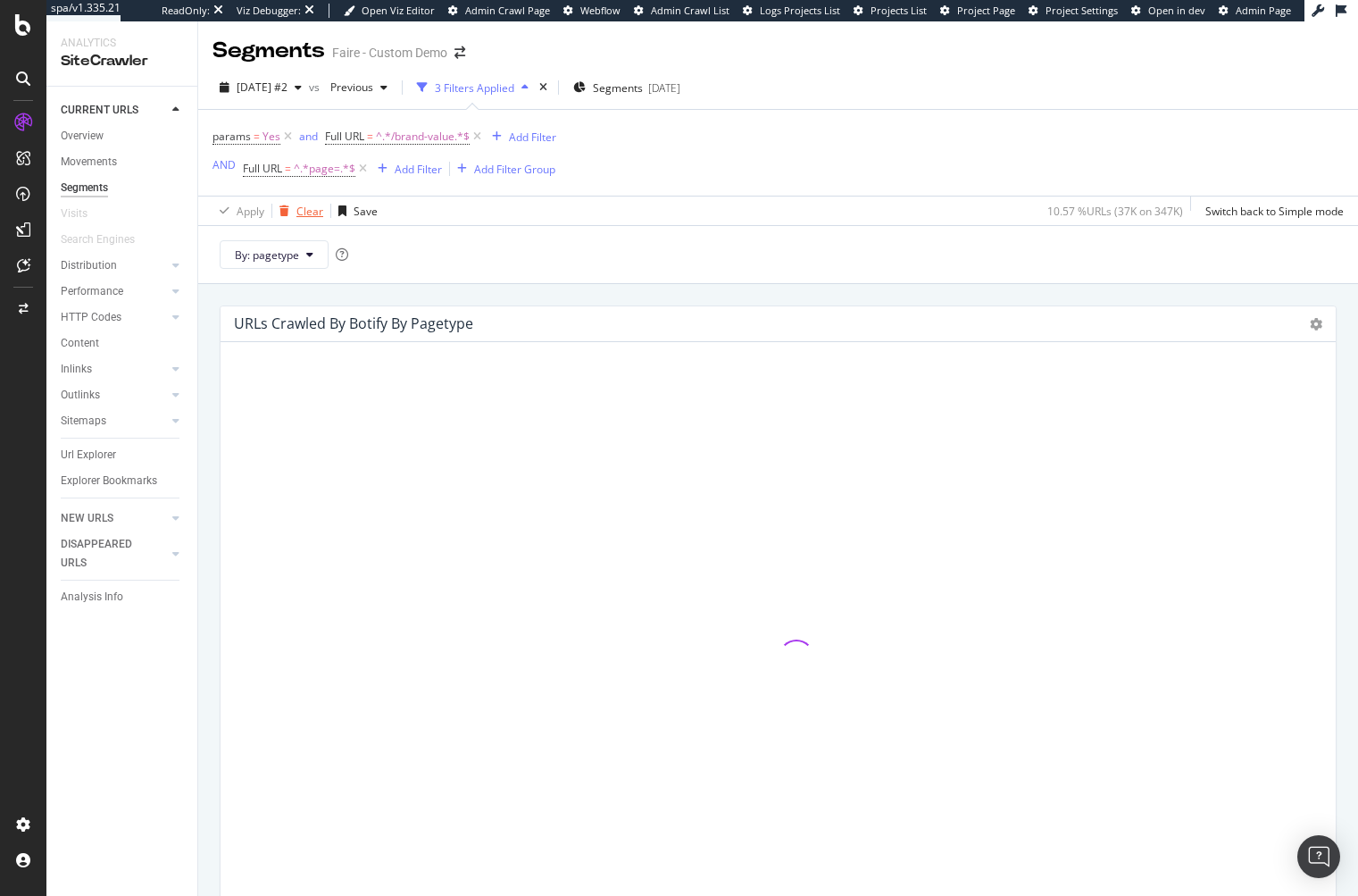
click at [305, 216] on div "Clear" at bounding box center [309, 211] width 27 height 15
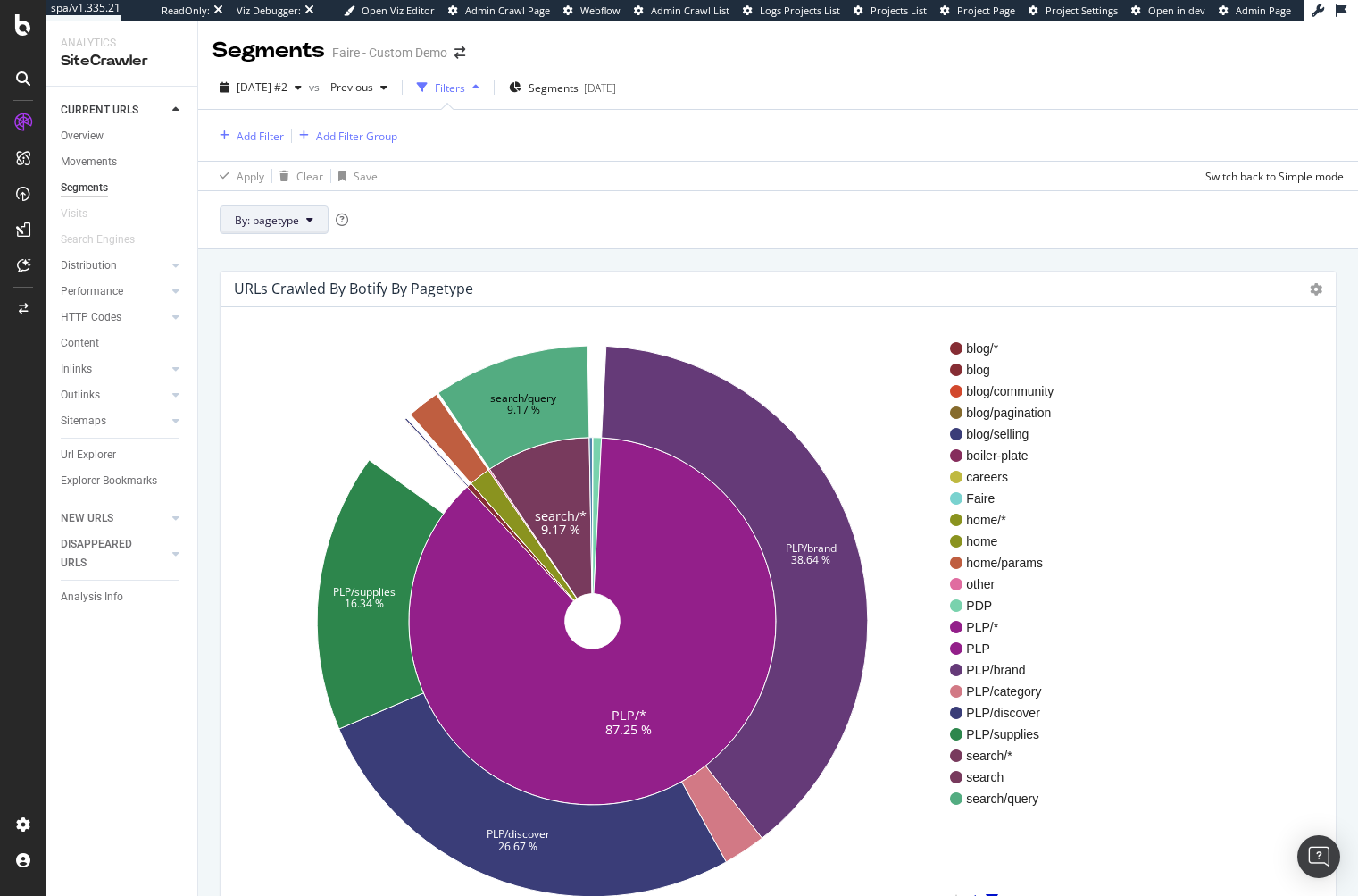
click at [278, 216] on span "By: pagetype" at bounding box center [267, 220] width 65 height 15
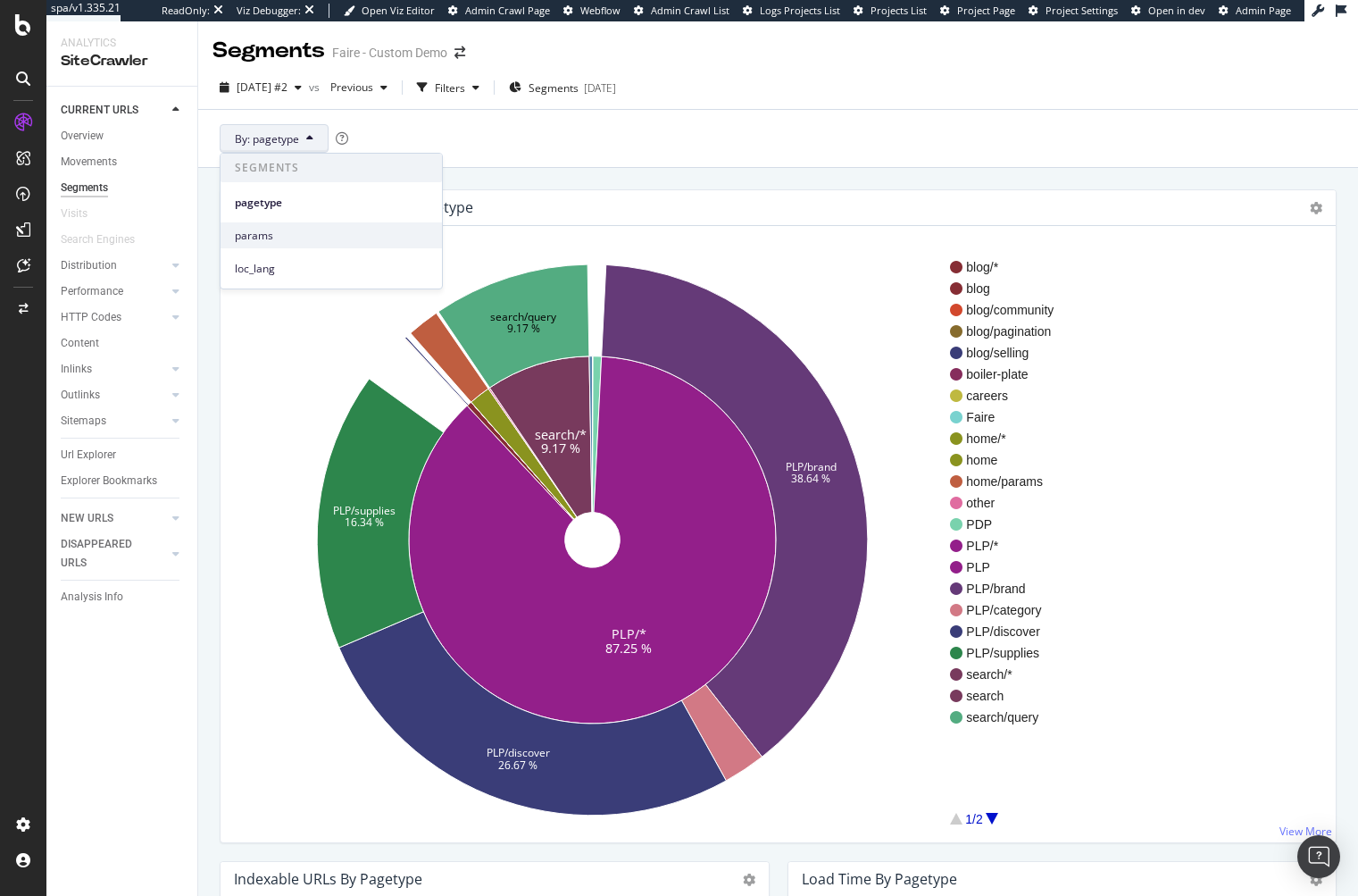
click at [273, 242] on span "params" at bounding box center [332, 235] width 193 height 16
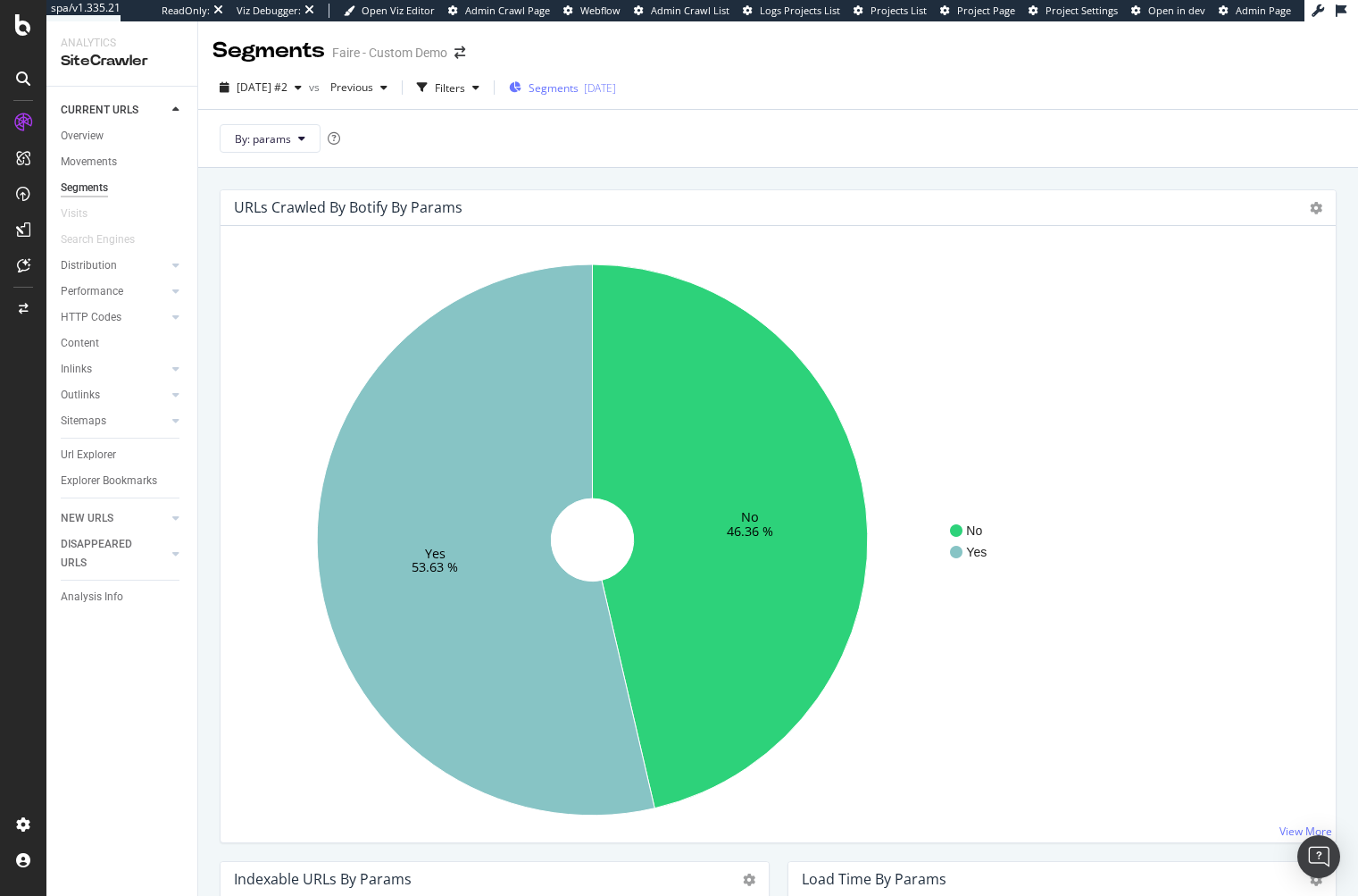
click at [616, 93] on div "[DATE]" at bounding box center [600, 88] width 32 height 15
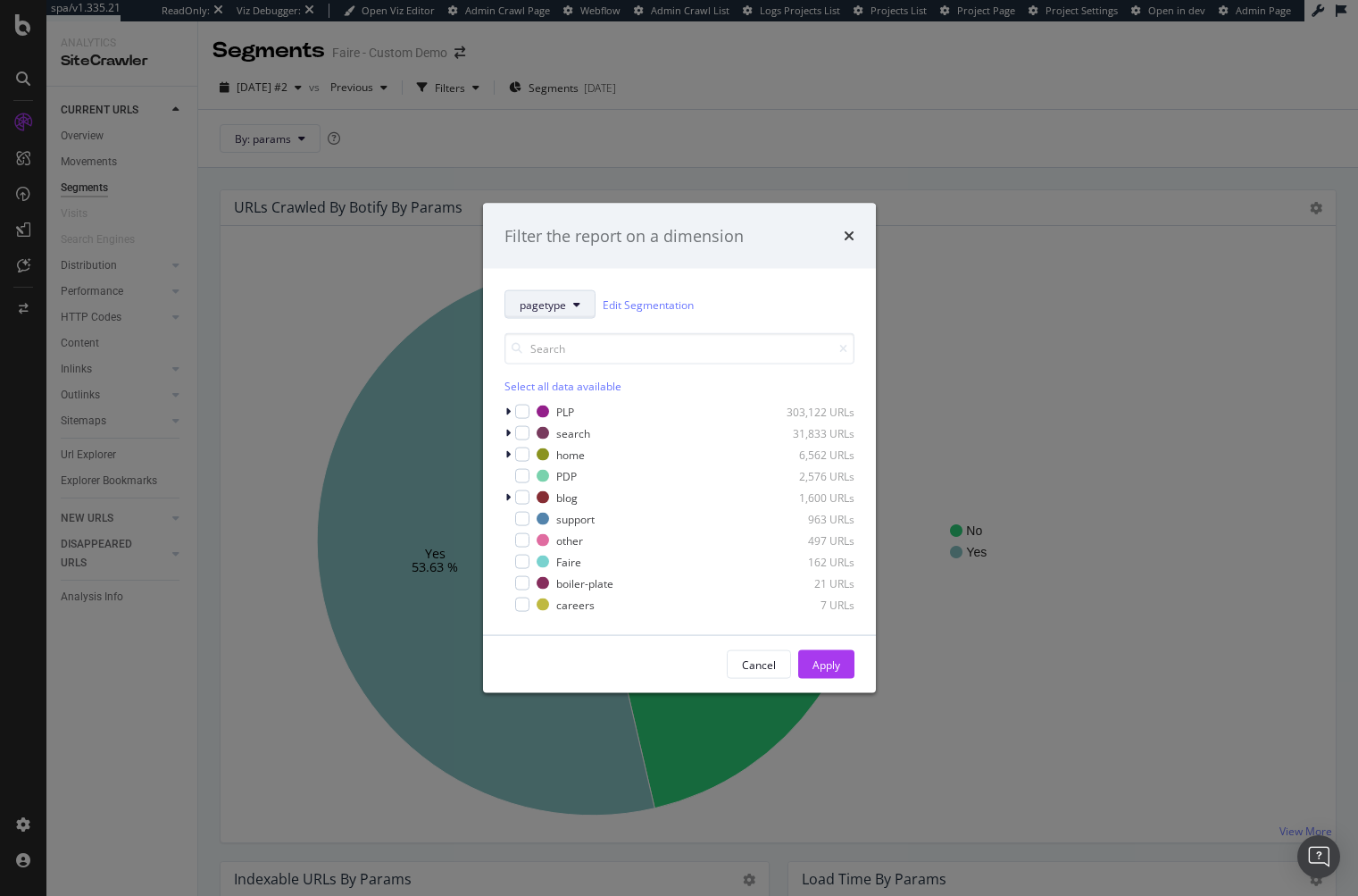
click at [558, 293] on button "pagetype" at bounding box center [549, 305] width 91 height 28
click at [554, 400] on span "params" at bounding box center [577, 401] width 115 height 16
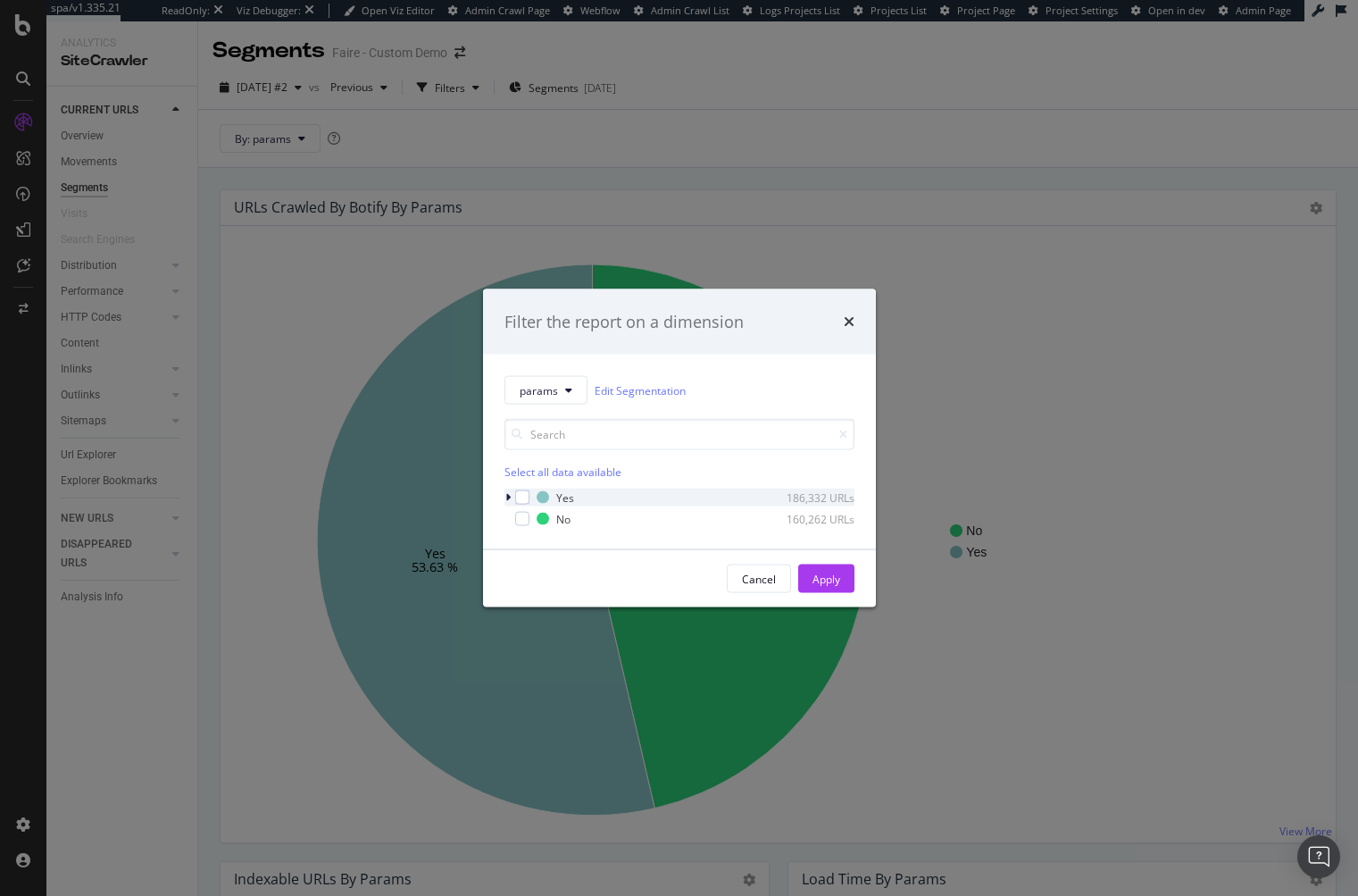
click at [506, 500] on icon "modal" at bounding box center [508, 497] width 6 height 10
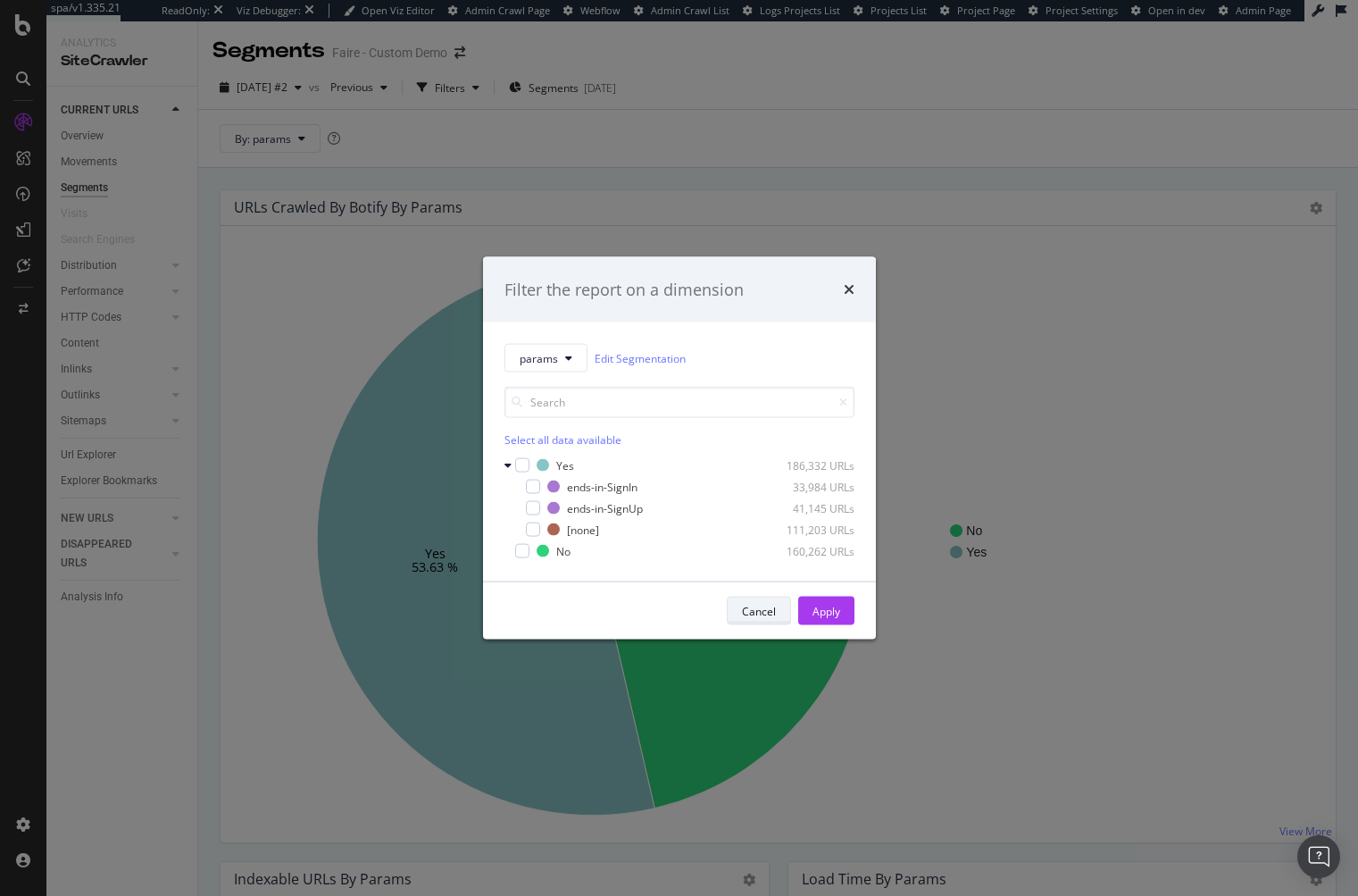
click at [765, 609] on div "Cancel" at bounding box center [759, 610] width 34 height 15
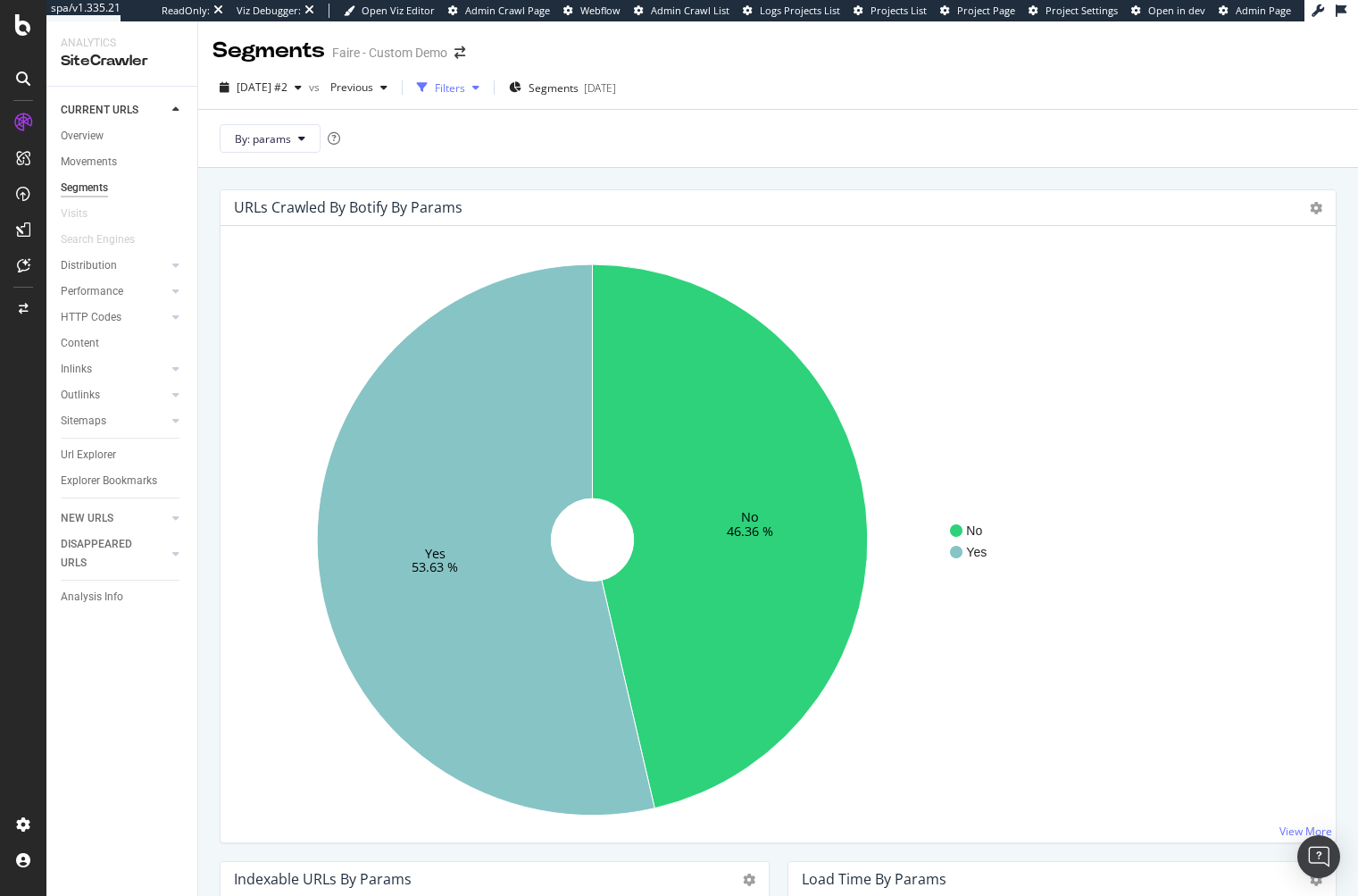
click at [465, 84] on div "Filters" at bounding box center [450, 88] width 30 height 15
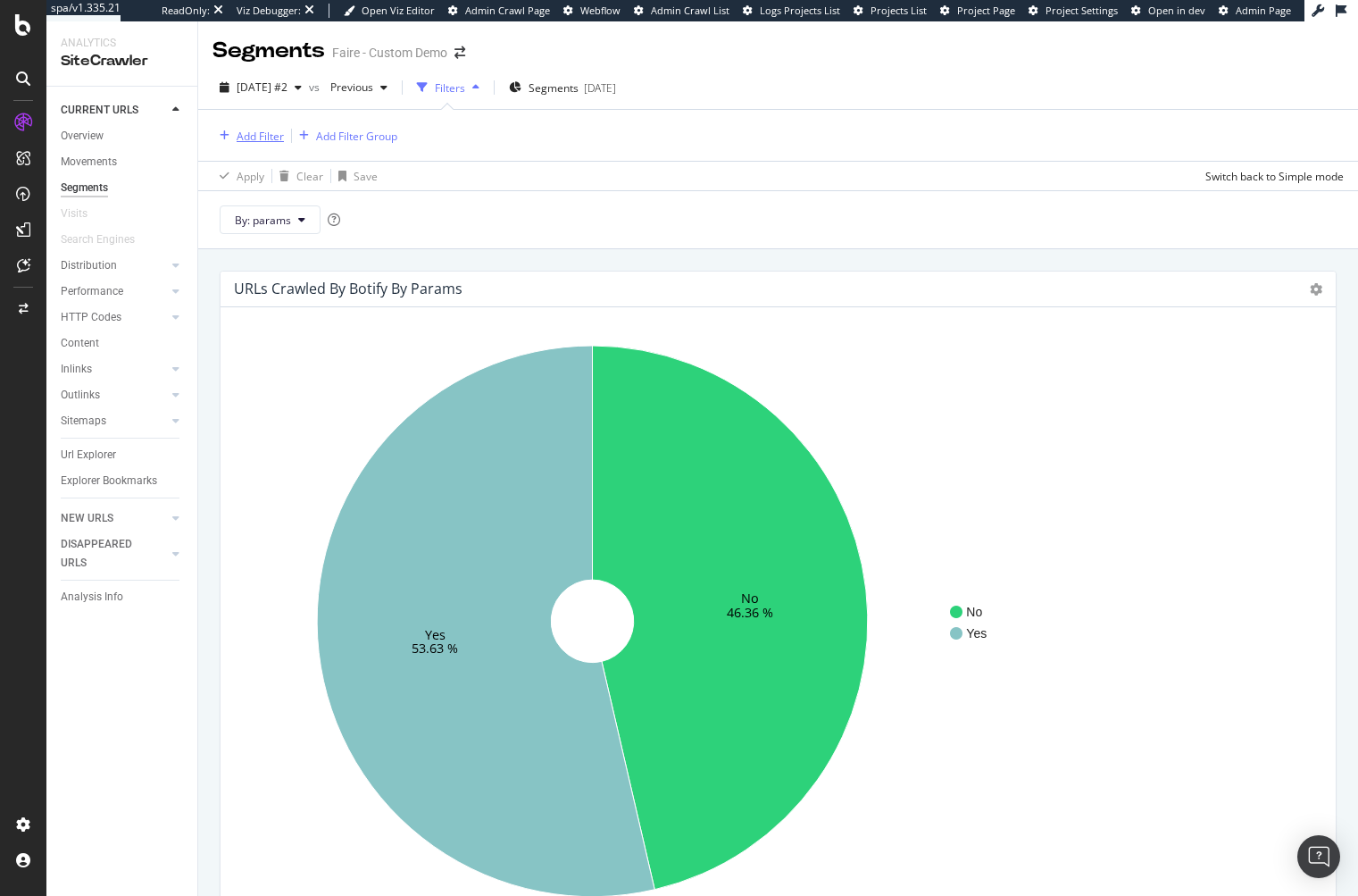
click at [255, 140] on div "Add Filter" at bounding box center [260, 136] width 47 height 15
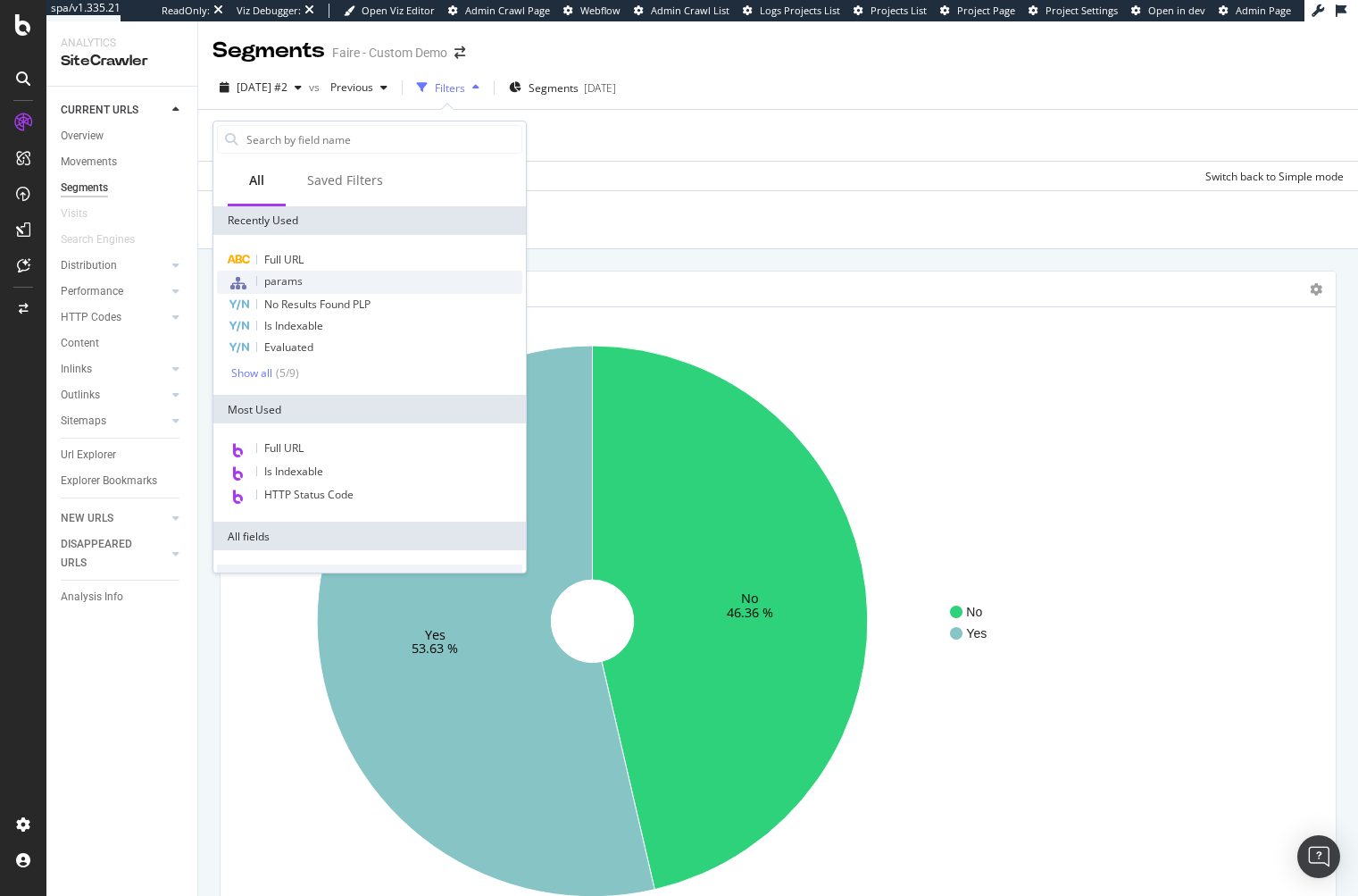
click at [314, 273] on div "params" at bounding box center [370, 282] width 306 height 23
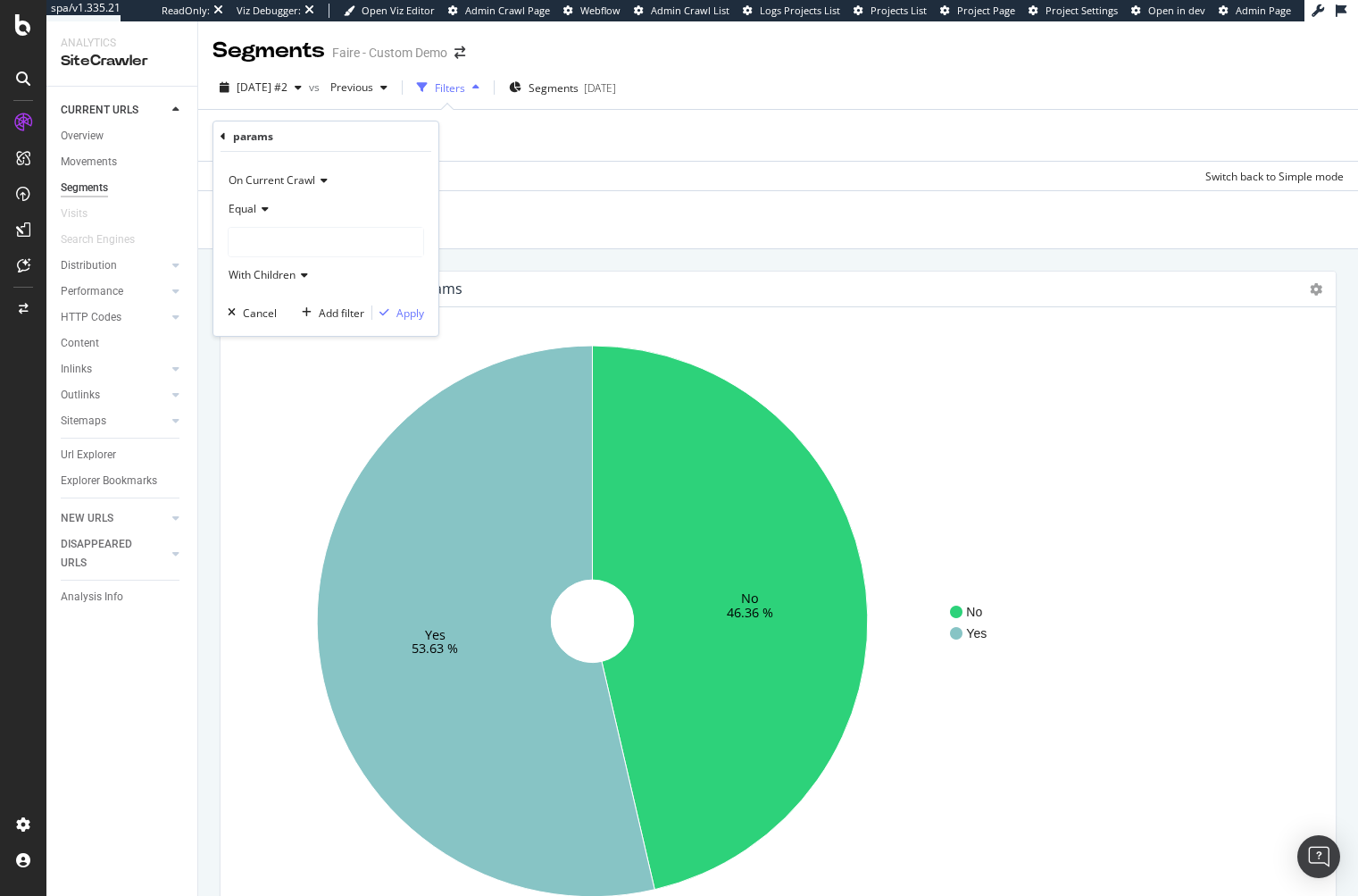
click at [284, 236] on div at bounding box center [326, 242] width 195 height 28
click at [260, 200] on div "Equal" at bounding box center [326, 209] width 197 height 28
click at [261, 264] on span "Not Equal" at bounding box center [260, 269] width 48 height 15
click at [270, 239] on div at bounding box center [326, 242] width 195 height 28
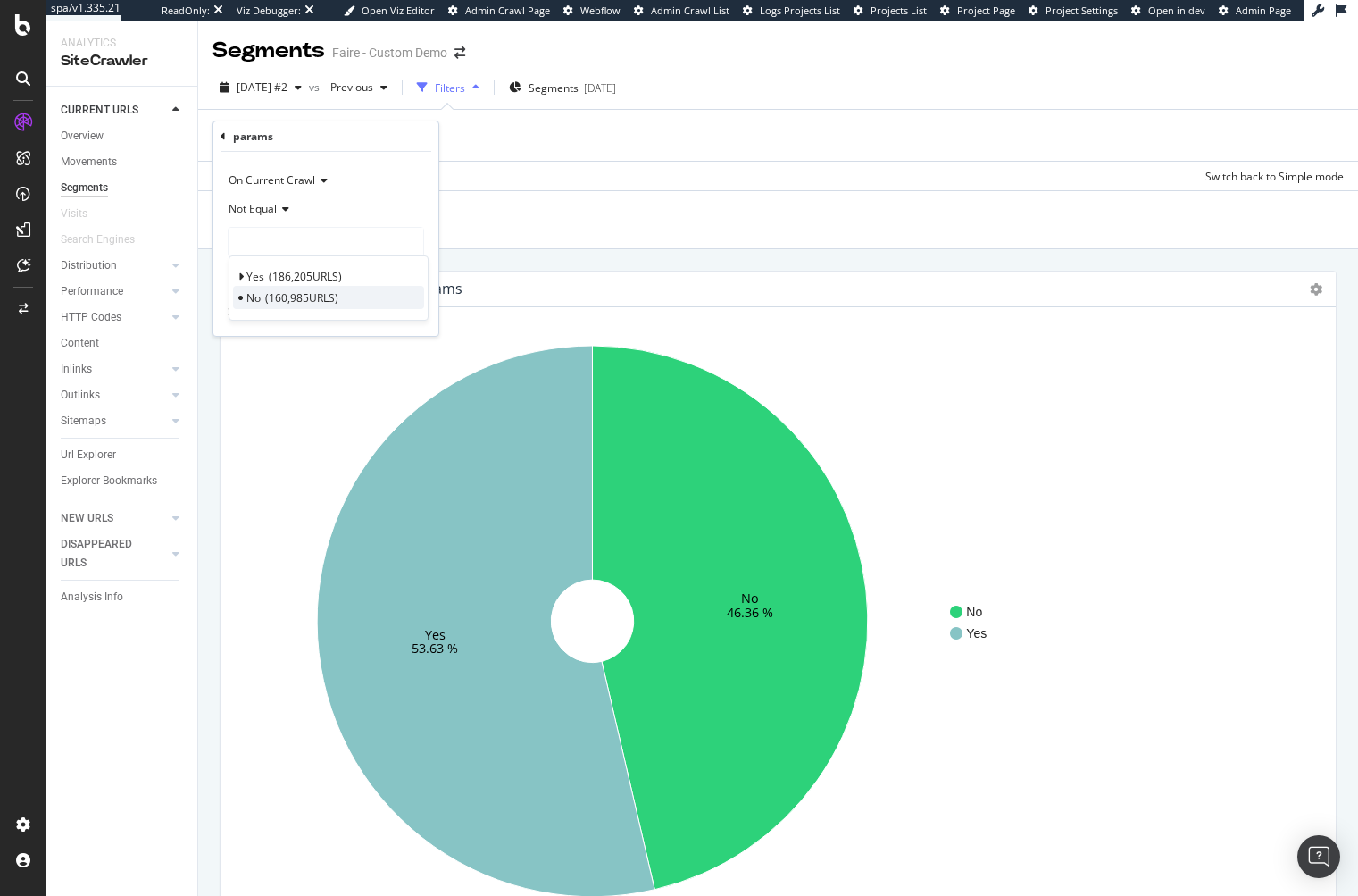
click at [270, 295] on span "160,985 URLS" at bounding box center [302, 298] width 73 height 15
click at [397, 306] on div "Apply" at bounding box center [410, 313] width 28 height 15
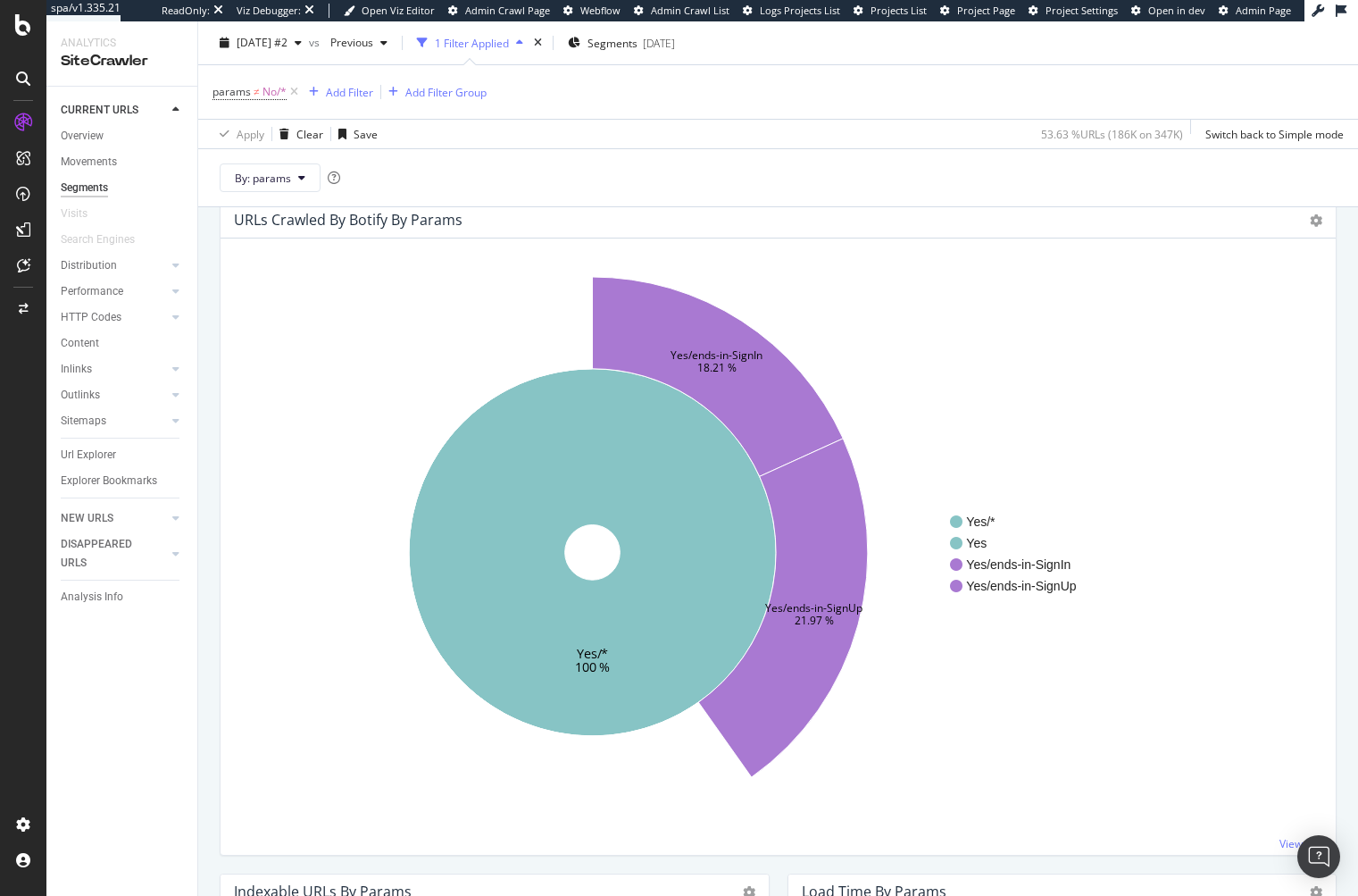
scroll to position [89, 0]
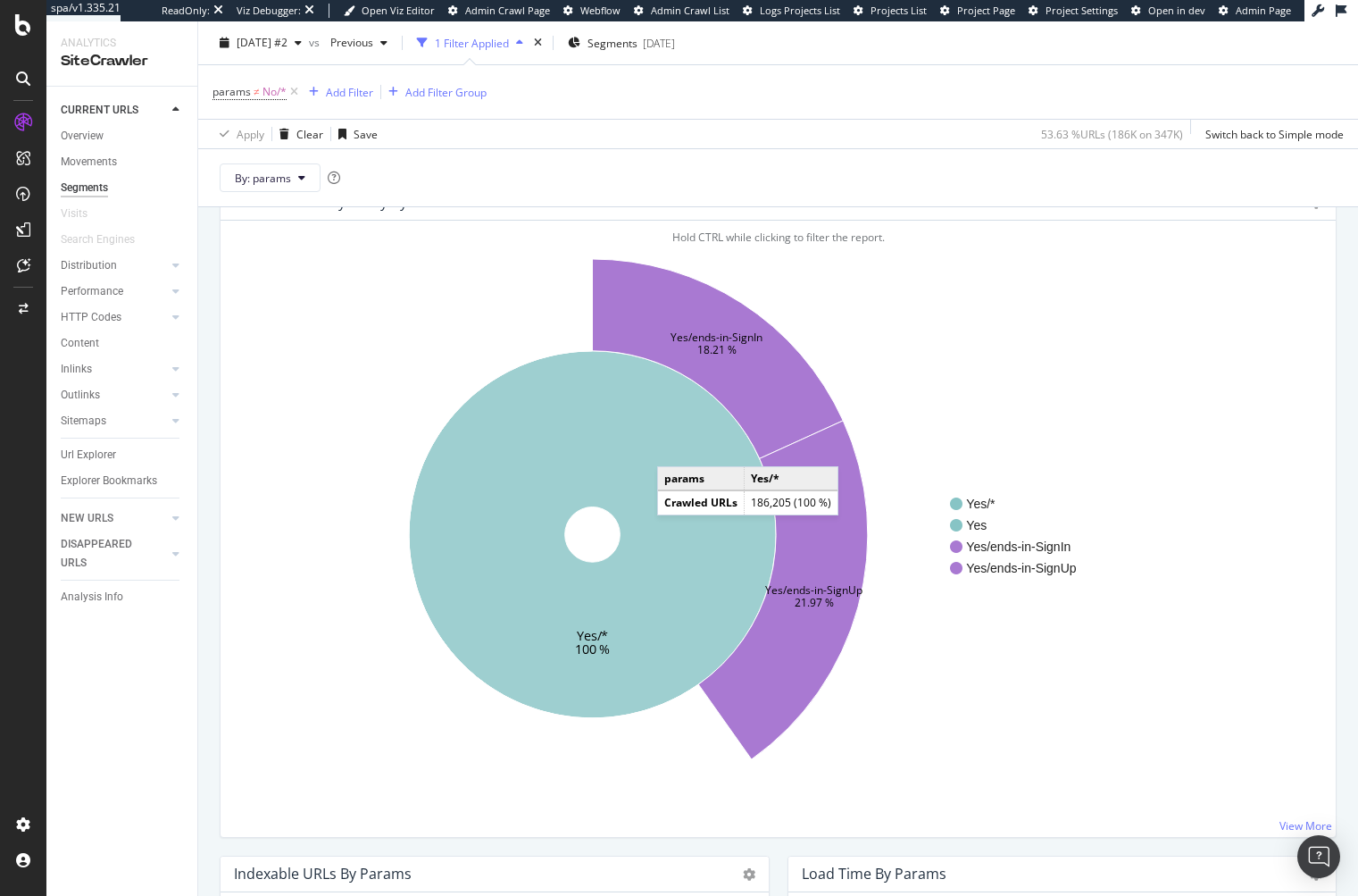
click at [676, 447] on icon at bounding box center [592, 534] width 367 height 367
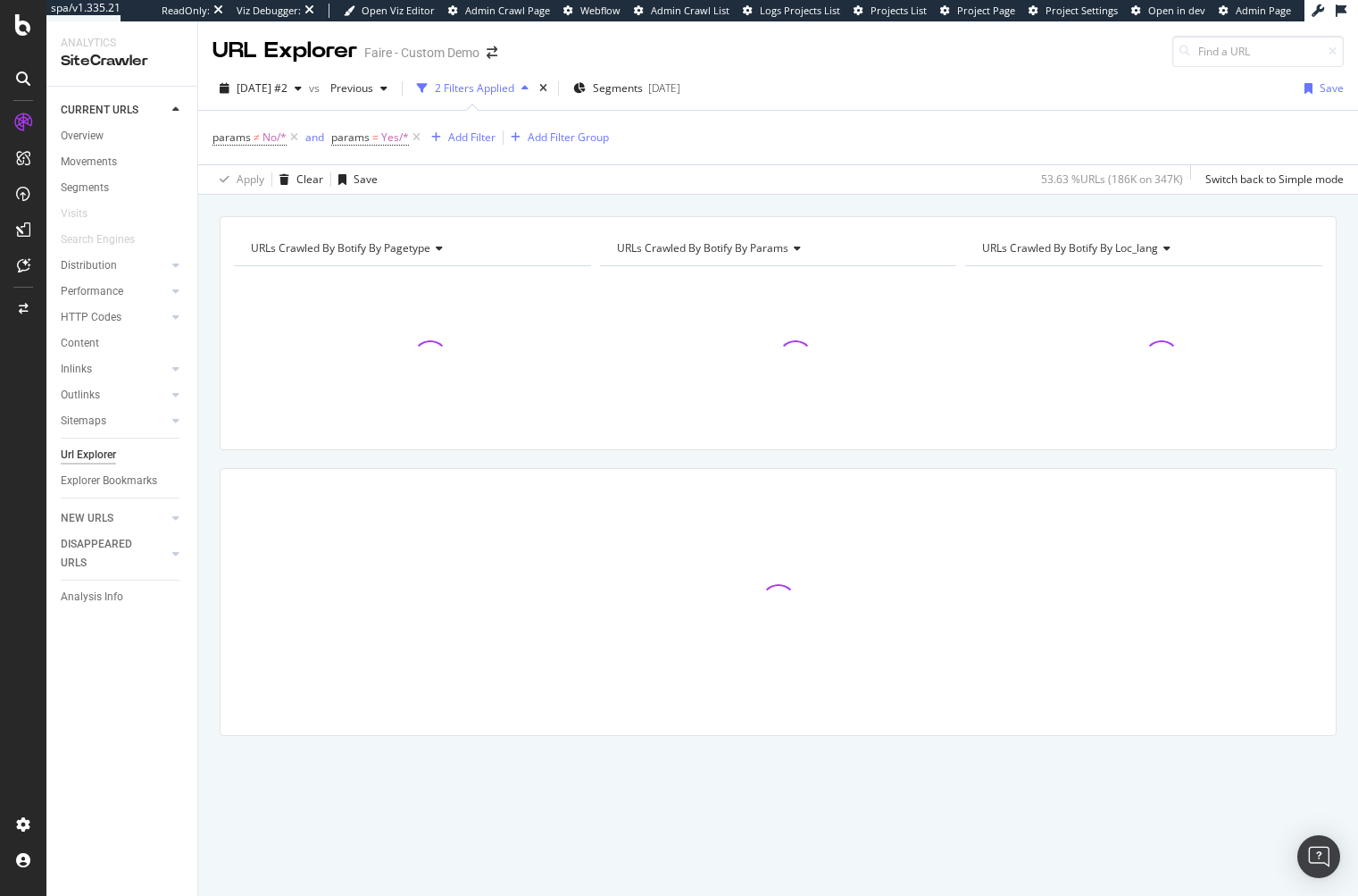
click at [626, 372] on div "URLs Crawled By Botify By pagetype Chart (by Value) Table Expand Export as CSV …" at bounding box center [778, 334] width 1117 height 234
